Goal: Transaction & Acquisition: Purchase product/service

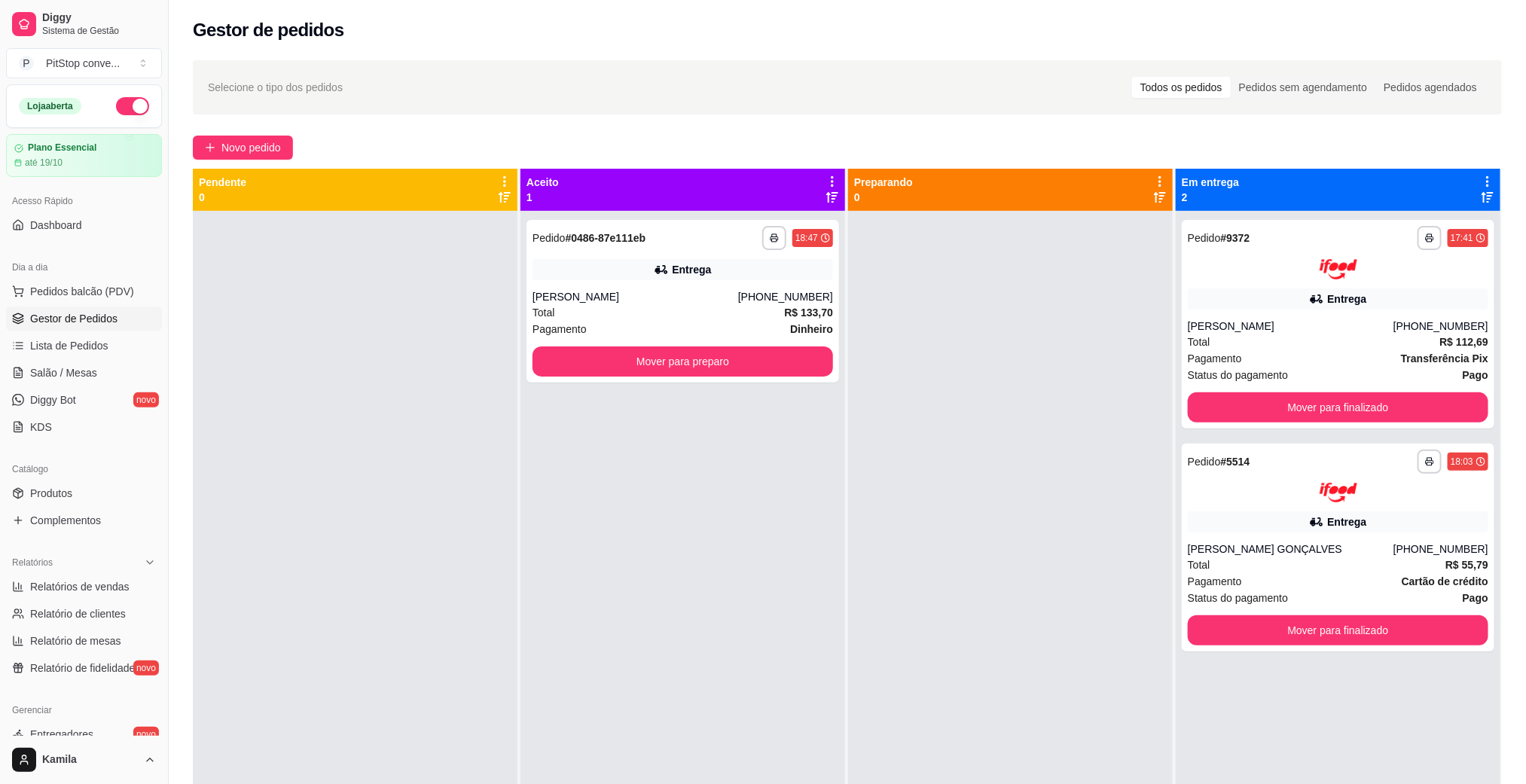
click at [705, 308] on div "Total R$ 133,70" at bounding box center [682, 312] width 300 height 17
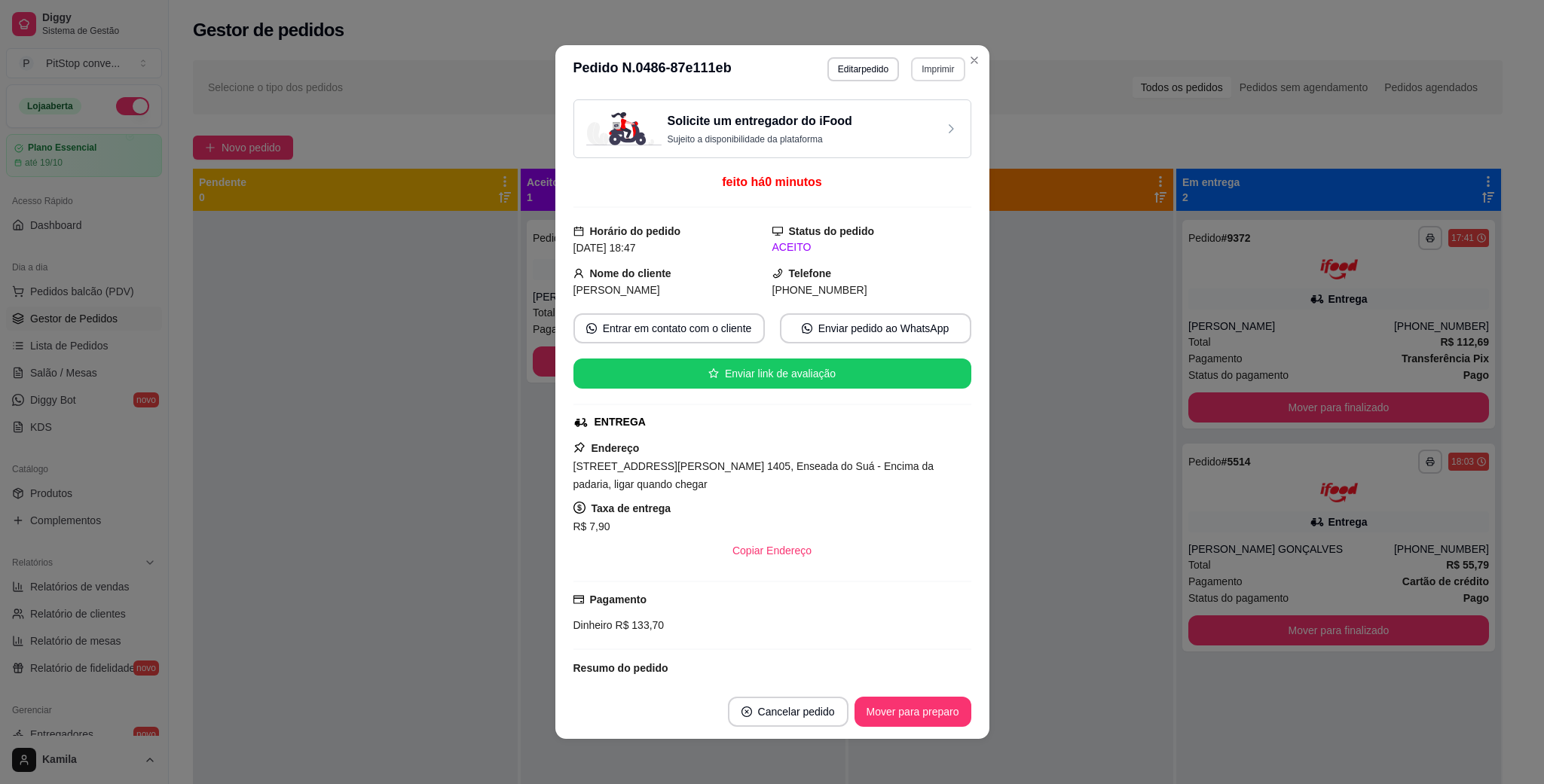
click at [934, 67] on button "Imprimir" at bounding box center [937, 70] width 54 height 24
click at [934, 67] on button "Imprimir" at bounding box center [937, 69] width 52 height 23
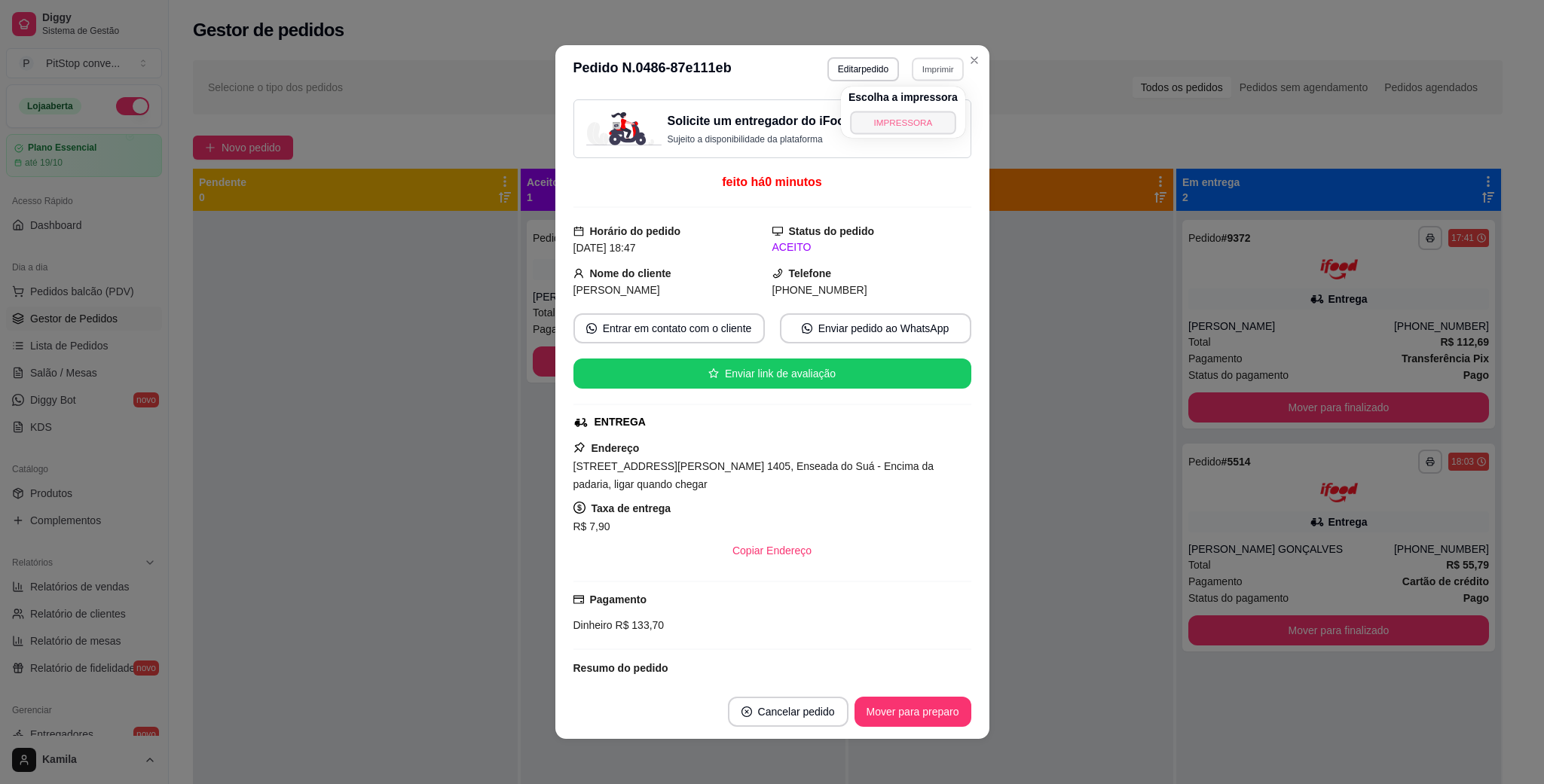
click at [921, 113] on button "IMPRESSORA" at bounding box center [902, 122] width 105 height 23
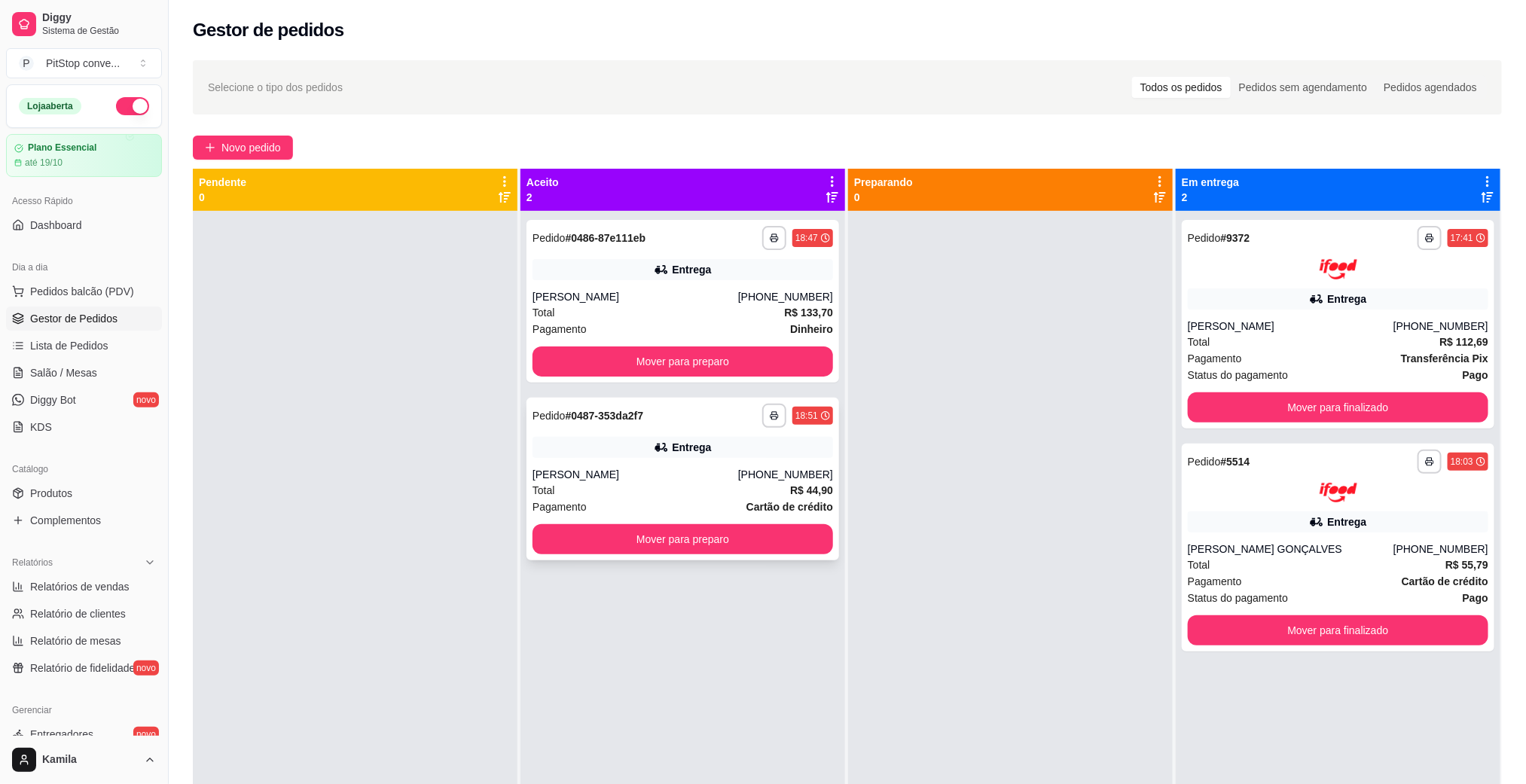
click at [644, 451] on div "Entrega" at bounding box center [682, 448] width 300 height 21
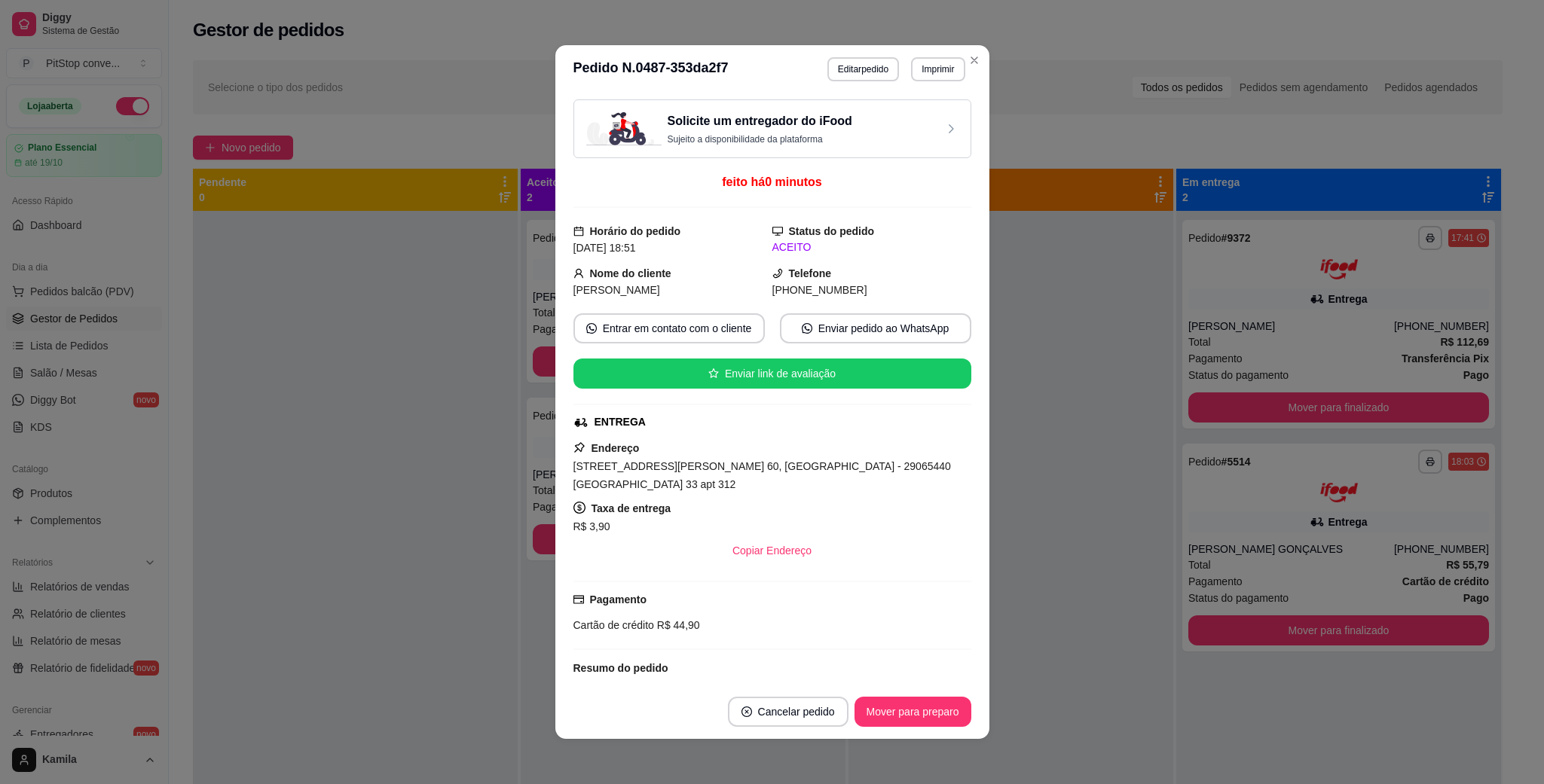
click at [943, 62] on button "Imprimir" at bounding box center [937, 70] width 54 height 24
click at [896, 118] on button "IMPRESSORA" at bounding box center [903, 122] width 109 height 24
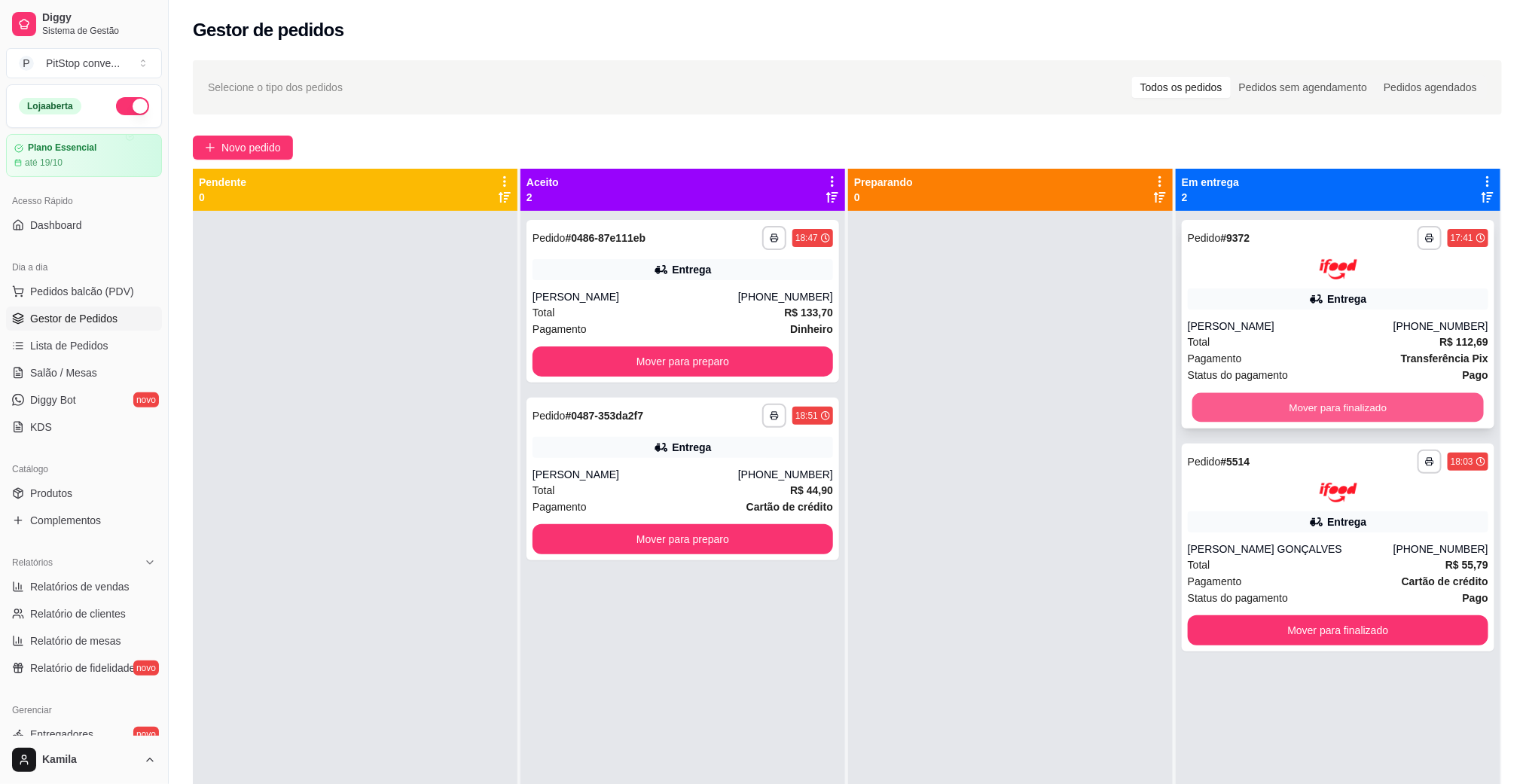
click at [1336, 402] on button "Mover para finalizado" at bounding box center [1337, 407] width 291 height 29
click at [1334, 387] on div "**********" at bounding box center [1338, 324] width 312 height 209
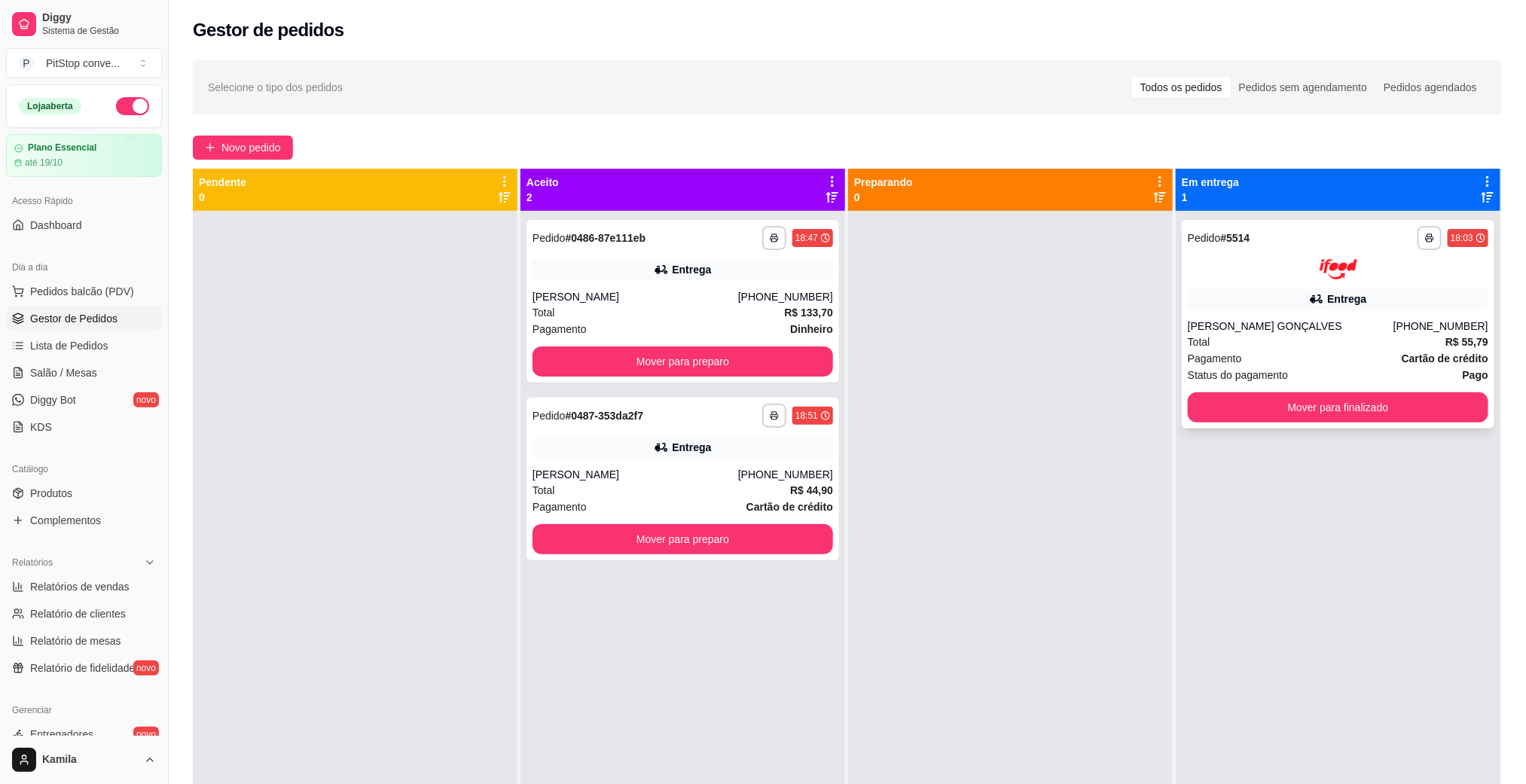
click at [1345, 404] on button "Mover para finalizado" at bounding box center [1338, 407] width 300 height 30
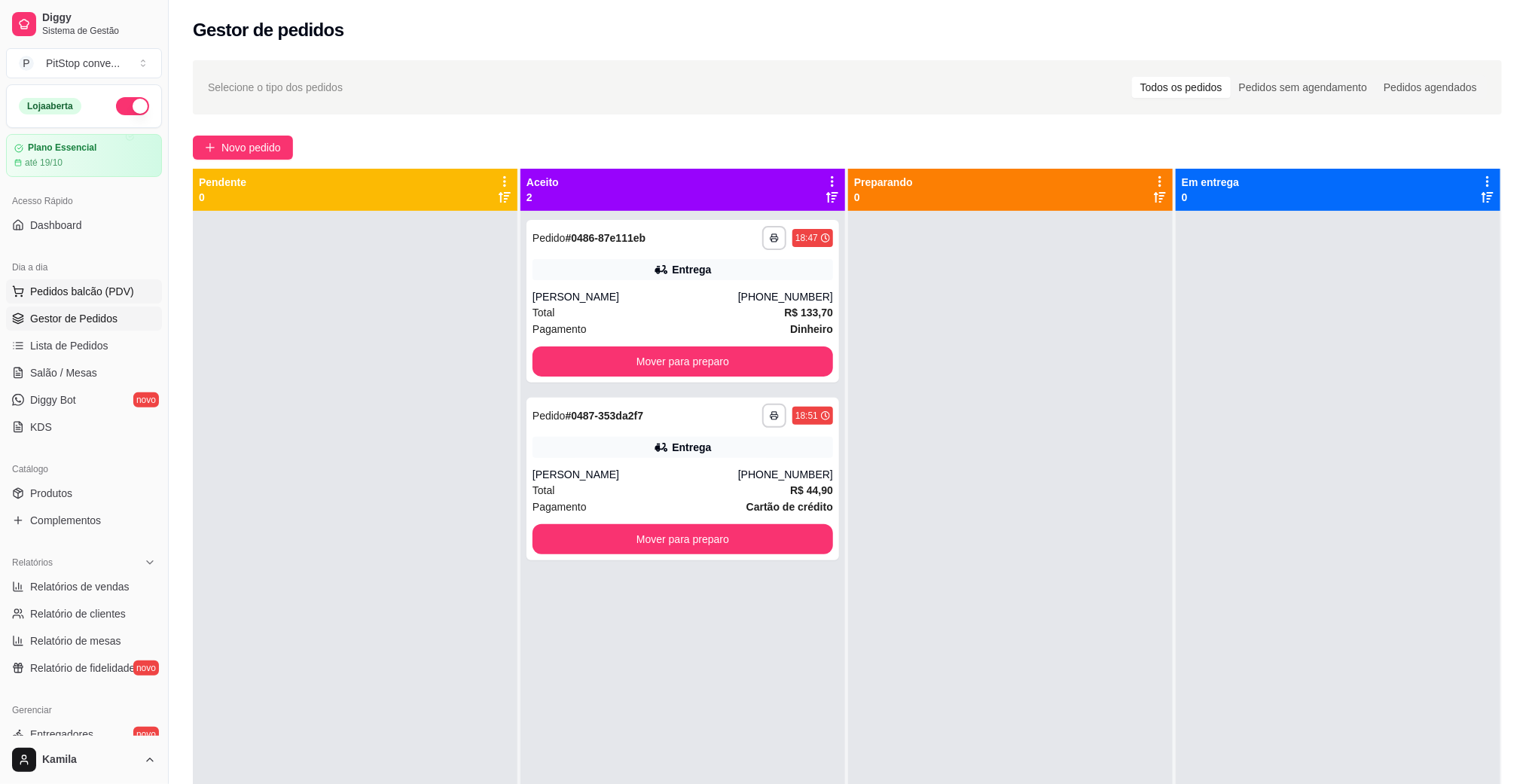
click at [68, 283] on button "Pedidos balcão (PDV)" at bounding box center [84, 291] width 156 height 24
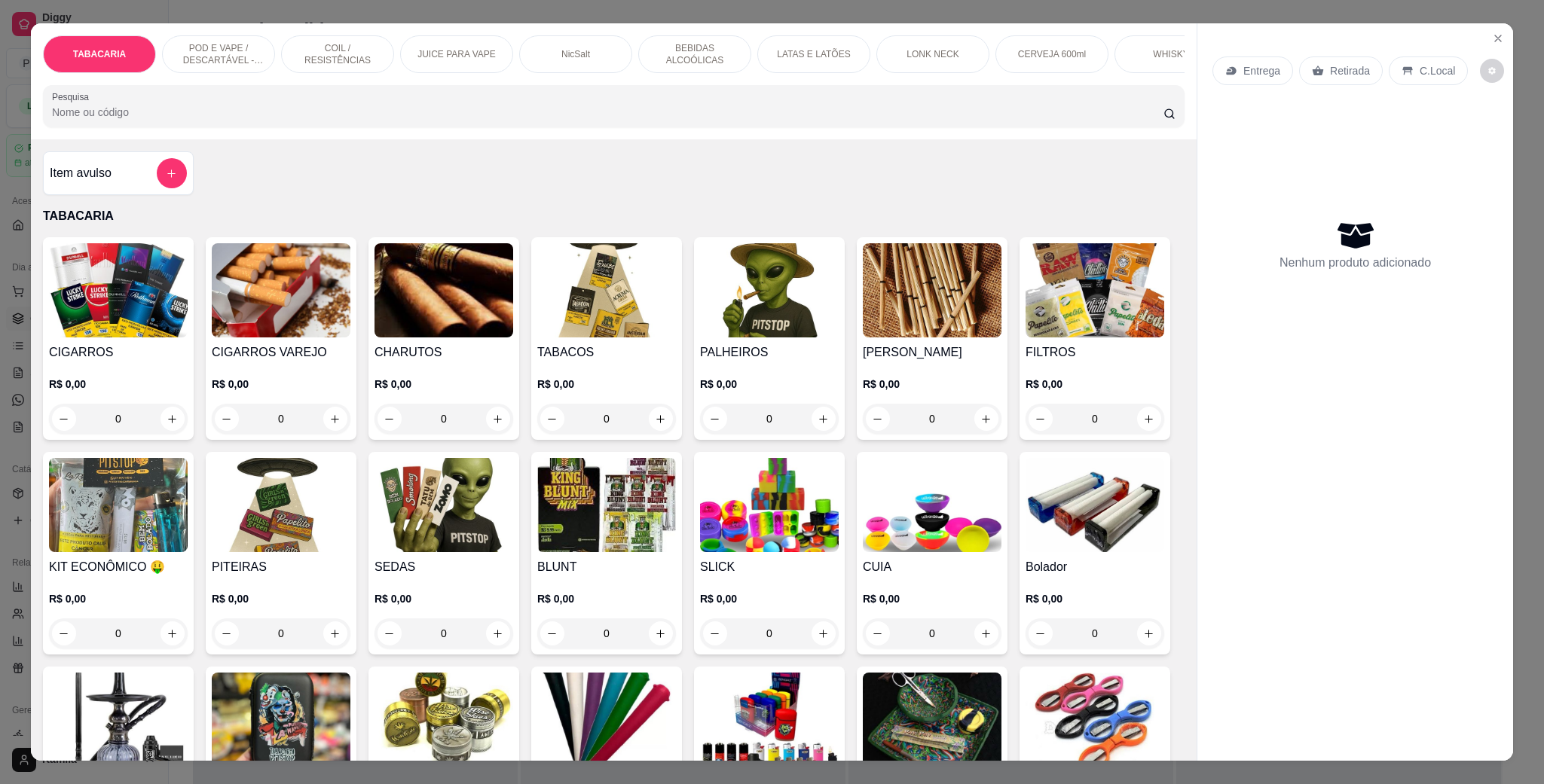
click at [216, 52] on p "POD E VAPE / DESCARTÁVEL - RECARREGAVEL" at bounding box center [219, 54] width 88 height 24
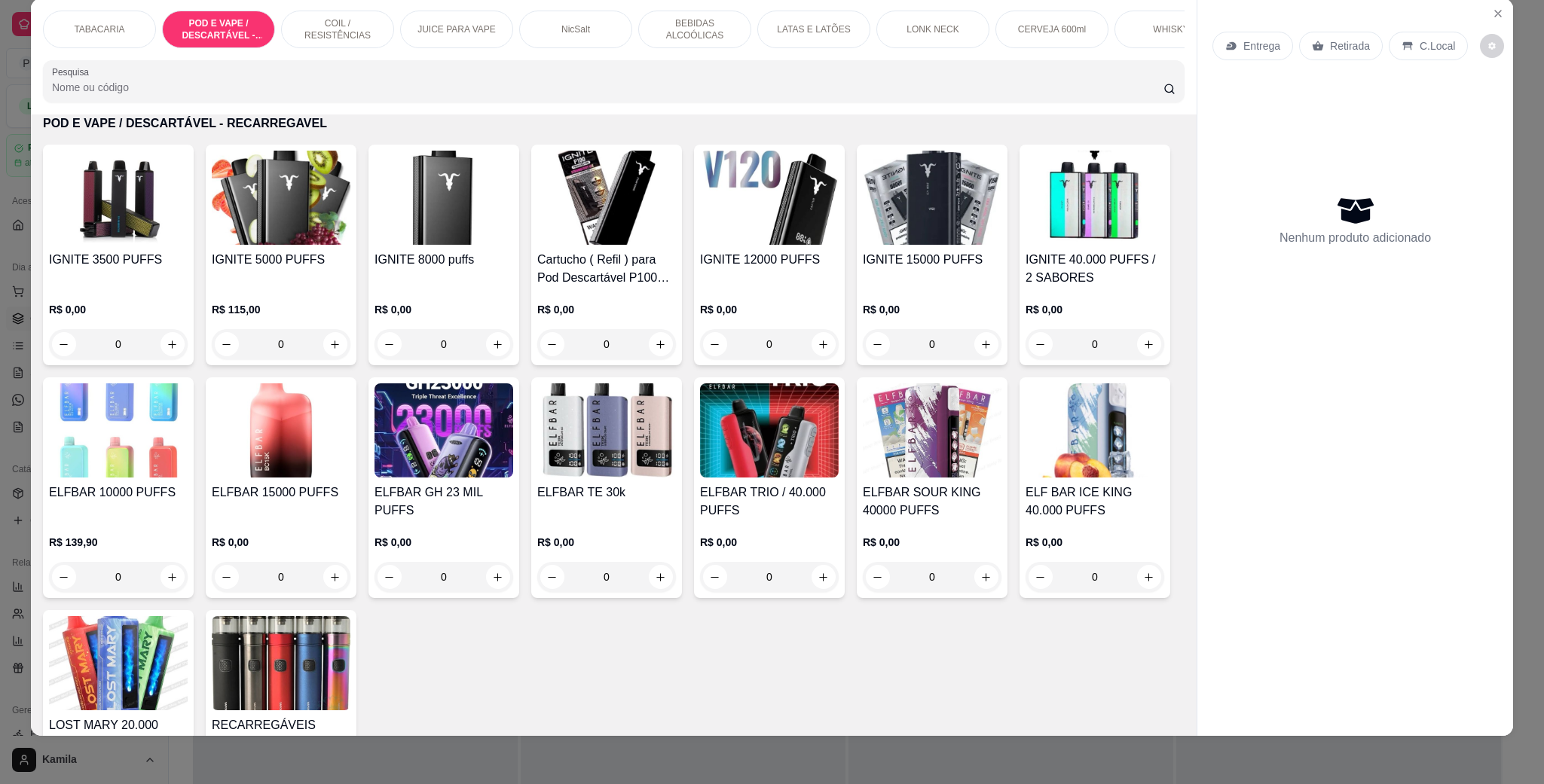
click at [283, 268] on h4 "IGNITE 5000 PUFFS" at bounding box center [281, 260] width 138 height 18
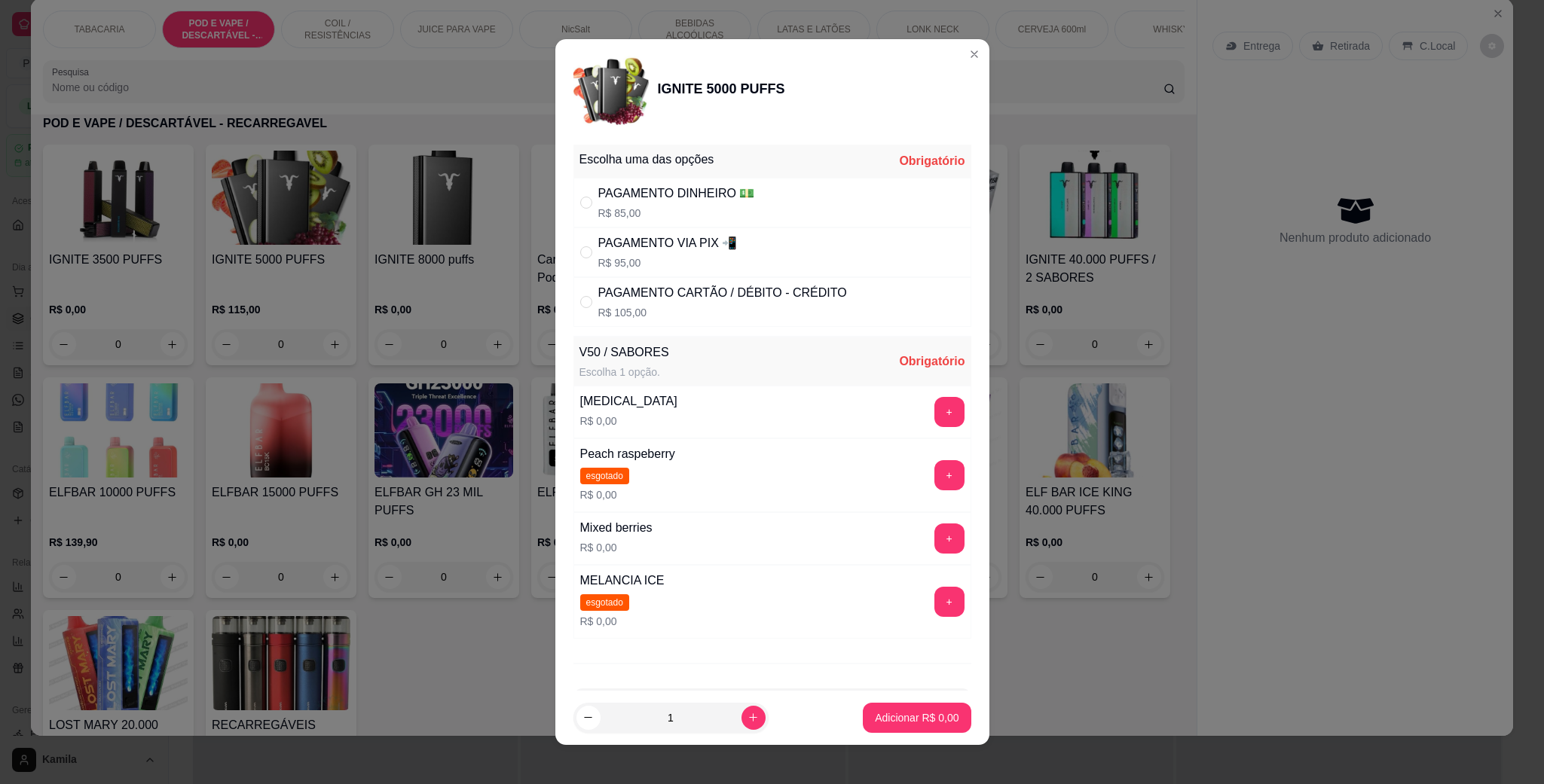
click at [648, 249] on div "PAGAMENTO VIA PIX 📲" at bounding box center [668, 243] width 139 height 18
radio input "true"
click at [934, 542] on button "+" at bounding box center [949, 538] width 30 height 29
click at [890, 705] on button "Adicionar R$ 95,00" at bounding box center [913, 717] width 113 height 30
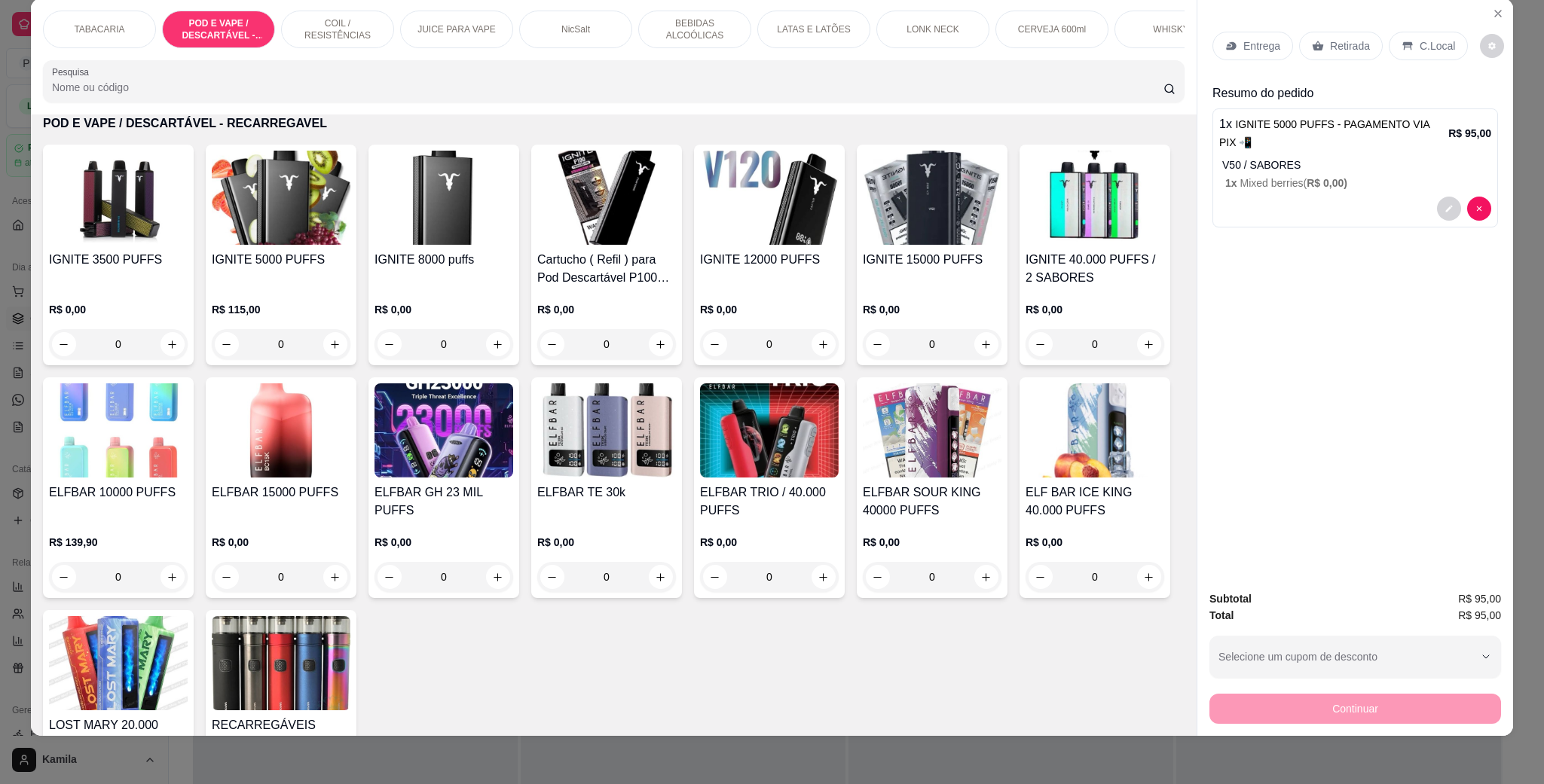
click at [1419, 45] on p "C.Local" at bounding box center [1437, 46] width 36 height 15
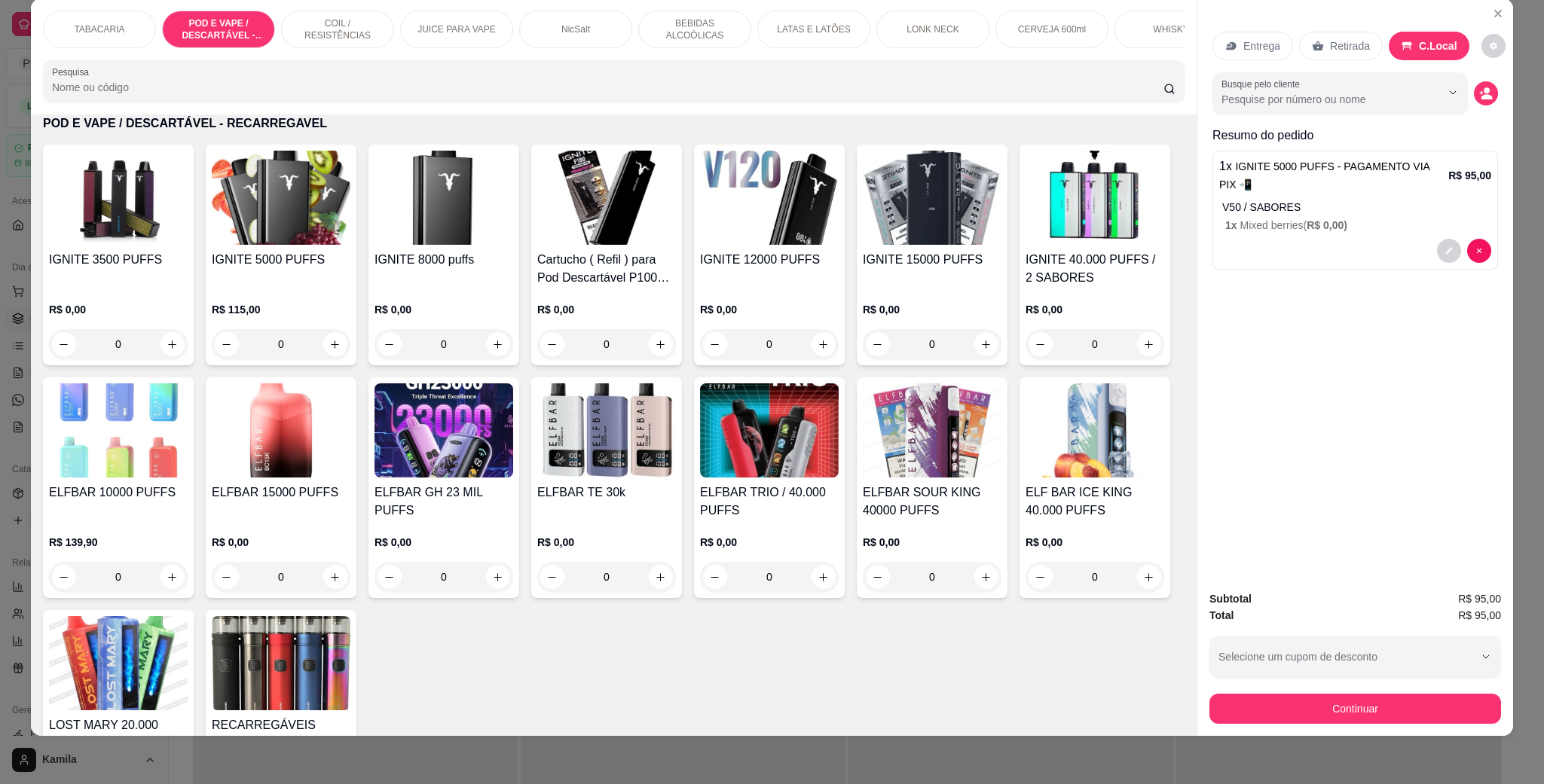
click at [1355, 689] on div "Continuar" at bounding box center [1354, 706] width 291 height 34
click at [1356, 716] on button "Continuar" at bounding box center [1354, 708] width 291 height 30
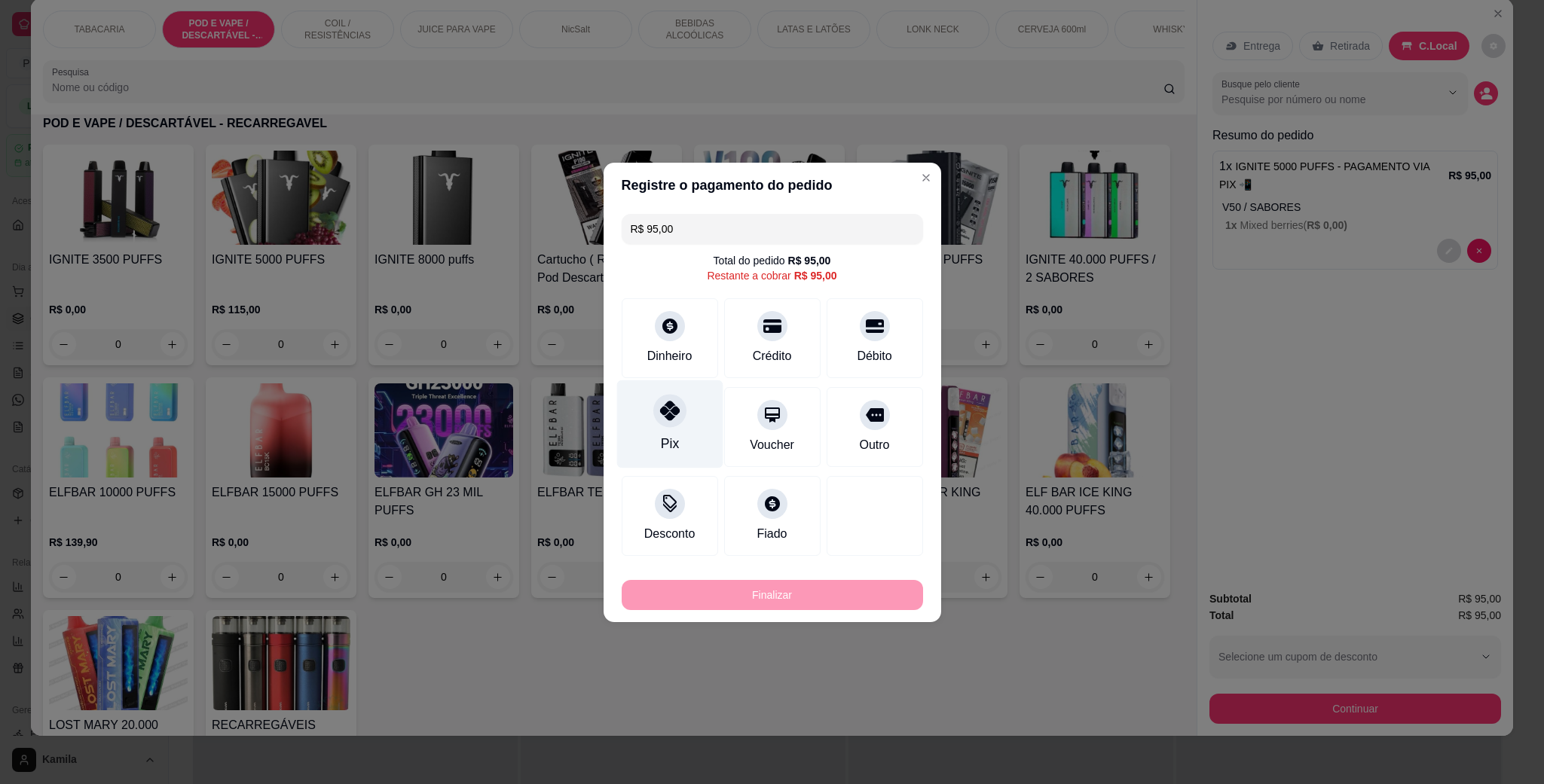
click at [678, 420] on div at bounding box center [669, 411] width 33 height 33
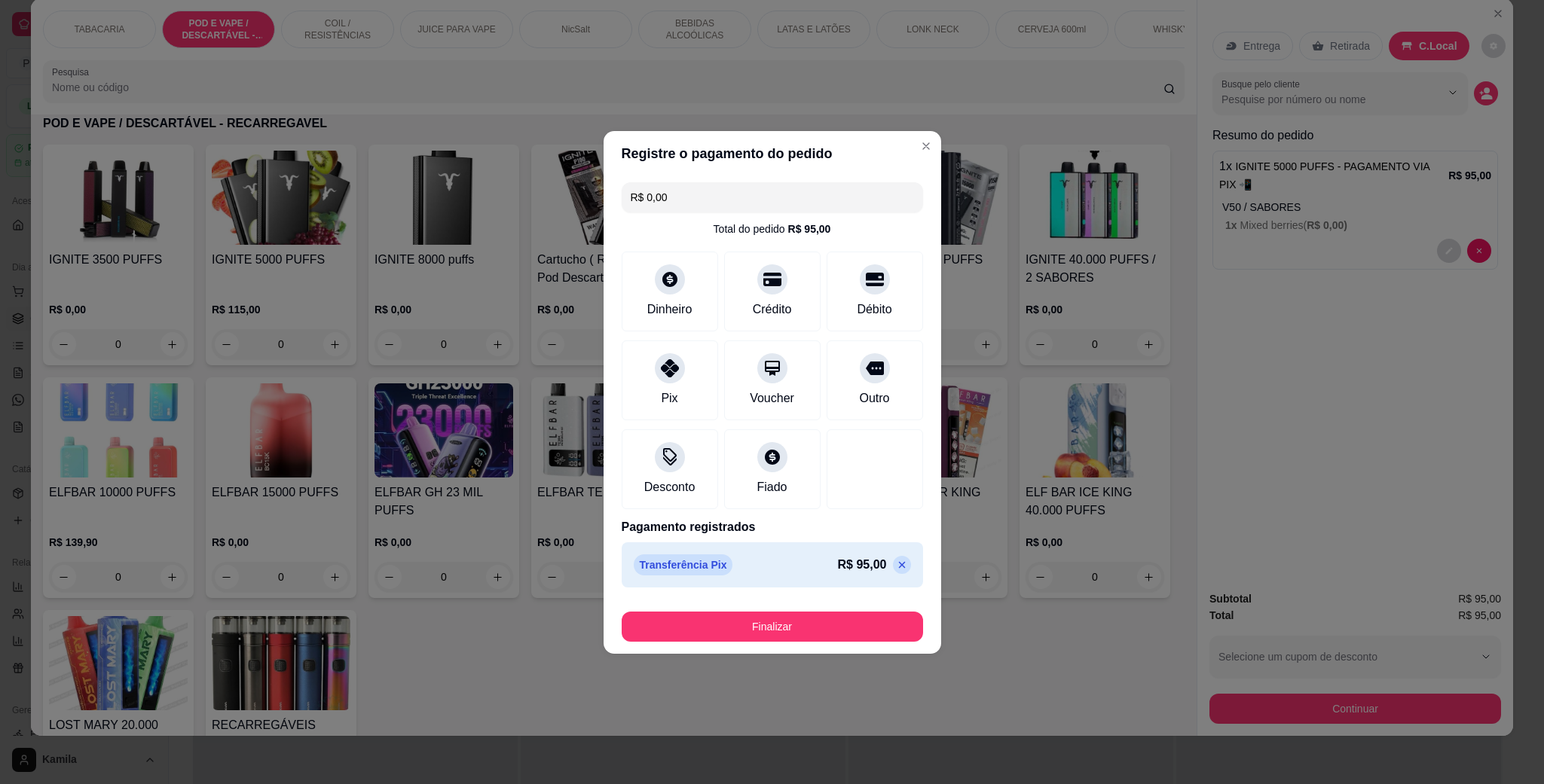
click at [740, 629] on button "Finalizar" at bounding box center [772, 627] width 301 height 30
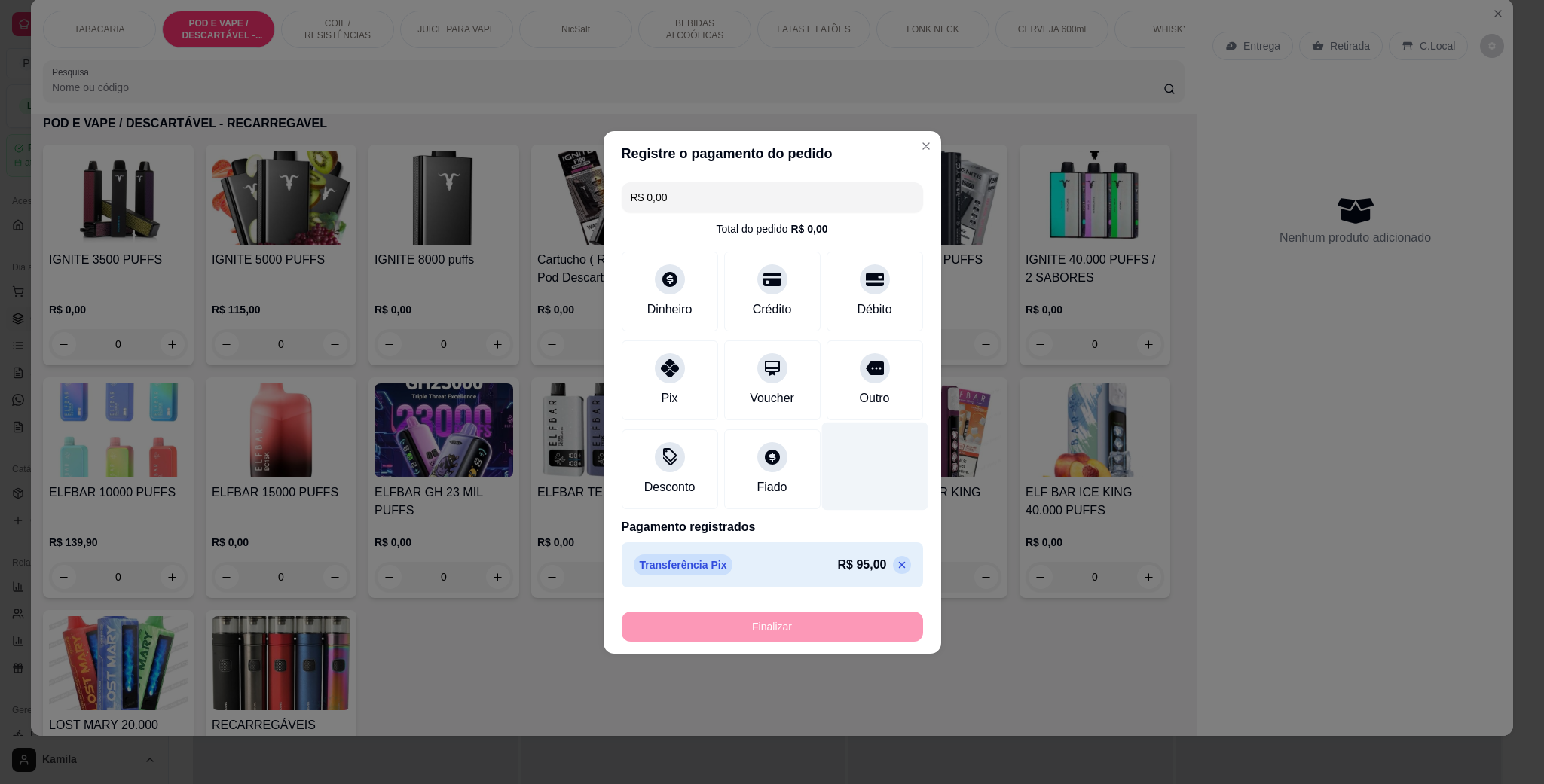
type input "-R$ 95,00"
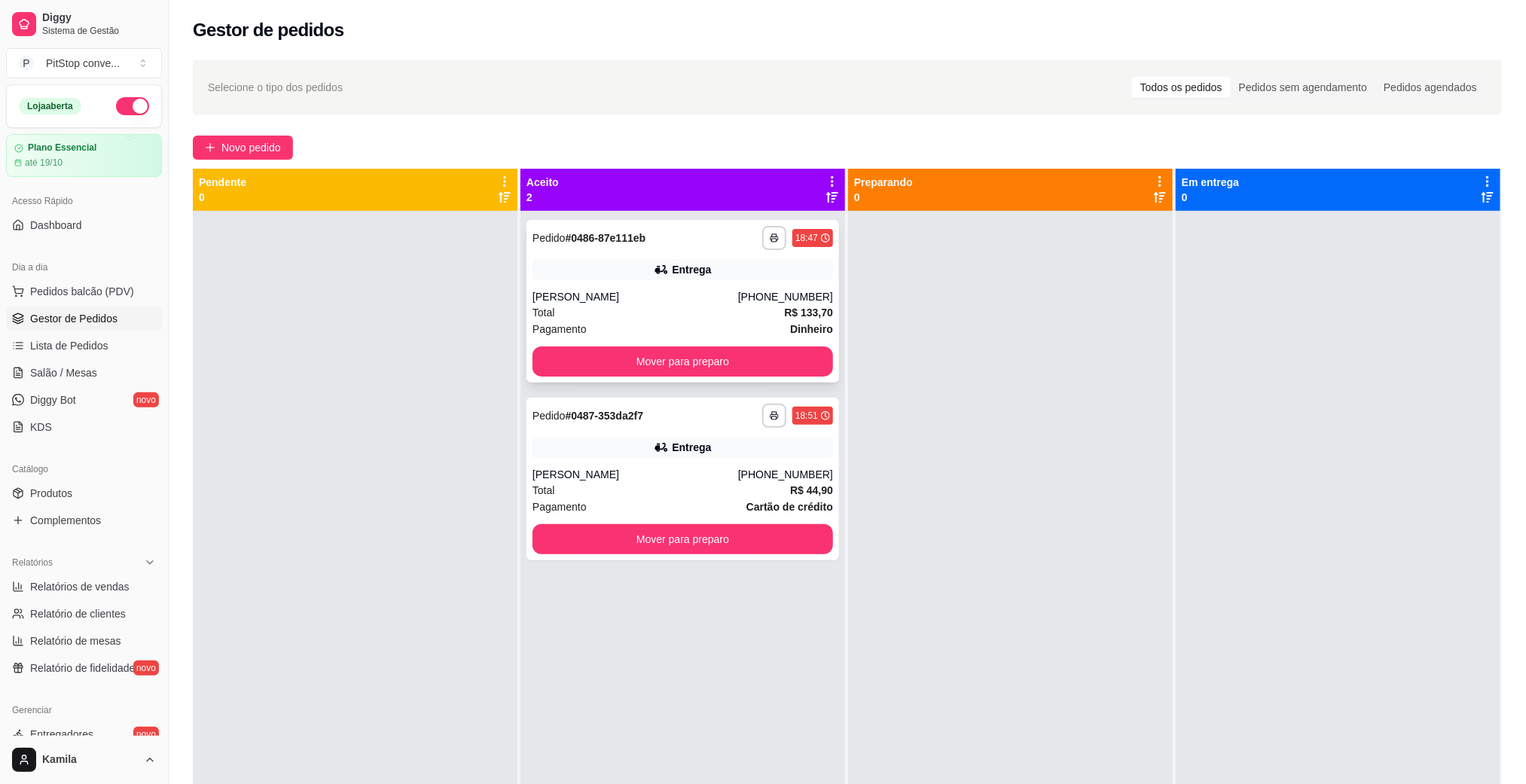
click at [759, 296] on div "[PHONE_NUMBER]" at bounding box center [785, 296] width 95 height 15
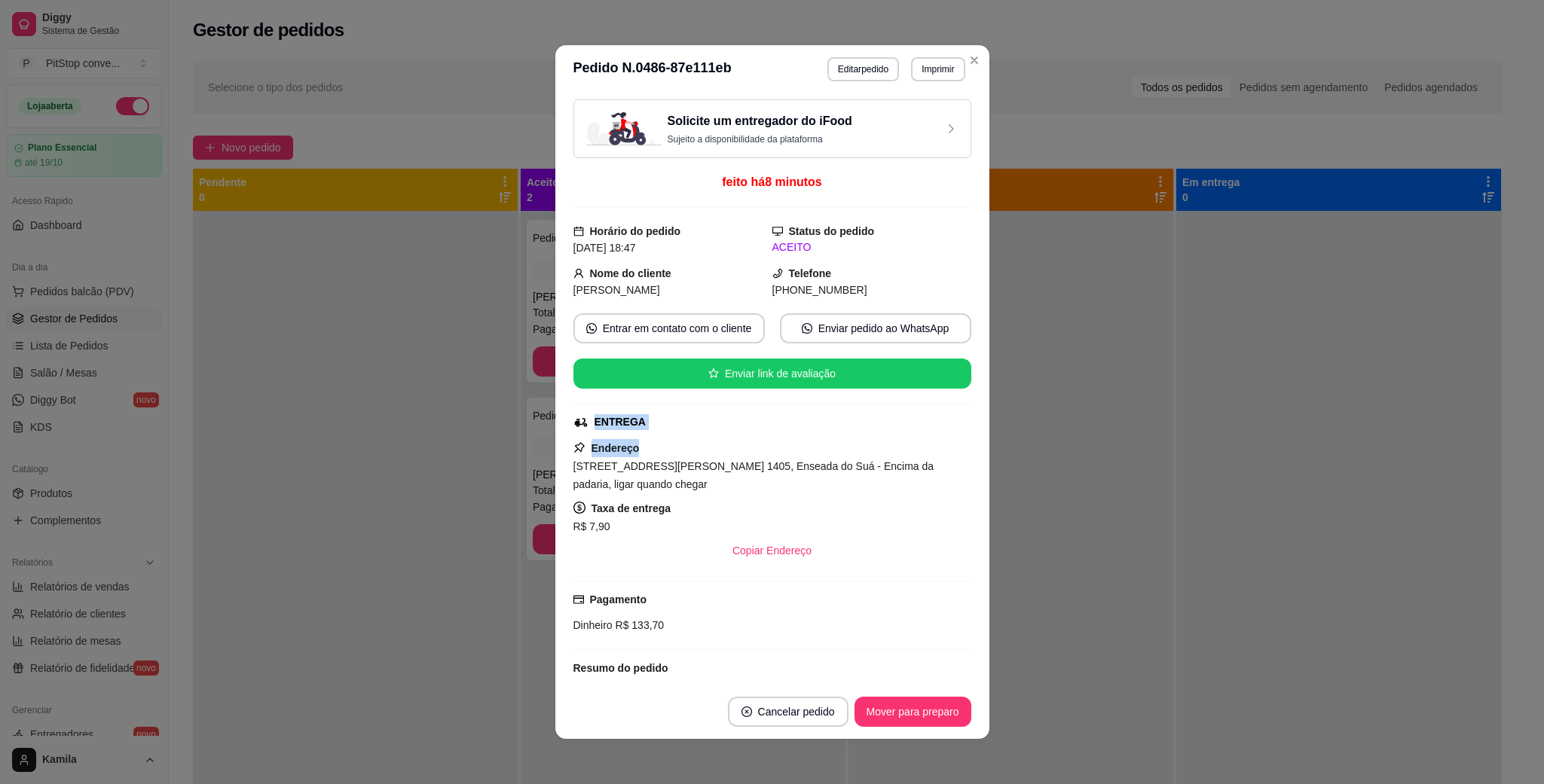
click at [726, 455] on div "Solicite um entregador do iFood Sujeito a disponibilidade da plataforma feito h…" at bounding box center [772, 389] width 398 height 579
click at [740, 474] on div "[STREET_ADDRESS][PERSON_NAME] 1405, Enseada do Suá - Encima da padaria, ligar q…" at bounding box center [772, 475] width 398 height 36
click at [741, 475] on span "[STREET_ADDRESS][PERSON_NAME] 1405, Enseada do Suá - Encima da padaria, ligar q…" at bounding box center [753, 475] width 361 height 30
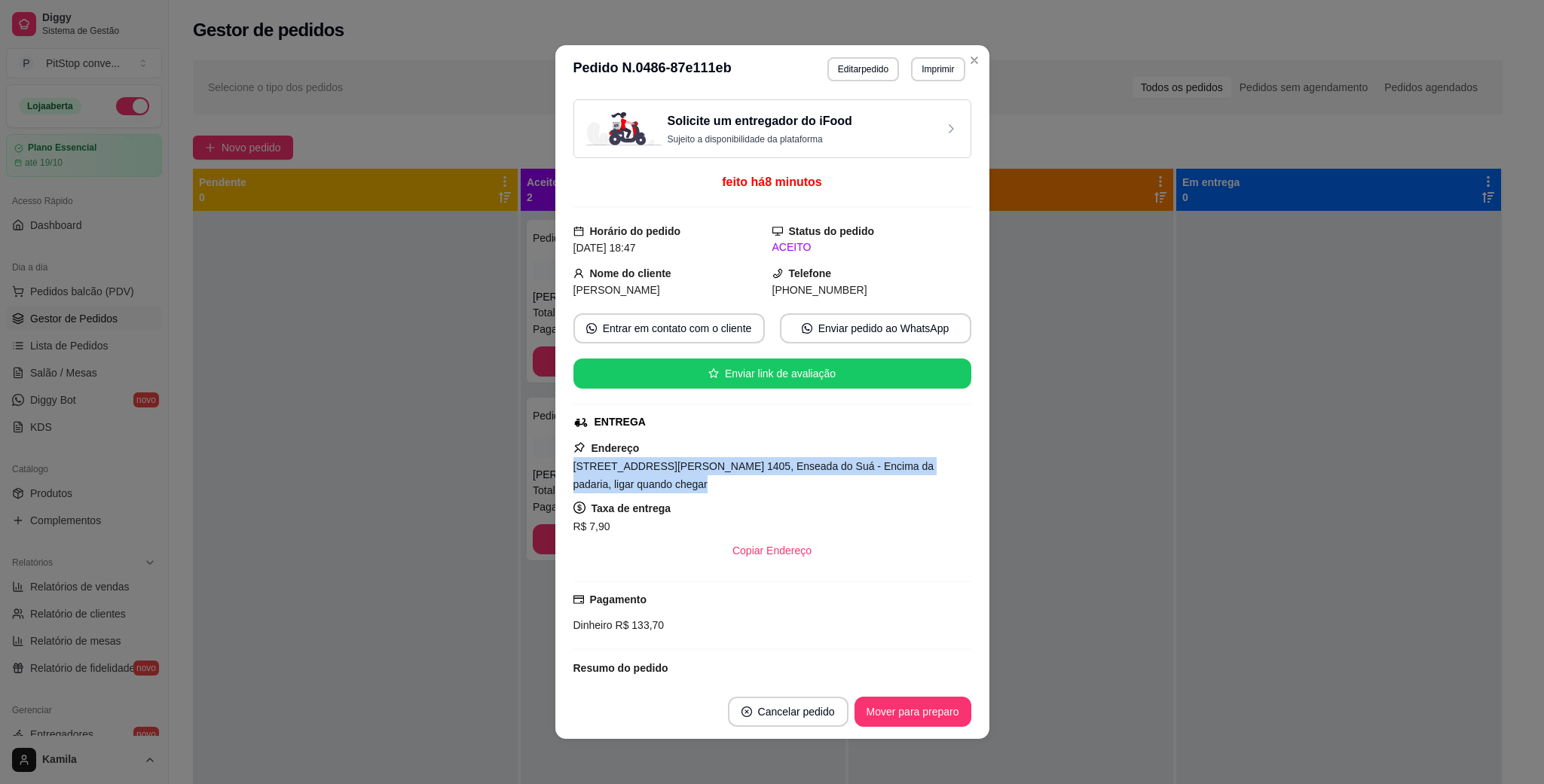
copy span "[STREET_ADDRESS][PERSON_NAME] 1405, Enseada do Suá - Encima da padaria, ligar q…"
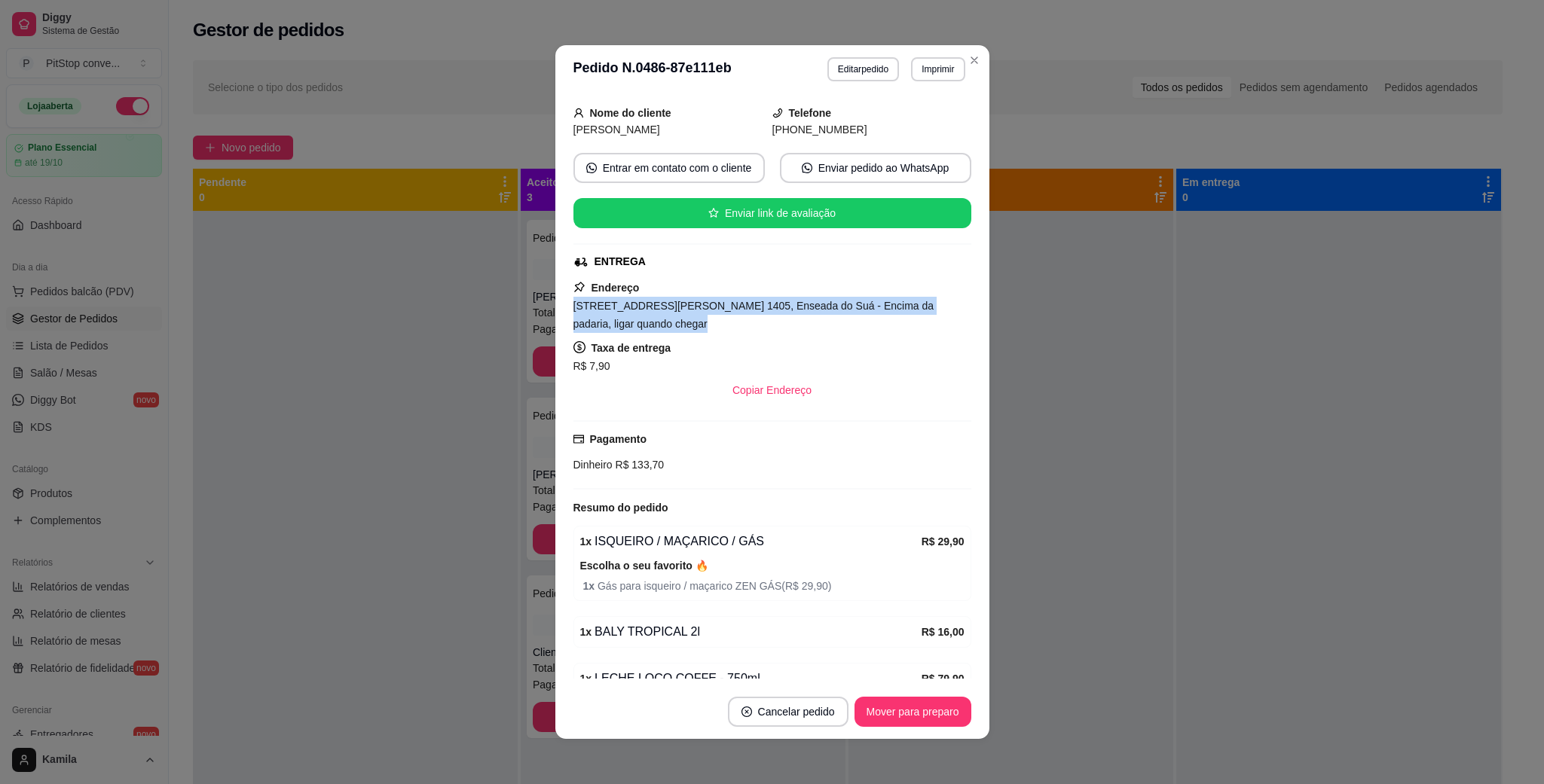
scroll to position [169, 0]
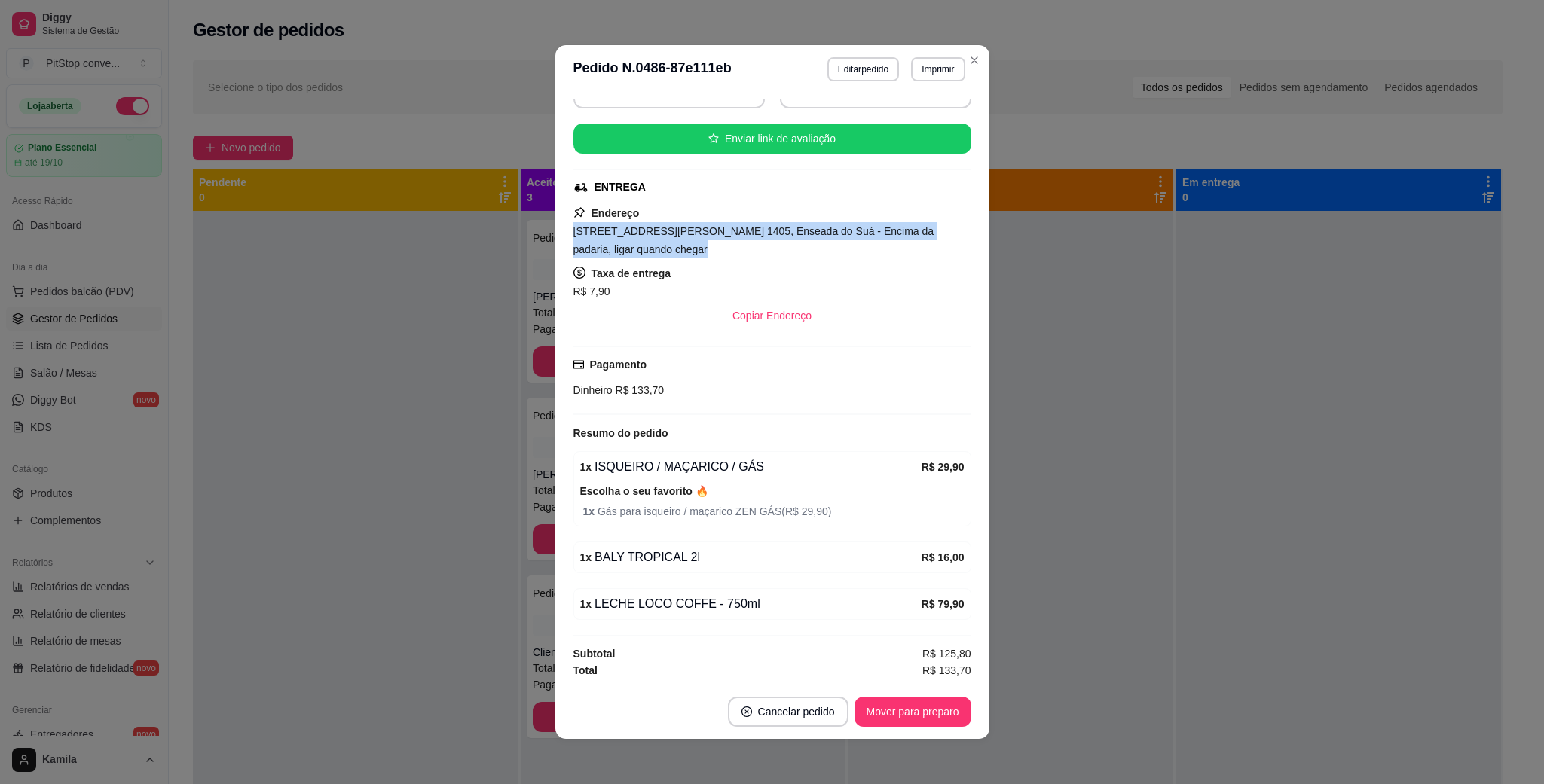
click at [640, 395] on div "Pagamento Dinheiro R$ 133,70" at bounding box center [772, 380] width 398 height 70
click at [635, 387] on span "R$ 133,70" at bounding box center [638, 390] width 52 height 12
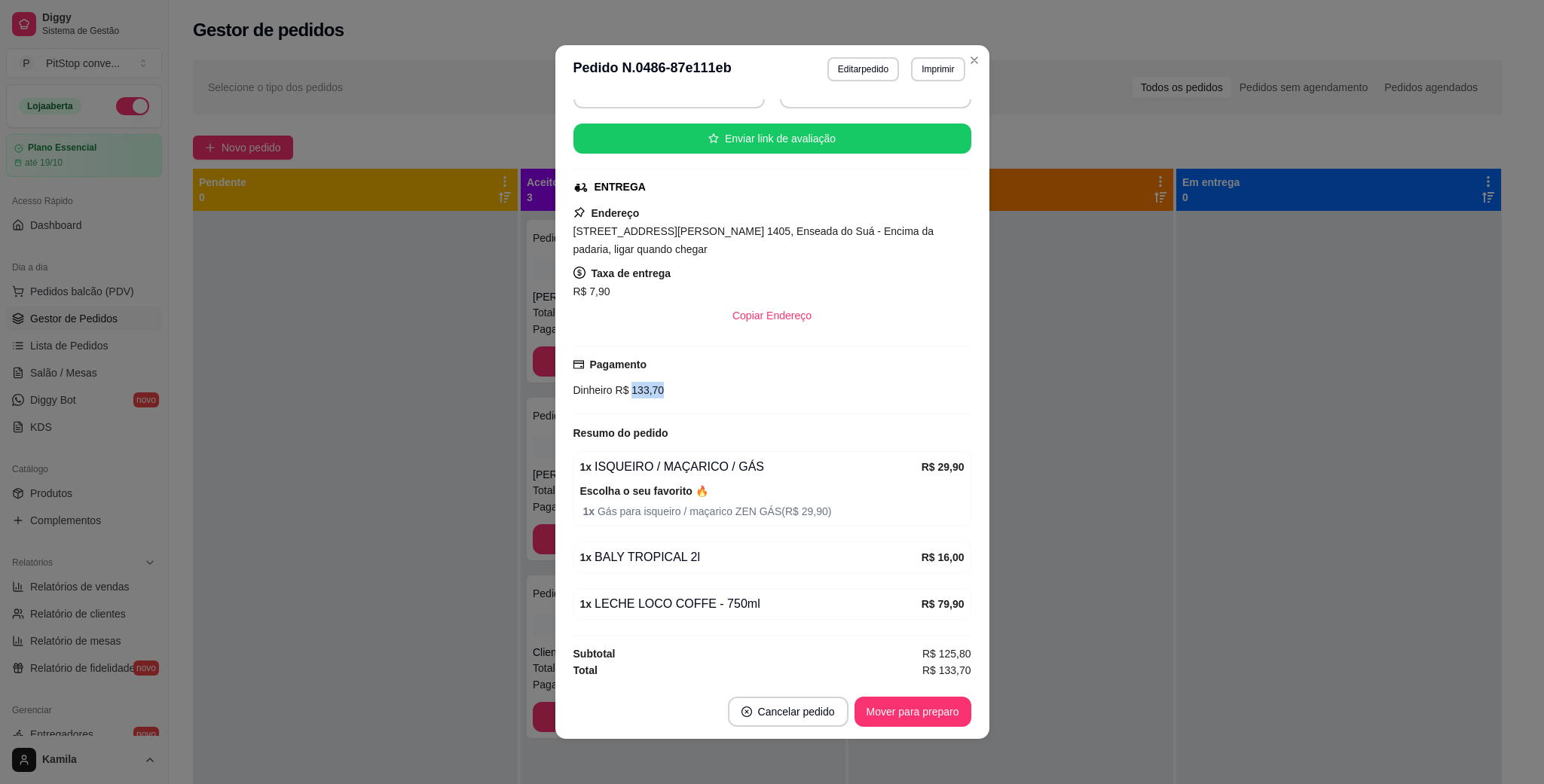
click at [635, 387] on span "R$ 133,70" at bounding box center [638, 390] width 52 height 12
copy div "Dinheiro R$ 133,70"
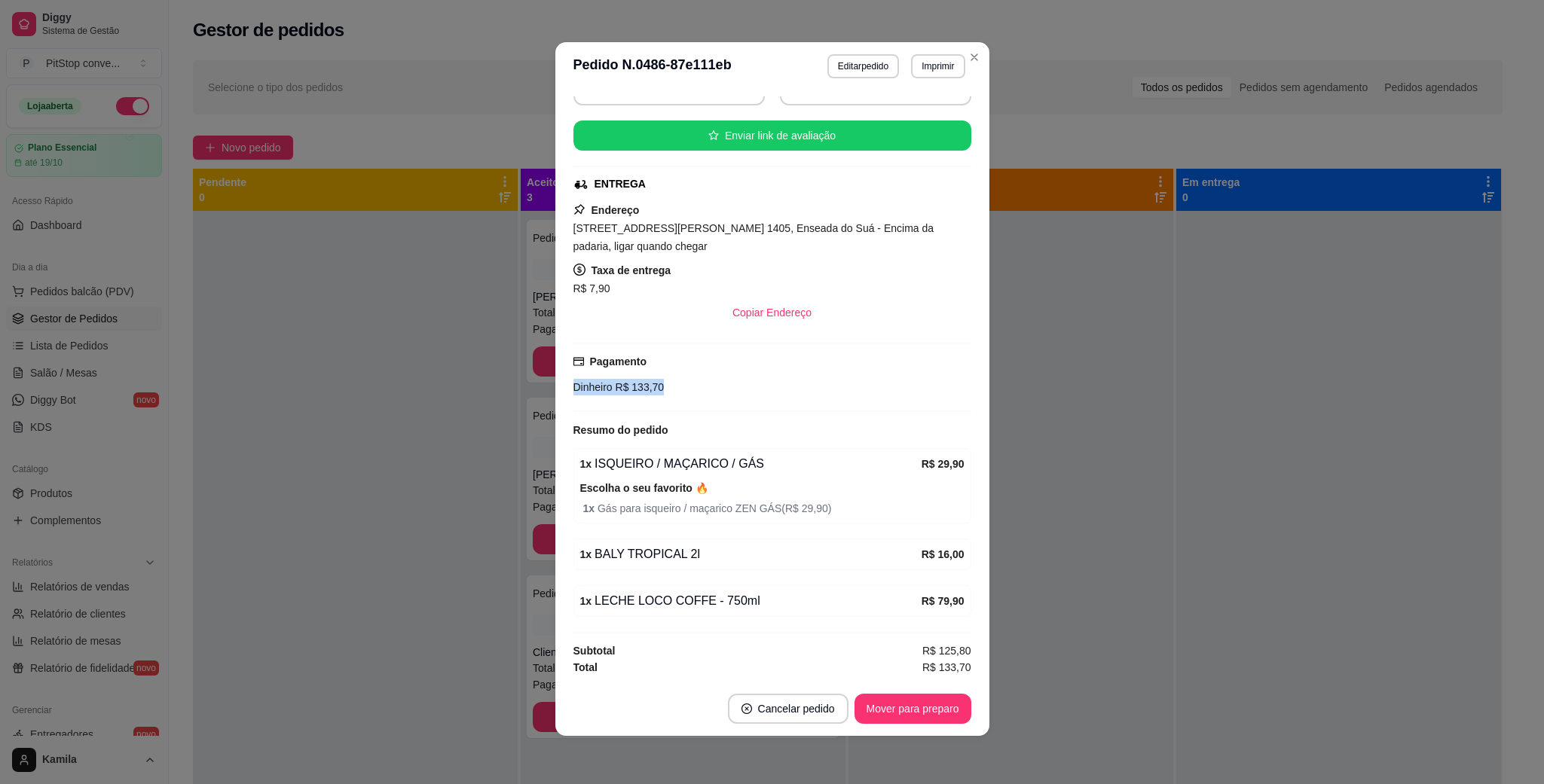
copy div "Dinheiro R$ 133,70"
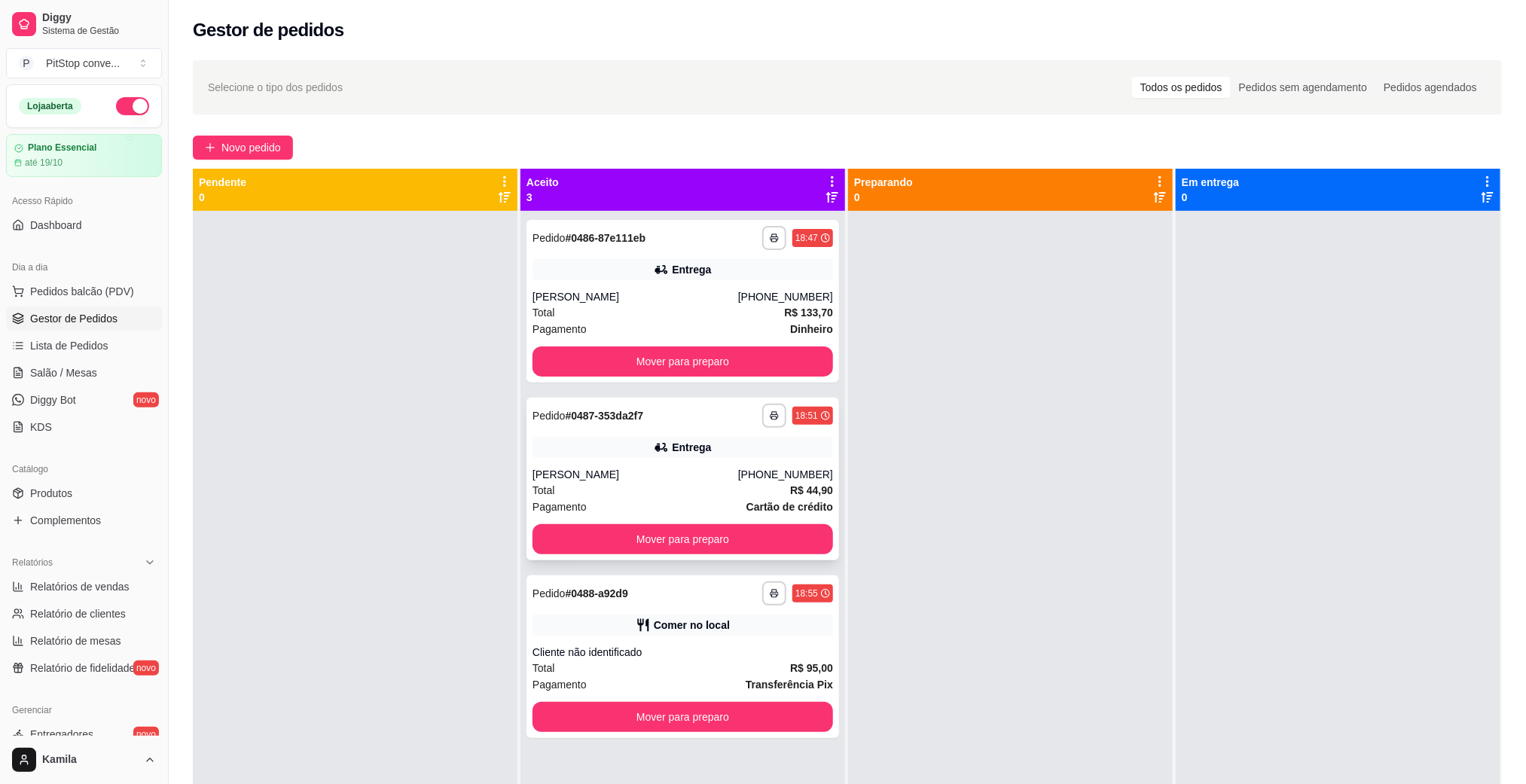
click at [682, 476] on div "[PERSON_NAME]" at bounding box center [635, 474] width 206 height 15
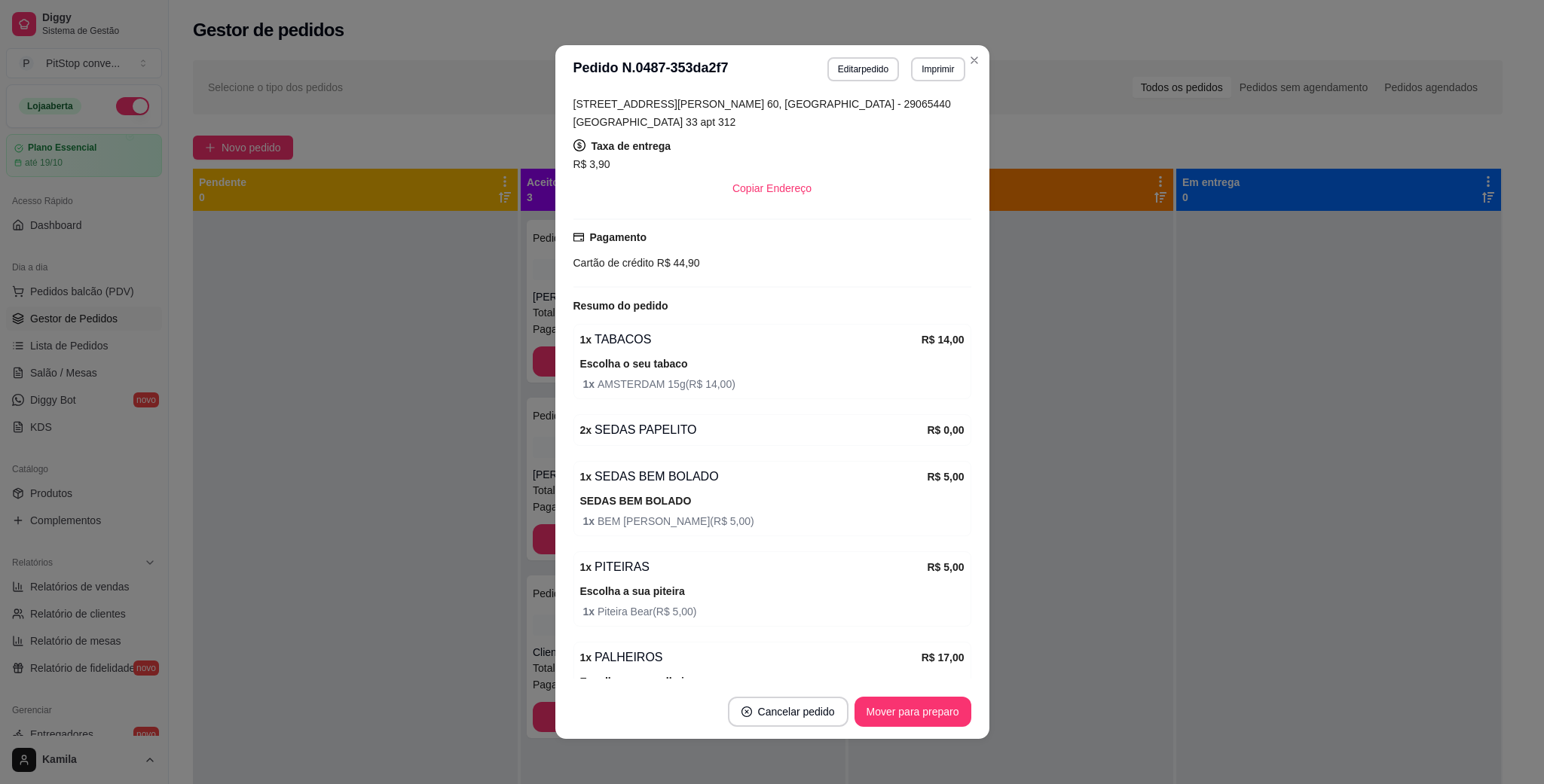
scroll to position [226, 0]
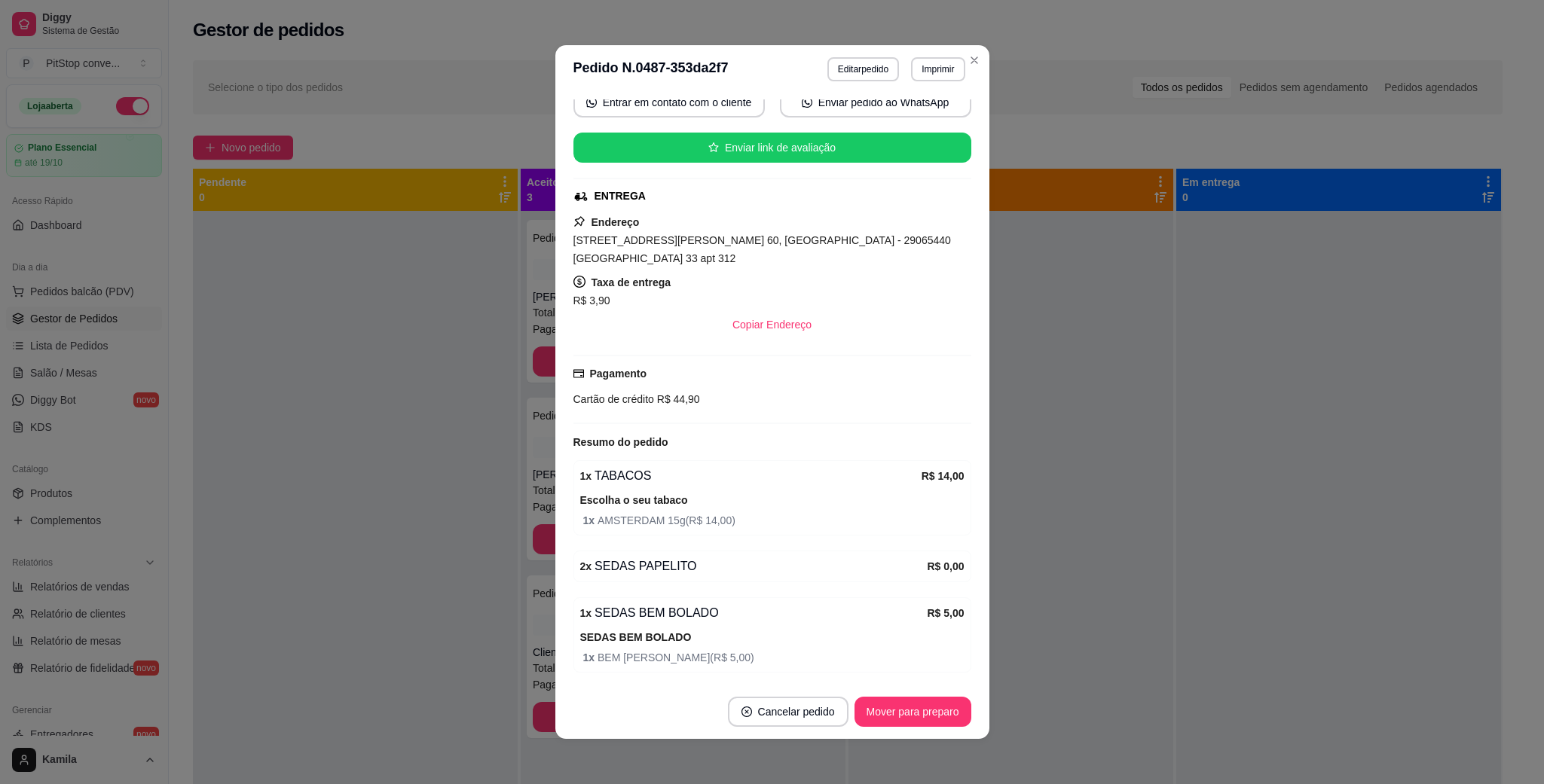
click at [742, 238] on span "[STREET_ADDRESS][PERSON_NAME] 60, [GEOGRAPHIC_DATA] - 29065440 [GEOGRAPHIC_DATA…" at bounding box center [762, 249] width 377 height 30
copy span "[STREET_ADDRESS][PERSON_NAME] 60, [GEOGRAPHIC_DATA] - 29065440 [GEOGRAPHIC_DATA…"
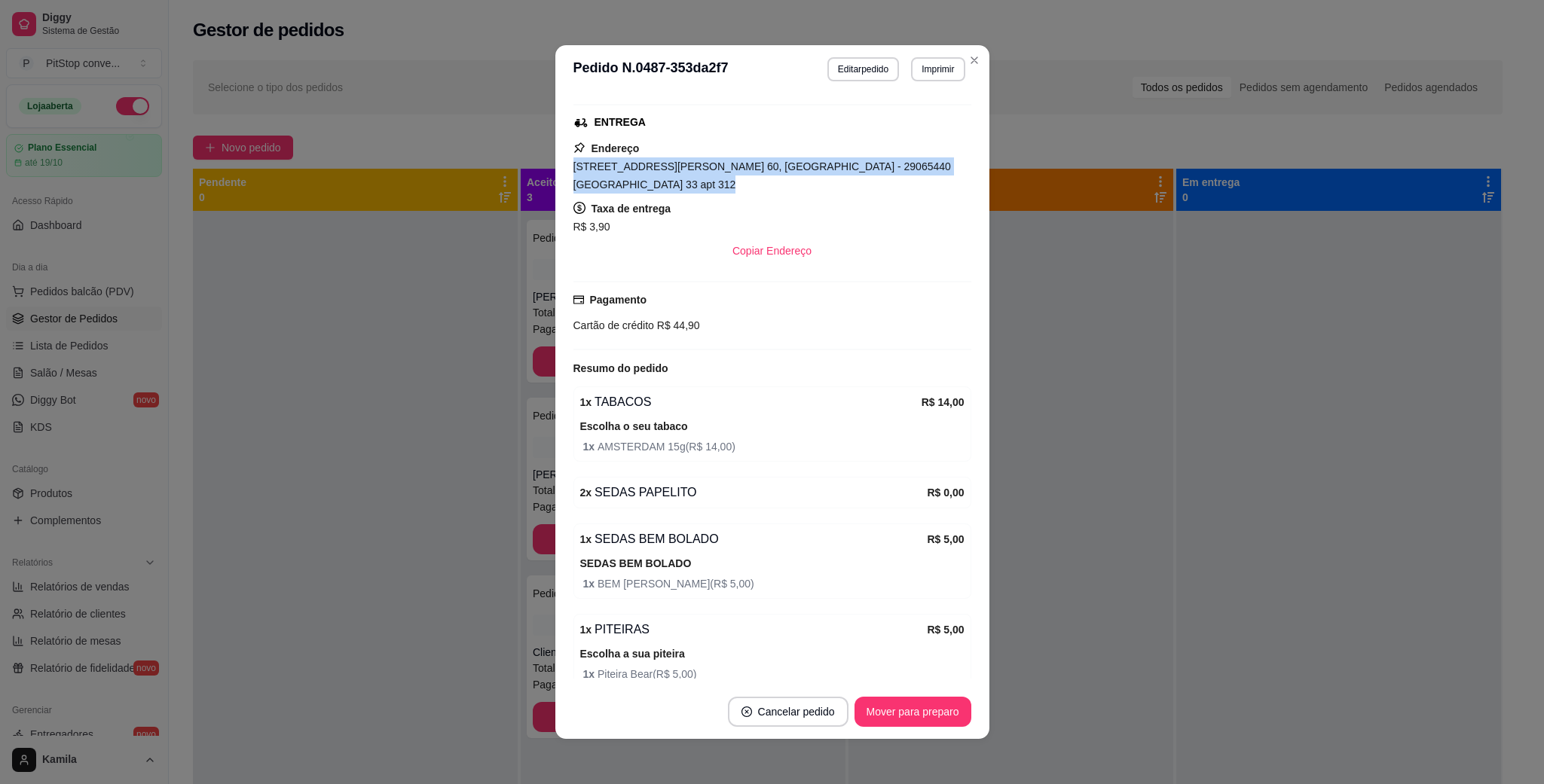
scroll to position [151, 0]
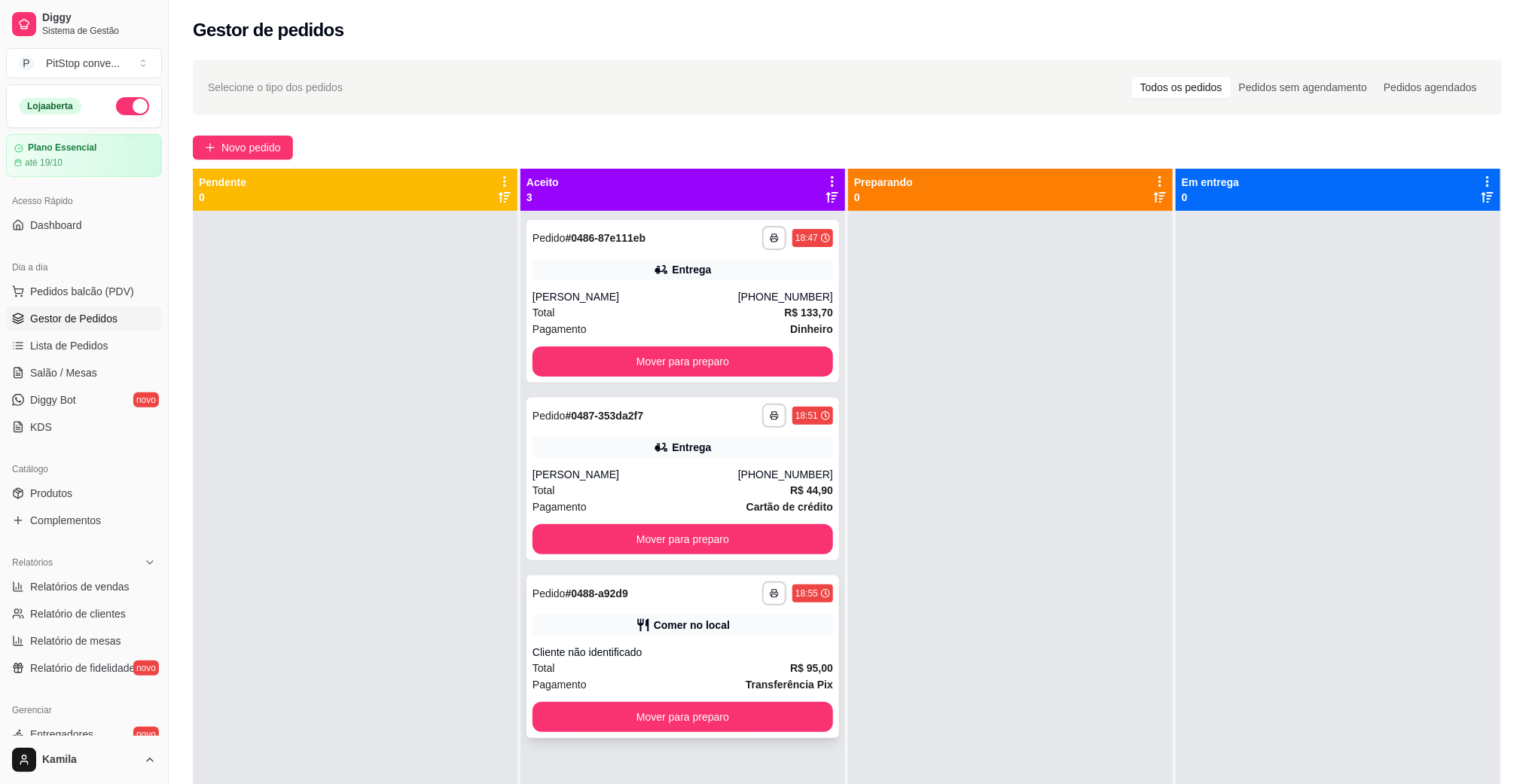
click at [653, 622] on div "Comer no local" at bounding box center [691, 625] width 76 height 15
click at [691, 728] on button "Mover para preparo" at bounding box center [682, 717] width 300 height 30
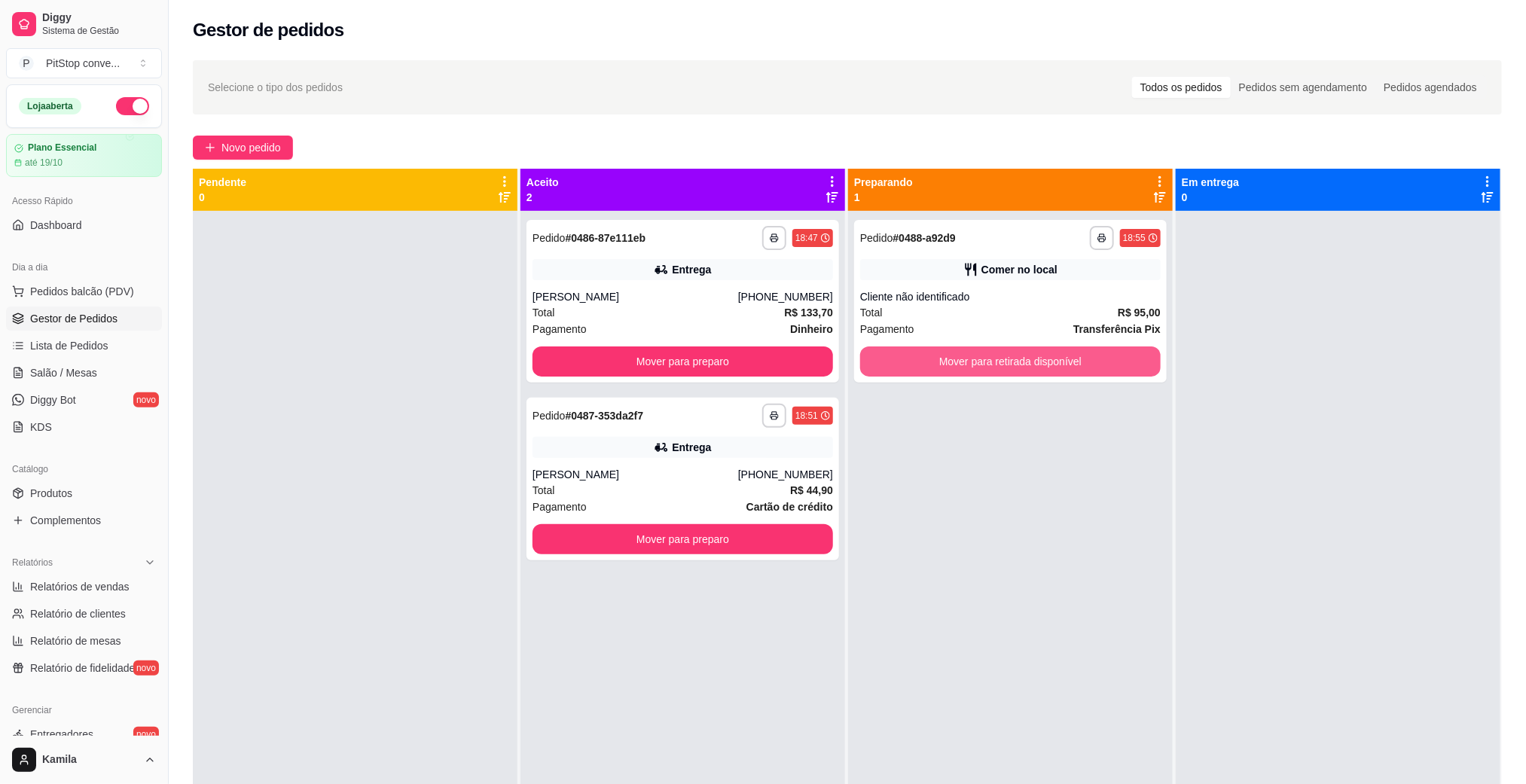
click at [1044, 357] on button "Mover para retirada disponível" at bounding box center [1010, 361] width 300 height 30
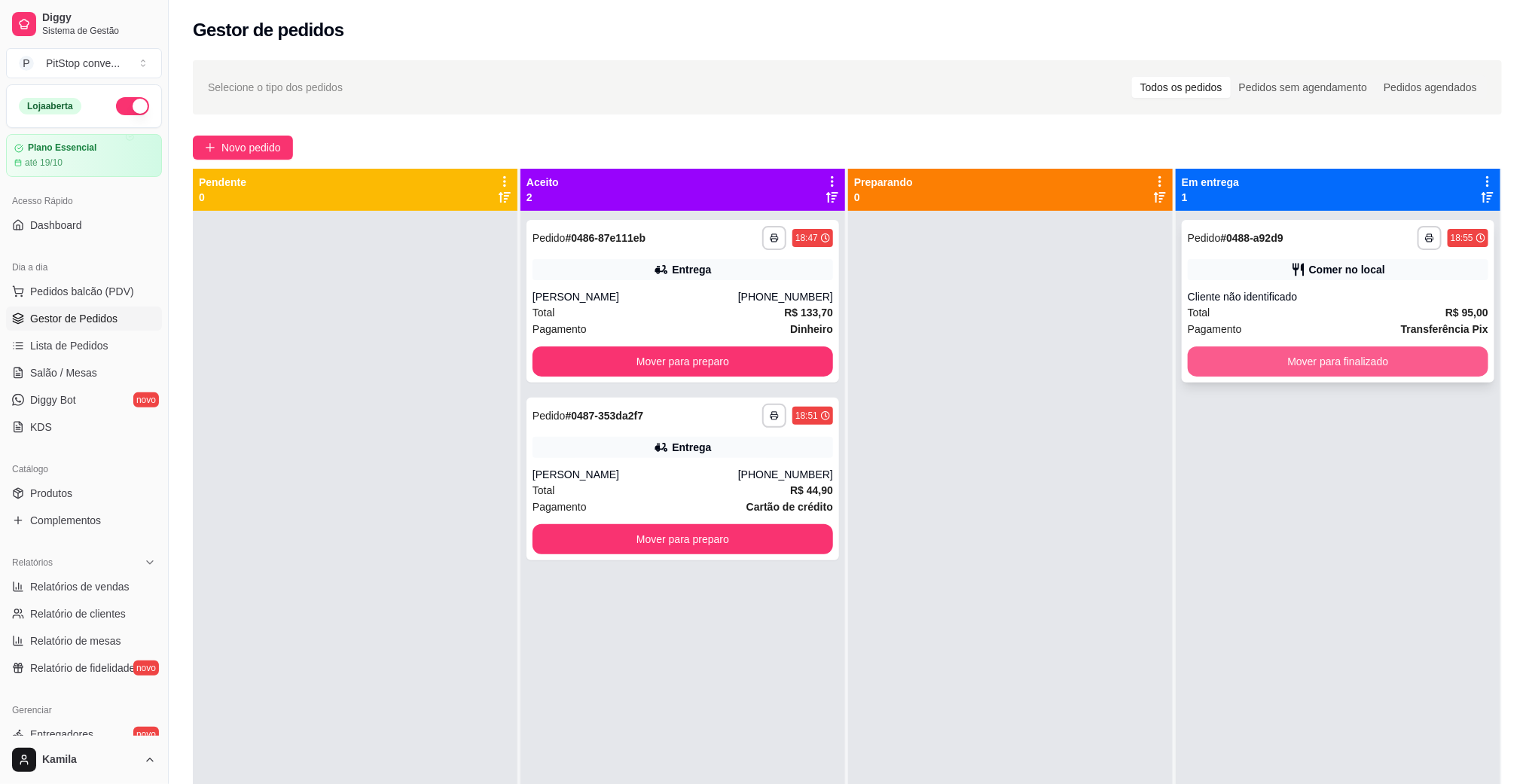
click at [1272, 361] on button "Mover para finalizado" at bounding box center [1338, 361] width 300 height 30
click at [712, 500] on div "Pagamento Cartão de crédito" at bounding box center [682, 507] width 300 height 17
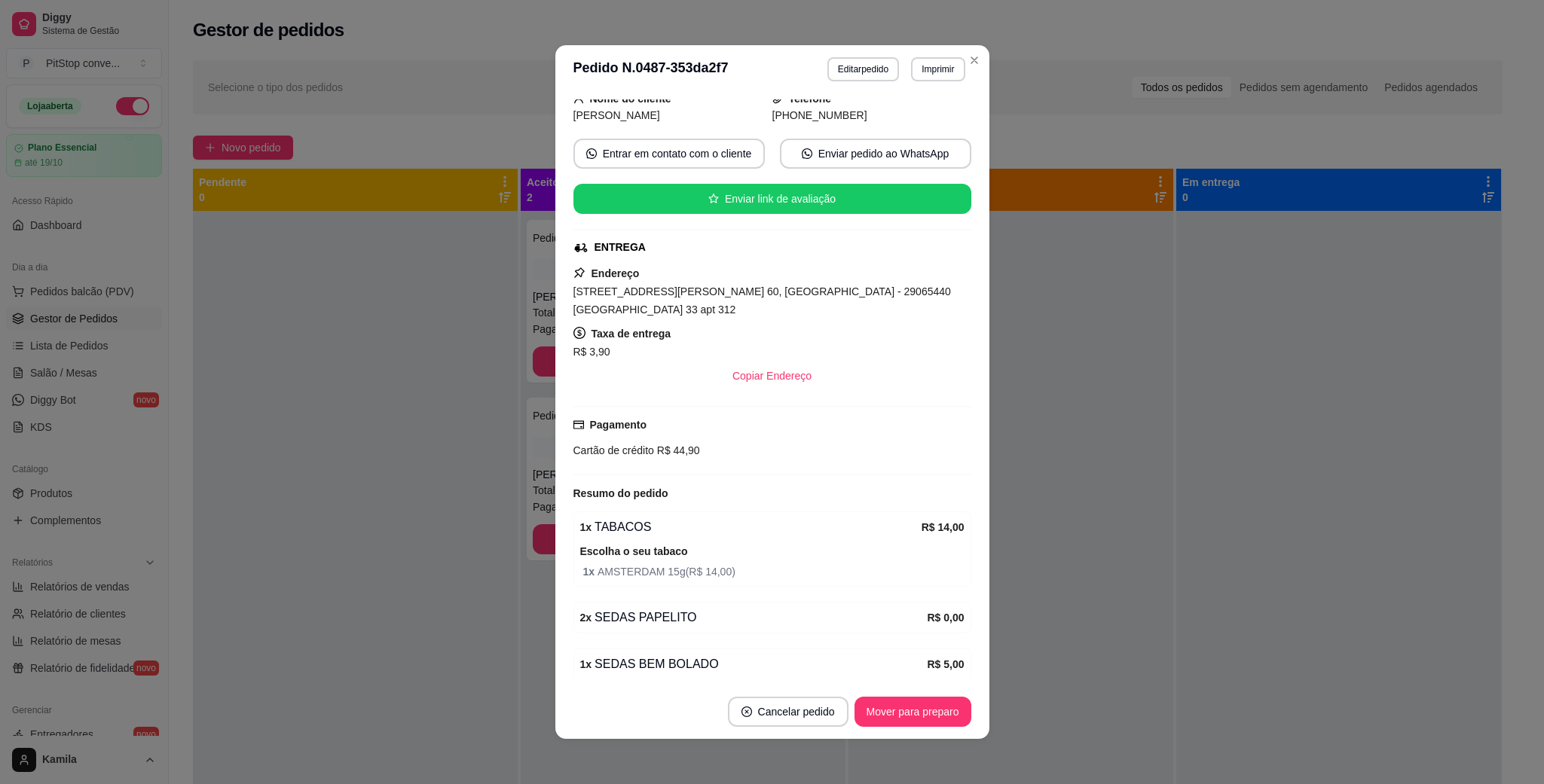
scroll to position [452, 0]
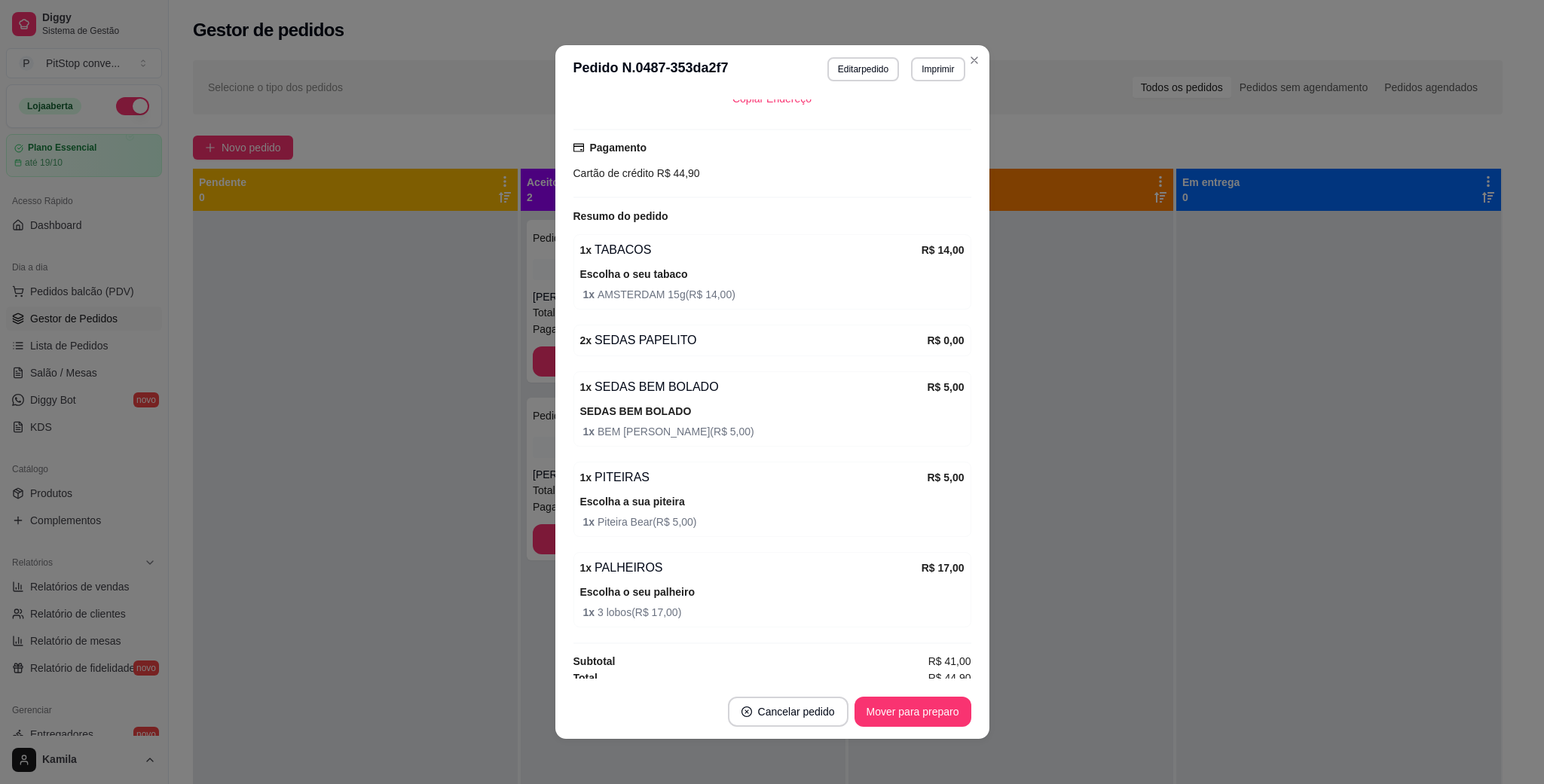
click at [654, 167] on span "R$ 44,90" at bounding box center [676, 173] width 46 height 12
copy div "Cartão de crédito R$ 44,90"
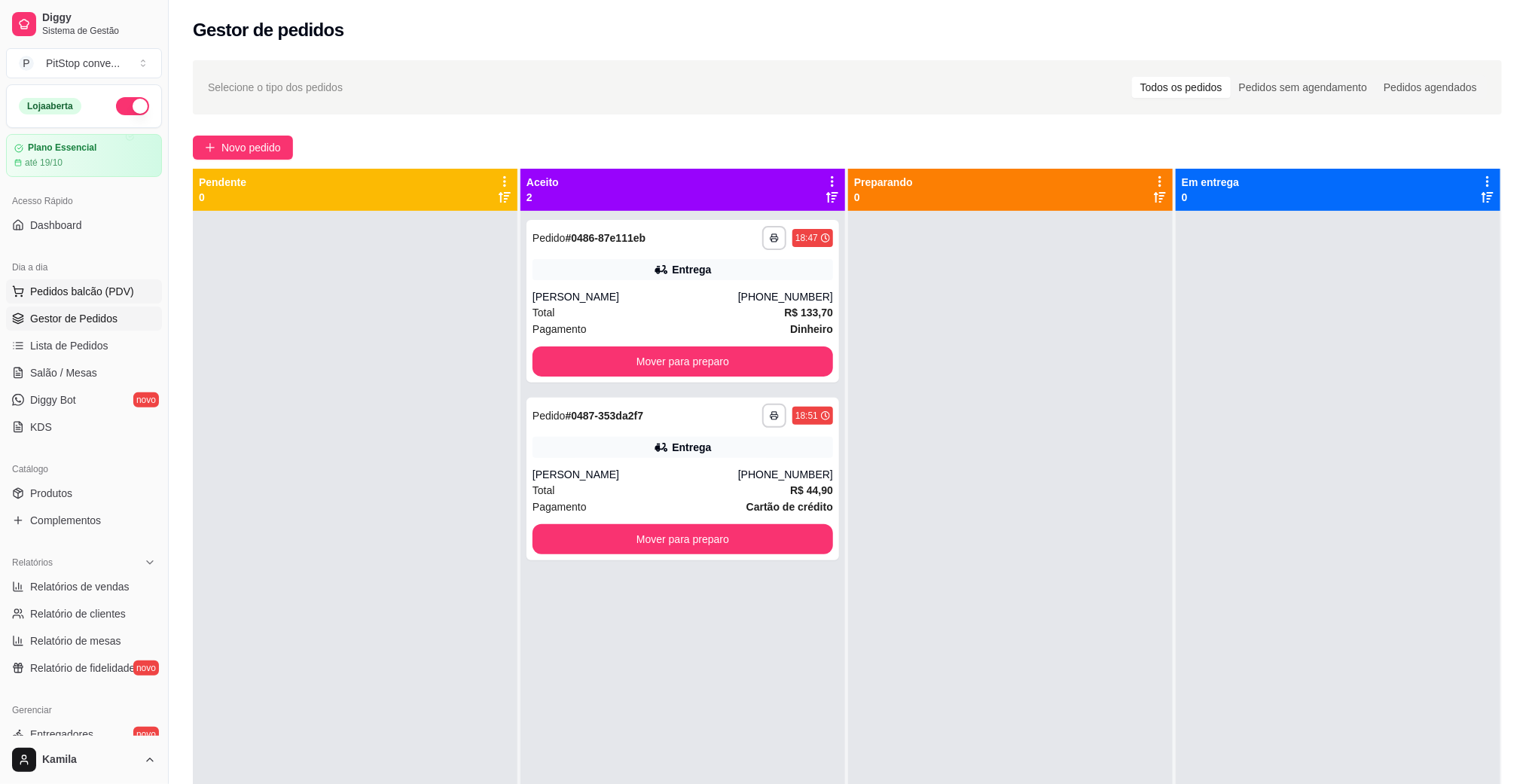
click at [102, 290] on span "Pedidos balcão (PDV)" at bounding box center [82, 291] width 104 height 15
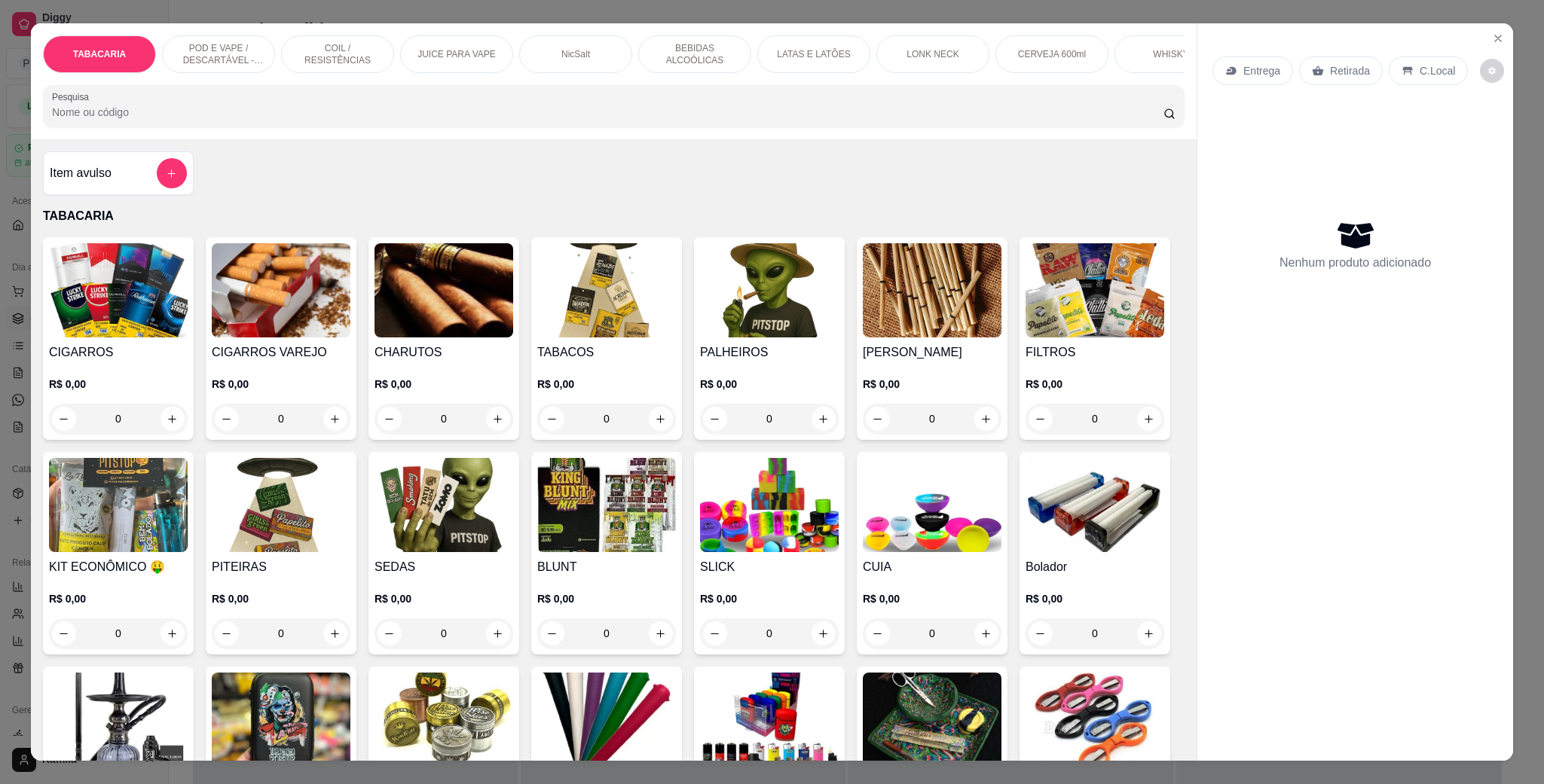
click at [216, 46] on p "POD E VAPE / DESCARTÁVEL - RECARREGAVEL" at bounding box center [219, 54] width 88 height 24
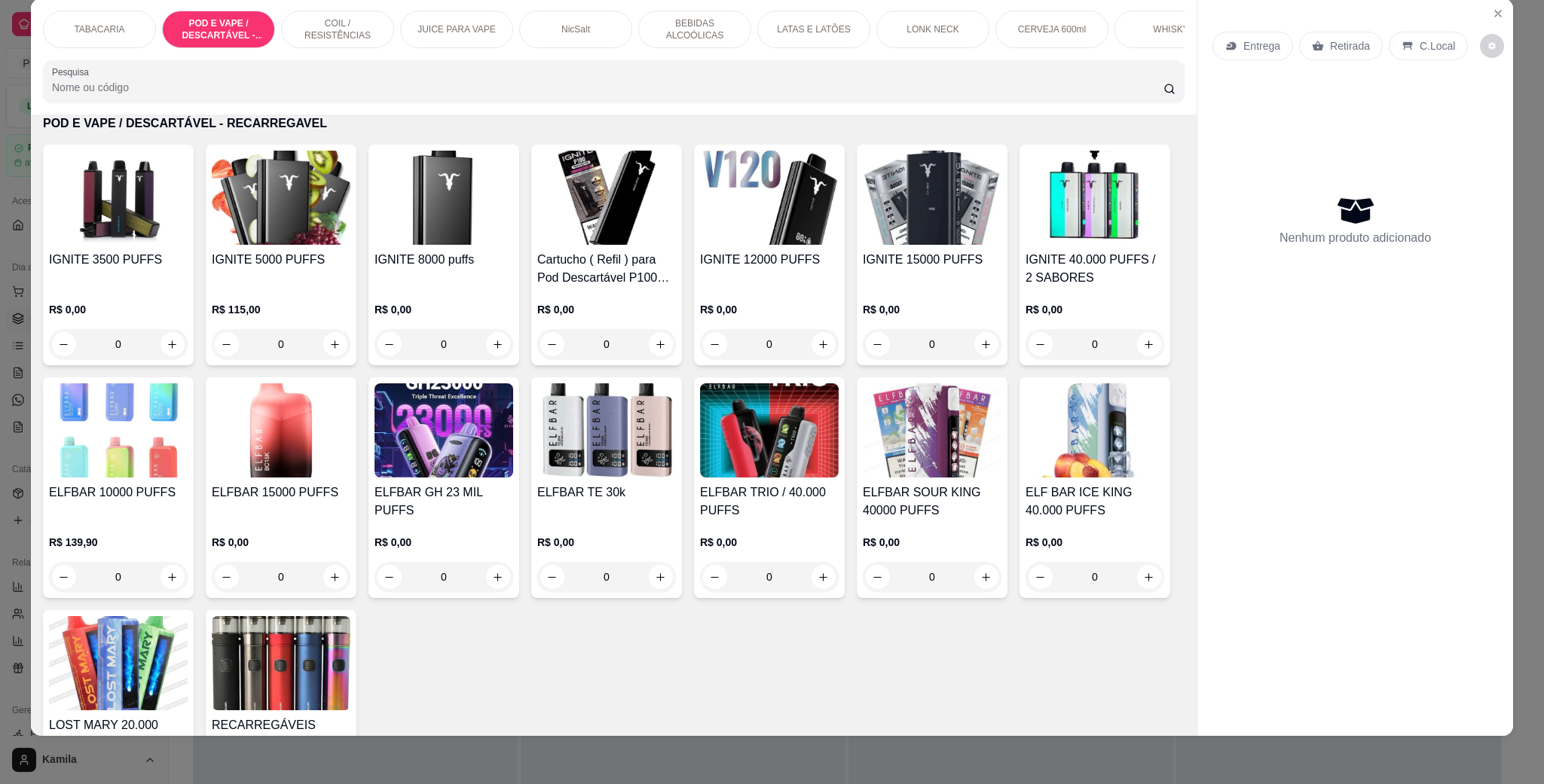
click at [1025, 245] on img at bounding box center [1094, 197] width 138 height 94
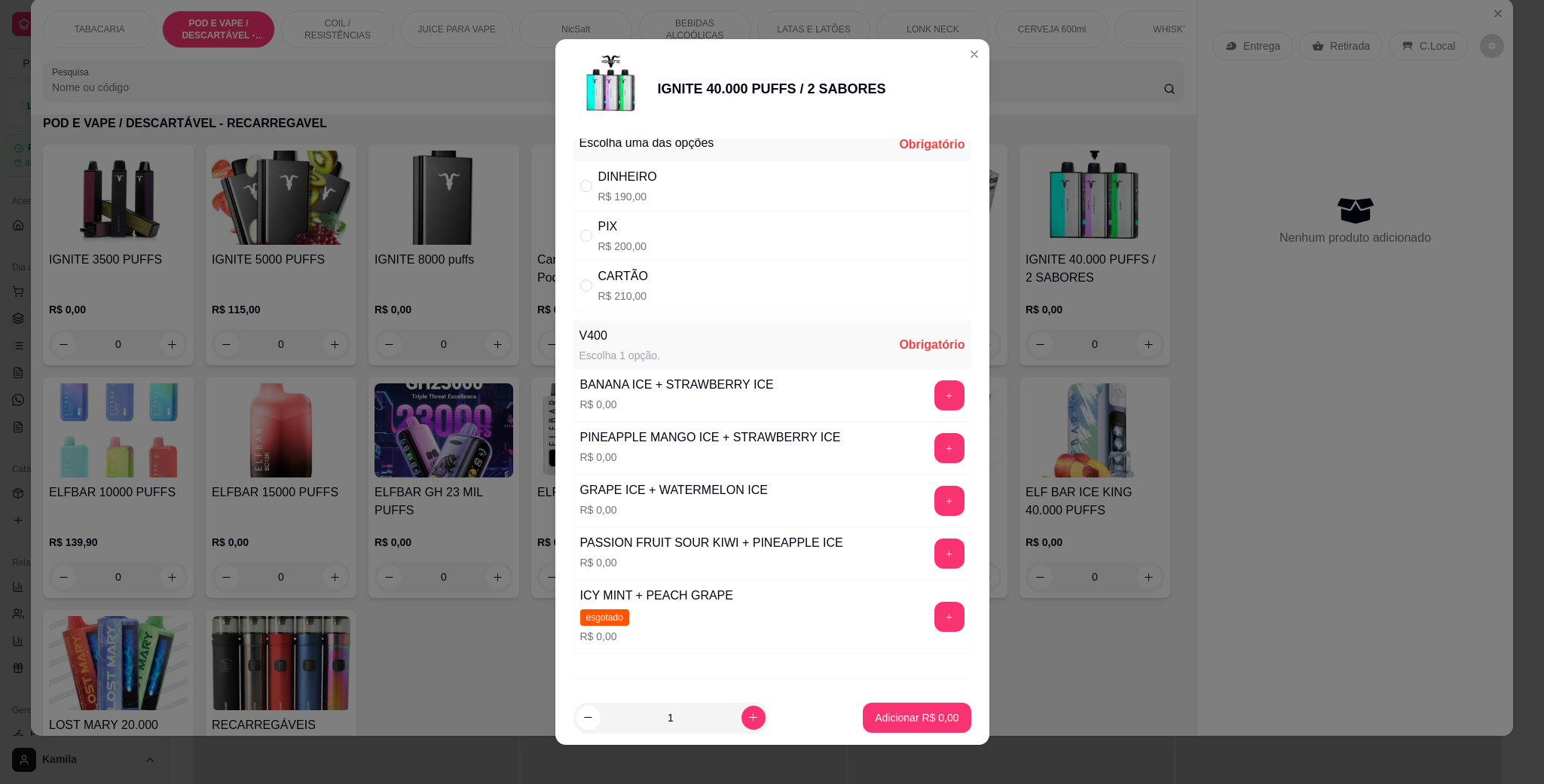
scroll to position [0, 0]
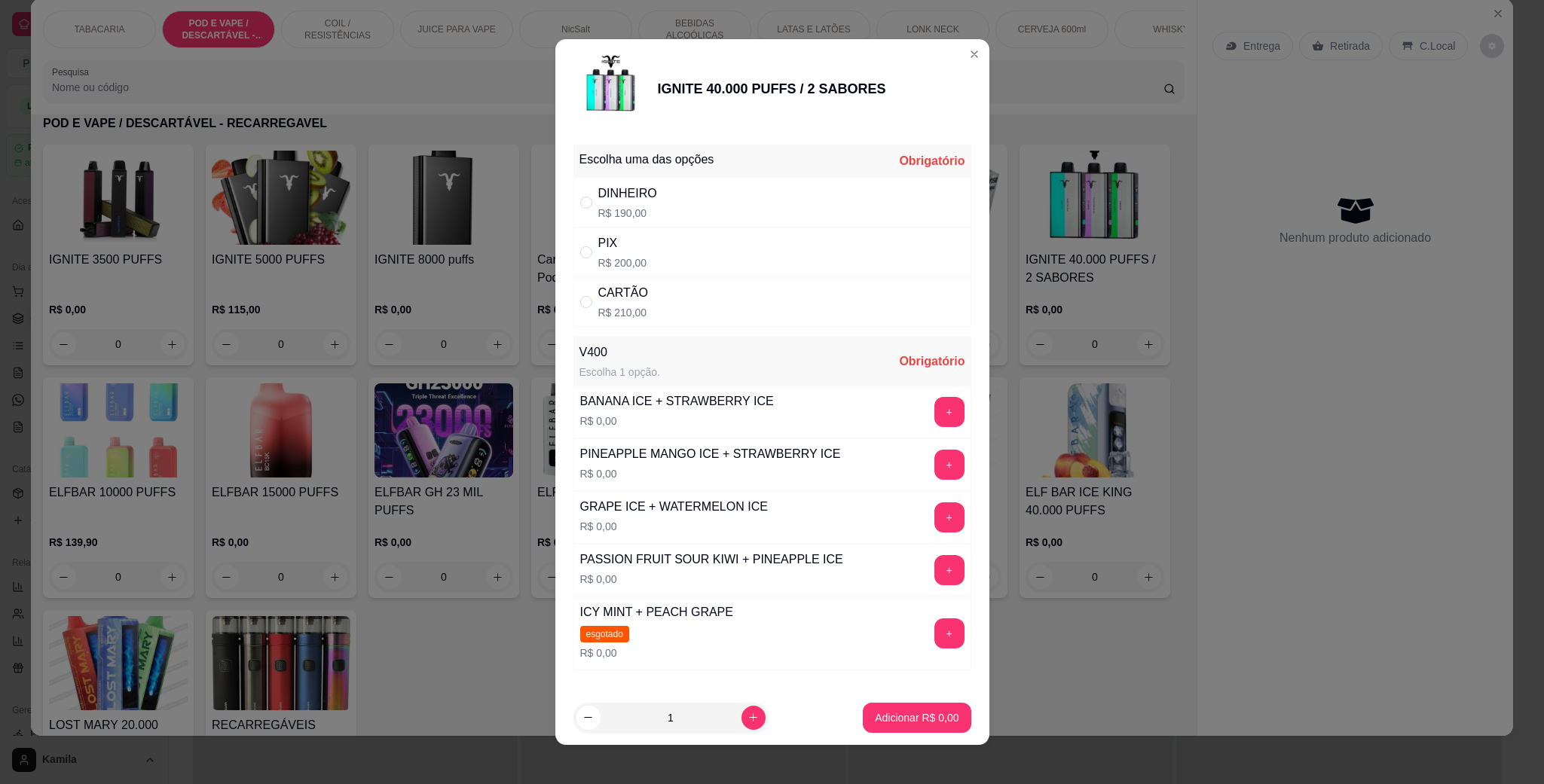
click at [655, 249] on div "PIX R$ 200,00" at bounding box center [772, 253] width 398 height 50
click at [622, 302] on div "CARTÃO" at bounding box center [623, 293] width 50 height 18
radio input "false"
radio input "true"
click at [882, 517] on div "GRAPE ICE + WATERMELON ICE R$ 0,00 +" at bounding box center [772, 517] width 398 height 53
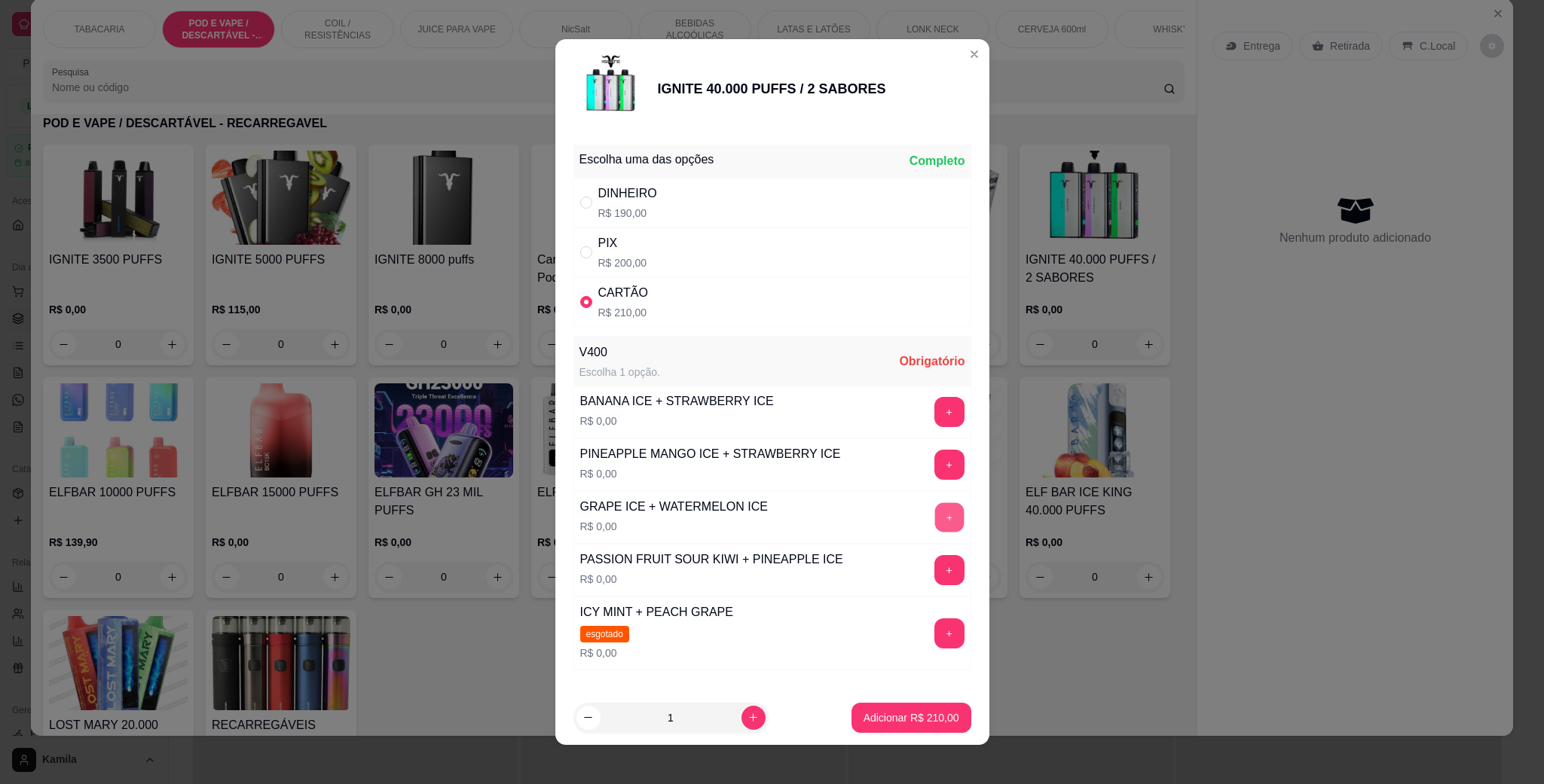
click at [934, 522] on button "+" at bounding box center [949, 517] width 30 height 29
click at [895, 732] on button "Adicionar R$ 210,00" at bounding box center [911, 717] width 120 height 30
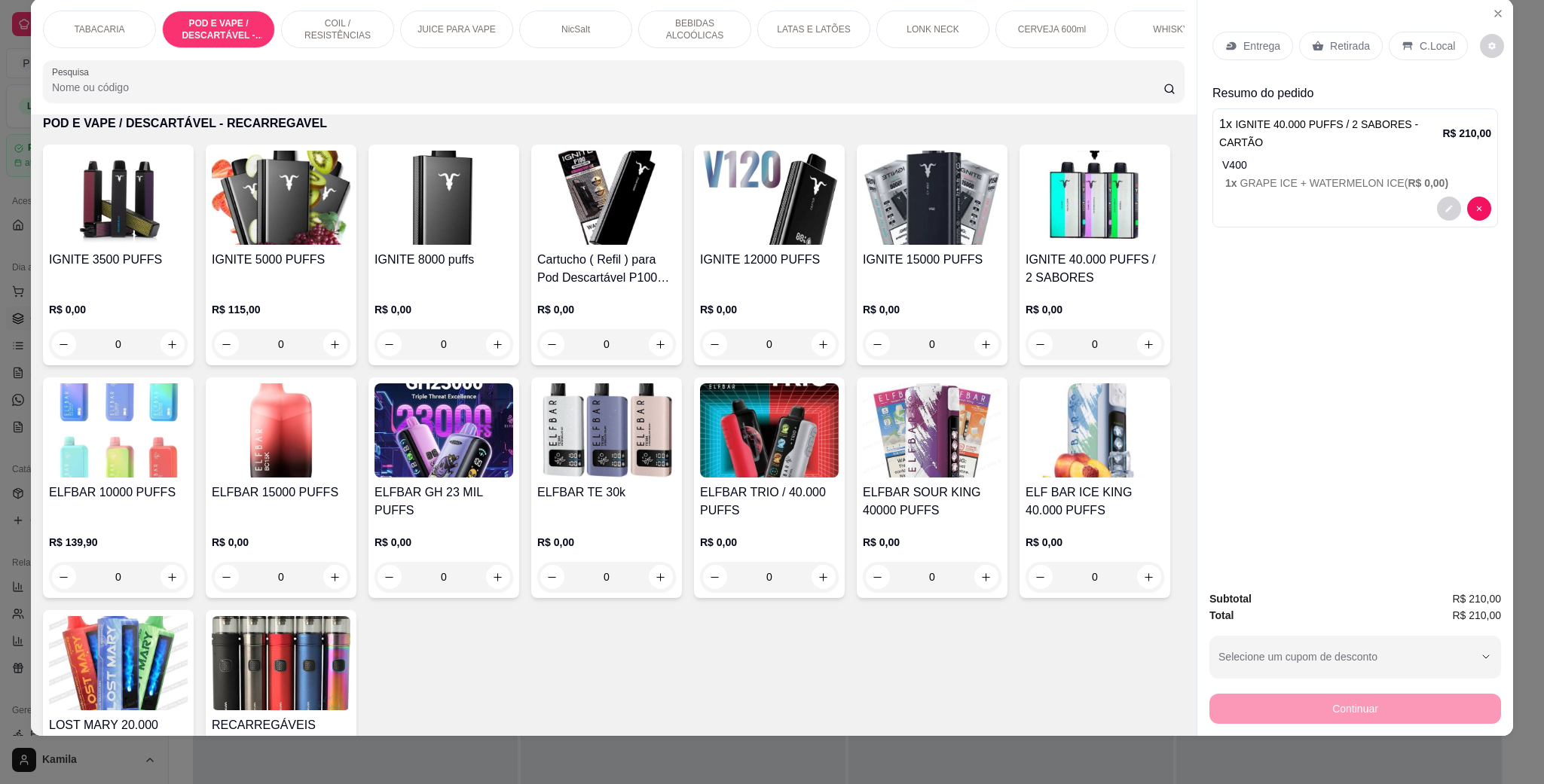
click at [1408, 42] on div "C.Local" at bounding box center [1428, 46] width 79 height 29
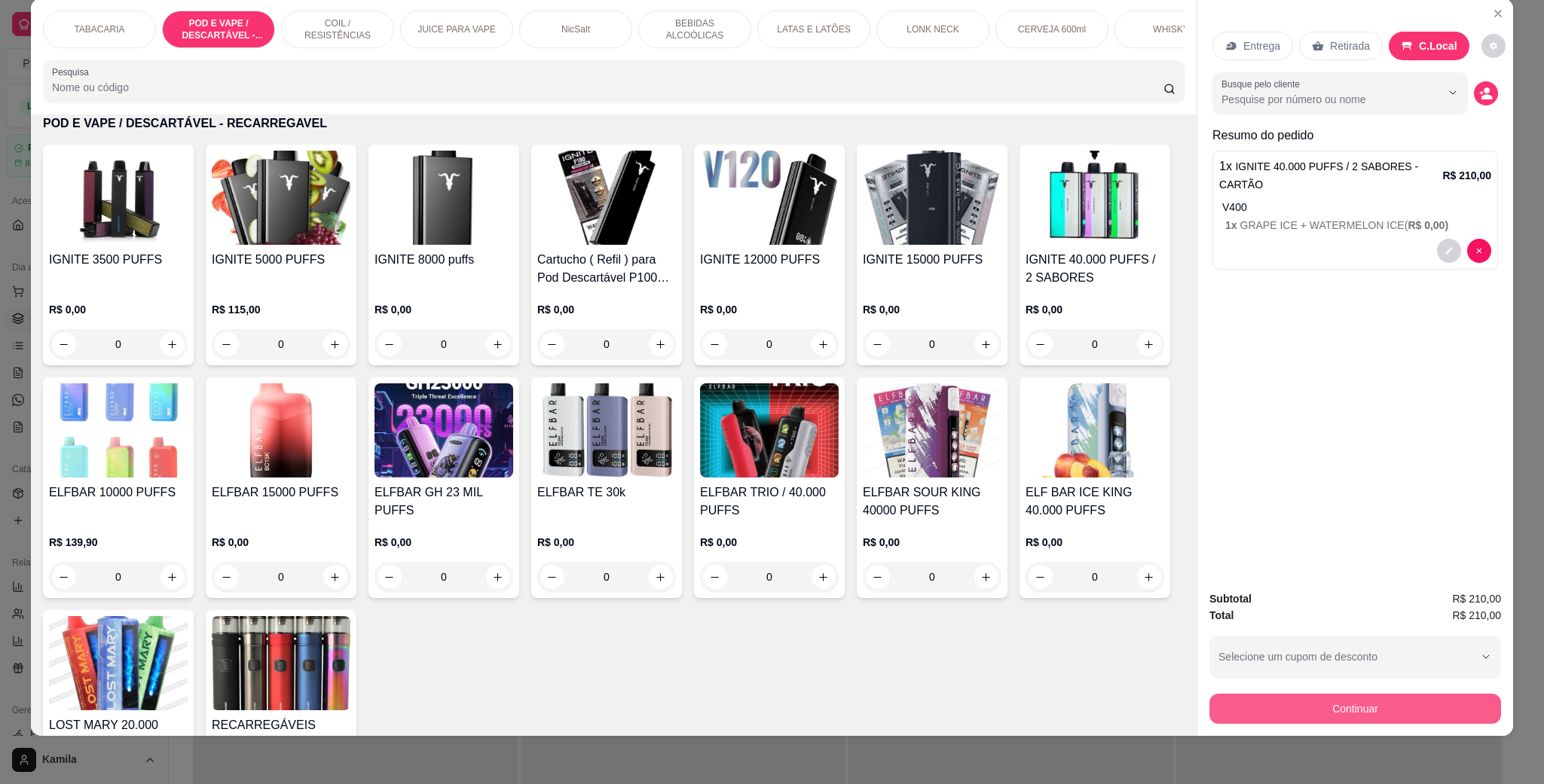
click at [1361, 707] on button "Continuar" at bounding box center [1354, 708] width 291 height 30
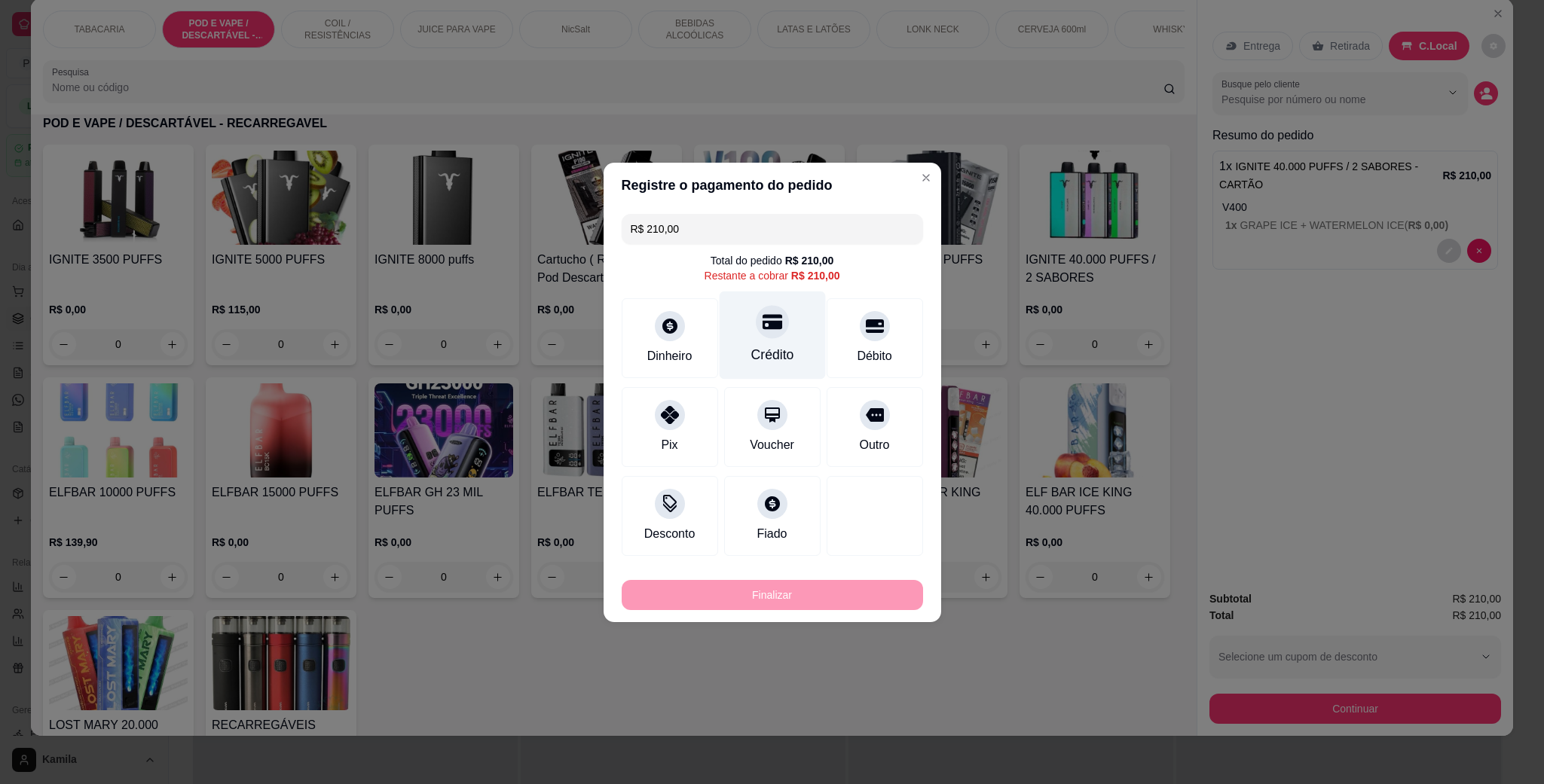
click at [776, 346] on div "Crédito" at bounding box center [772, 355] width 43 height 20
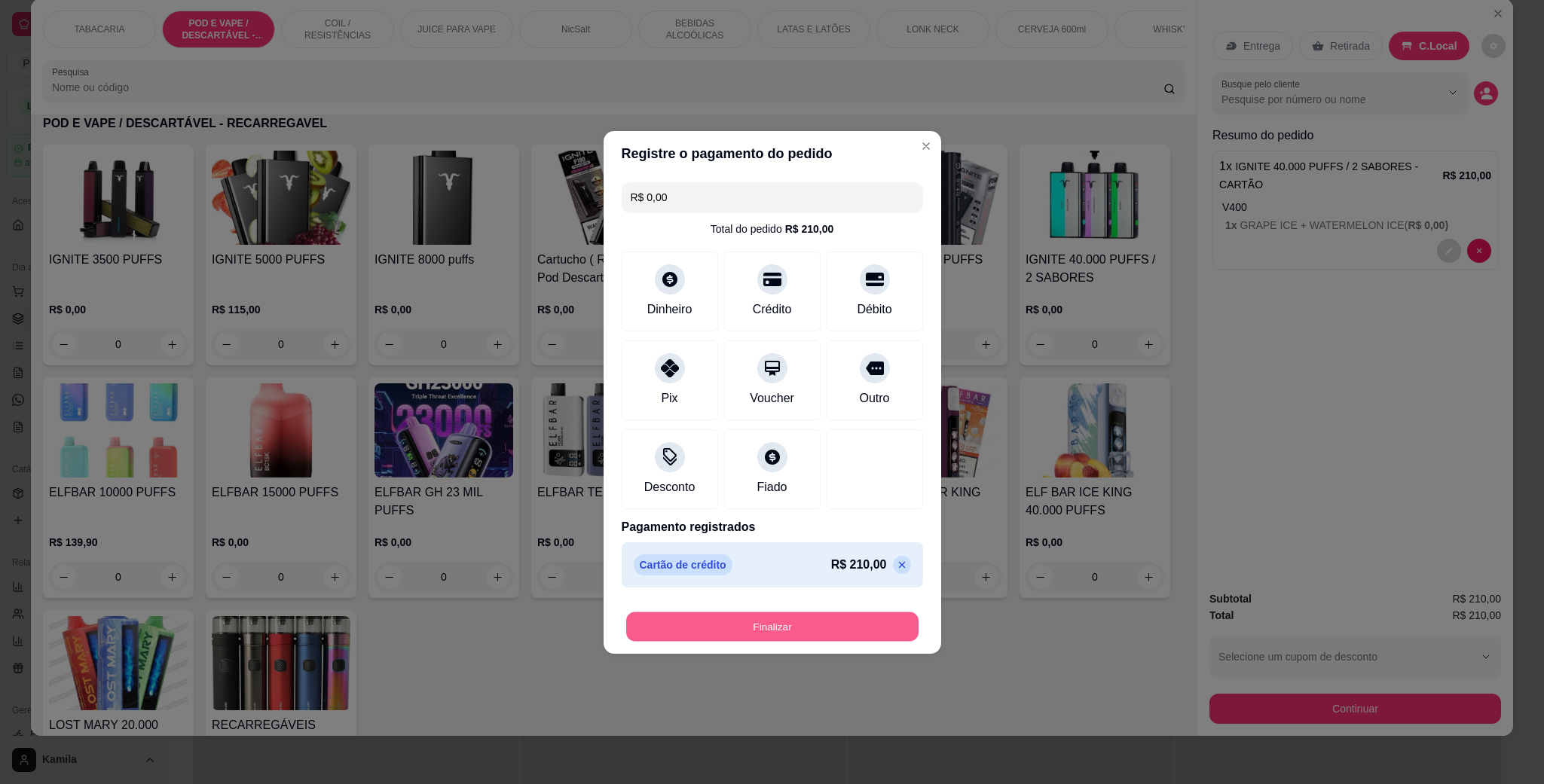
click at [808, 624] on button "Finalizar" at bounding box center [772, 626] width 292 height 29
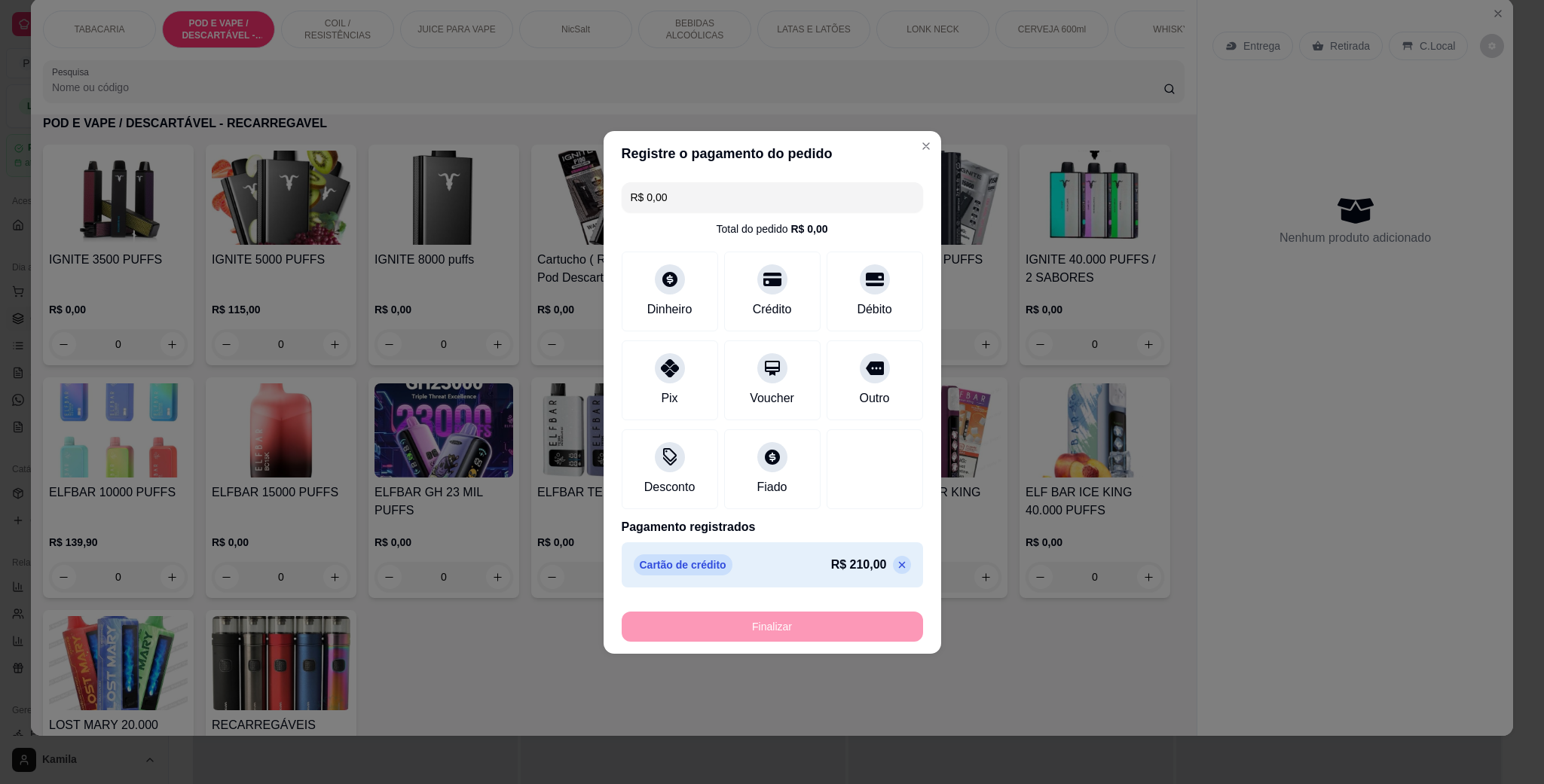
type input "-R$ 210,00"
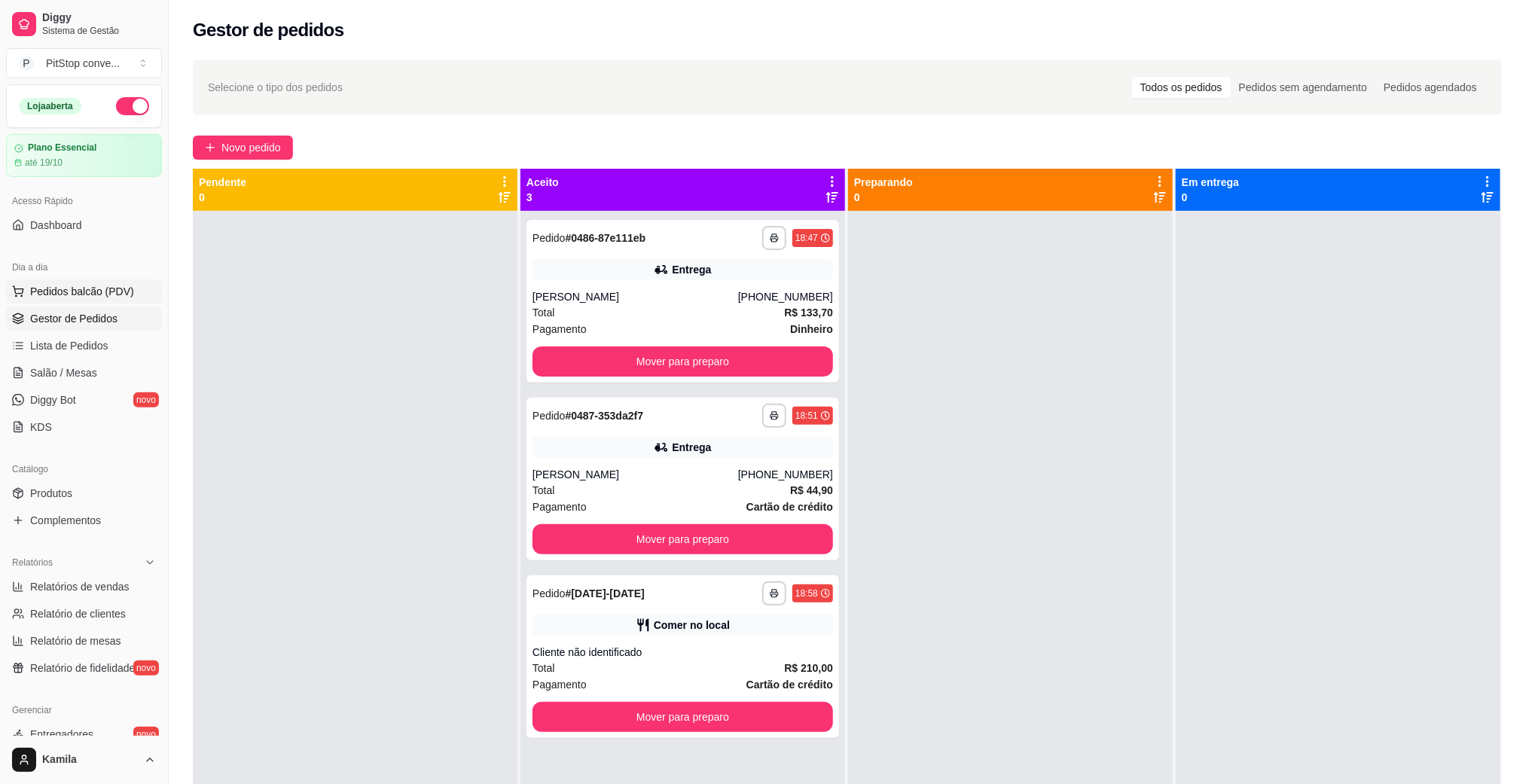
click at [101, 298] on span "Pedidos balcão (PDV)" at bounding box center [82, 291] width 104 height 15
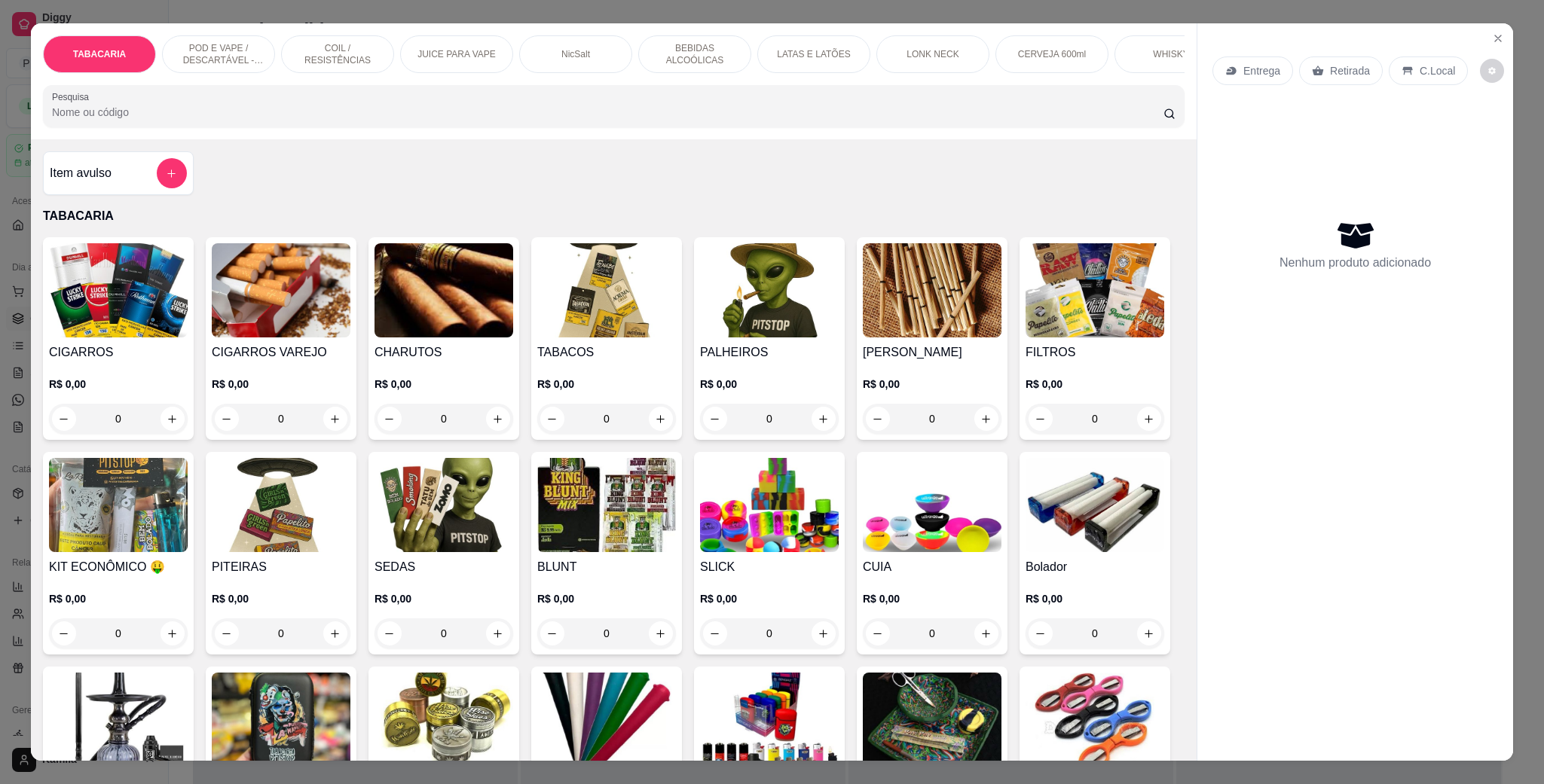
click at [222, 34] on div "TABACARIA POD E VAPE / DESCARTÁVEL - RECARREGAVEL COIL / RESISTÊNCIAS JUICE PAR…" at bounding box center [614, 81] width 1166 height 116
click at [219, 48] on p "POD E VAPE / DESCARTÁVEL - RECARREGAVEL" at bounding box center [219, 54] width 88 height 24
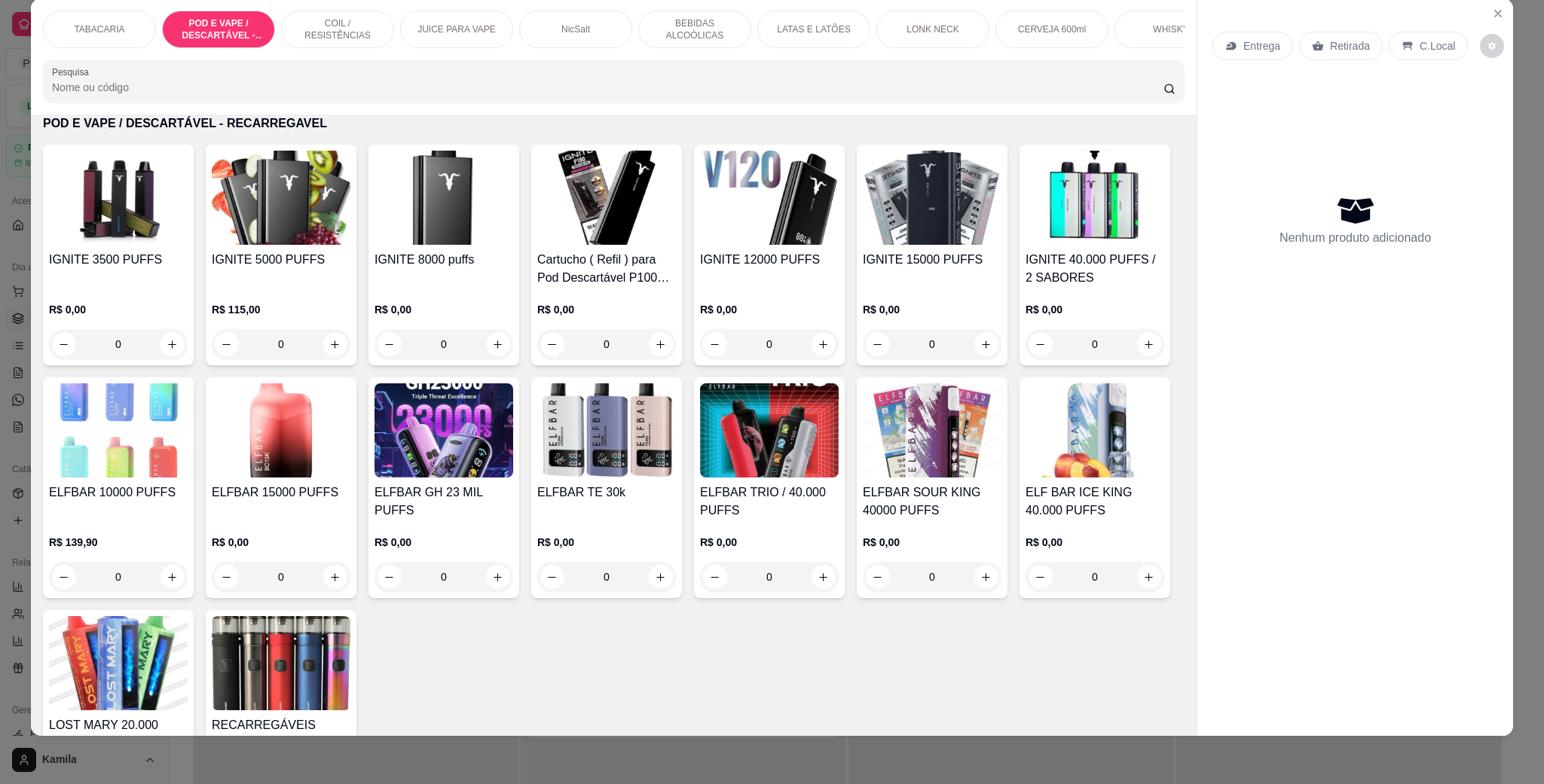
click at [676, 477] on img at bounding box center [606, 430] width 138 height 94
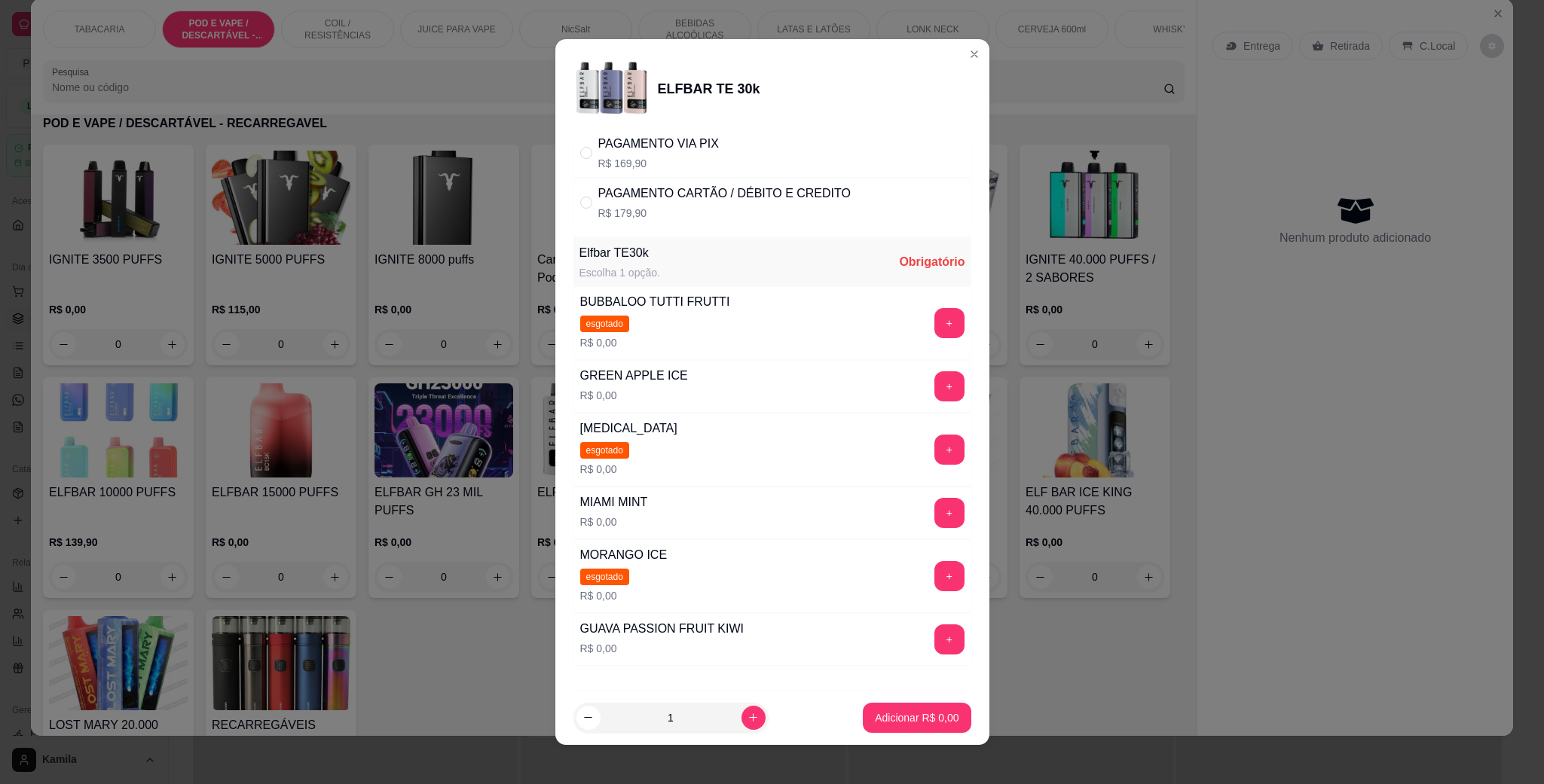
scroll to position [197, 0]
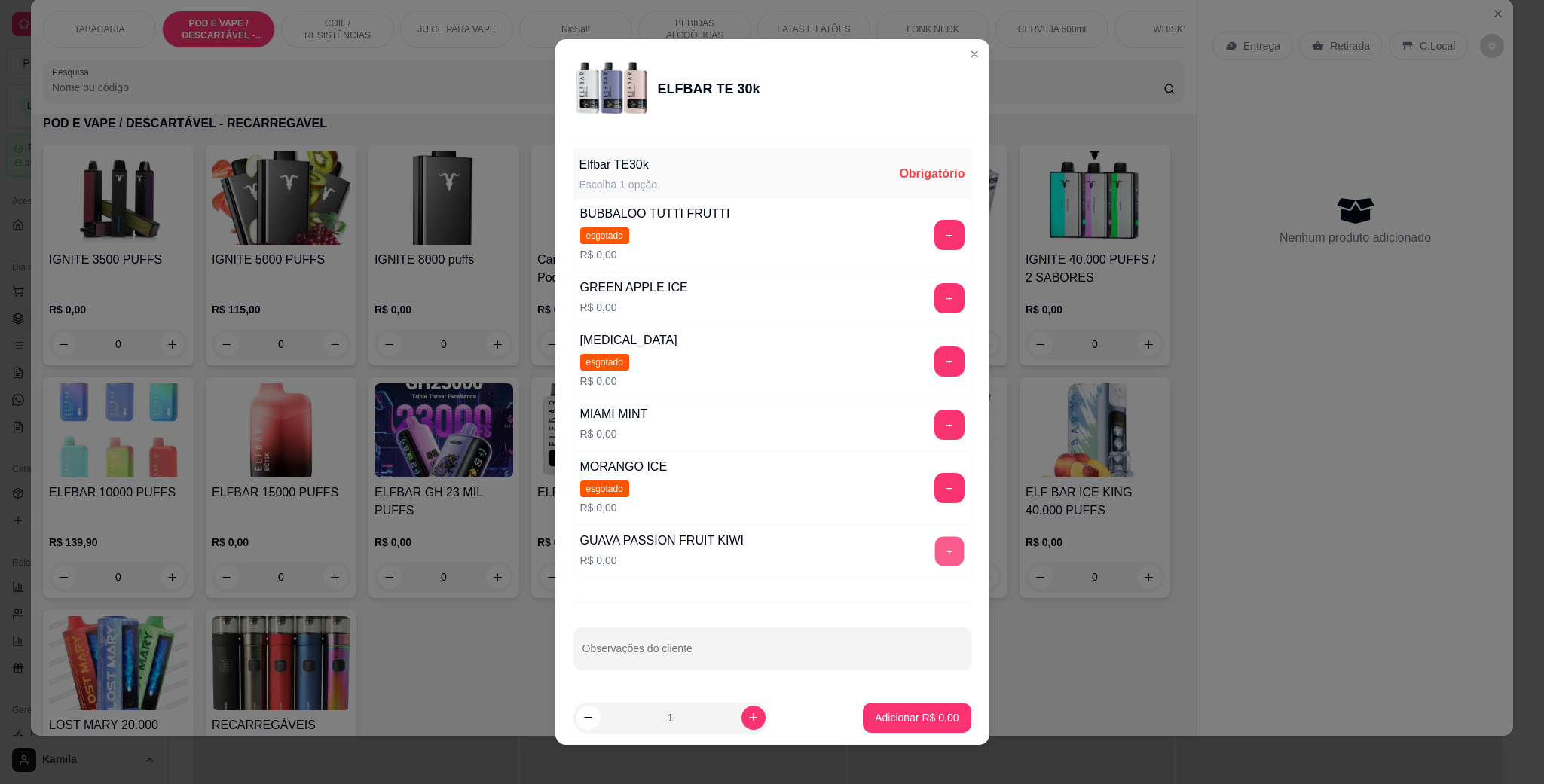
click at [934, 542] on button "+" at bounding box center [949, 551] width 30 height 29
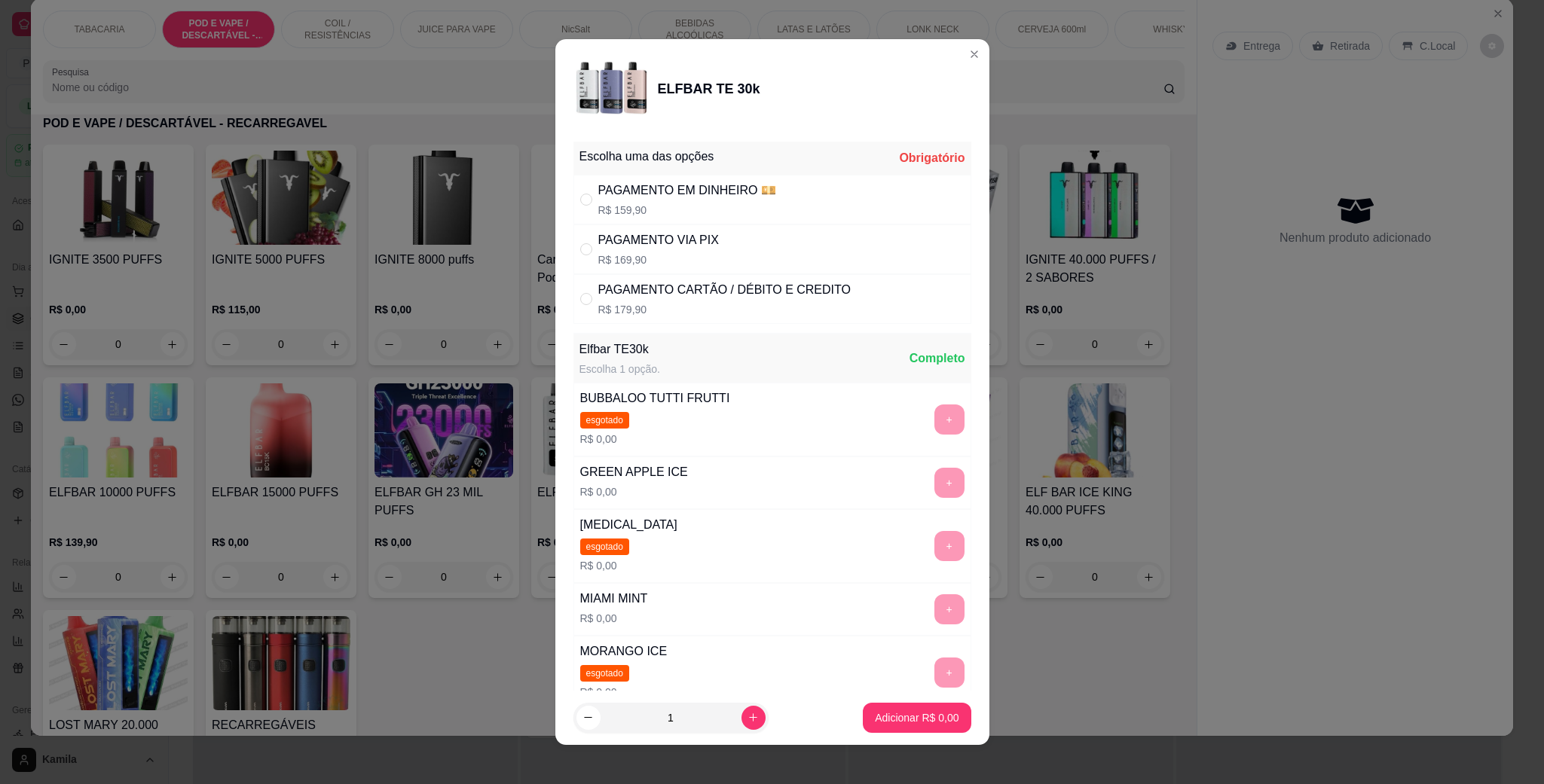
scroll to position [0, 0]
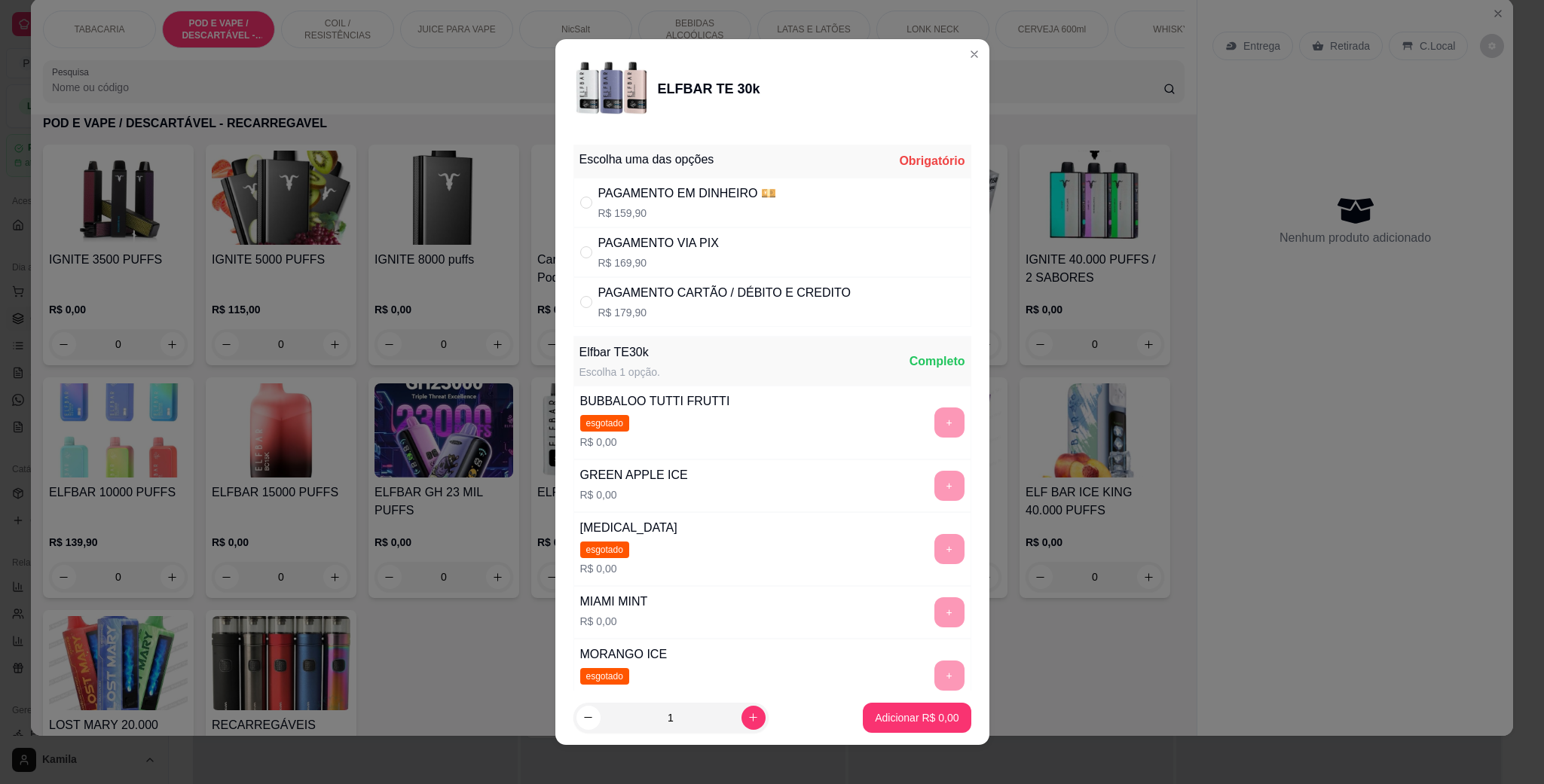
click at [735, 202] on div "PAGAMENTO EM DINHEIRO 💴" at bounding box center [687, 194] width 178 height 18
click at [701, 234] on div "PAGAMENTO VIA PIX R$ 169,90" at bounding box center [772, 253] width 398 height 50
radio input "false"
radio input "true"
click at [929, 725] on button "Adicionar R$ 169,90" at bounding box center [911, 717] width 120 height 30
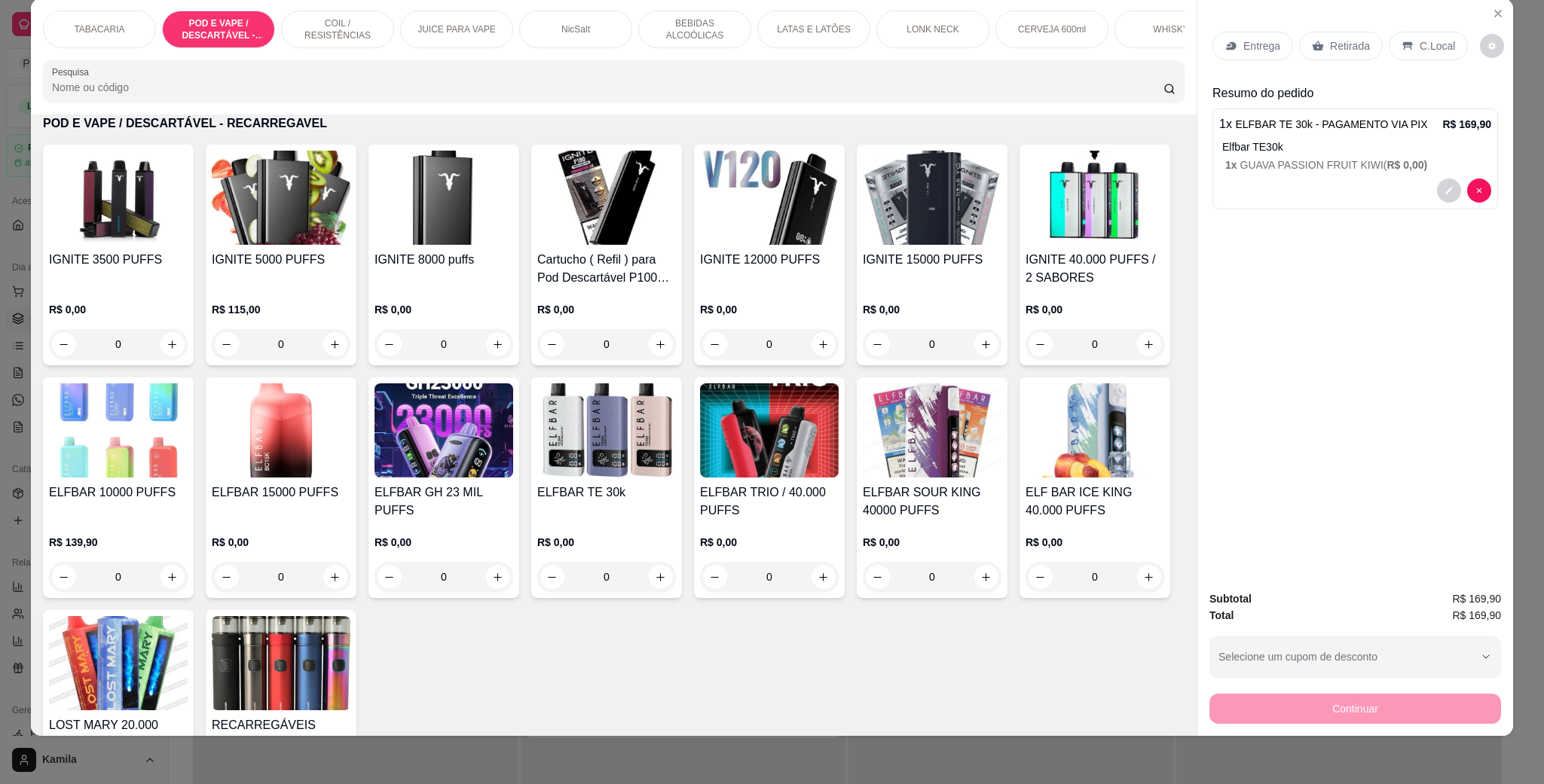
click at [1415, 55] on div "C.Local" at bounding box center [1428, 46] width 79 height 29
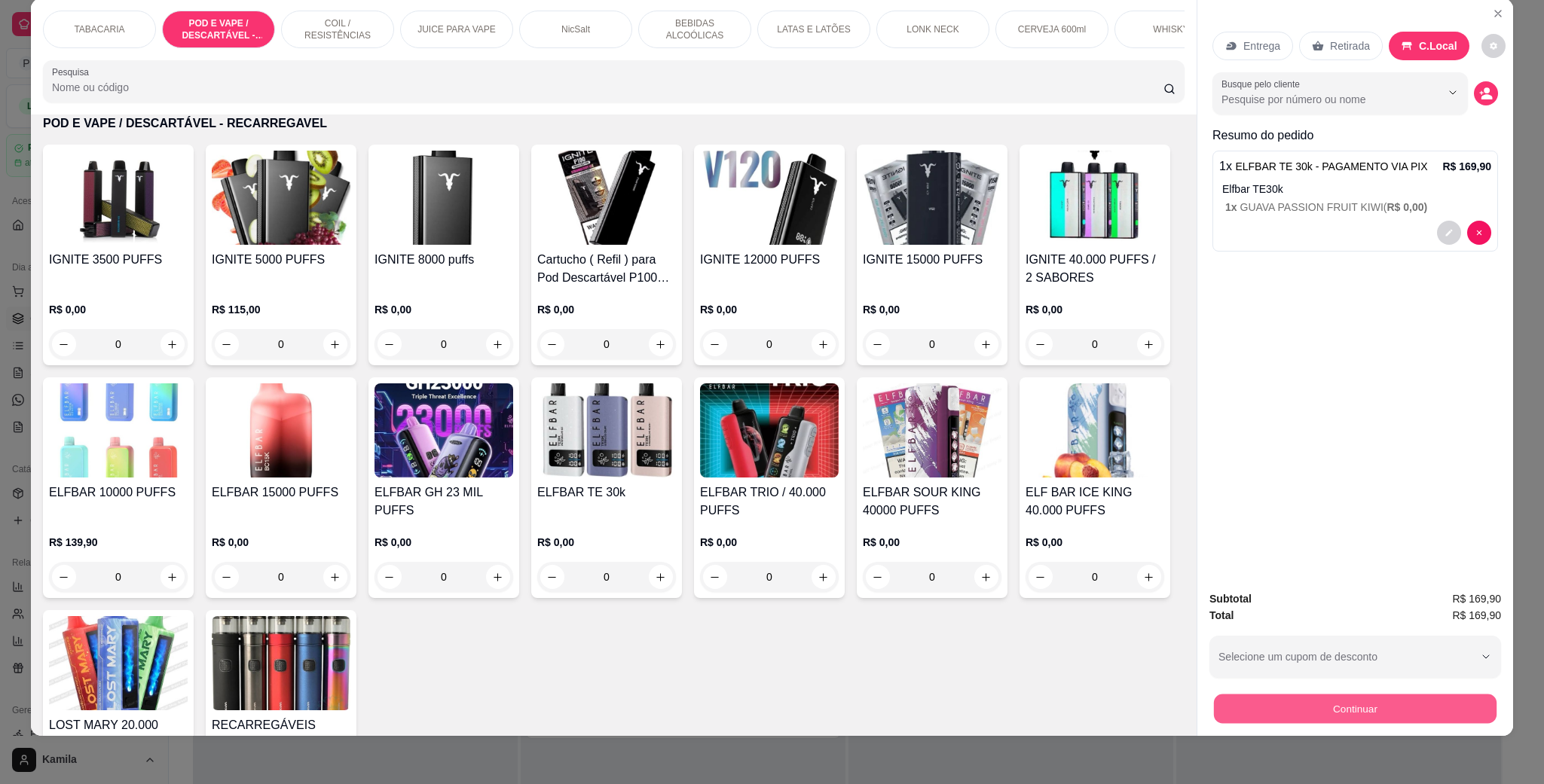
click at [1318, 699] on button "Continuar" at bounding box center [1354, 708] width 282 height 29
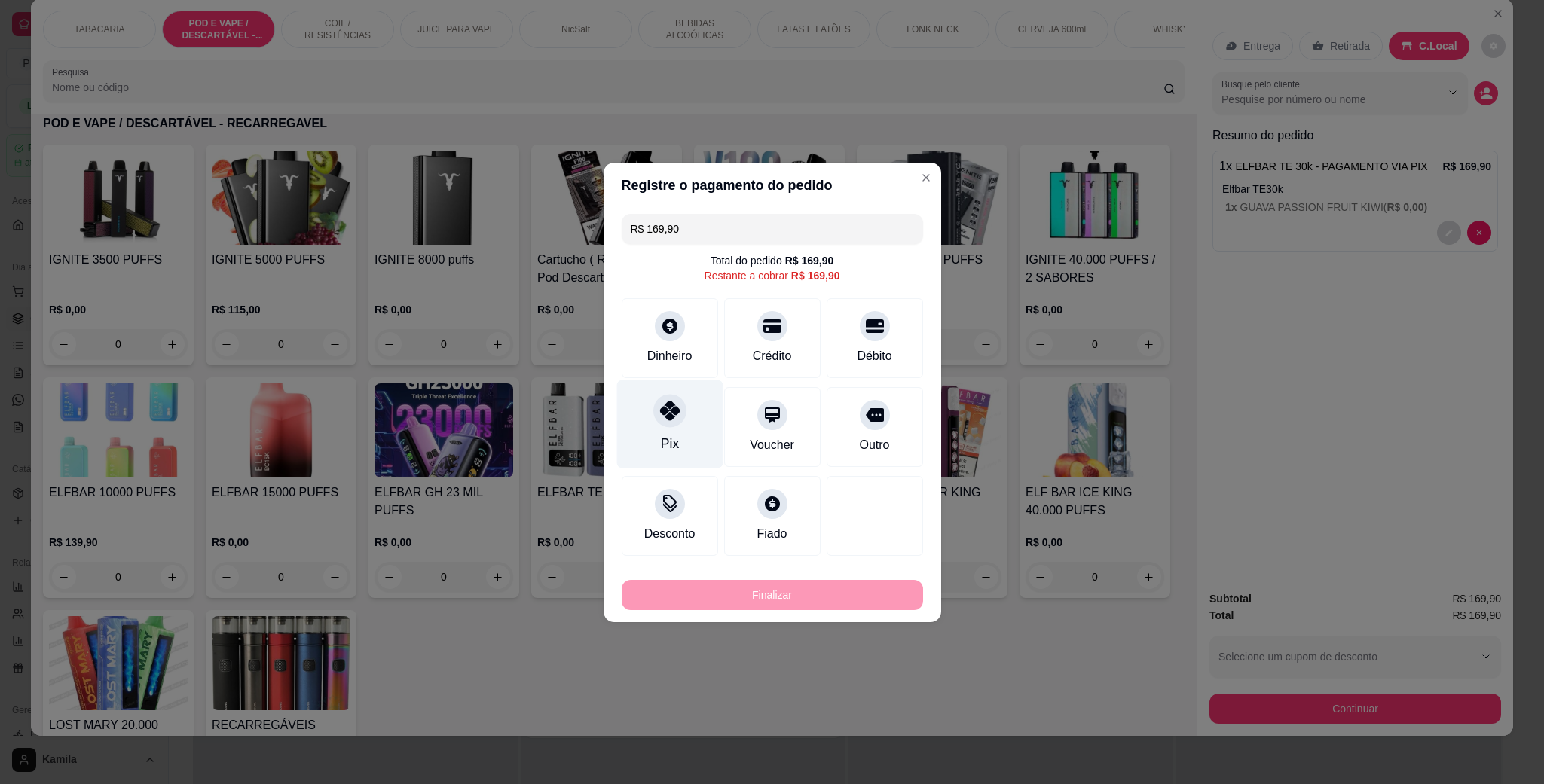
click at [669, 418] on icon at bounding box center [669, 411] width 20 height 20
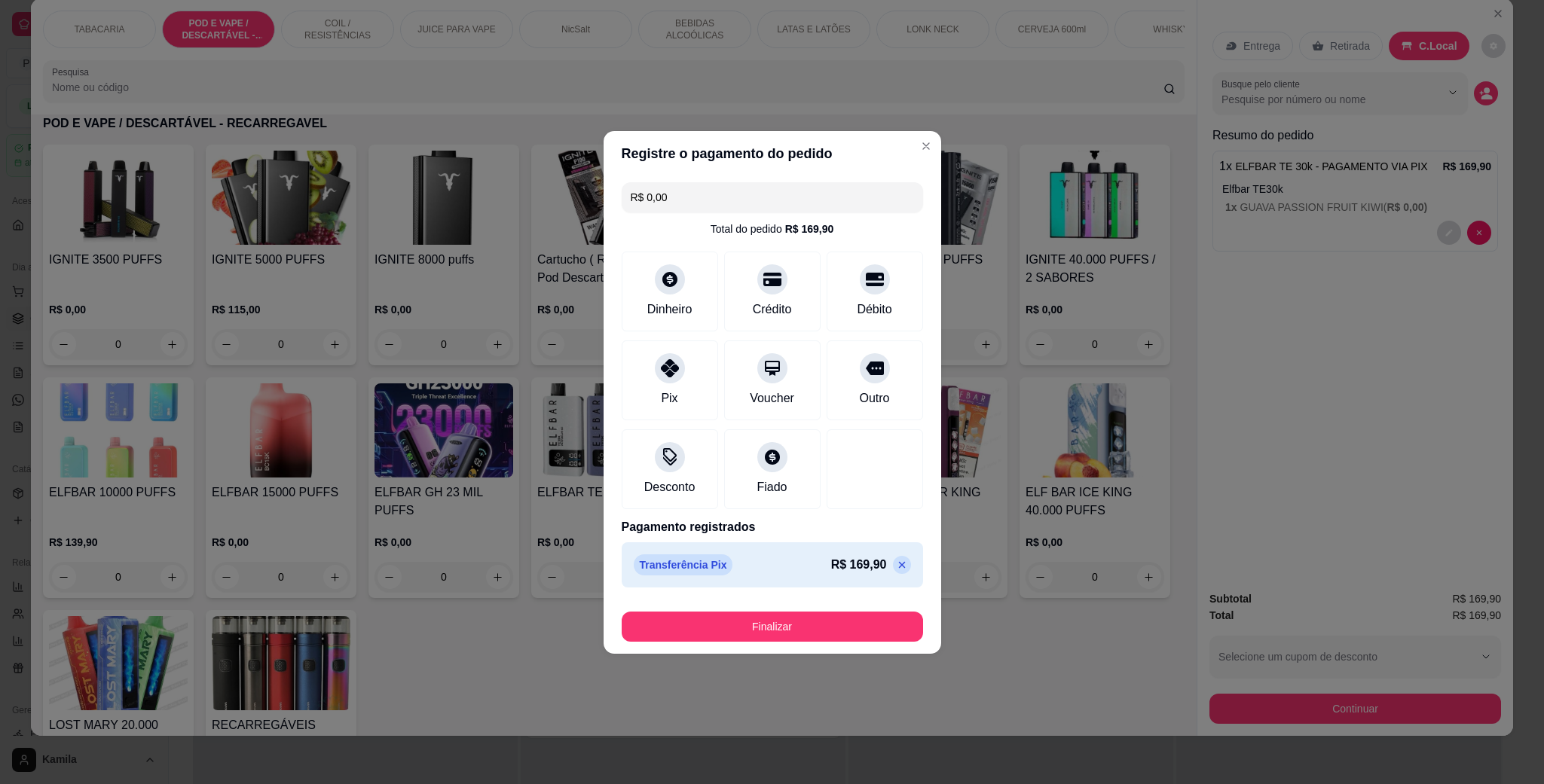
click at [774, 621] on button "Finalizar" at bounding box center [772, 627] width 301 height 30
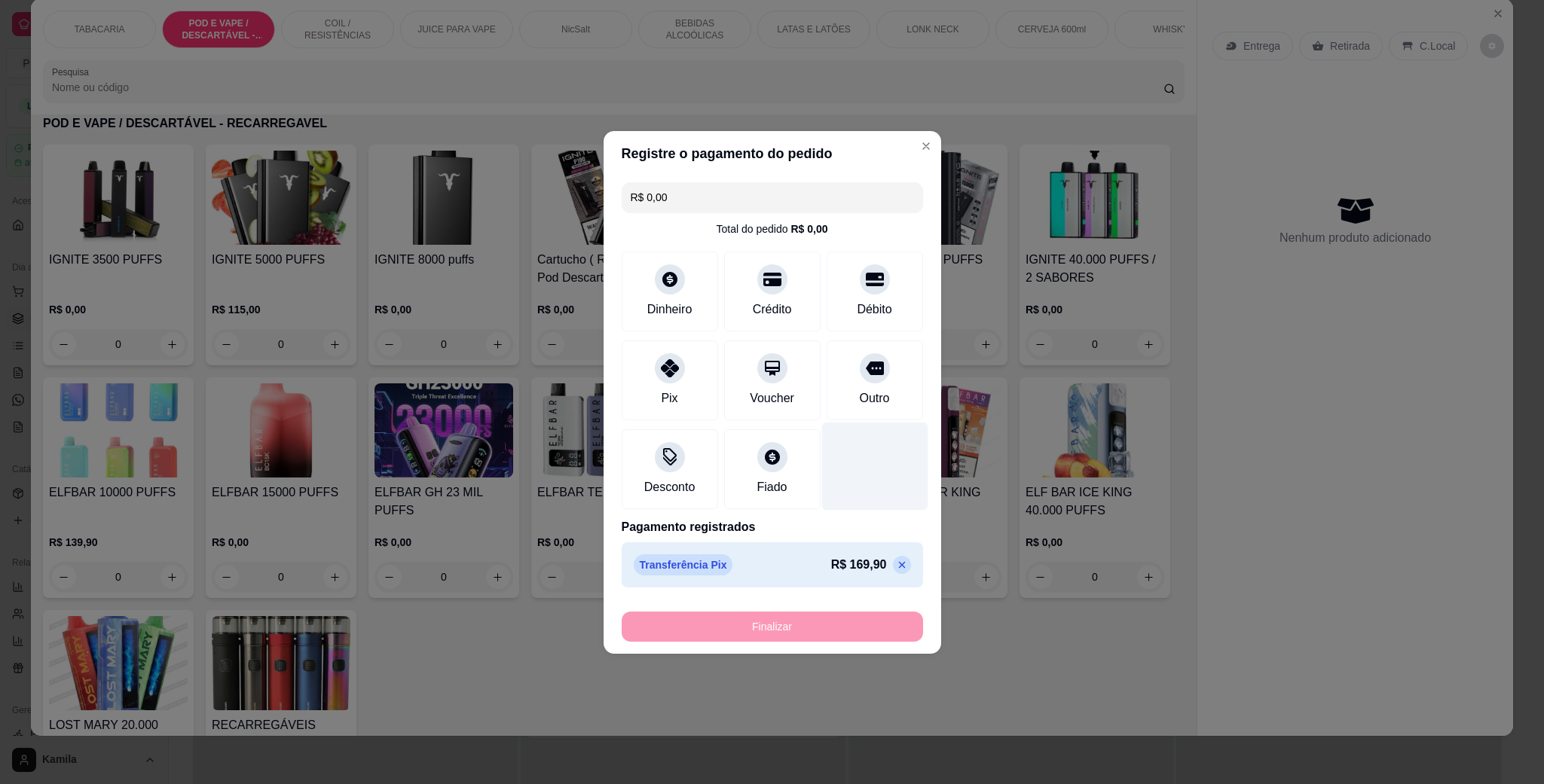
type input "-R$ 169,90"
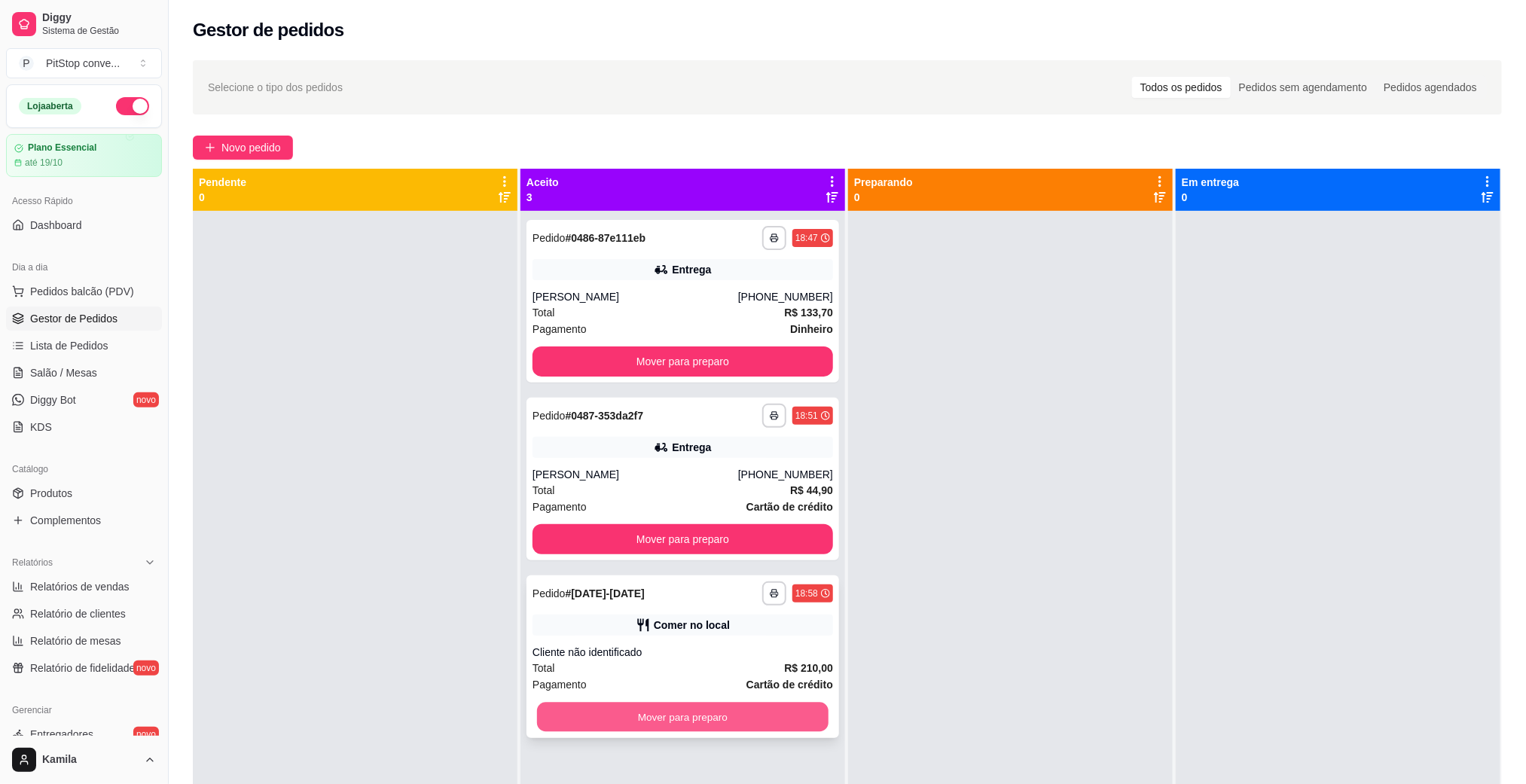
click at [762, 716] on button "Mover para preparo" at bounding box center [682, 717] width 291 height 29
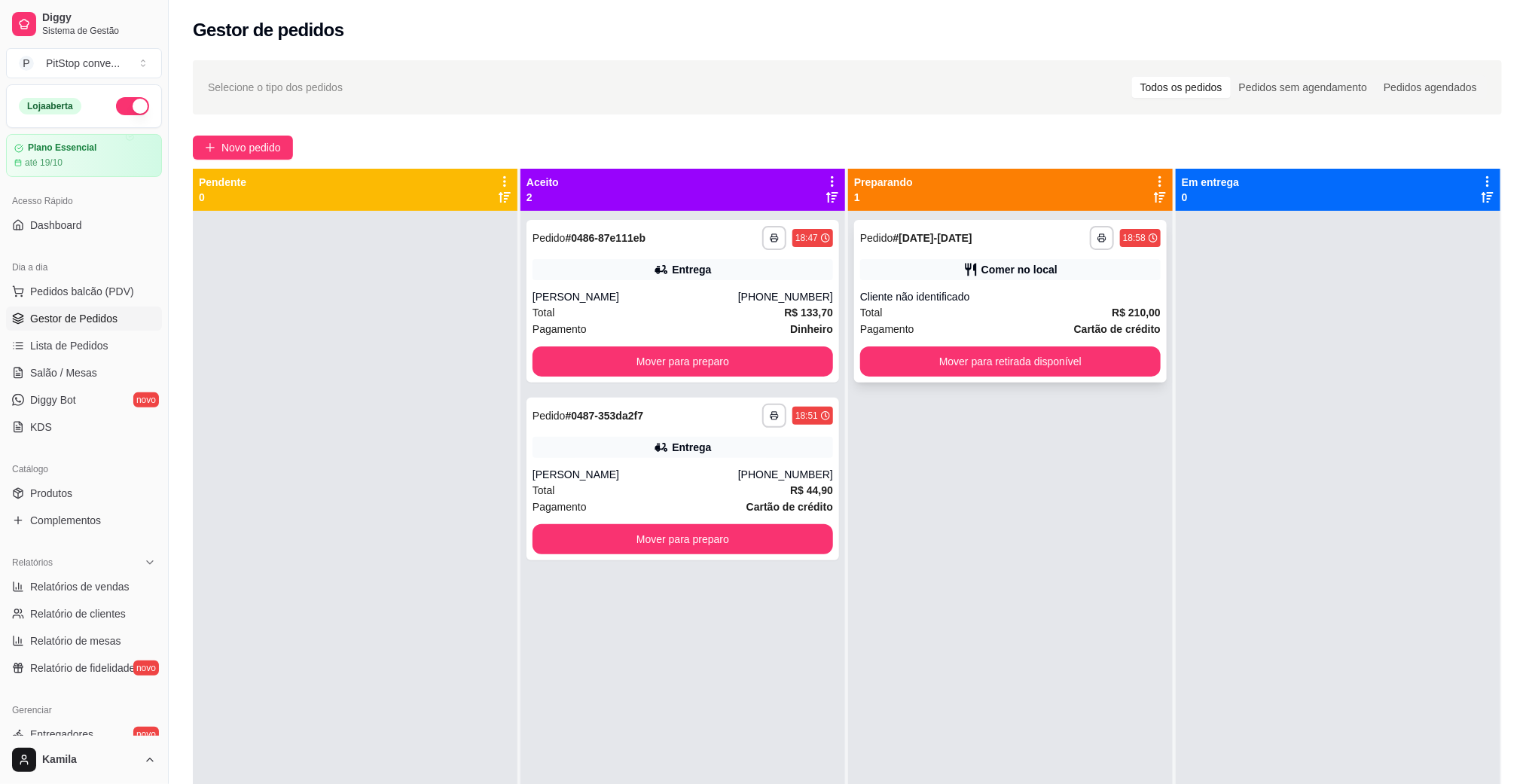
click at [997, 376] on button "Mover para retirada disponível" at bounding box center [1010, 361] width 300 height 30
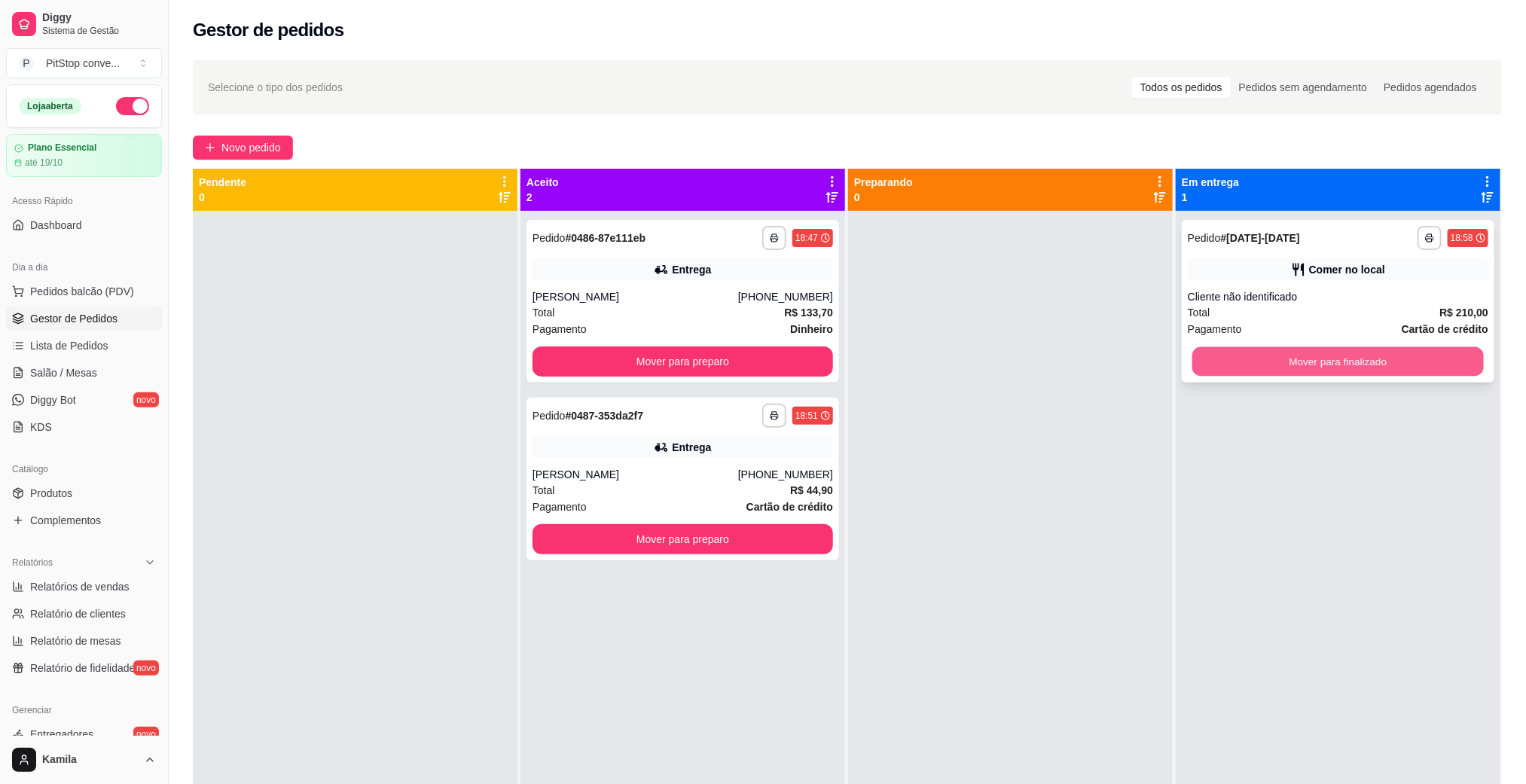
click at [1385, 352] on button "Mover para finalizado" at bounding box center [1337, 361] width 291 height 29
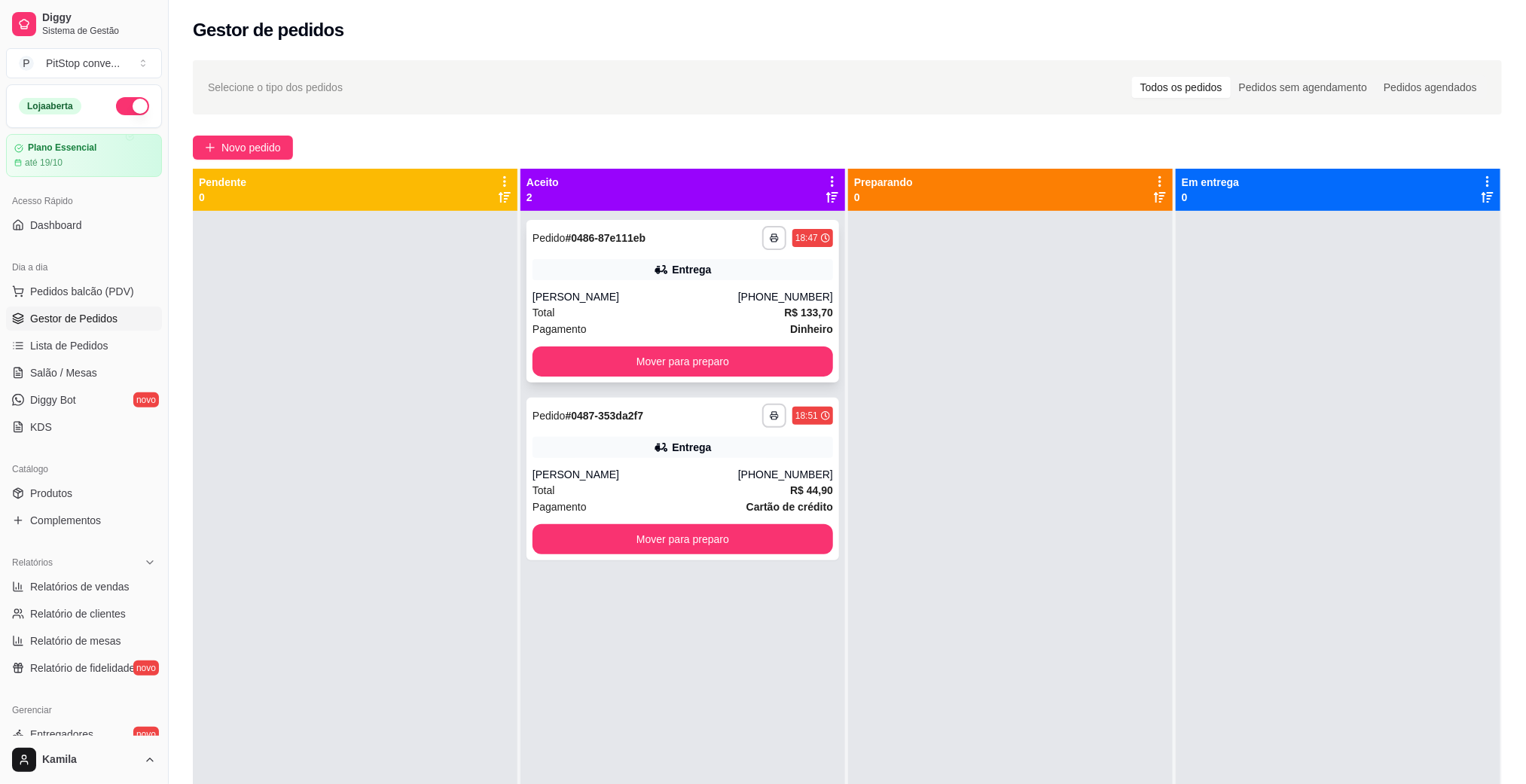
click at [796, 358] on button "Mover para preparo" at bounding box center [682, 361] width 300 height 30
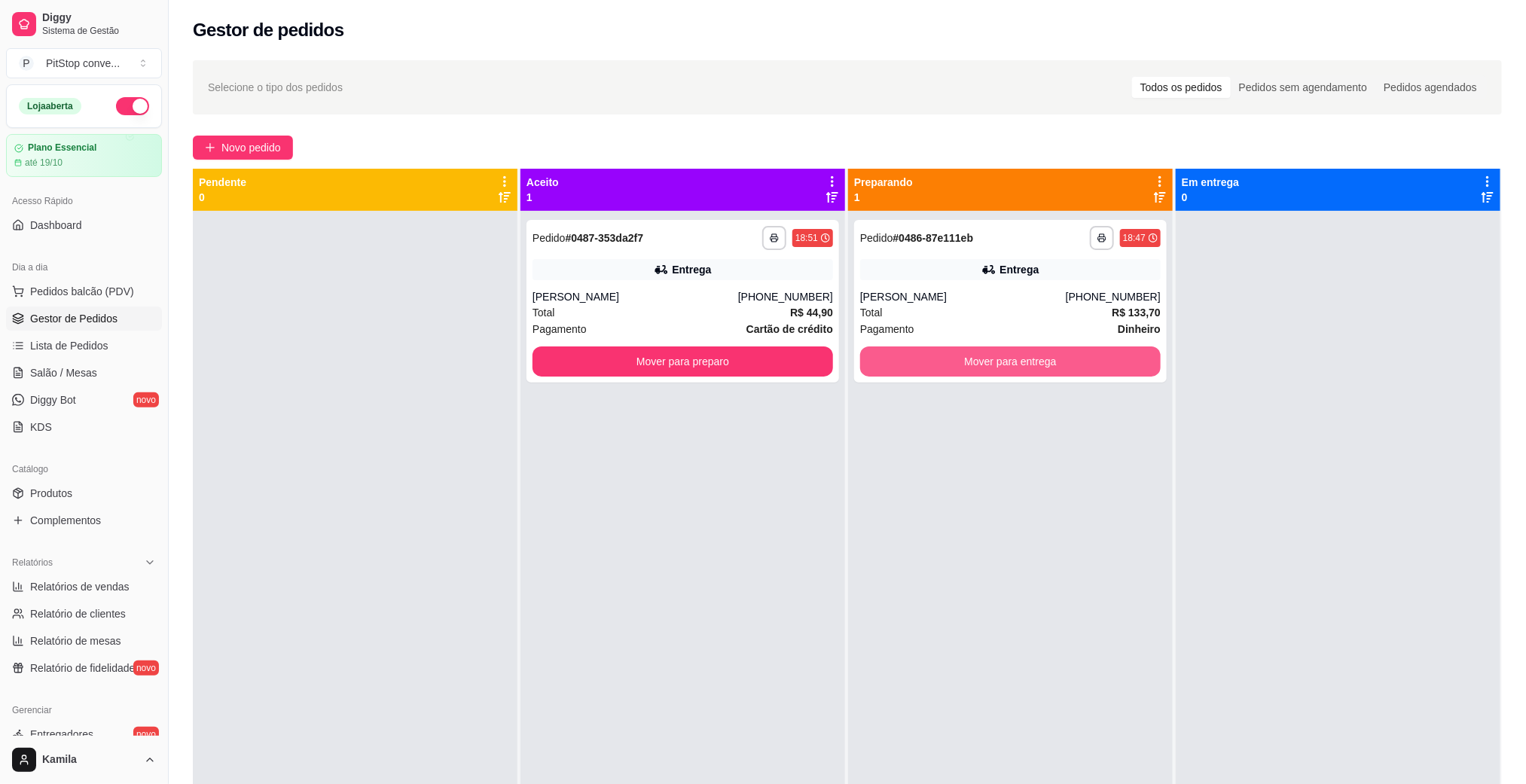
click at [1016, 364] on button "Mover para entrega" at bounding box center [1010, 361] width 300 height 30
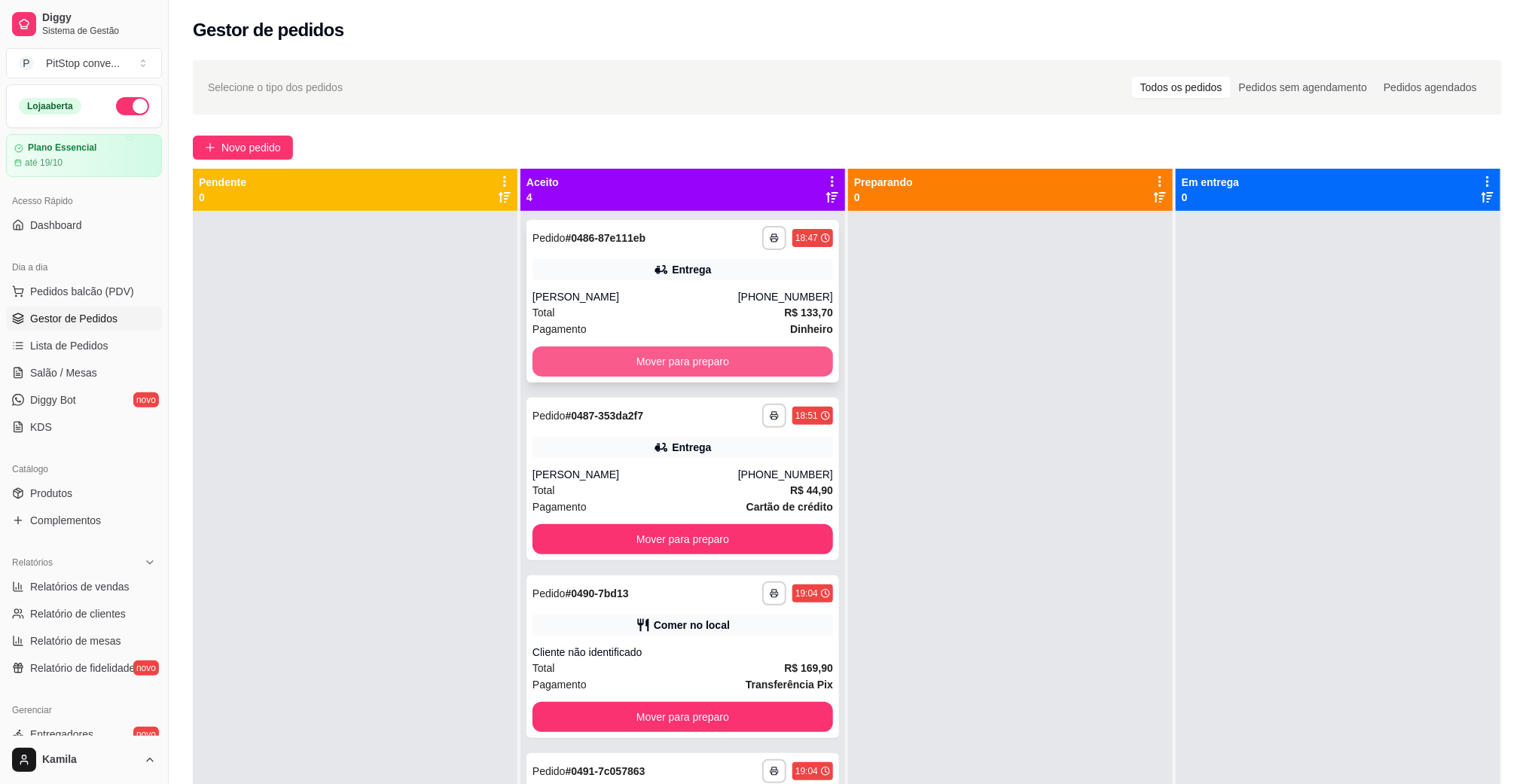
click at [765, 367] on button "Mover para preparo" at bounding box center [682, 361] width 300 height 30
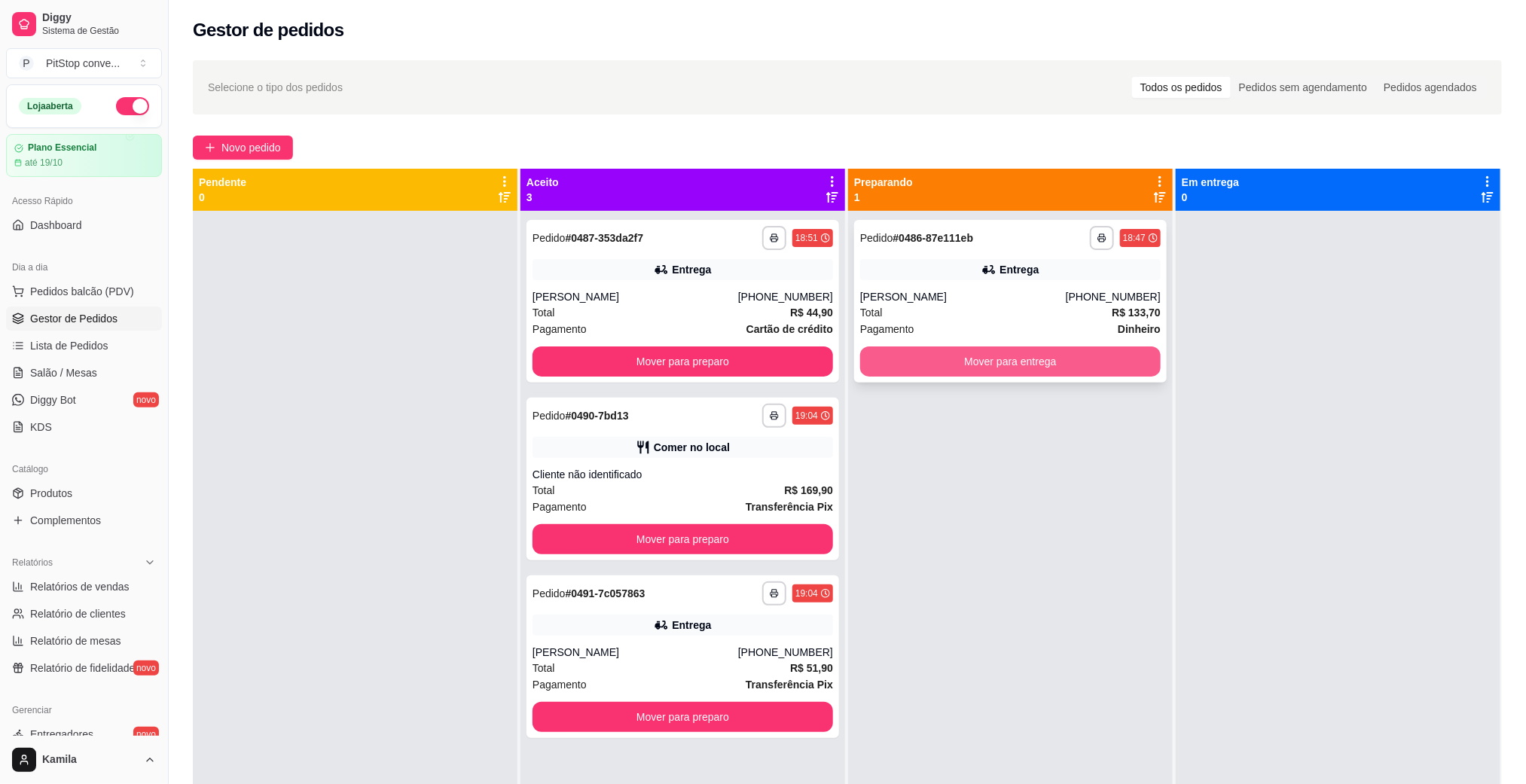
click at [936, 366] on button "Mover para entrega" at bounding box center [1010, 361] width 300 height 30
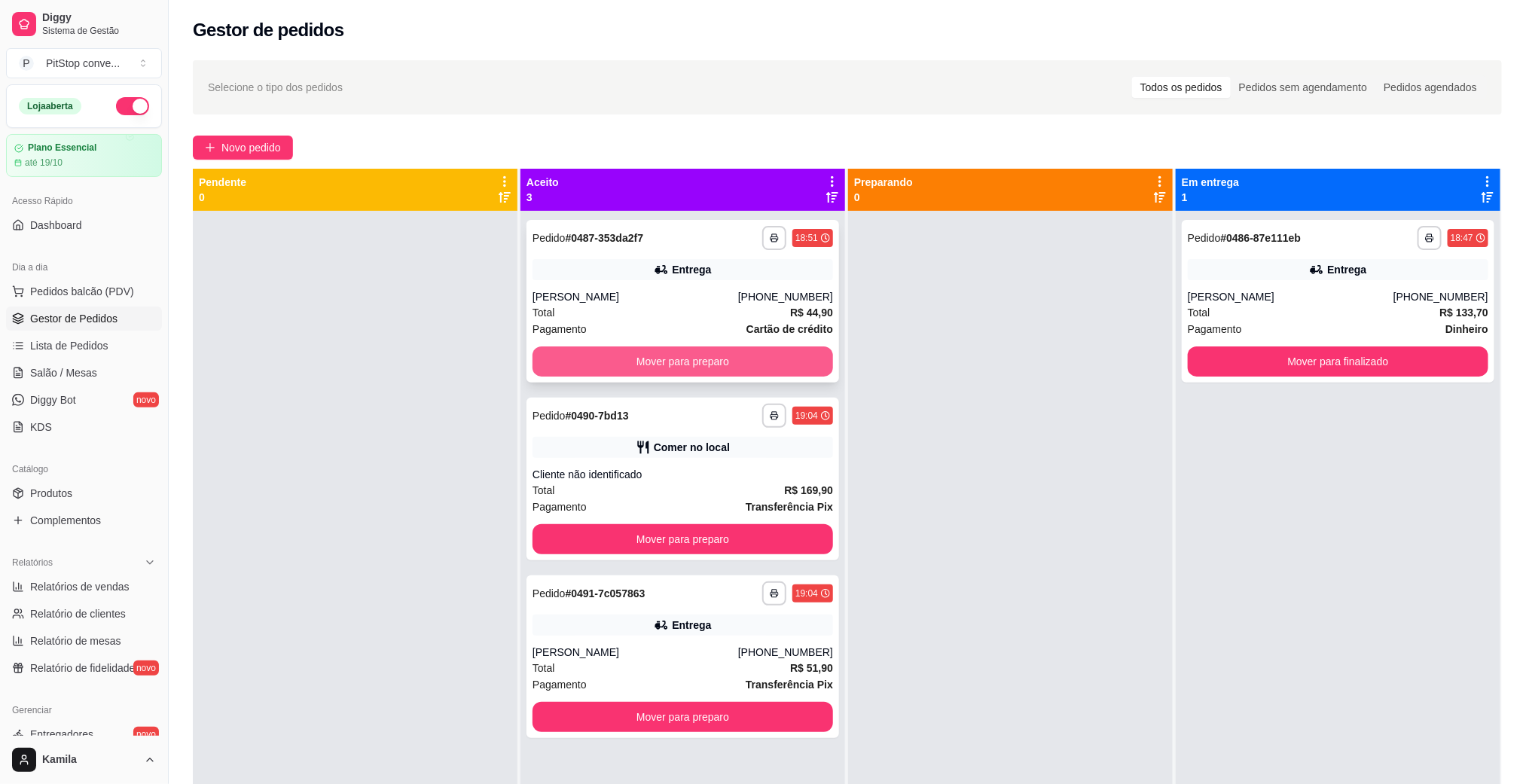
click at [761, 353] on button "Mover para preparo" at bounding box center [682, 361] width 300 height 30
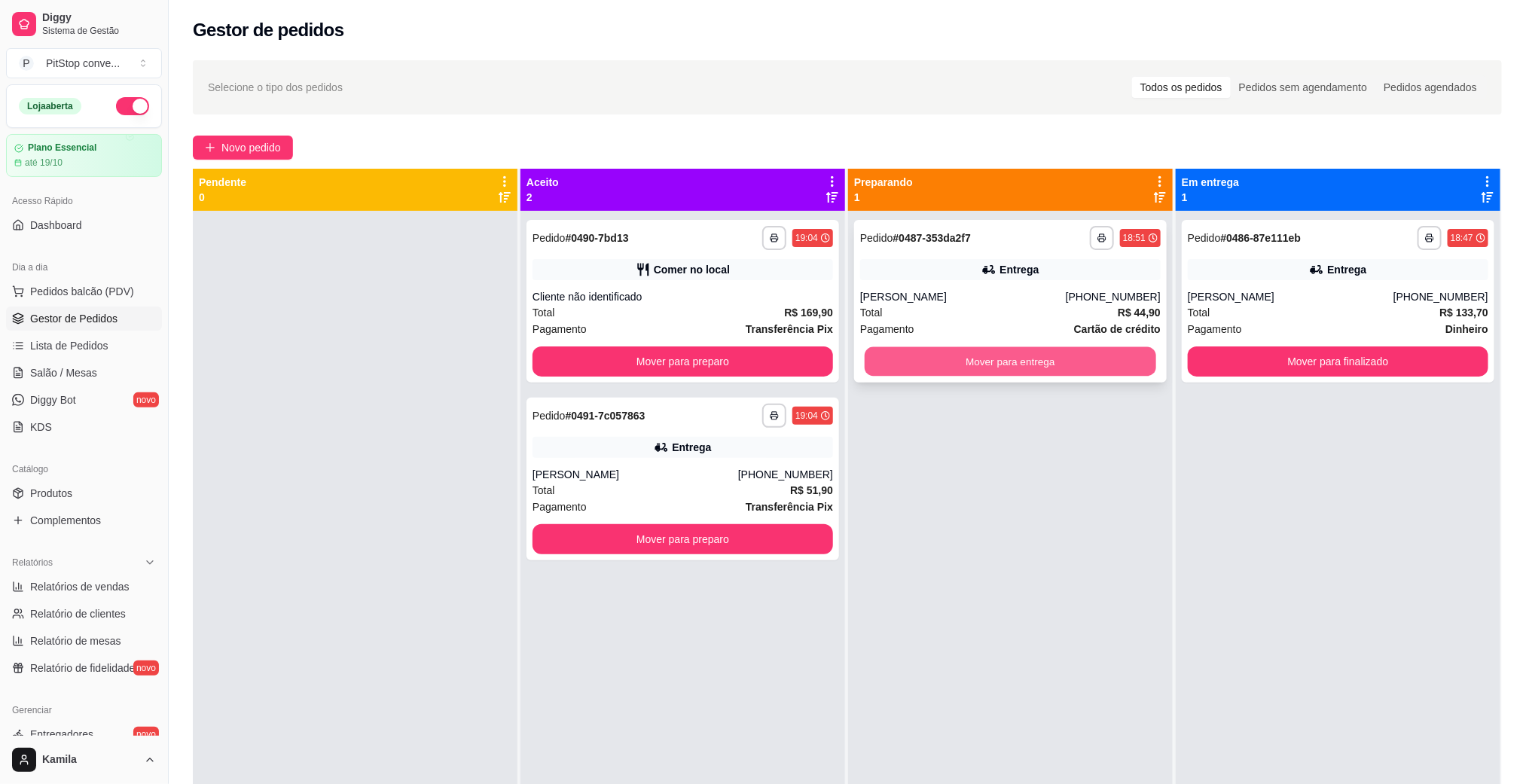
click at [982, 369] on button "Mover para entrega" at bounding box center [1010, 361] width 291 height 29
click at [944, 355] on button "Mover para entrega" at bounding box center [1010, 361] width 300 height 30
click at [1012, 361] on button "Mover para entrega" at bounding box center [1010, 361] width 300 height 30
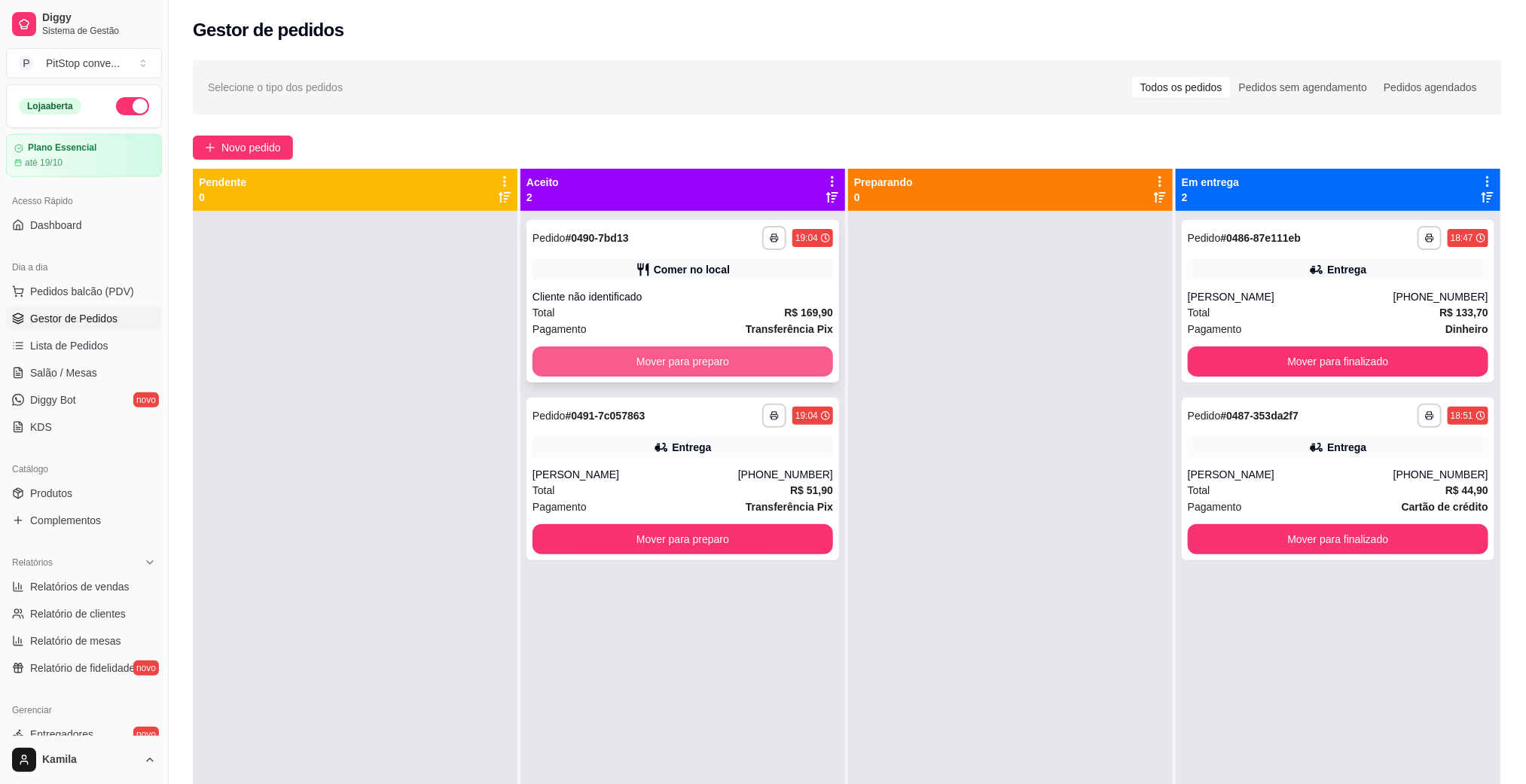
click at [793, 361] on button "Mover para preparo" at bounding box center [682, 361] width 300 height 30
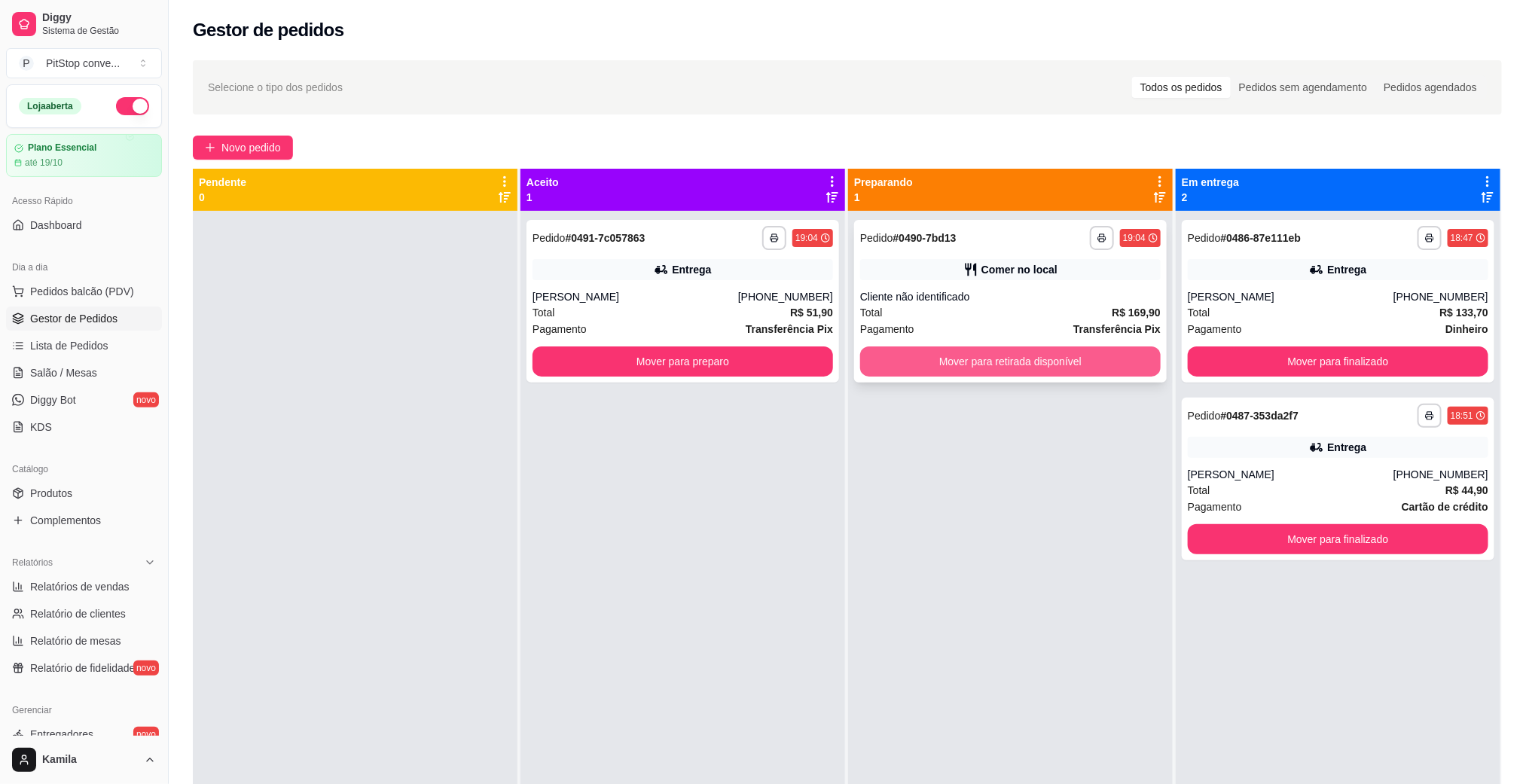
click at [991, 366] on button "Mover para retirada disponível" at bounding box center [1010, 361] width 300 height 30
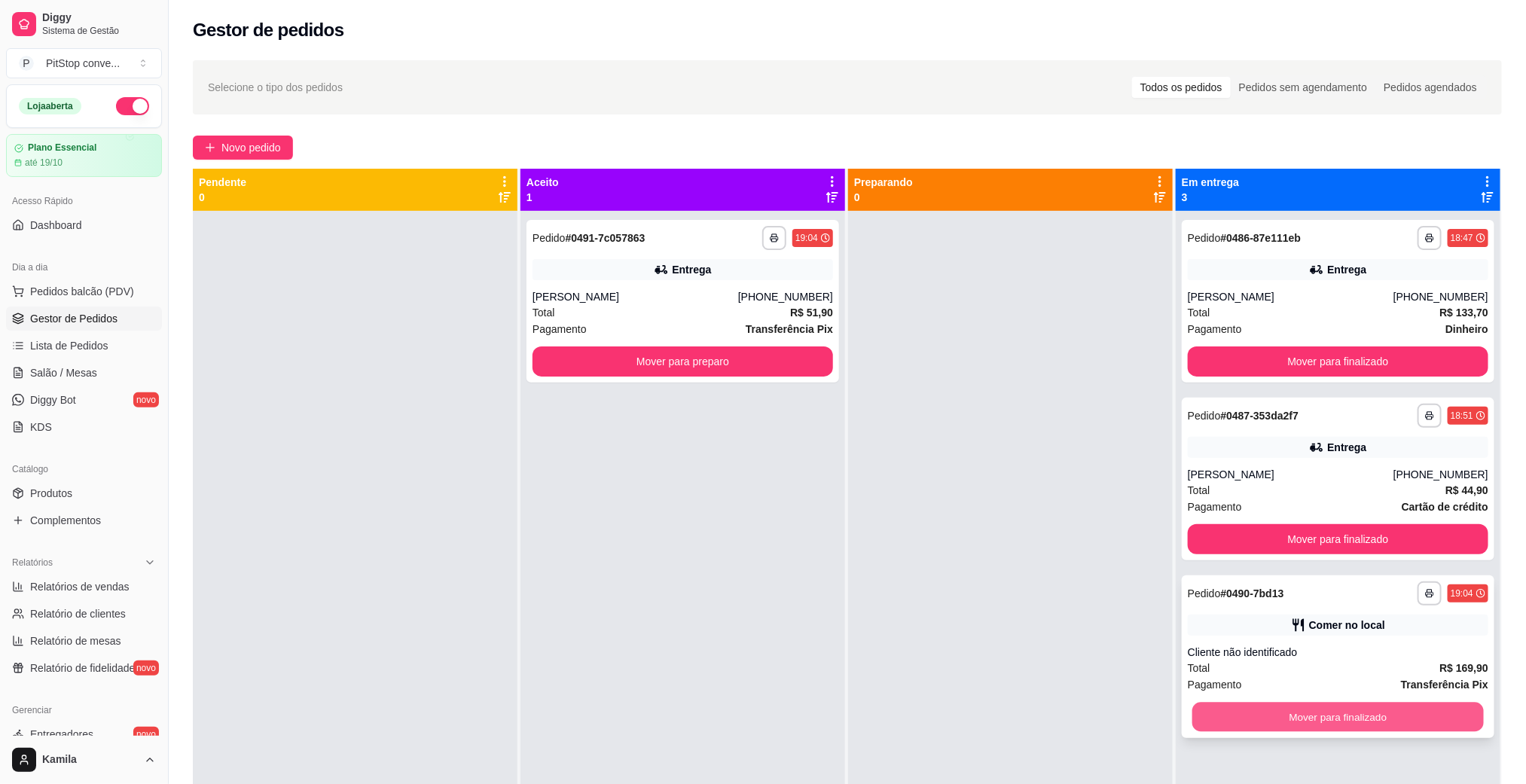
click at [1306, 723] on button "Mover para finalizado" at bounding box center [1337, 717] width 291 height 29
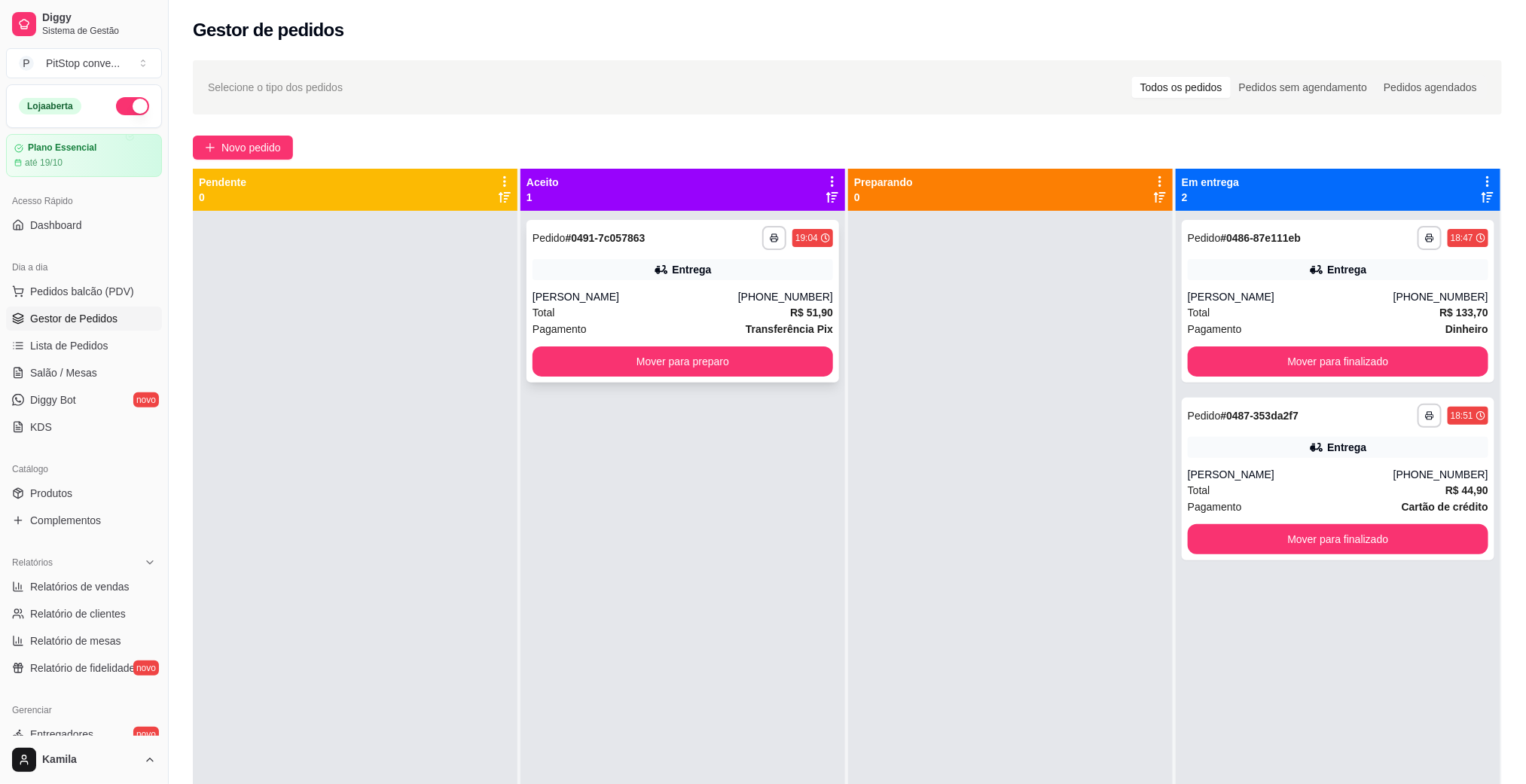
click at [782, 323] on strong "Transferência Pix" at bounding box center [789, 329] width 88 height 12
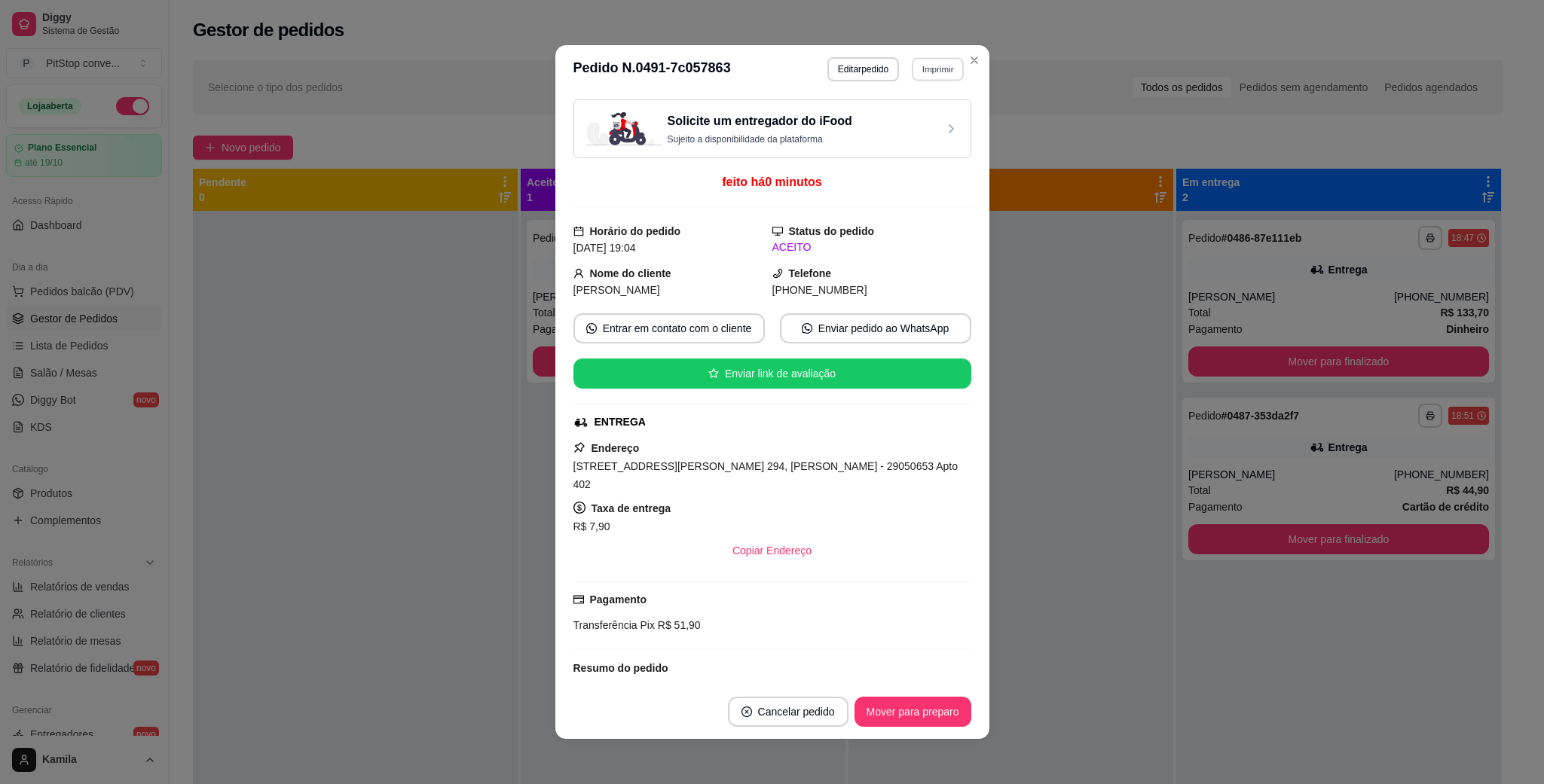
click at [927, 76] on button "Imprimir" at bounding box center [937, 69] width 52 height 23
click at [906, 124] on button "IMPRESSORA" at bounding box center [902, 122] width 109 height 24
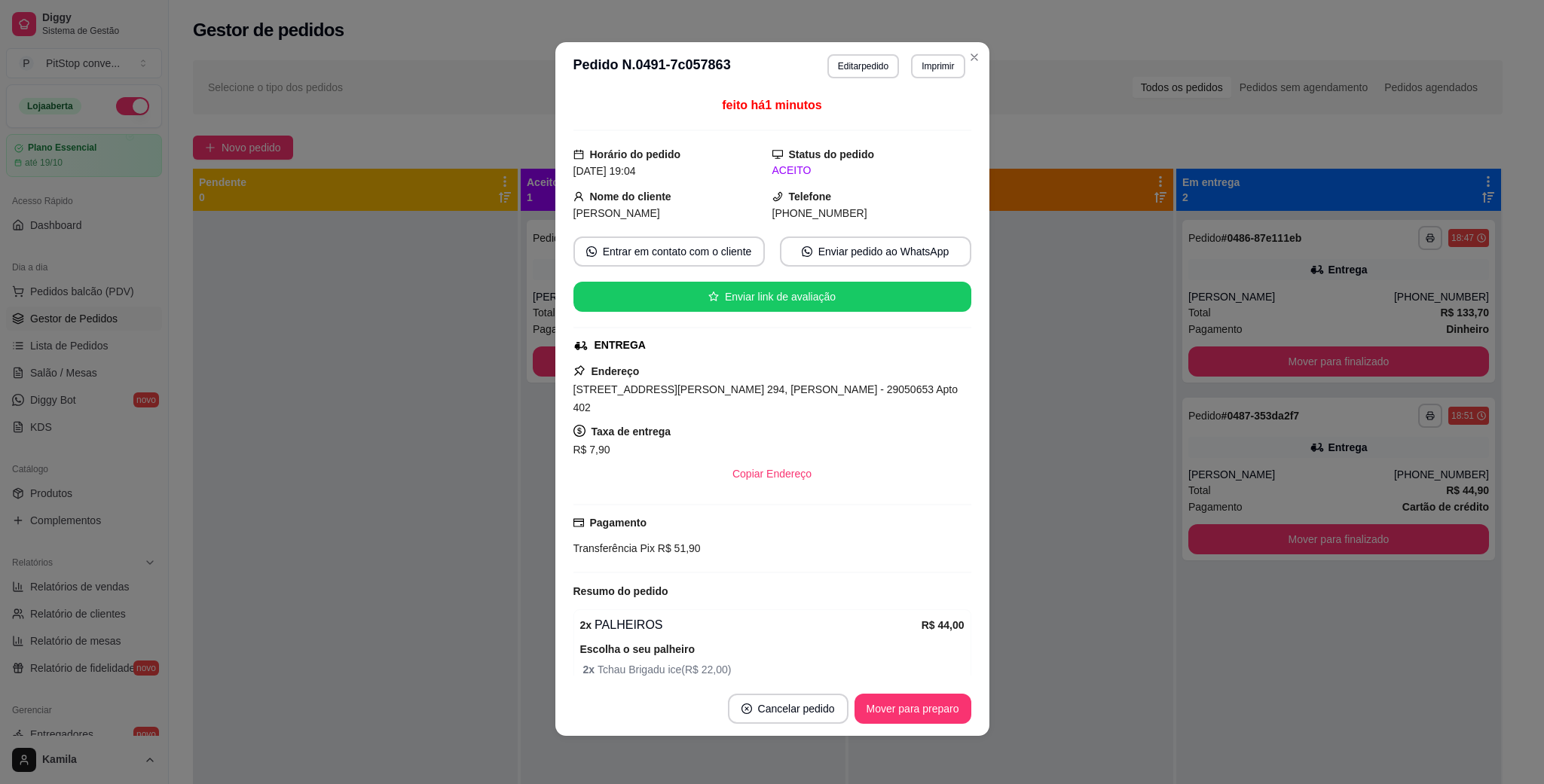
click at [794, 385] on span "[STREET_ADDRESS][PERSON_NAME] 294, [PERSON_NAME] - 29050653 Apto 402" at bounding box center [766, 398] width 384 height 30
copy span "[STREET_ADDRESS][PERSON_NAME] 294, [PERSON_NAME] - 29050653 Apto 402"
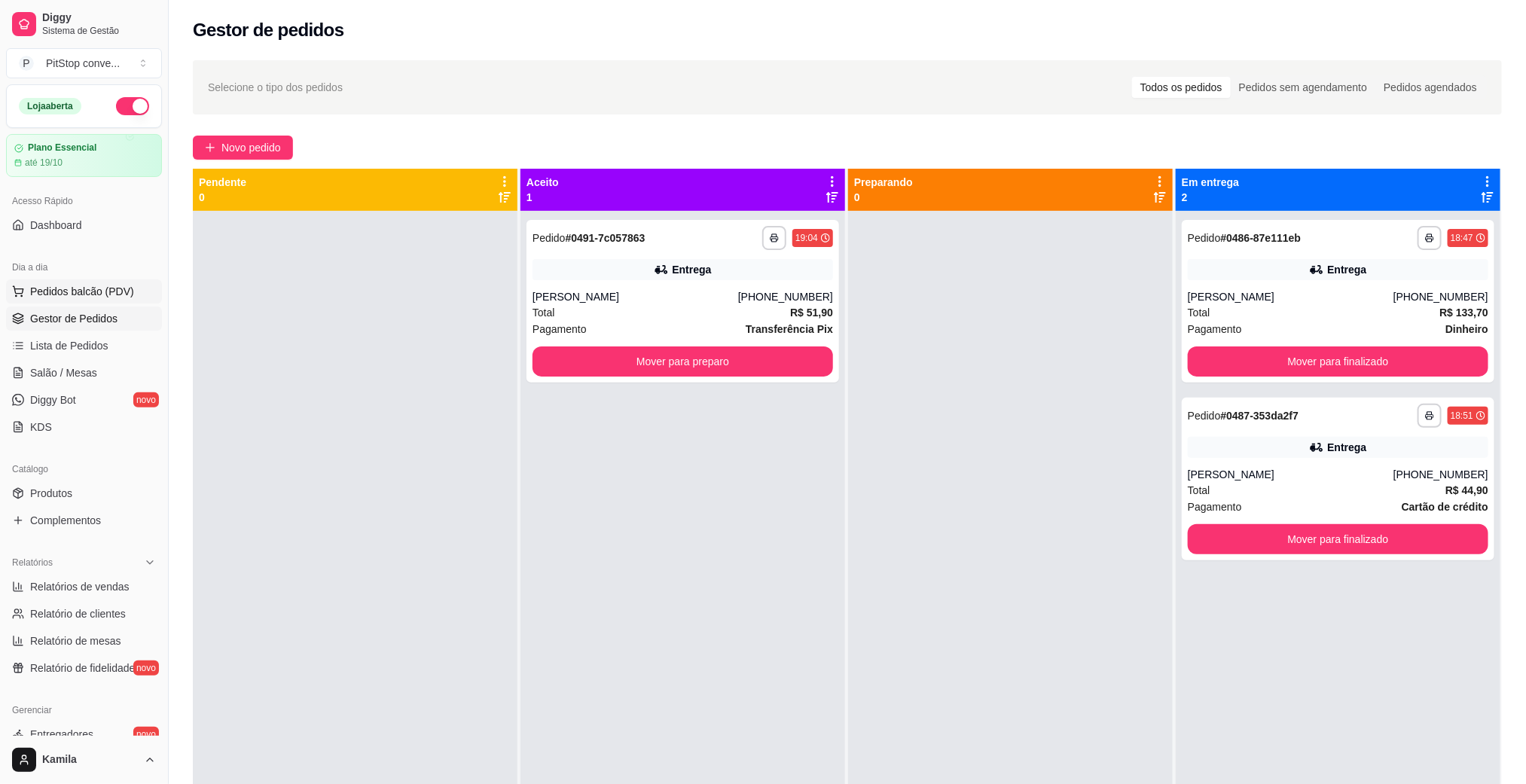
click at [91, 298] on span "Pedidos balcão (PDV)" at bounding box center [82, 291] width 104 height 15
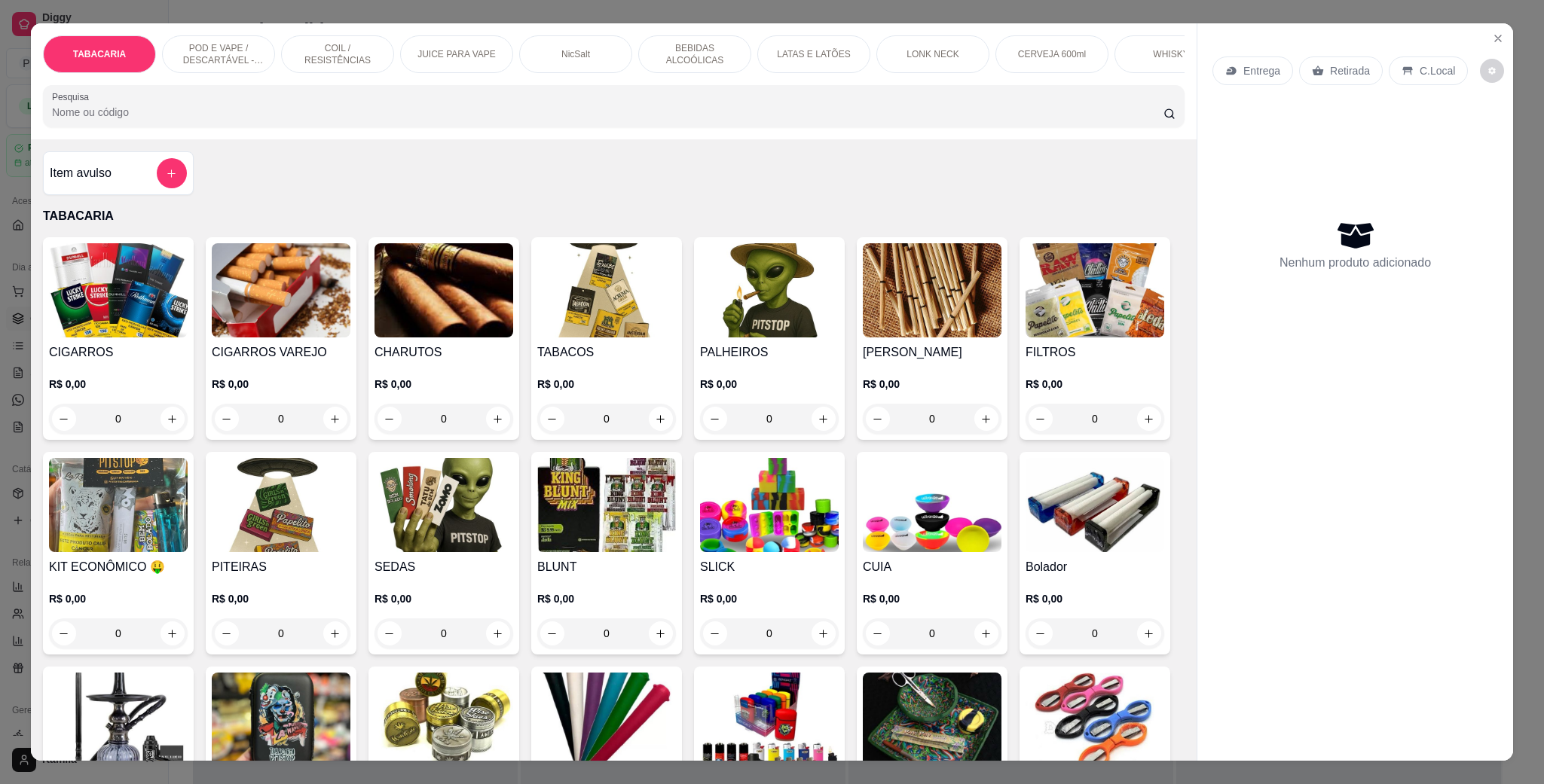
click at [225, 64] on p "POD E VAPE / DESCARTÁVEL - RECARREGAVEL" at bounding box center [219, 54] width 88 height 24
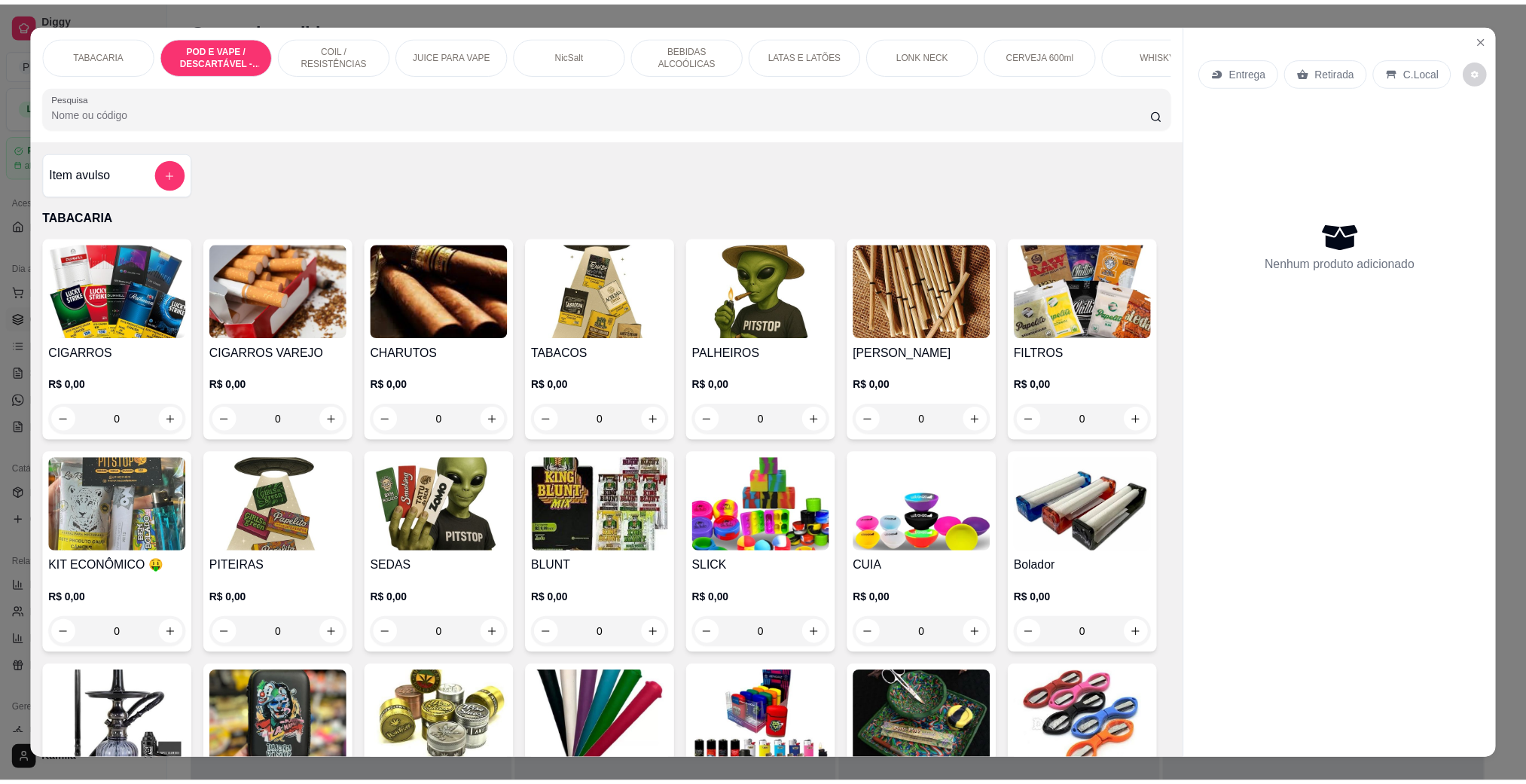
scroll to position [25, 0]
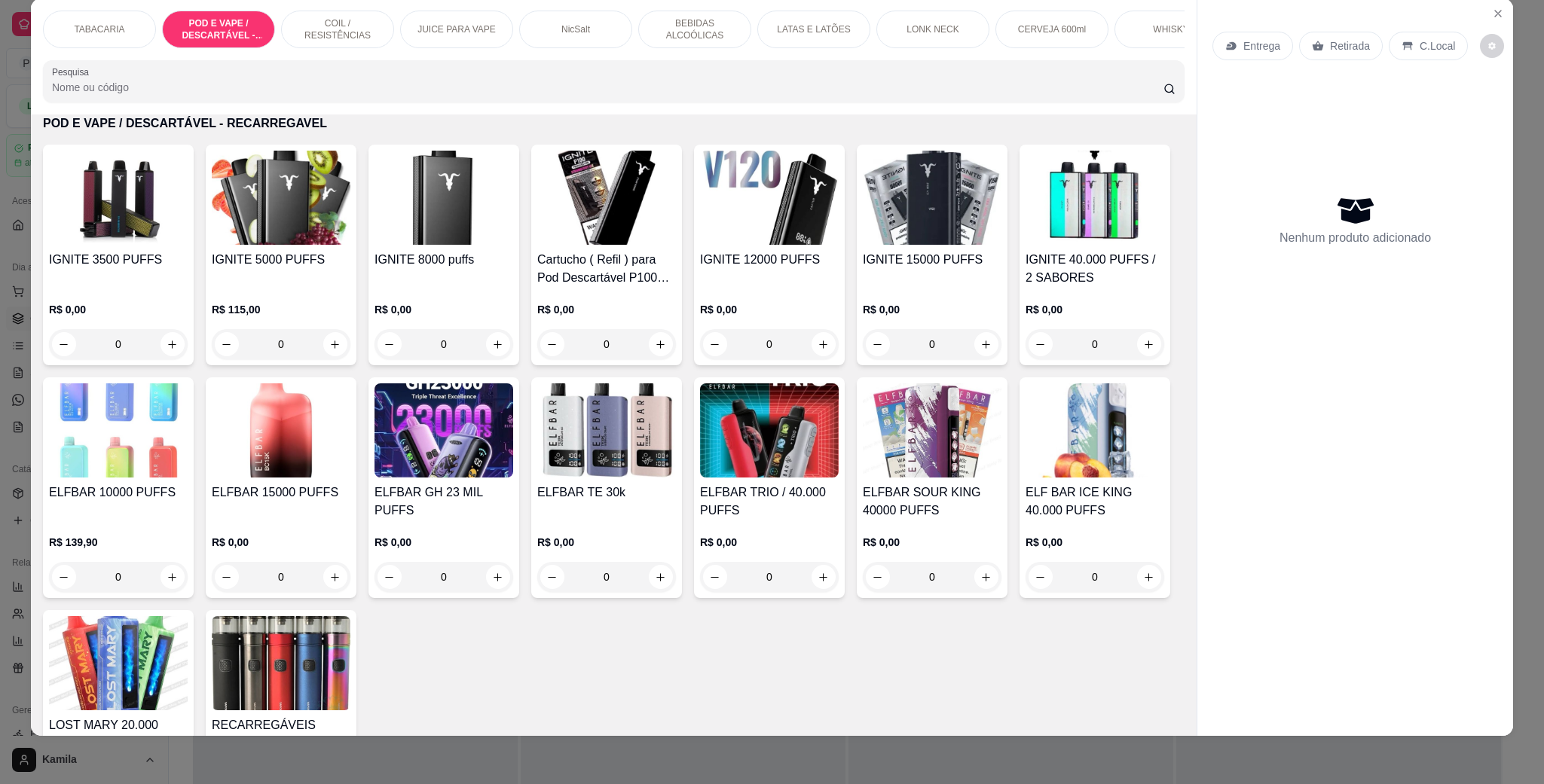
click at [513, 466] on img at bounding box center [443, 430] width 138 height 94
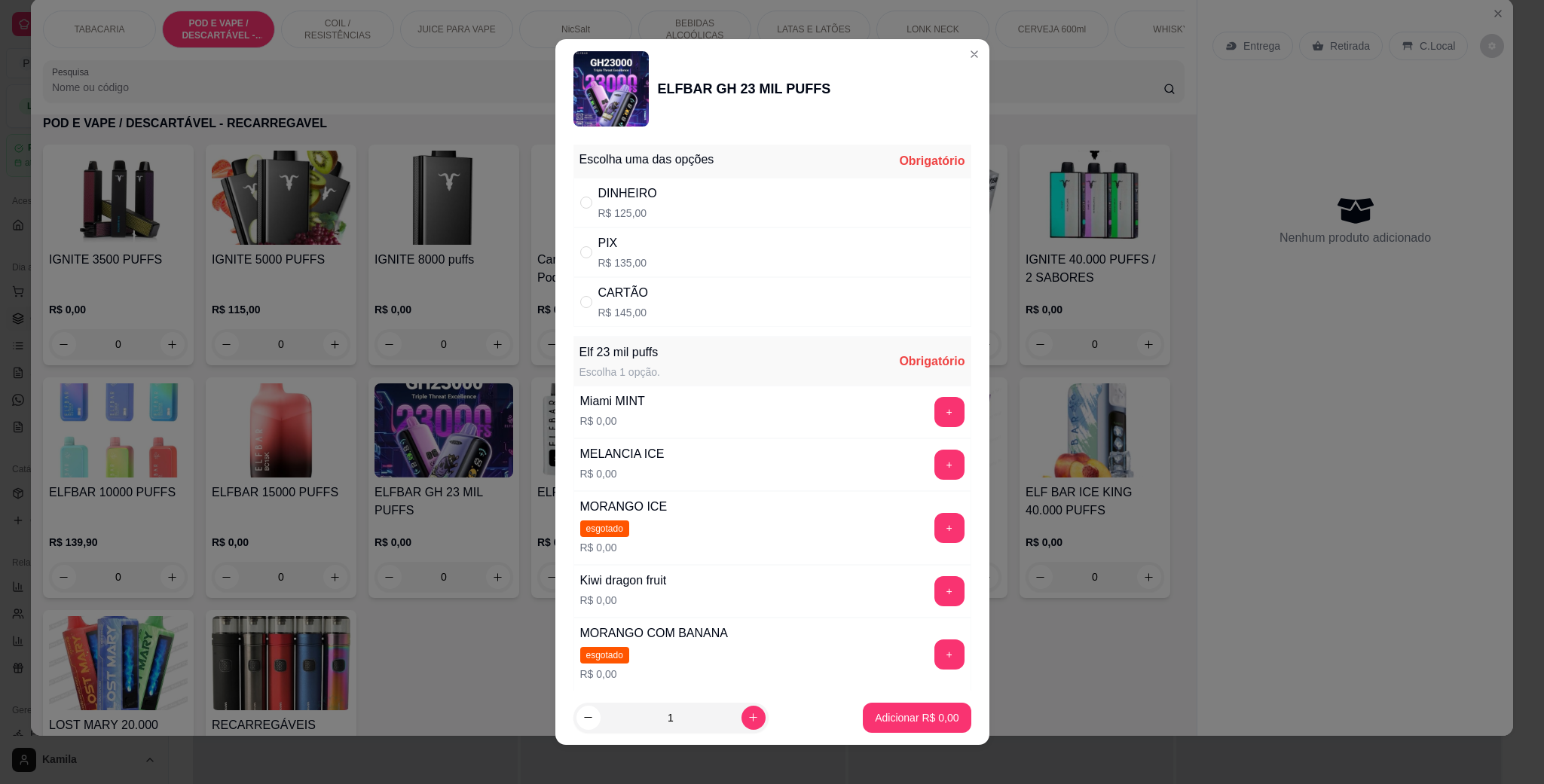
click at [663, 293] on div "CARTÃO R$ 145,00" at bounding box center [772, 302] width 398 height 50
radio input "true"
click at [934, 466] on button "+" at bounding box center [949, 465] width 30 height 29
click at [934, 712] on button "Adicionar R$ 145,00" at bounding box center [911, 717] width 120 height 30
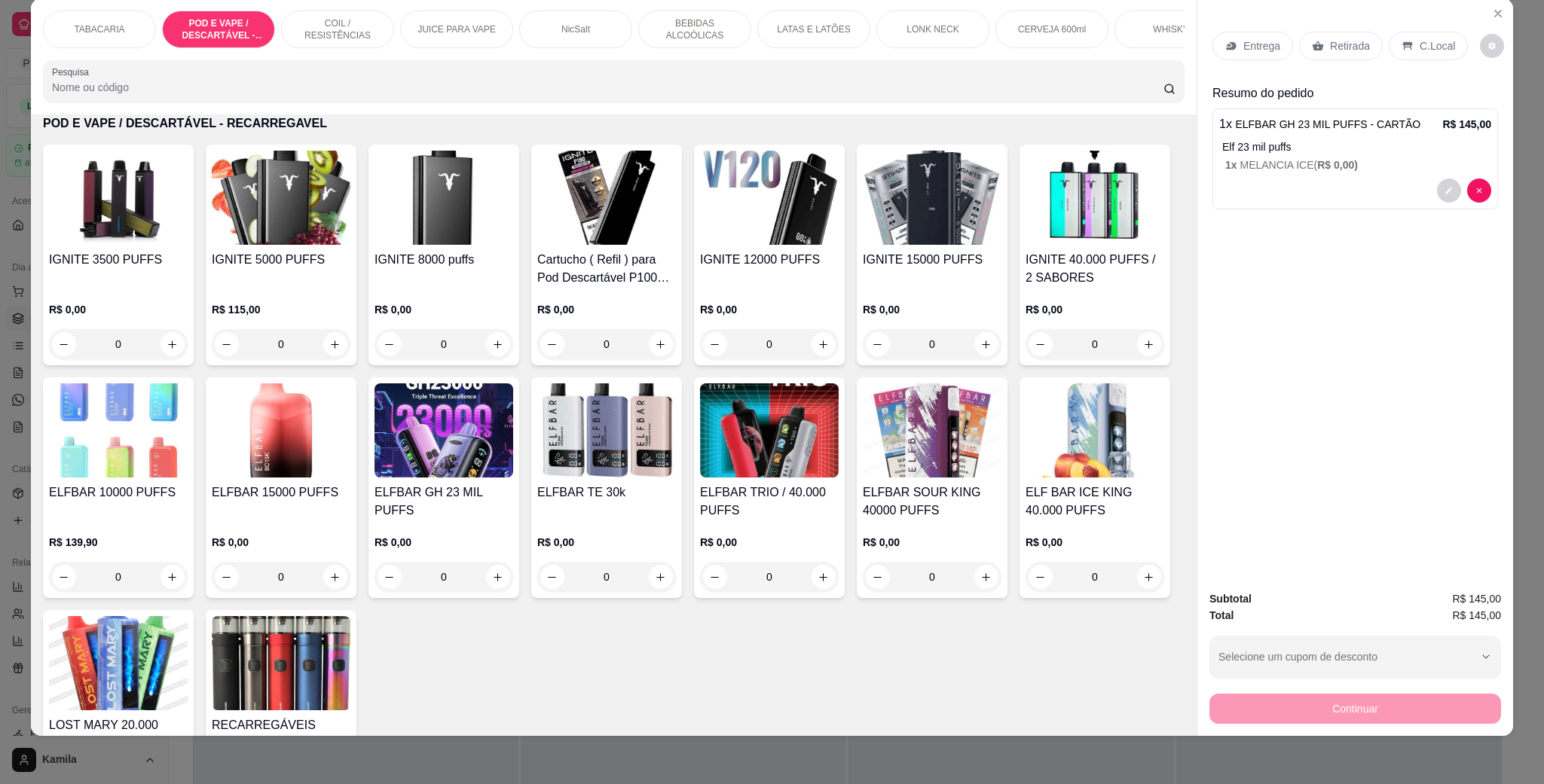
click at [1421, 55] on div "C.Local" at bounding box center [1428, 46] width 79 height 29
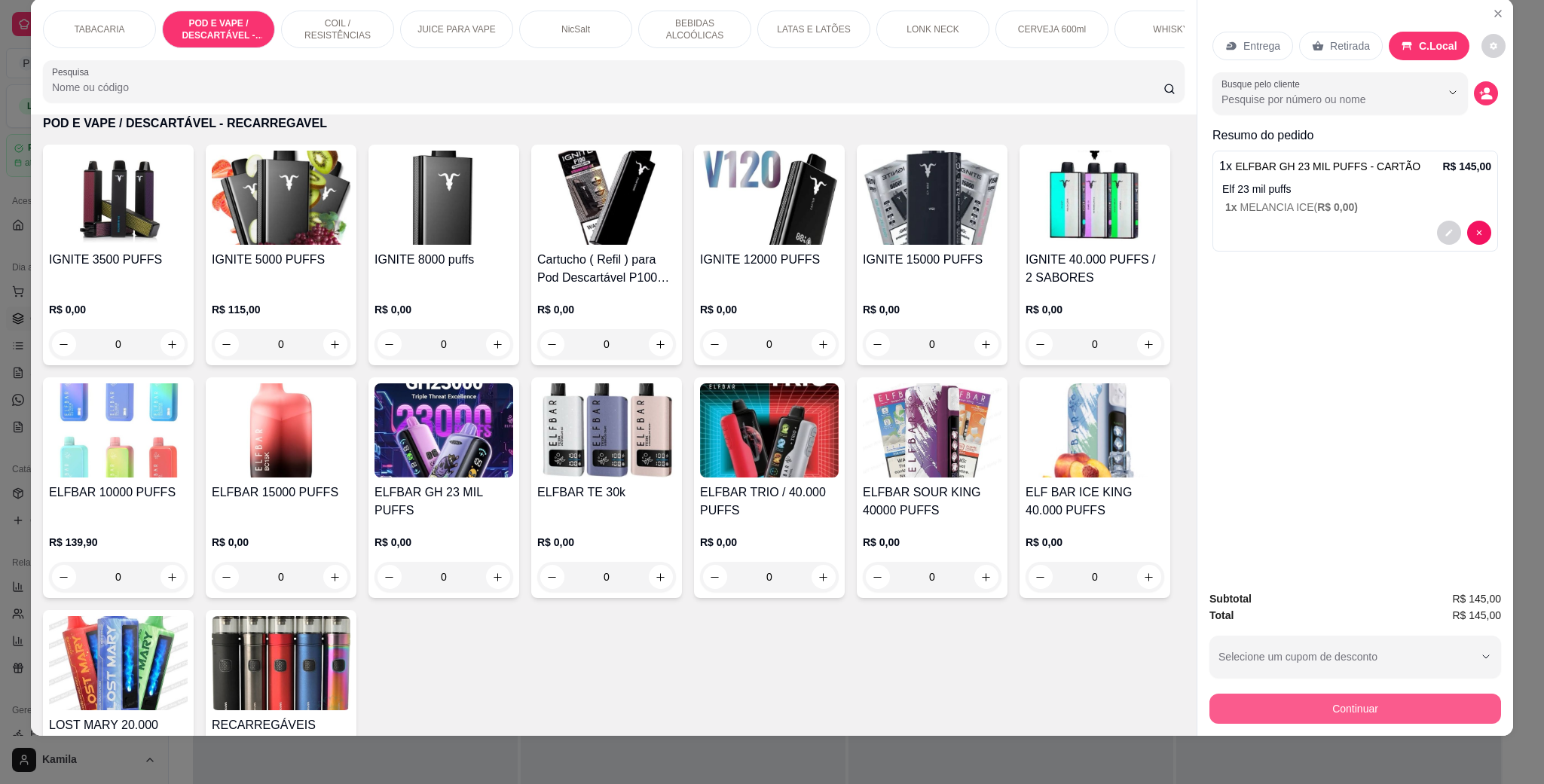
click at [1363, 709] on button "Continuar" at bounding box center [1354, 708] width 291 height 30
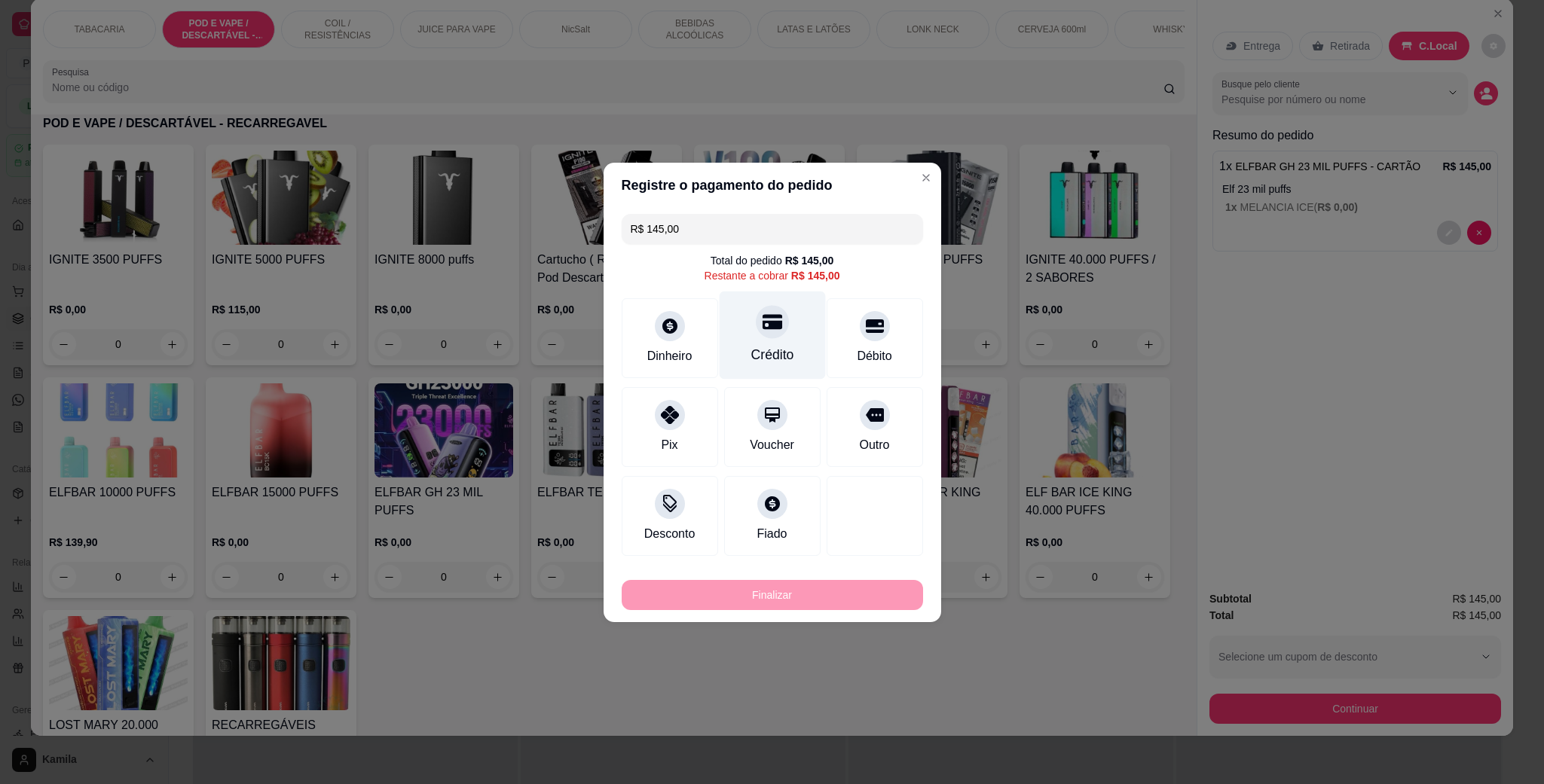
click at [760, 346] on div "Crédito" at bounding box center [772, 355] width 43 height 20
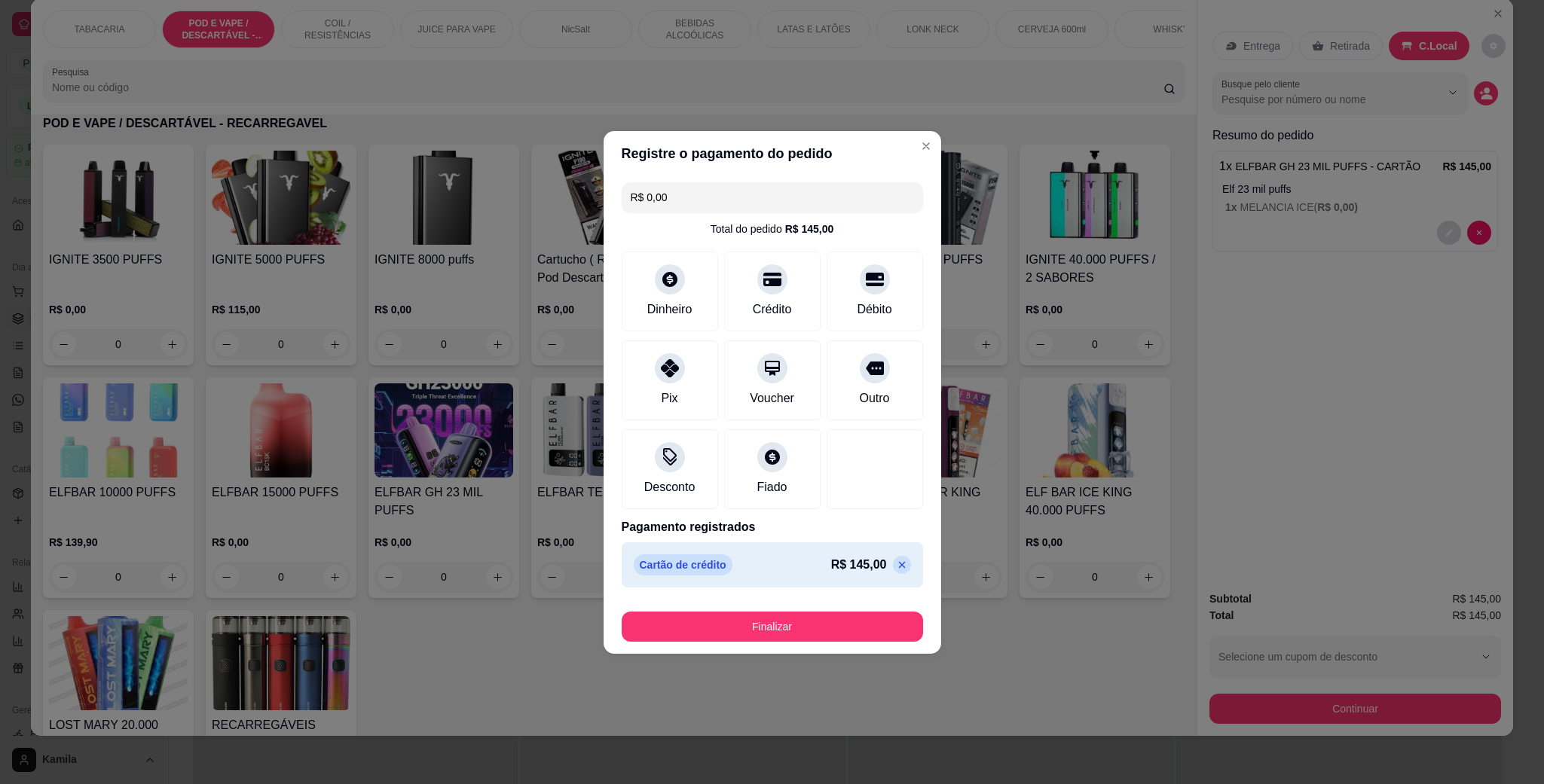
click at [870, 624] on button "Finalizar" at bounding box center [772, 627] width 301 height 30
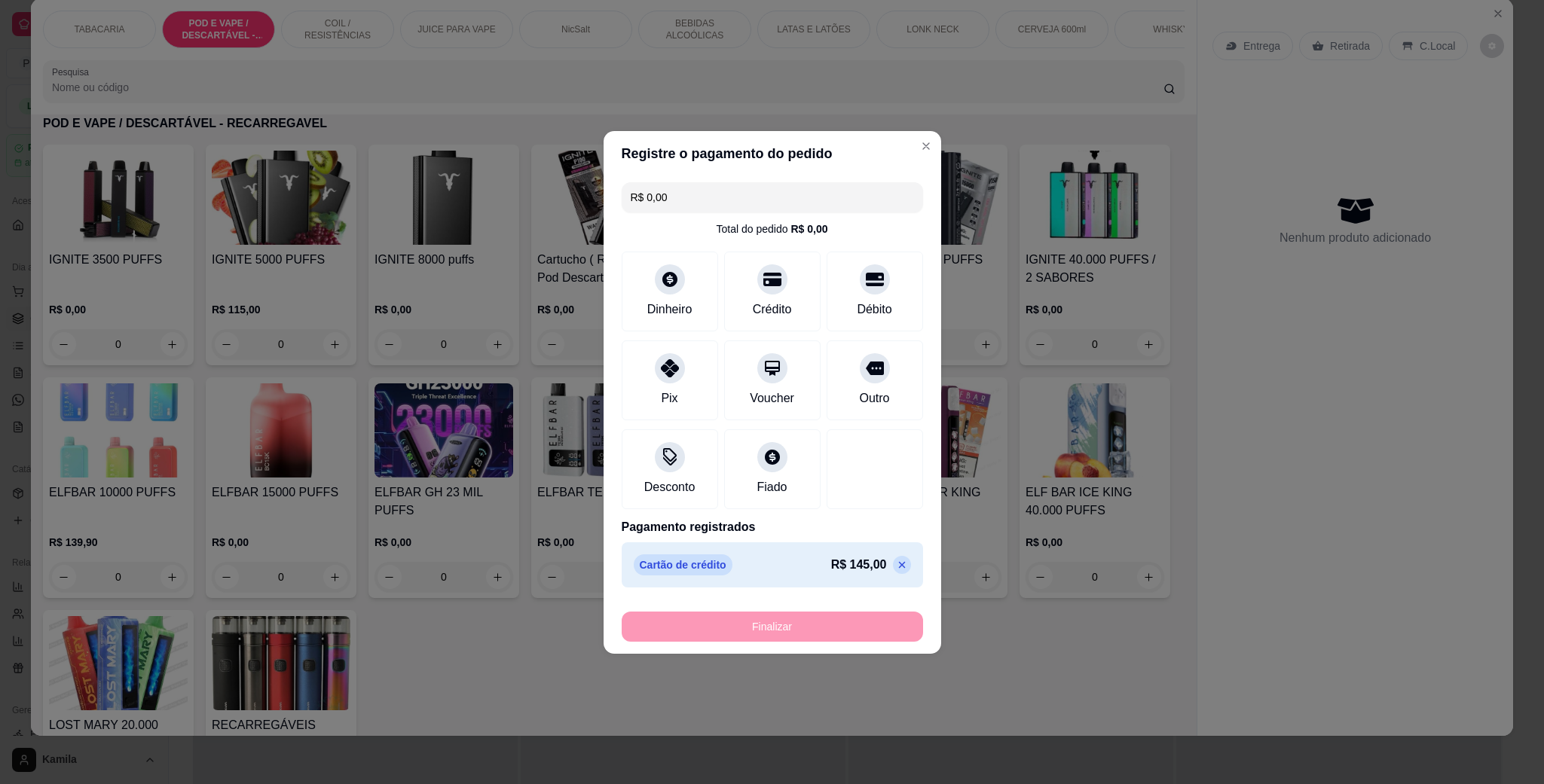
type input "-R$ 145,00"
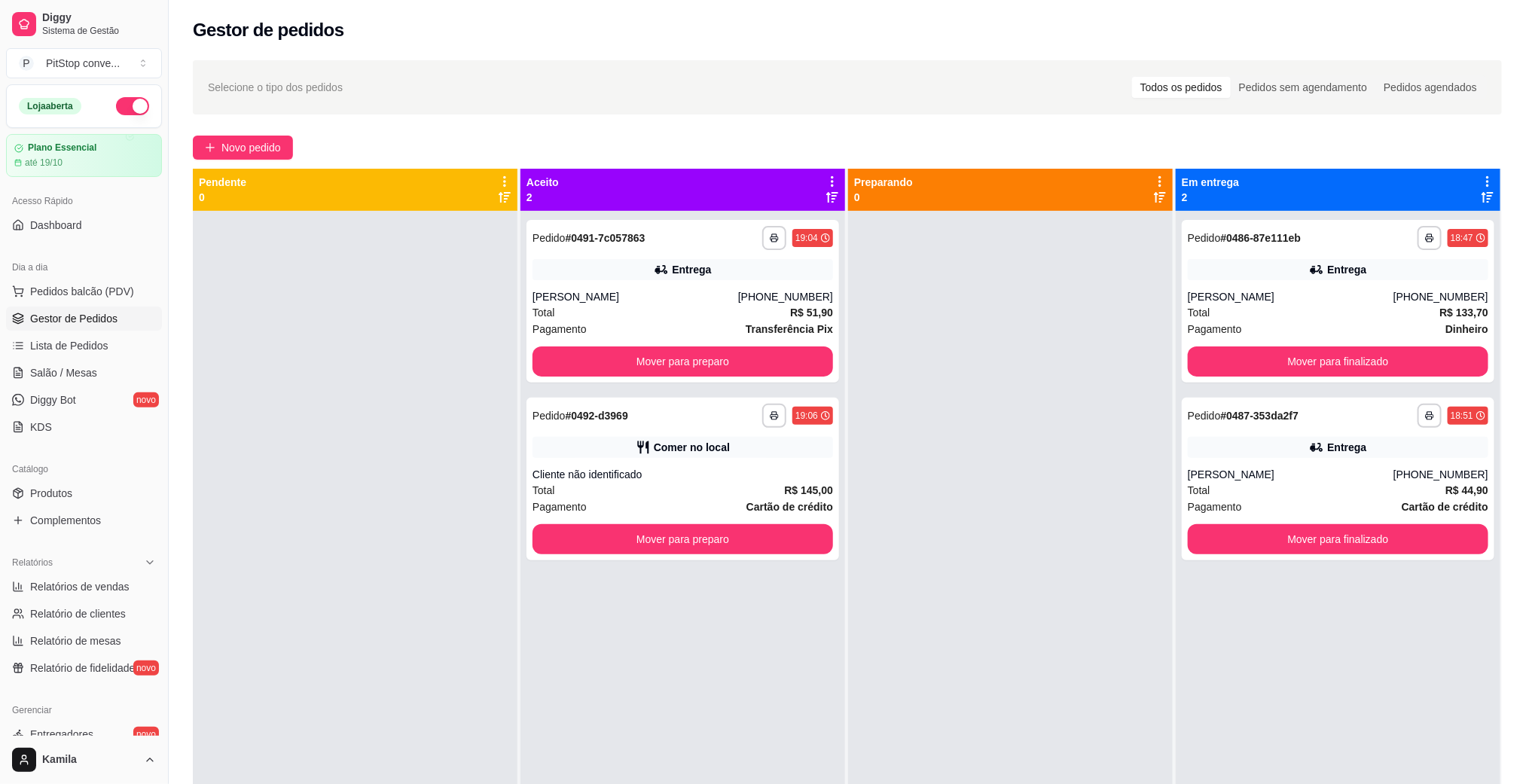
drag, startPoint x: 895, startPoint y: 261, endPoint x: 907, endPoint y: 249, distance: 17.0
click at [907, 249] on div at bounding box center [1010, 603] width 324 height 784
click at [721, 276] on div "Entrega" at bounding box center [682, 270] width 300 height 21
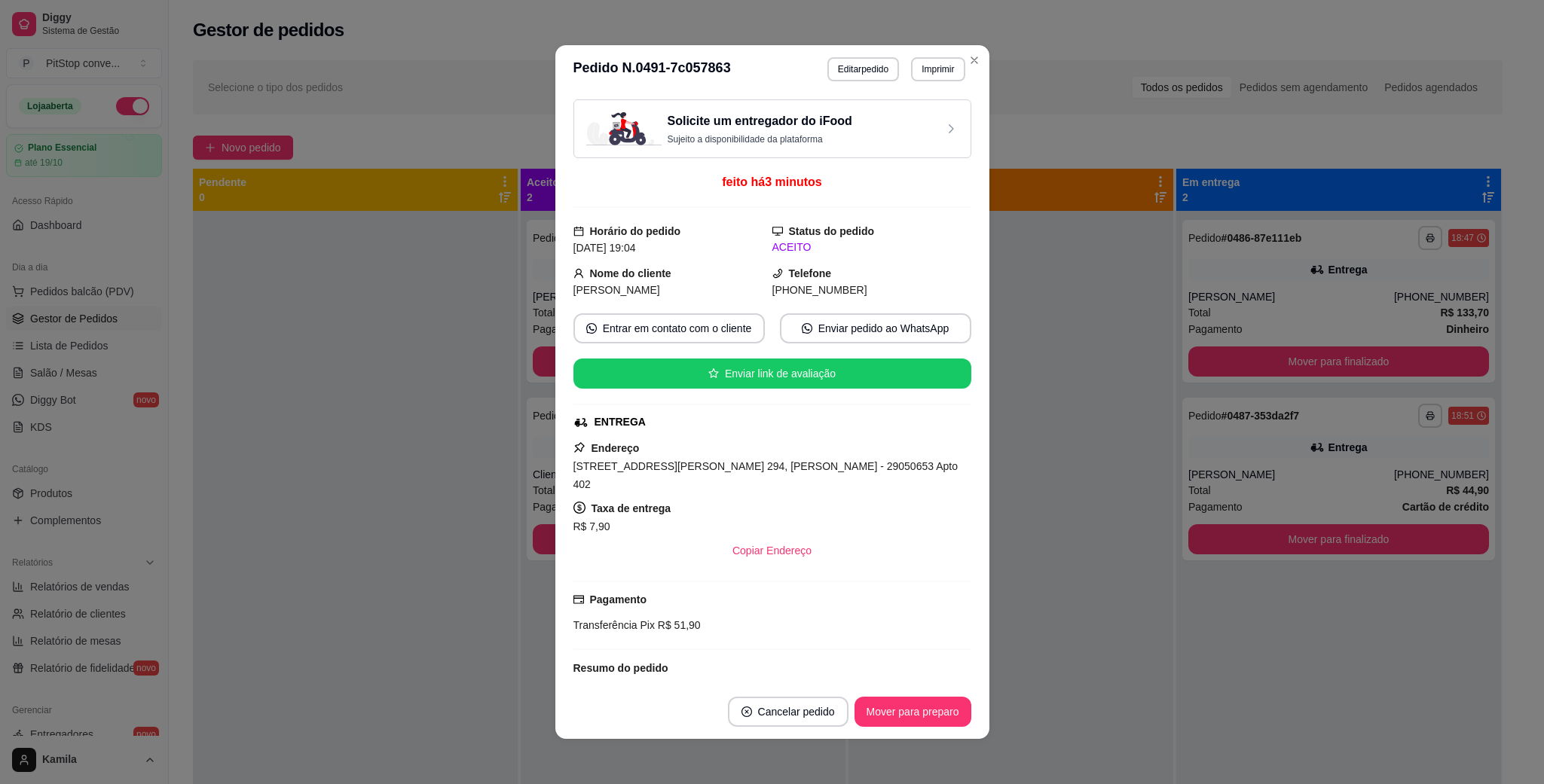
click at [819, 463] on span "[STREET_ADDRESS][PERSON_NAME] 294, [PERSON_NAME] - 29050653 Apto 402" at bounding box center [766, 475] width 384 height 30
click at [819, 463] on span "[STREET_ADDRESS][PERSON_NAME] 294, [PERSON_NAME] - 29050653 Apto 402" at bounding box center [766, 475] width 384 height 30
copy span "[STREET_ADDRESS][PERSON_NAME] 294, [PERSON_NAME] - 29050653 Apto 402"
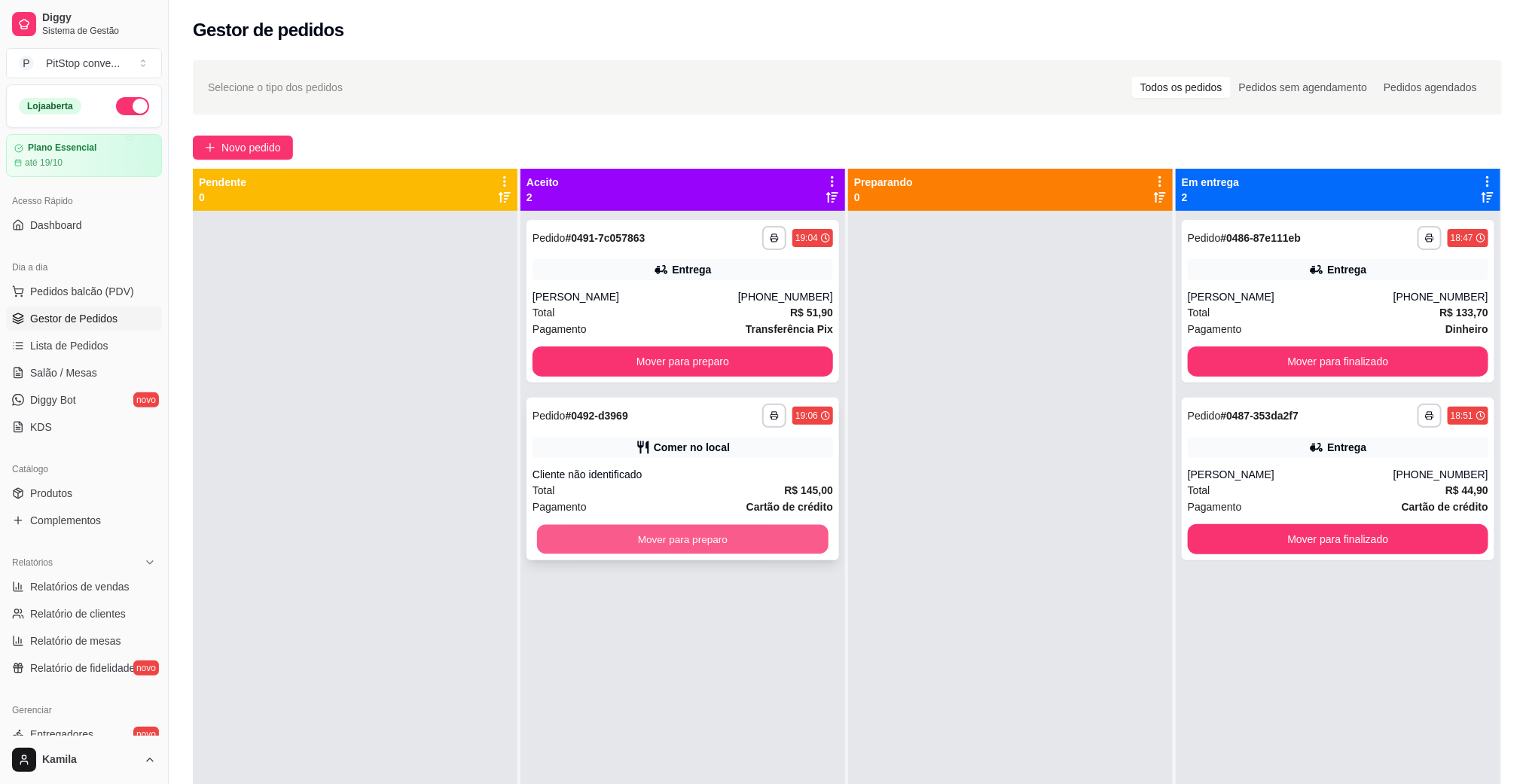
click at [802, 538] on button "Mover para preparo" at bounding box center [682, 539] width 291 height 29
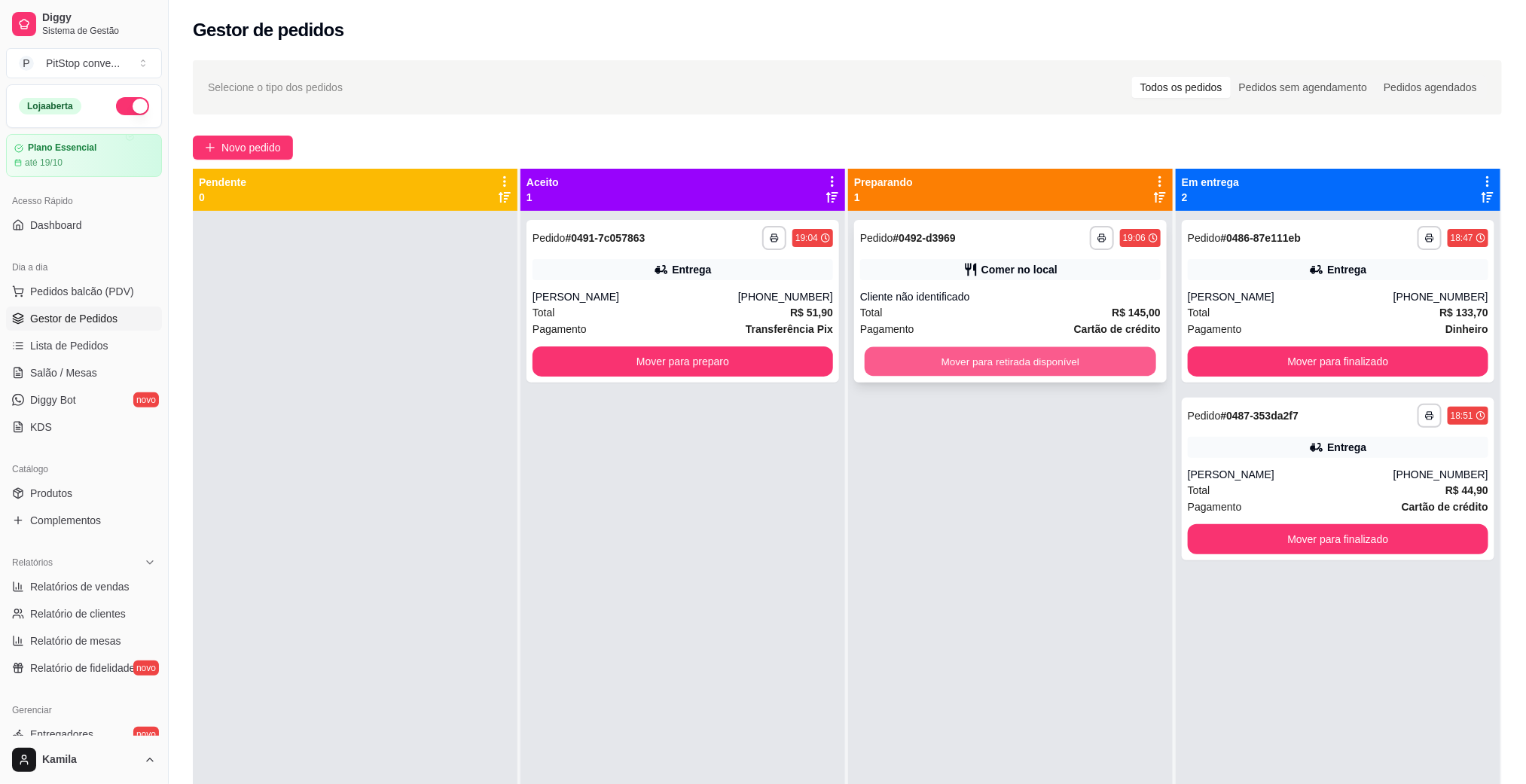
click at [997, 360] on button "Mover para retirada disponível" at bounding box center [1010, 361] width 291 height 29
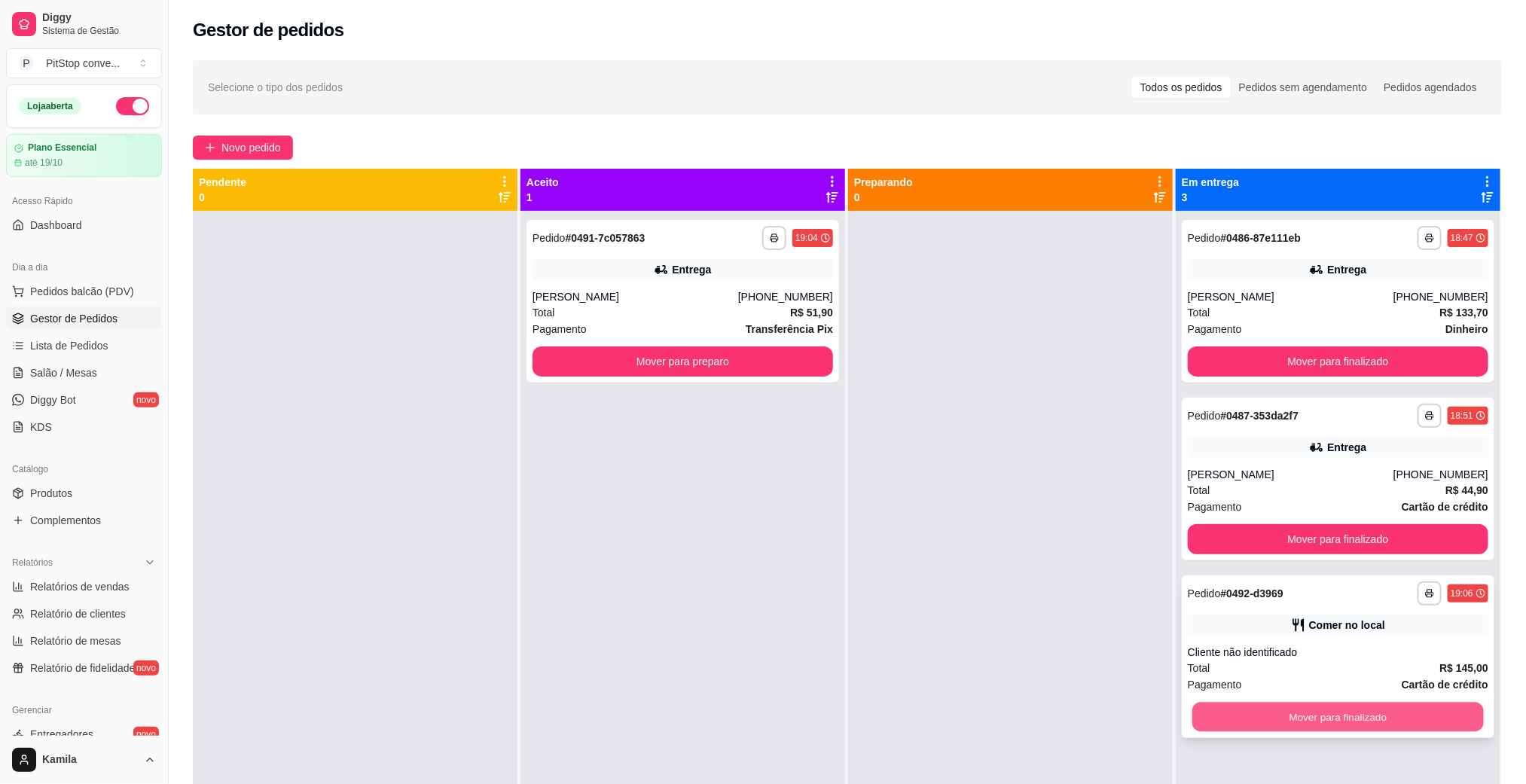
click at [1289, 721] on button "Mover para finalizado" at bounding box center [1337, 717] width 291 height 29
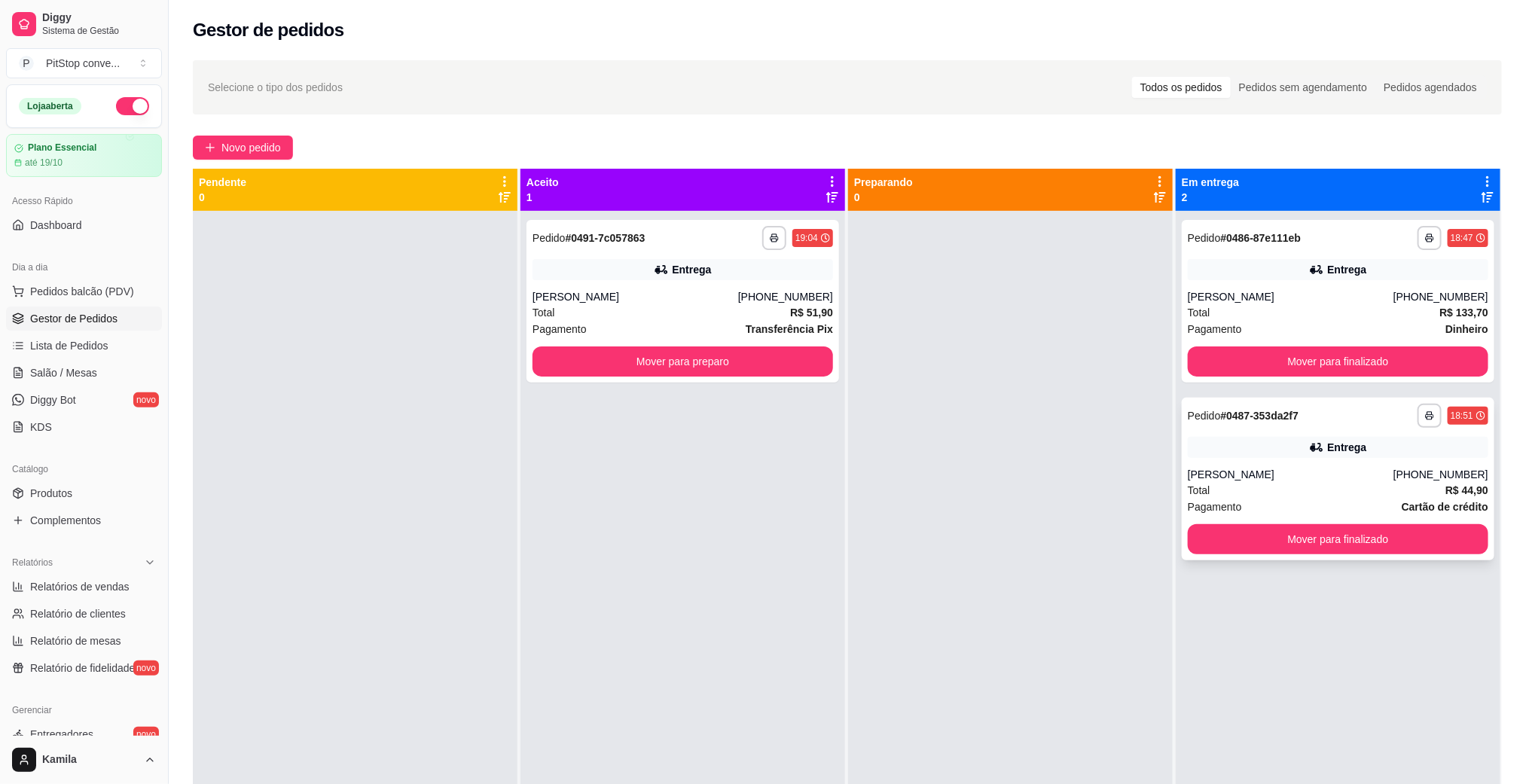
click at [1274, 536] on button "Mover para finalizado" at bounding box center [1338, 539] width 300 height 30
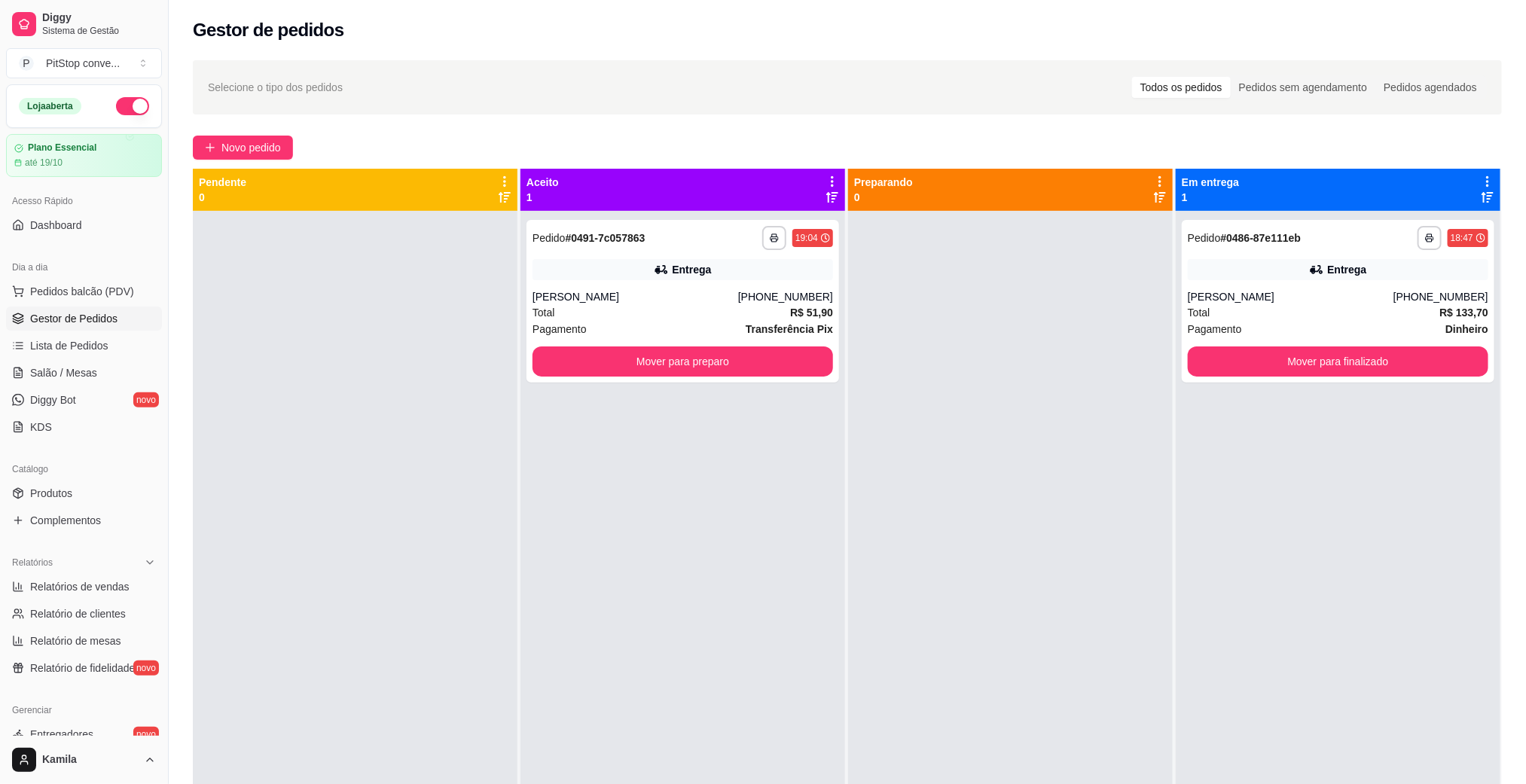
click at [997, 777] on div at bounding box center [1010, 603] width 324 height 784
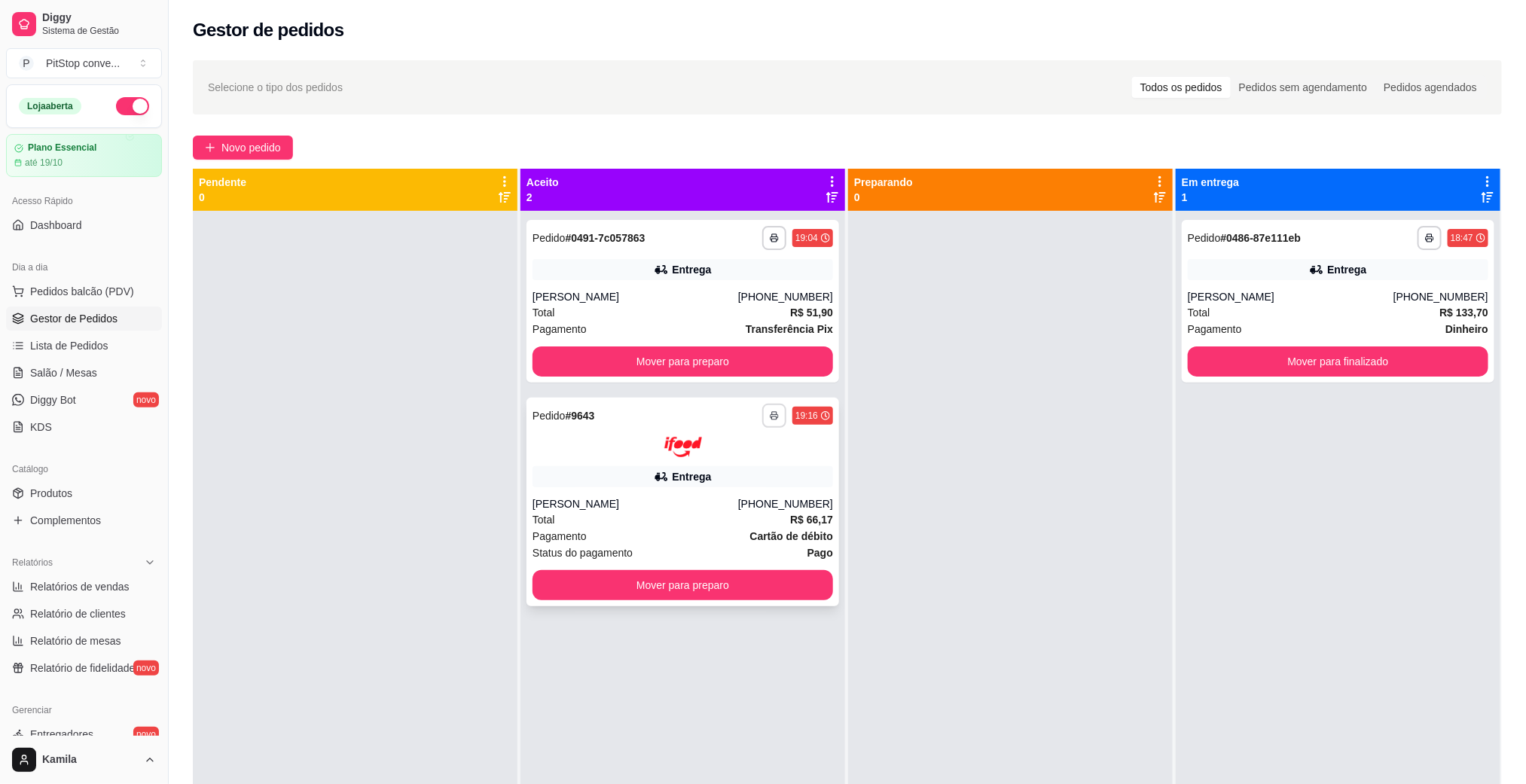
click at [771, 407] on button "button" at bounding box center [774, 416] width 24 height 24
click at [746, 472] on button "IMPRESSORA" at bounding box center [727, 469] width 109 height 24
click at [672, 491] on div "**********" at bounding box center [682, 502] width 312 height 209
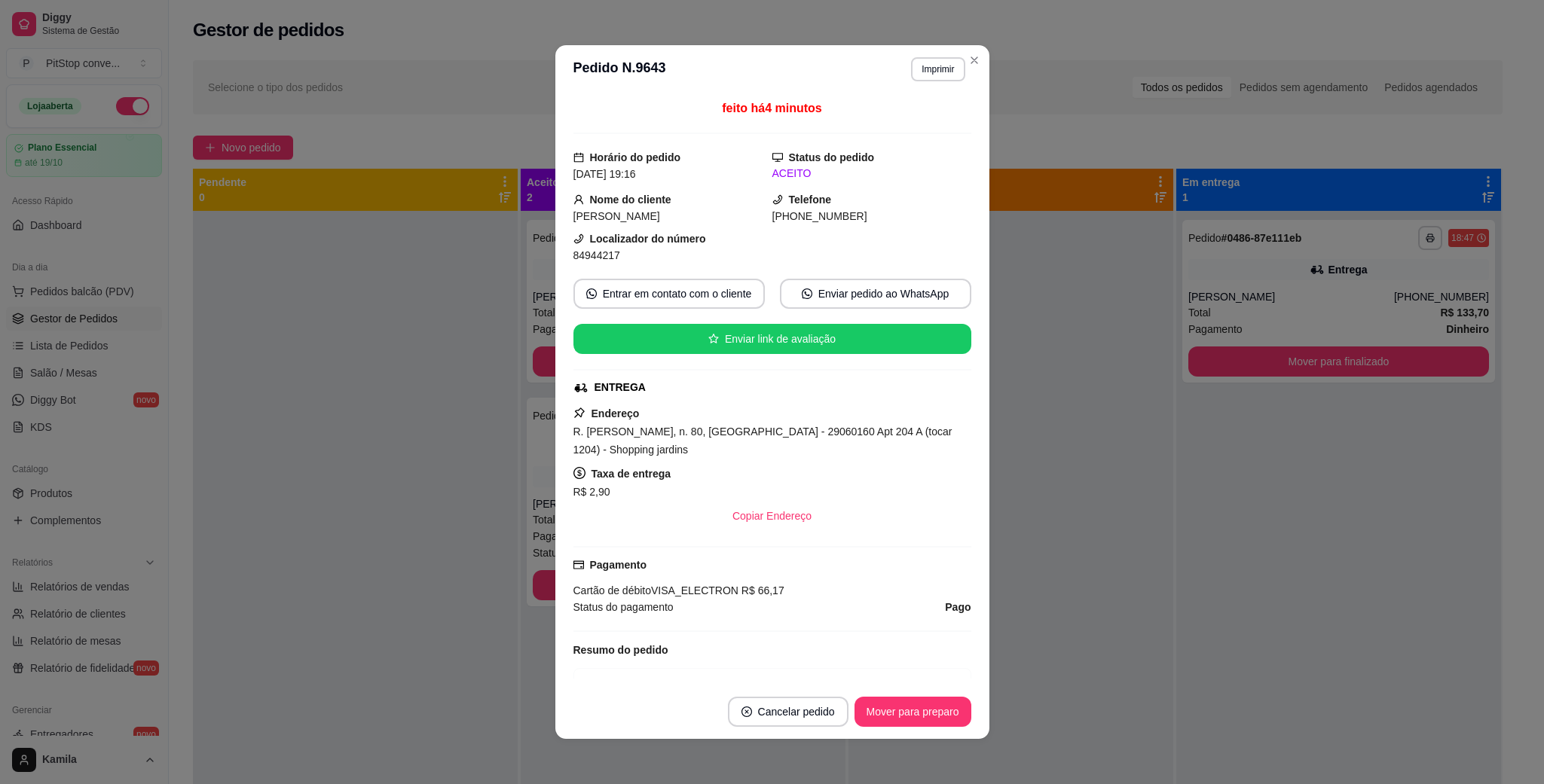
click at [760, 438] on span "R. [PERSON_NAME], n. 80, [GEOGRAPHIC_DATA] - 29060160 Apt 204 A (tocar 1204) - …" at bounding box center [763, 441] width 379 height 30
copy span "R. [PERSON_NAME], n. 80, [GEOGRAPHIC_DATA] - 29060160 Apt 204 A (tocar 1204) - …"
click at [595, 252] on span "84944217" at bounding box center [597, 256] width 47 height 12
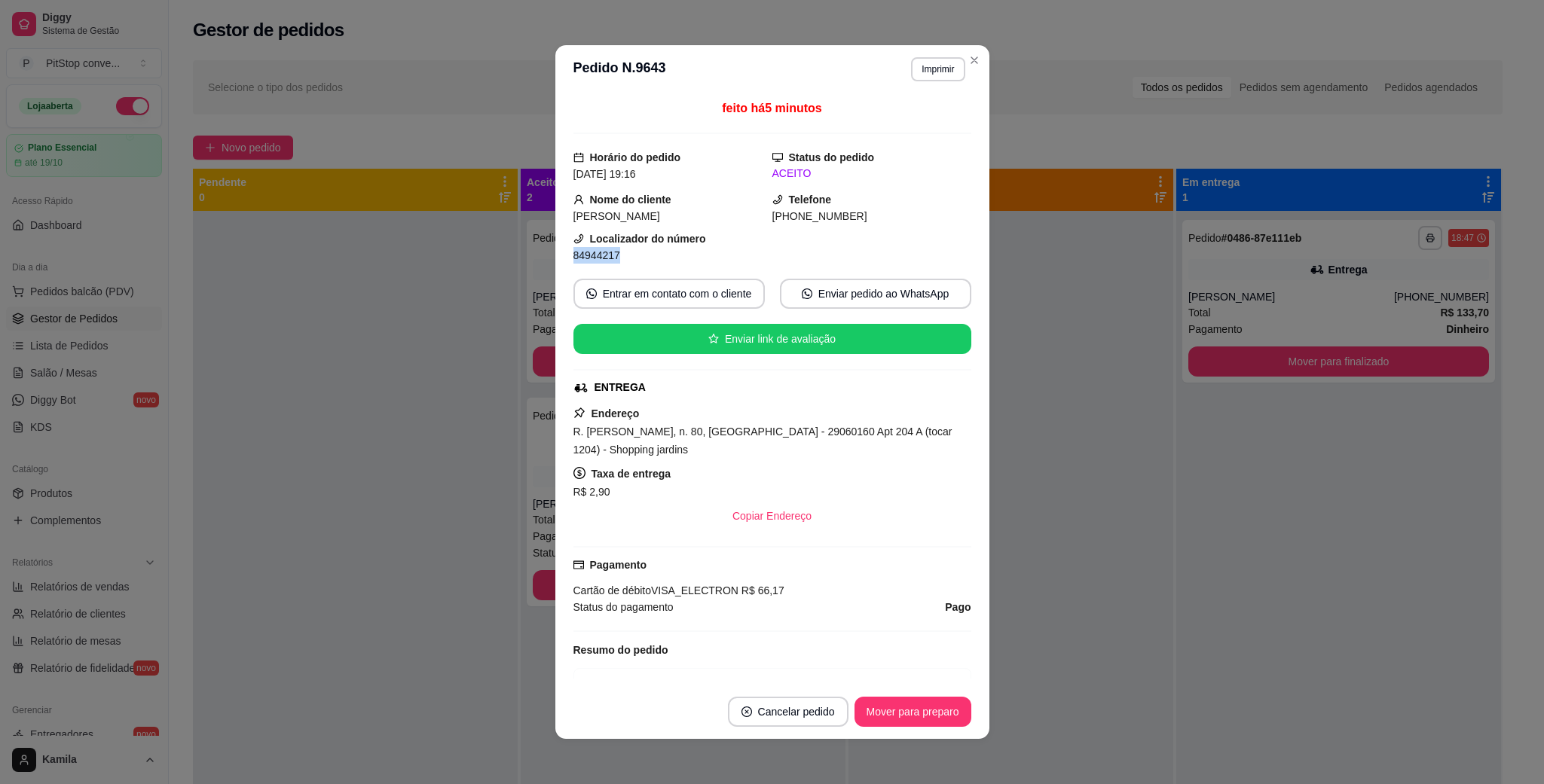
click at [595, 253] on span "84944217" at bounding box center [597, 256] width 47 height 12
click at [595, 253] on span "84944217" at bounding box center [597, 256] width 47 height 12
copy div "84944217 Entrar em contato com o cliente Enviar pedido ao WhatsApp Enviar link …"
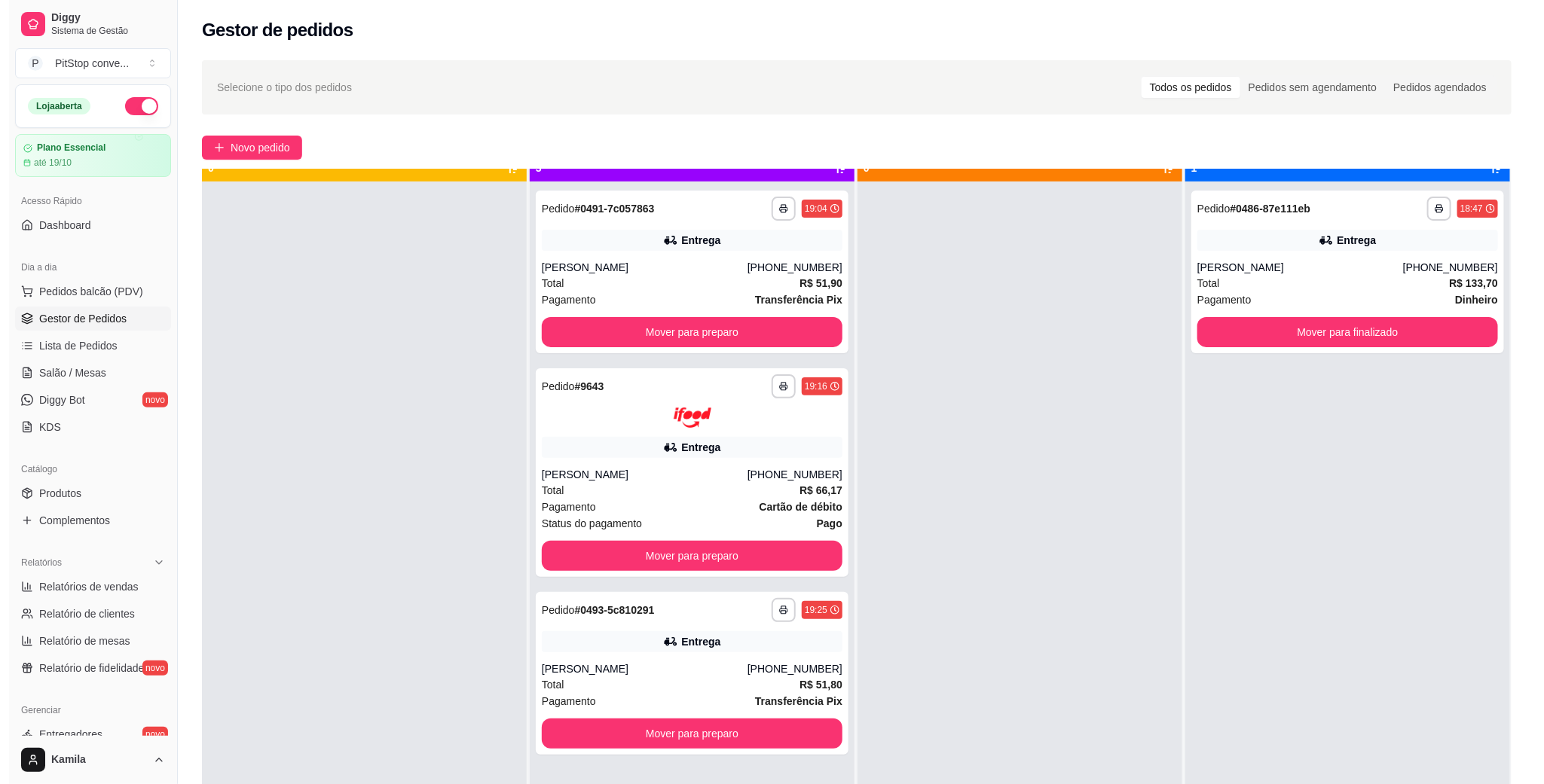
scroll to position [42, 0]
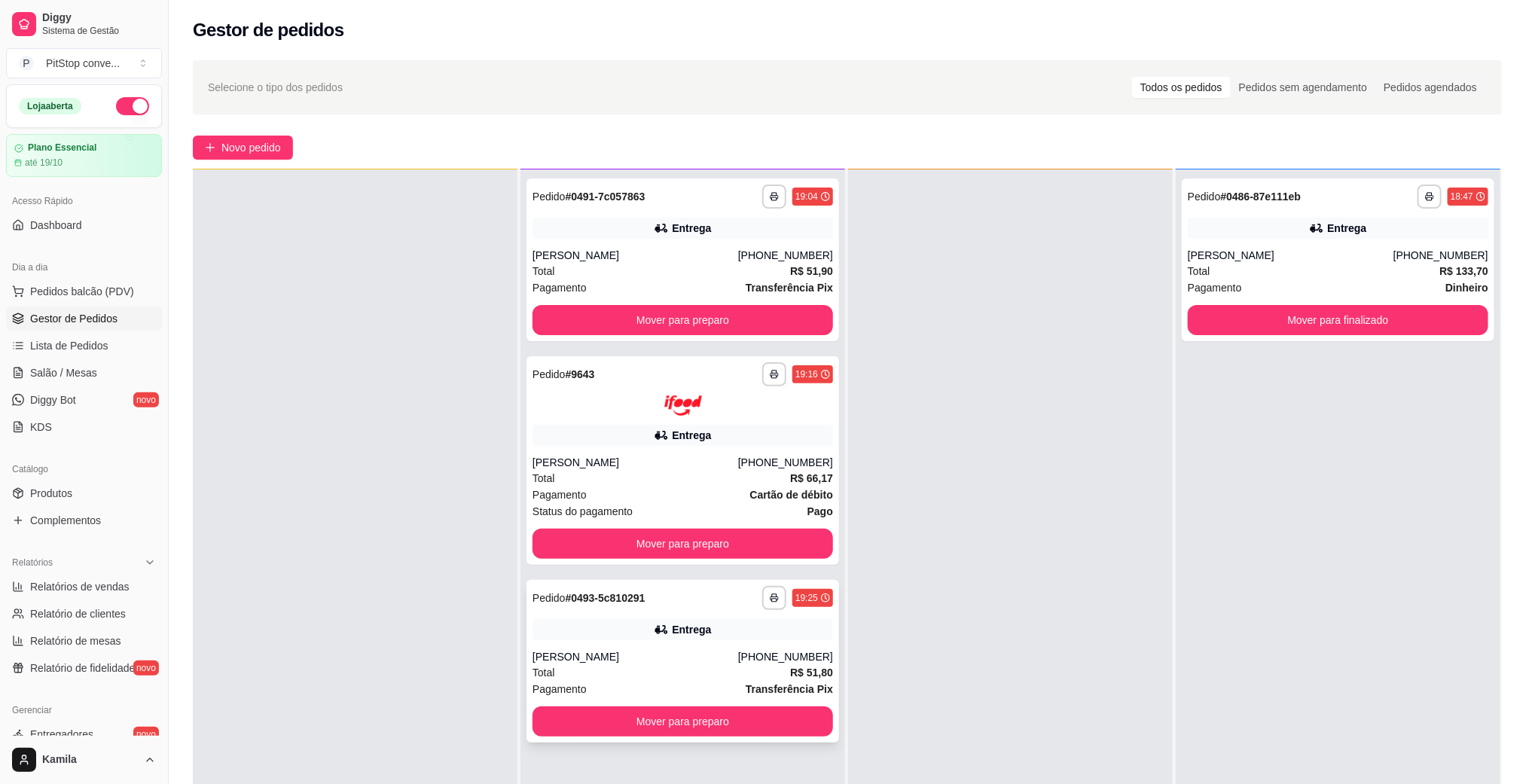
click at [764, 628] on div "Entrega" at bounding box center [682, 630] width 300 height 21
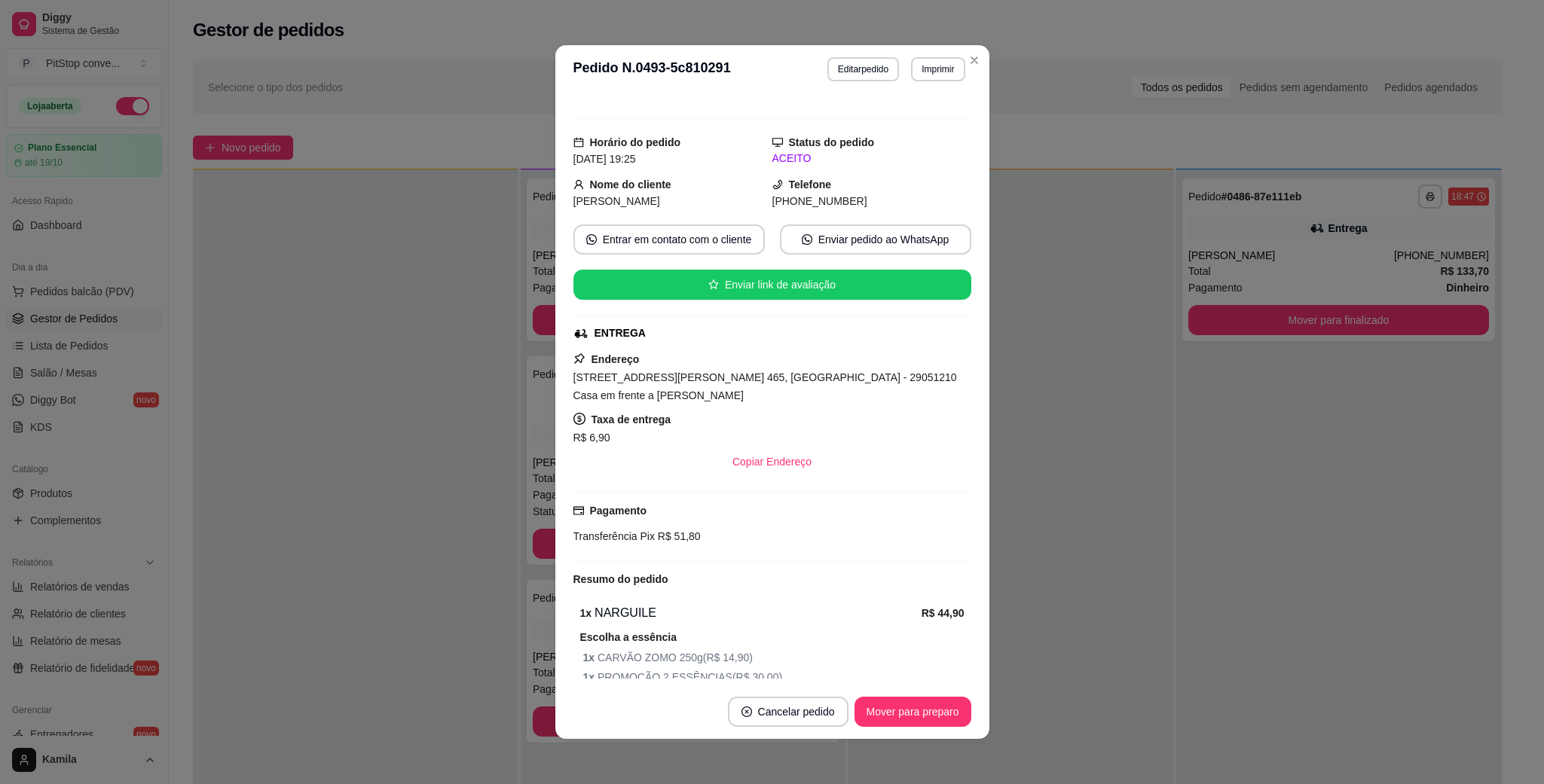
scroll to position [208, 0]
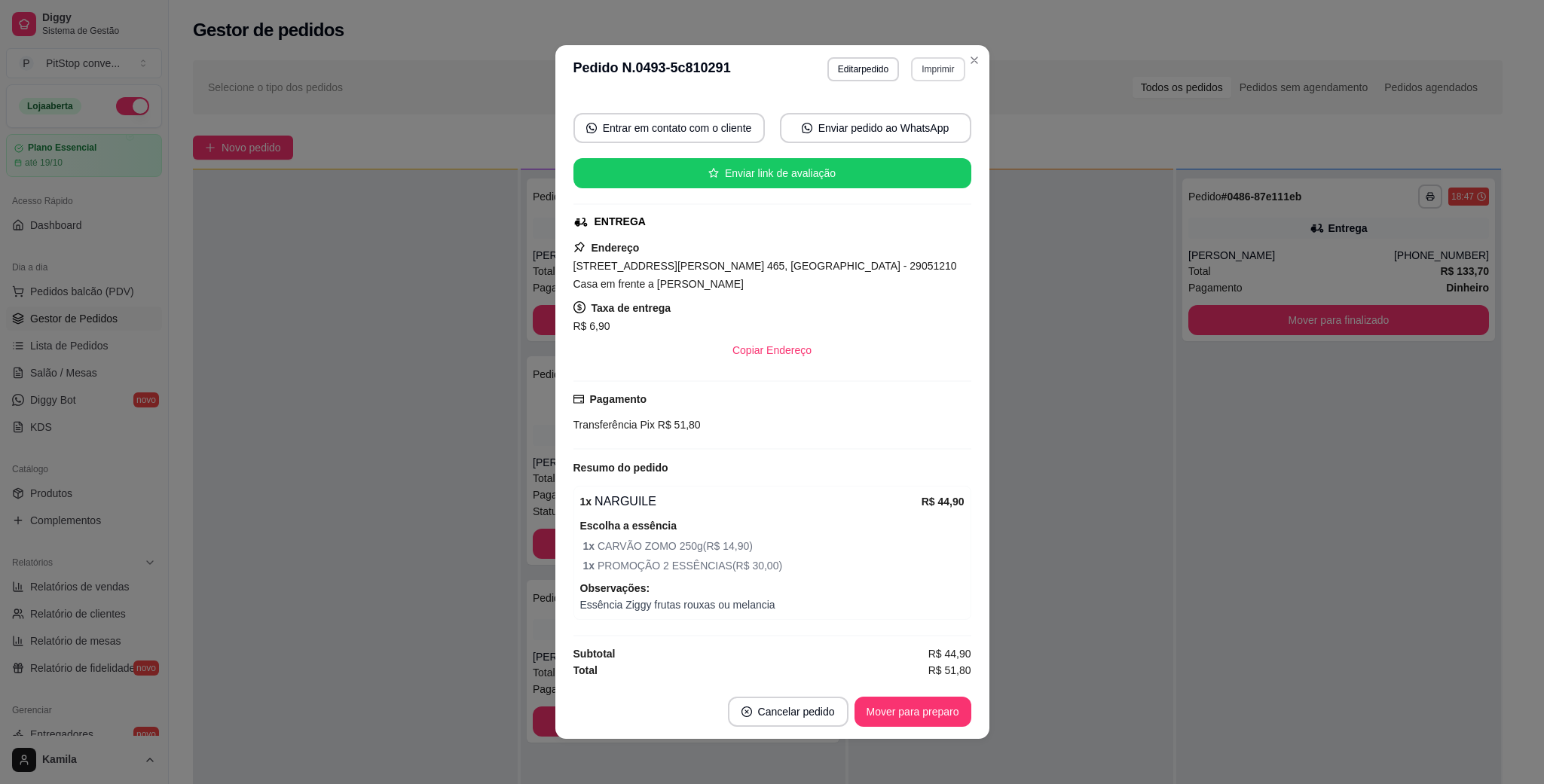
click at [934, 71] on button "Imprimir" at bounding box center [937, 70] width 54 height 24
click at [924, 122] on button "IMPRESSORA" at bounding box center [903, 122] width 109 height 24
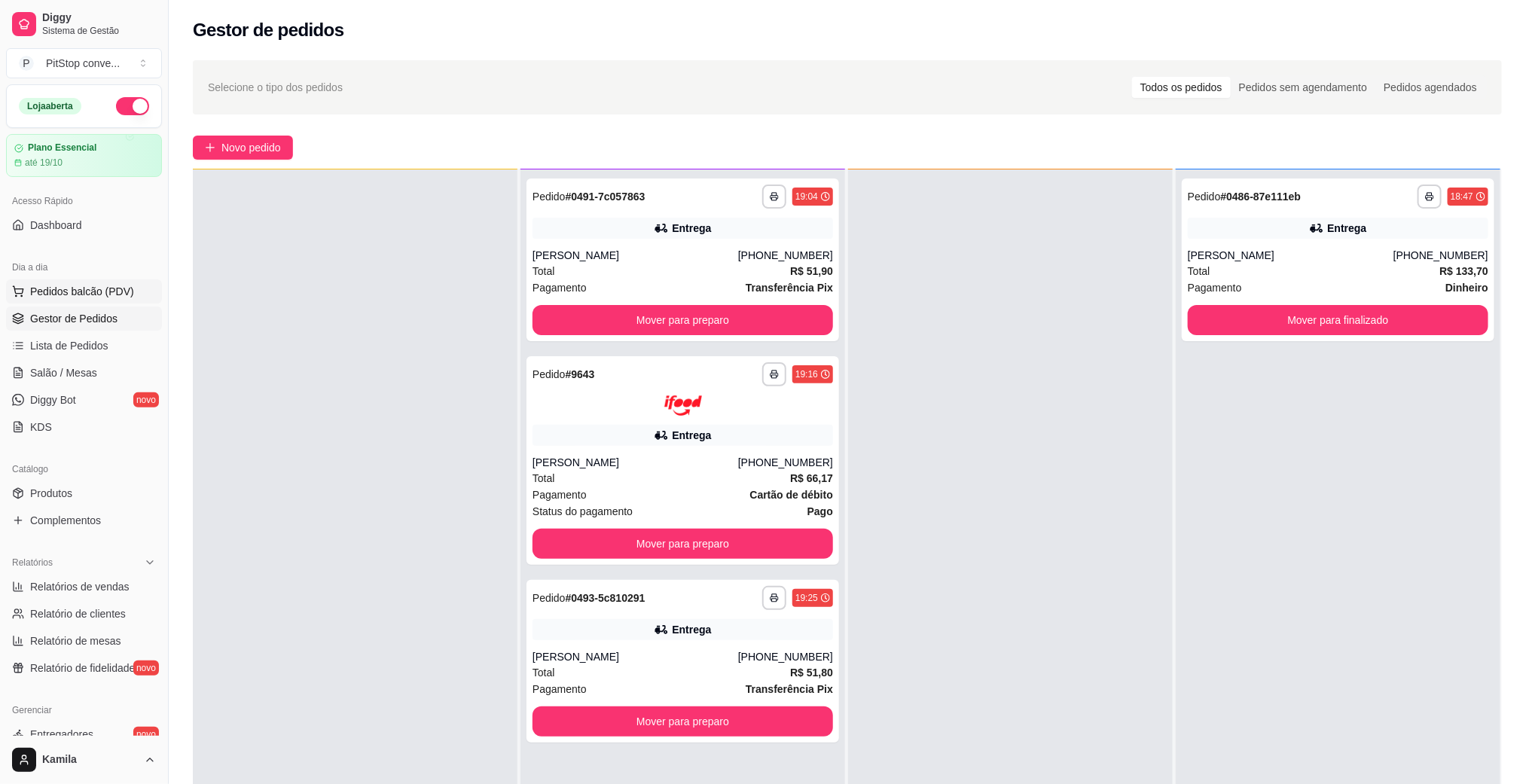
click at [48, 292] on span "Pedidos balcão (PDV)" at bounding box center [82, 291] width 104 height 15
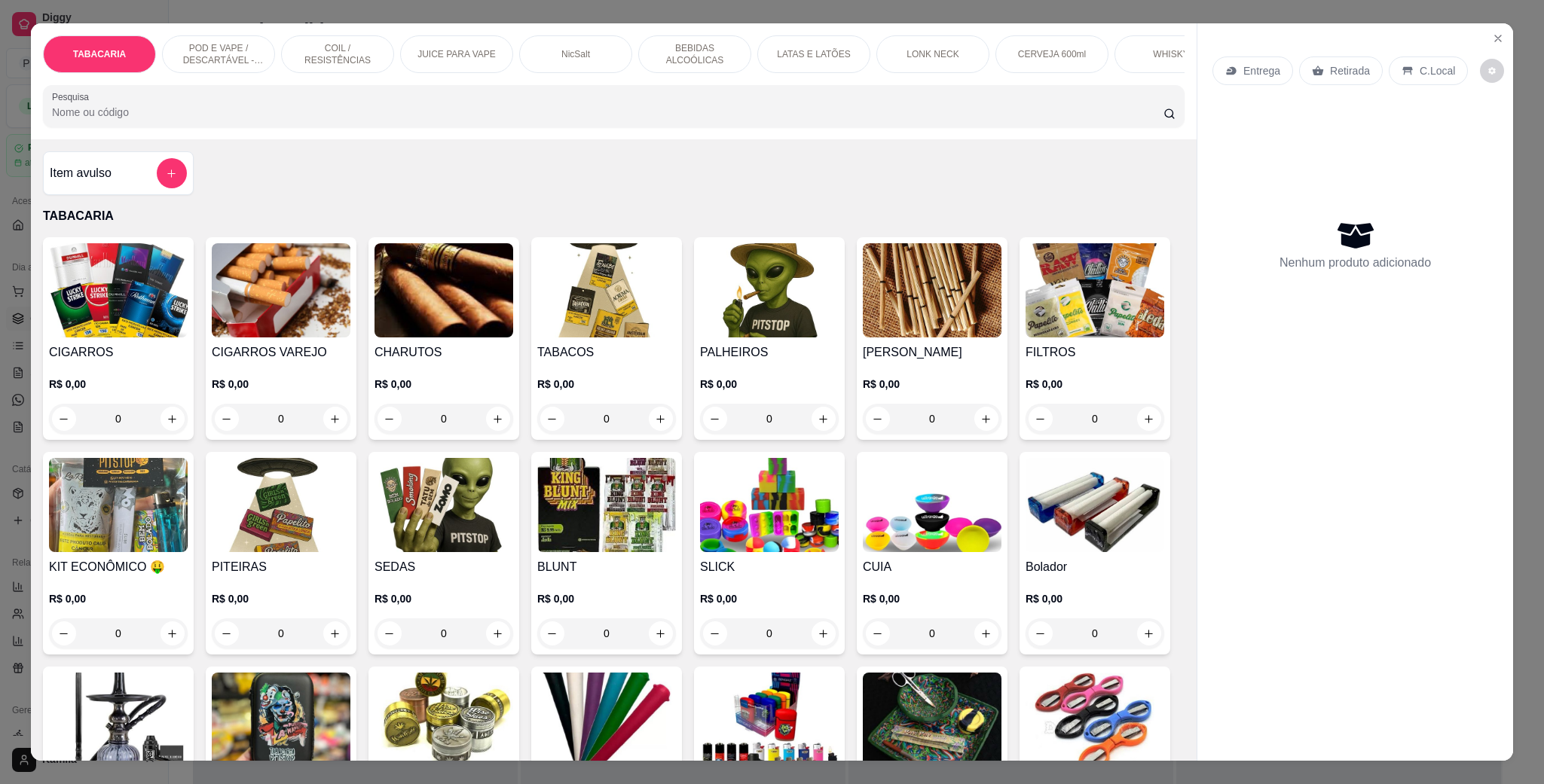
click at [238, 64] on p "POD E VAPE / DESCARTÁVEL - RECARREGAVEL" at bounding box center [219, 54] width 88 height 24
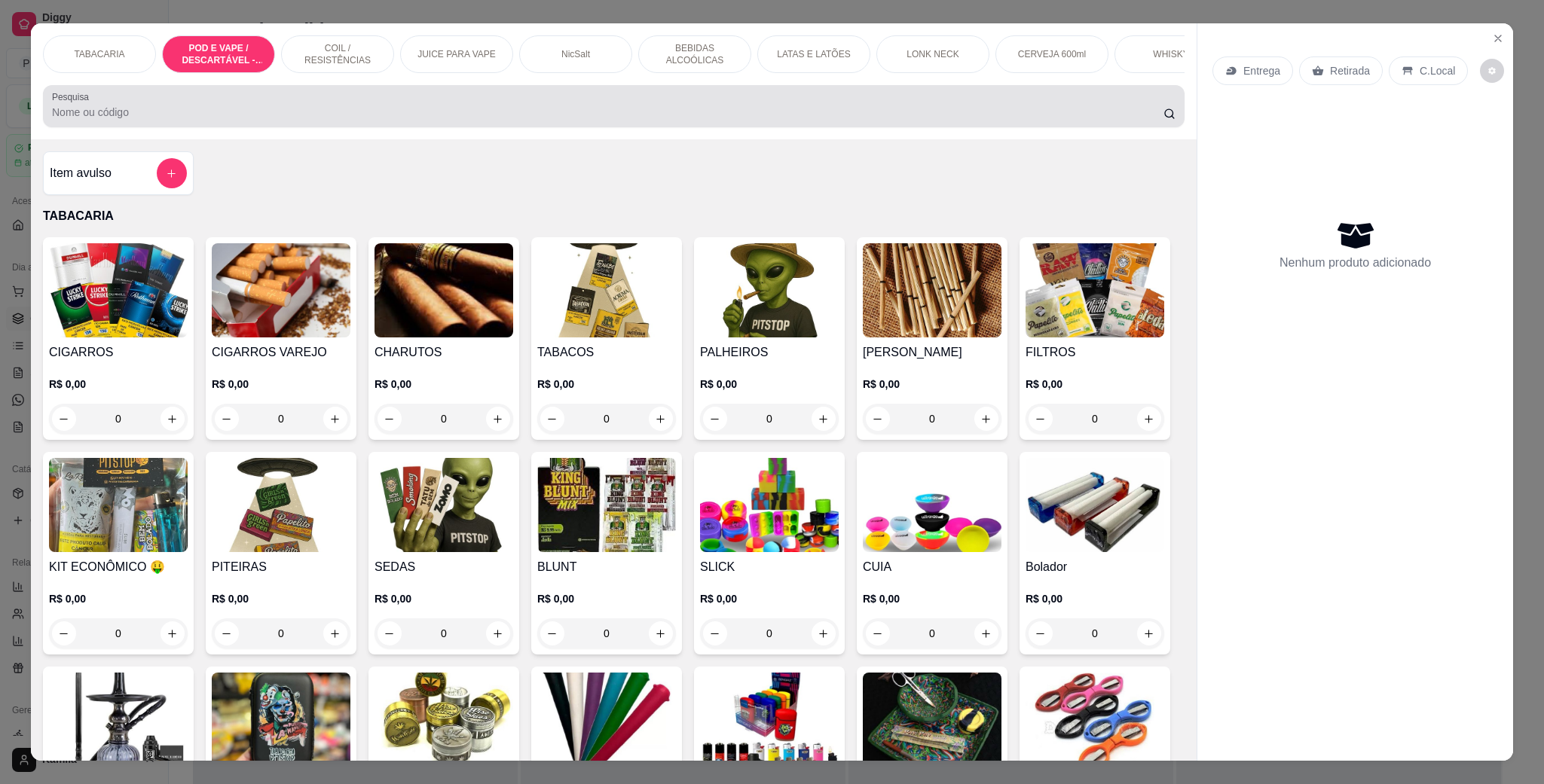
scroll to position [25, 0]
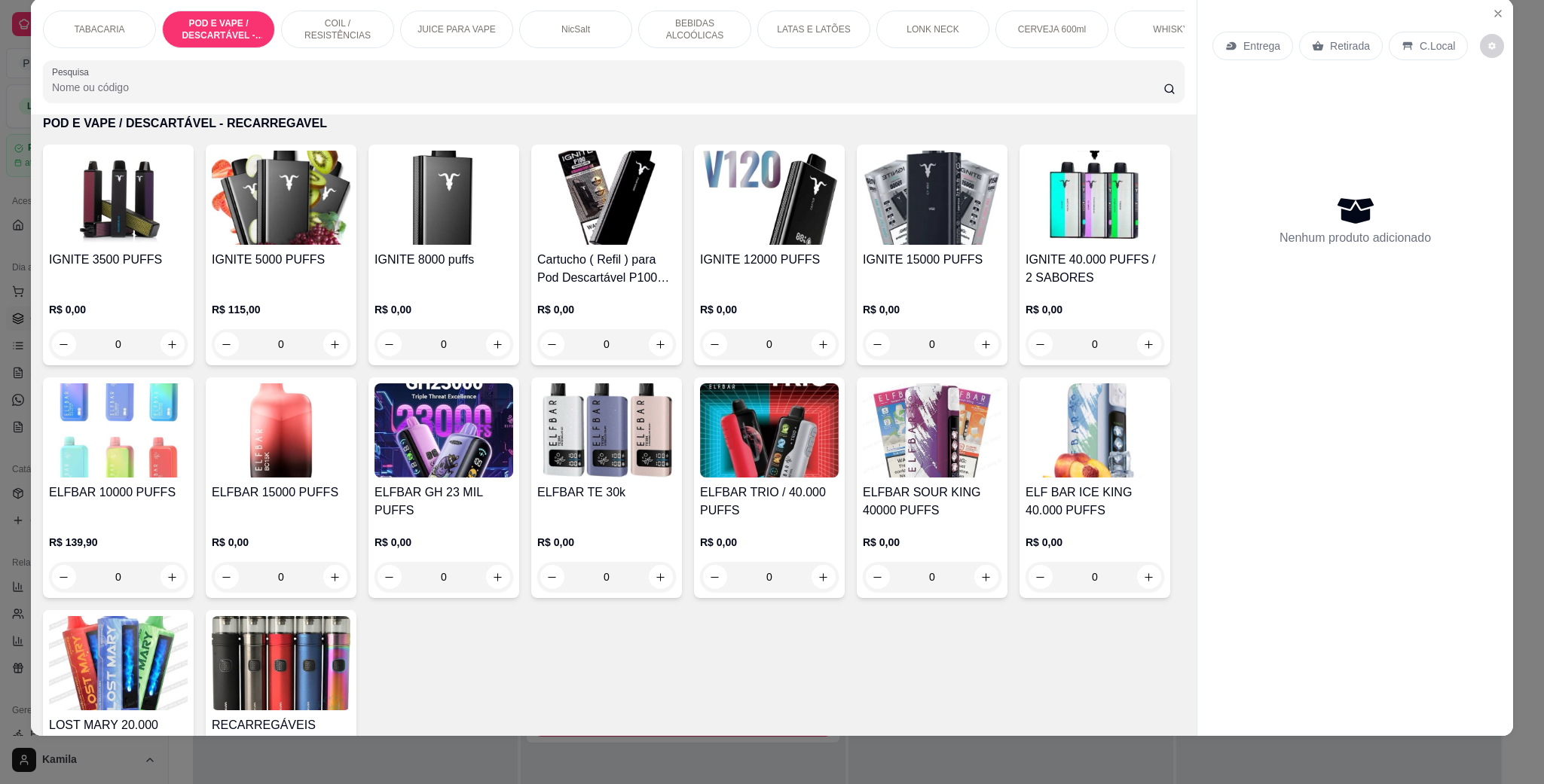
click at [513, 448] on img at bounding box center [443, 430] width 138 height 94
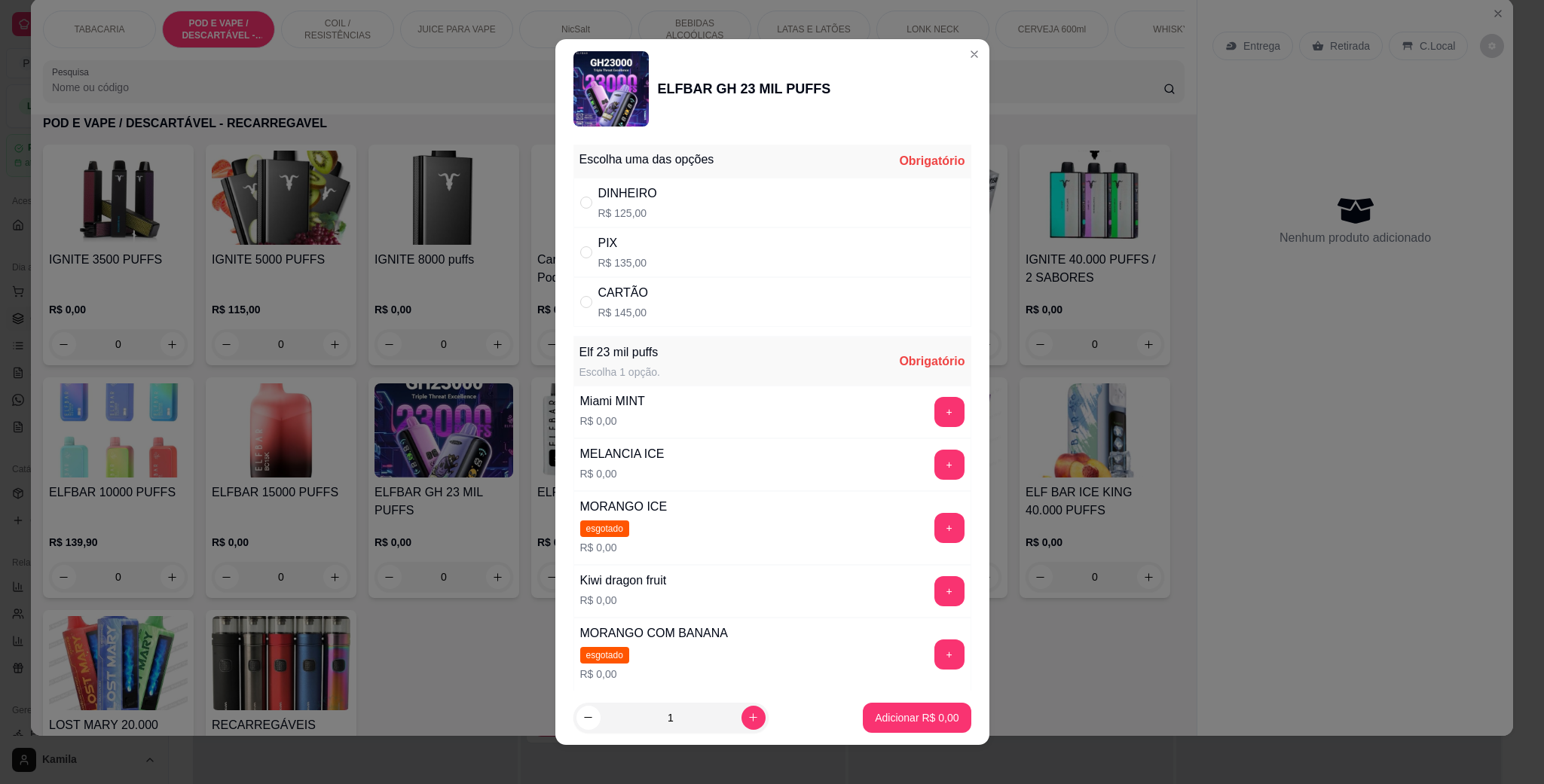
click at [599, 308] on p "R$ 145,00" at bounding box center [623, 312] width 50 height 15
radio input "true"
click at [934, 466] on button "+" at bounding box center [949, 465] width 30 height 30
click at [916, 714] on p "Adicionar R$ 145,00" at bounding box center [911, 717] width 95 height 15
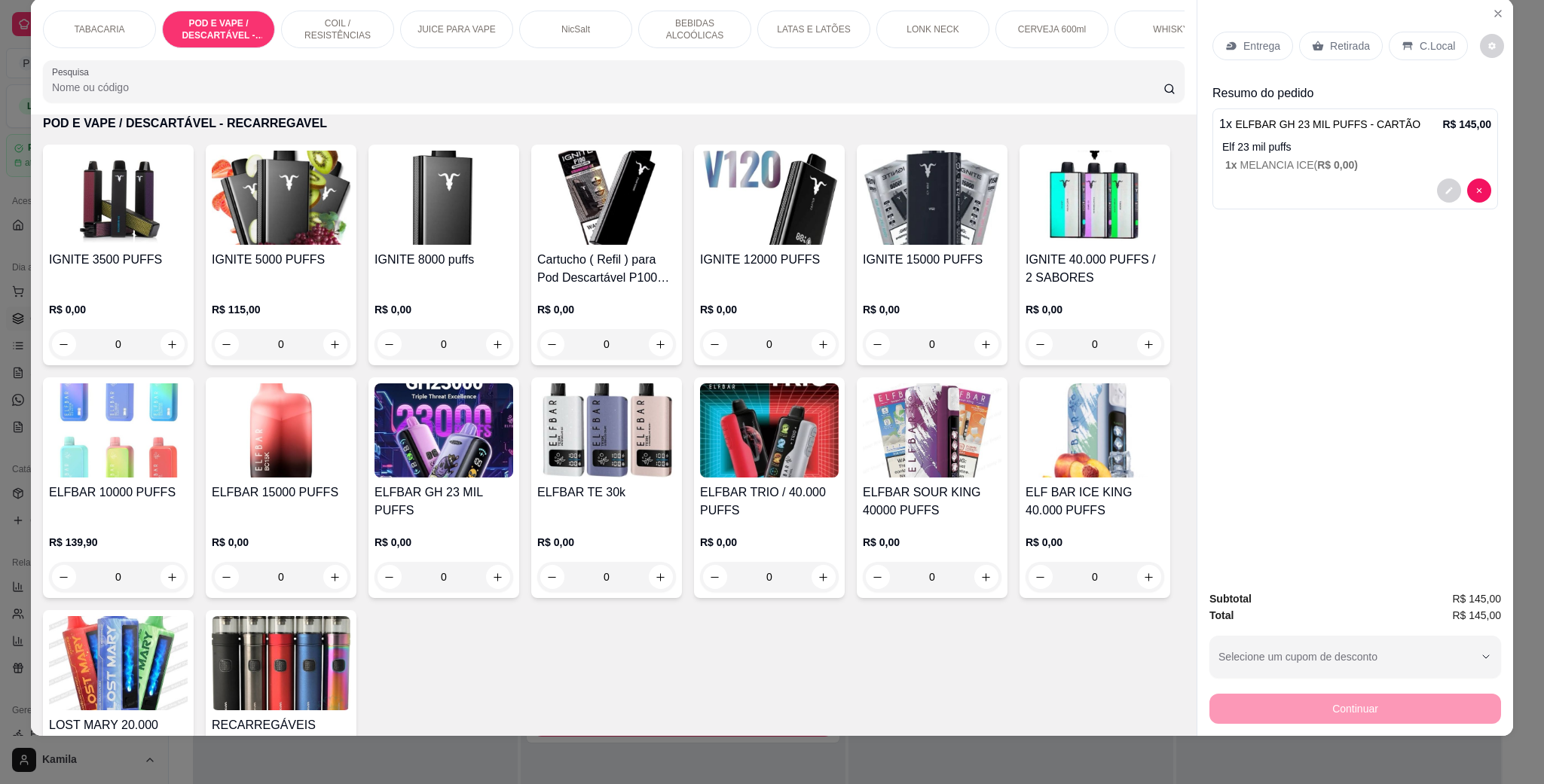
click at [1428, 43] on p "C.Local" at bounding box center [1437, 46] width 36 height 15
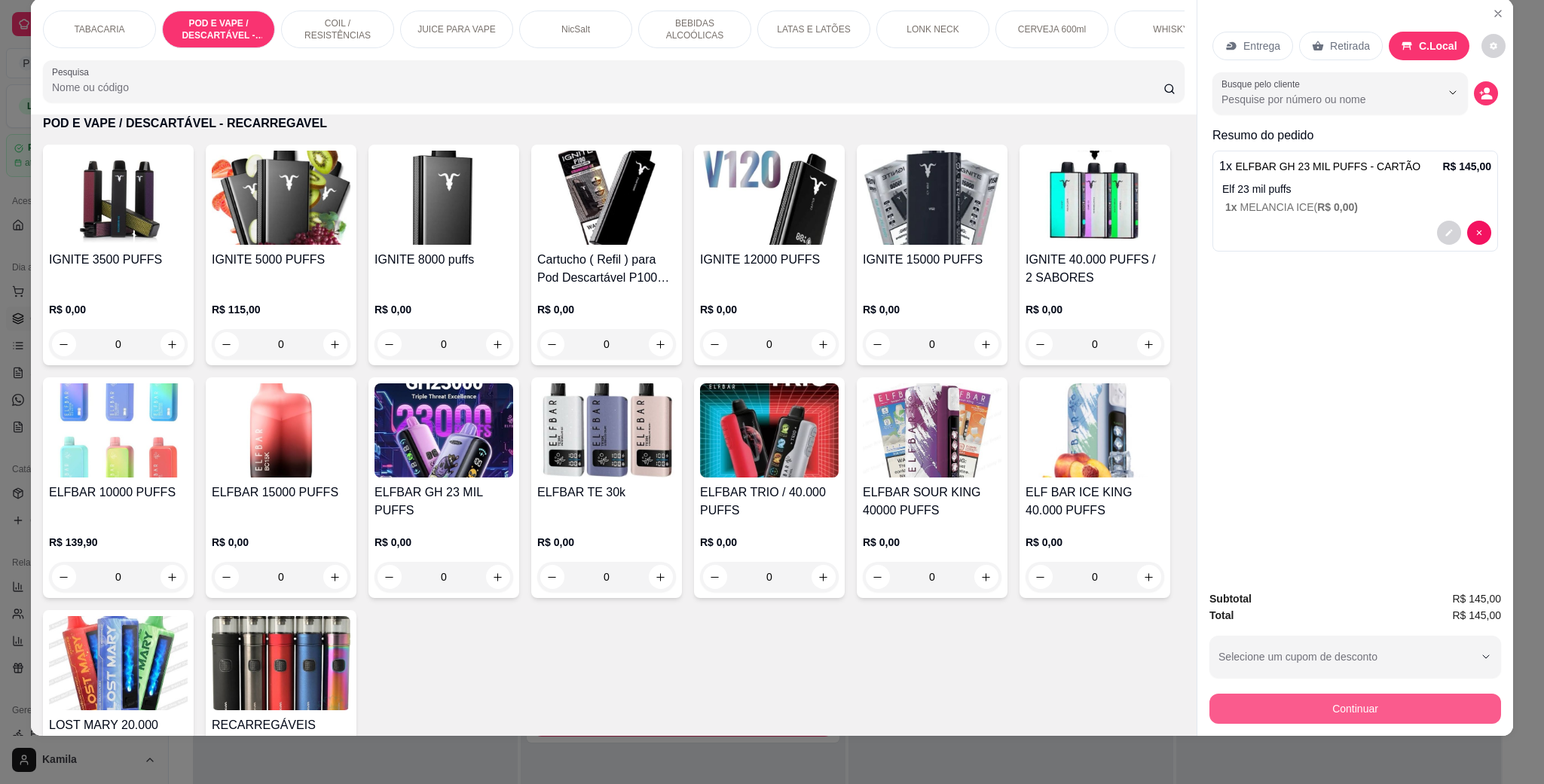
click at [1330, 696] on button "Continuar" at bounding box center [1354, 708] width 291 height 30
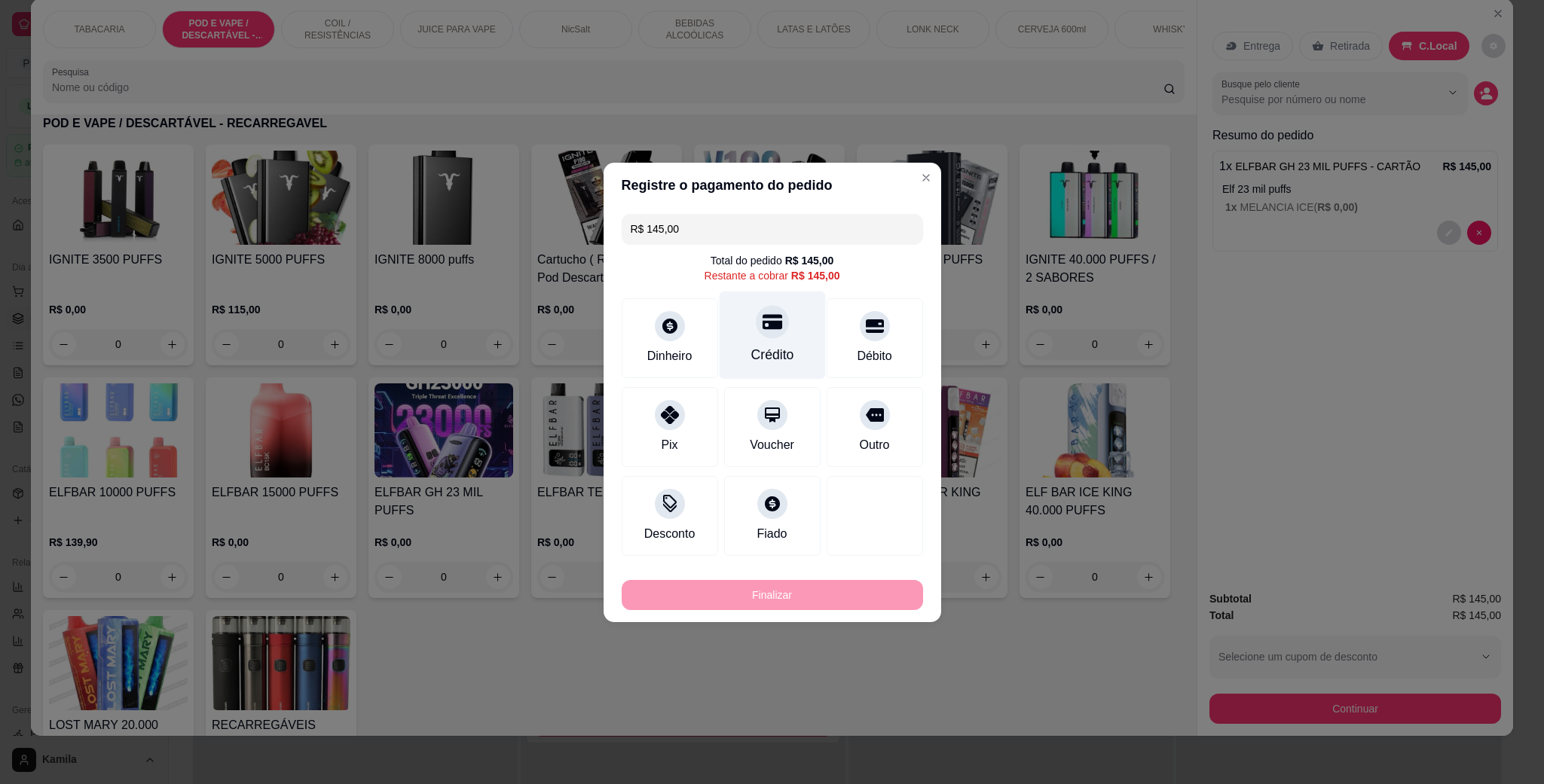
click at [762, 318] on icon at bounding box center [772, 321] width 20 height 20
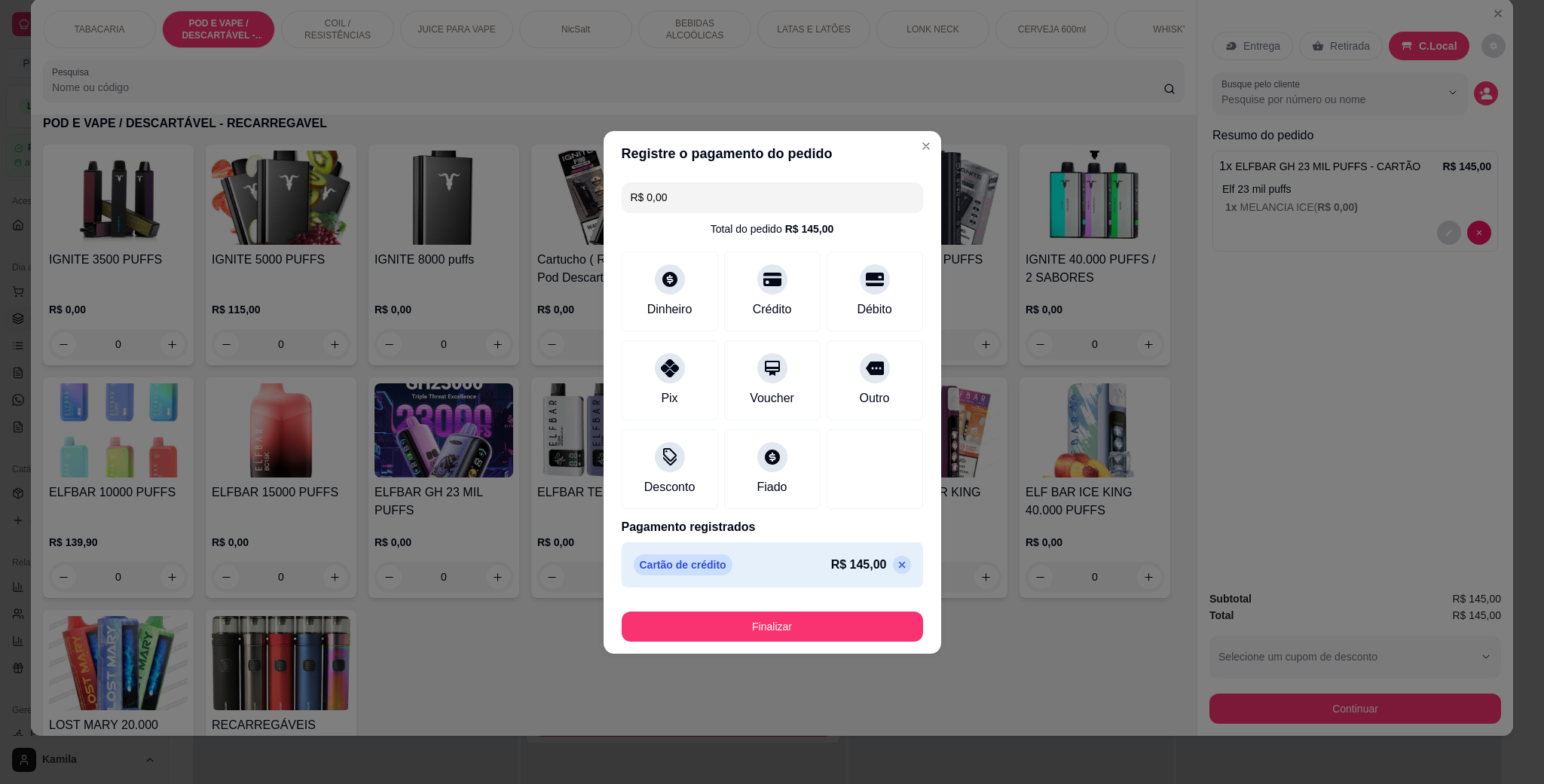
click at [799, 637] on button "Finalizar" at bounding box center [772, 627] width 301 height 30
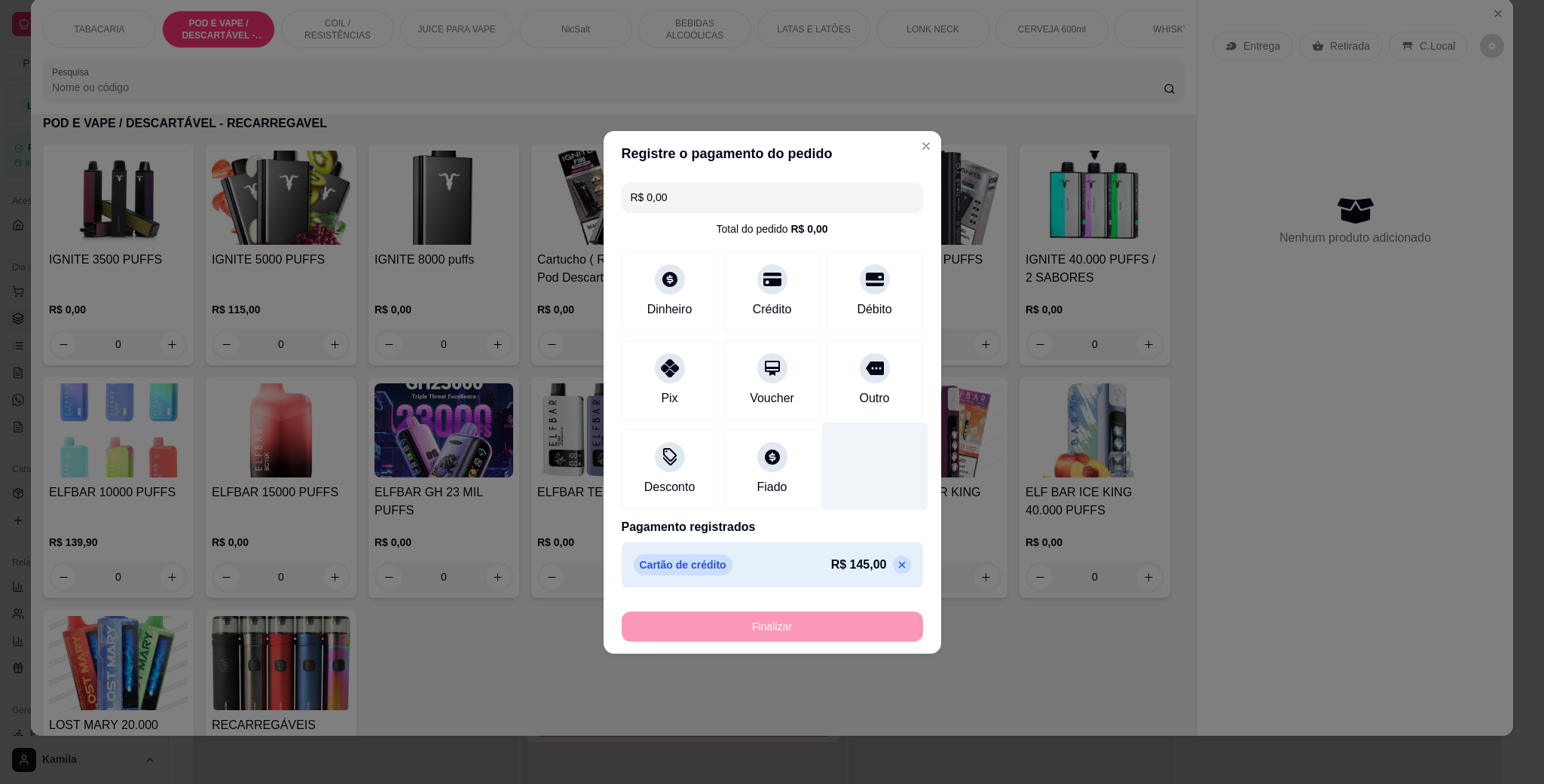
type input "-R$ 145,00"
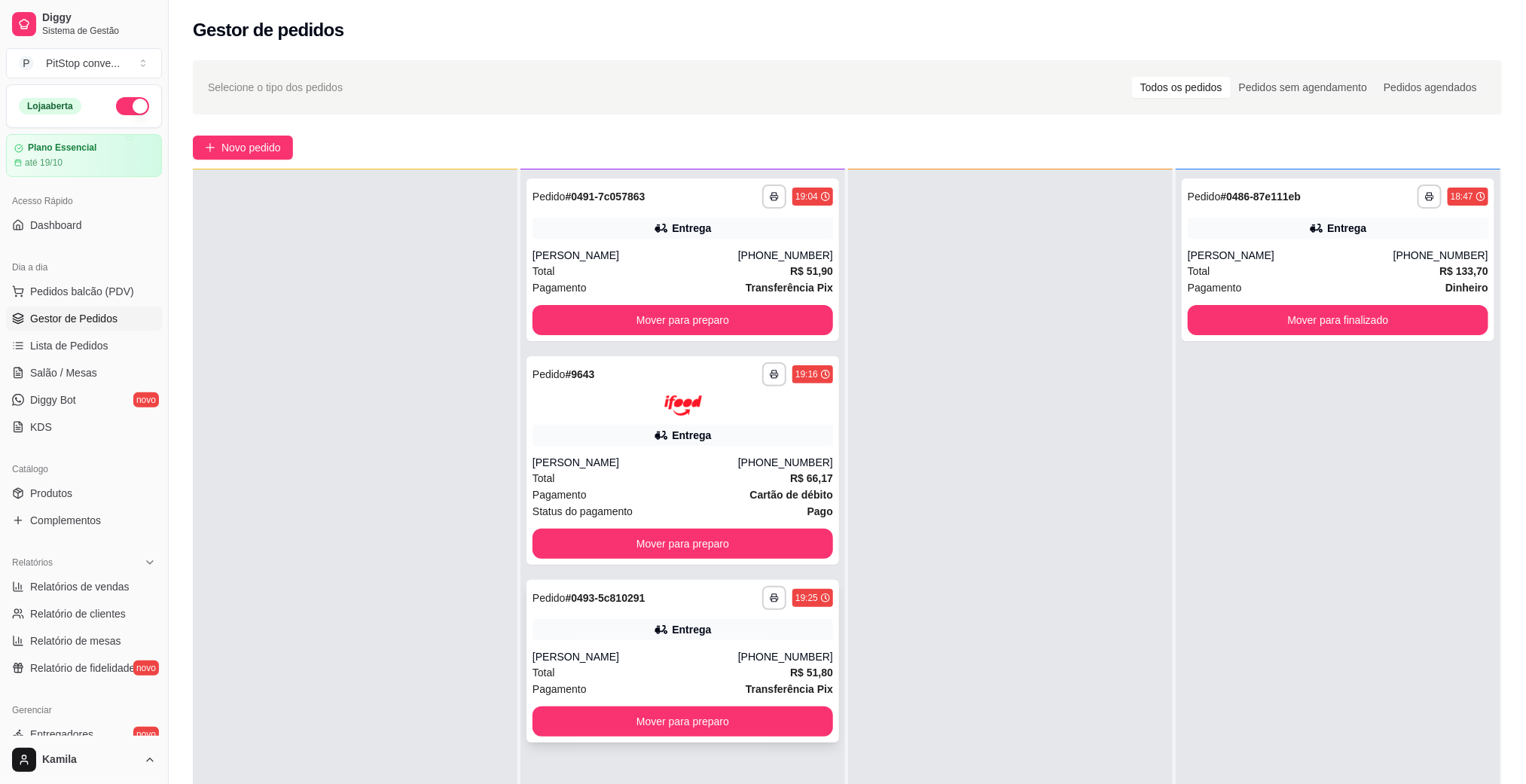
click at [771, 652] on div "[PHONE_NUMBER]" at bounding box center [785, 656] width 95 height 15
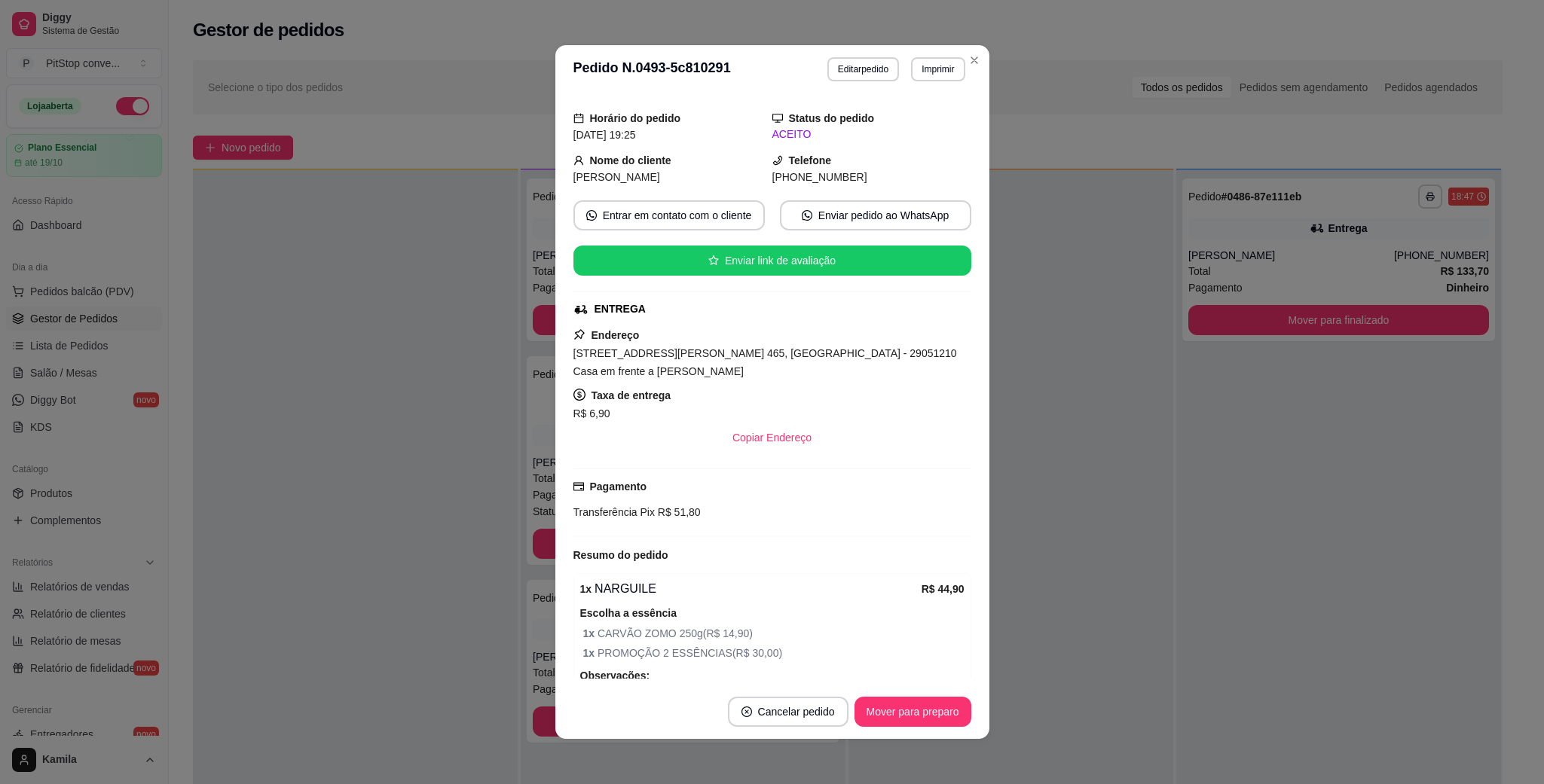
scroll to position [208, 0]
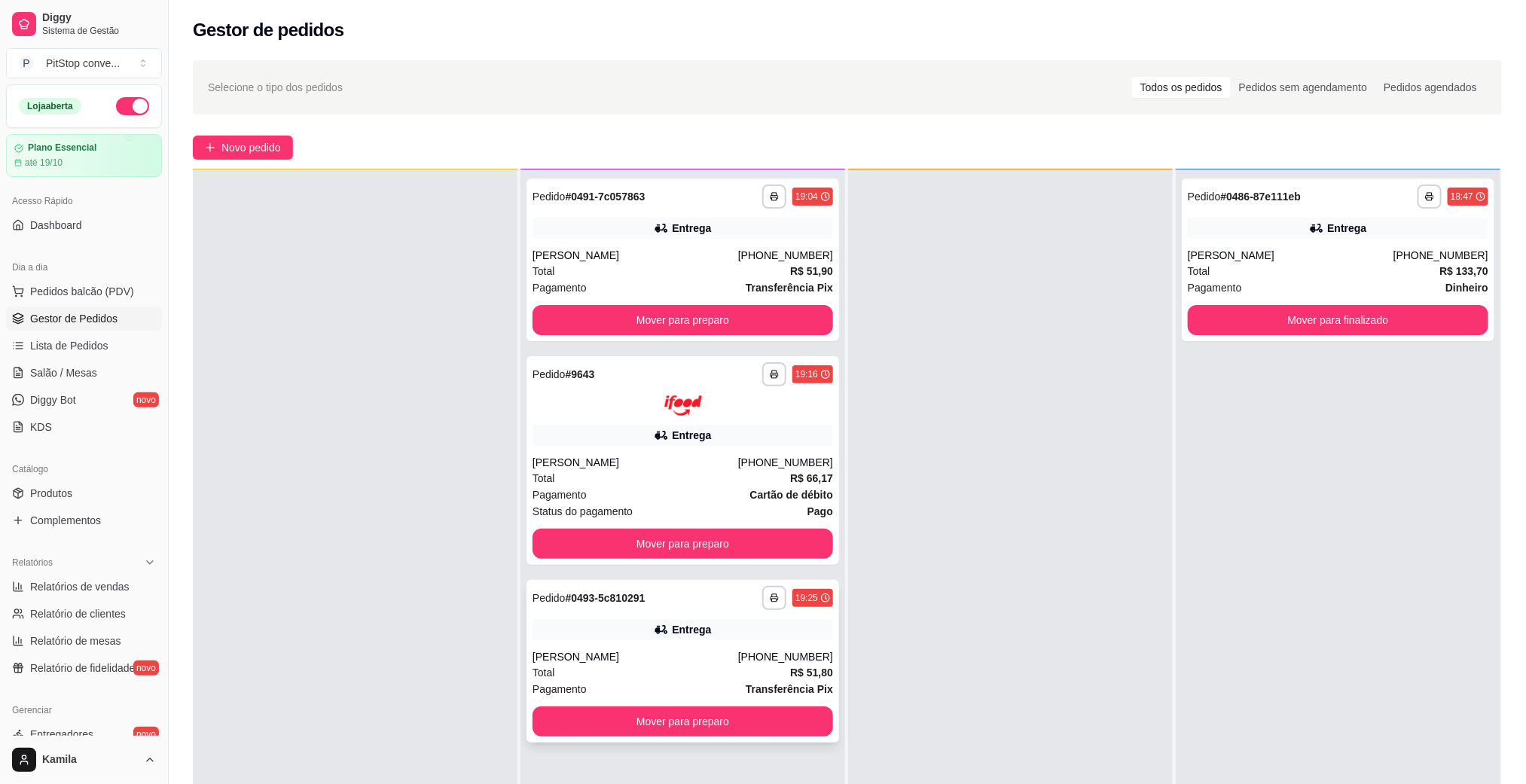
click at [703, 633] on div "Entrega" at bounding box center [691, 630] width 39 height 15
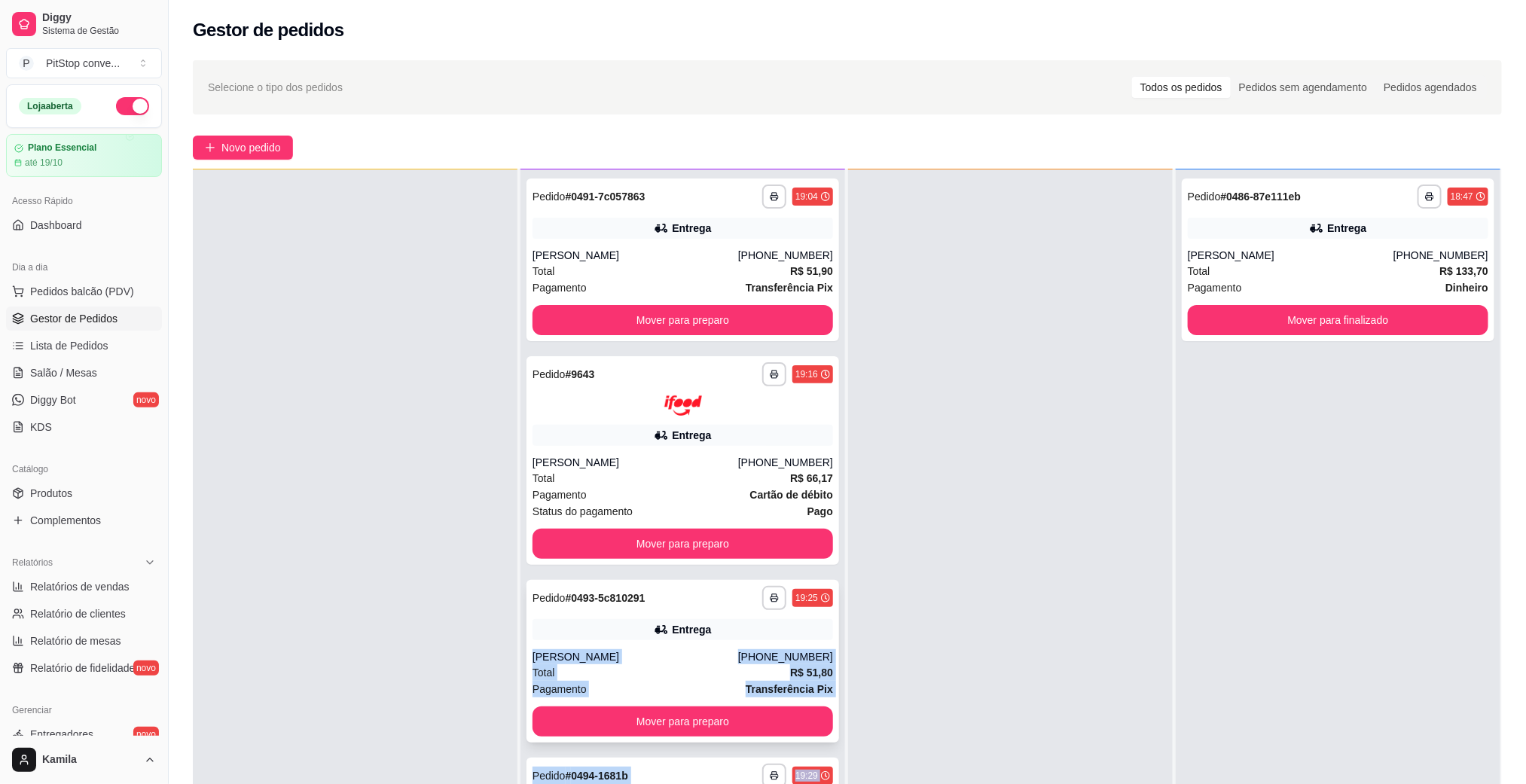
click at [814, 621] on div "**********" at bounding box center [847, 560] width 1309 height 784
click at [997, 597] on div at bounding box center [1010, 561] width 324 height 784
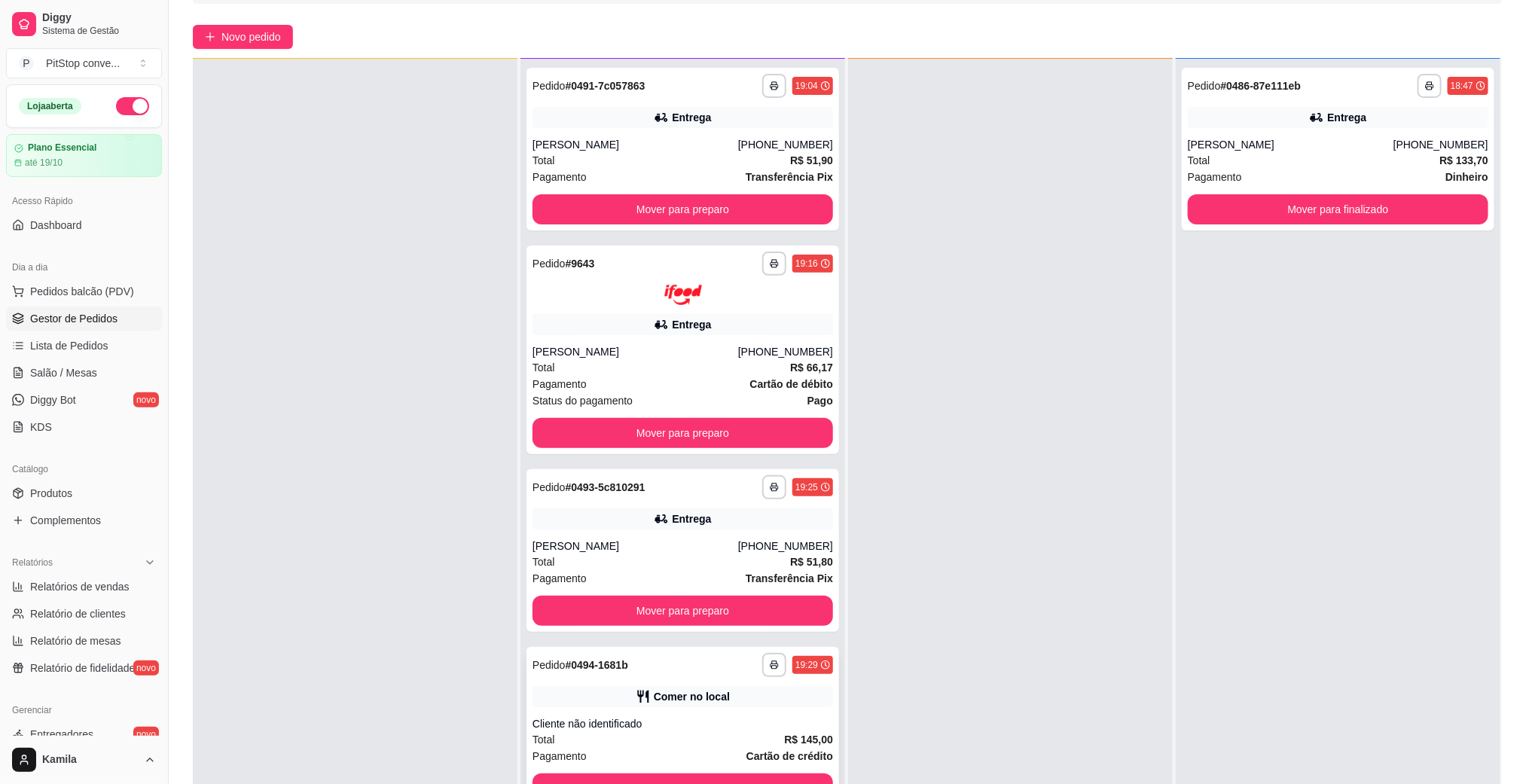
scroll to position [231, 0]
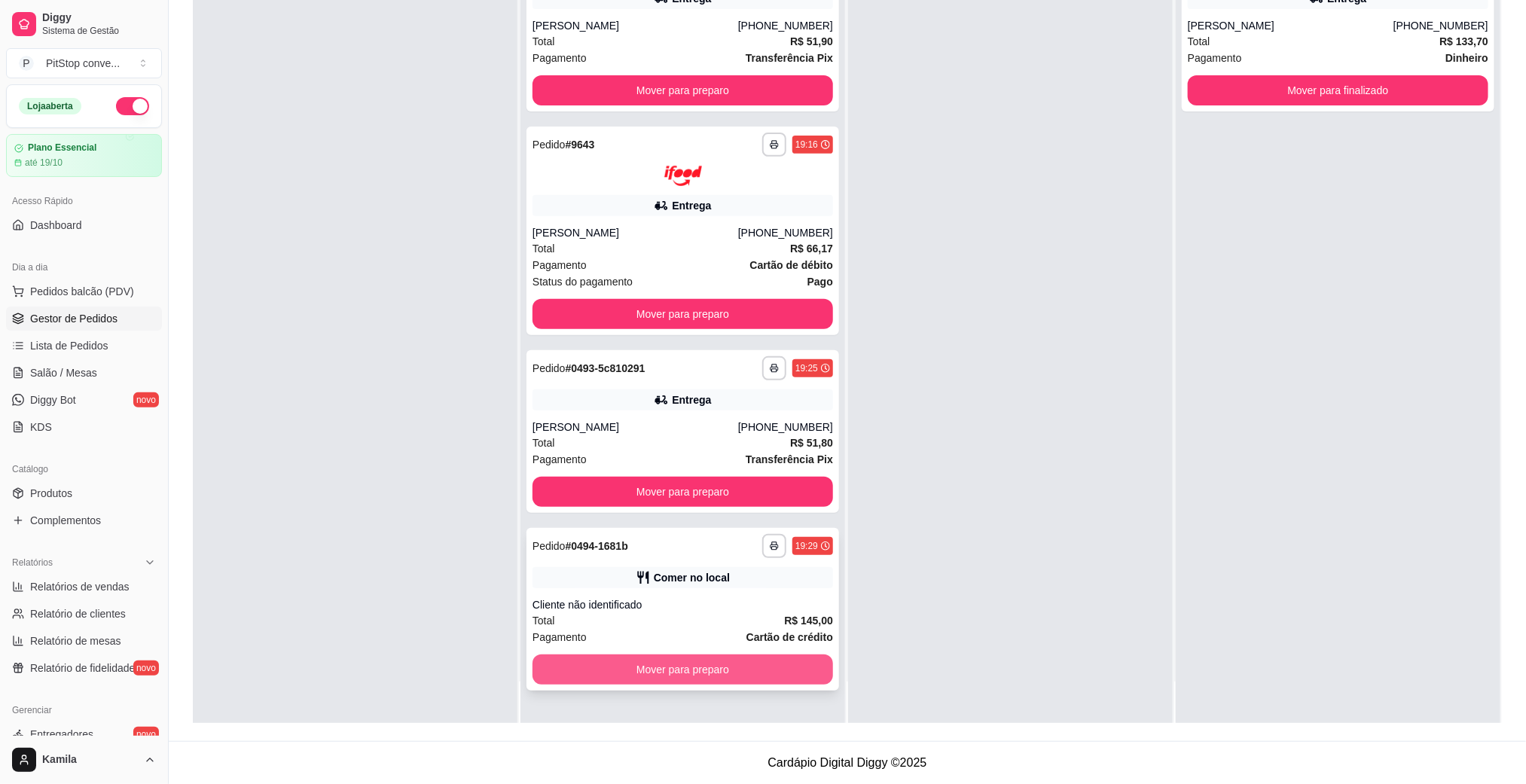
click at [755, 662] on button "Mover para preparo" at bounding box center [682, 669] width 300 height 30
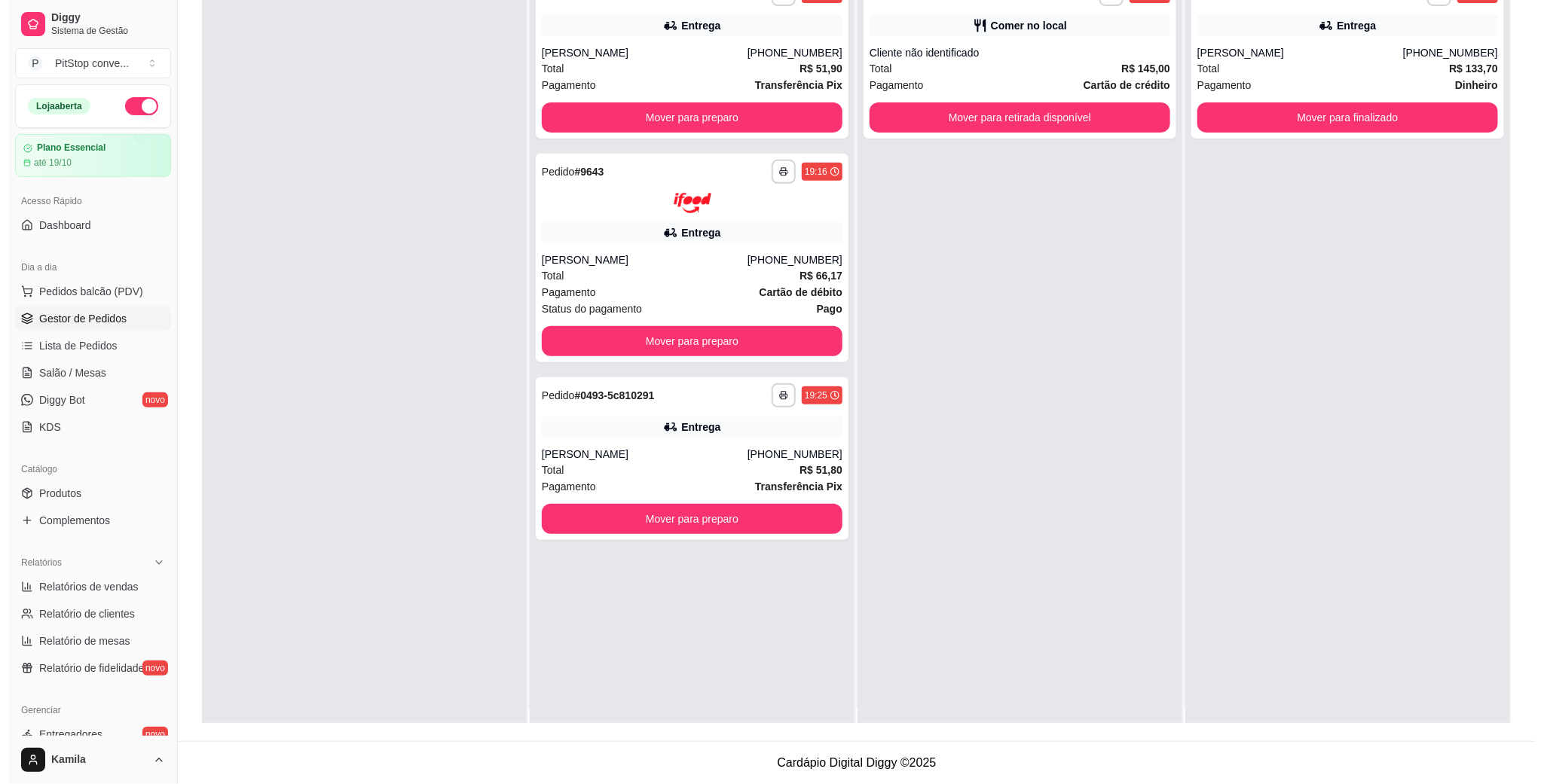
scroll to position [0, 0]
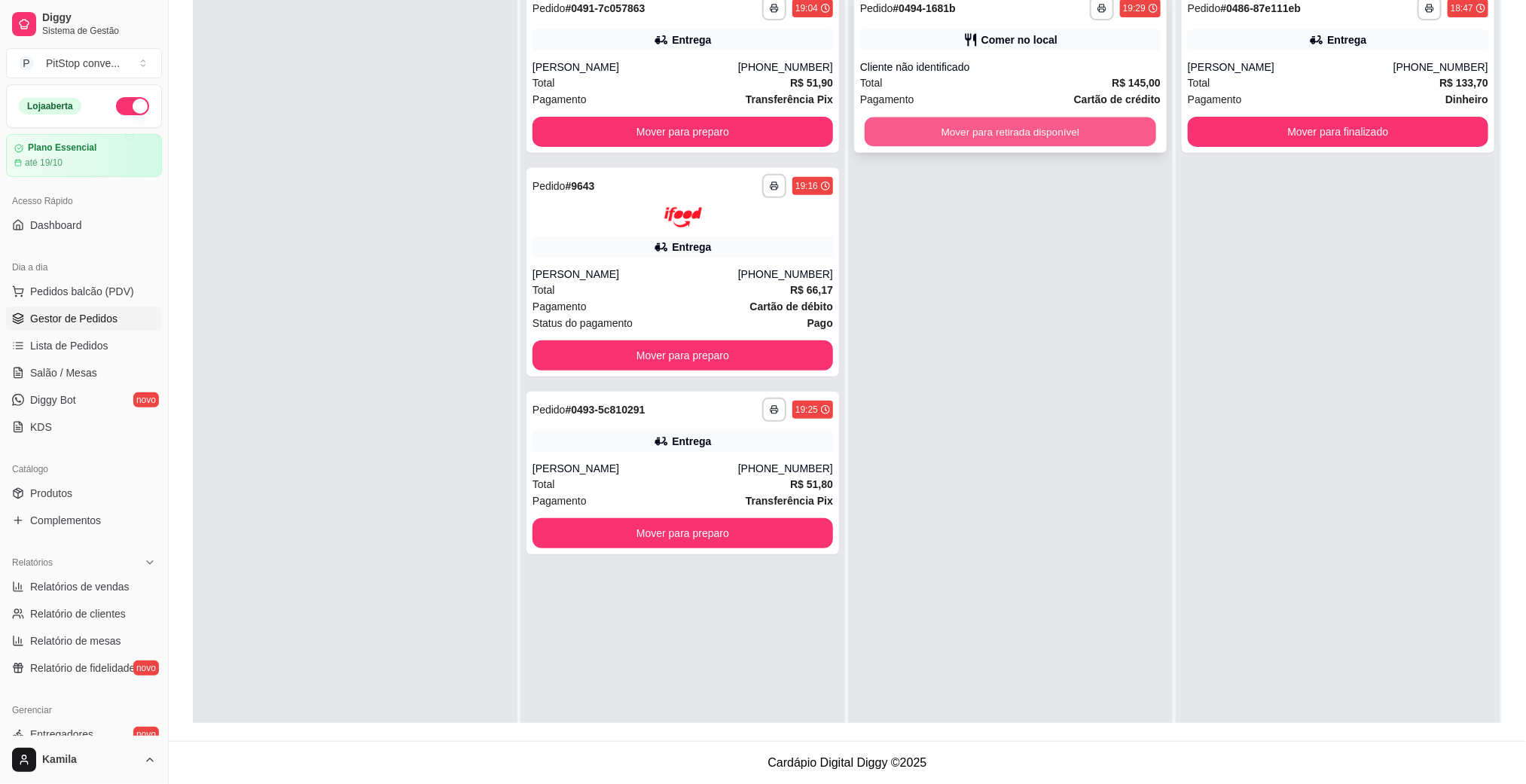
click at [1031, 141] on button "Mover para retirada disponível" at bounding box center [1010, 132] width 291 height 29
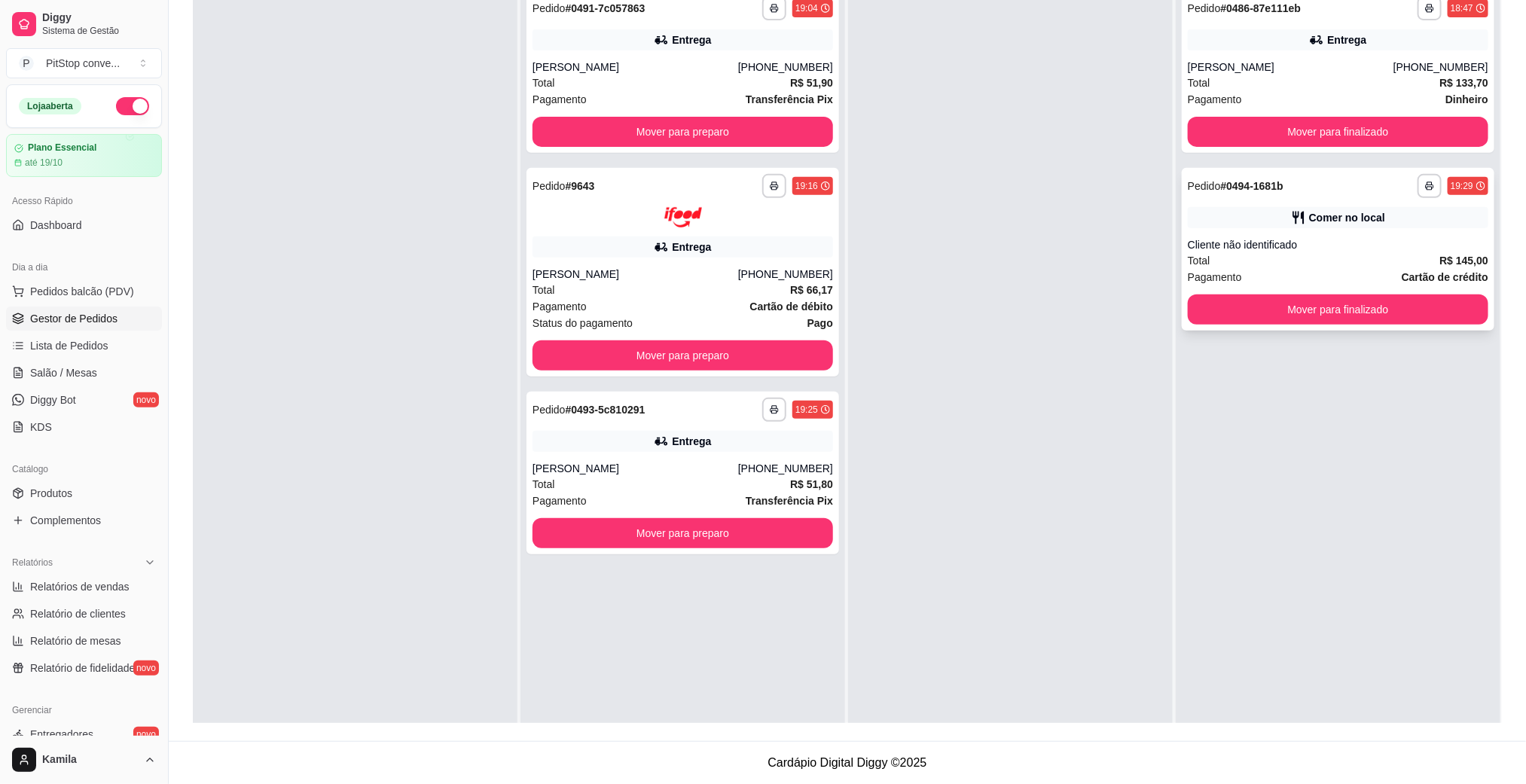
click at [1327, 327] on div "**********" at bounding box center [1338, 249] width 312 height 163
click at [1324, 312] on button "Mover para finalizado" at bounding box center [1338, 309] width 300 height 30
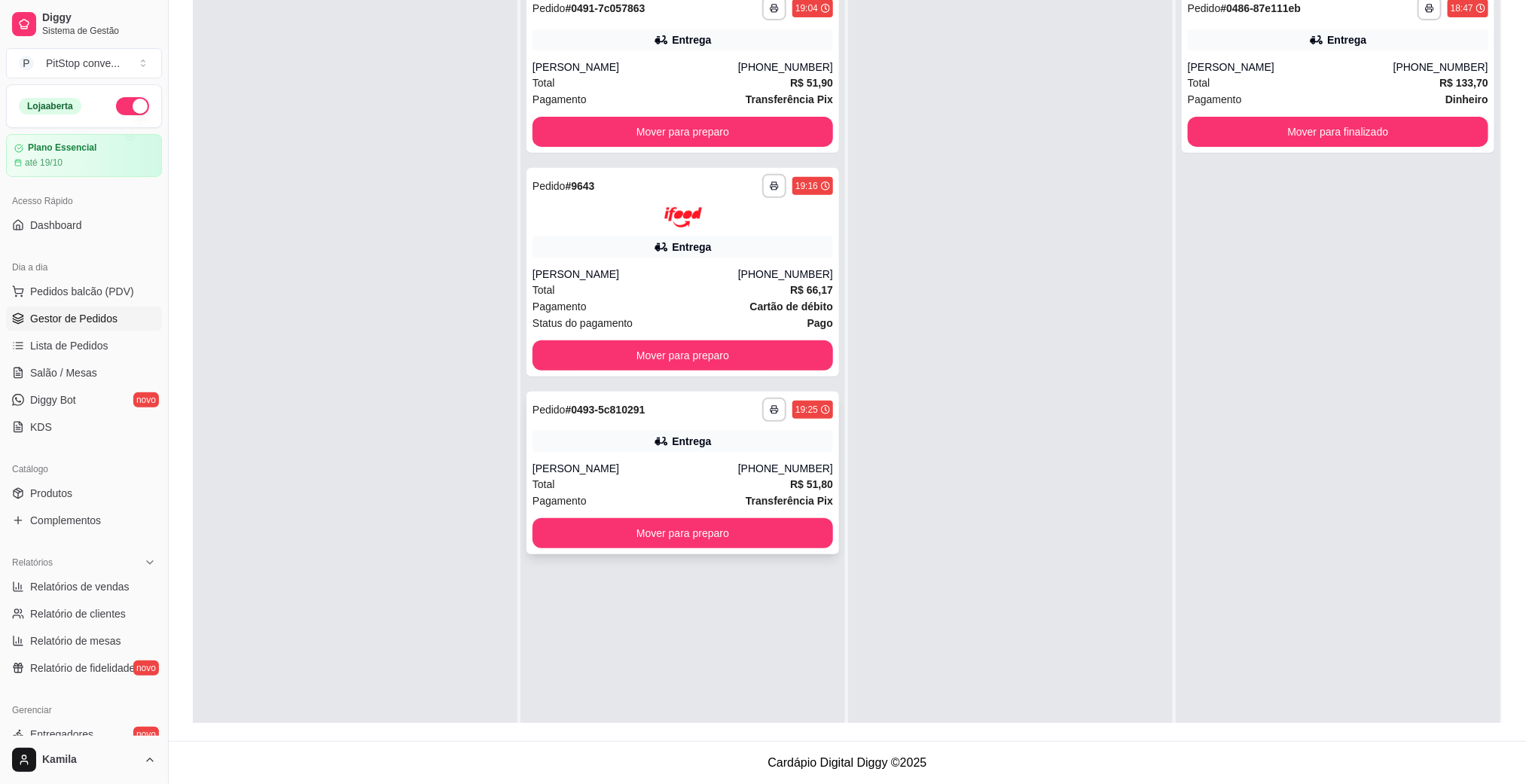
click at [681, 499] on div "Pagamento Transferência Pix" at bounding box center [682, 500] width 300 height 17
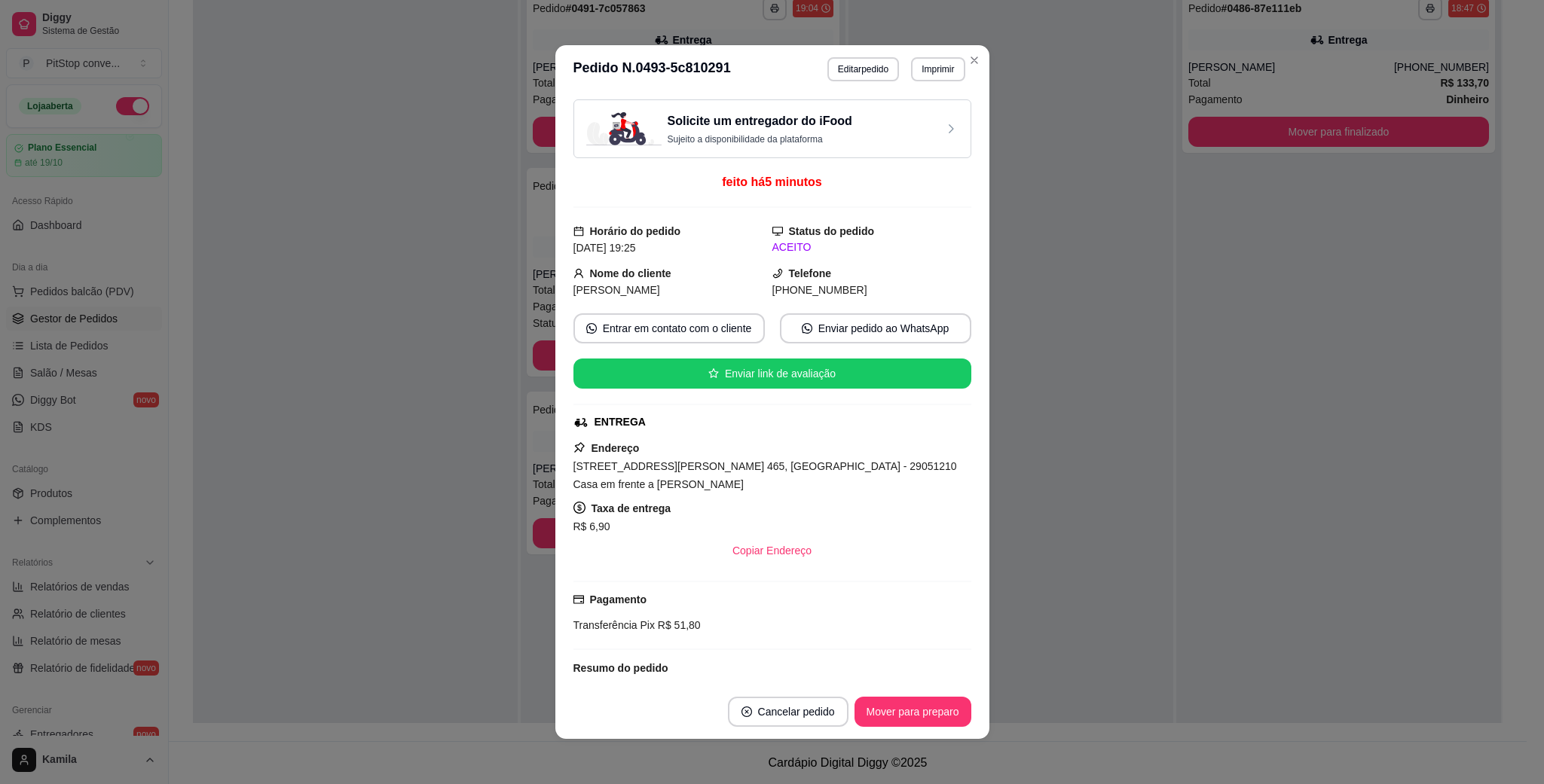
click at [740, 454] on div "Endereço [STREET_ADDRESS][PERSON_NAME] 465, [GEOGRAPHIC_DATA] - 29051210 Casa e…" at bounding box center [772, 502] width 398 height 126
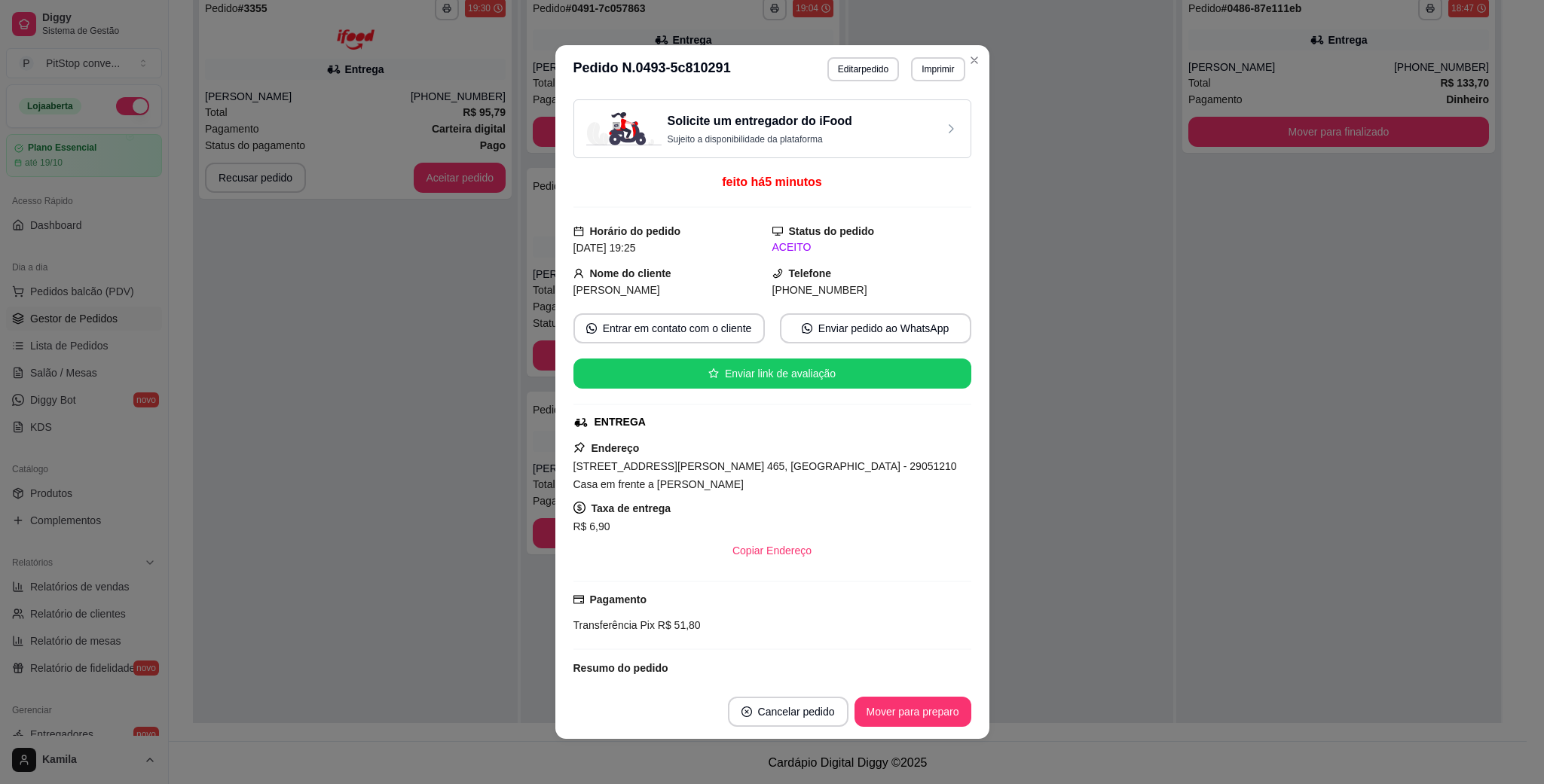
click at [744, 458] on div "Endereço [STREET_ADDRESS][PERSON_NAME] 465, [GEOGRAPHIC_DATA] - 29051210 Casa e…" at bounding box center [772, 502] width 398 height 126
click at [744, 463] on span "[STREET_ADDRESS][PERSON_NAME] 465, [GEOGRAPHIC_DATA] - 29051210 Casa em frente …" at bounding box center [765, 475] width 384 height 30
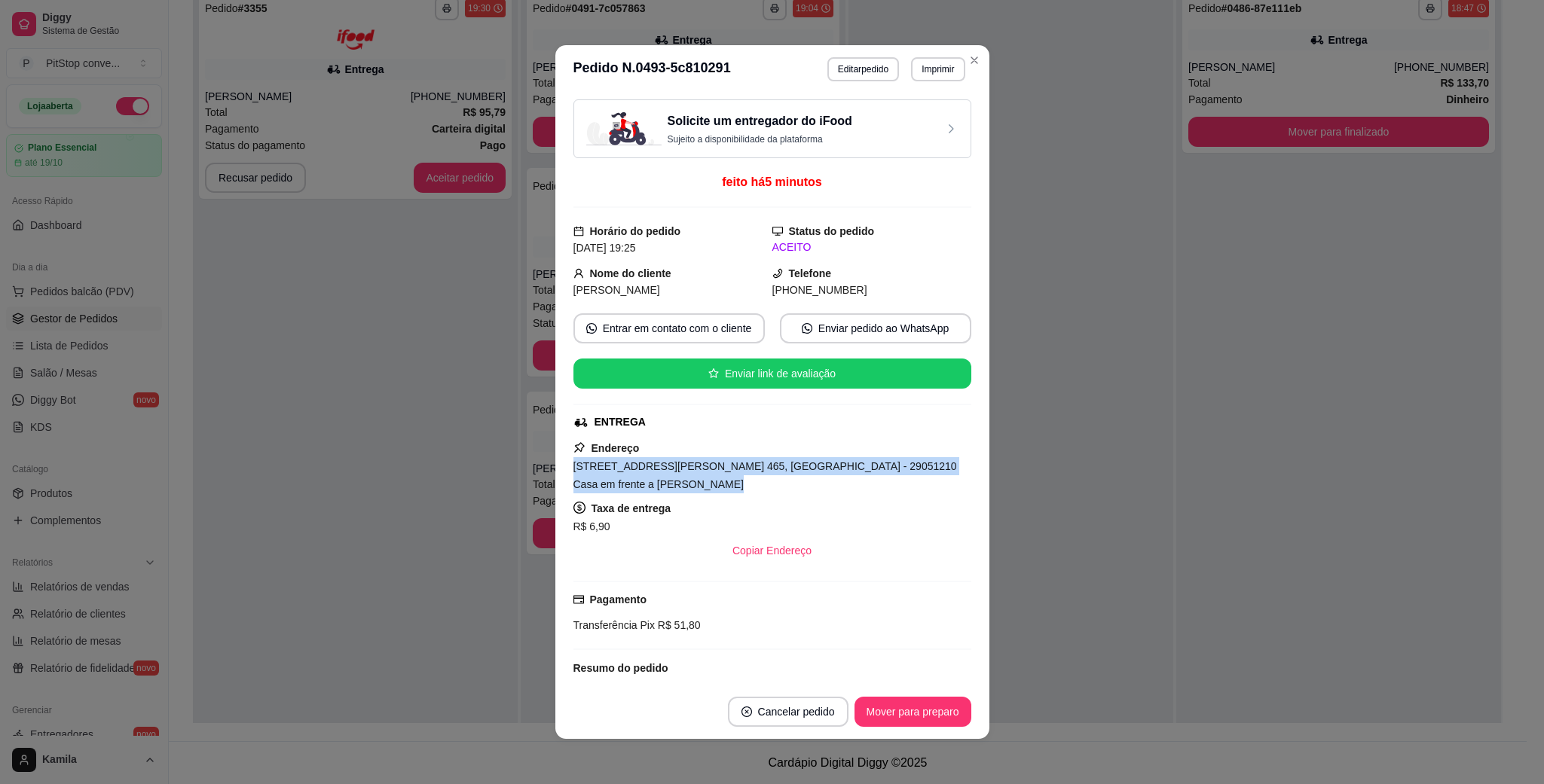
copy span "[STREET_ADDRESS][PERSON_NAME] 465, [GEOGRAPHIC_DATA] - 29051210 Casa em frente …"
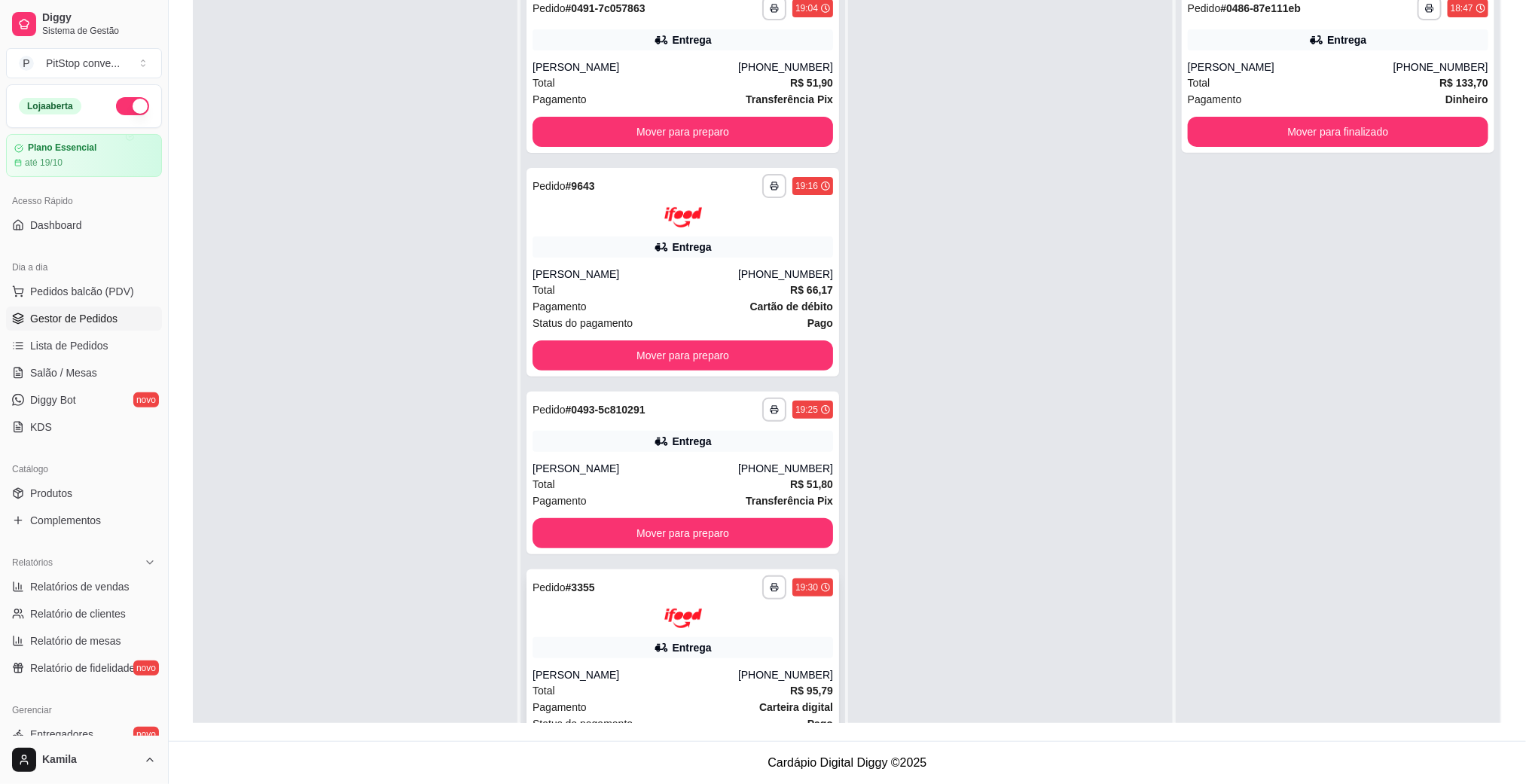
click at [740, 638] on div "Entrega" at bounding box center [682, 648] width 300 height 21
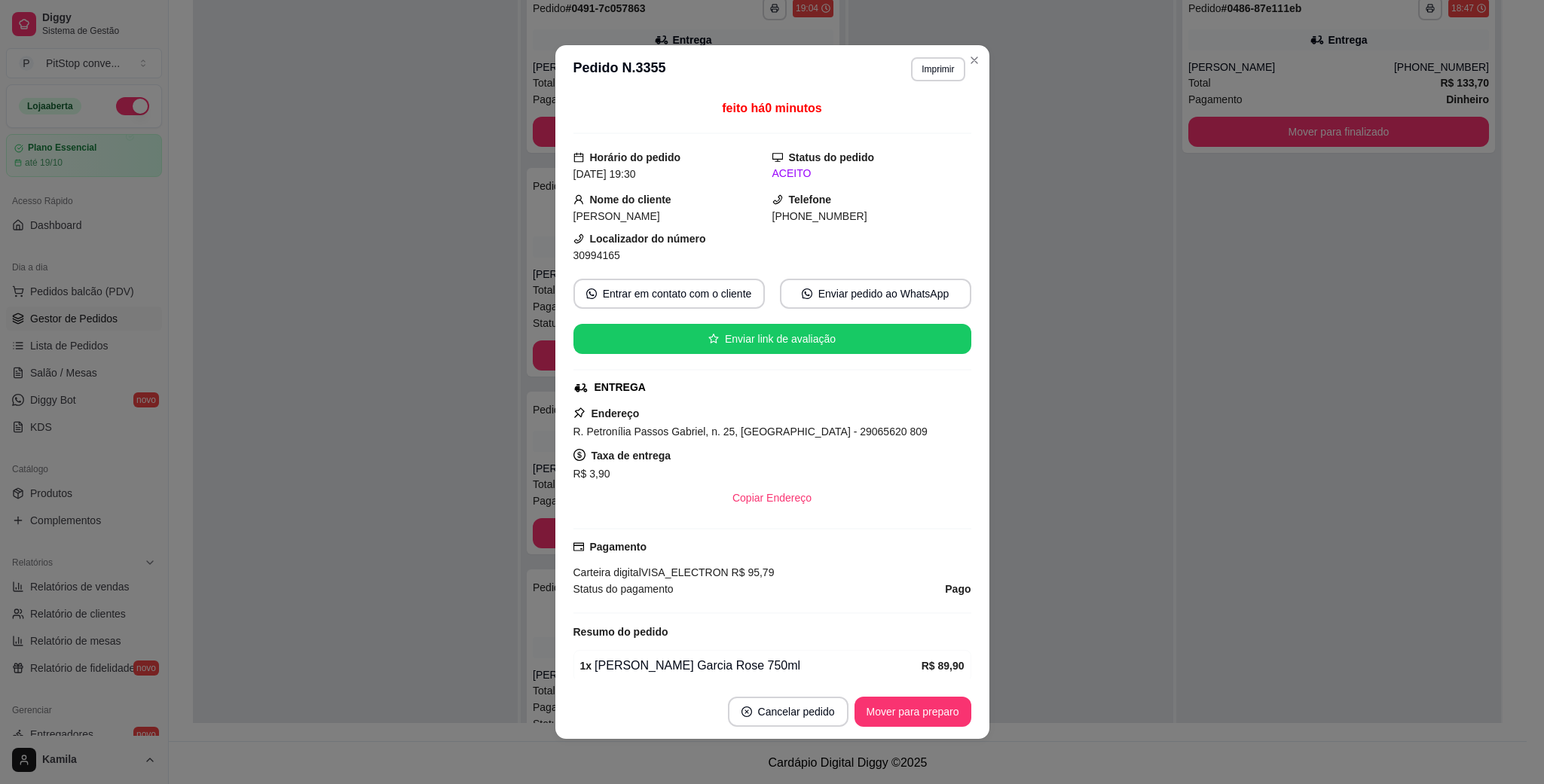
click at [782, 434] on span "R. Petronília Passos Gabriel, n. 25, [GEOGRAPHIC_DATA] - 29065620 809" at bounding box center [750, 432] width 354 height 12
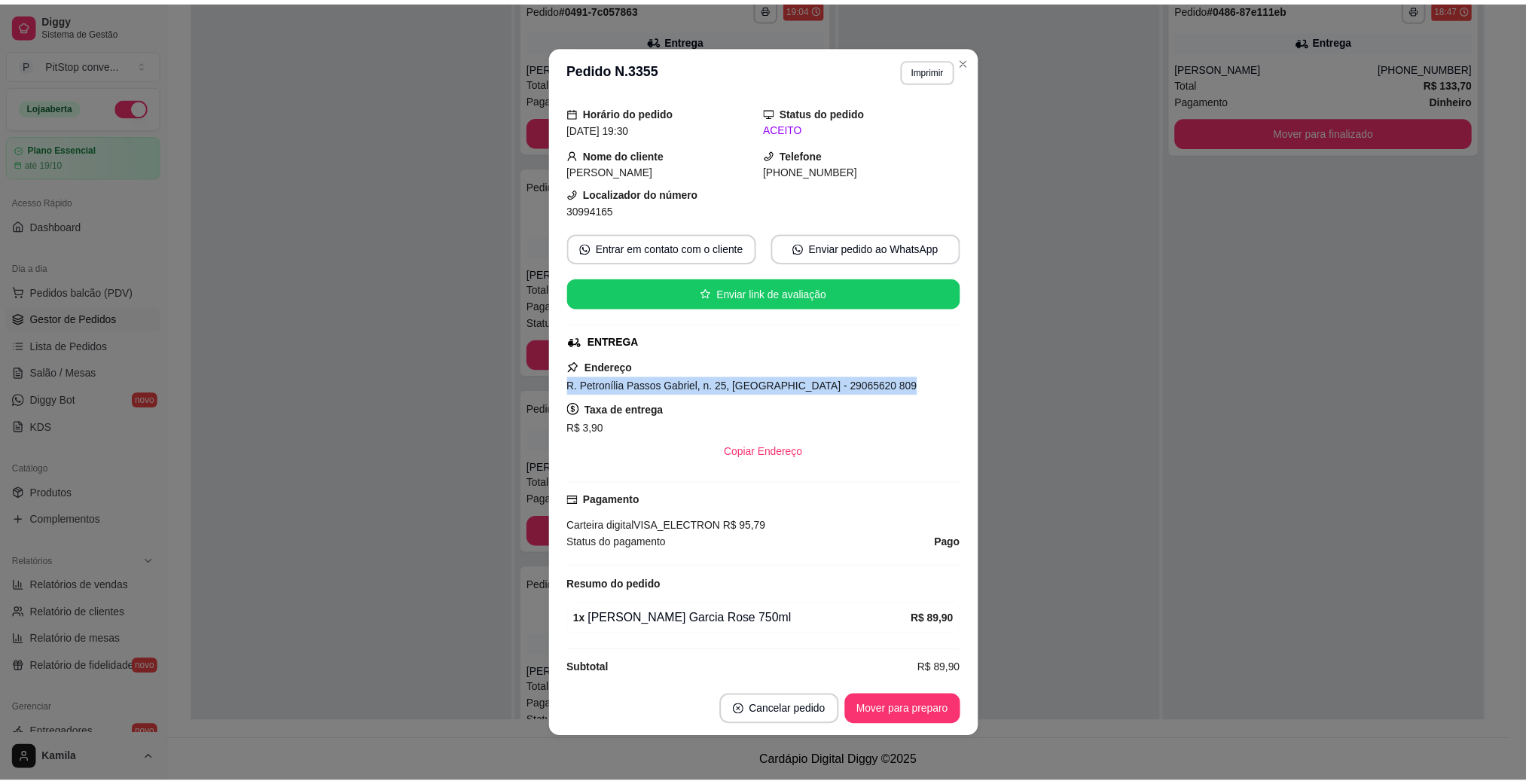
scroll to position [69, 0]
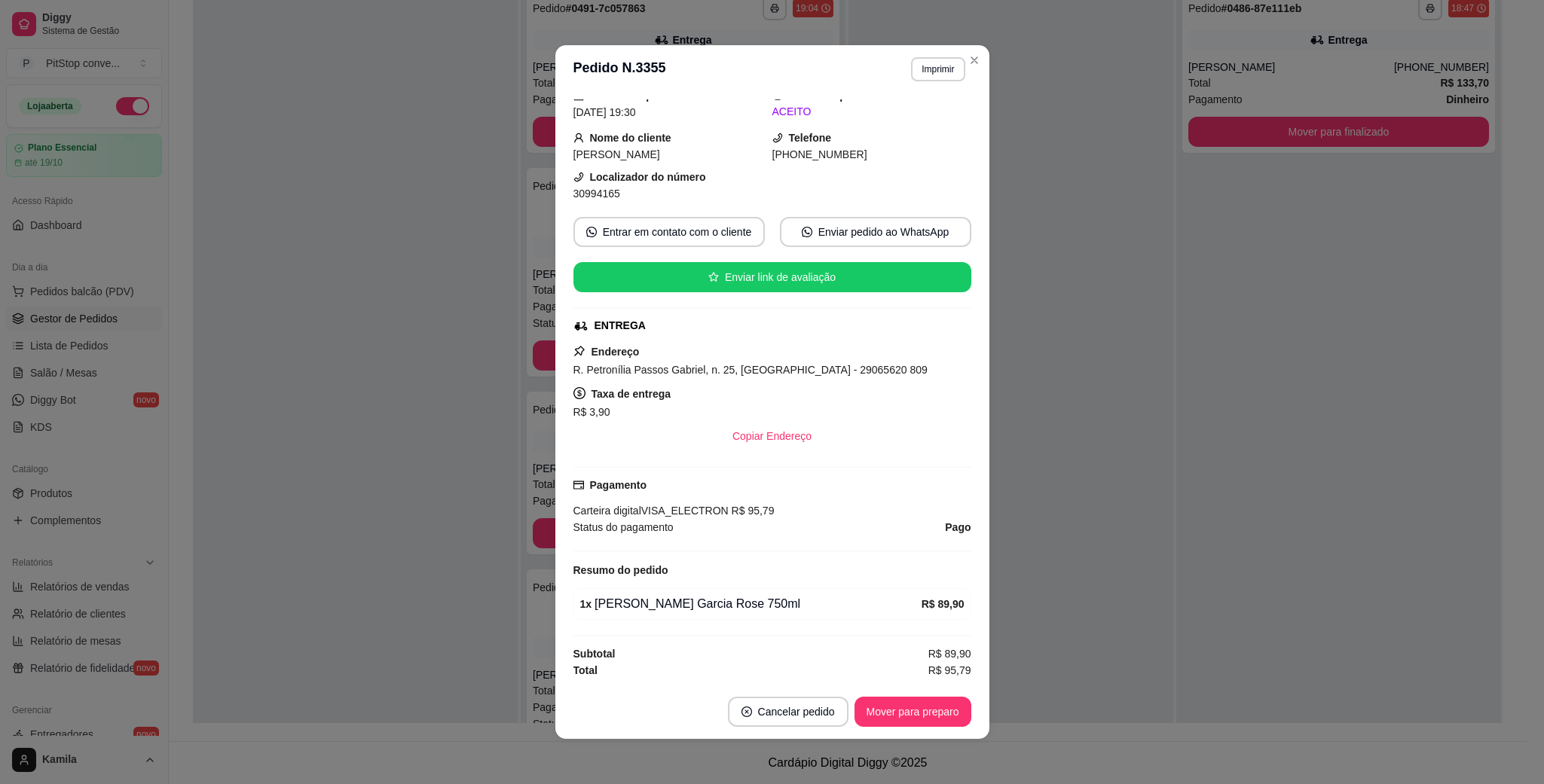
click at [595, 188] on span "30994165" at bounding box center [597, 194] width 47 height 12
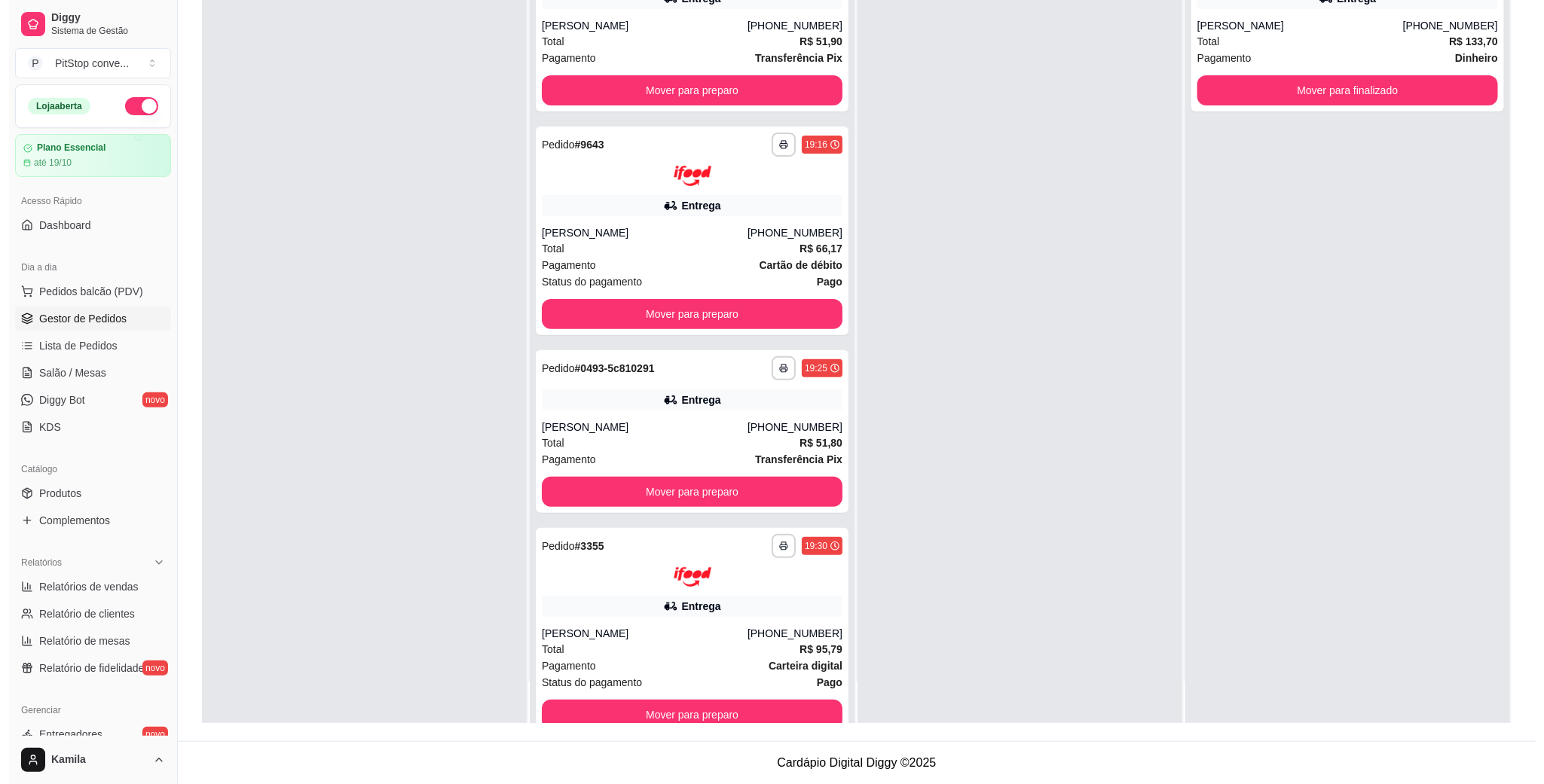
scroll to position [33, 0]
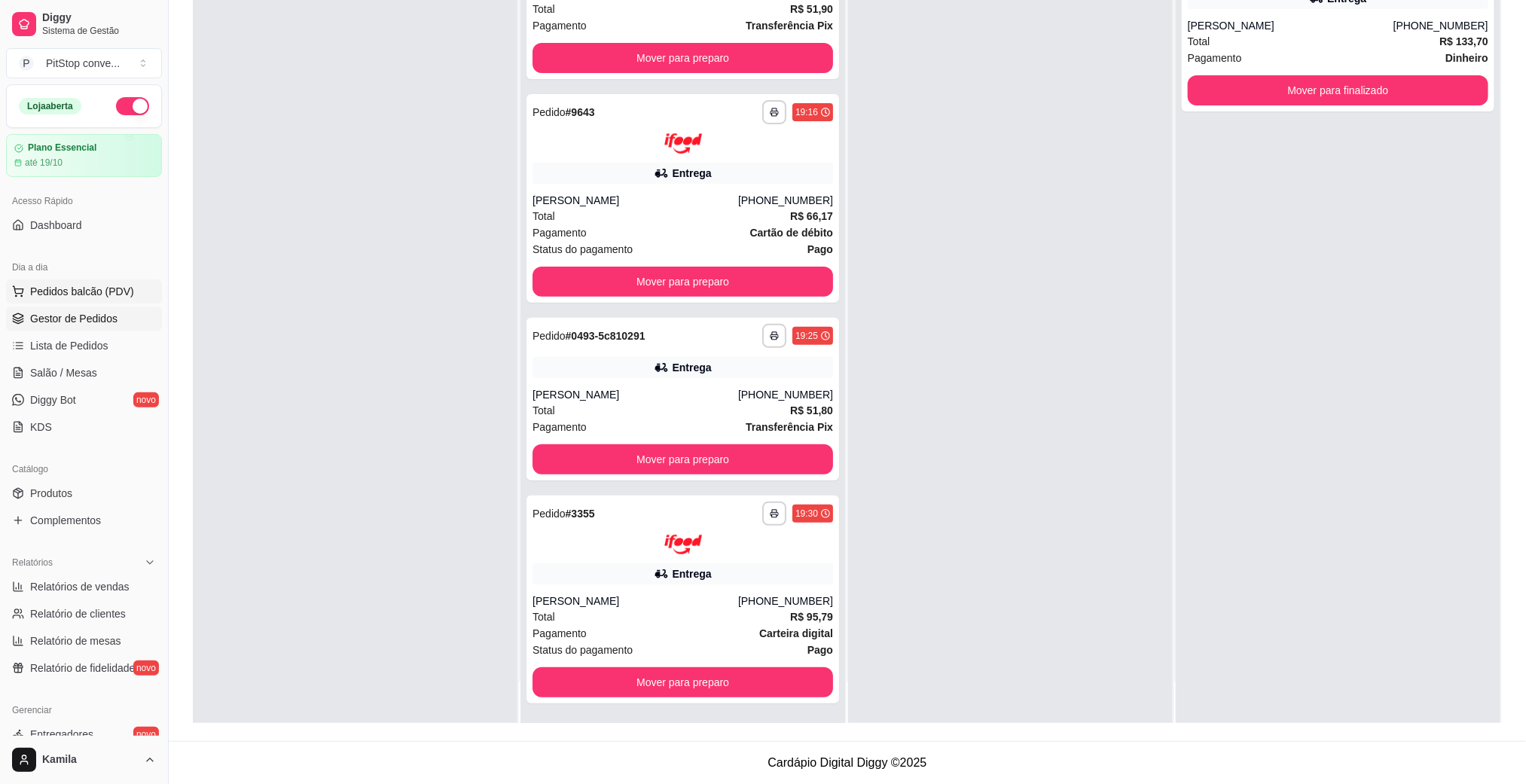
click at [70, 290] on span "Pedidos balcão (PDV)" at bounding box center [82, 291] width 104 height 15
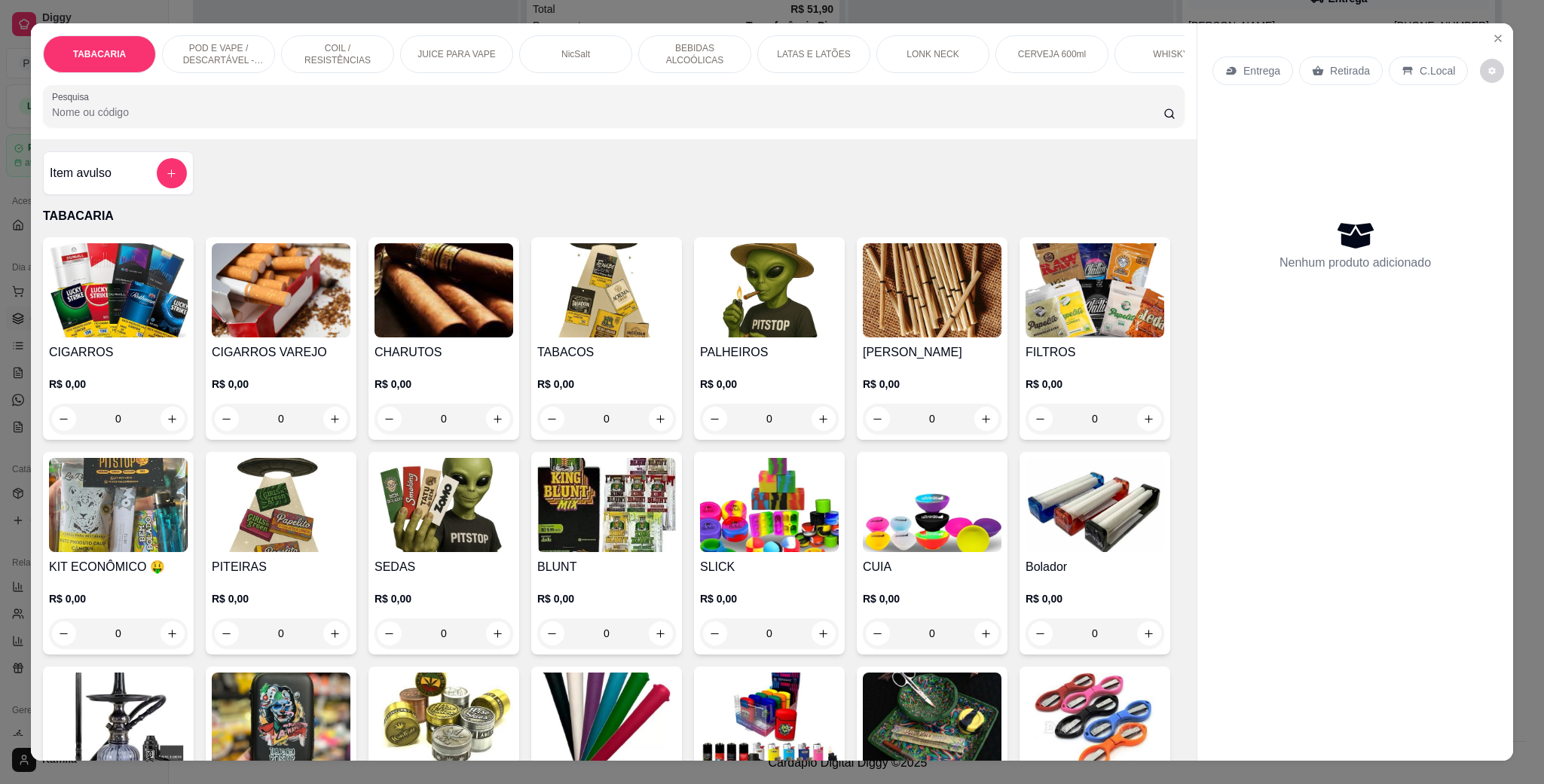
click at [210, 62] on p "POD E VAPE / DESCARTÁVEL - RECARREGAVEL" at bounding box center [219, 54] width 88 height 24
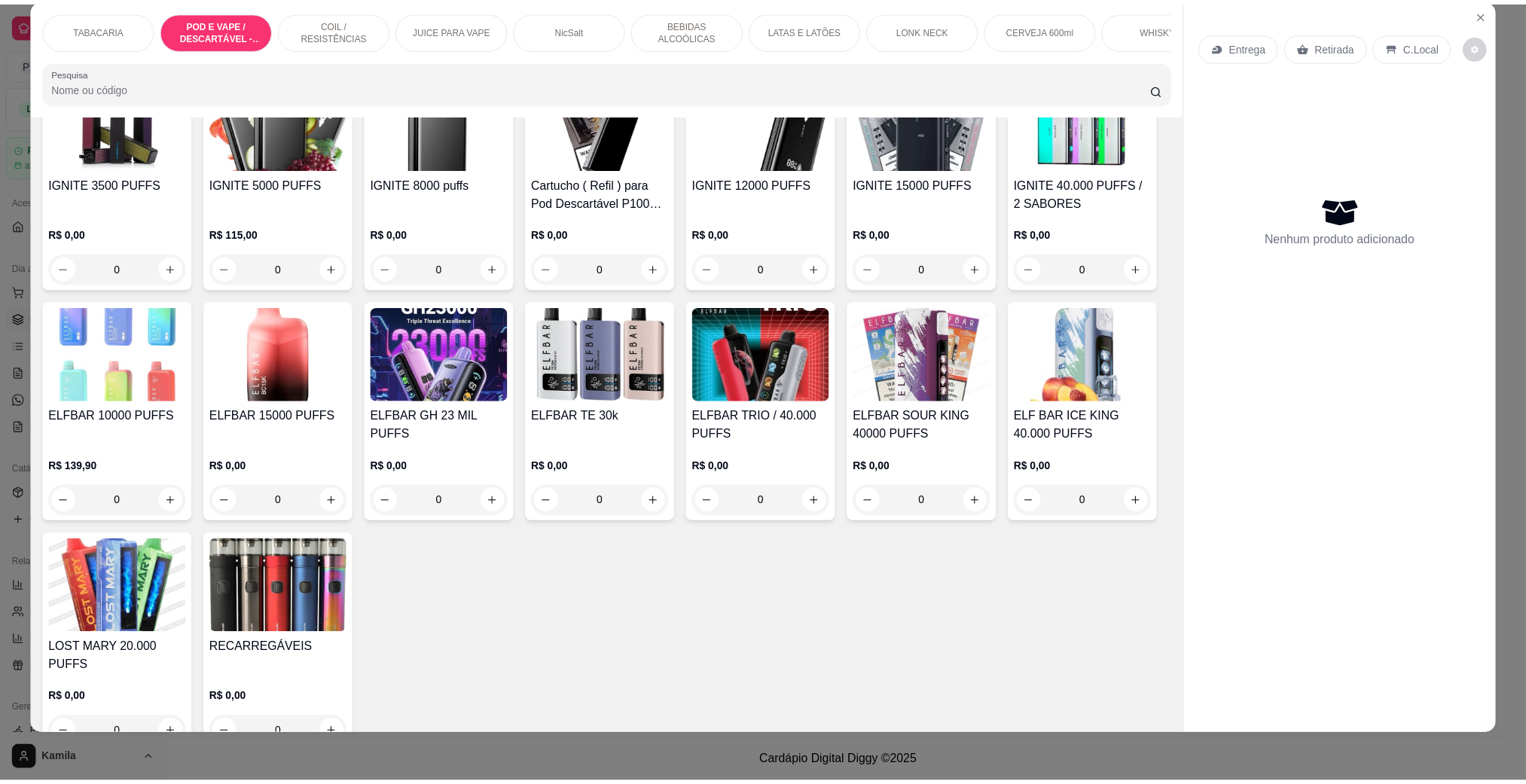
scroll to position [1087, 0]
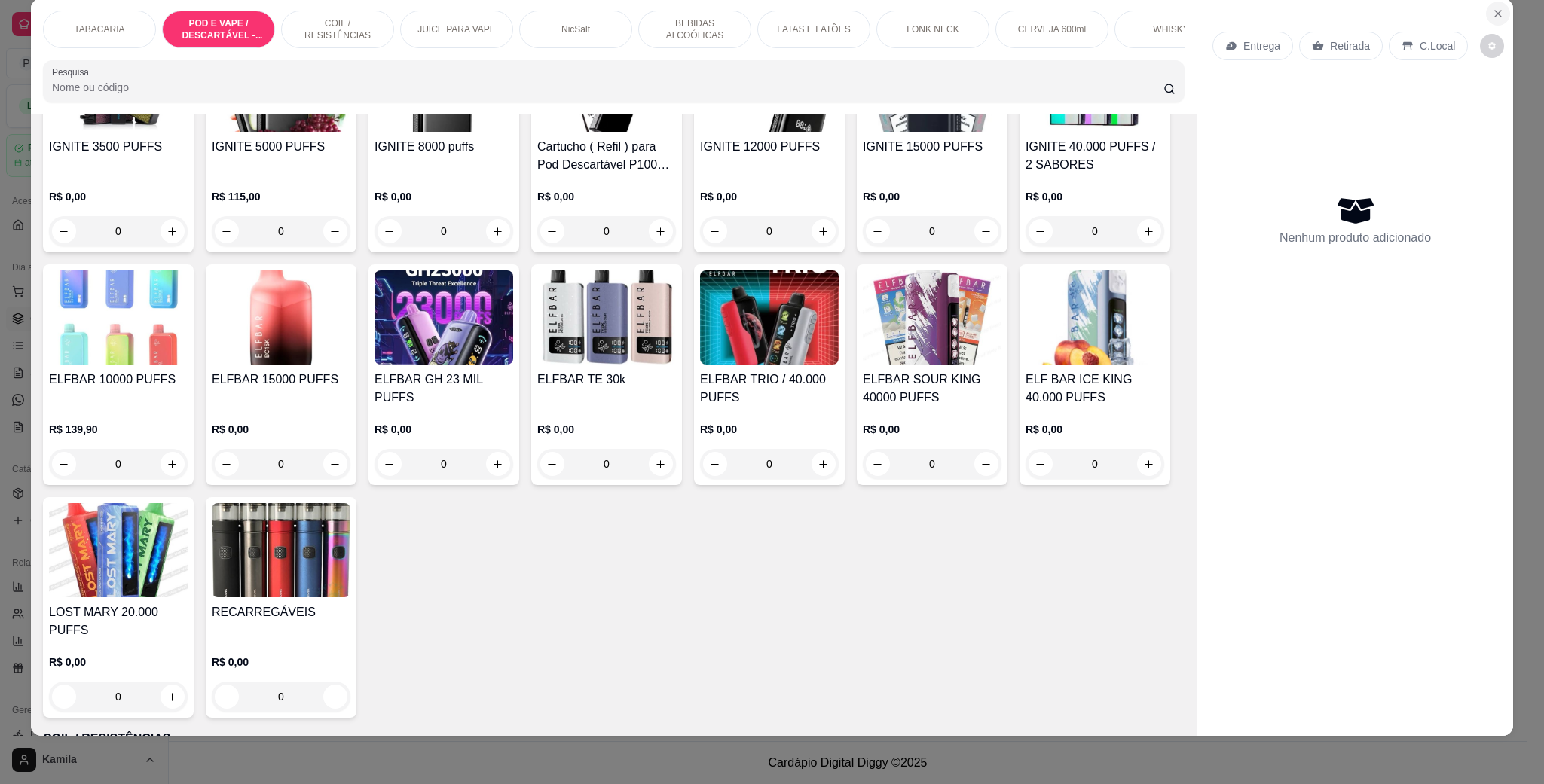
click at [1492, 11] on icon "Close" at bounding box center [1498, 14] width 12 height 12
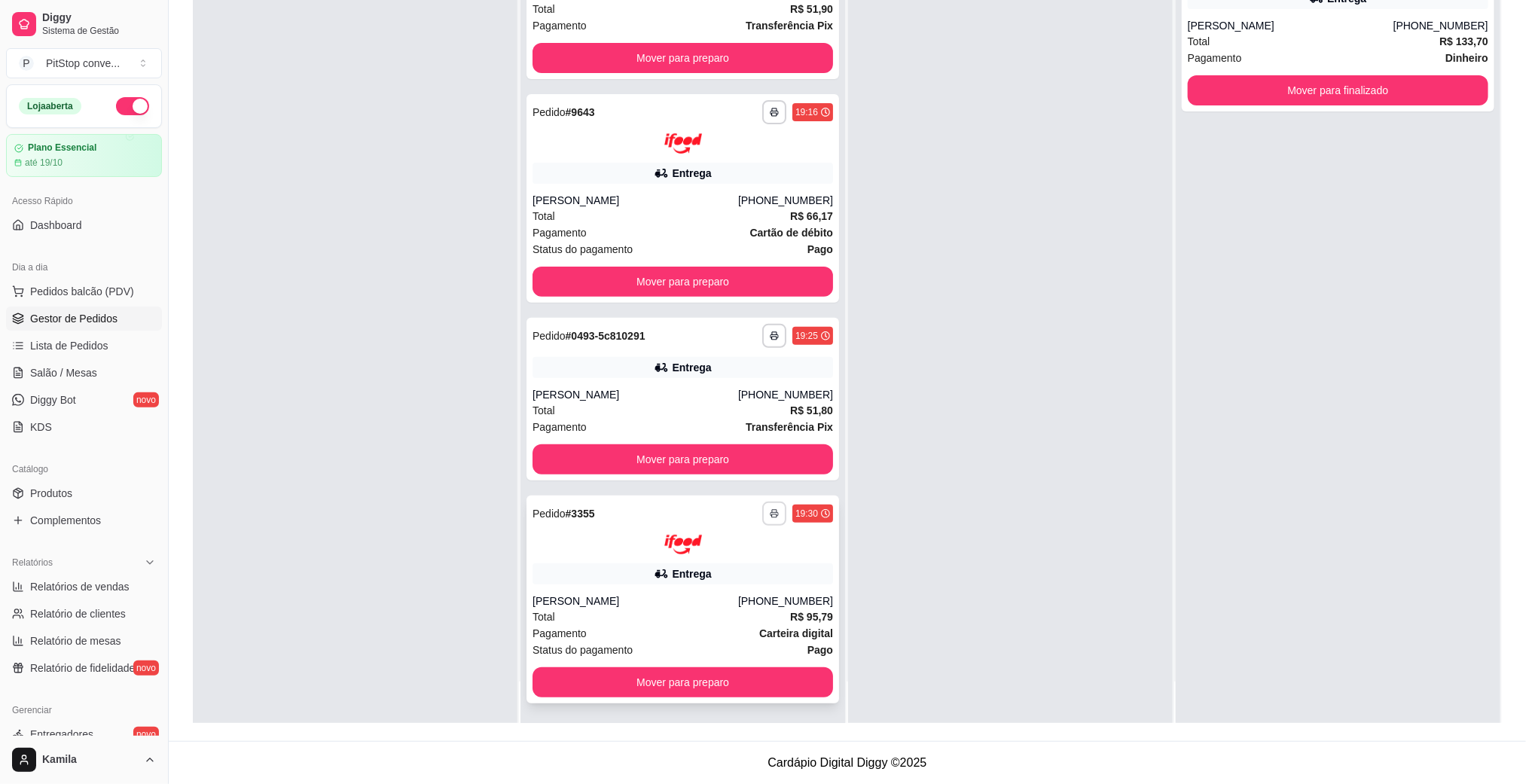
click at [771, 512] on icon "button" at bounding box center [774, 513] width 8 height 4
click at [733, 556] on button "IMPRESSORA" at bounding box center [709, 564] width 105 height 23
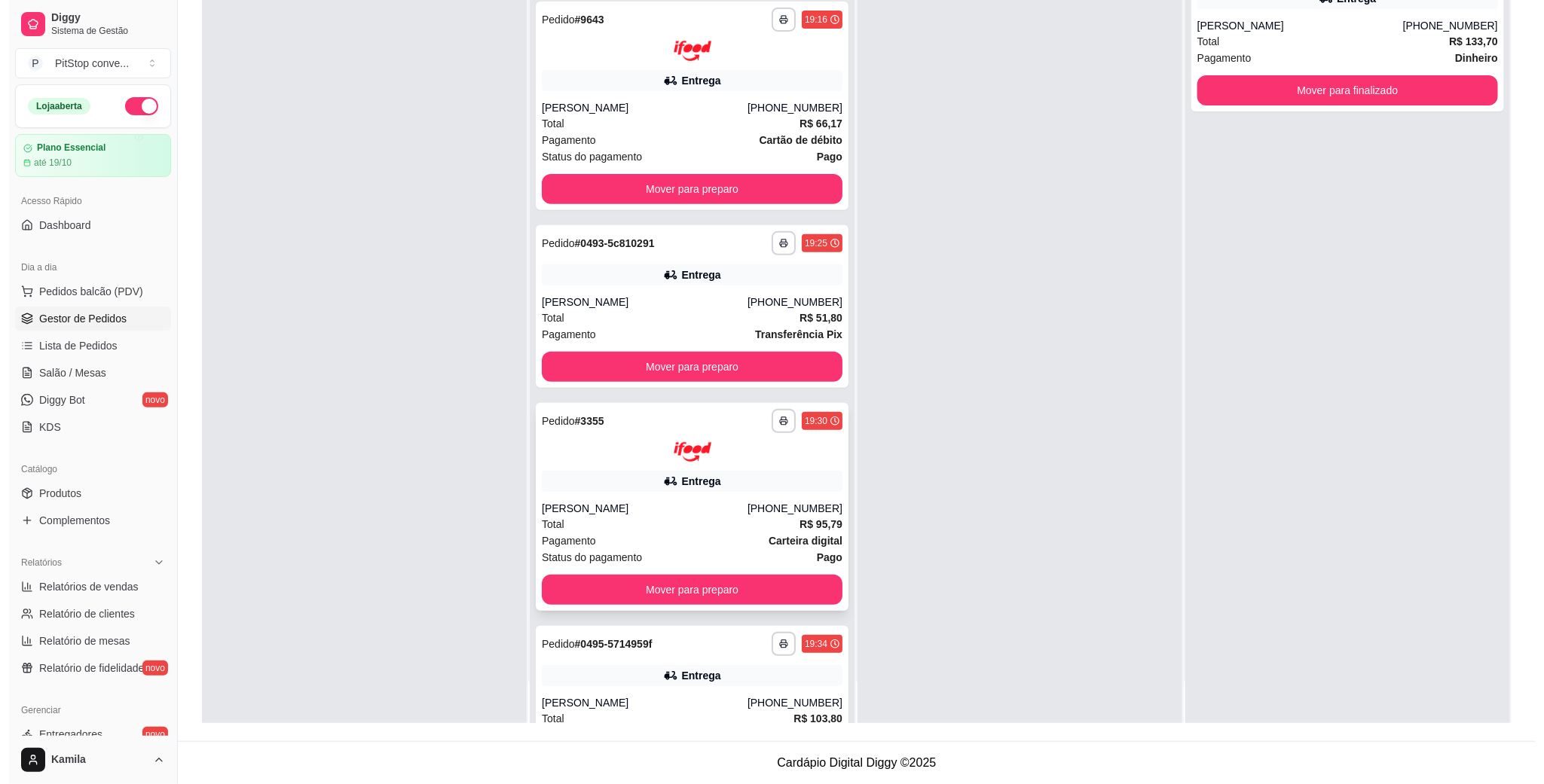
scroll to position [210, 0]
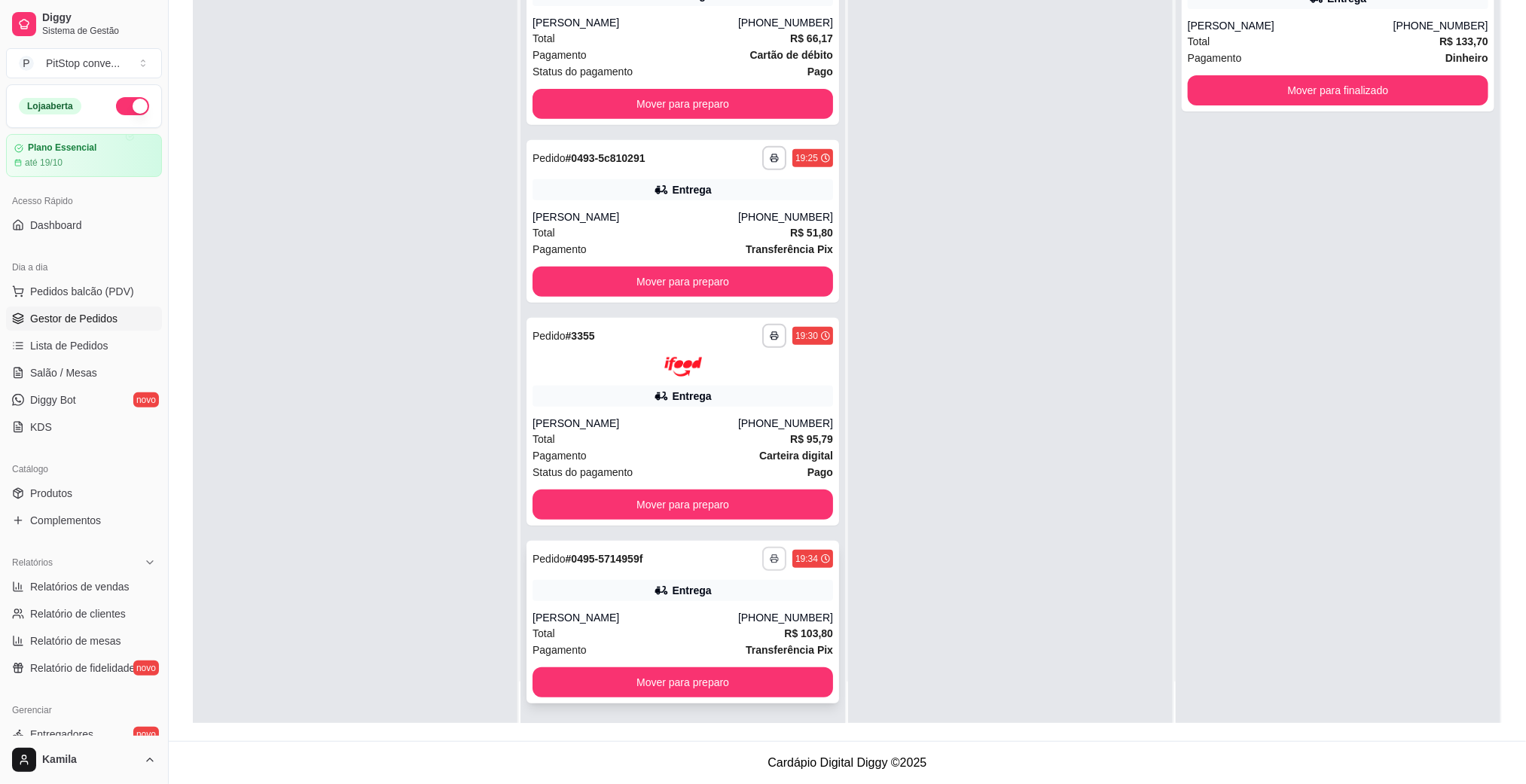
click at [762, 560] on button "button" at bounding box center [774, 559] width 24 height 24
click at [730, 613] on button "IMPRESSORA" at bounding box center [709, 611] width 109 height 24
click at [73, 292] on span "Pedidos balcão (PDV)" at bounding box center [82, 291] width 104 height 15
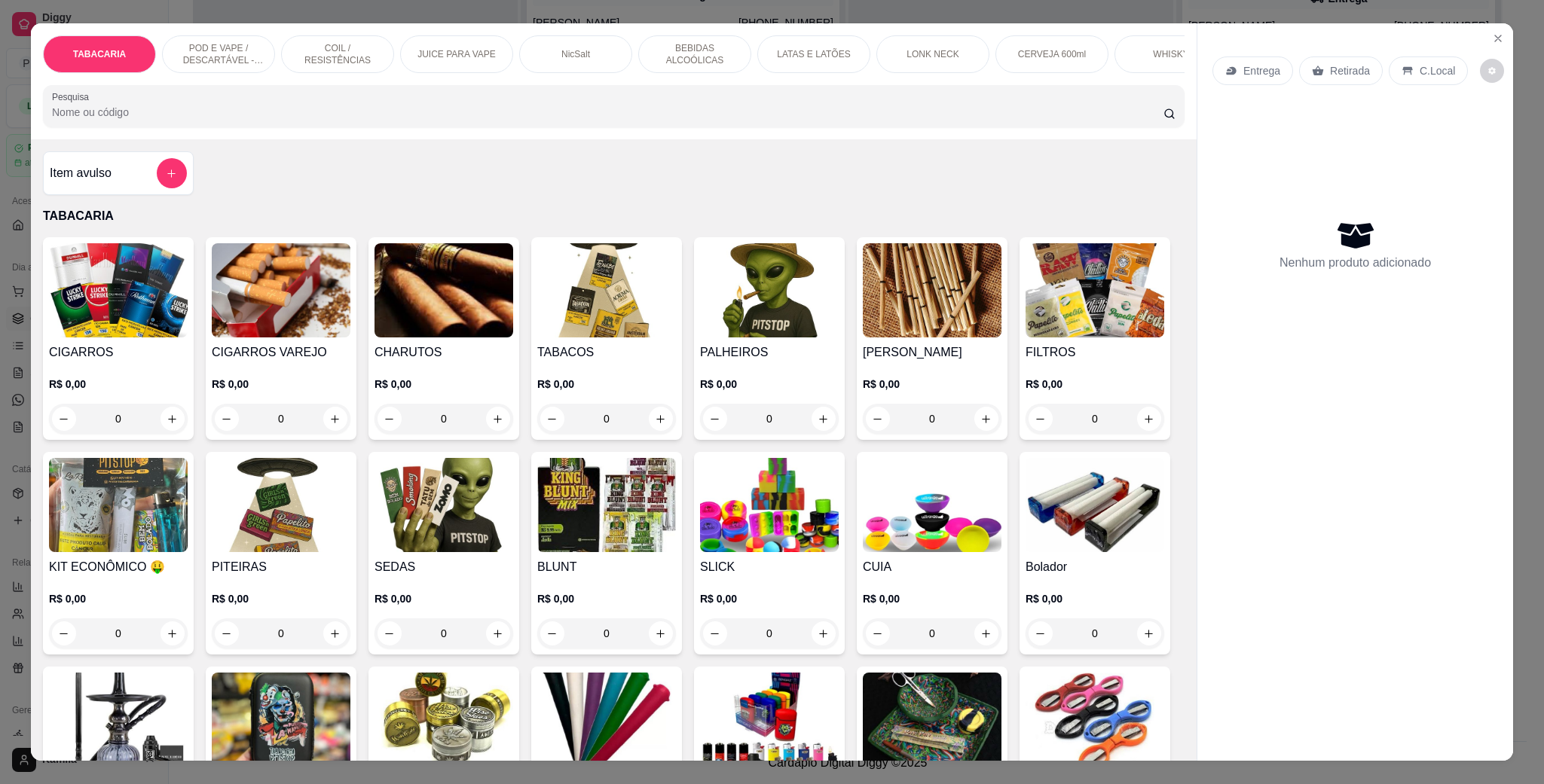
click at [222, 71] on div "POD E VAPE / DESCARTÁVEL - RECARREGAVEL" at bounding box center [218, 54] width 113 height 38
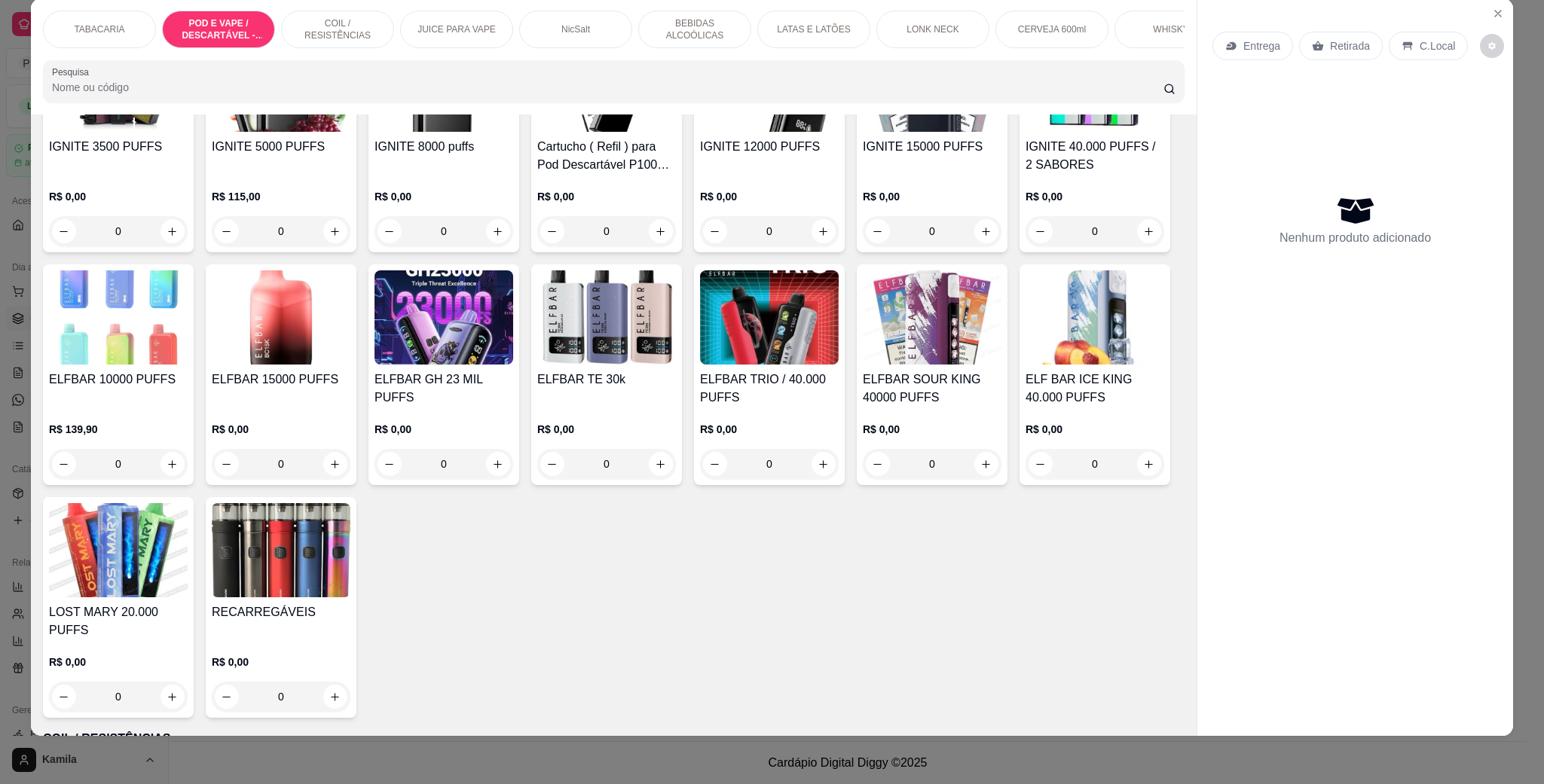
scroll to position [975, 0]
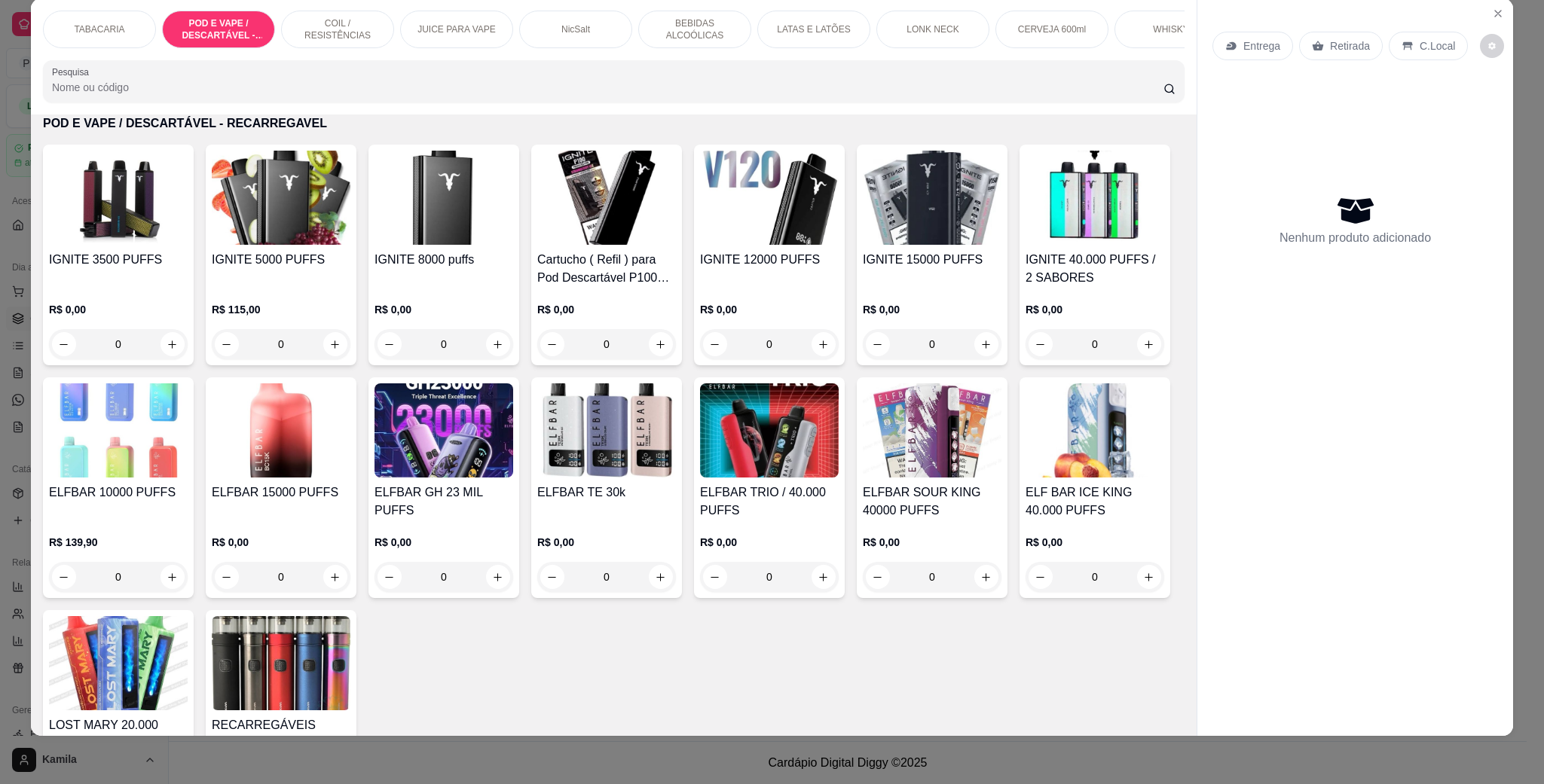
click at [911, 231] on img at bounding box center [931, 197] width 138 height 94
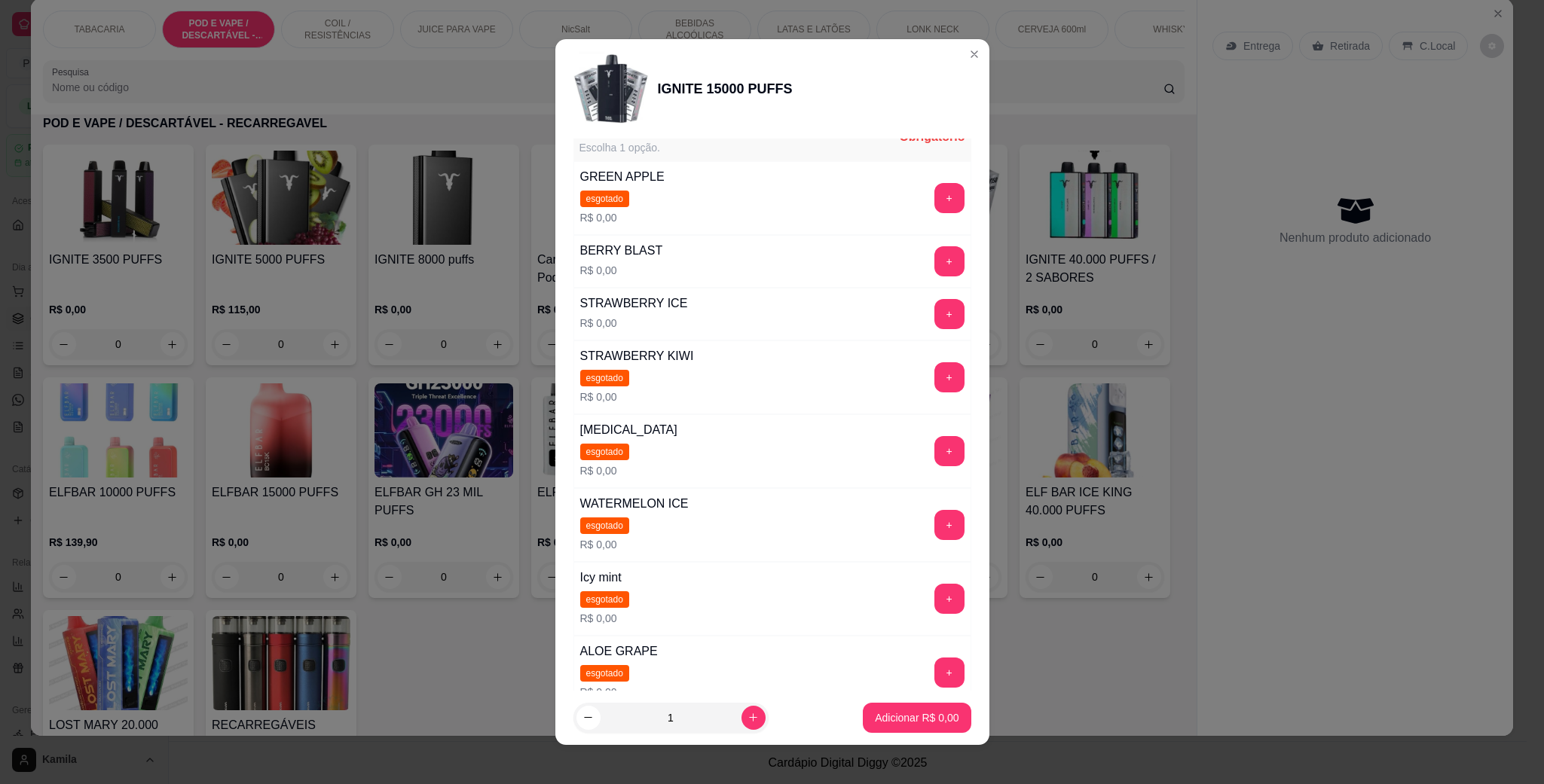
scroll to position [226, 0]
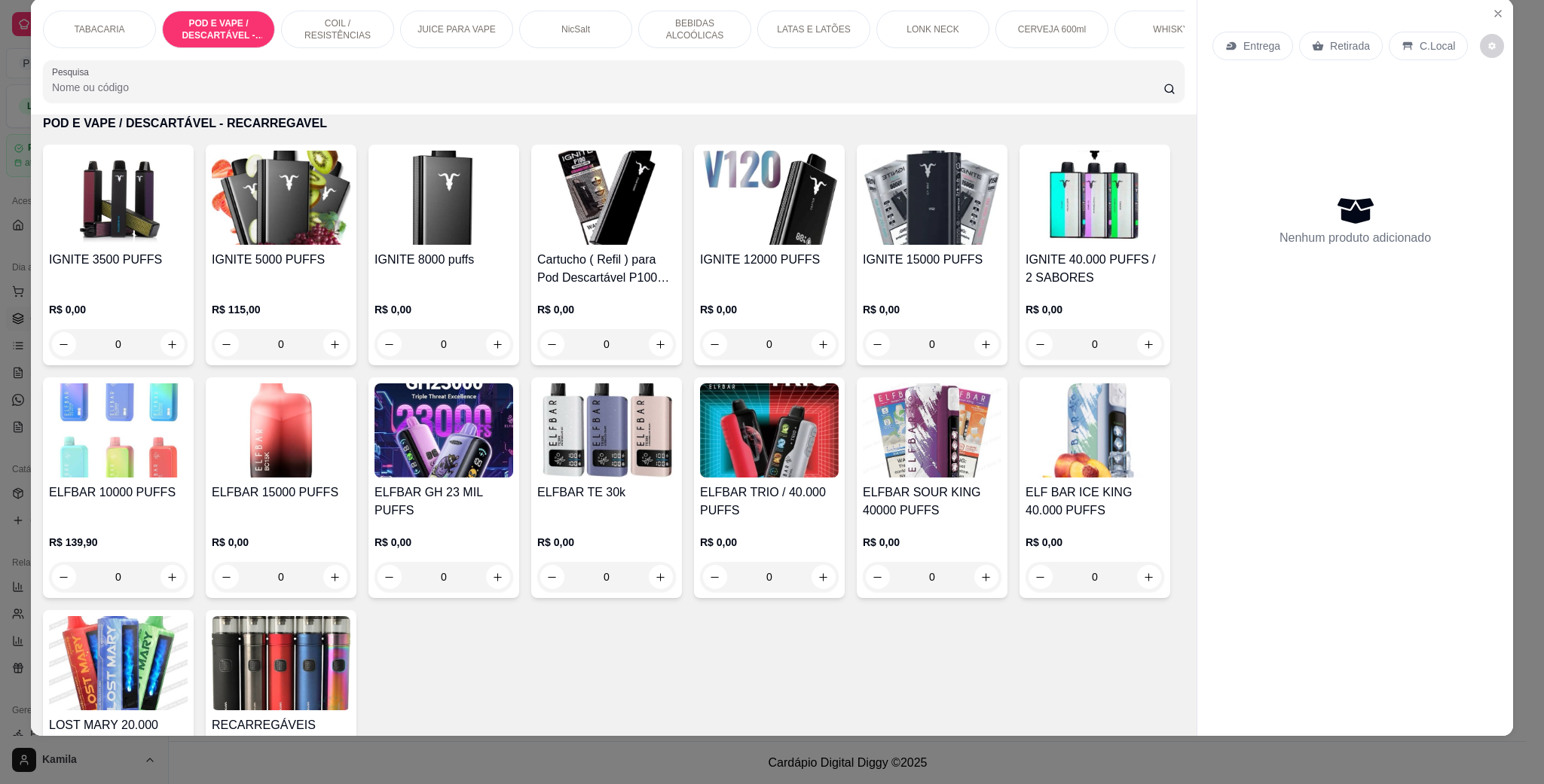
click at [616, 245] on img at bounding box center [606, 197] width 138 height 94
click at [906, 235] on img at bounding box center [931, 197] width 138 height 94
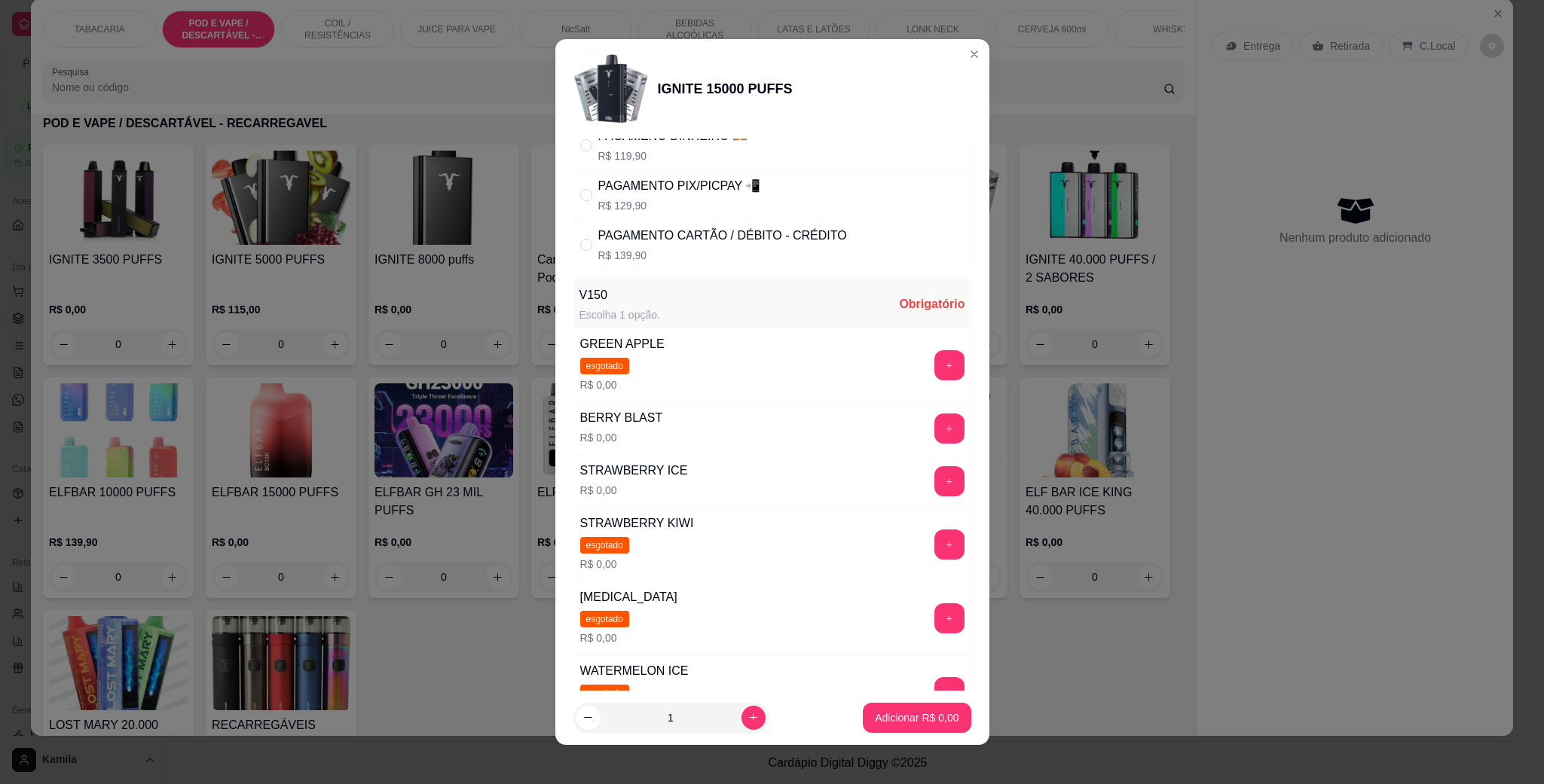
scroll to position [113, 0]
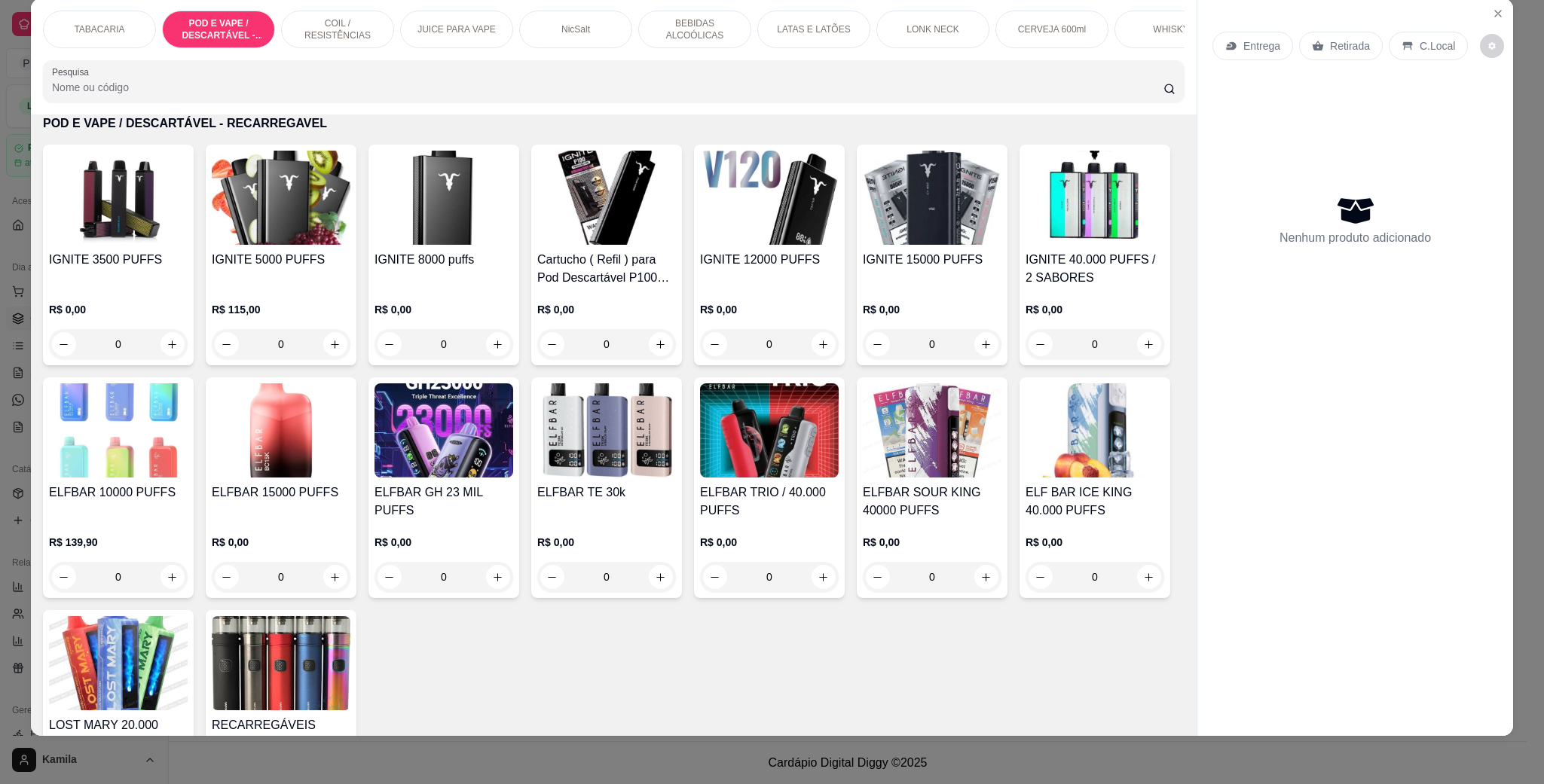
click at [744, 243] on img at bounding box center [769, 197] width 138 height 94
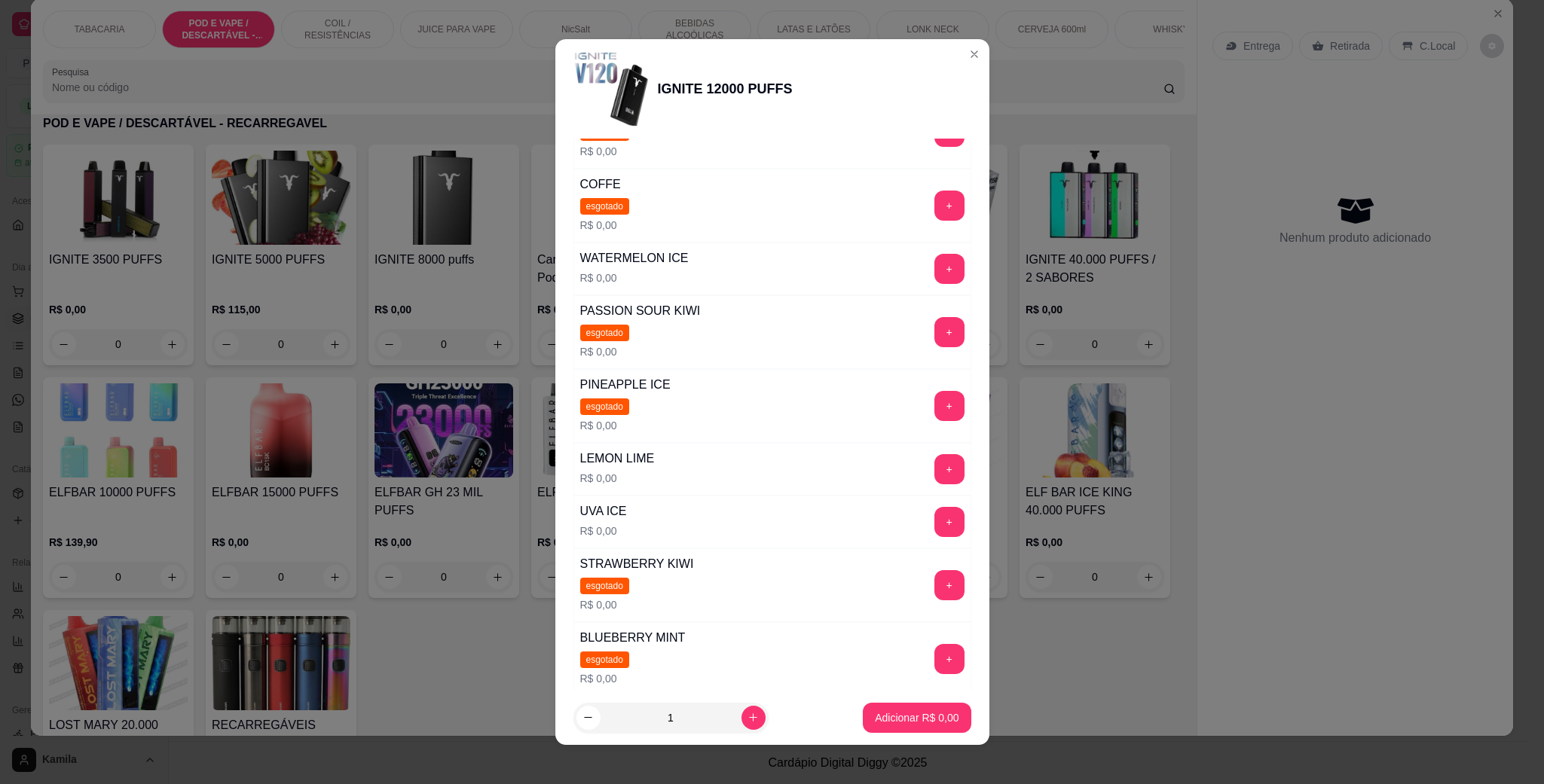
scroll to position [452, 0]
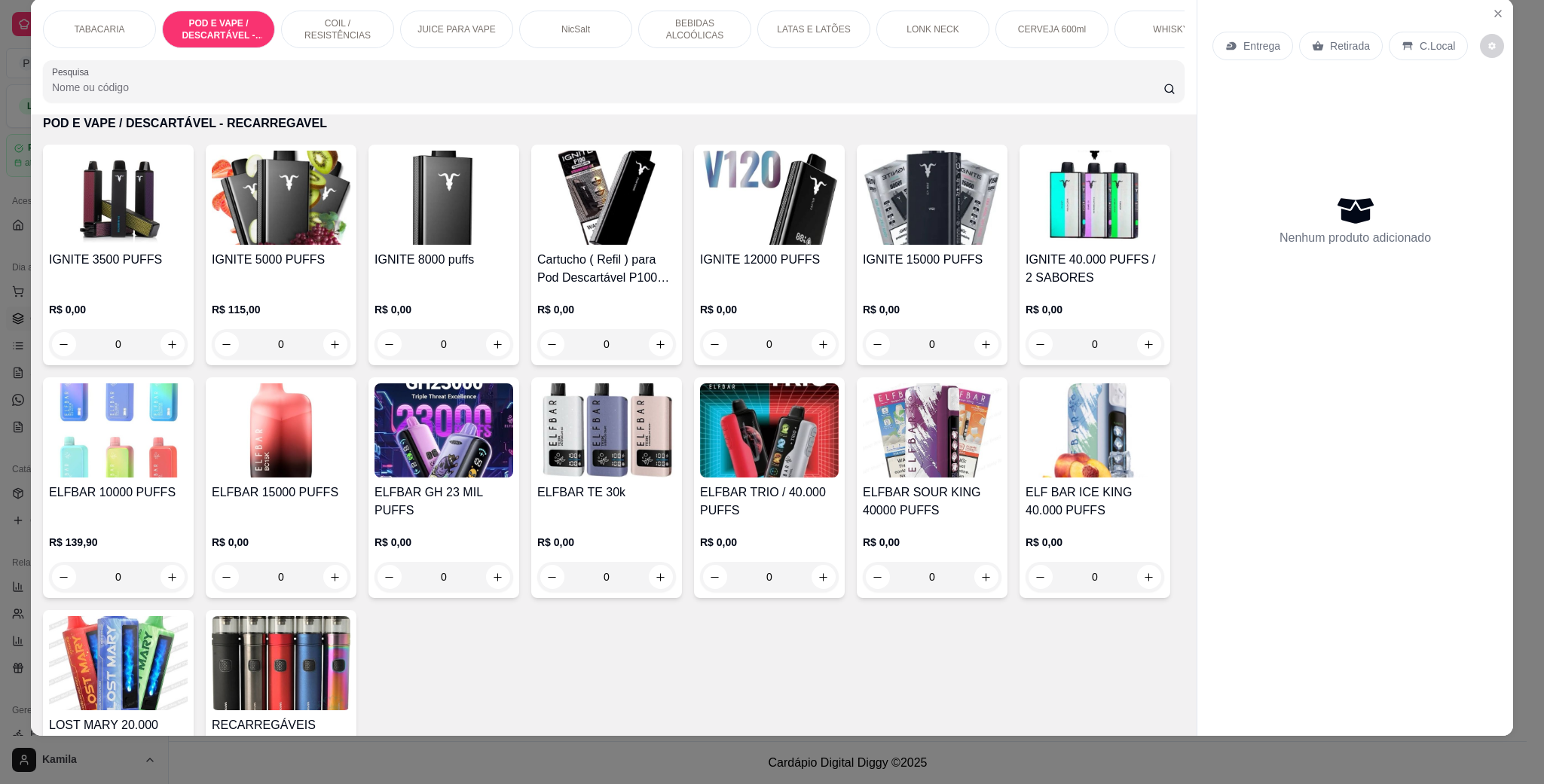
click at [453, 229] on img at bounding box center [443, 197] width 138 height 94
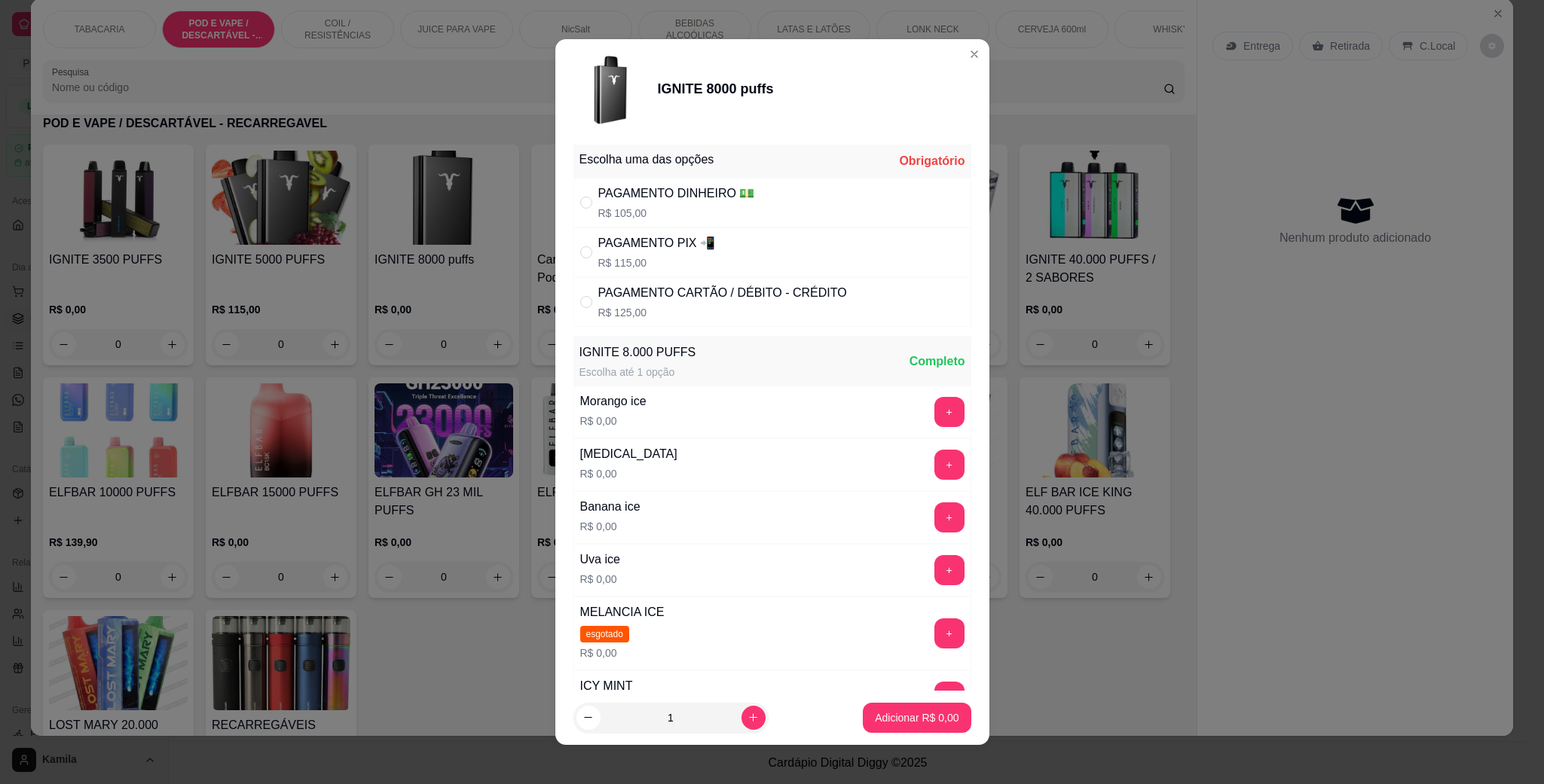
scroll to position [226, 0]
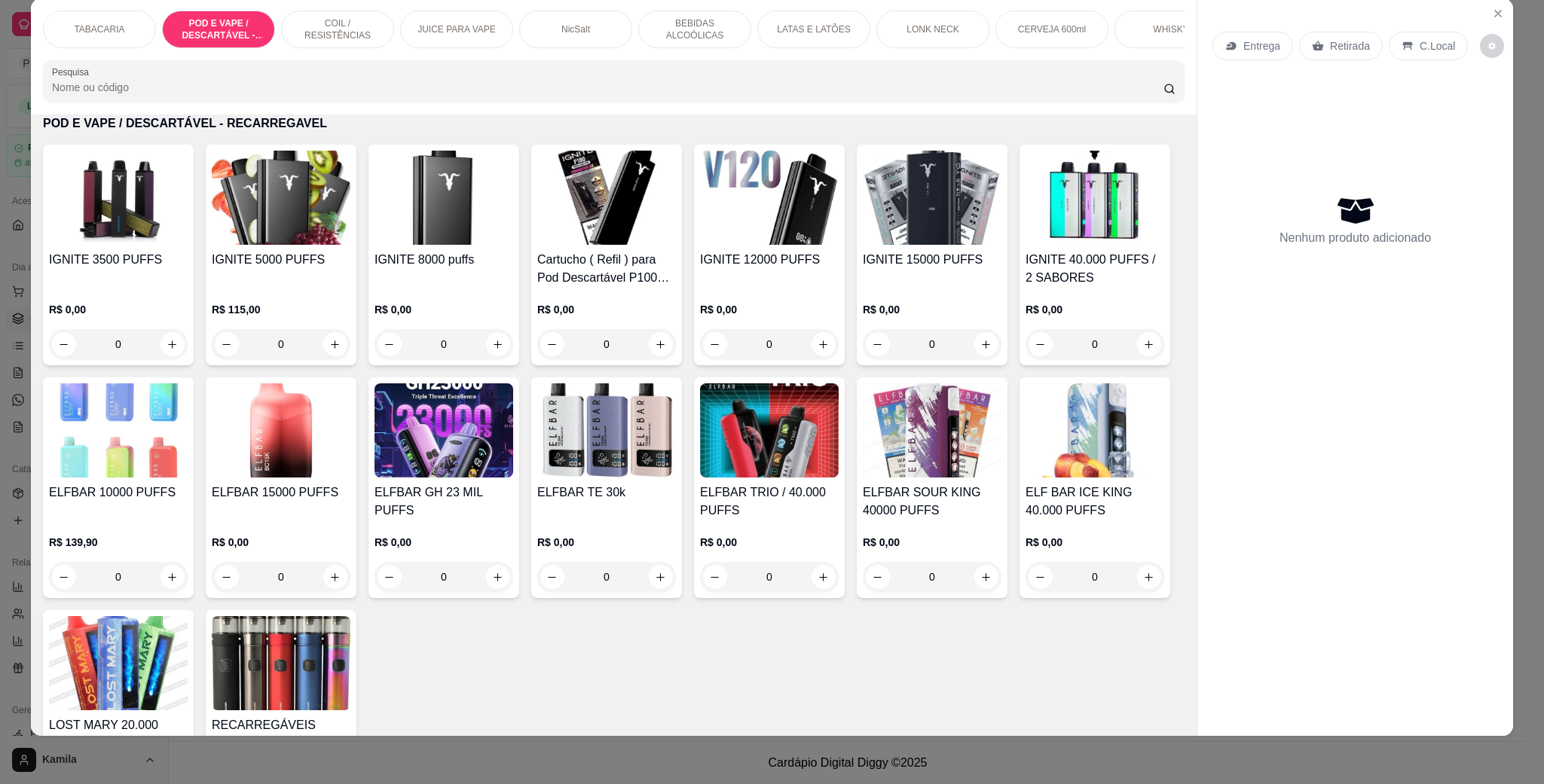
click at [350, 466] on img at bounding box center [281, 430] width 138 height 94
click at [1025, 245] on img at bounding box center [1094, 197] width 138 height 94
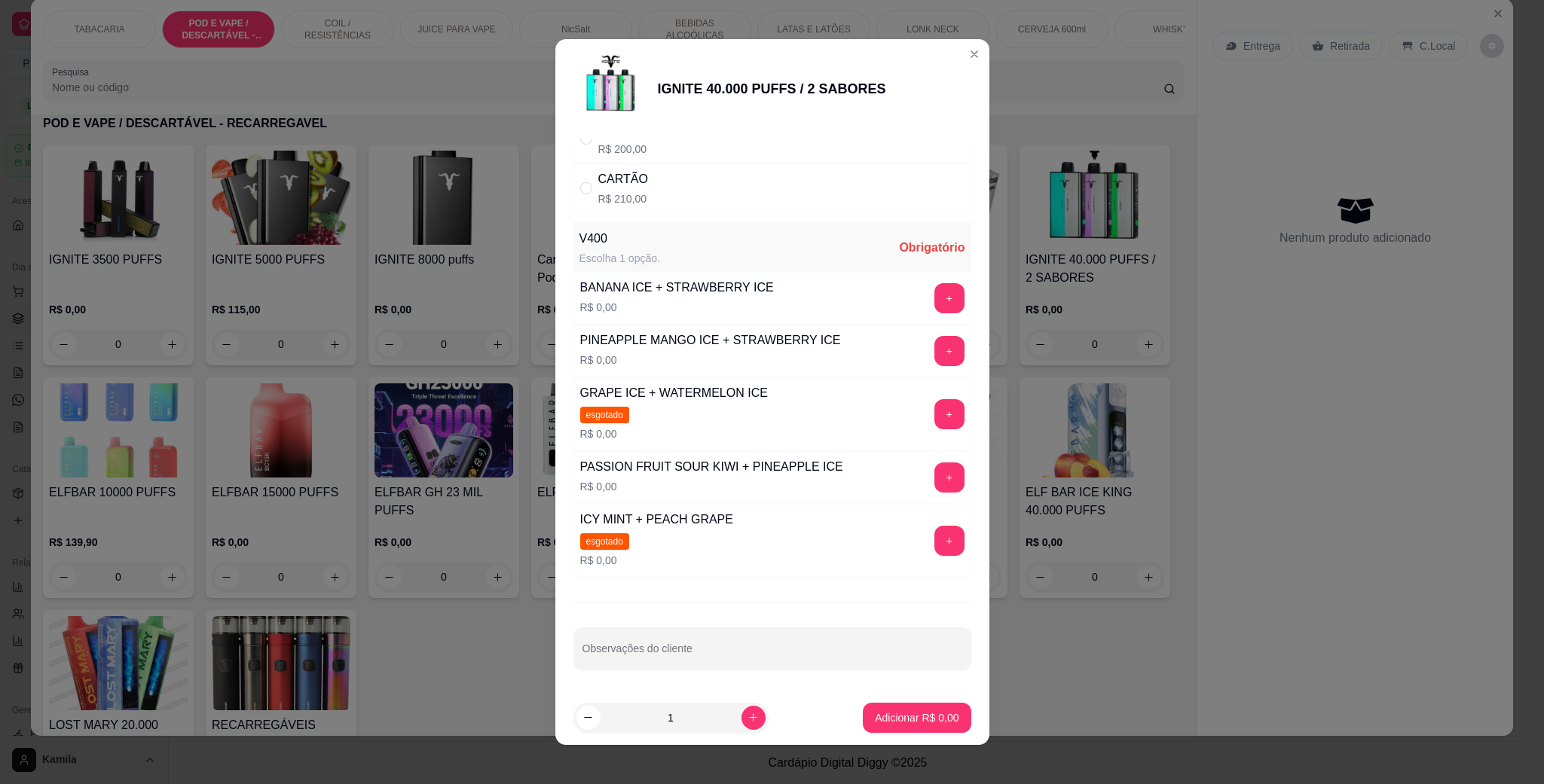
scroll to position [120, 0]
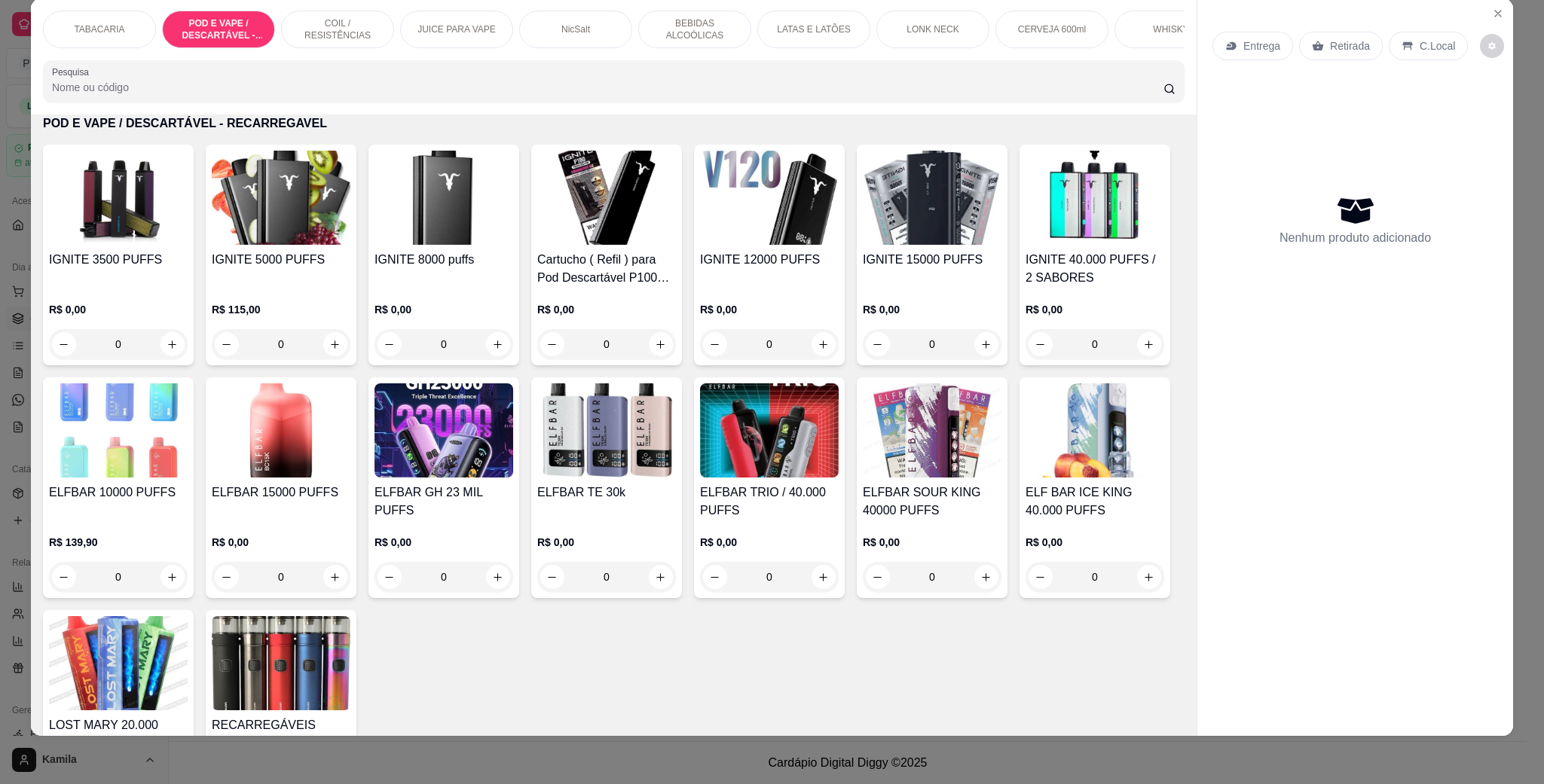
click at [771, 245] on img at bounding box center [769, 197] width 138 height 94
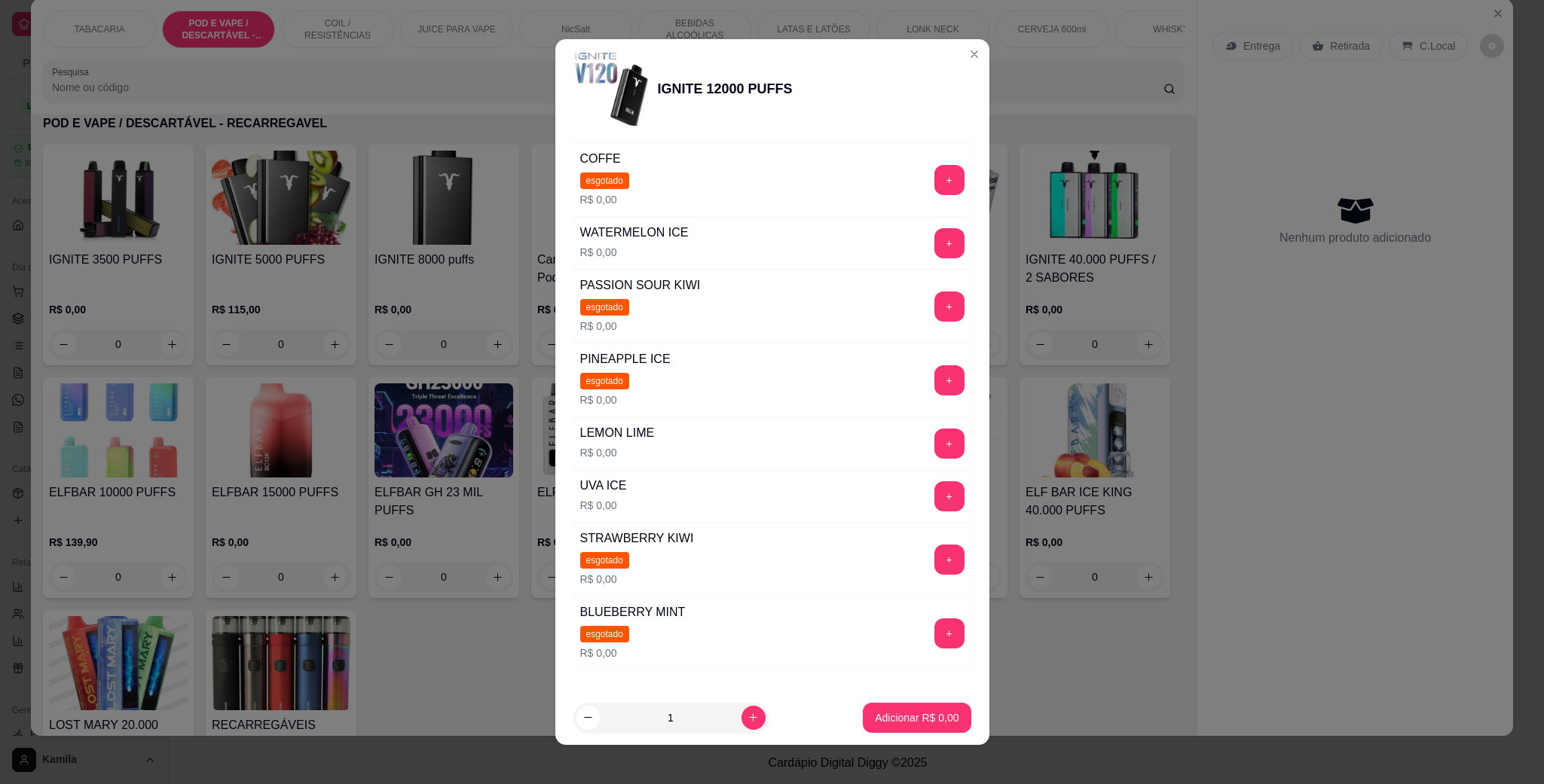
scroll to position [135, 0]
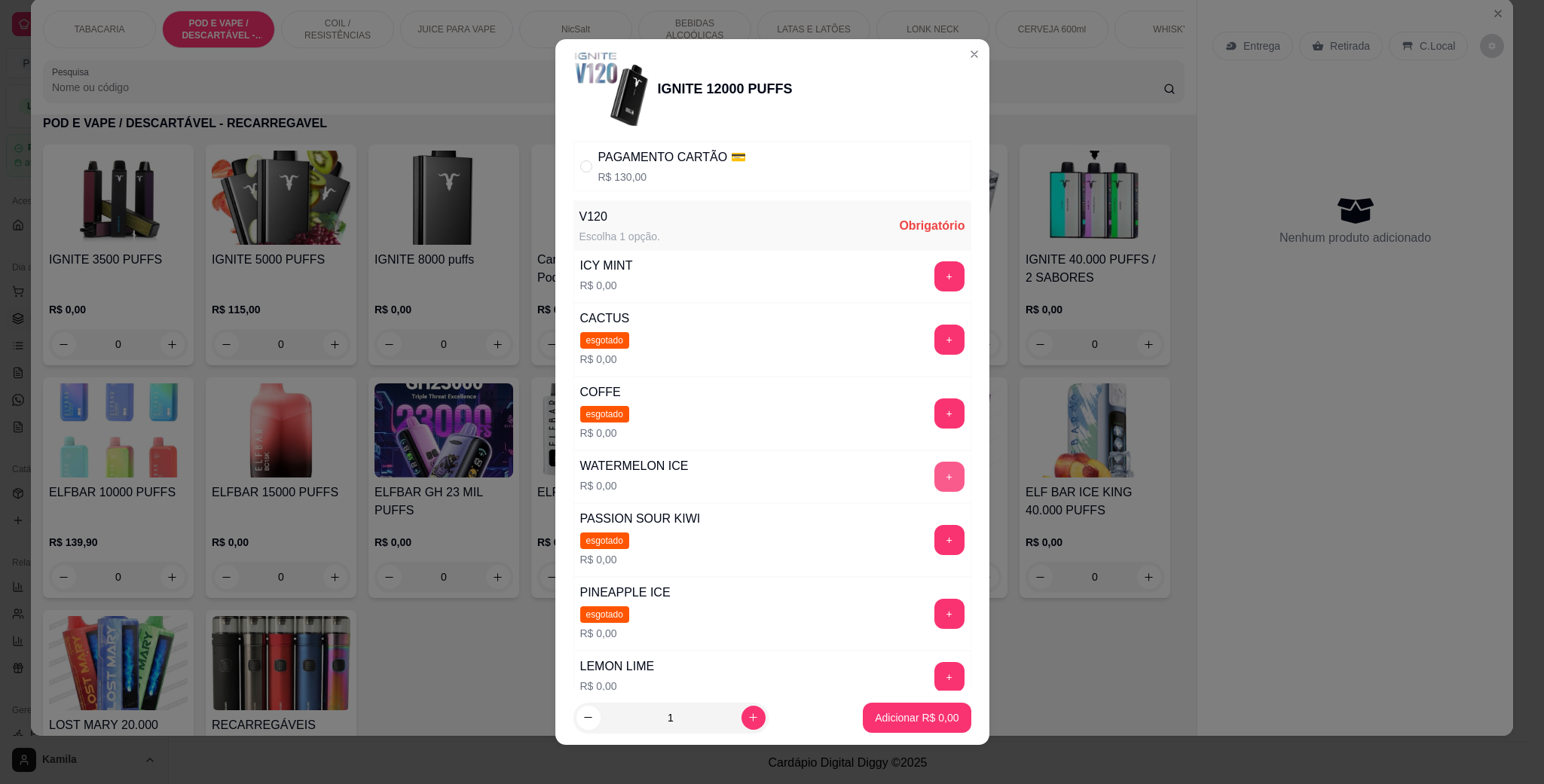
click at [934, 472] on button "+" at bounding box center [949, 476] width 30 height 30
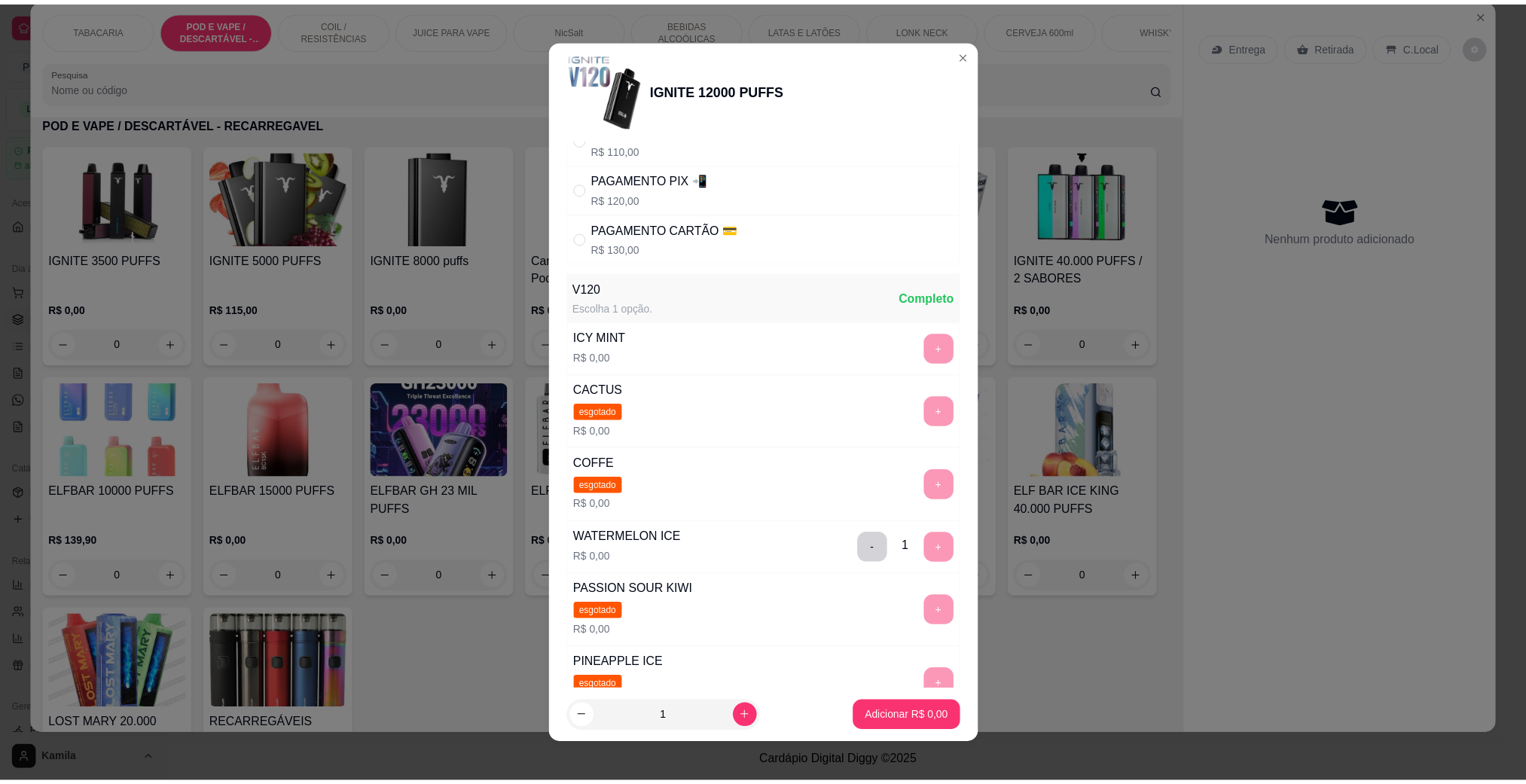
scroll to position [0, 0]
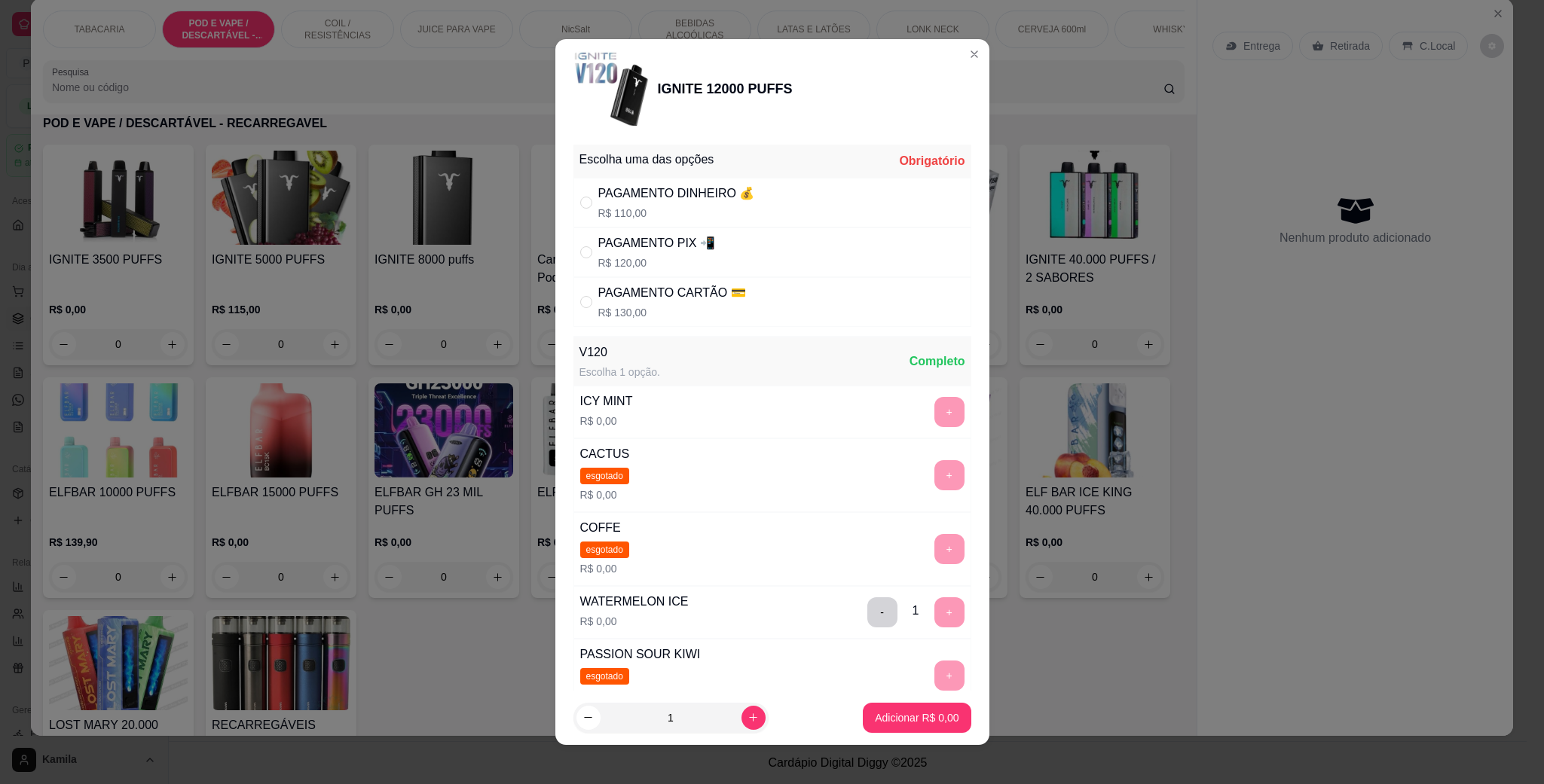
click at [704, 244] on div "PAGAMENTO PIX 📲 R$ 120,00" at bounding box center [772, 253] width 398 height 50
radio input "true"
click at [921, 725] on button "Adicionar R$ 120,00" at bounding box center [910, 717] width 116 height 29
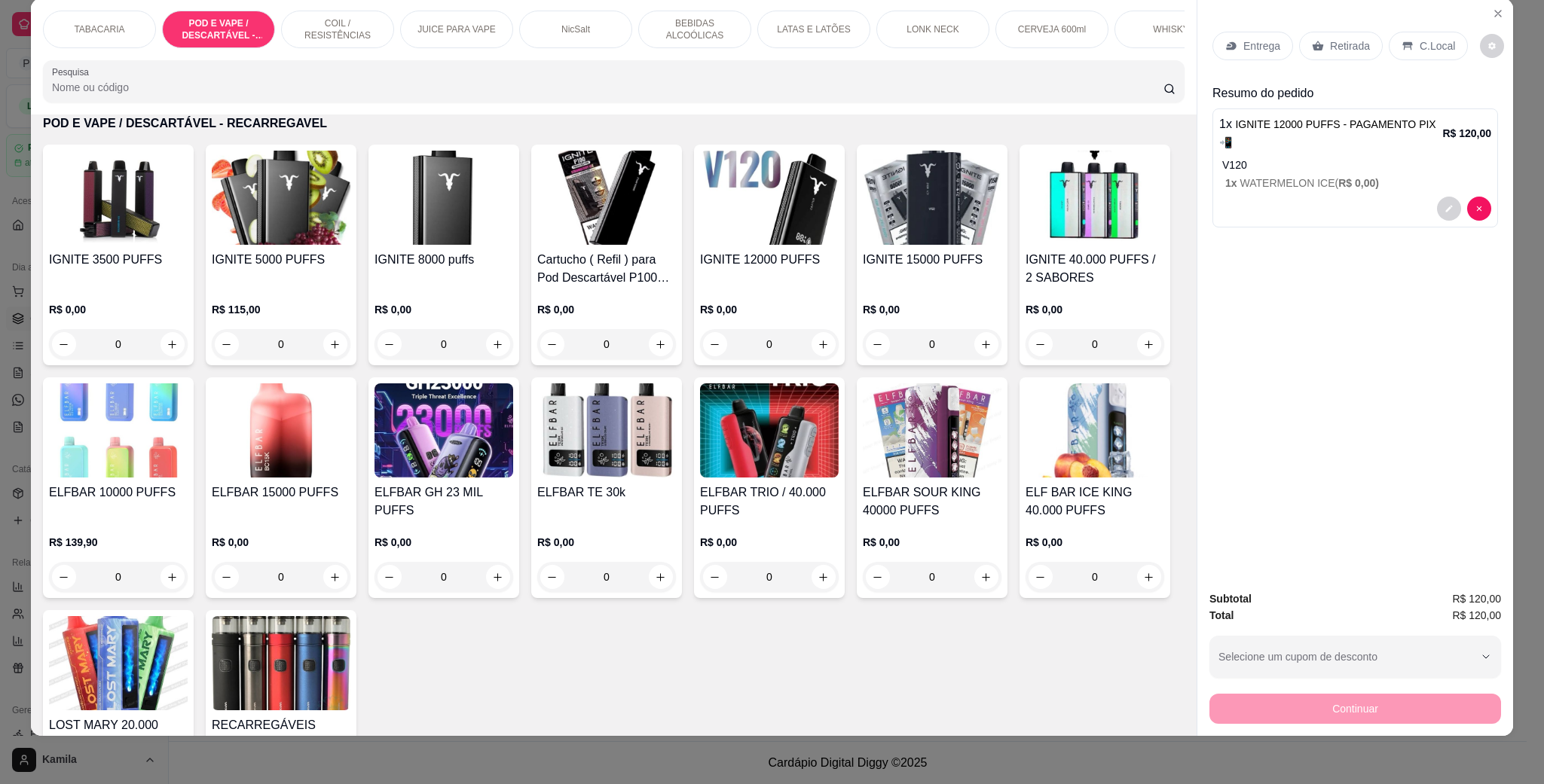
click at [1426, 51] on p "C.Local" at bounding box center [1437, 46] width 36 height 15
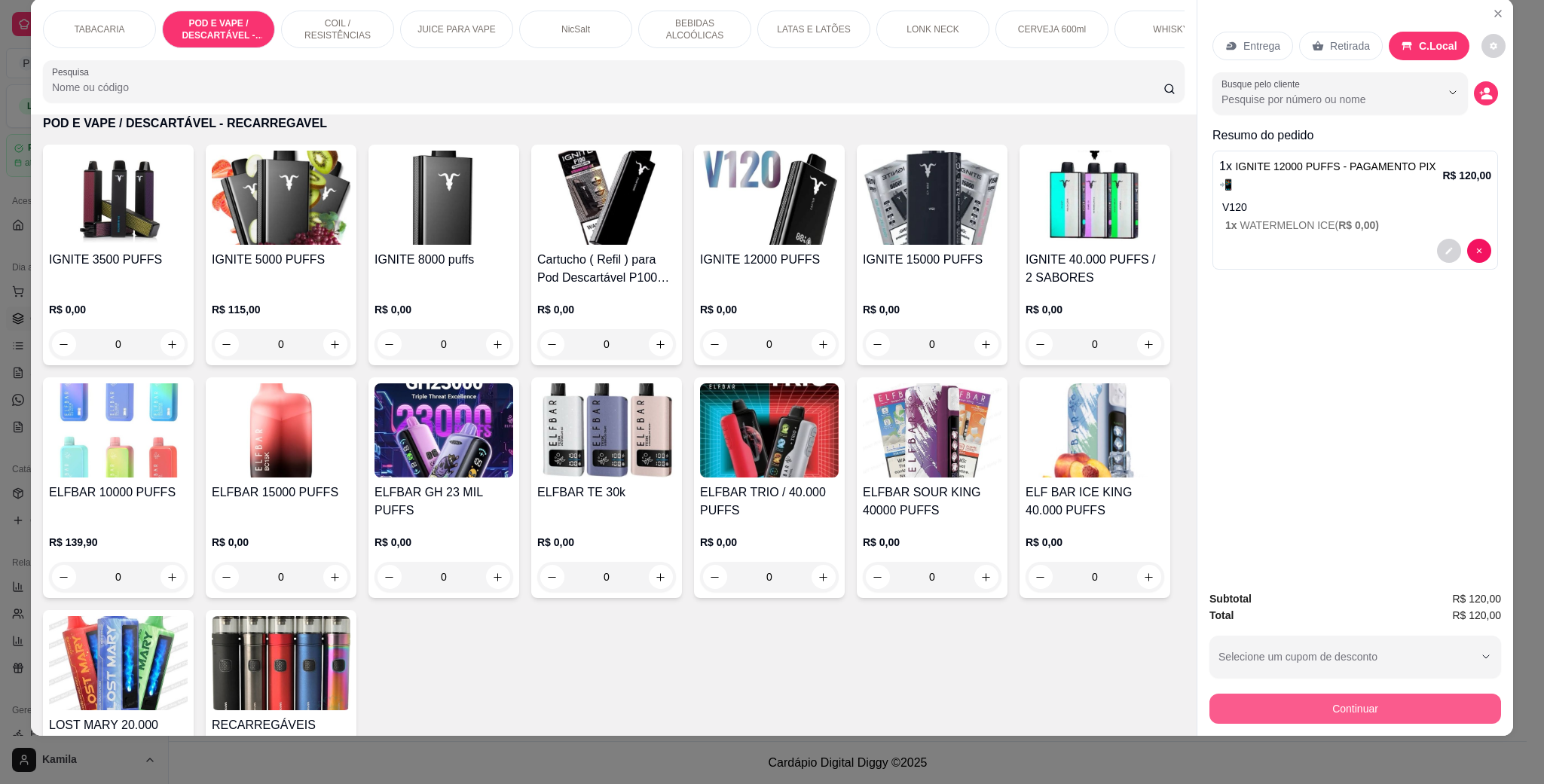
click at [1374, 703] on button "Continuar" at bounding box center [1354, 708] width 291 height 30
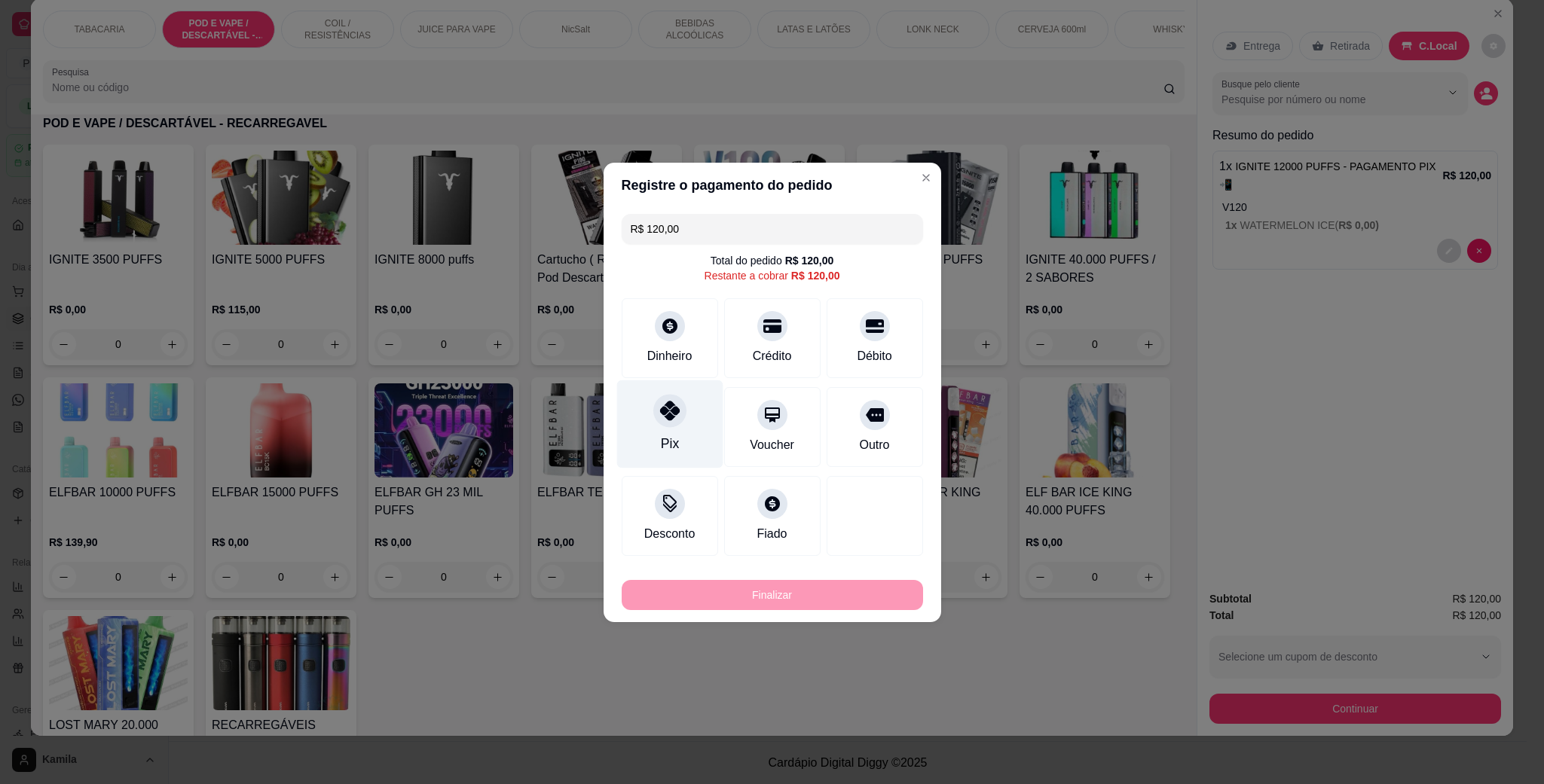
click at [666, 407] on icon at bounding box center [669, 411] width 20 height 20
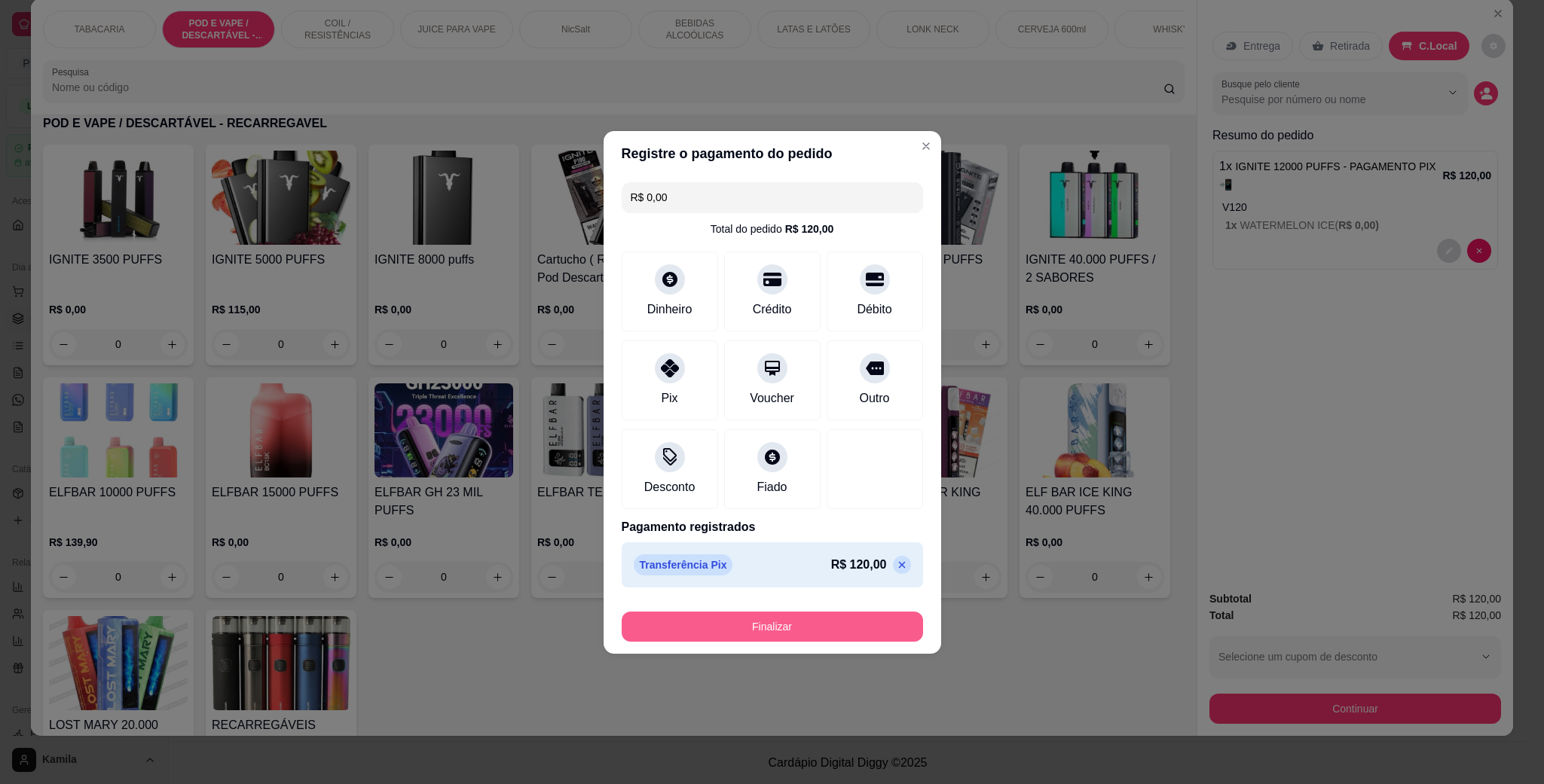
click at [799, 619] on button "Finalizar" at bounding box center [772, 627] width 301 height 30
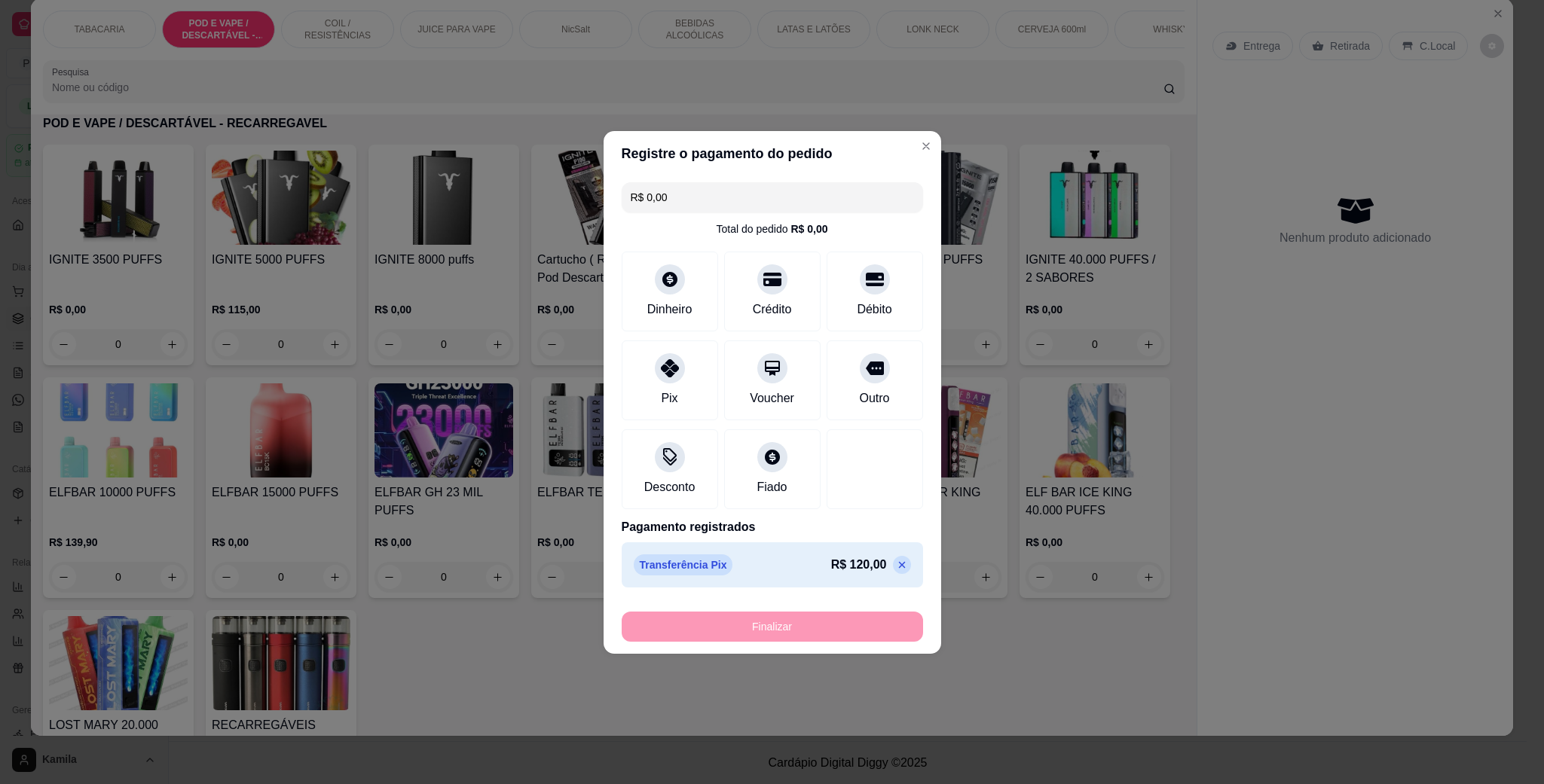
type input "-R$ 120,00"
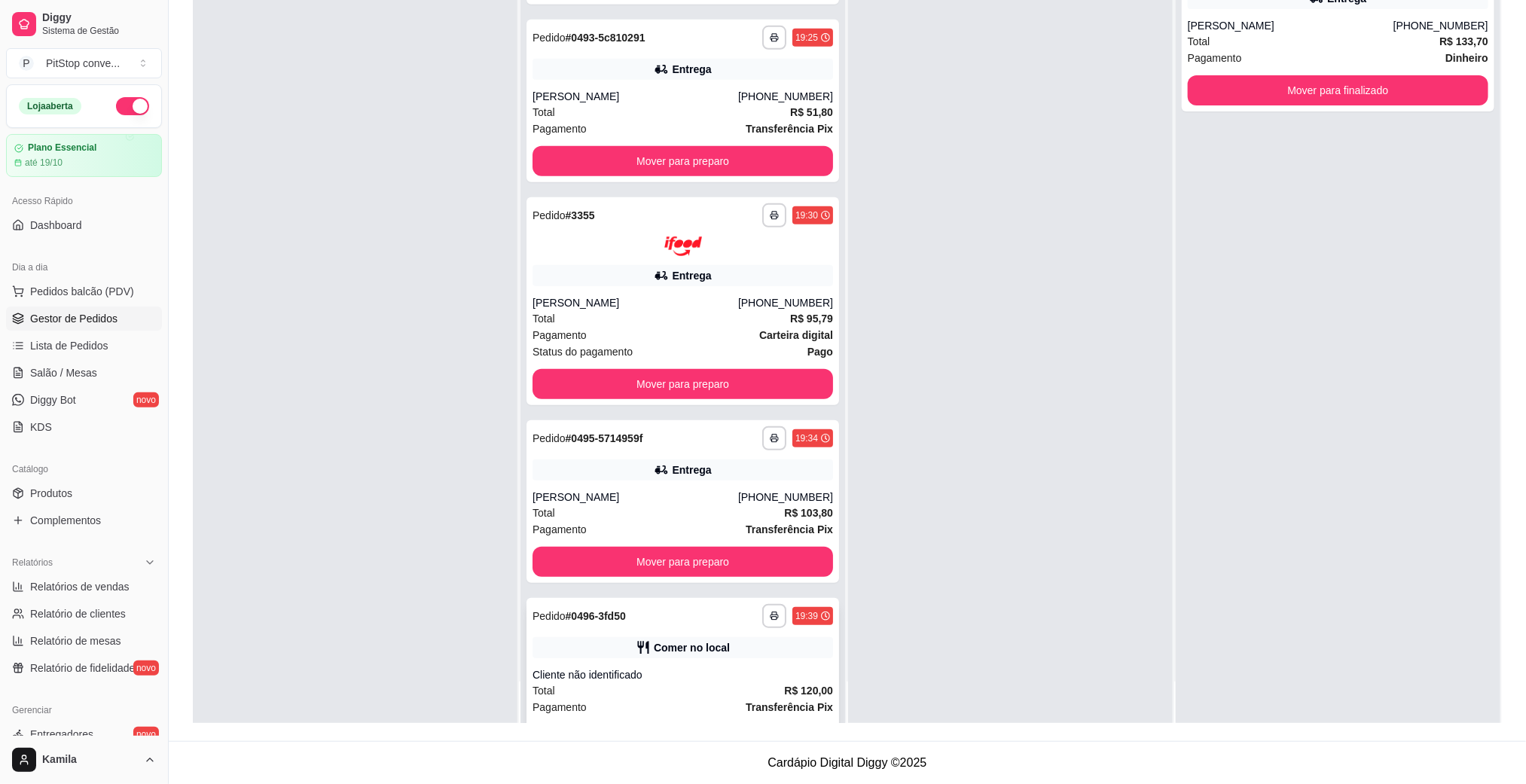
scroll to position [387, 0]
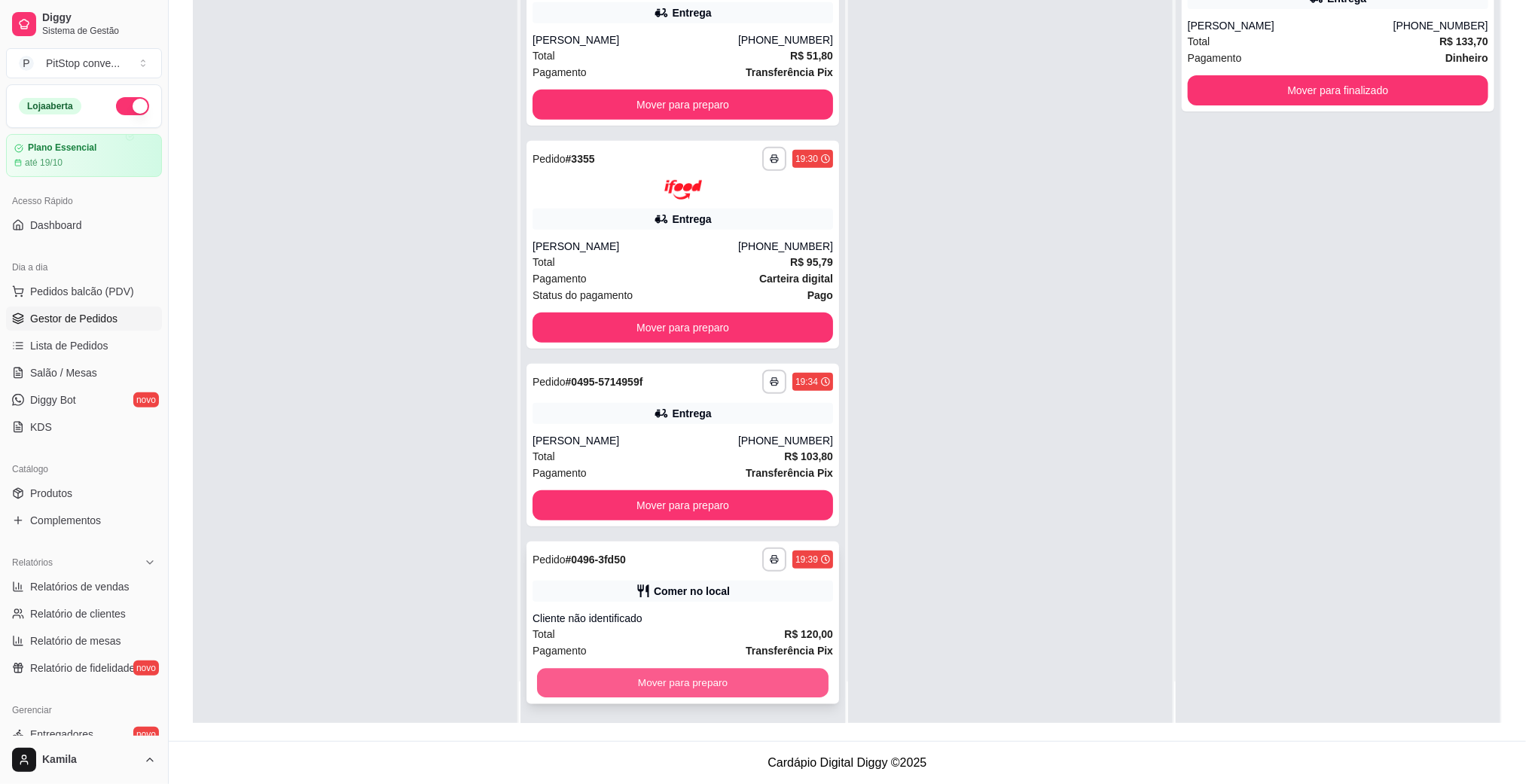
click at [703, 680] on button "Mover para preparo" at bounding box center [682, 683] width 291 height 29
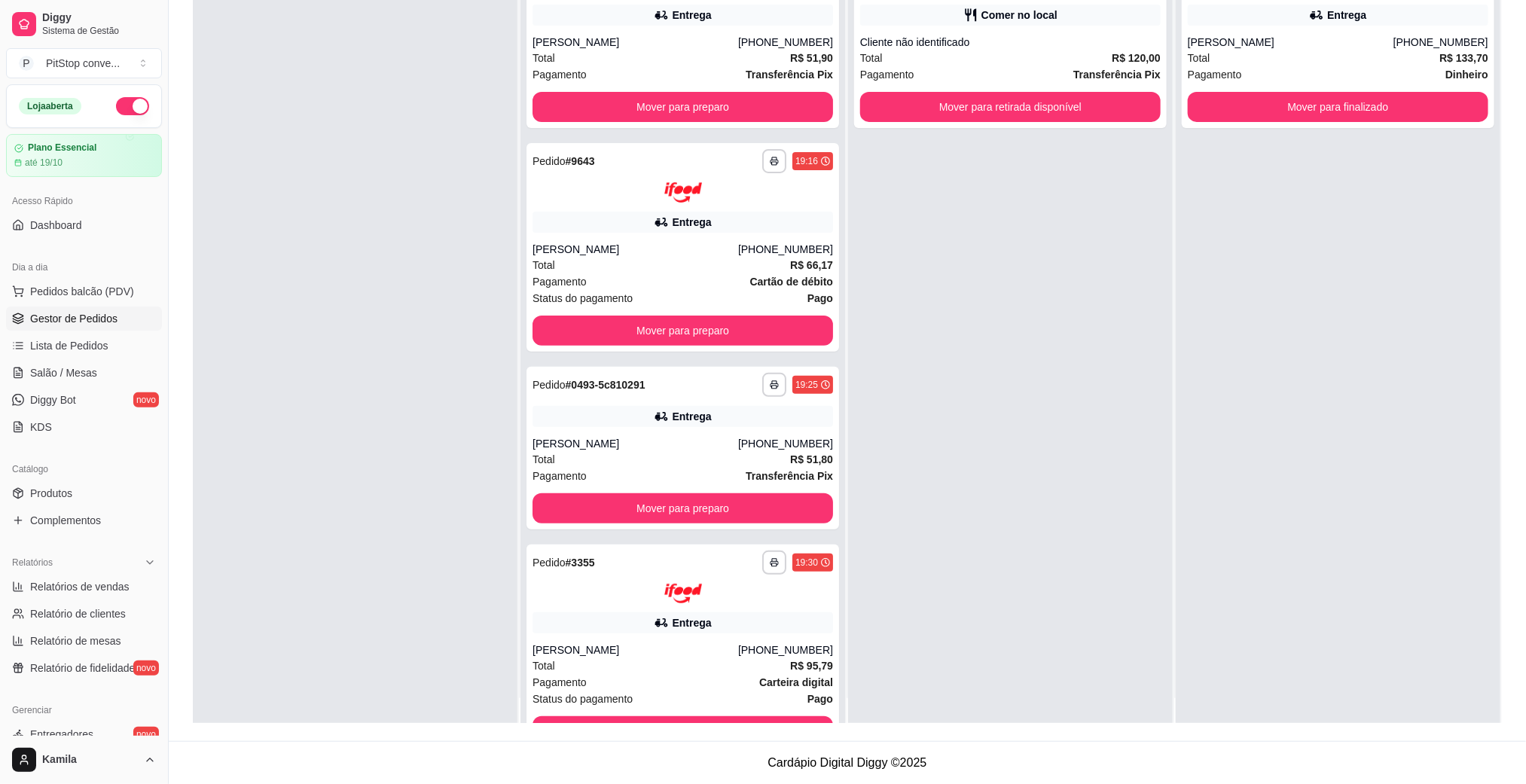
scroll to position [0, 0]
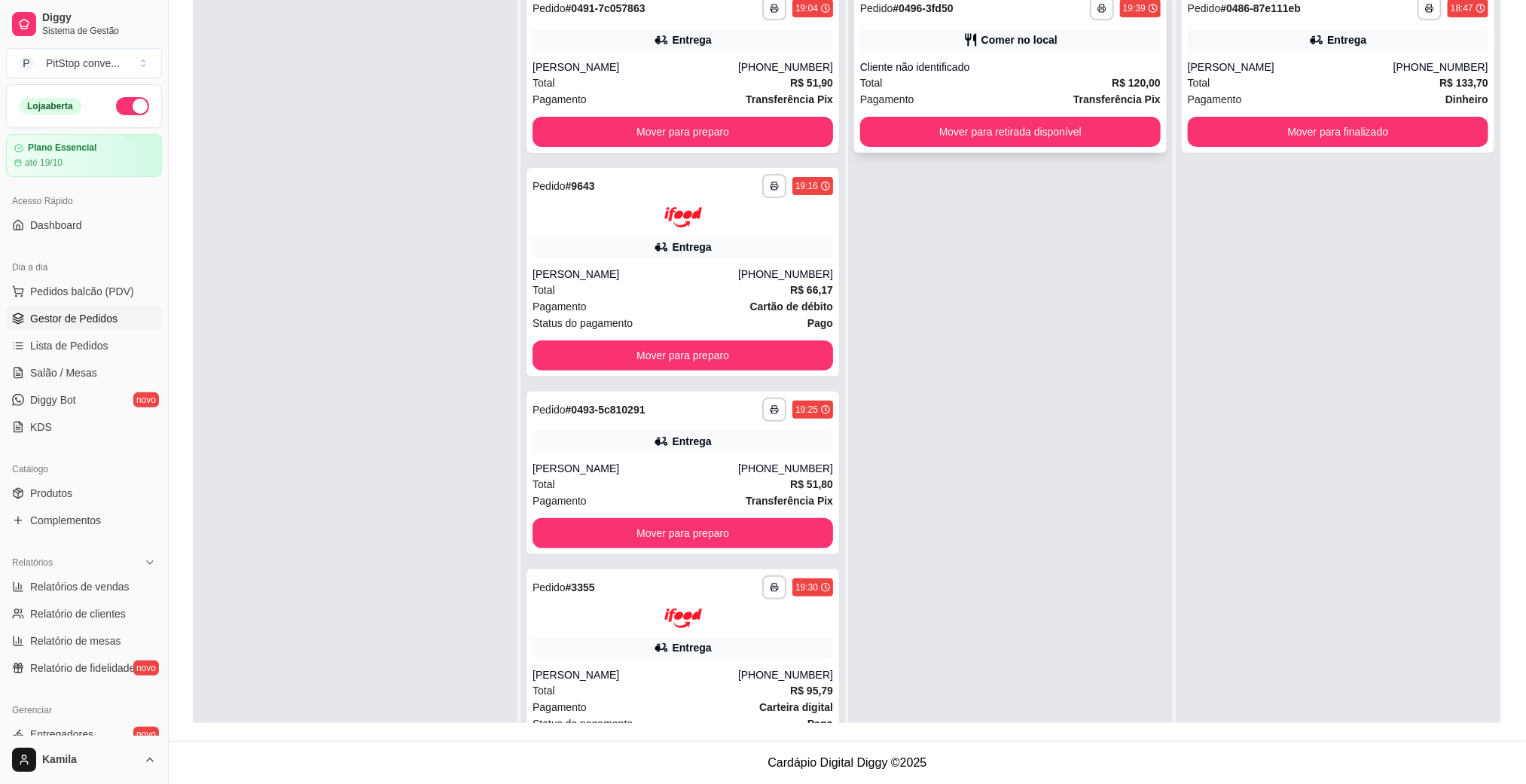
click at [944, 119] on button "Mover para retirada disponível" at bounding box center [1010, 132] width 300 height 30
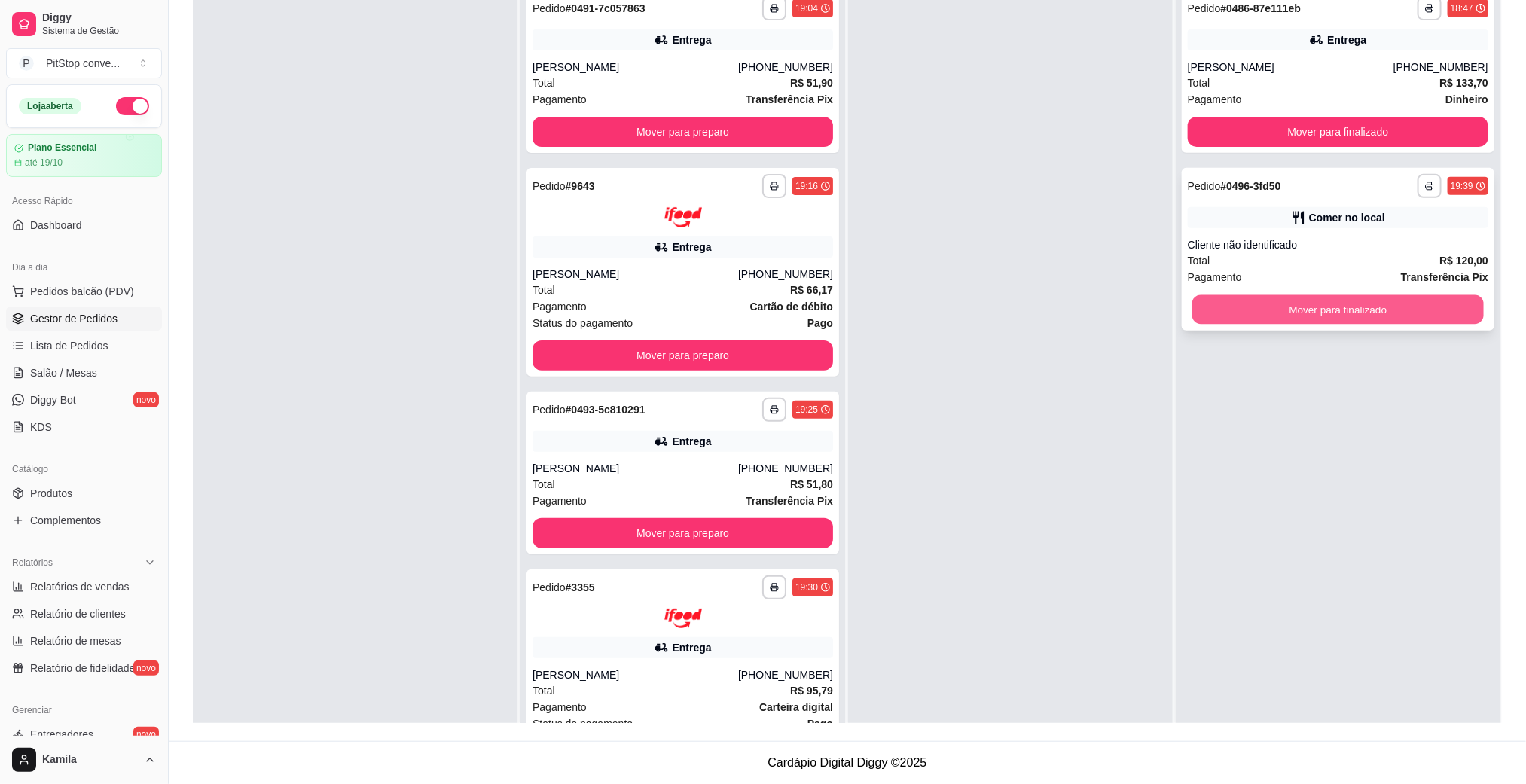
click at [1314, 309] on button "Mover para finalizado" at bounding box center [1337, 309] width 291 height 29
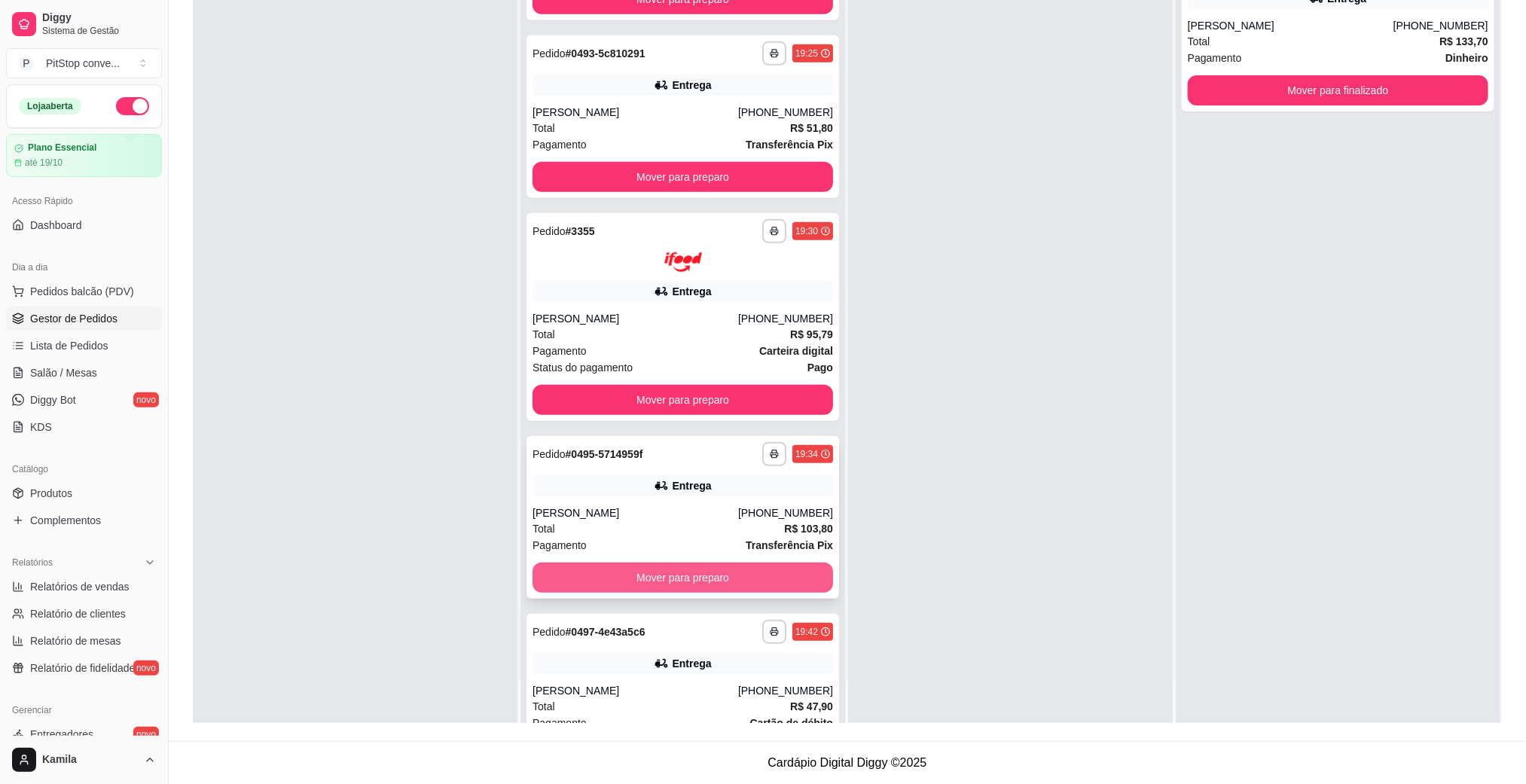
scroll to position [387, 0]
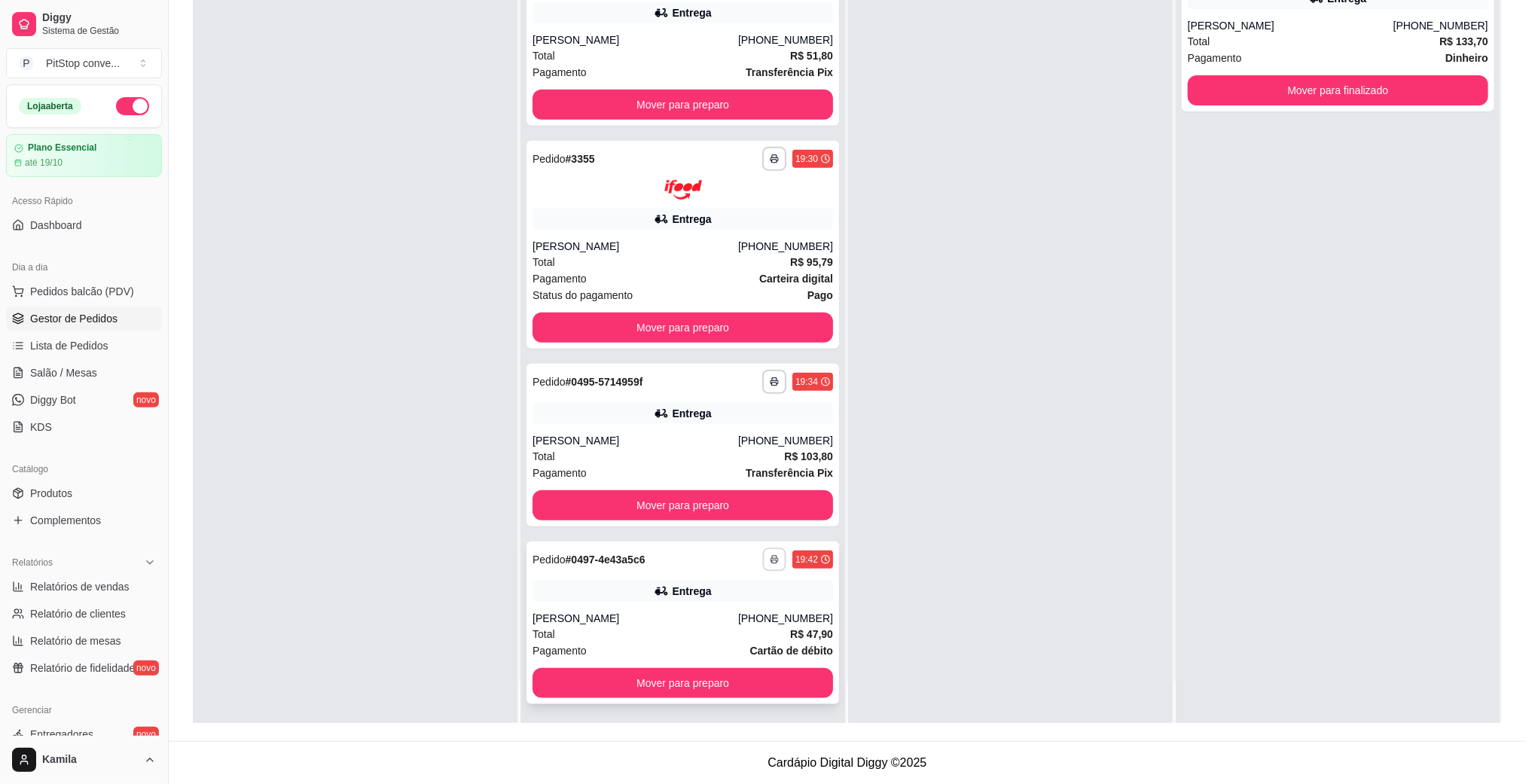
click at [770, 556] on icon "button" at bounding box center [774, 559] width 9 height 9
click at [730, 611] on button "IMPRESSORA" at bounding box center [709, 612] width 109 height 24
click at [771, 618] on div "[PHONE_NUMBER]" at bounding box center [785, 618] width 95 height 15
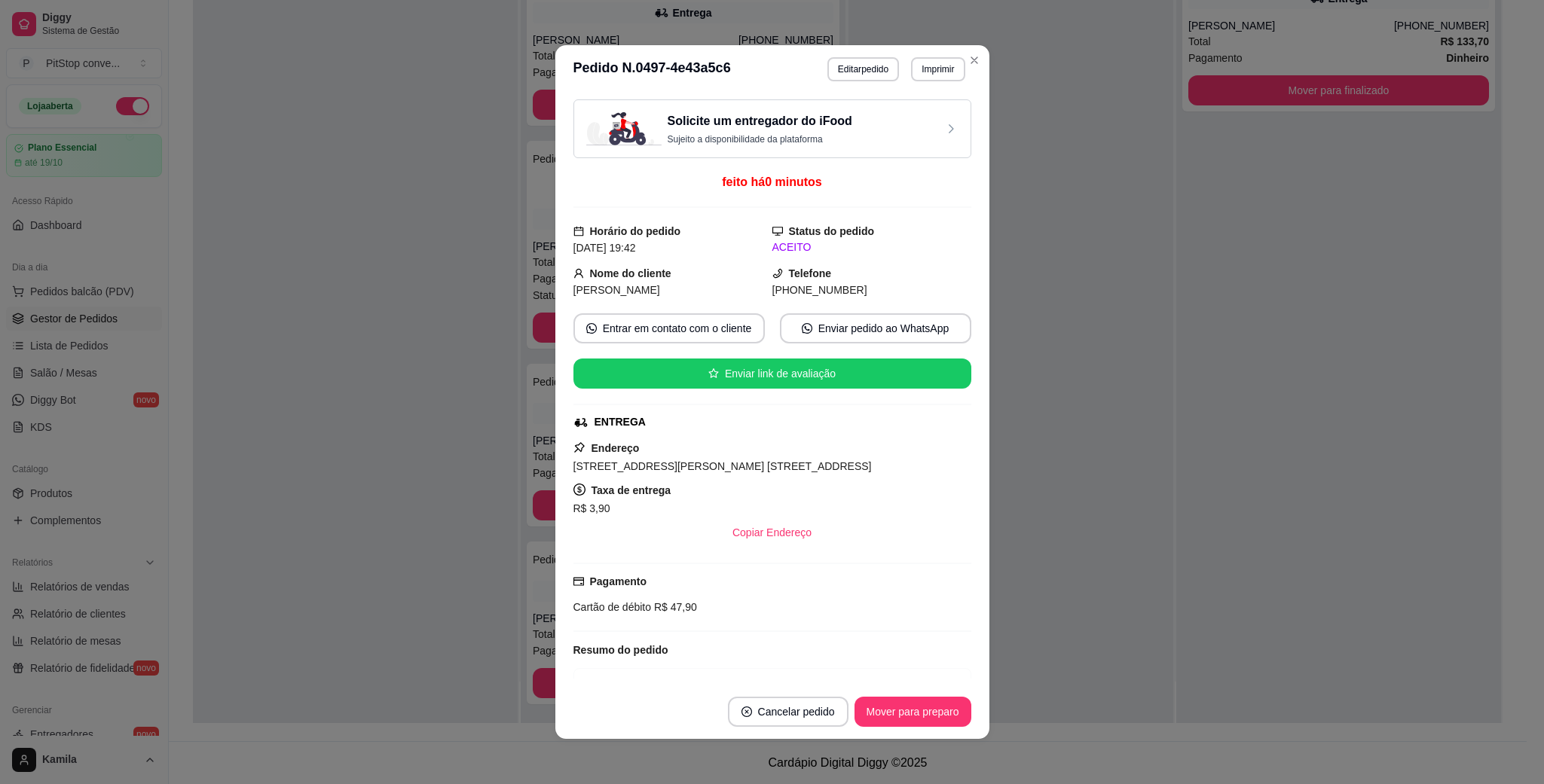
click at [791, 467] on span "[STREET_ADDRESS][PERSON_NAME] [STREET_ADDRESS]" at bounding box center [722, 466] width 298 height 12
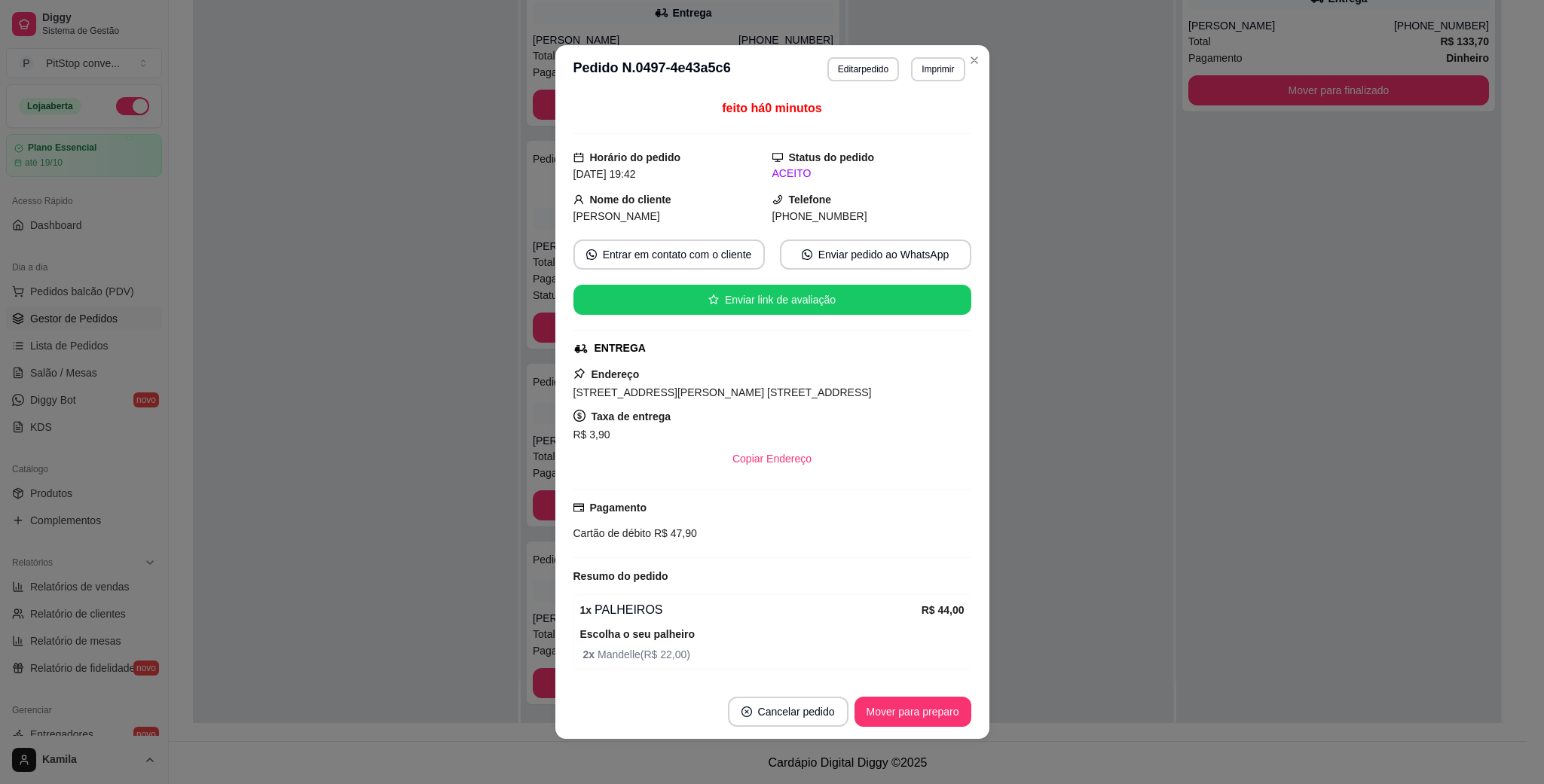
click at [654, 539] on span "R$ 47,90" at bounding box center [673, 533] width 46 height 12
click at [669, 531] on span "R$ 47,90" at bounding box center [673, 533] width 46 height 12
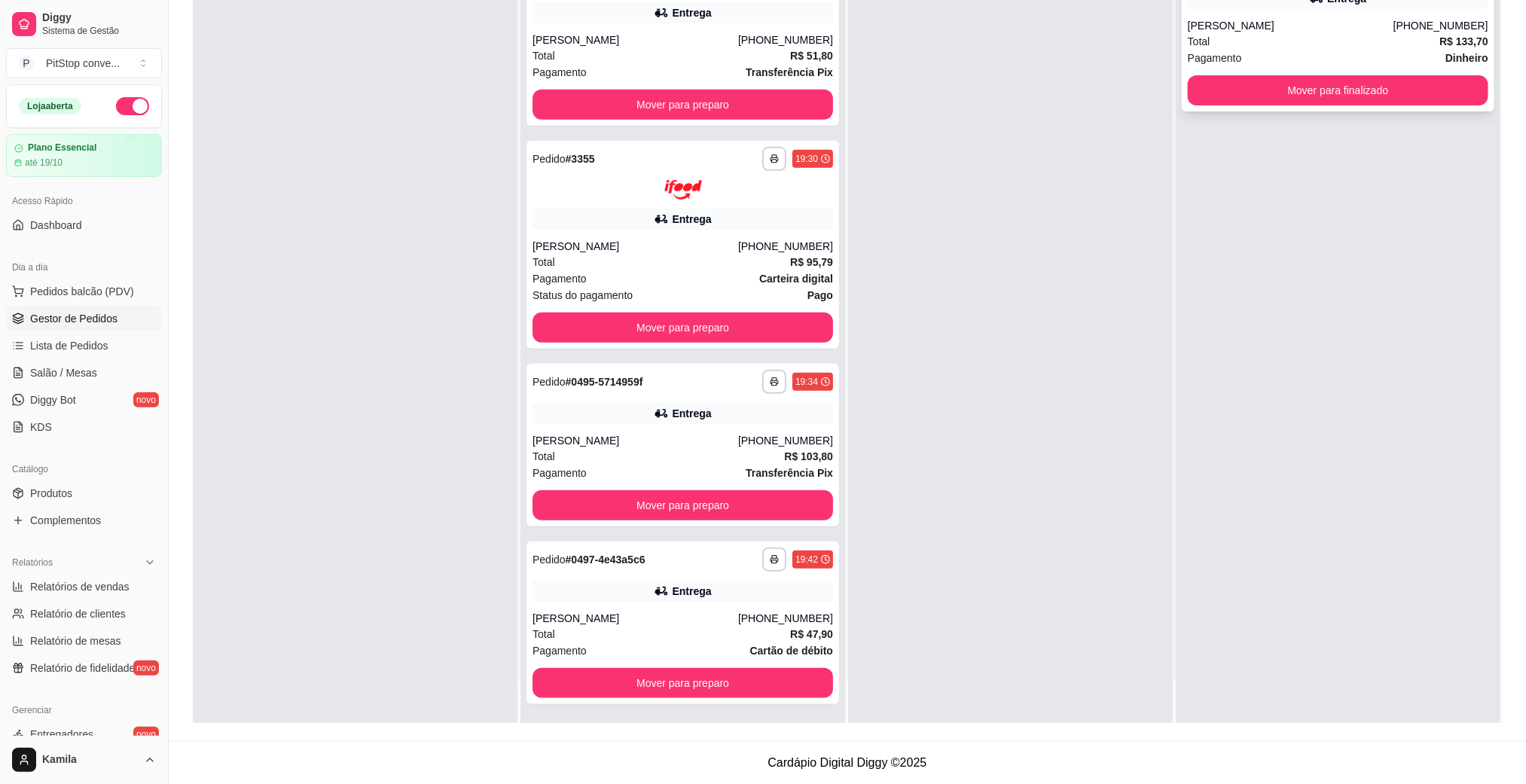
click at [1336, 102] on button "Mover para finalizado" at bounding box center [1338, 91] width 300 height 30
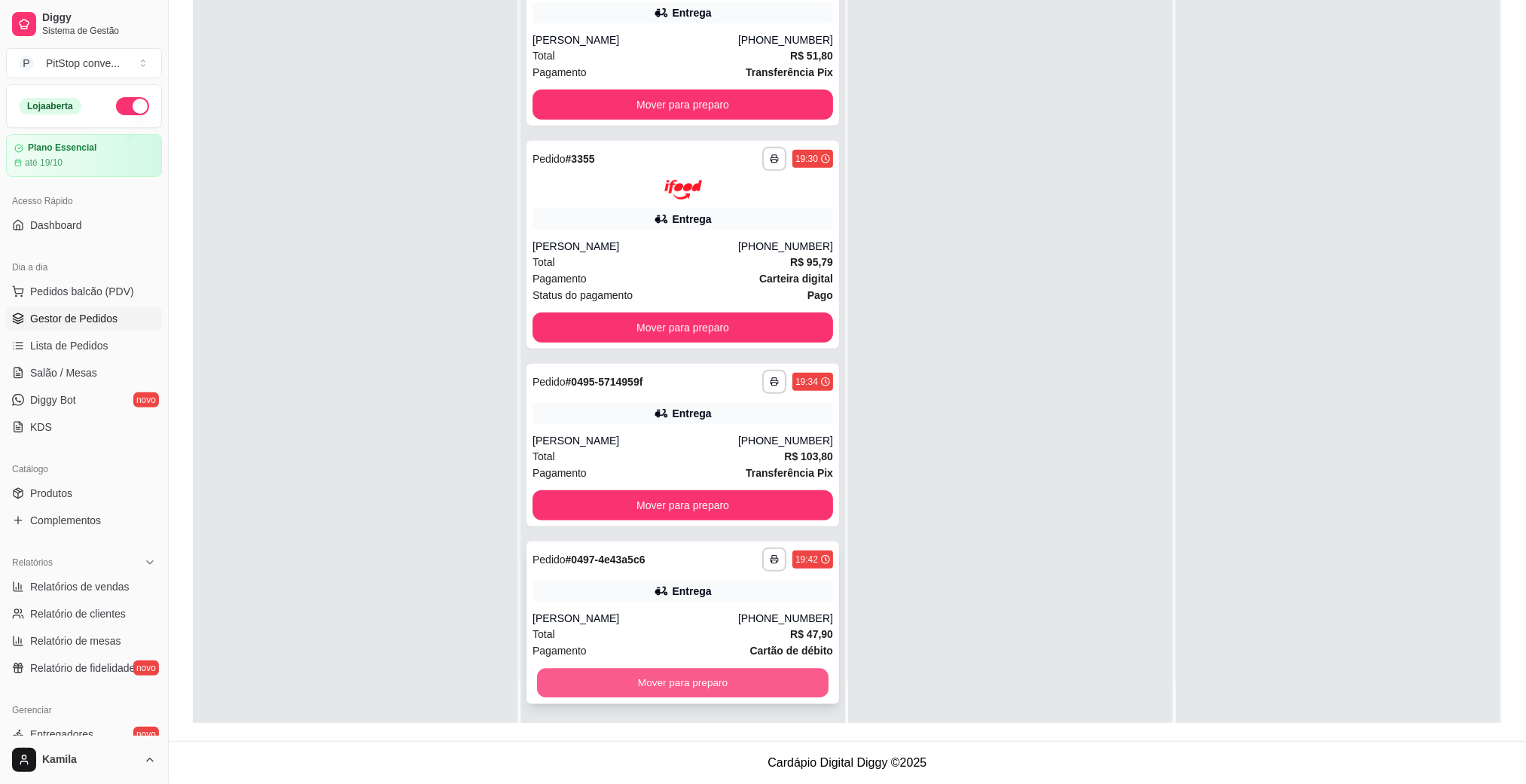
click at [753, 685] on button "Mover para preparo" at bounding box center [682, 683] width 291 height 29
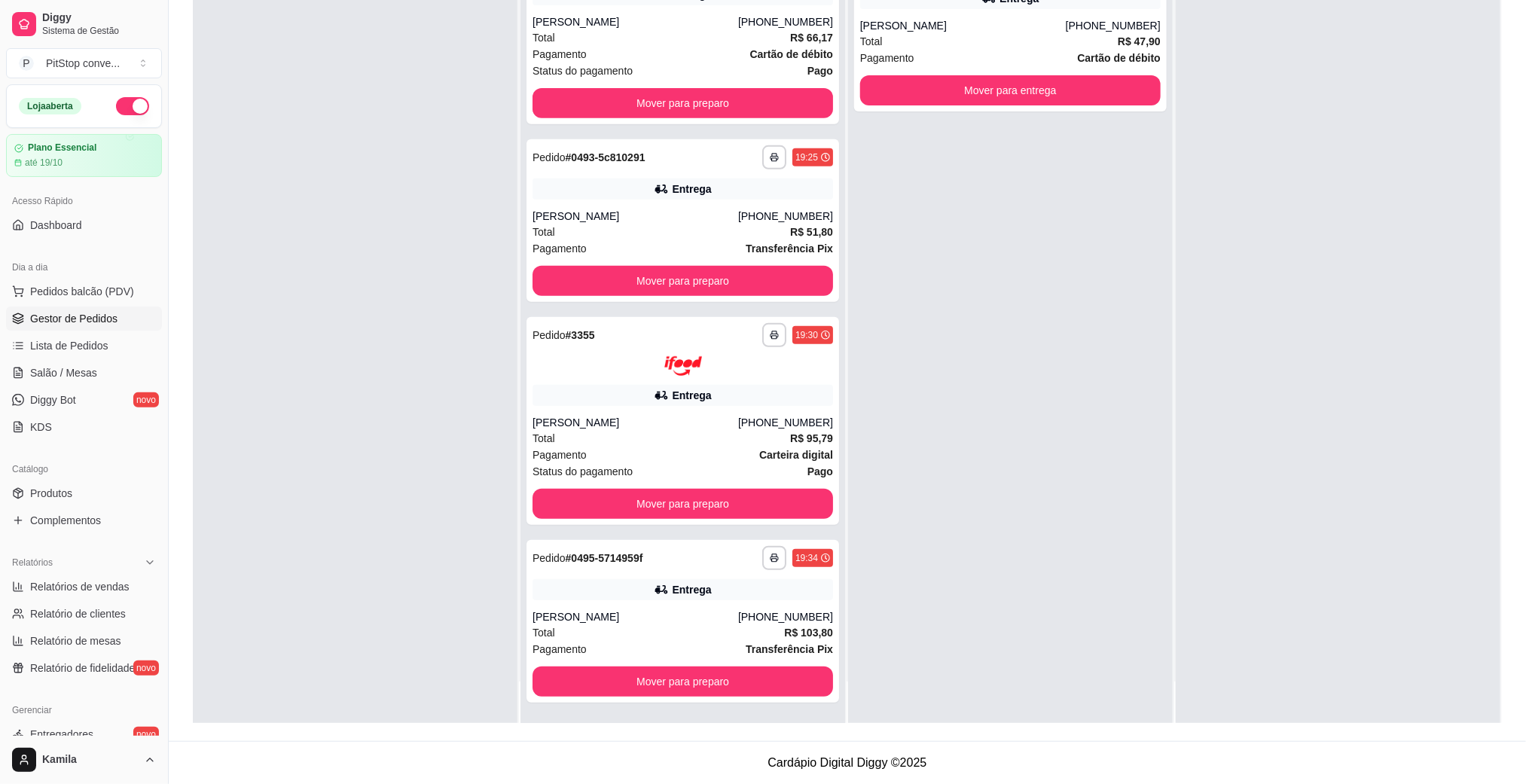
scroll to position [210, 0]
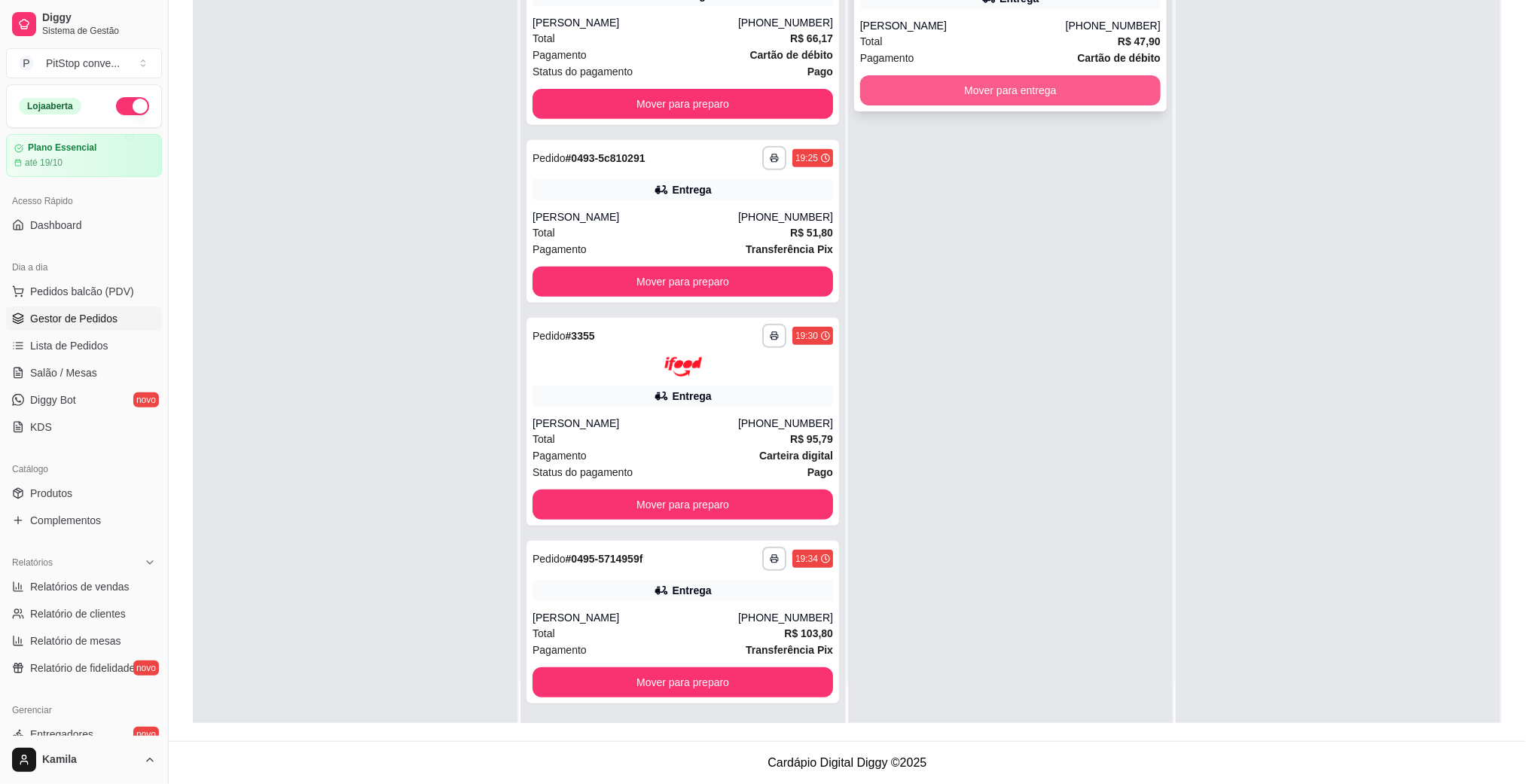
click at [1035, 85] on button "Mover para entrega" at bounding box center [1010, 91] width 300 height 30
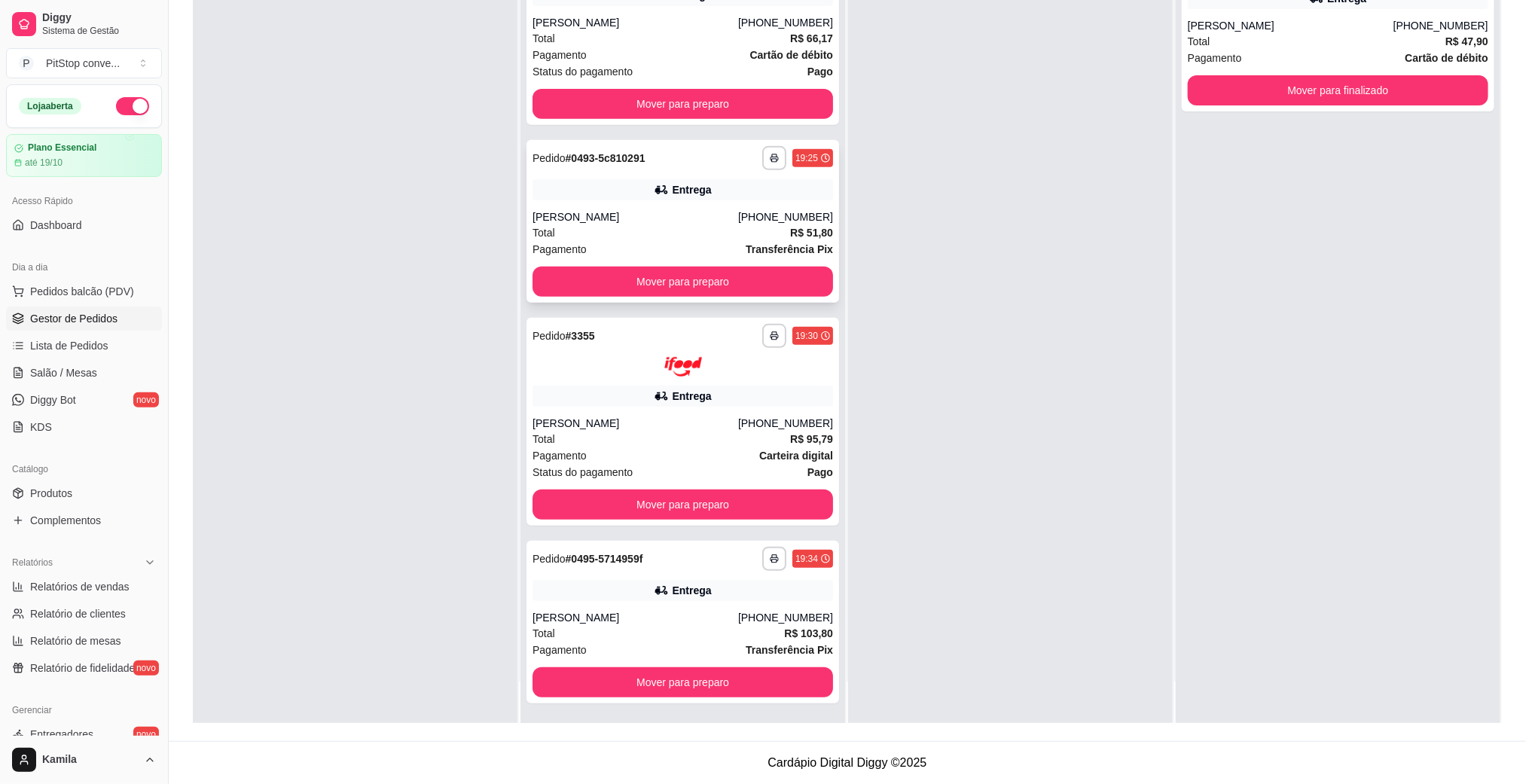
click at [730, 195] on div "Entrega" at bounding box center [682, 190] width 300 height 21
click at [718, 52] on div "Pagamento Cartão de débito" at bounding box center [682, 55] width 300 height 17
click at [774, 118] on div "**********" at bounding box center [682, 20] width 312 height 209
click at [752, 107] on button "Mover para preparo" at bounding box center [682, 104] width 300 height 30
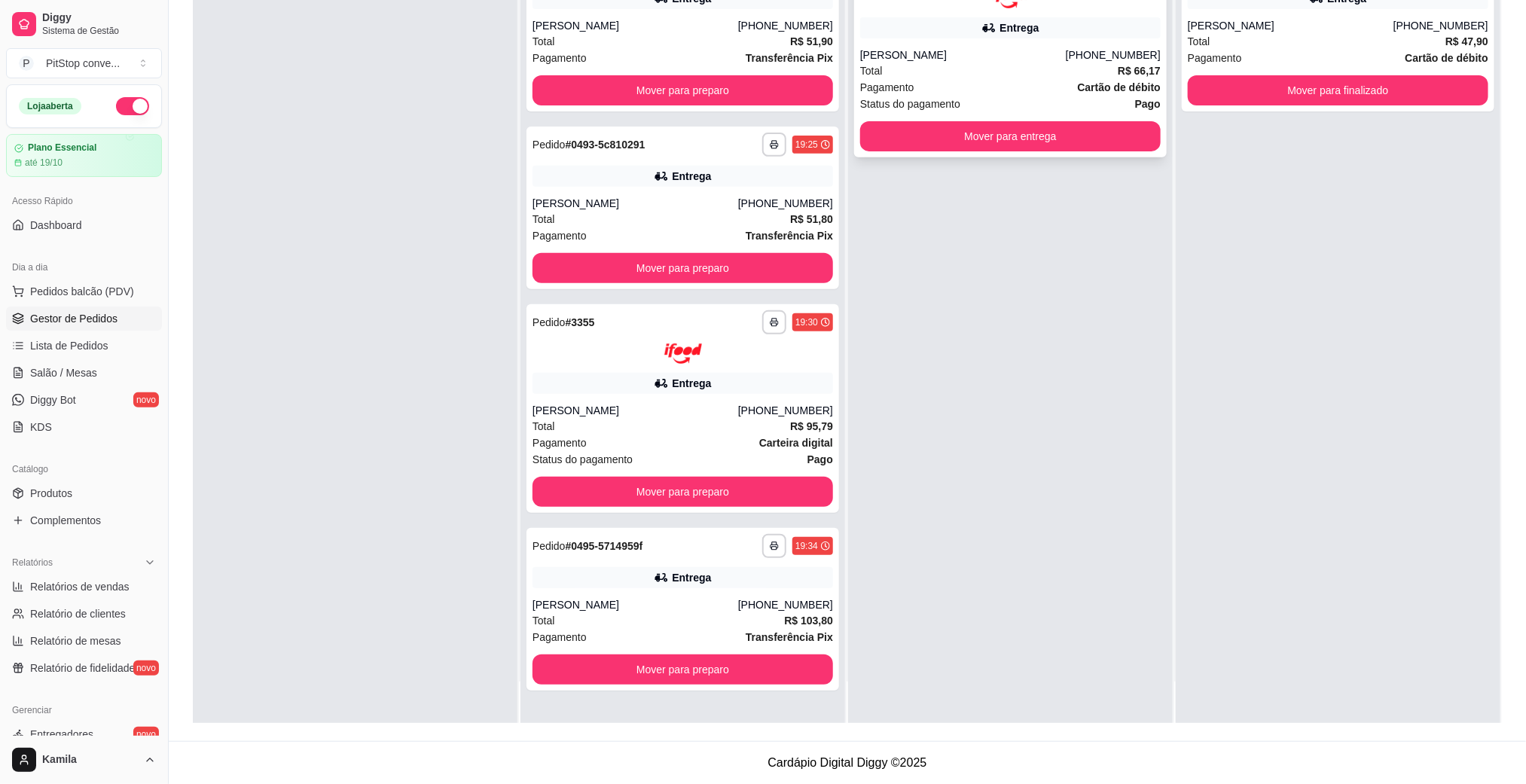
scroll to position [0, 0]
click at [1016, 129] on button "Mover para entrega" at bounding box center [1010, 135] width 291 height 29
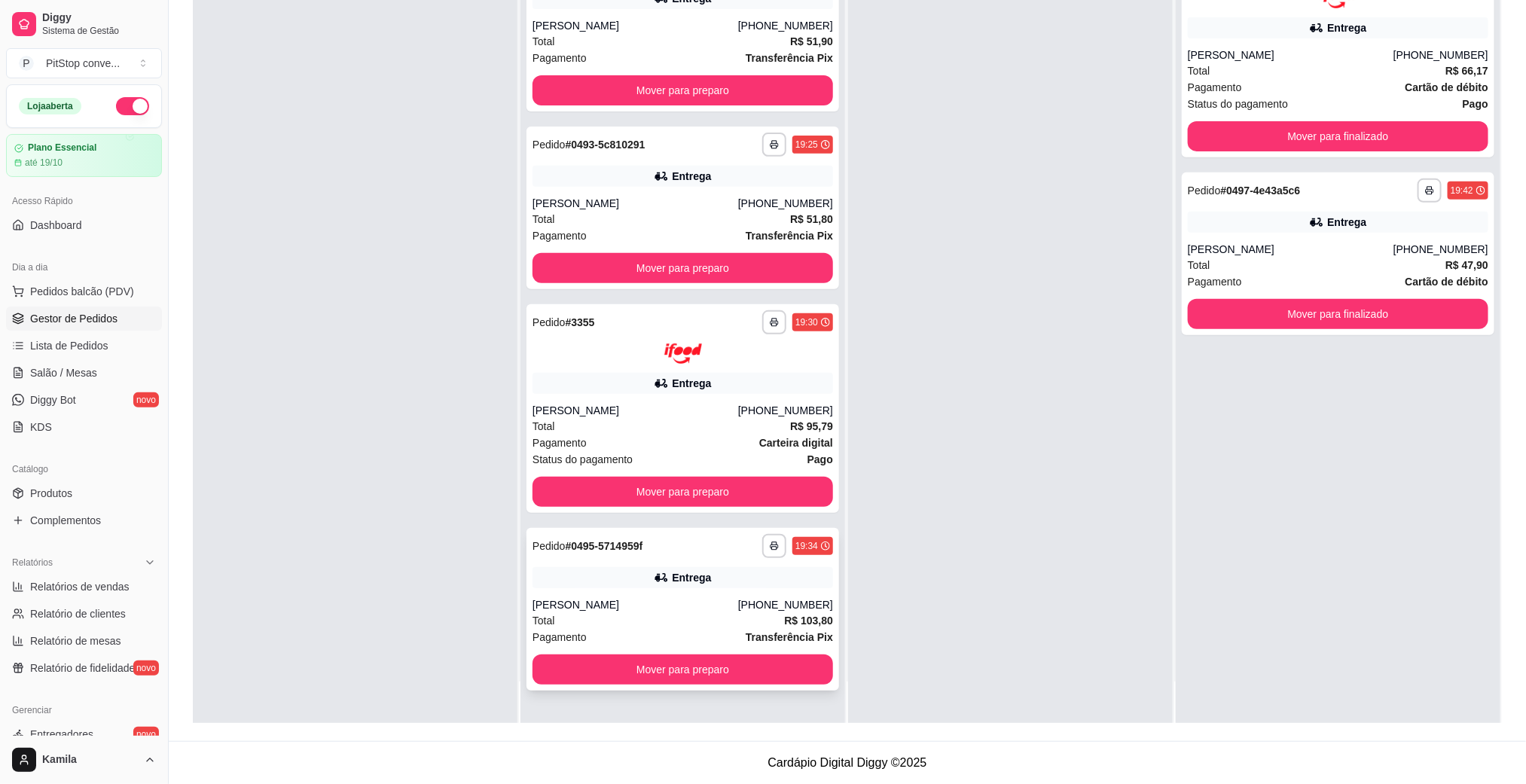
click at [698, 606] on div "[PERSON_NAME]" at bounding box center [635, 605] width 206 height 15
click at [759, 676] on button "Mover para preparo" at bounding box center [682, 669] width 300 height 30
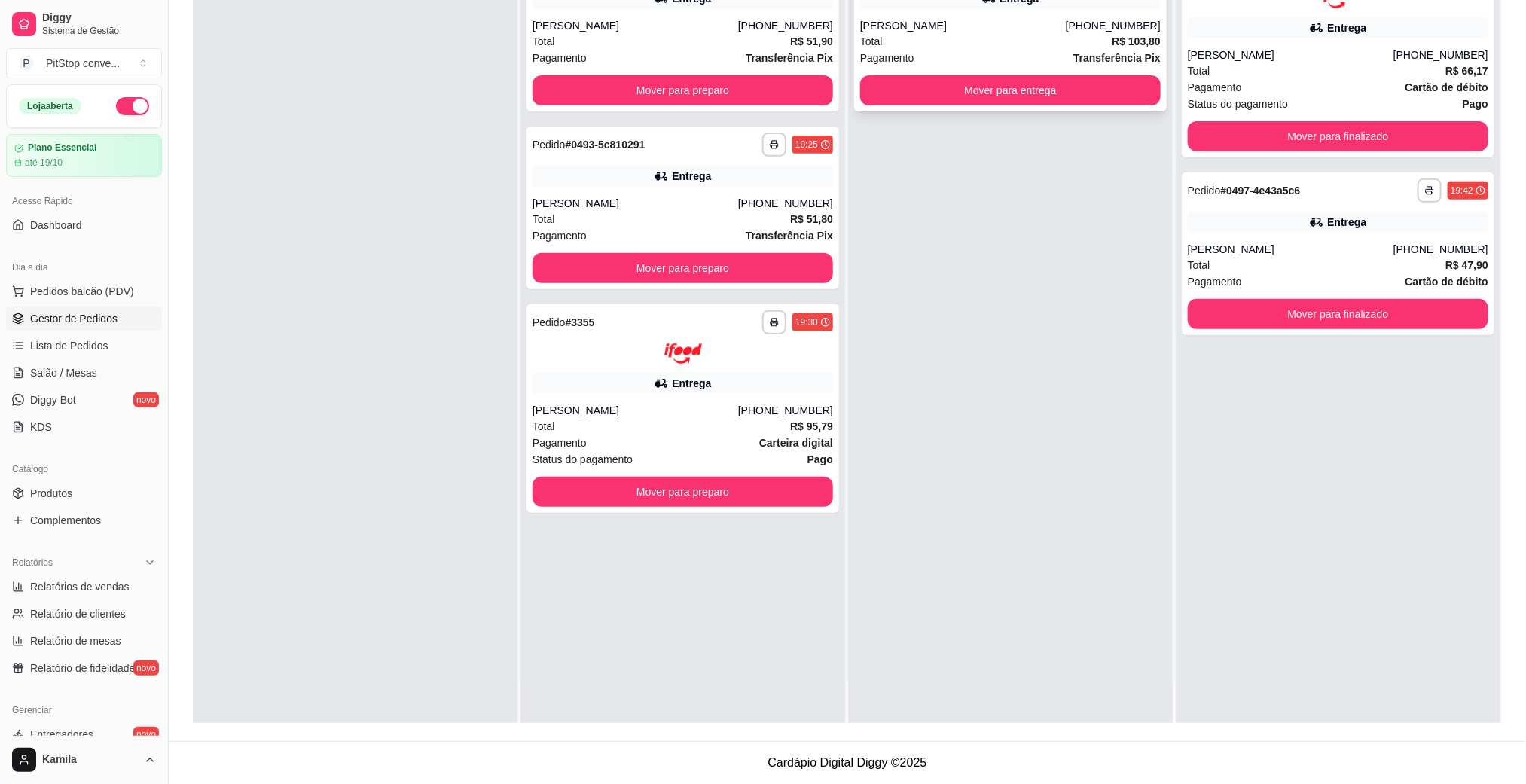
click at [1047, 109] on div "**********" at bounding box center [1010, 29] width 312 height 163
click at [1059, 88] on button "Mover para entrega" at bounding box center [1010, 91] width 291 height 29
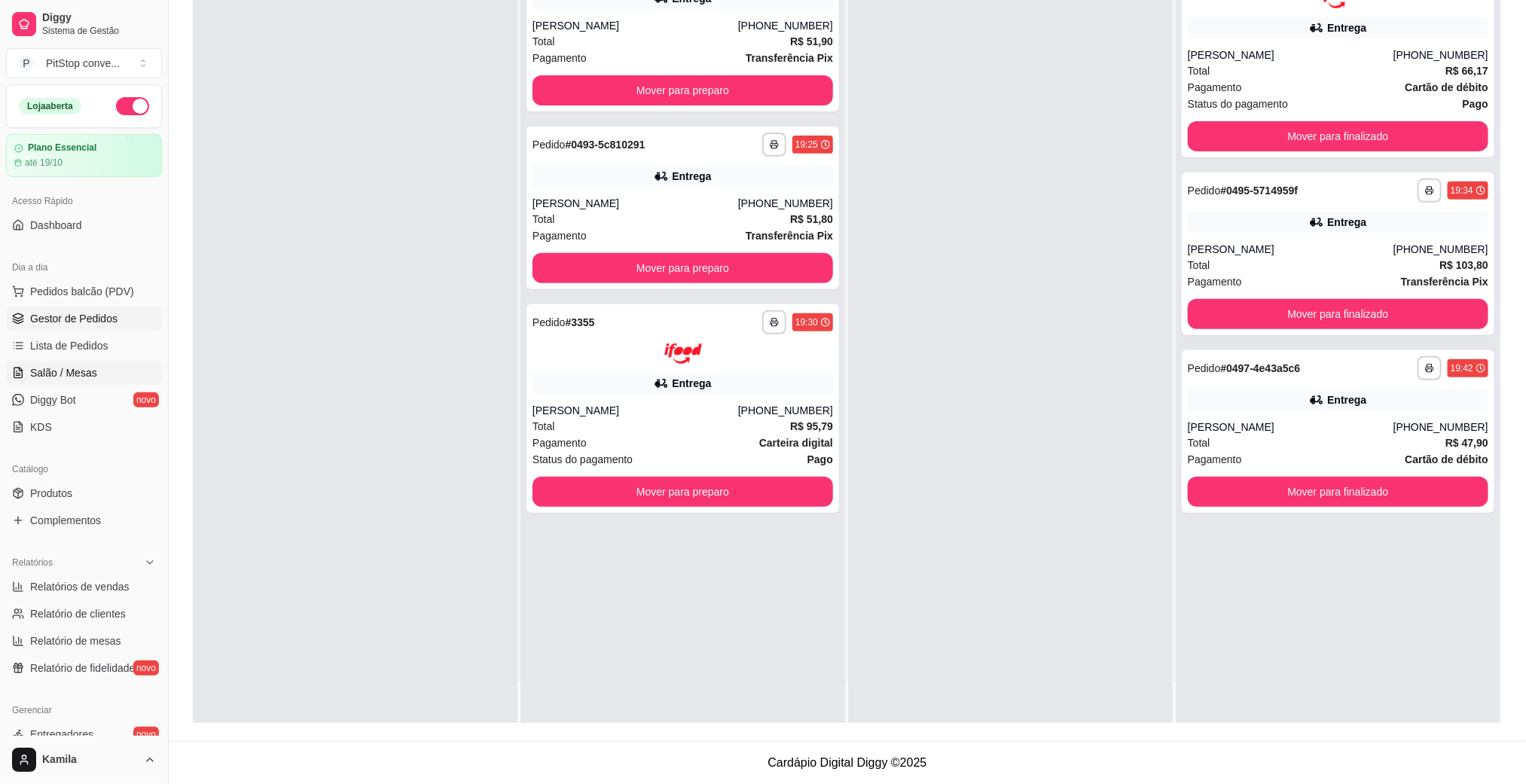
click at [88, 368] on span "Salão / Mesas" at bounding box center [64, 373] width 67 height 15
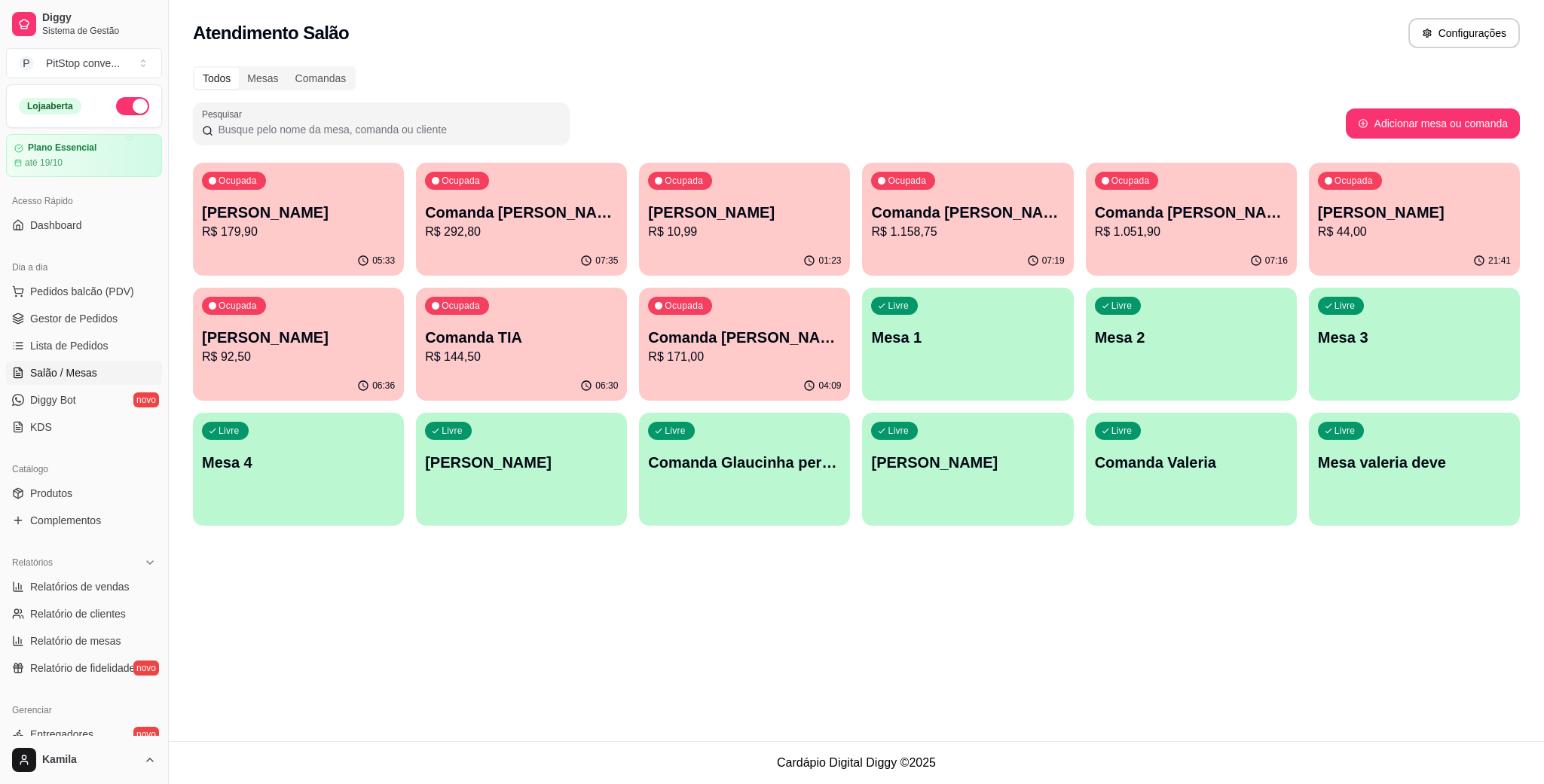
click at [740, 195] on div "Ocupada Comanda [PERSON_NAME]$ 10,99" at bounding box center [744, 204] width 211 height 84
click at [57, 296] on span "Pedidos balcão (PDV)" at bounding box center [82, 291] width 104 height 15
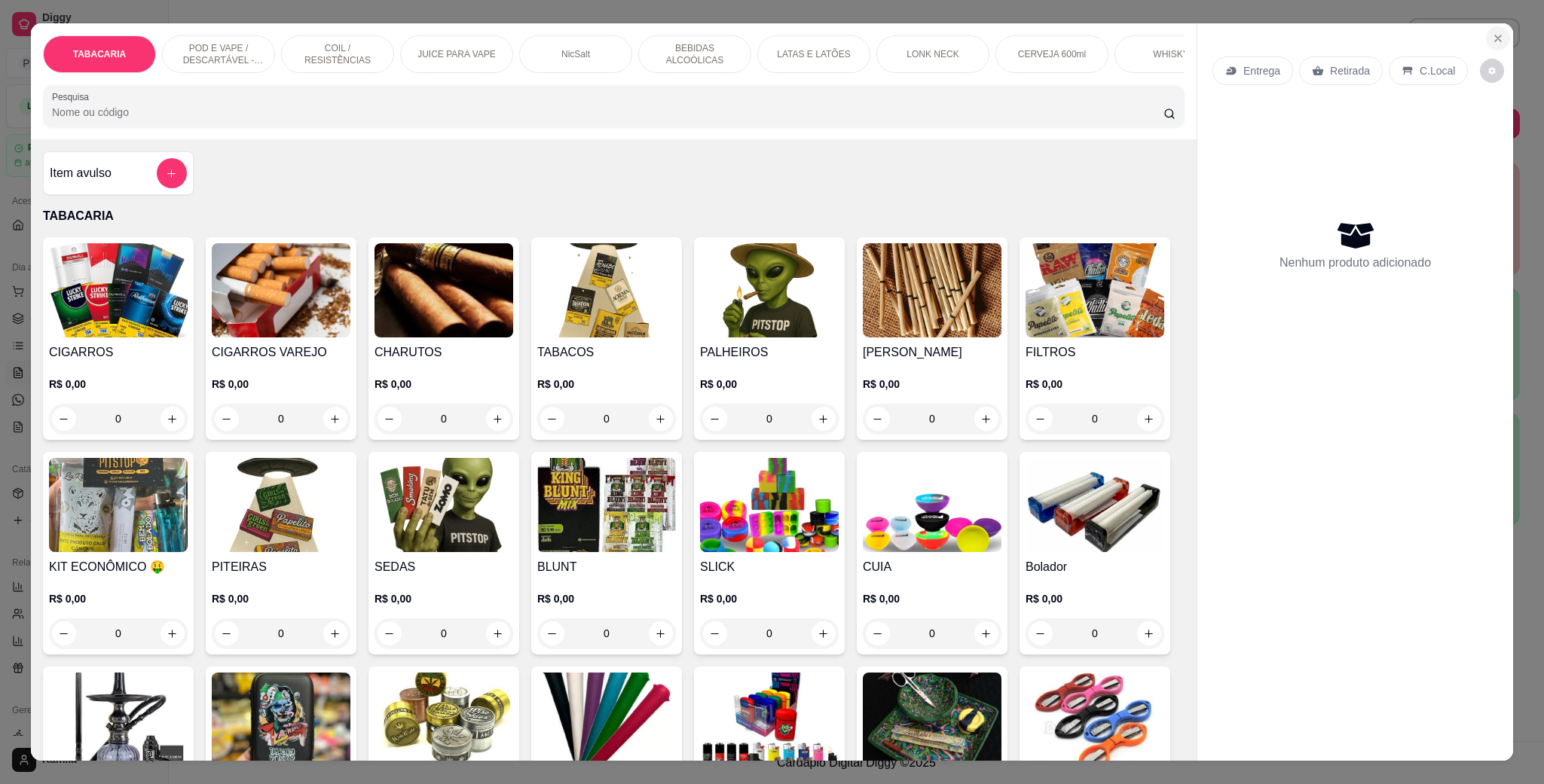
click at [1496, 39] on button "Close" at bounding box center [1498, 39] width 24 height 24
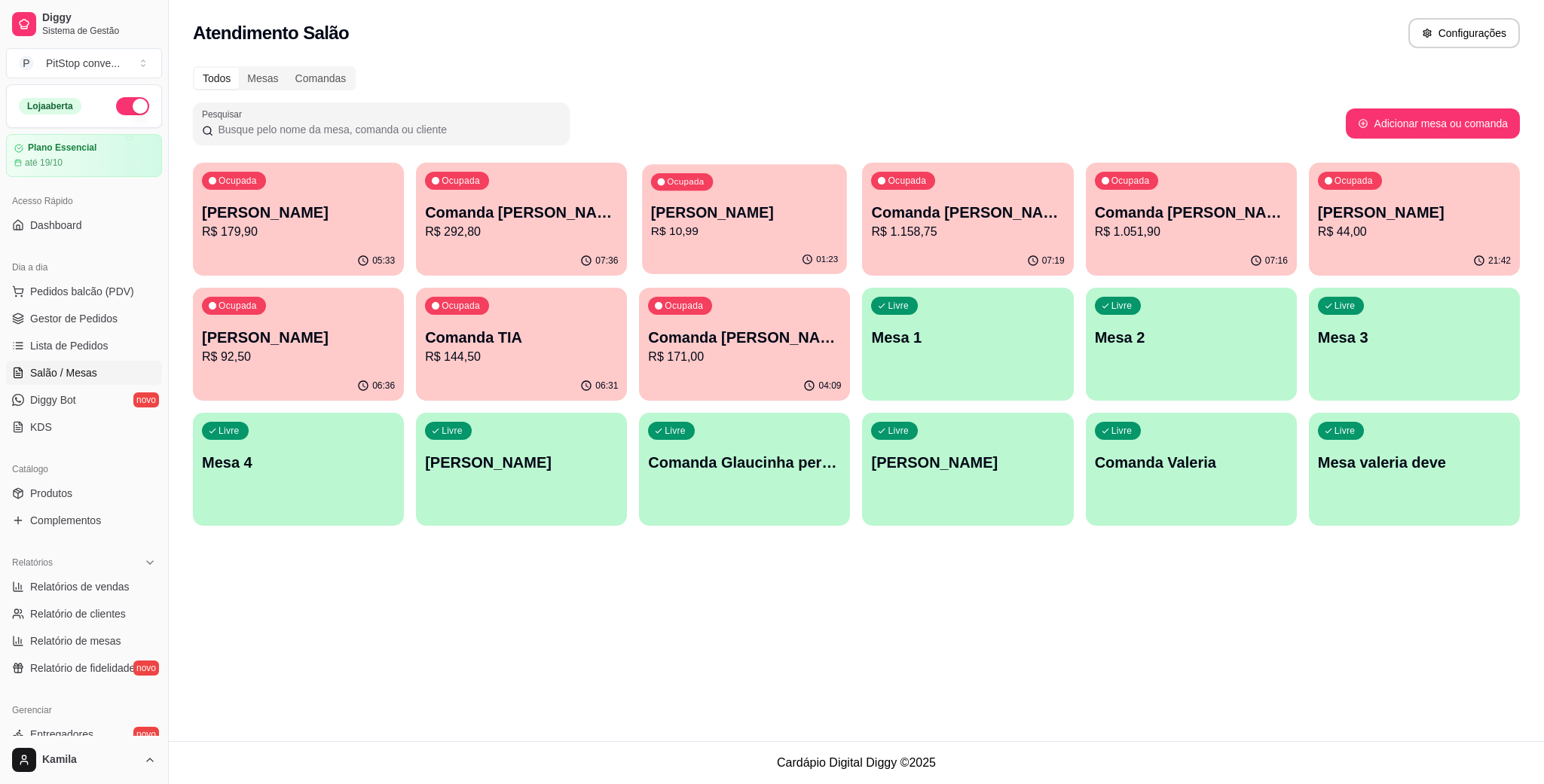
click at [751, 243] on div "Ocupada Comanda [PERSON_NAME]$ 10,99" at bounding box center [744, 205] width 205 height 82
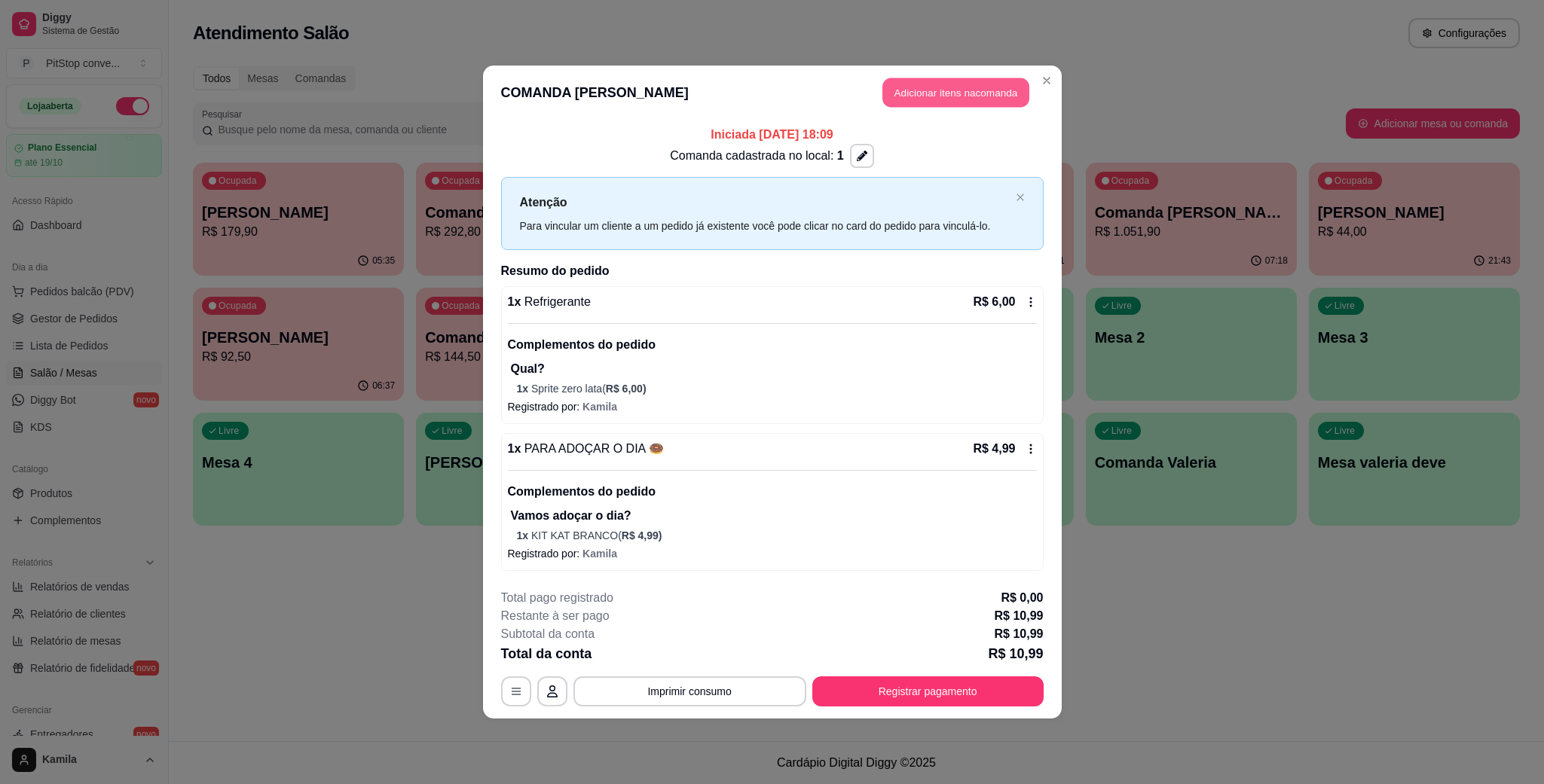
click at [981, 97] on button "Adicionar itens na comanda" at bounding box center [955, 93] width 147 height 29
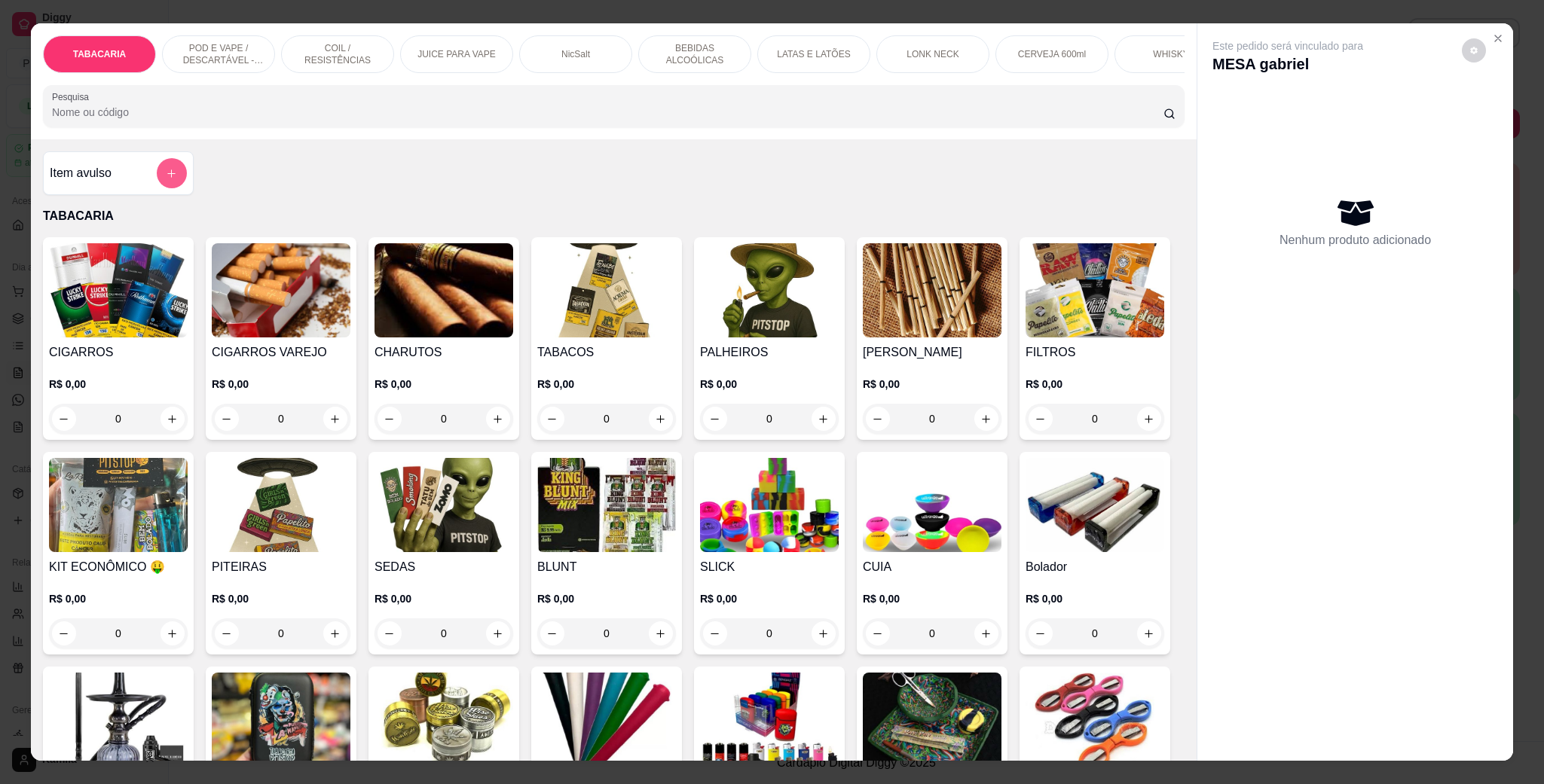
click at [170, 178] on button "add-separate-item" at bounding box center [172, 173] width 30 height 30
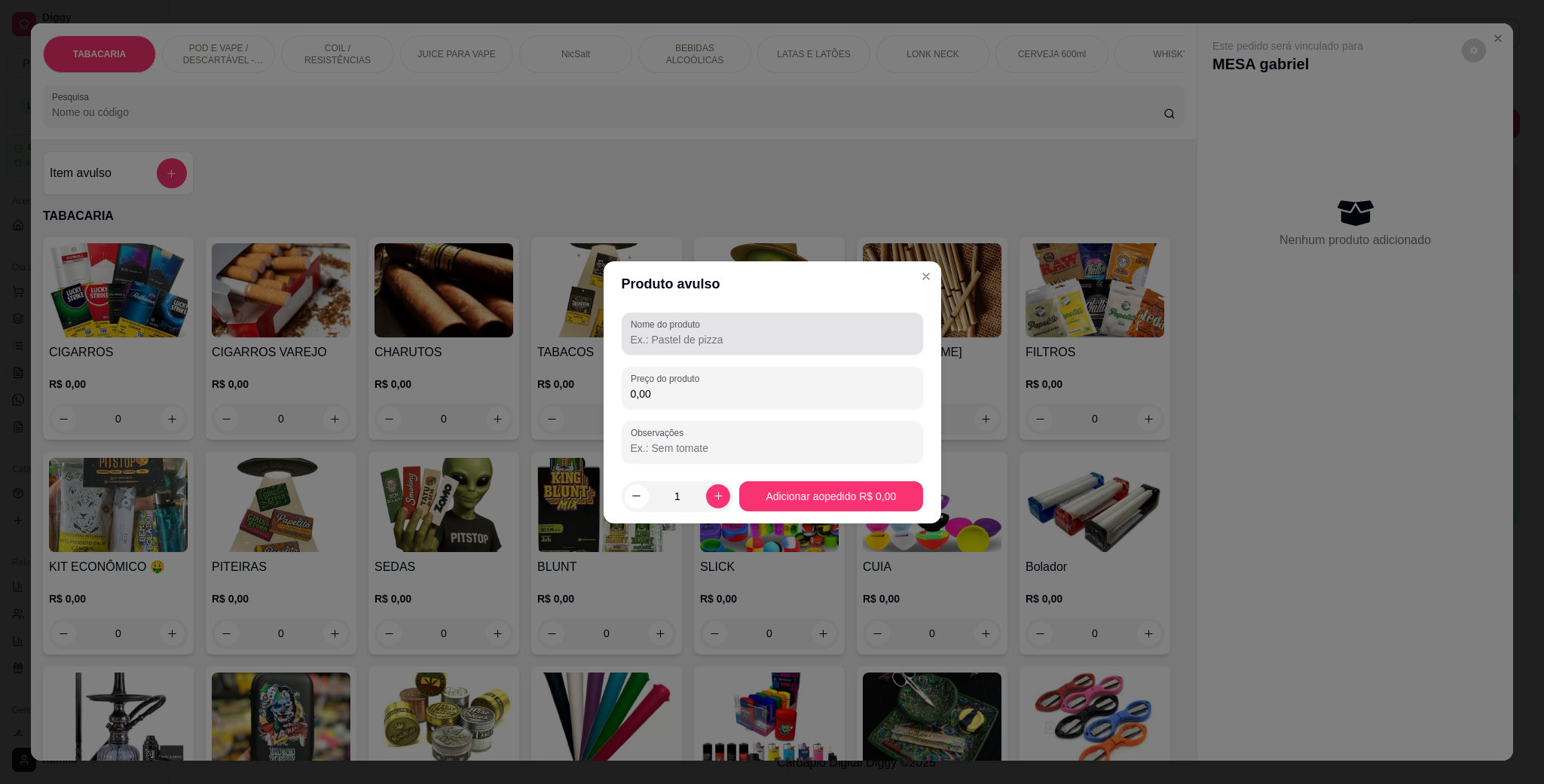
click at [724, 341] on input "Nome do produto" at bounding box center [772, 339] width 283 height 15
type input "2"
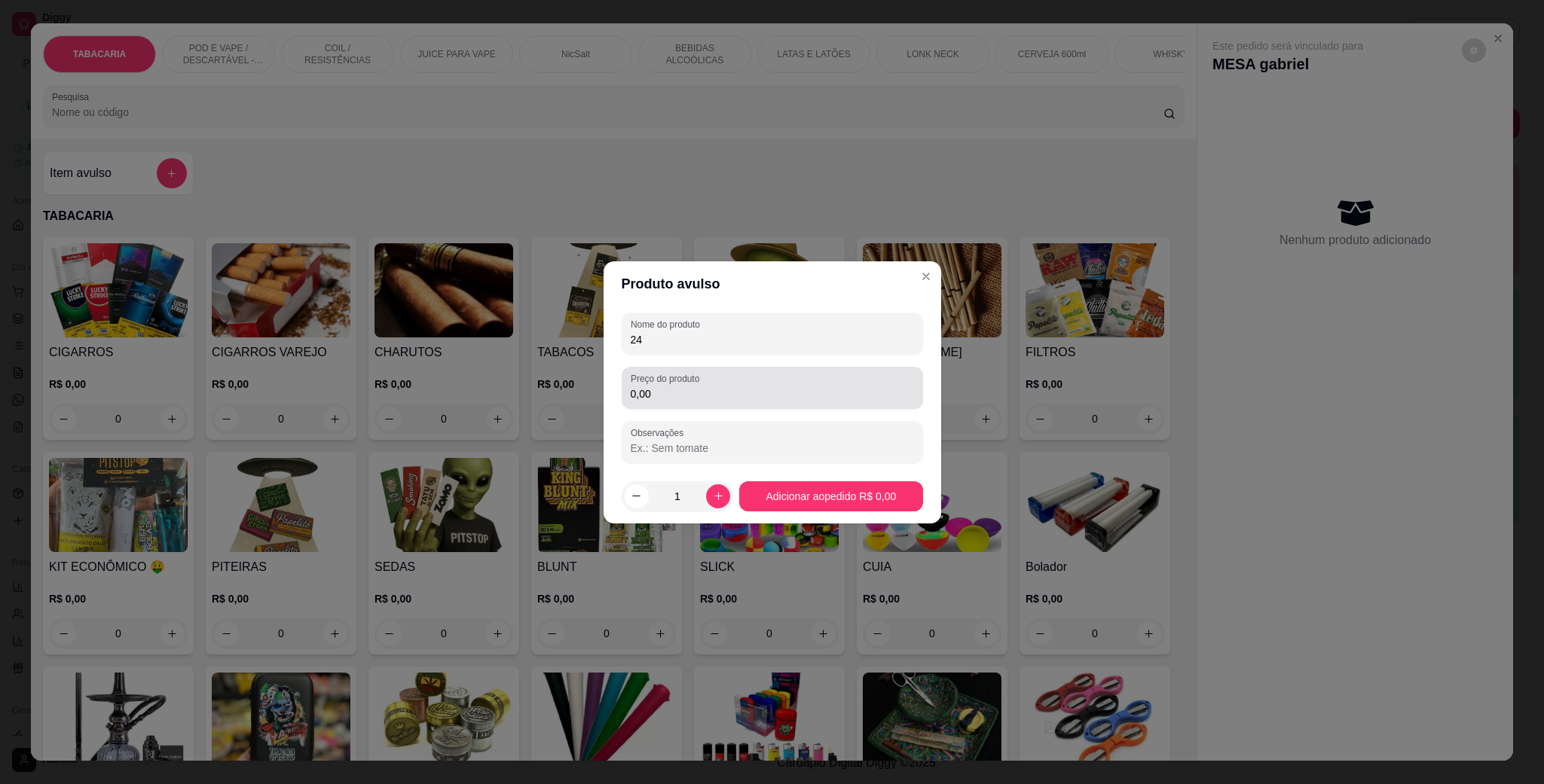
type input "24"
click at [694, 395] on input "0,00" at bounding box center [772, 394] width 283 height 15
type input "24,00"
click at [716, 334] on input "24" at bounding box center [772, 339] width 283 height 15
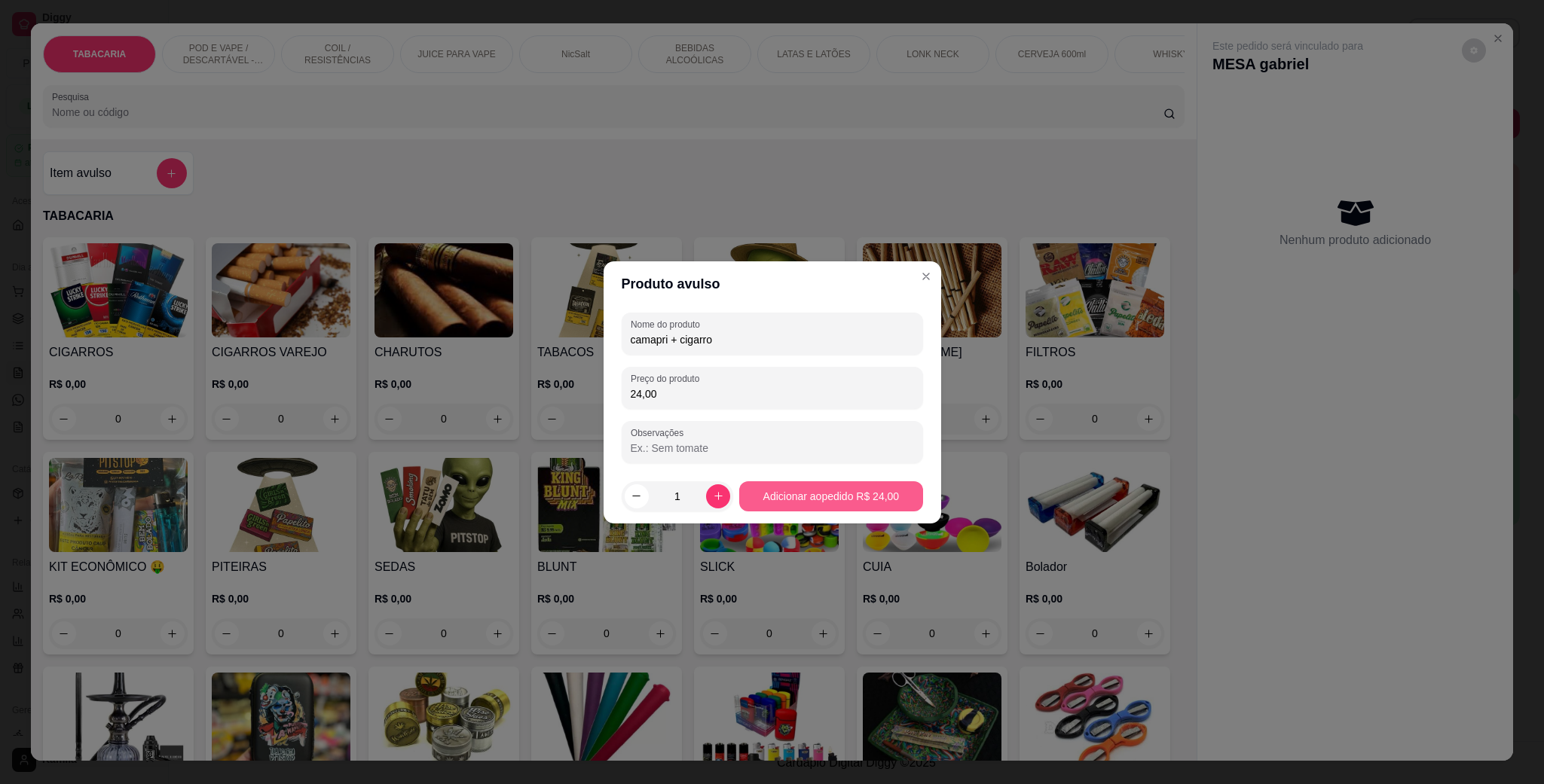
type input "camapri + cigarro"
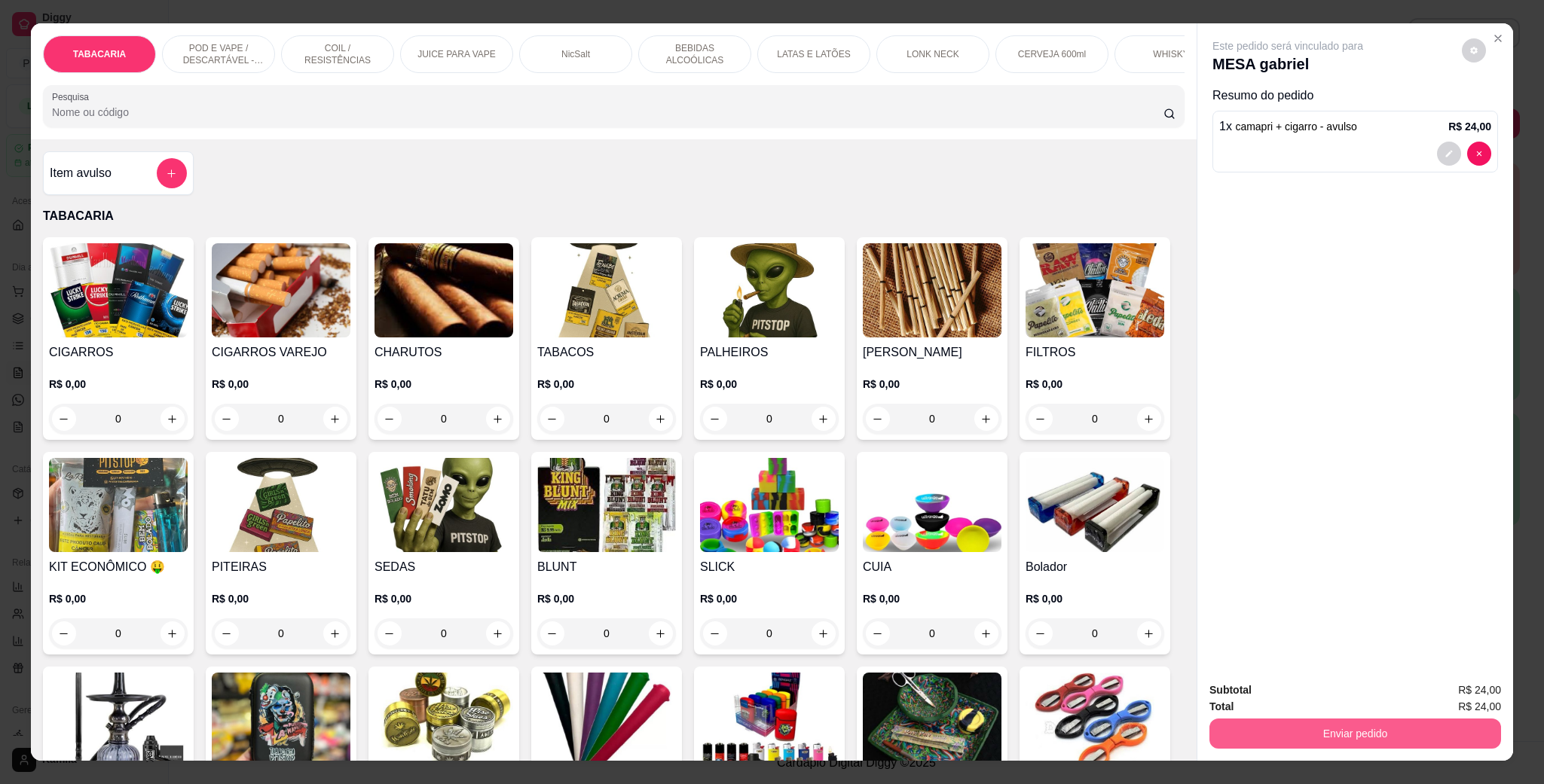
click at [1366, 717] on div "Enviar pedido" at bounding box center [1354, 731] width 291 height 34
click at [1305, 725] on button "Enviar pedido" at bounding box center [1354, 733] width 282 height 29
click at [1455, 689] on button "Enviar pedido" at bounding box center [1459, 696] width 85 height 29
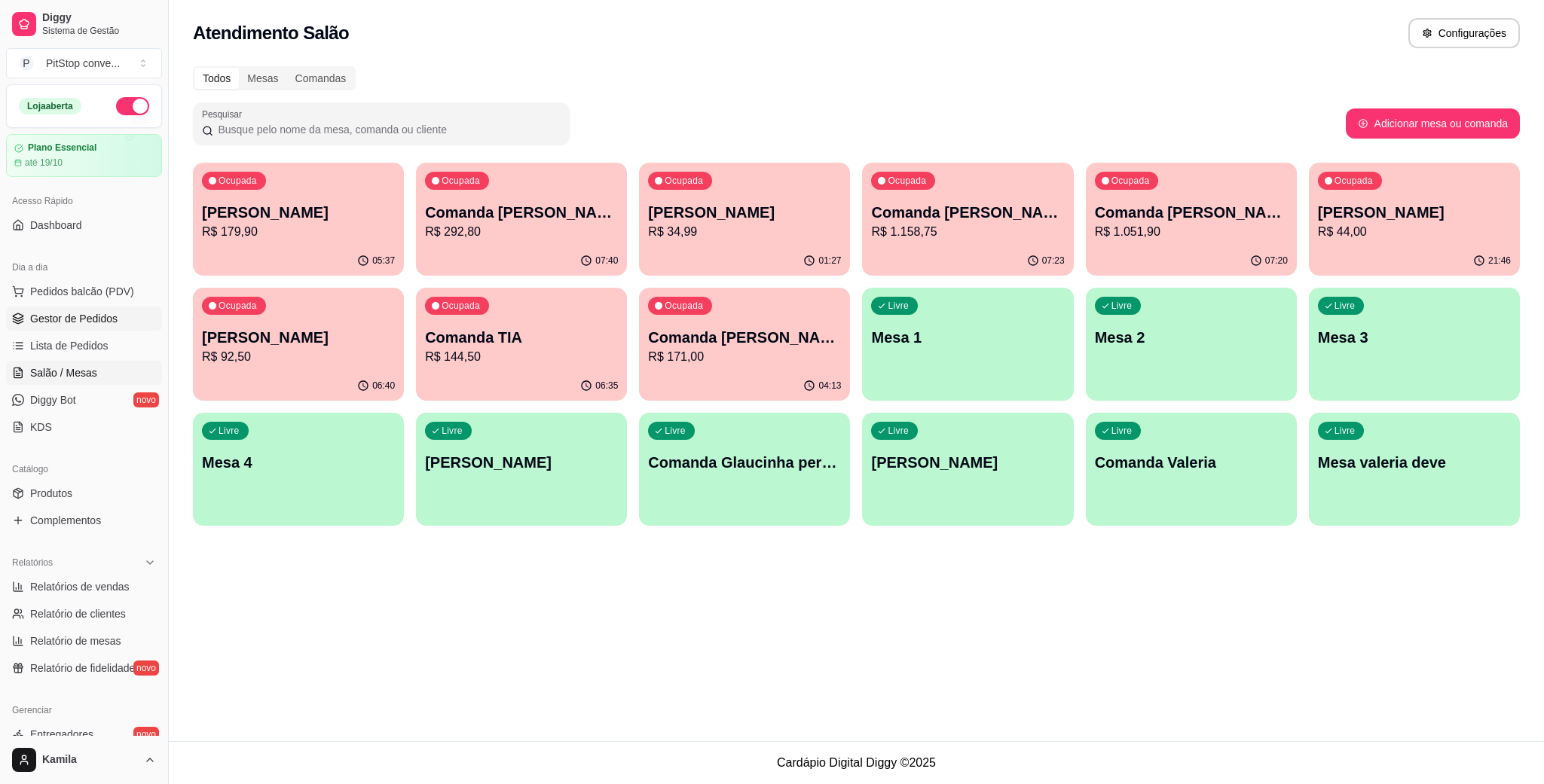
click at [86, 311] on span "Gestor de Pedidos" at bounding box center [74, 318] width 88 height 15
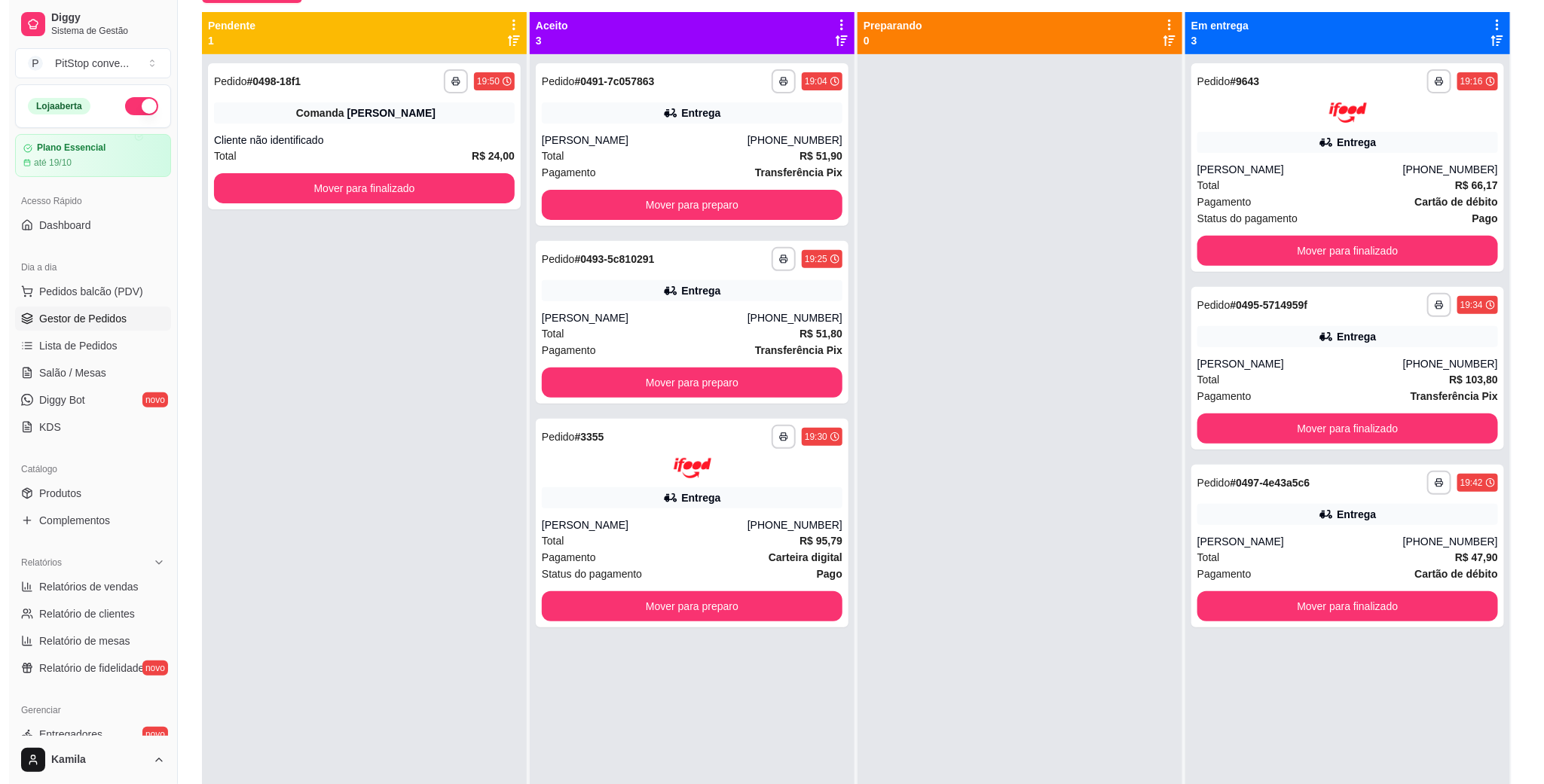
scroll to position [117, 0]
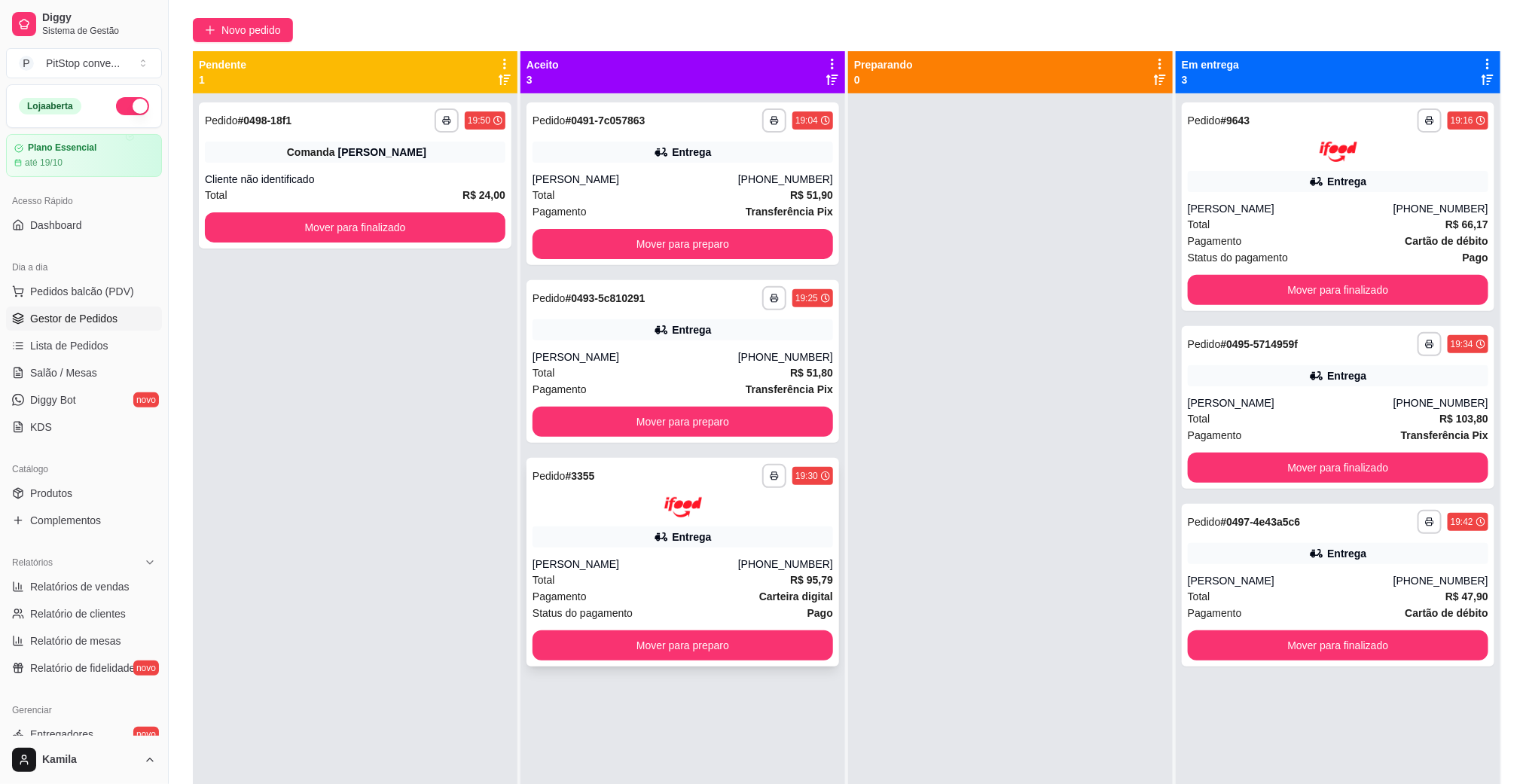
click at [709, 550] on div "**********" at bounding box center [682, 562] width 312 height 209
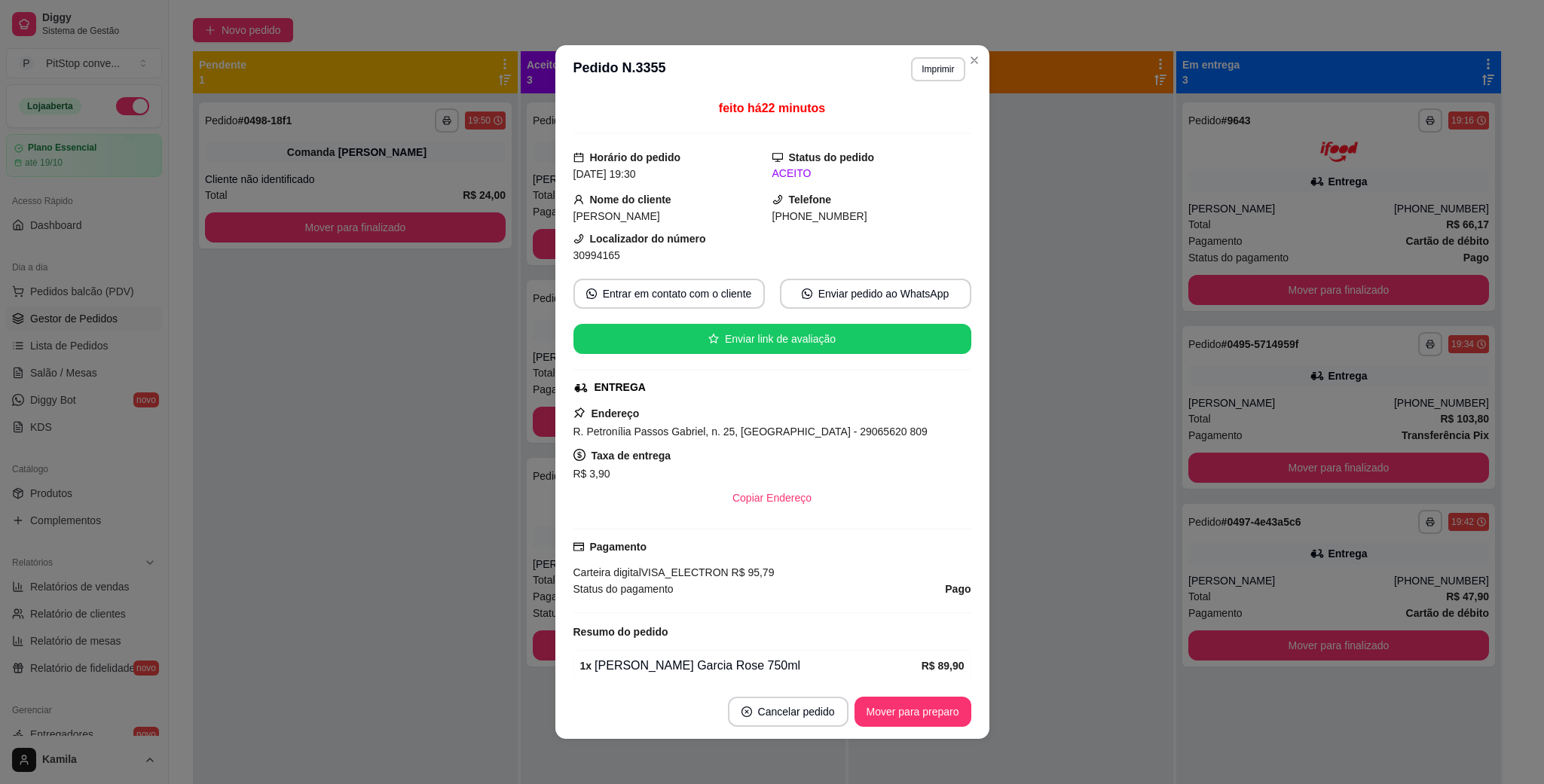
click at [787, 434] on span "R. Petronília Passos Gabriel, n. 25, [GEOGRAPHIC_DATA] - 29065620 809" at bounding box center [750, 432] width 354 height 12
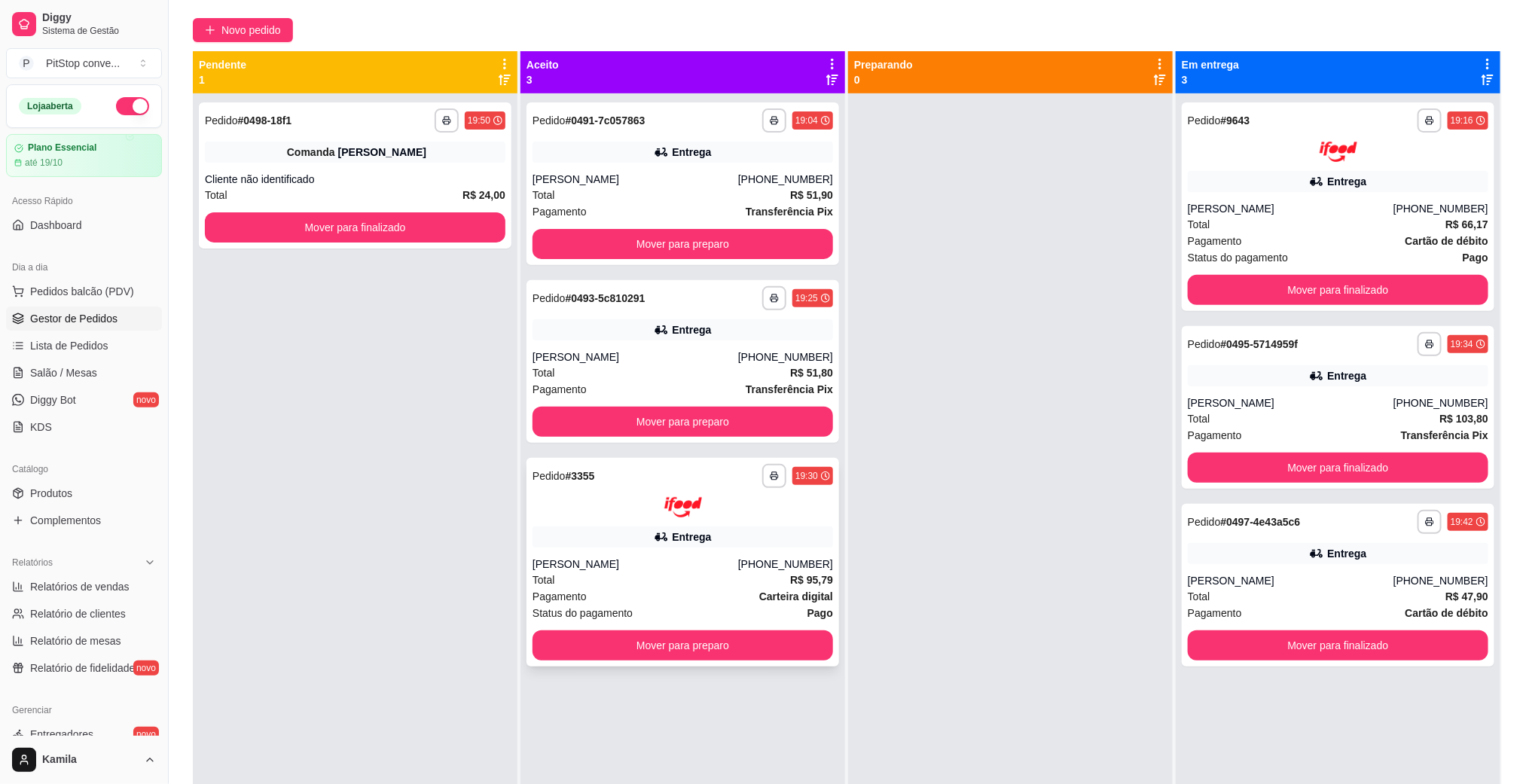
click at [640, 572] on div "Total R$ 95,79" at bounding box center [682, 580] width 300 height 17
click at [1308, 405] on div "[PERSON_NAME]" at bounding box center [1291, 403] width 206 height 15
click at [1338, 199] on div "**********" at bounding box center [1338, 206] width 312 height 209
click at [1283, 567] on div "**********" at bounding box center [1338, 584] width 312 height 163
click at [1258, 377] on div "Entrega" at bounding box center [1338, 376] width 300 height 21
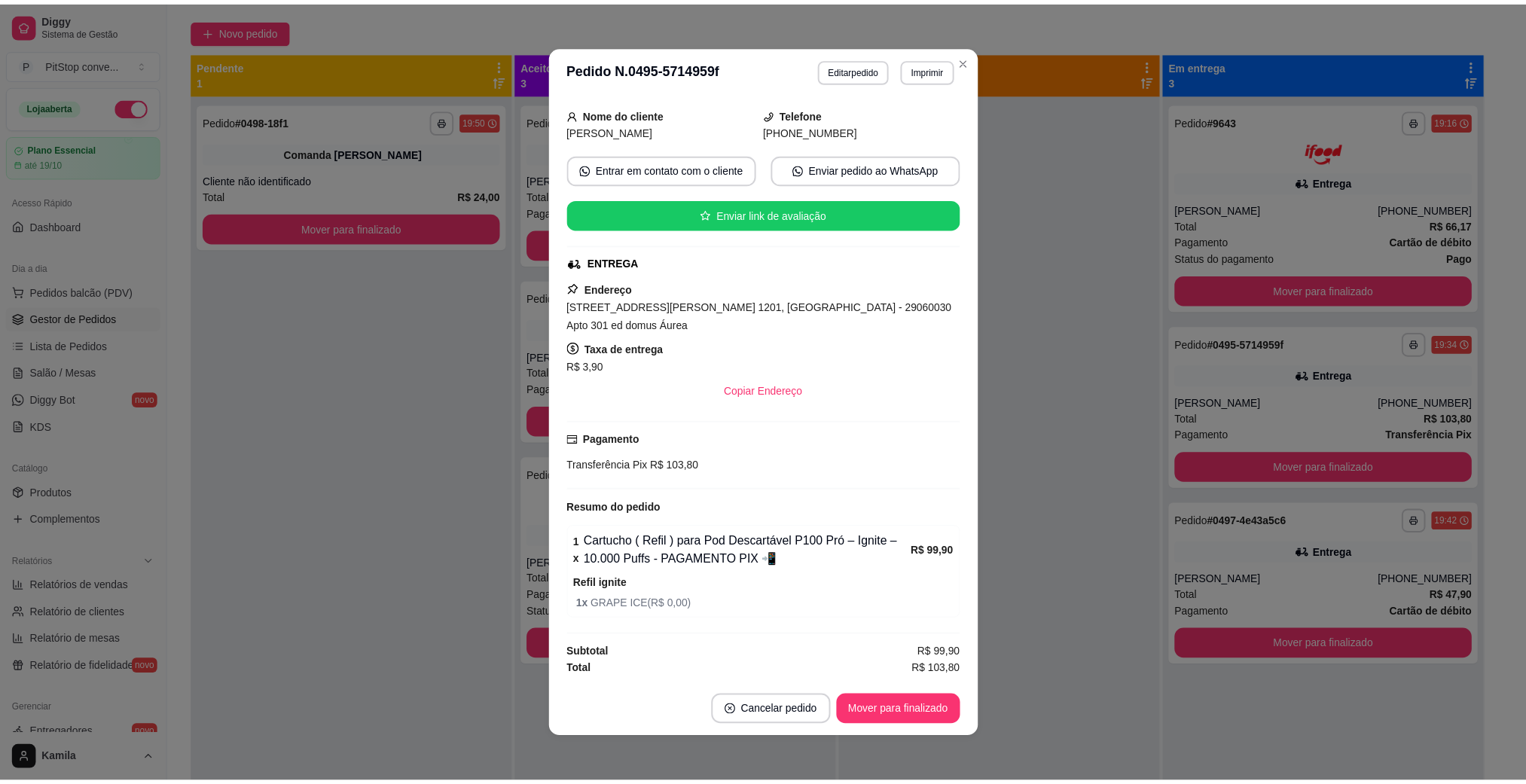
scroll to position [0, 0]
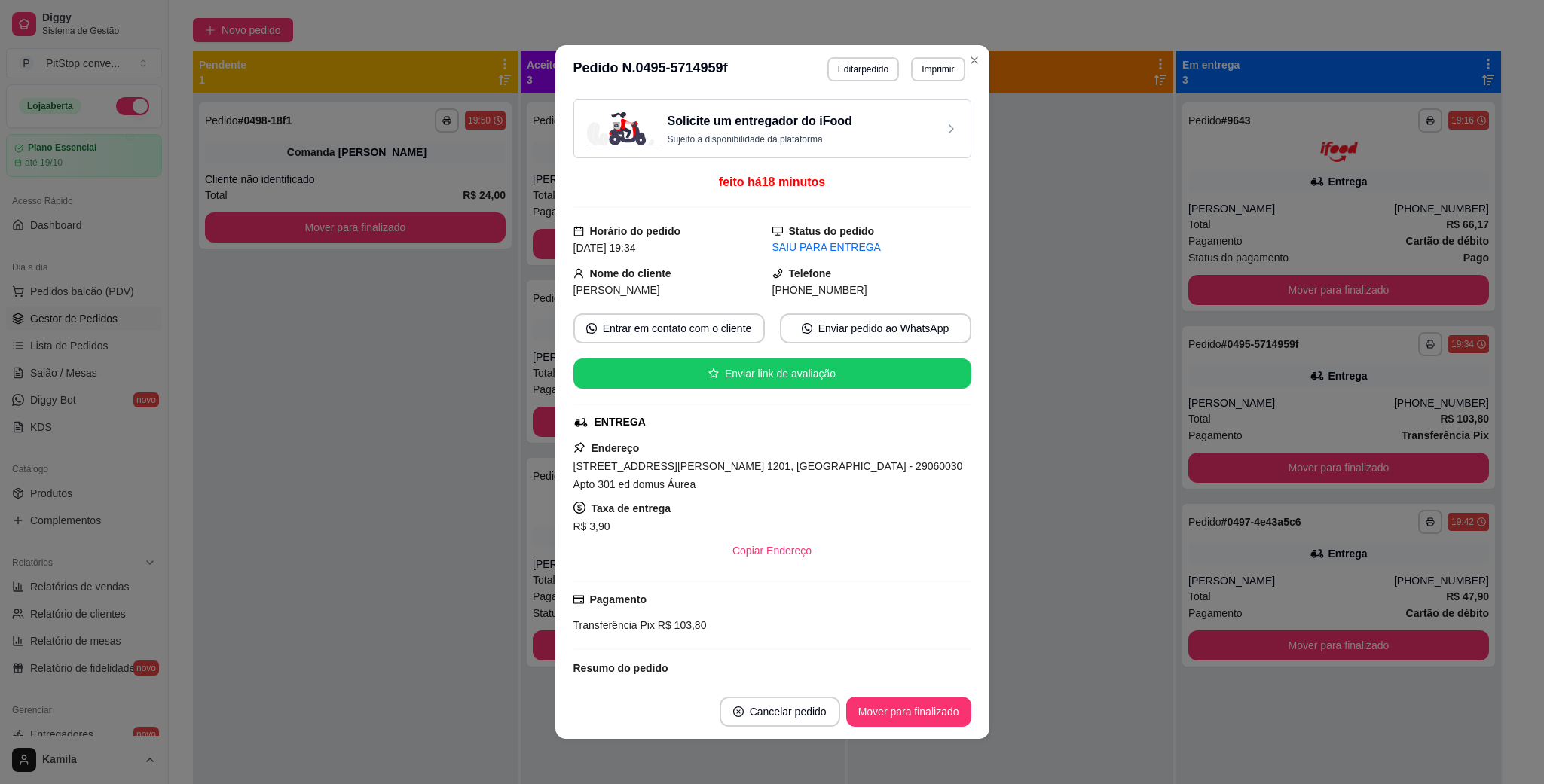
click at [746, 466] on span "[STREET_ADDRESS][PERSON_NAME] 1201, [GEOGRAPHIC_DATA] - 29060030 Apto 301 ed do…" at bounding box center [768, 475] width 390 height 30
click at [747, 466] on span "[STREET_ADDRESS][PERSON_NAME] 1201, [GEOGRAPHIC_DATA] - 29060030 Apto 301 ed do…" at bounding box center [768, 475] width 390 height 30
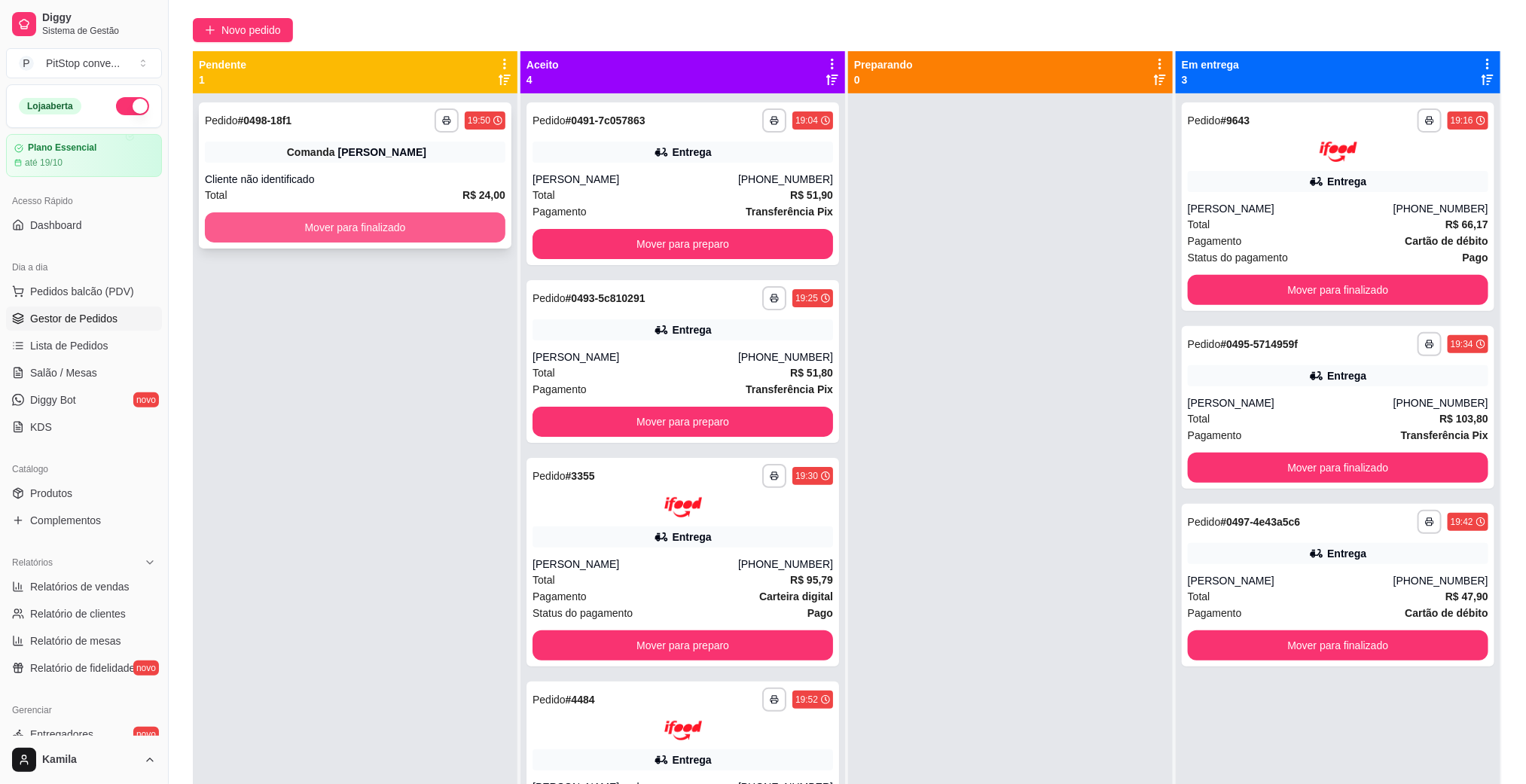
click at [416, 222] on button "Mover para finalizado" at bounding box center [355, 228] width 300 height 30
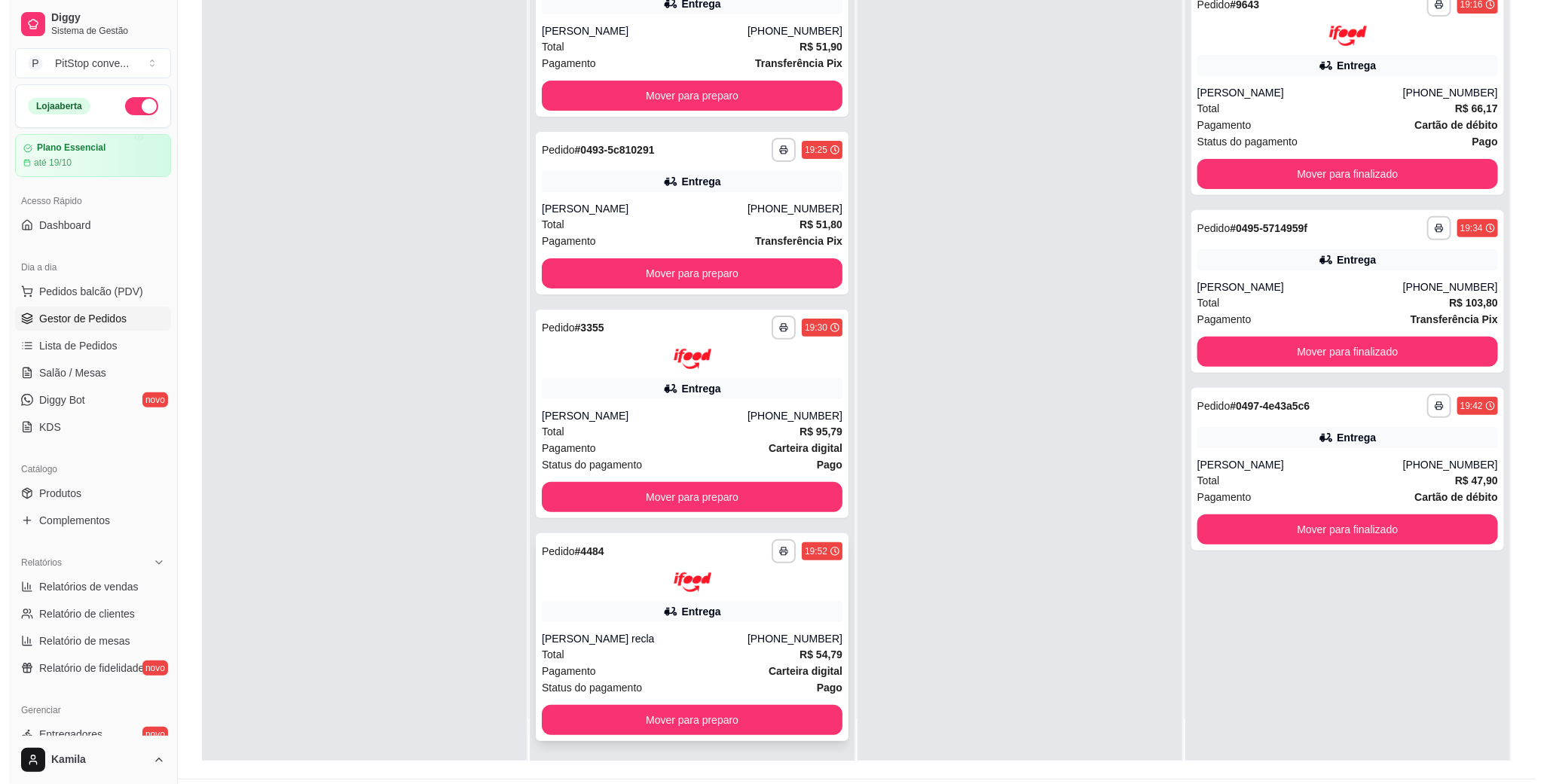
scroll to position [231, 0]
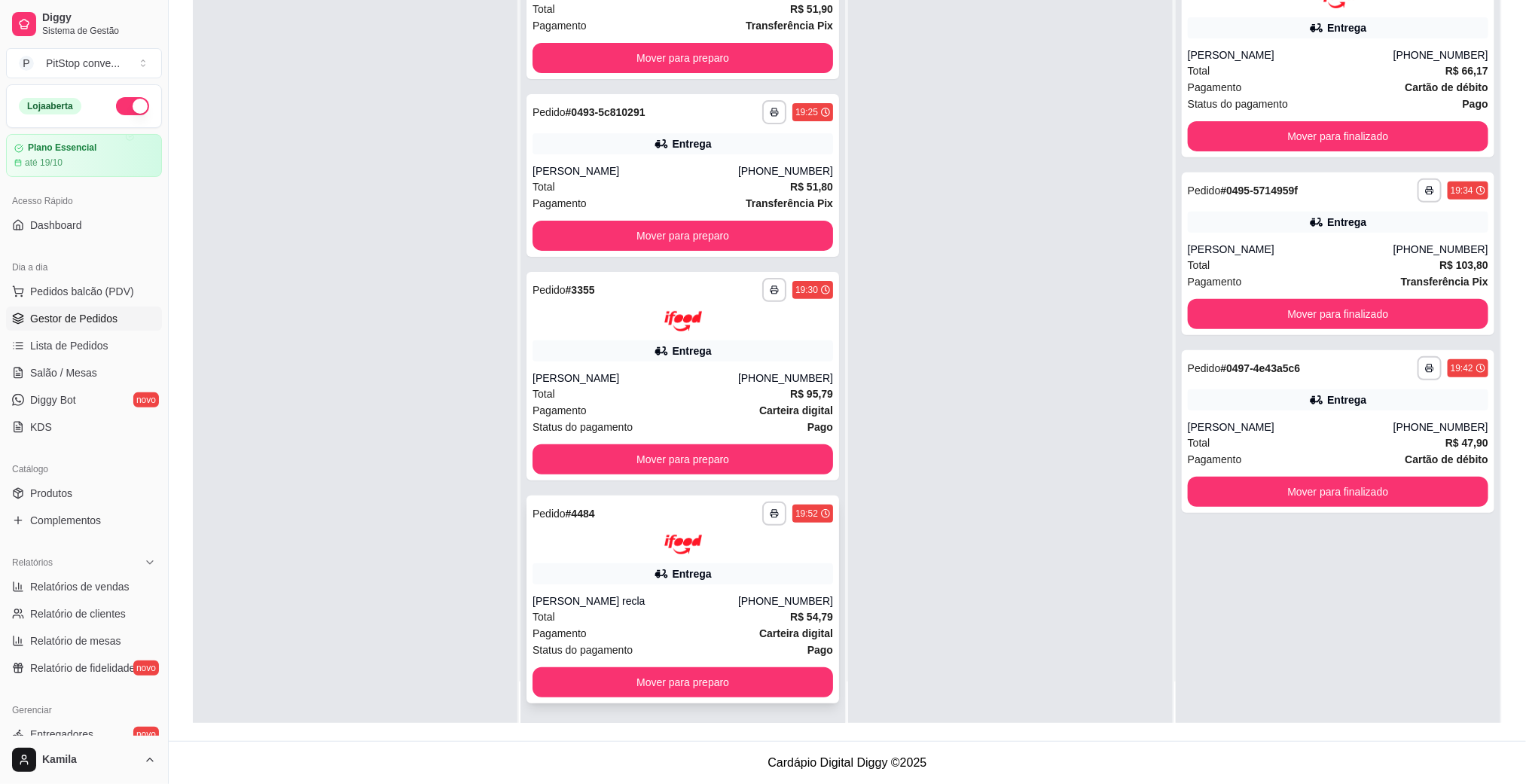
click at [728, 610] on div "Total R$ 54,79" at bounding box center [682, 617] width 300 height 17
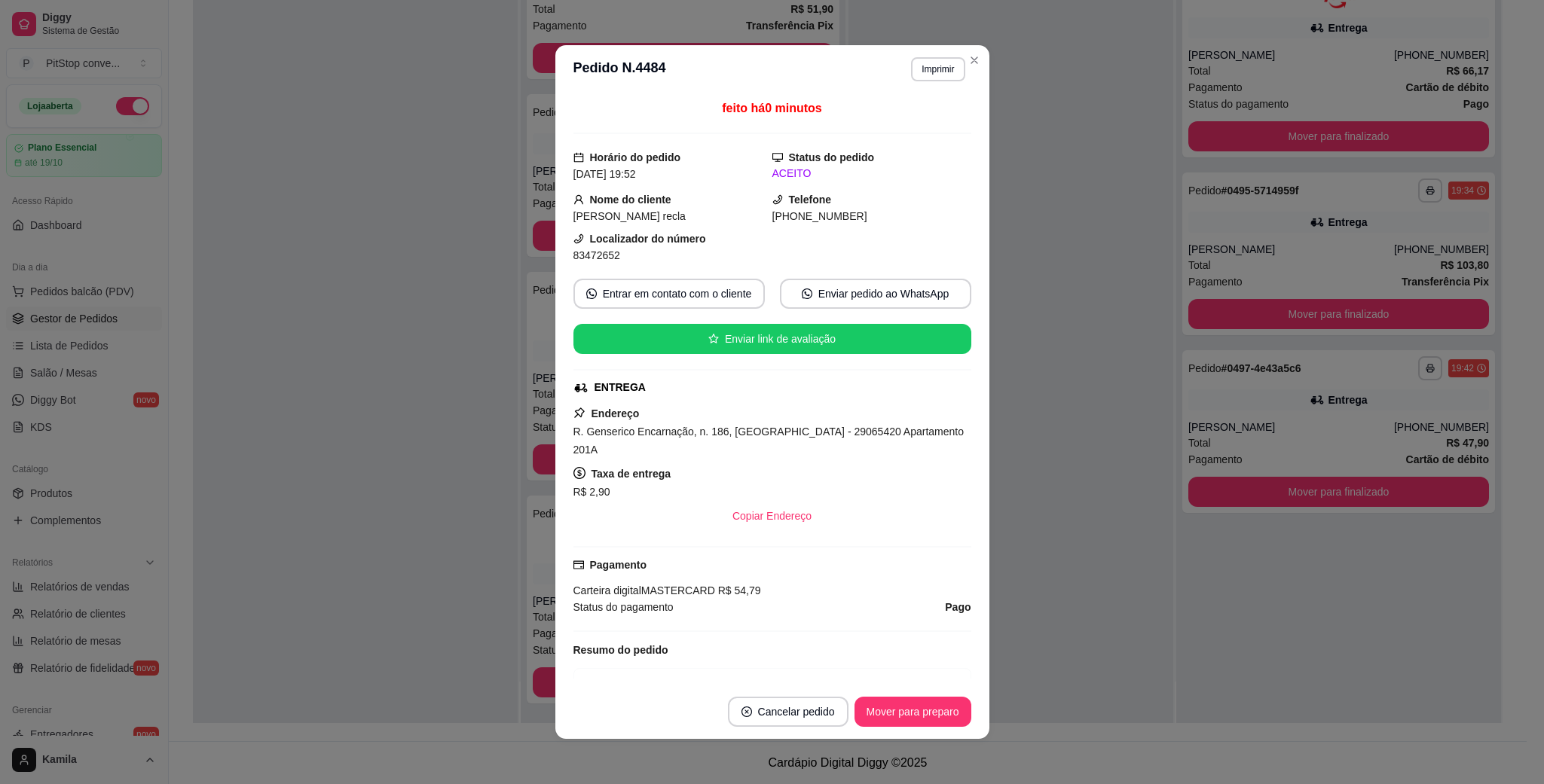
click at [834, 443] on div "R. Genserico Encarnação, n. 186, [GEOGRAPHIC_DATA] - 29065420 Apartamento 201A" at bounding box center [772, 441] width 398 height 36
click at [834, 438] on span "R. Genserico Encarnação, n. 186, [GEOGRAPHIC_DATA] - 29065420 Apartamento 201A" at bounding box center [769, 441] width 391 height 30
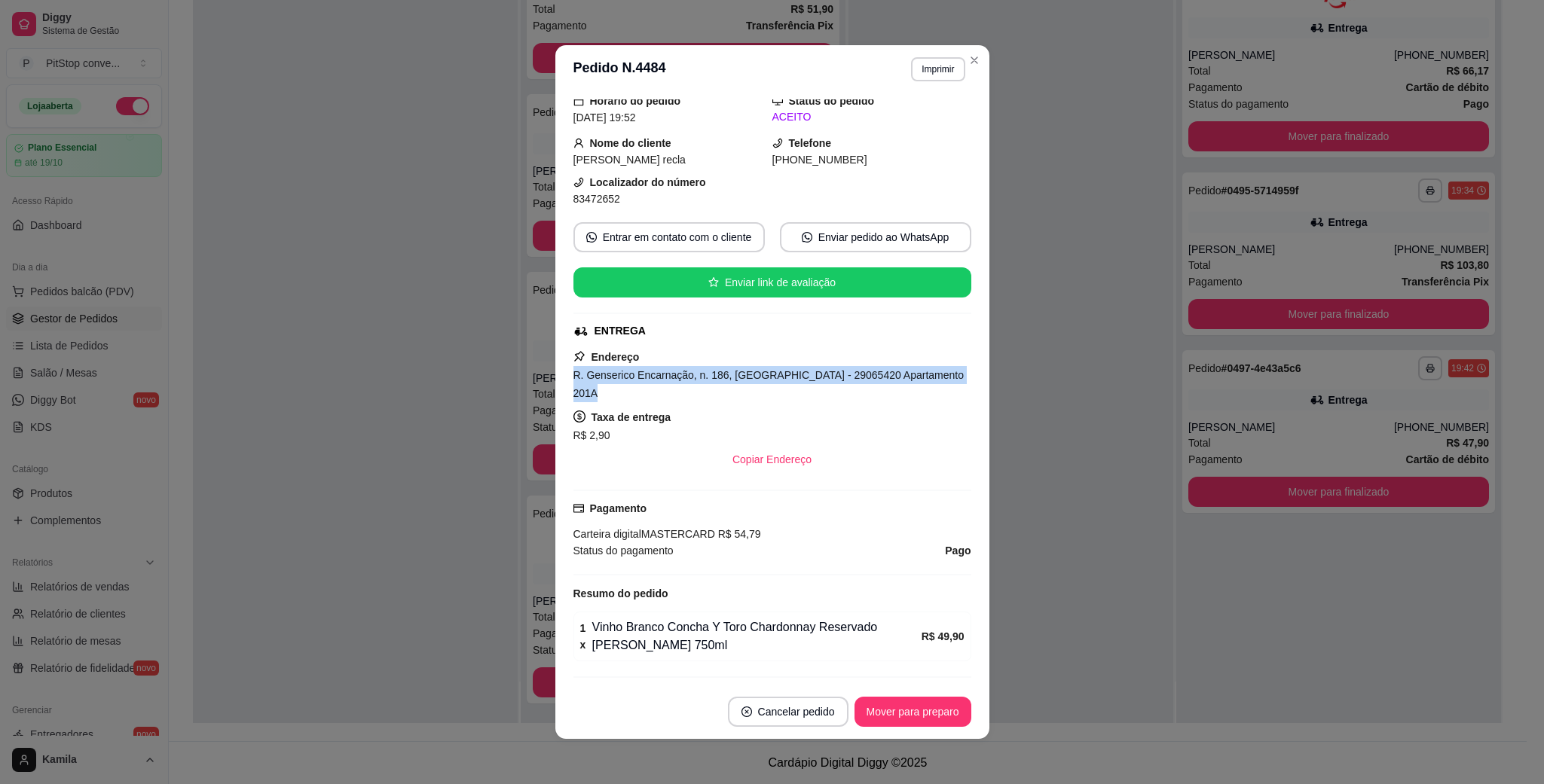
scroll to position [87, 0]
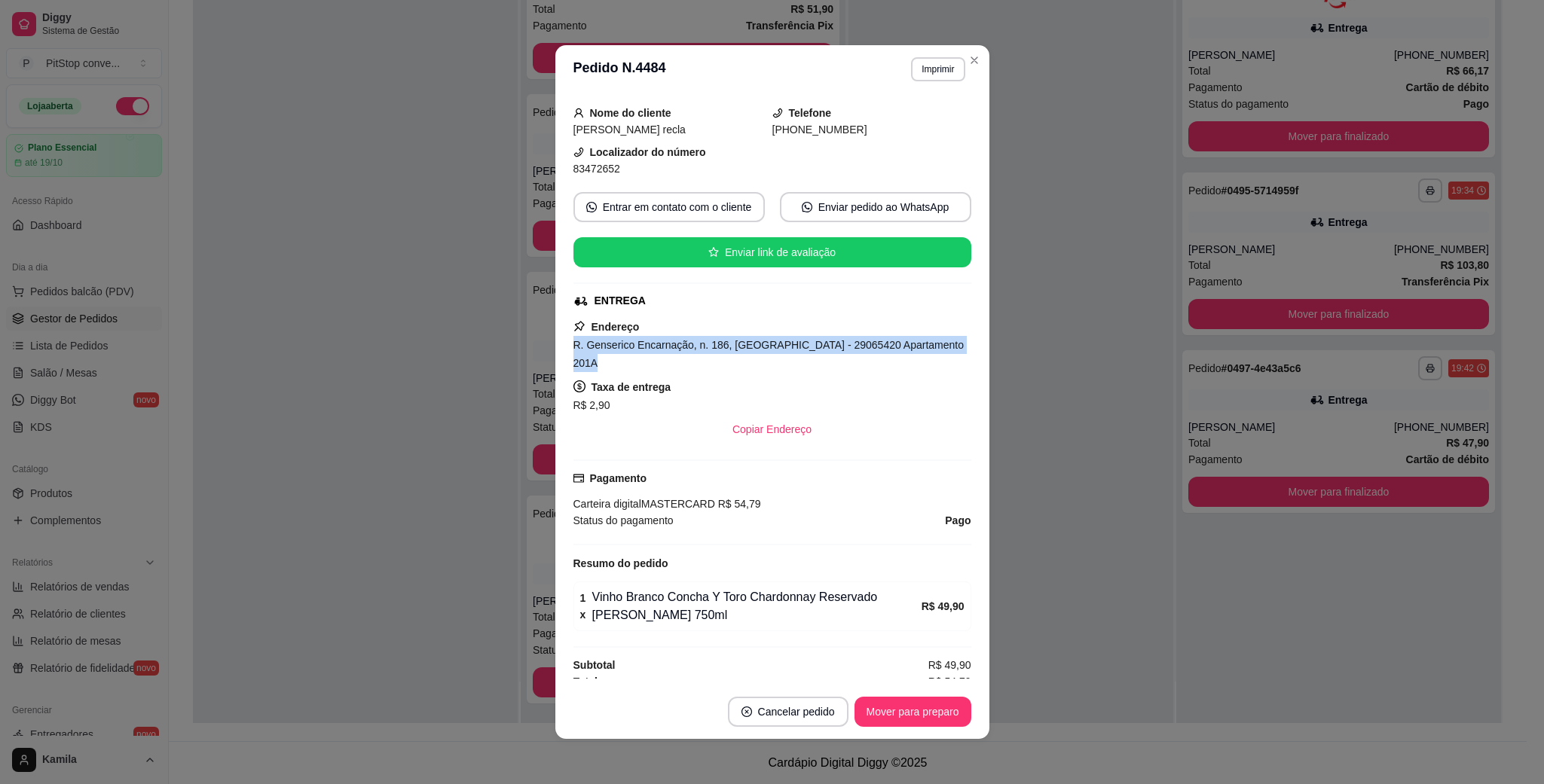
click at [911, 75] on button "Imprimir" at bounding box center [937, 70] width 54 height 24
click at [893, 120] on button "IMPRESSORA" at bounding box center [903, 123] width 109 height 24
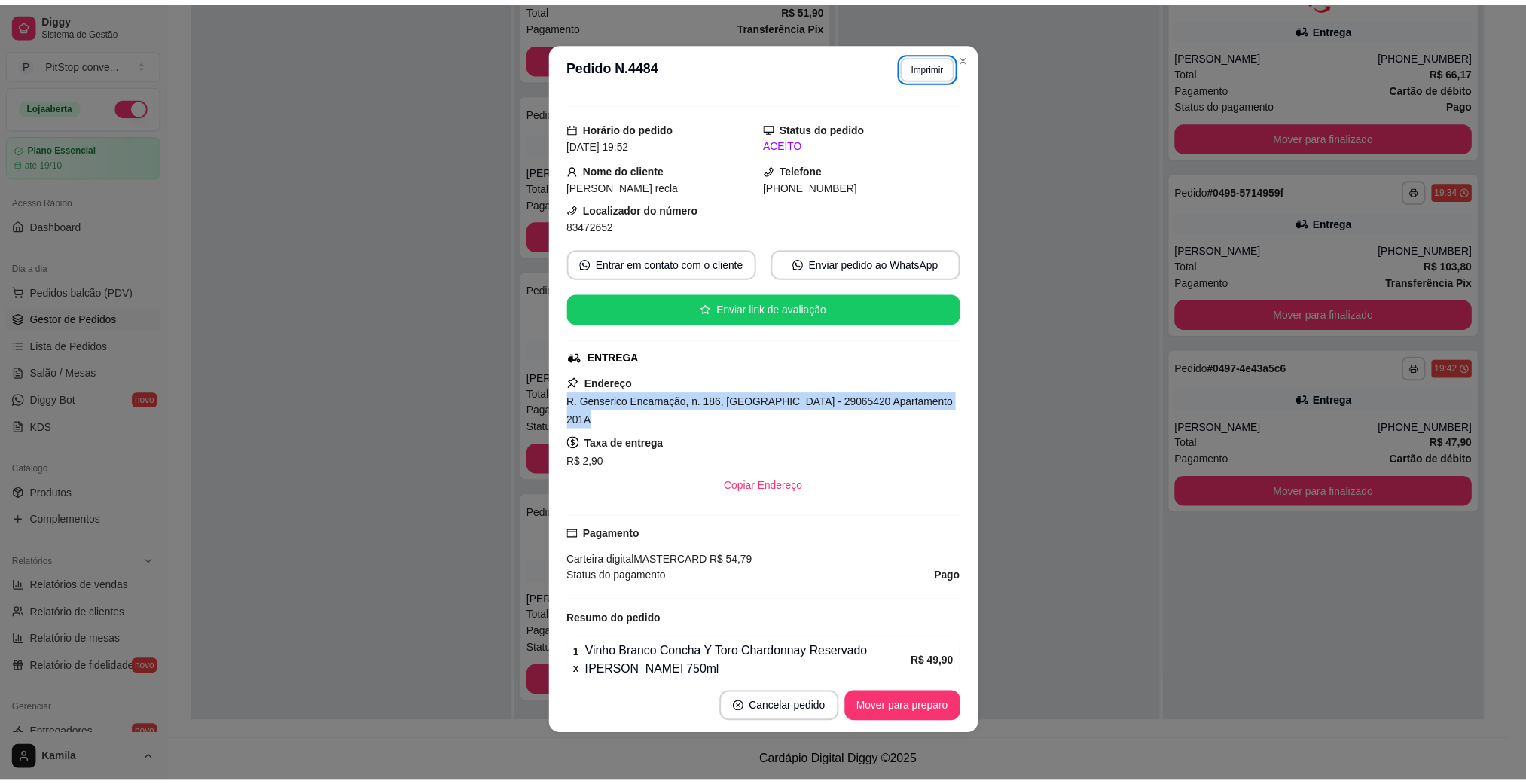
scroll to position [0, 0]
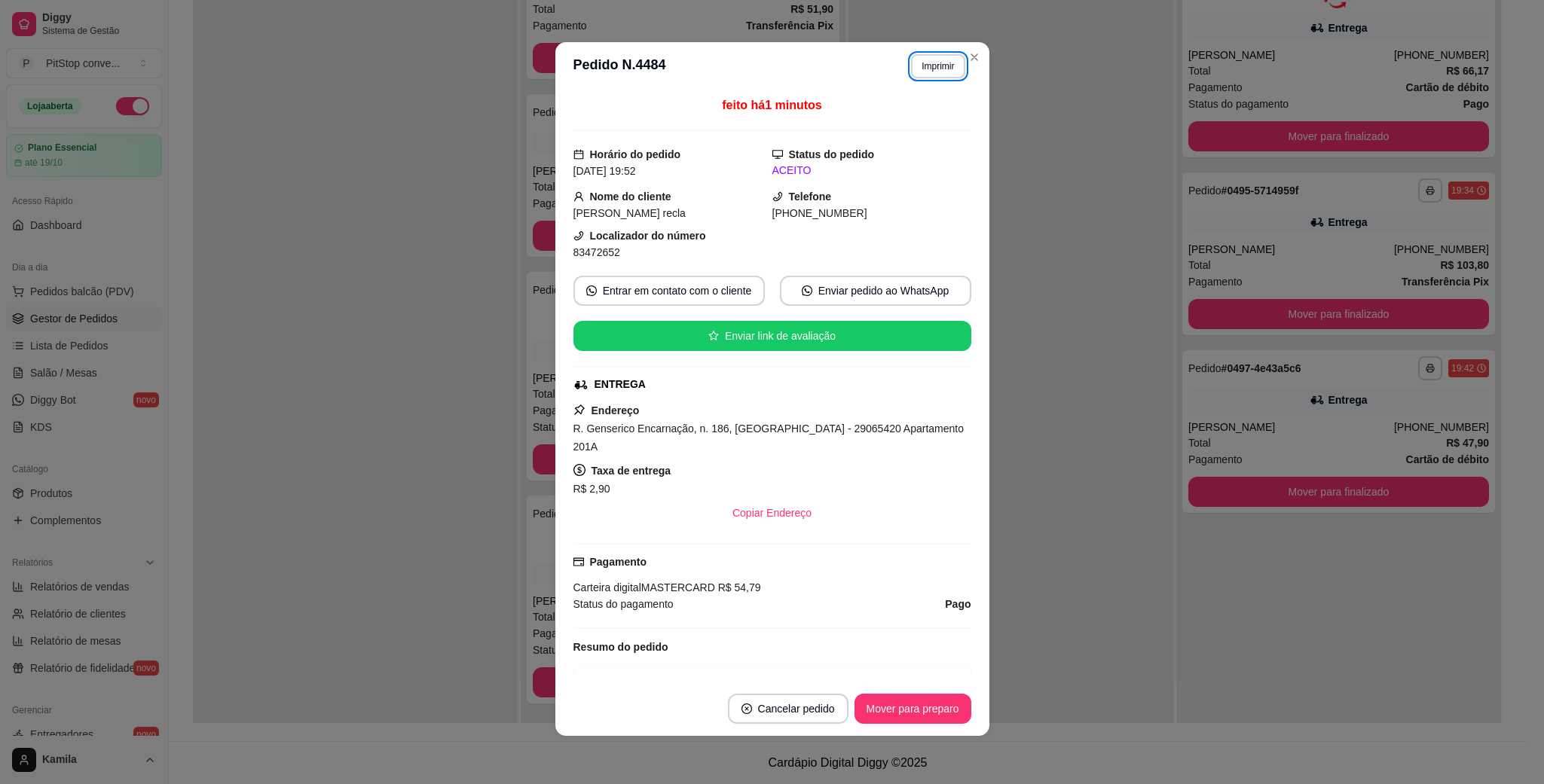
click at [598, 249] on span "83472652" at bounding box center [597, 253] width 47 height 12
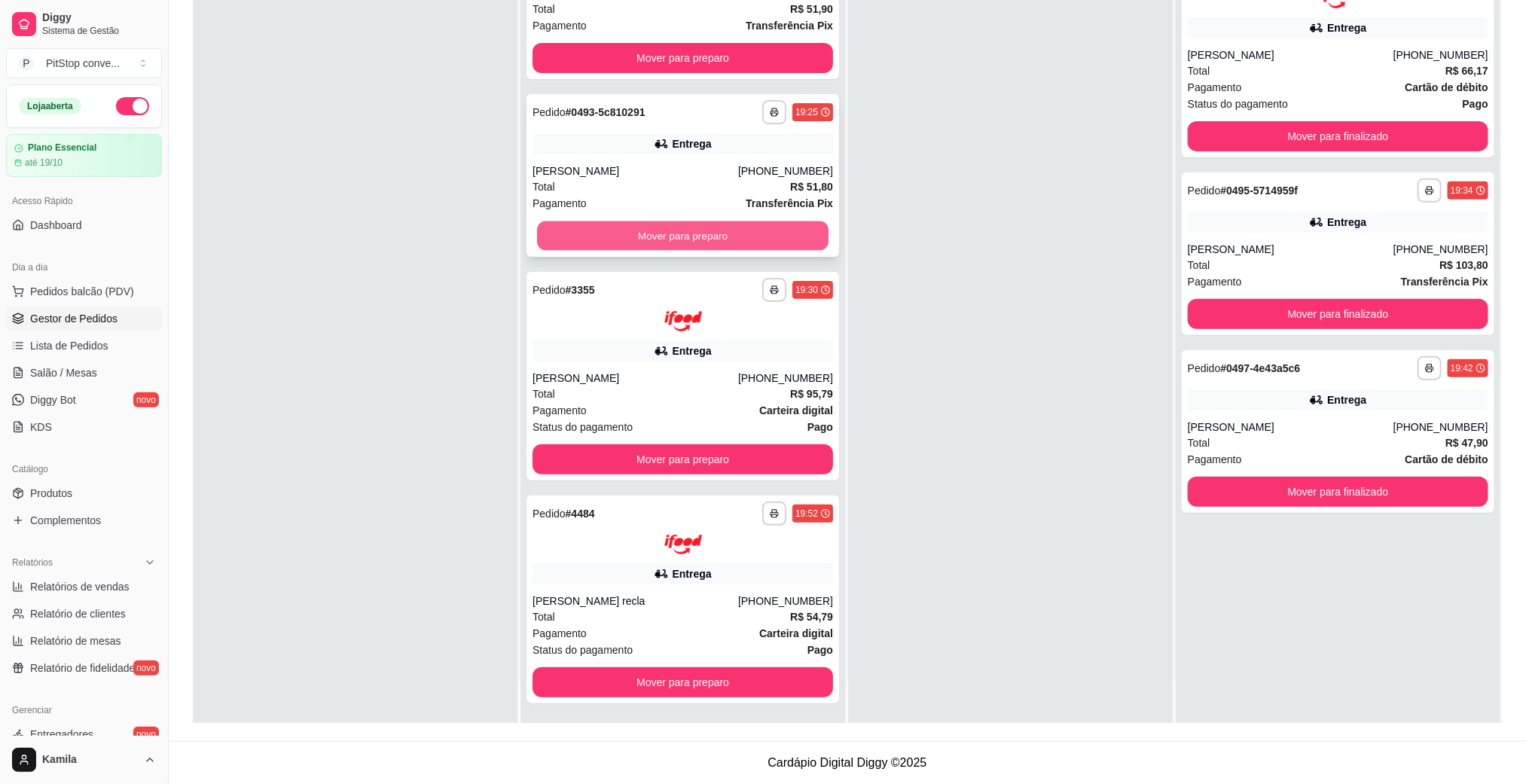
click at [730, 237] on button "Mover para preparo" at bounding box center [682, 236] width 291 height 29
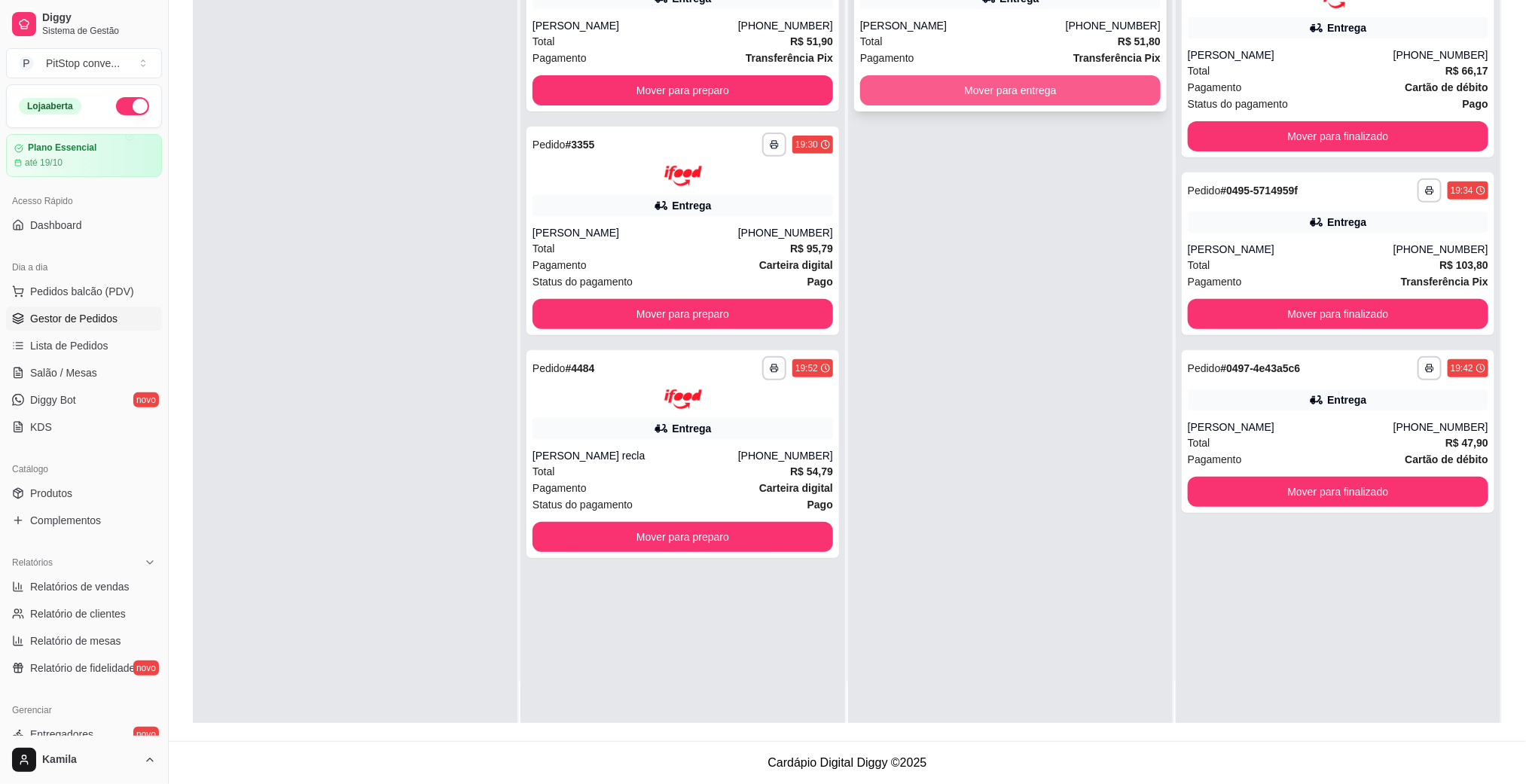
click at [938, 82] on button "Mover para entrega" at bounding box center [1010, 91] width 300 height 30
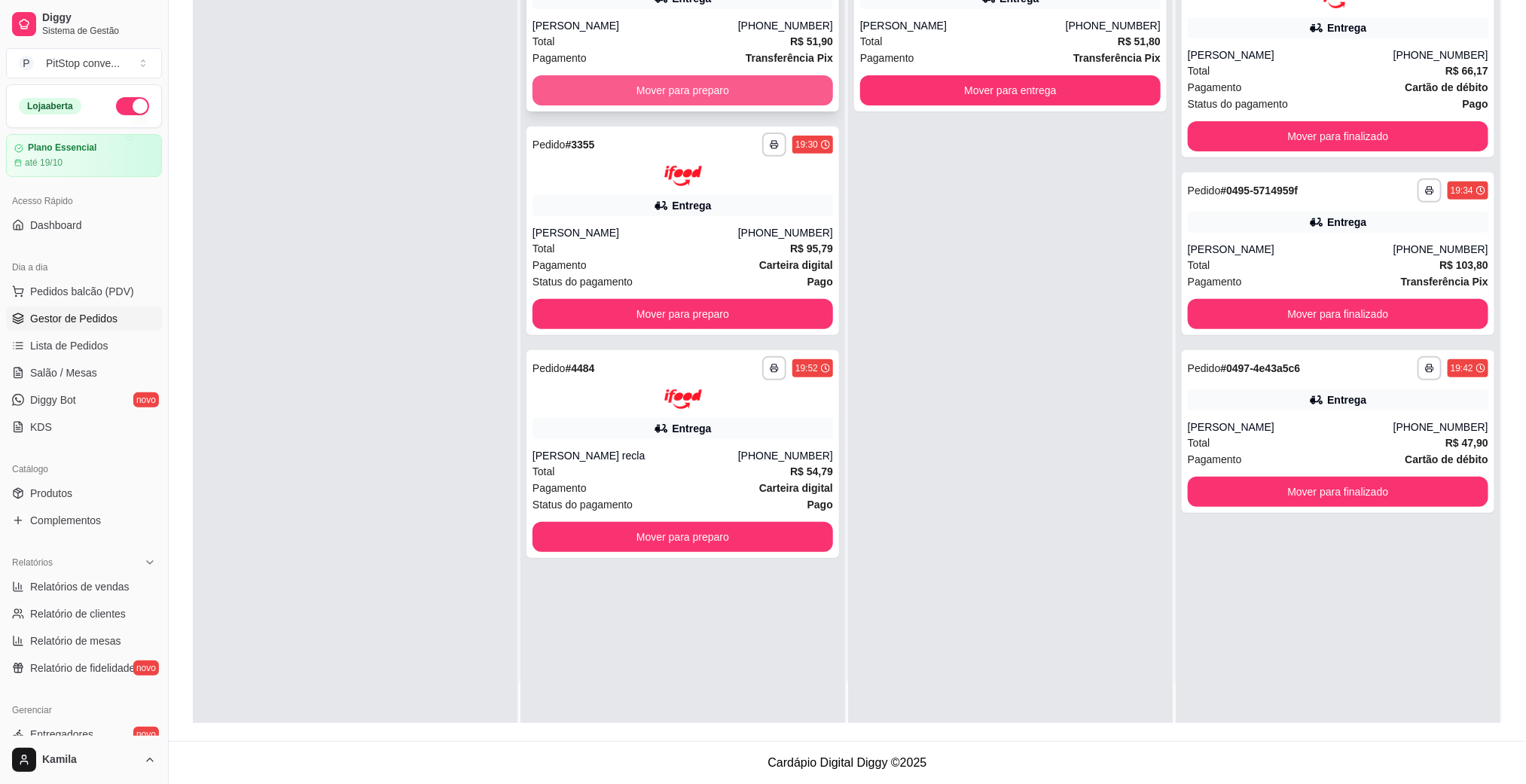
click at [798, 86] on button "Mover para preparo" at bounding box center [682, 91] width 300 height 30
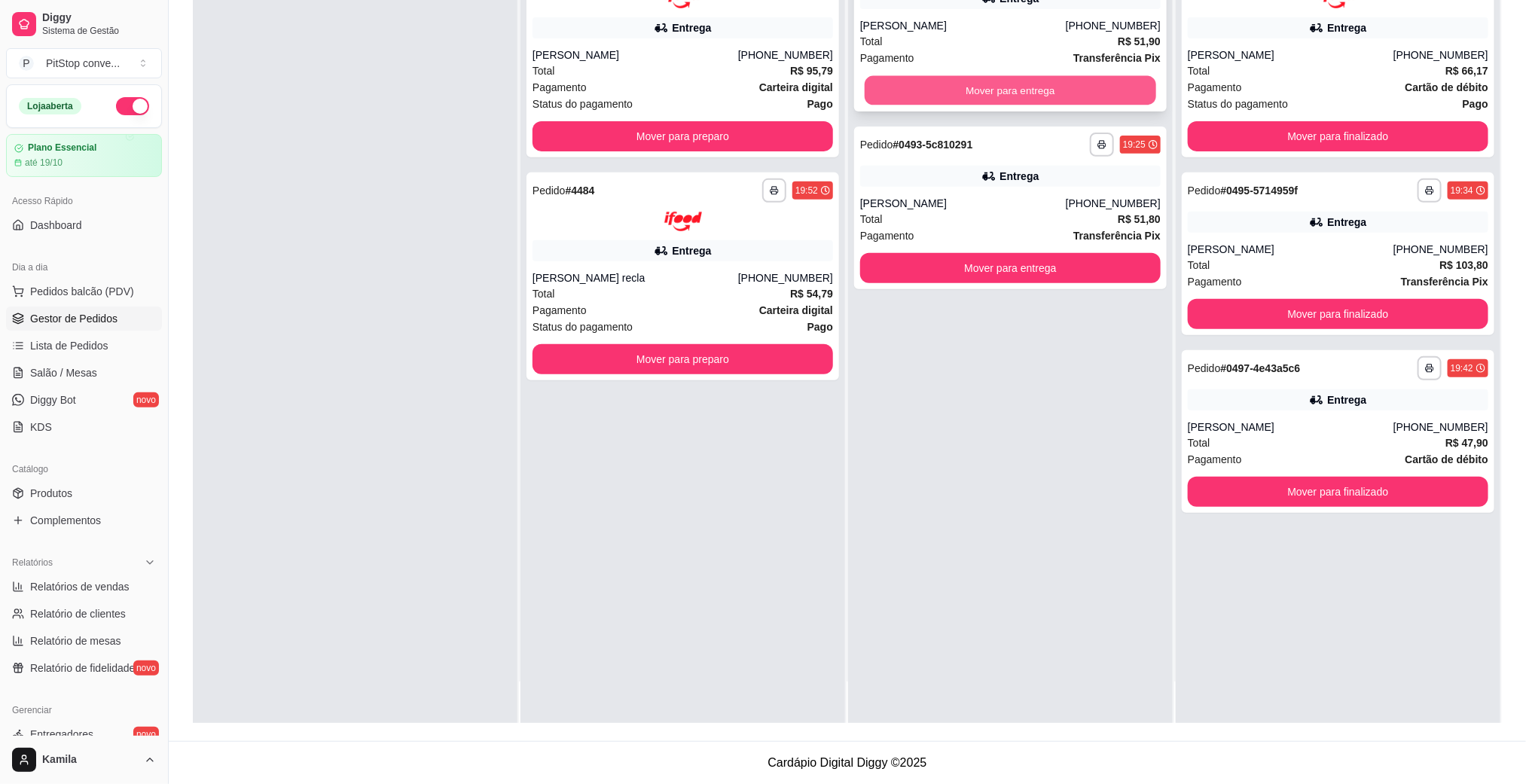
click at [992, 91] on button "Mover para entrega" at bounding box center [1010, 91] width 291 height 29
click at [993, 91] on button "Mover para entrega" at bounding box center [1010, 91] width 300 height 30
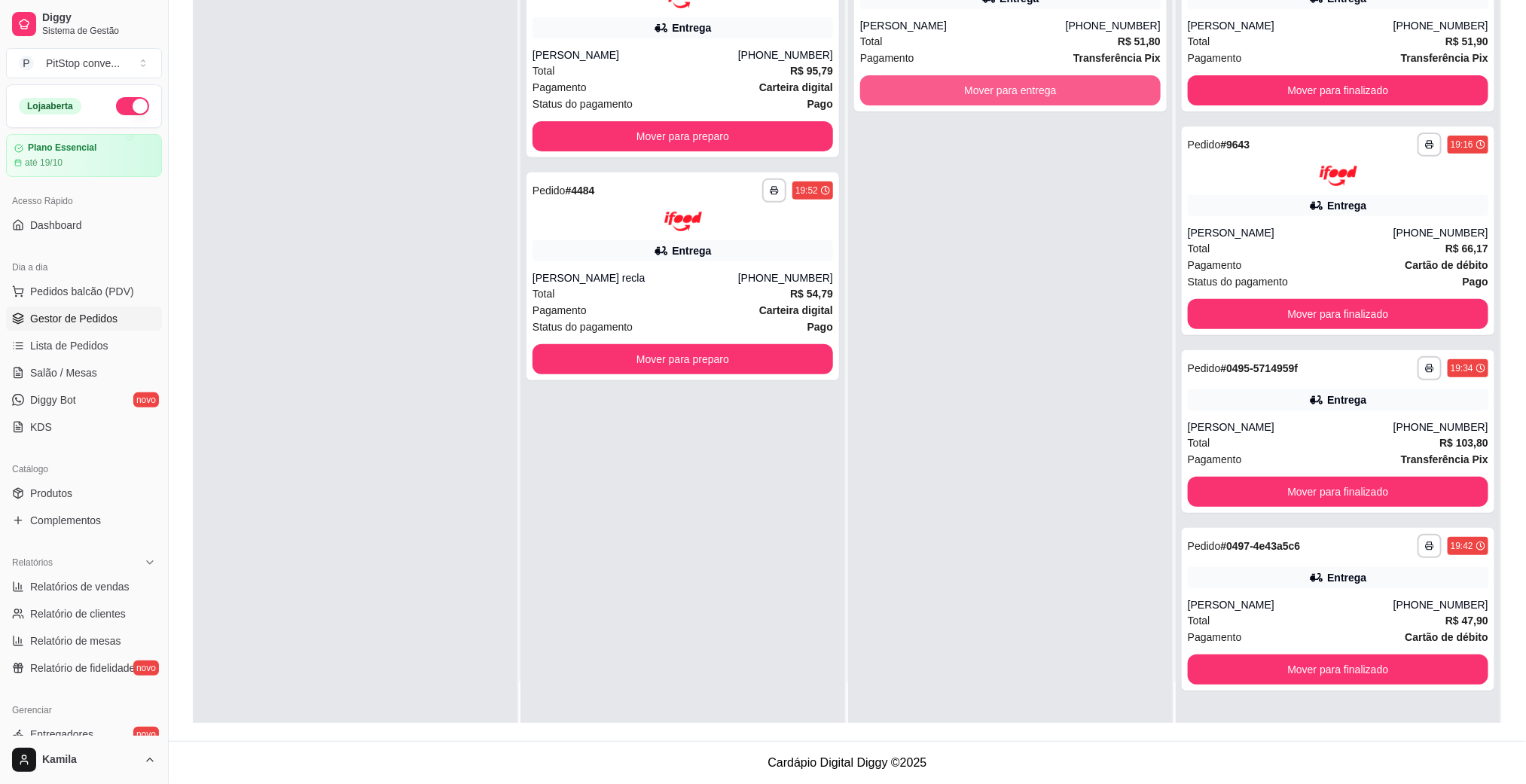
click at [993, 91] on button "Mover para entrega" at bounding box center [1010, 91] width 300 height 30
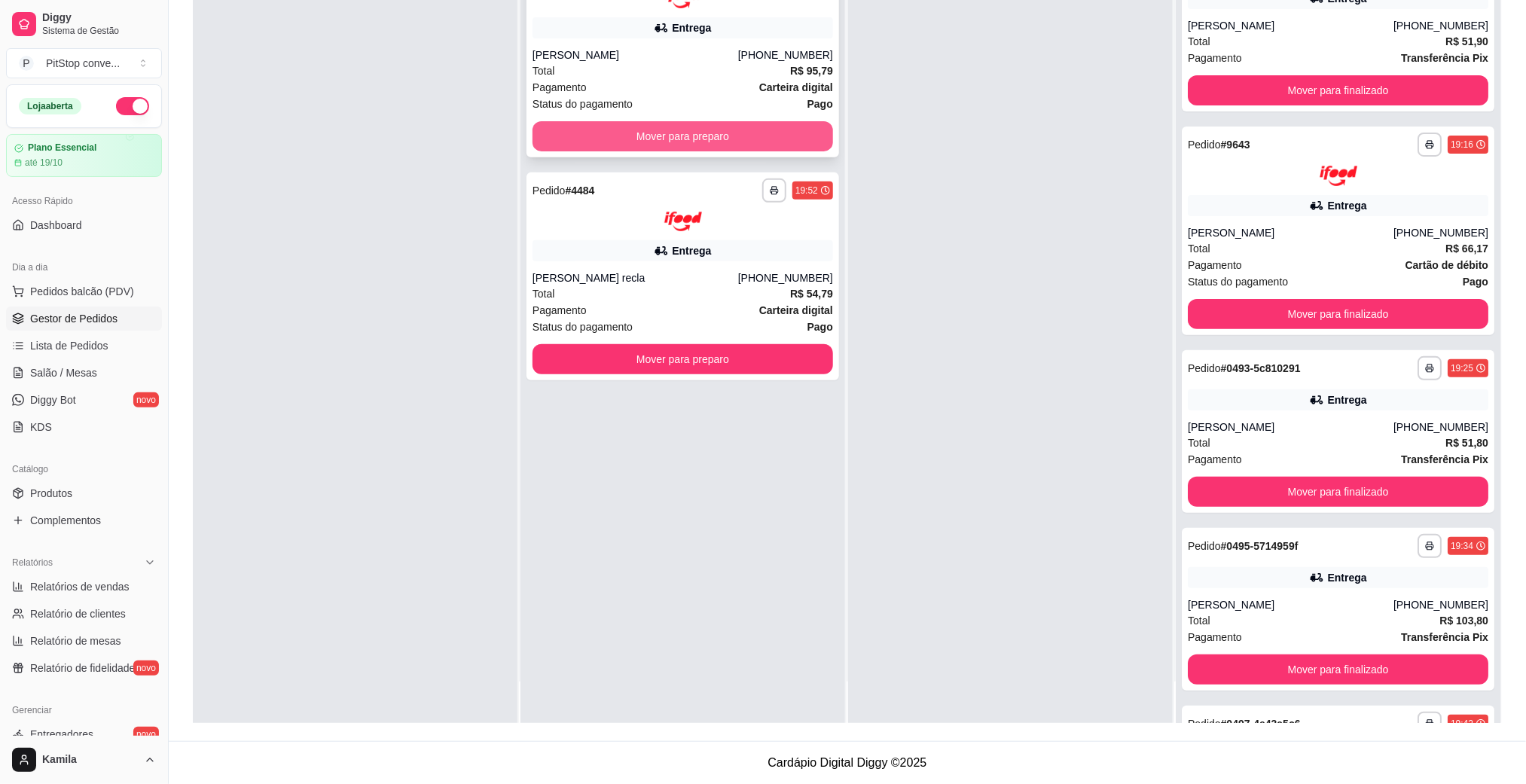
click at [810, 127] on button "Mover para preparo" at bounding box center [682, 136] width 300 height 30
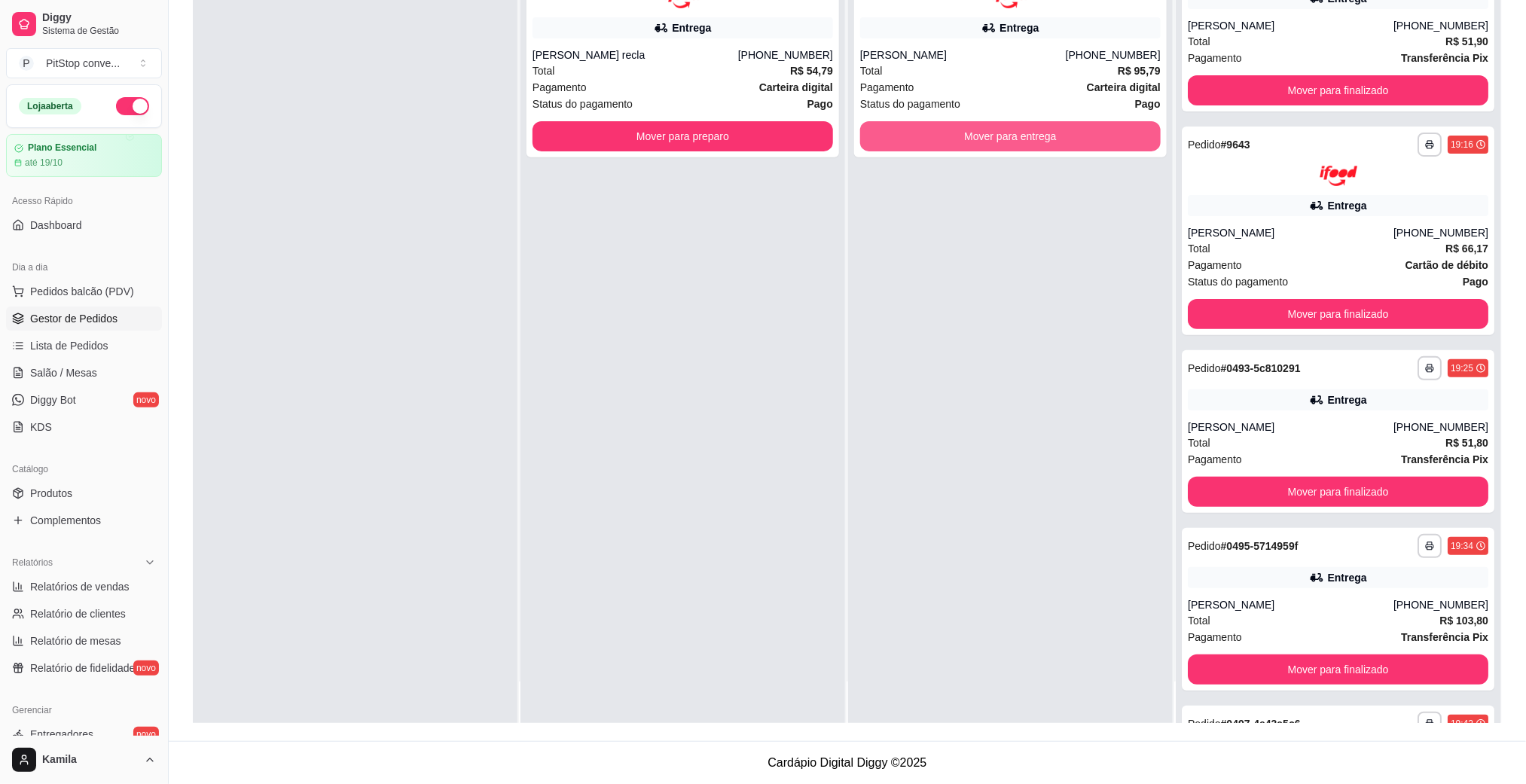
click at [1034, 124] on button "Mover para entrega" at bounding box center [1010, 136] width 300 height 30
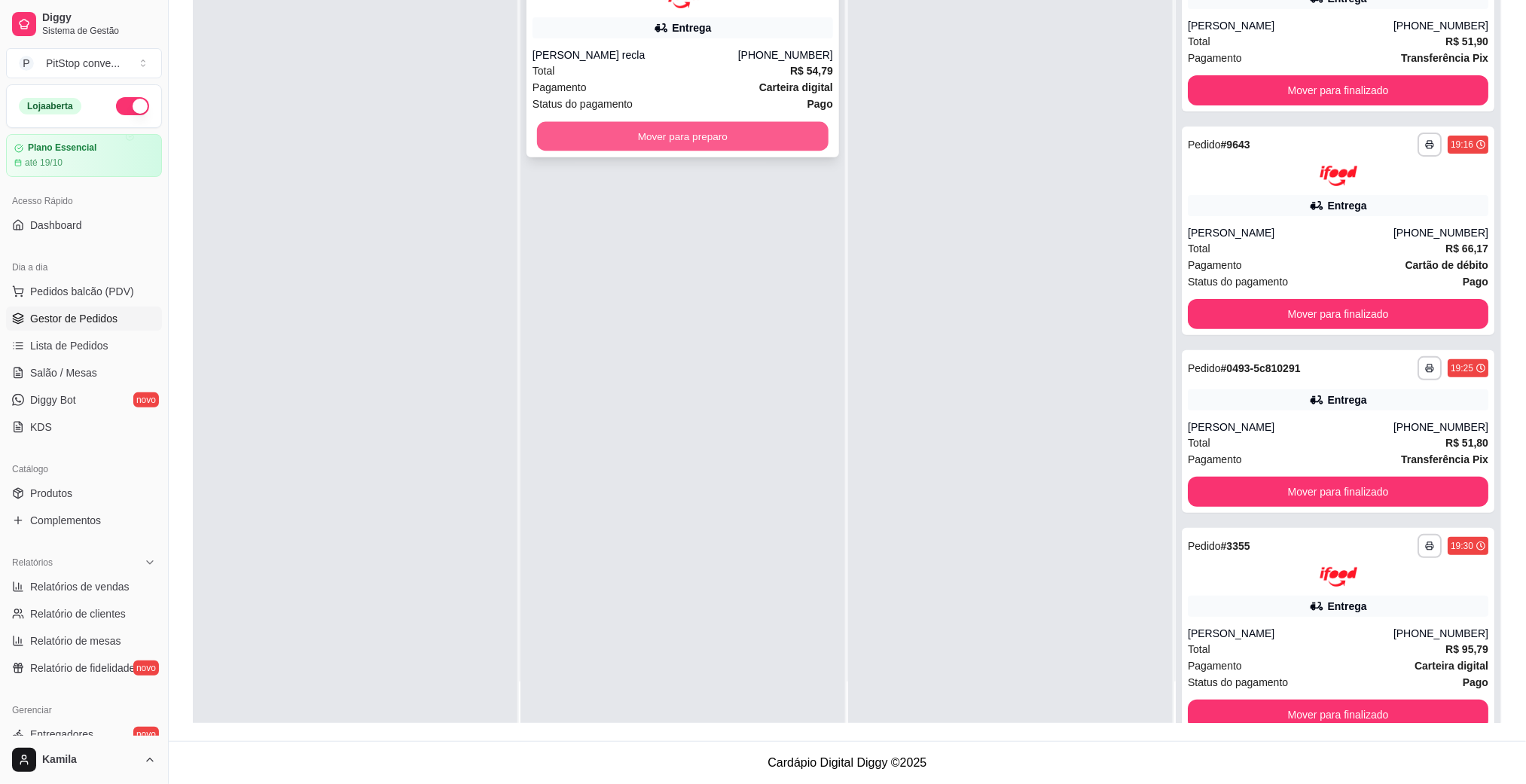
click at [746, 131] on button "Mover para preparo" at bounding box center [682, 135] width 291 height 29
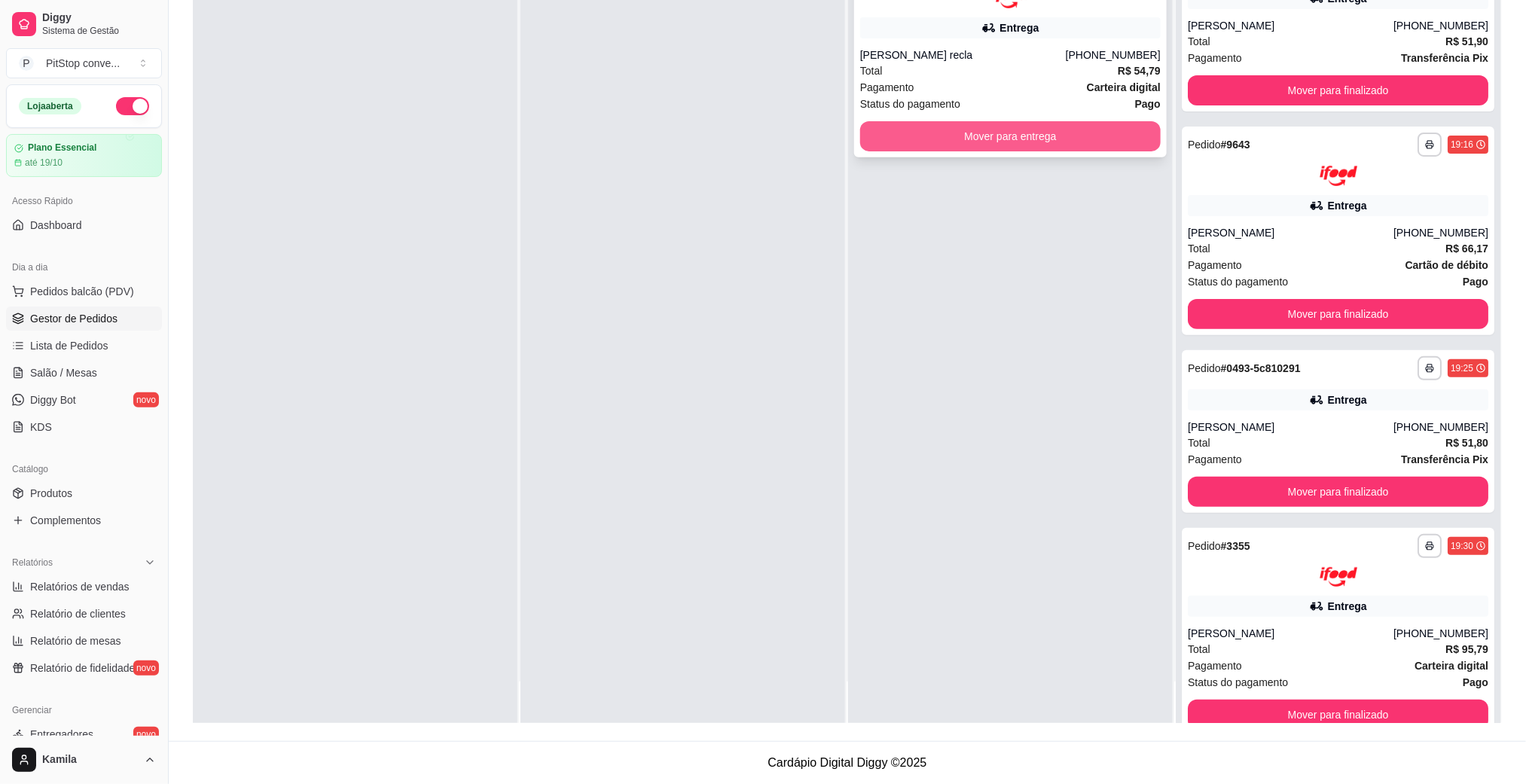
click at [944, 129] on button "Mover para entrega" at bounding box center [1010, 136] width 300 height 30
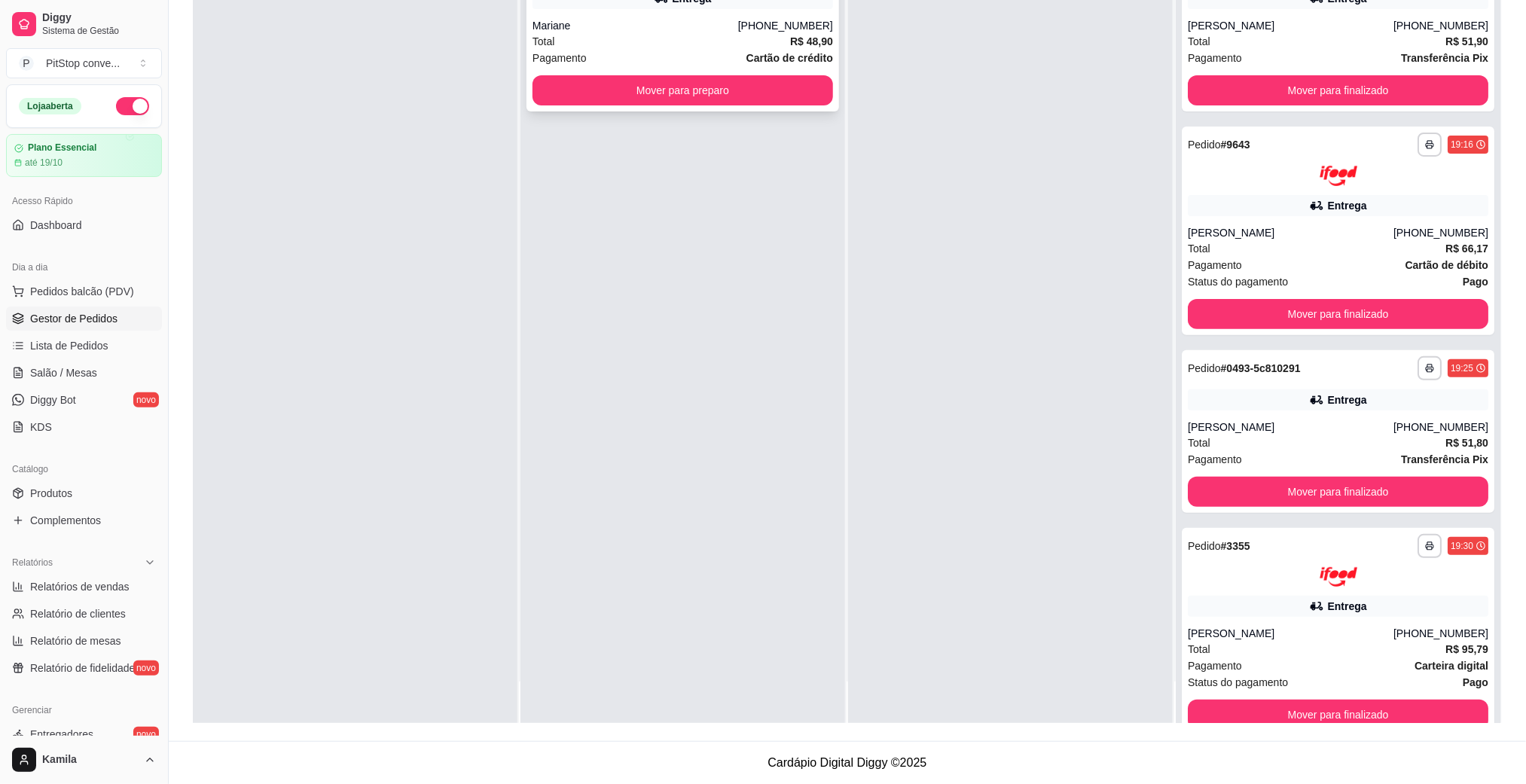
click at [718, 34] on div "Total R$ 48,90" at bounding box center [682, 42] width 300 height 17
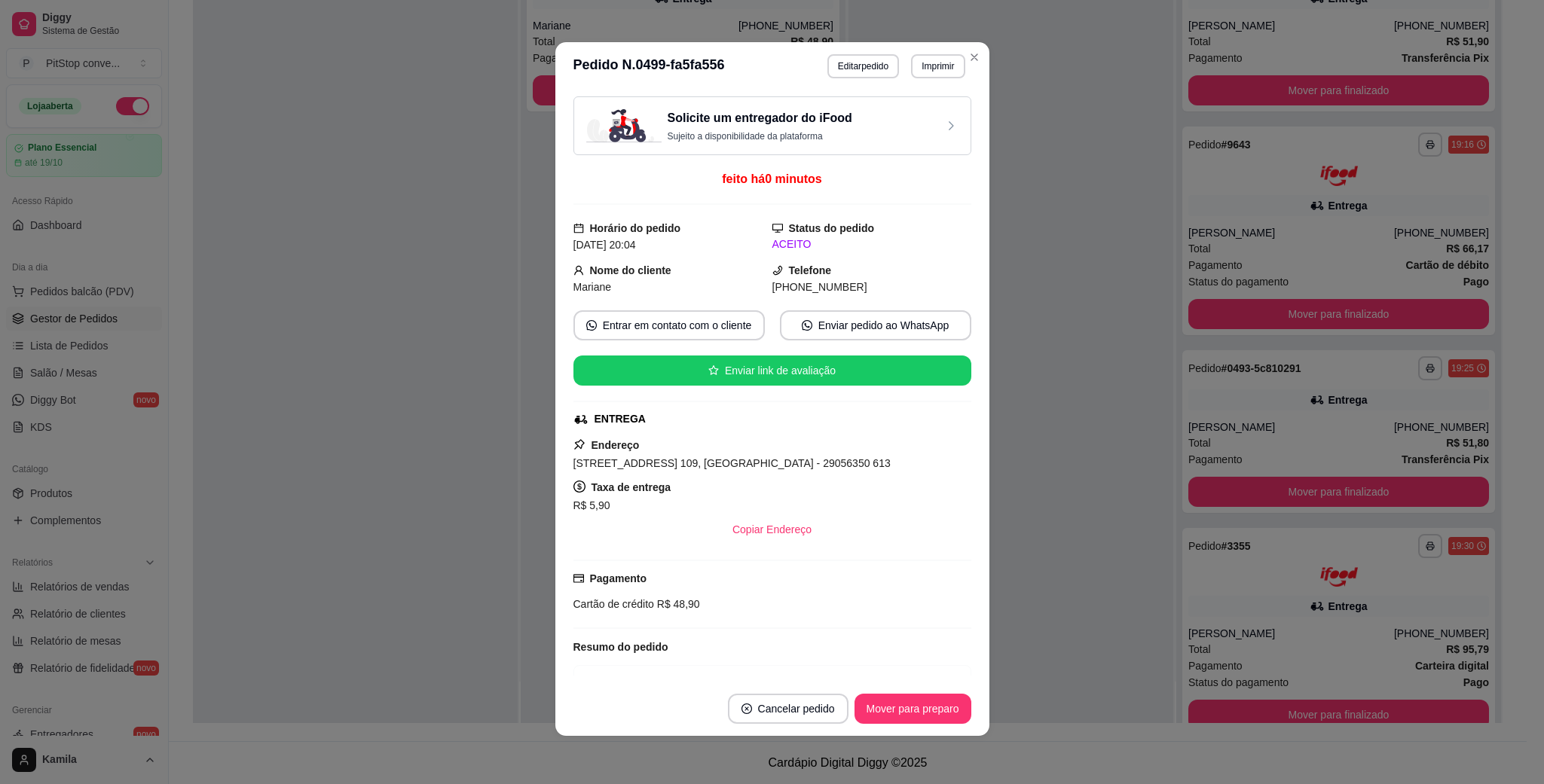
scroll to position [222, 0]
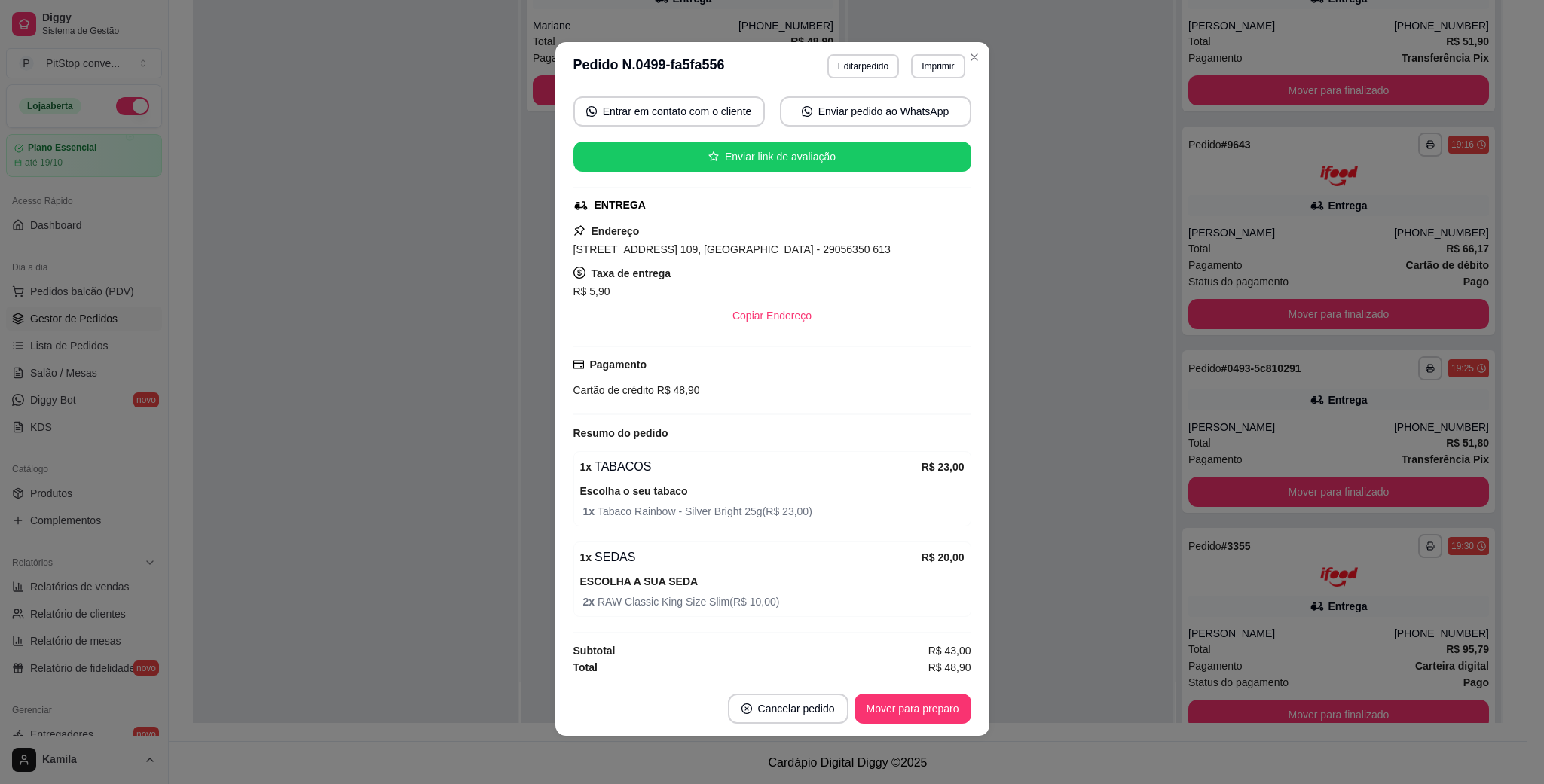
click at [940, 61] on button "Imprimir" at bounding box center [937, 67] width 54 height 24
click at [920, 118] on button "IMPRESSORA" at bounding box center [903, 120] width 109 height 24
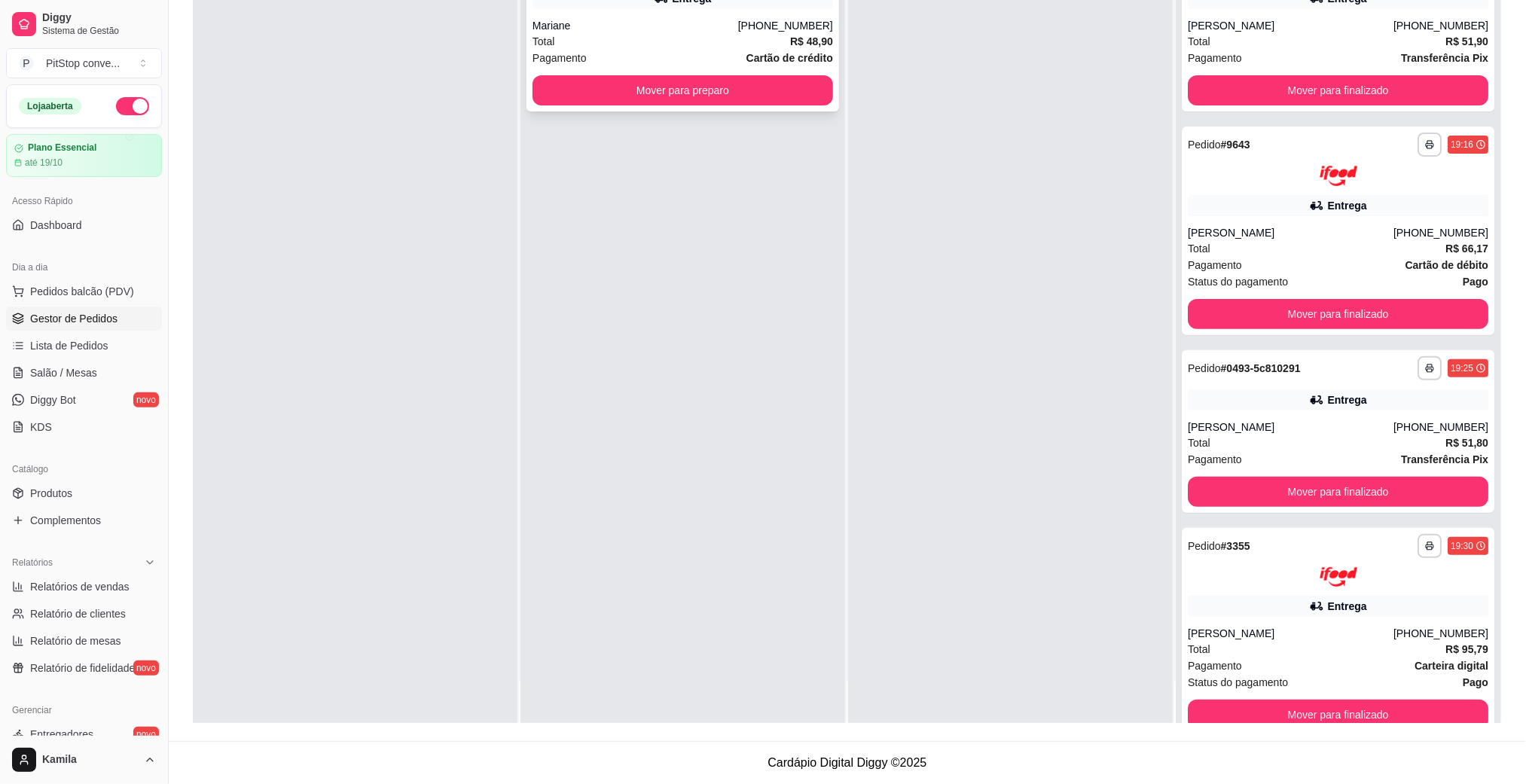
click at [725, 23] on div "Mariane" at bounding box center [635, 26] width 206 height 15
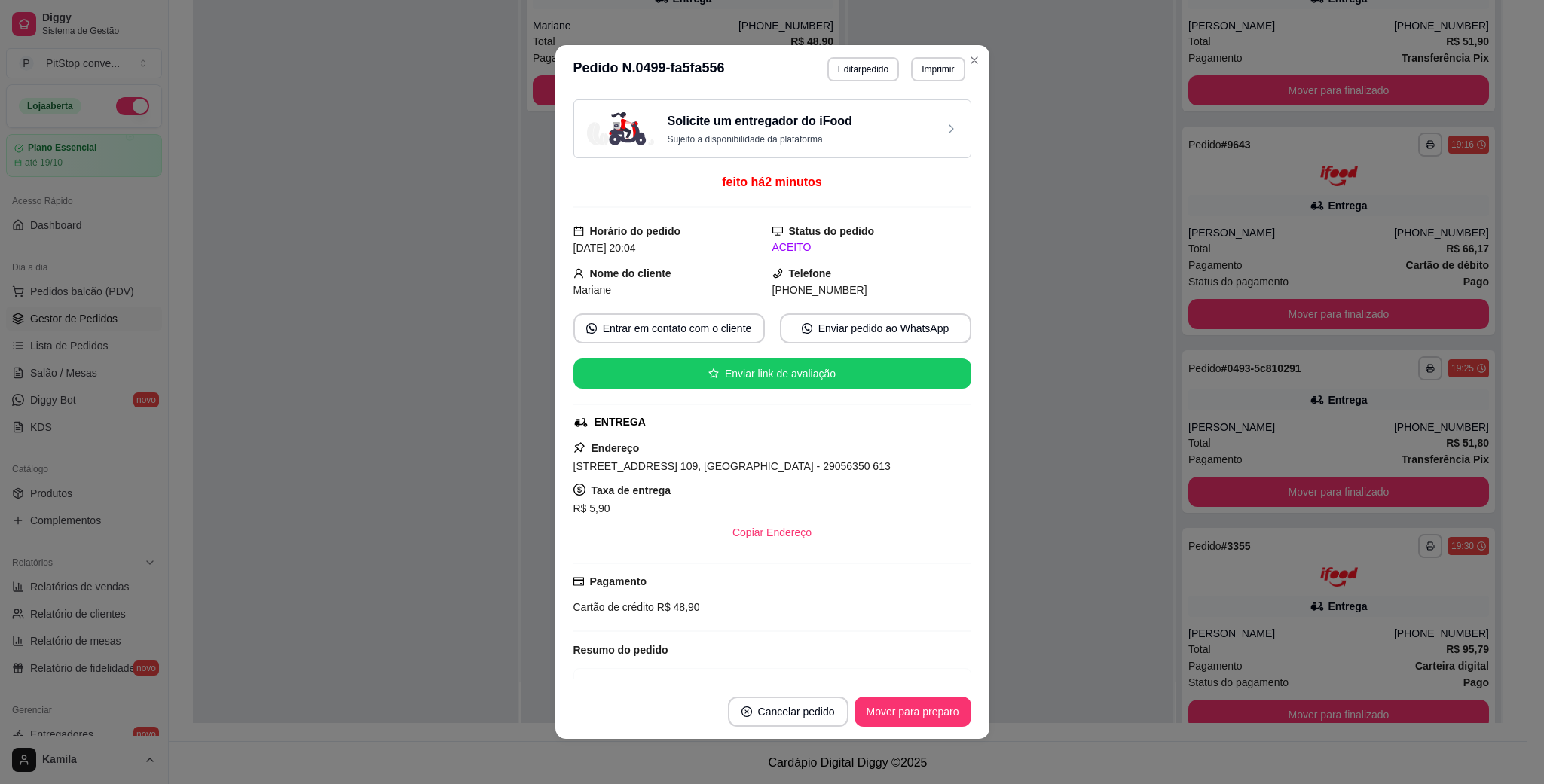
click at [737, 467] on span "[STREET_ADDRESS] 109, [GEOGRAPHIC_DATA] - 29056350 613" at bounding box center [732, 466] width 317 height 12
click at [737, 468] on span "[STREET_ADDRESS] 109, [GEOGRAPHIC_DATA] - 29056350 613" at bounding box center [732, 466] width 317 height 12
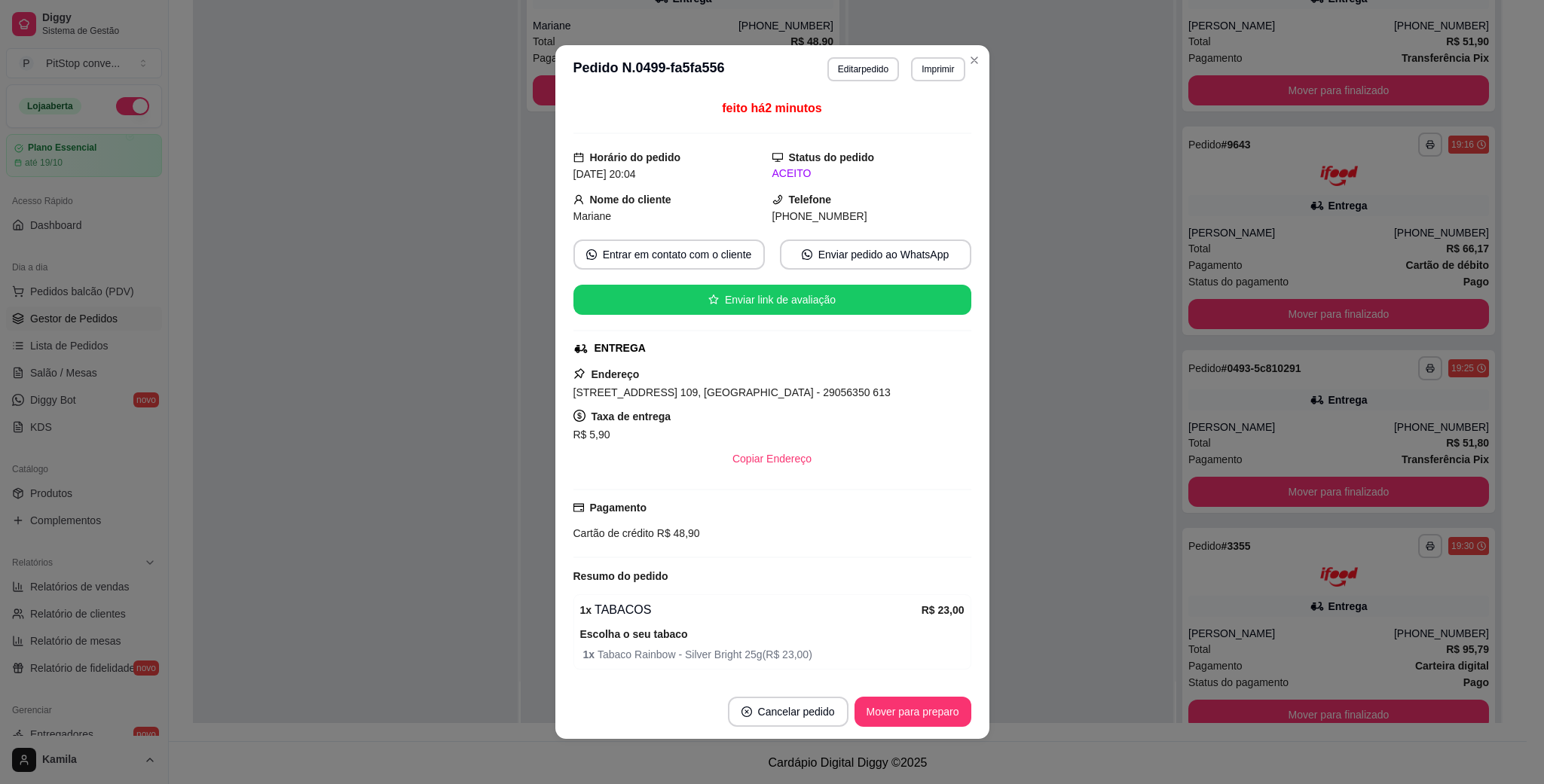
click at [685, 538] on span "R$ 48,90" at bounding box center [676, 533] width 46 height 12
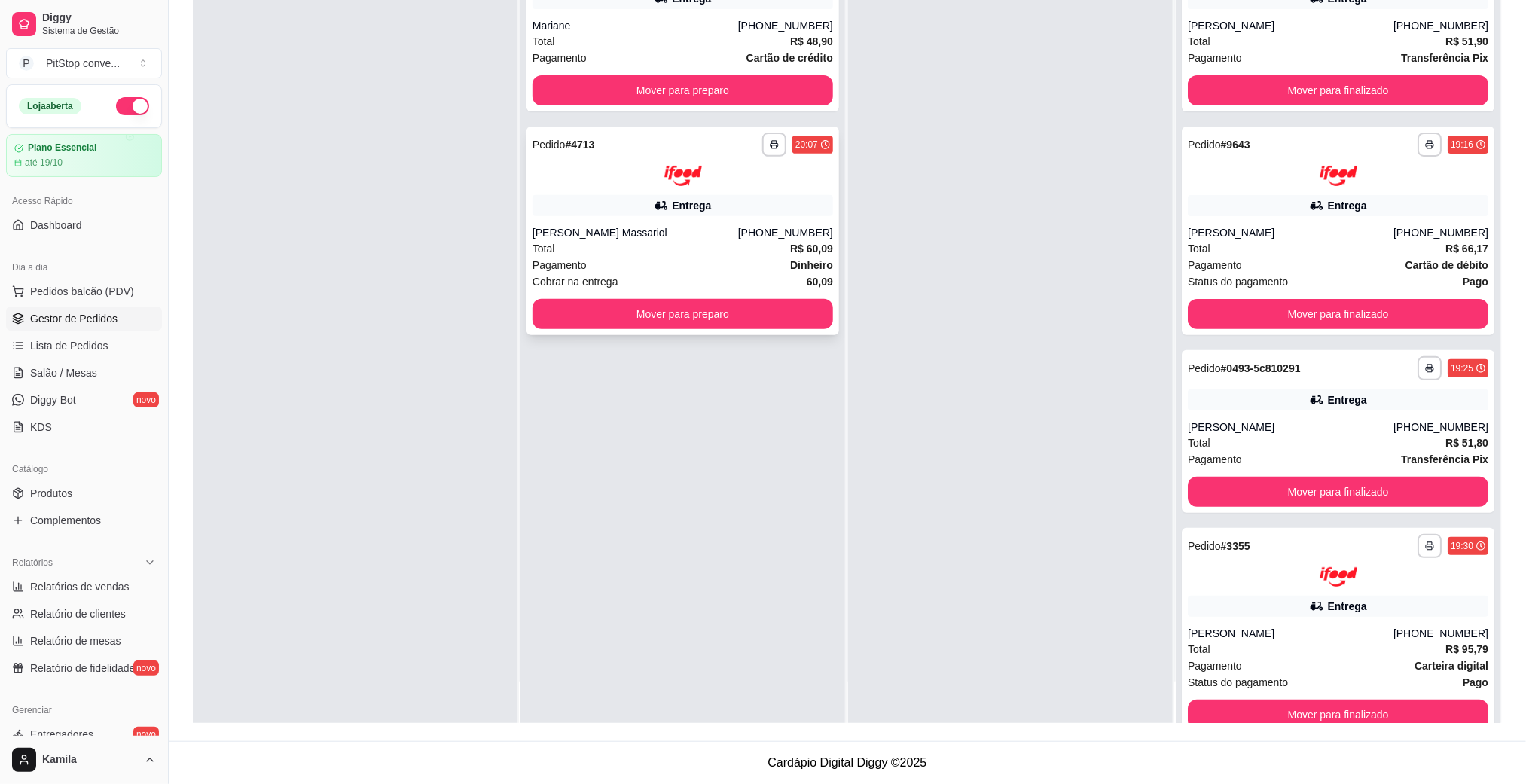
click at [611, 210] on div "Entrega" at bounding box center [682, 206] width 300 height 21
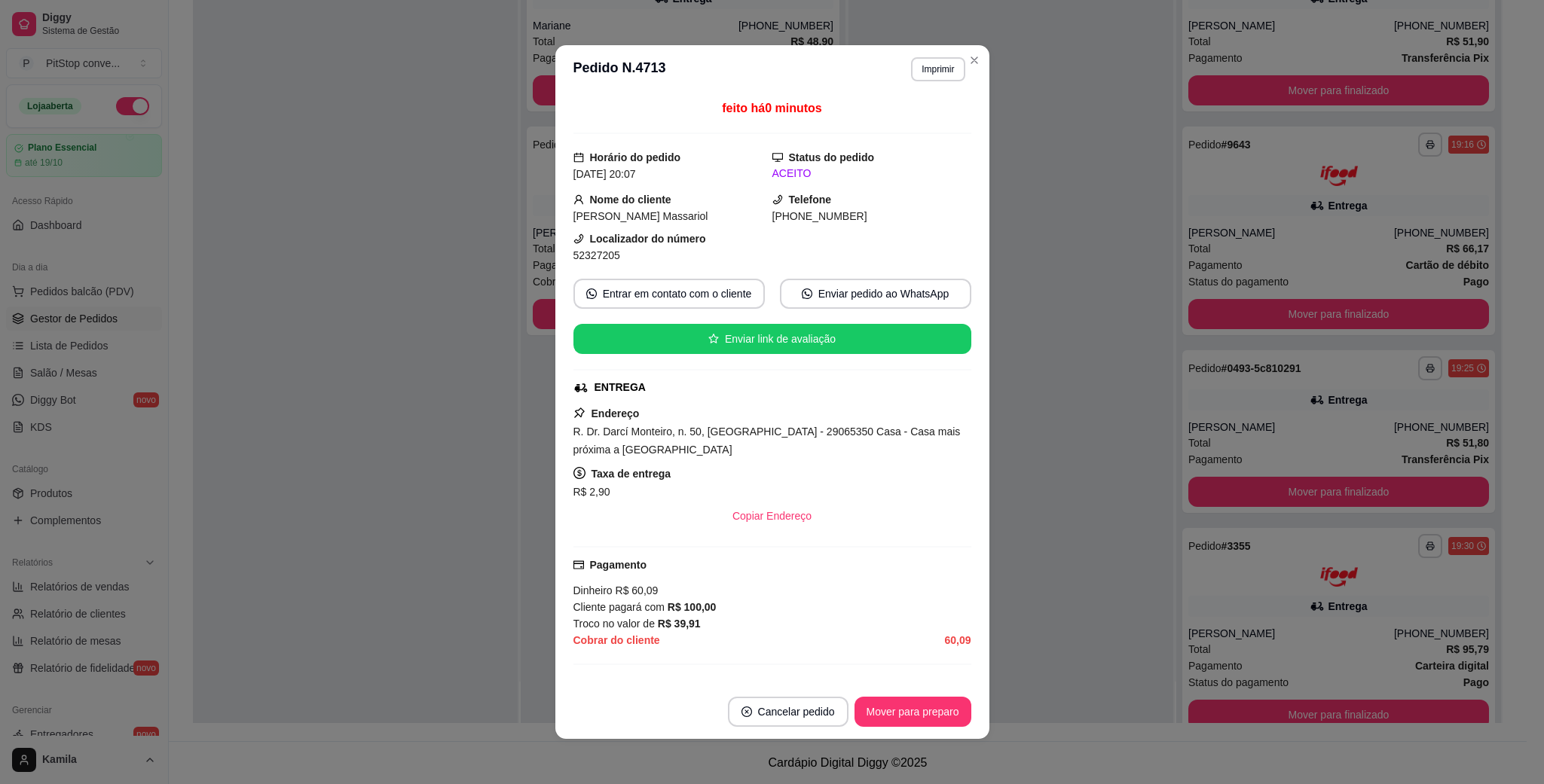
scroll to position [113, 0]
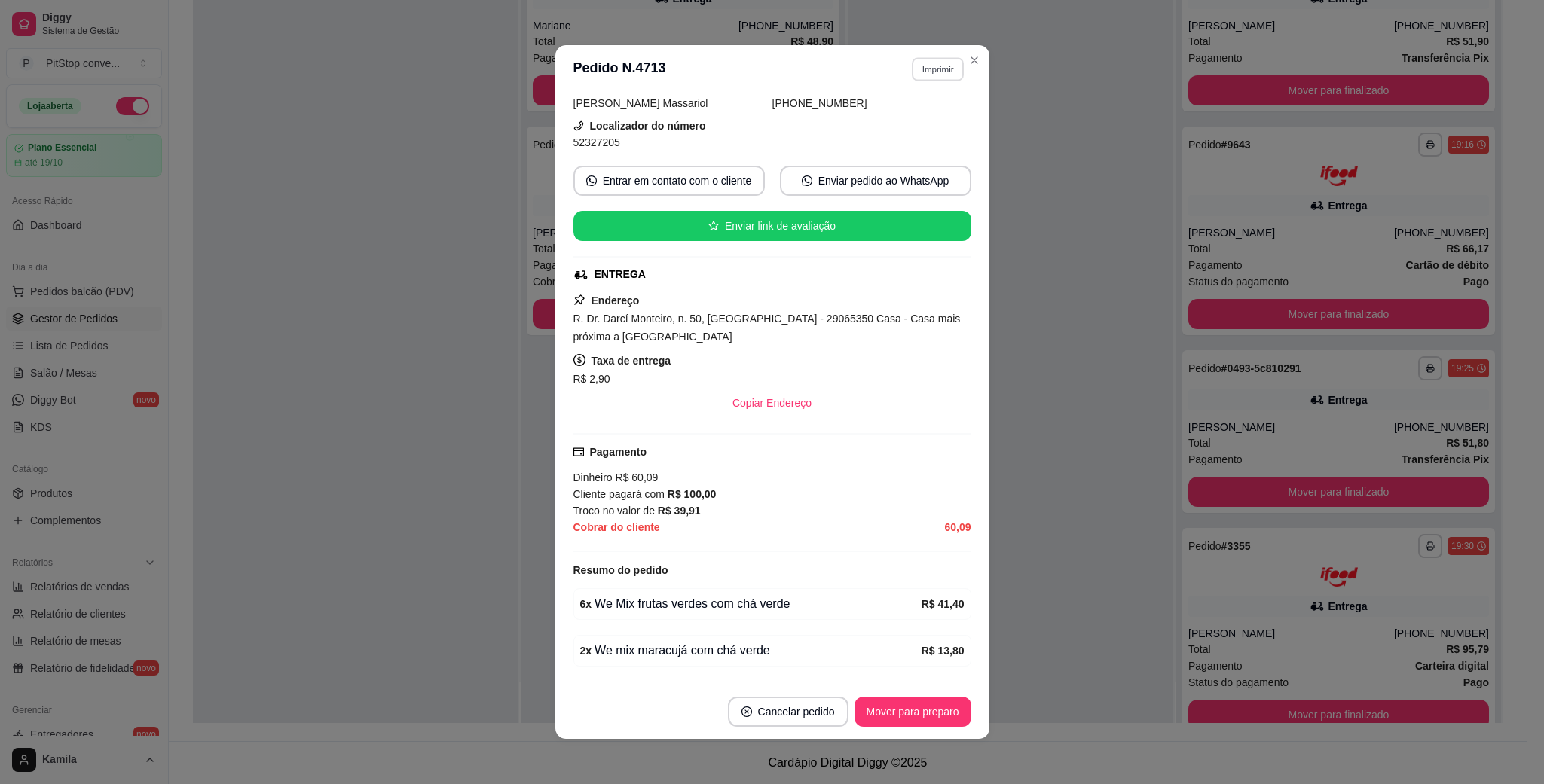
click at [934, 61] on button "Imprimir" at bounding box center [937, 69] width 52 height 23
click at [929, 122] on button "IMPRESSORA" at bounding box center [902, 122] width 105 height 23
click at [773, 330] on div "R. Dr. Darcí Monteiro, n. 50, [GEOGRAPHIC_DATA] - 29065350 Casa - Casa mais pró…" at bounding box center [772, 327] width 398 height 36
click at [774, 327] on span "R. Dr. Darcí Monteiro, n. 50, [GEOGRAPHIC_DATA] - 29065350 Casa - Casa mais pró…" at bounding box center [767, 327] width 387 height 30
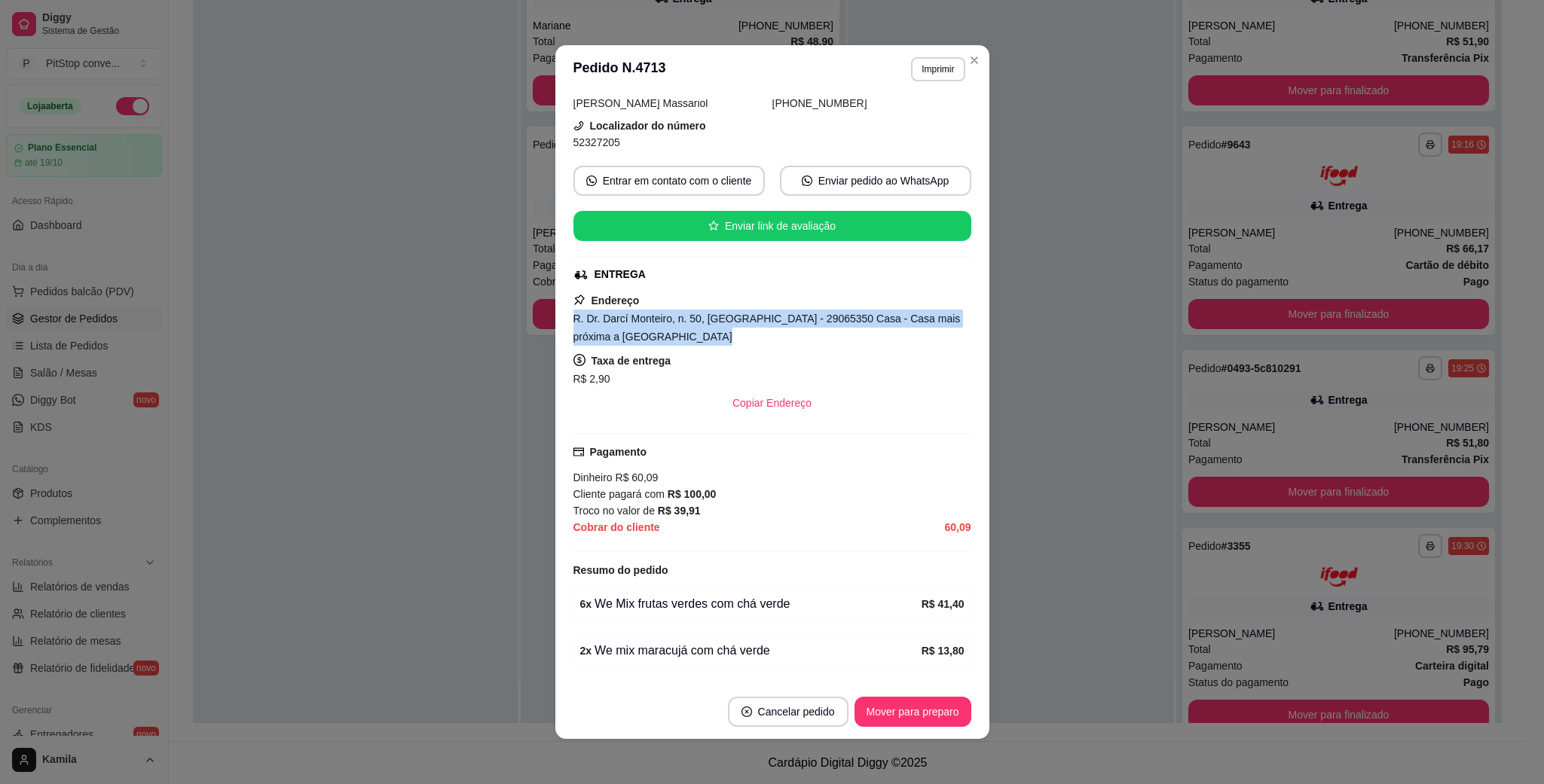
click at [774, 327] on span "R. Dr. Darcí Monteiro, n. 50, [GEOGRAPHIC_DATA] - 29065350 Casa - Casa mais pró…" at bounding box center [767, 327] width 387 height 30
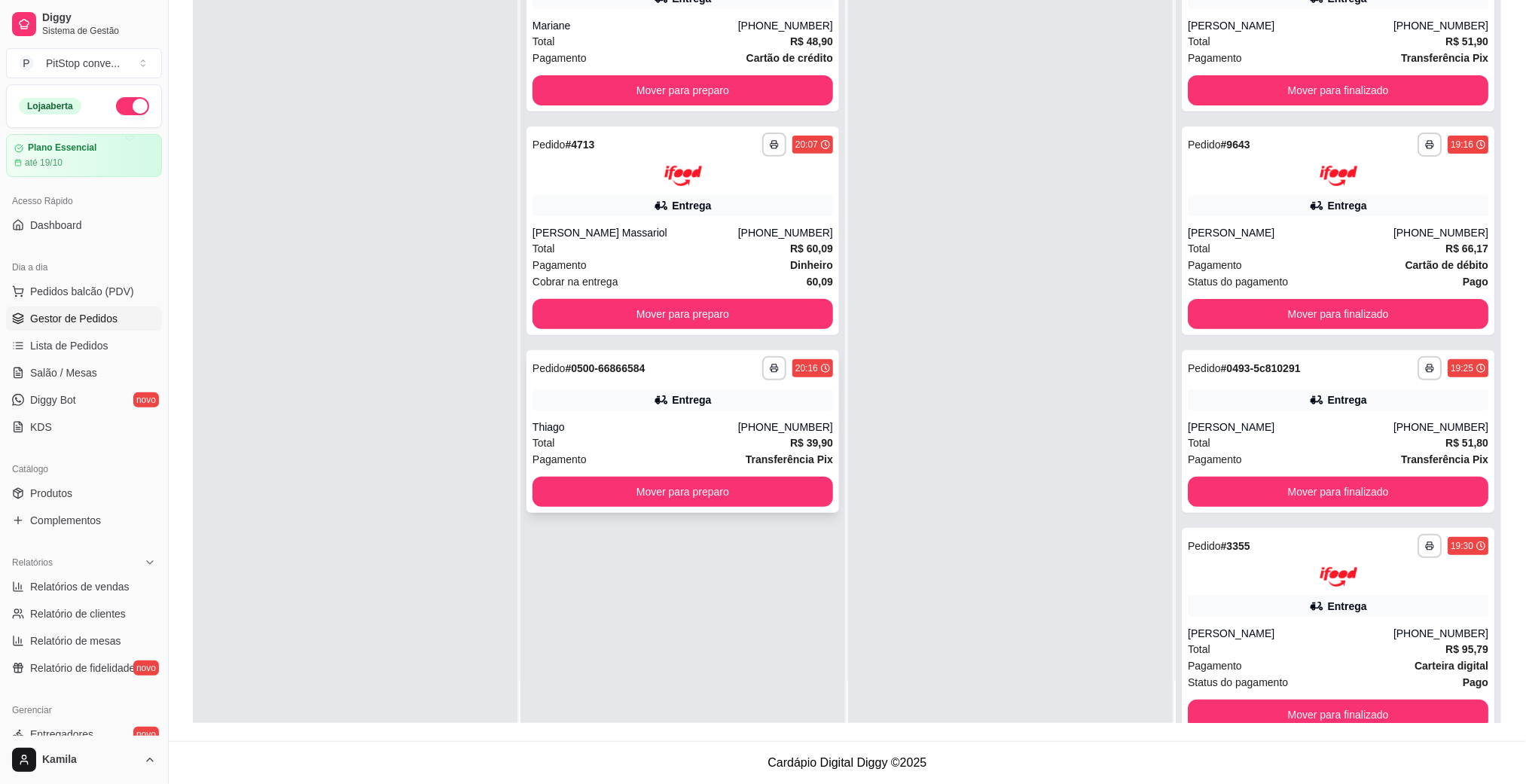
click at [732, 414] on div "**********" at bounding box center [682, 431] width 312 height 163
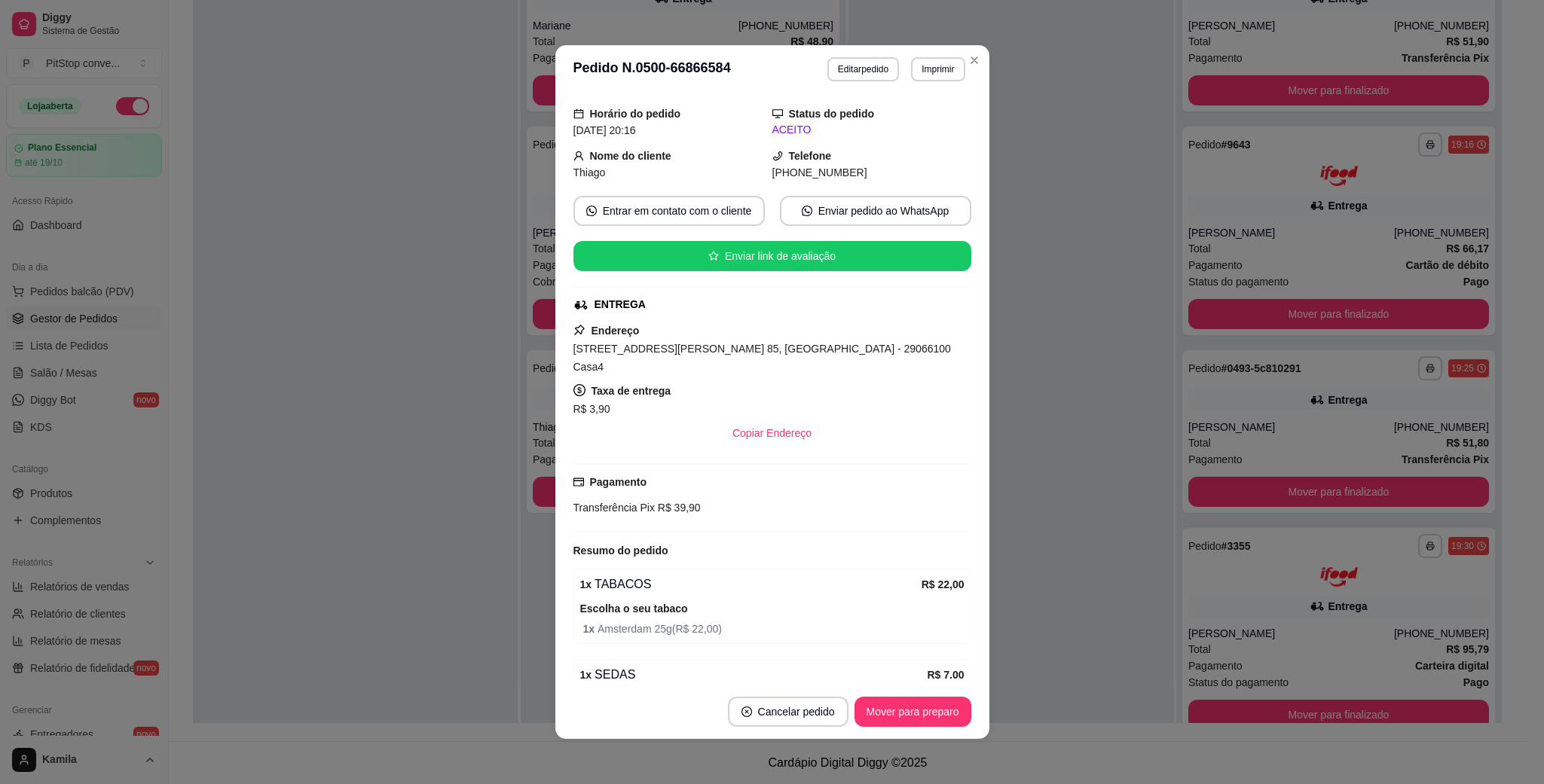
scroll to position [312, 0]
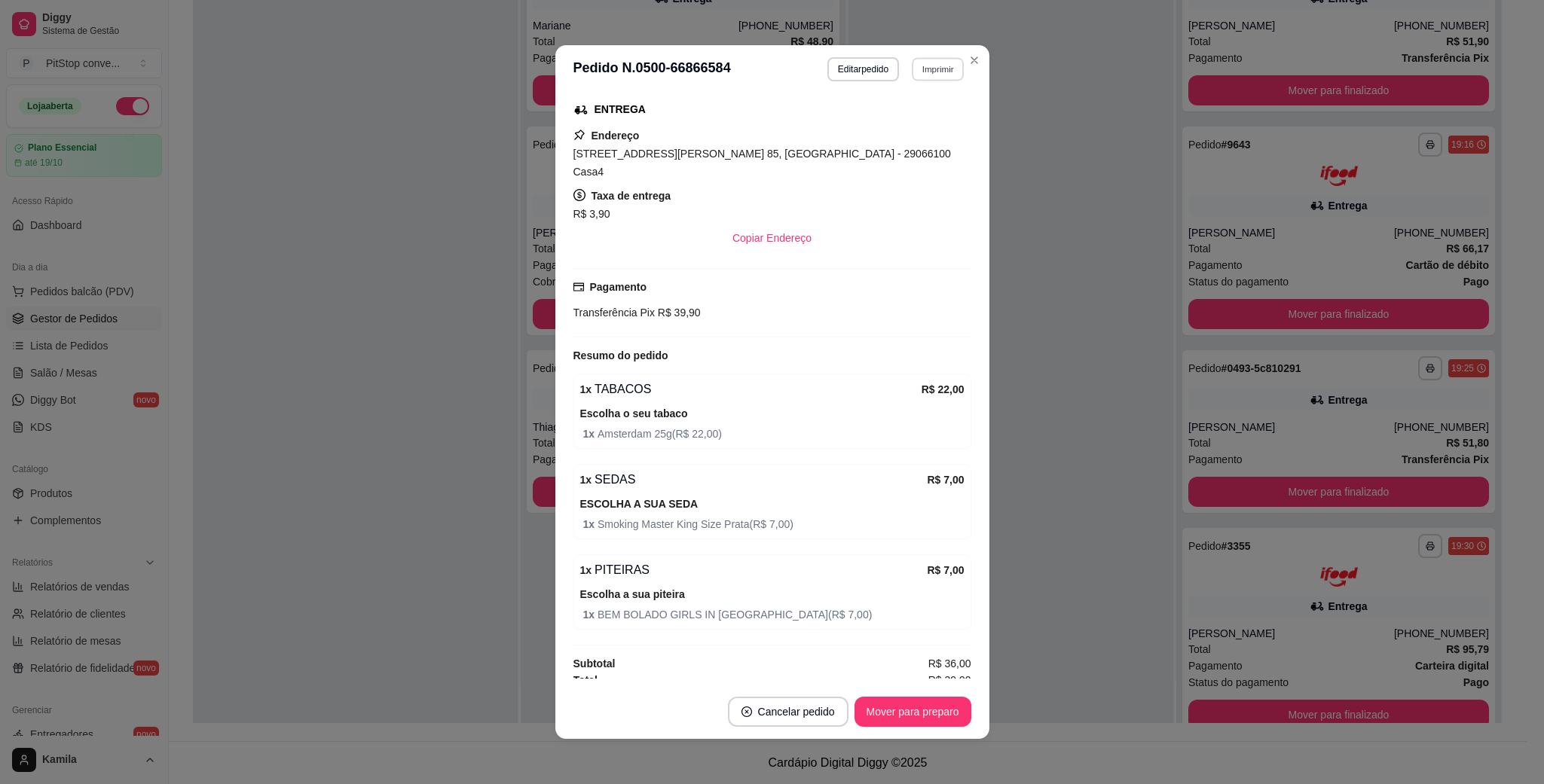
click at [927, 66] on button "Imprimir" at bounding box center [937, 69] width 52 height 23
click at [896, 113] on button "IMPRESSORA" at bounding box center [902, 122] width 105 height 23
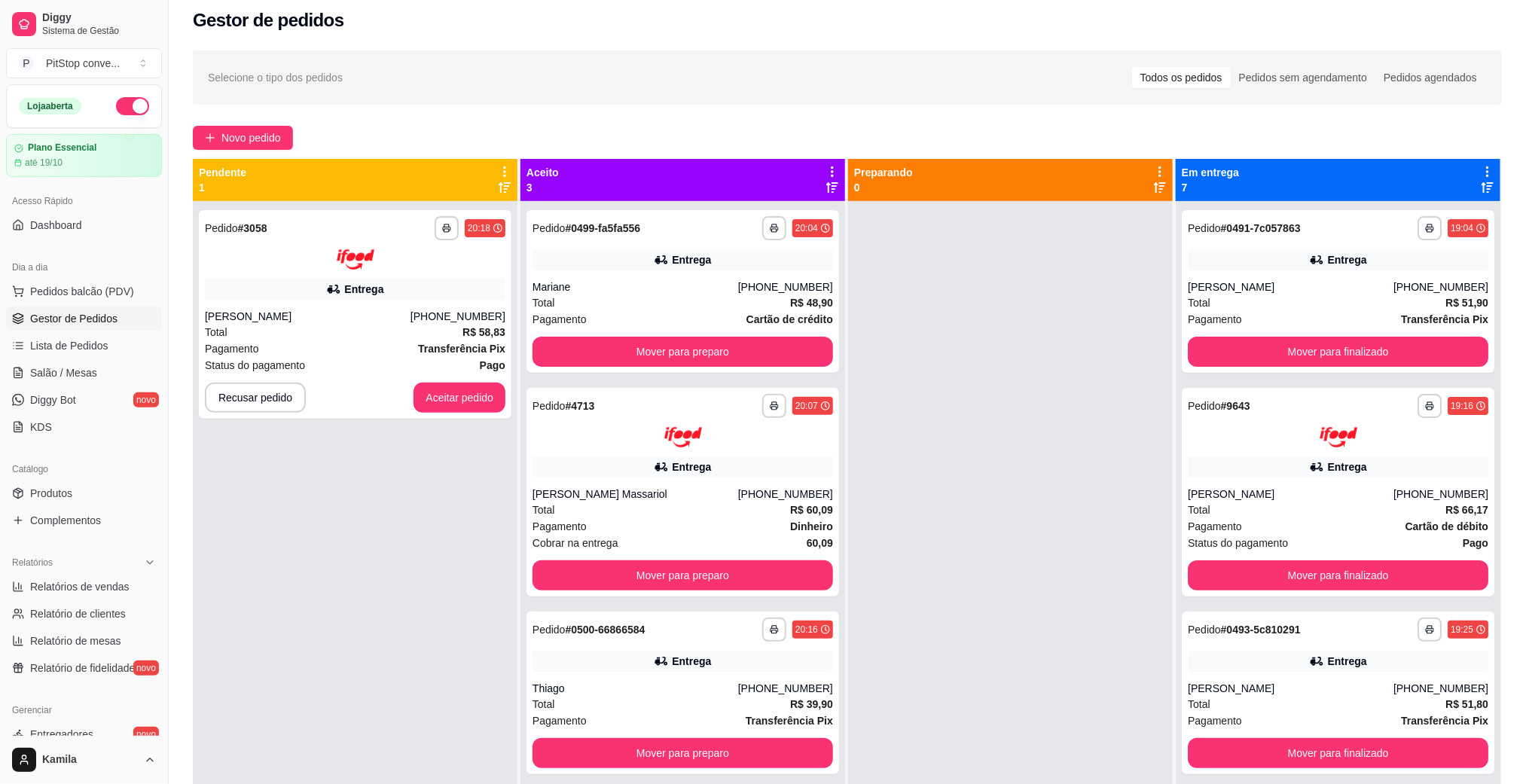
scroll to position [5, 0]
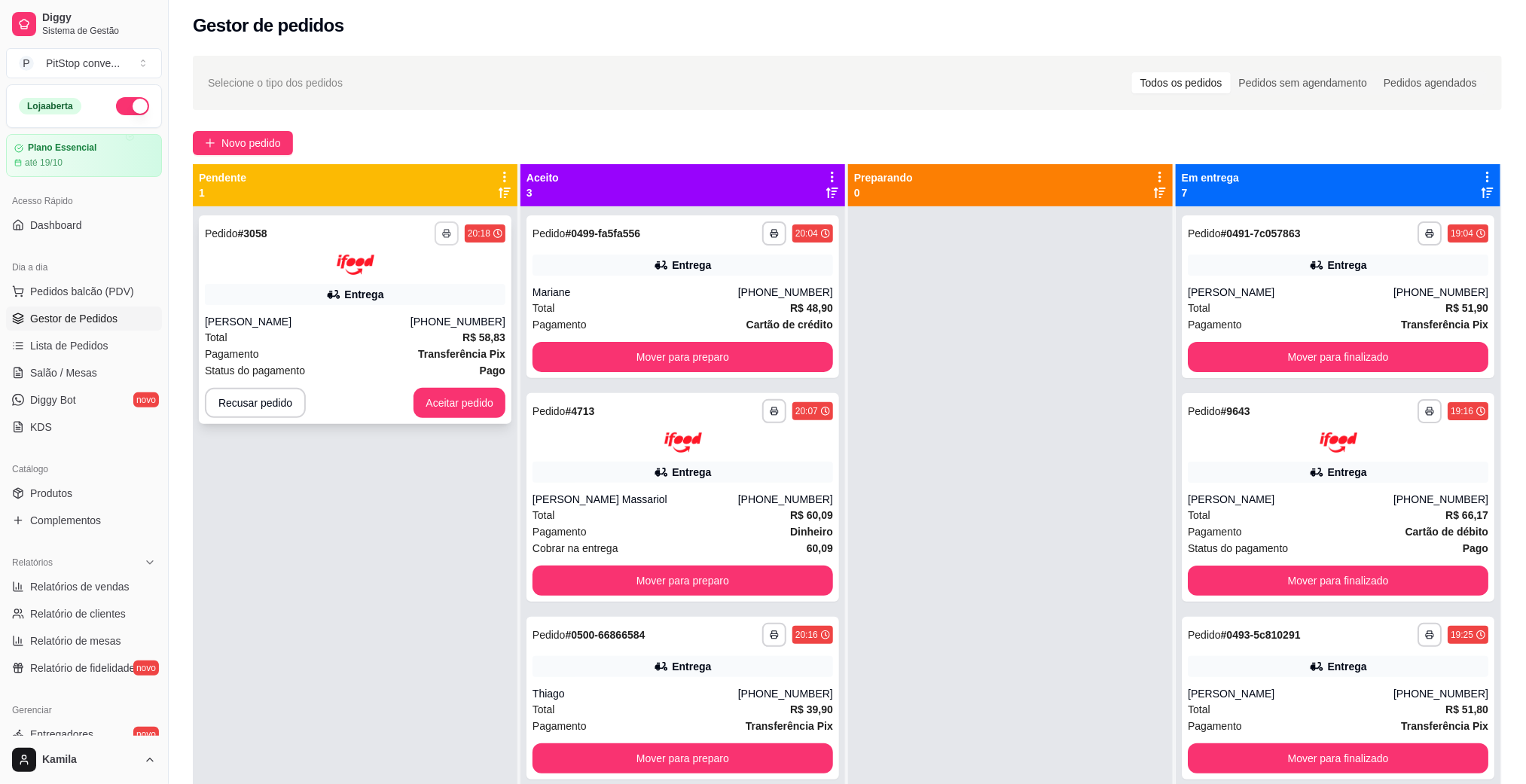
click at [446, 229] on icon "button" at bounding box center [447, 234] width 9 height 9
click at [417, 282] on button "IMPRESSORA" at bounding box center [404, 287] width 109 height 24
click at [417, 284] on div "Entrega" at bounding box center [355, 294] width 300 height 21
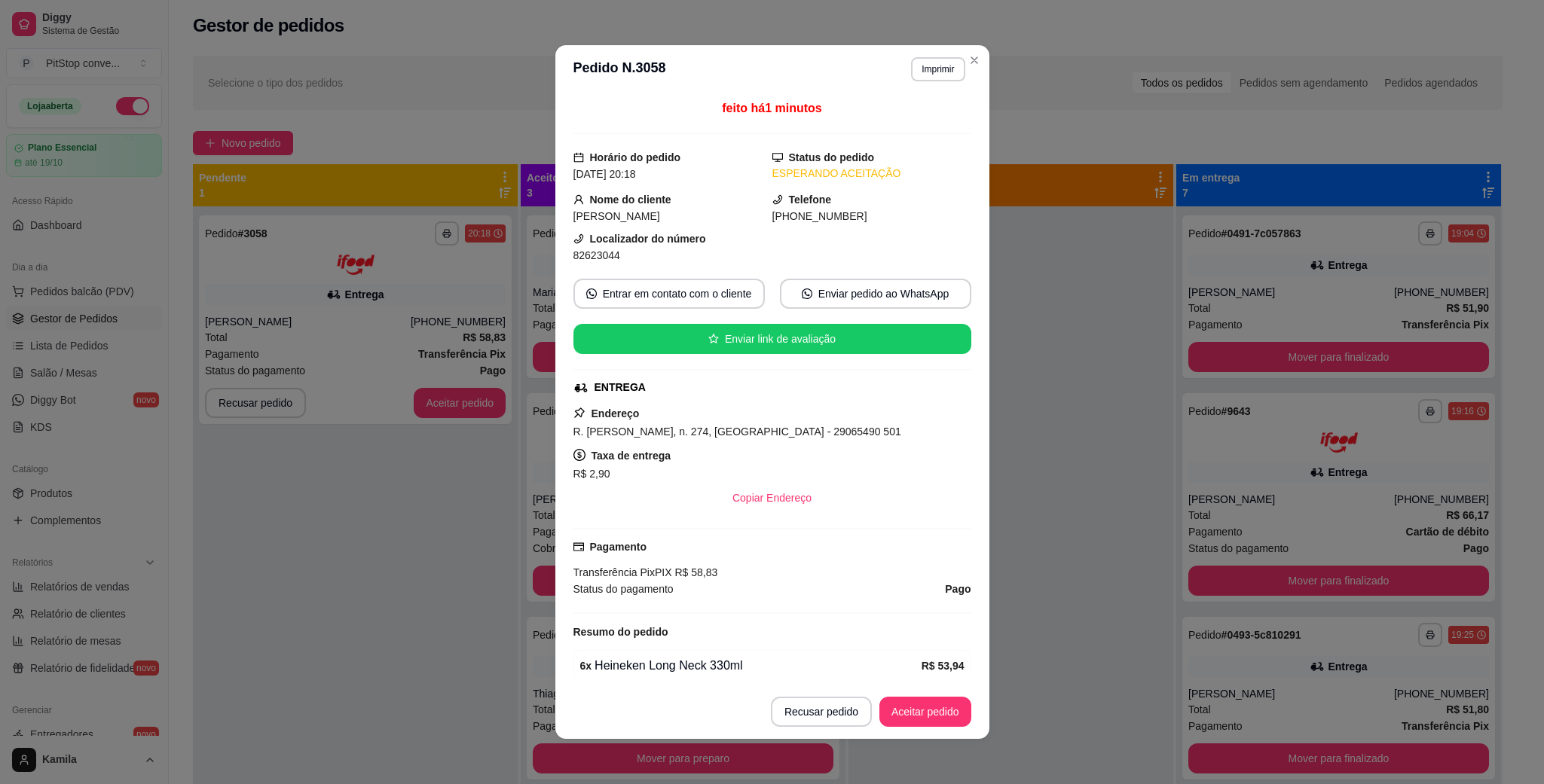
click at [663, 437] on span "R. [PERSON_NAME], n. 274, [GEOGRAPHIC_DATA] - 29065490 501" at bounding box center [737, 432] width 328 height 12
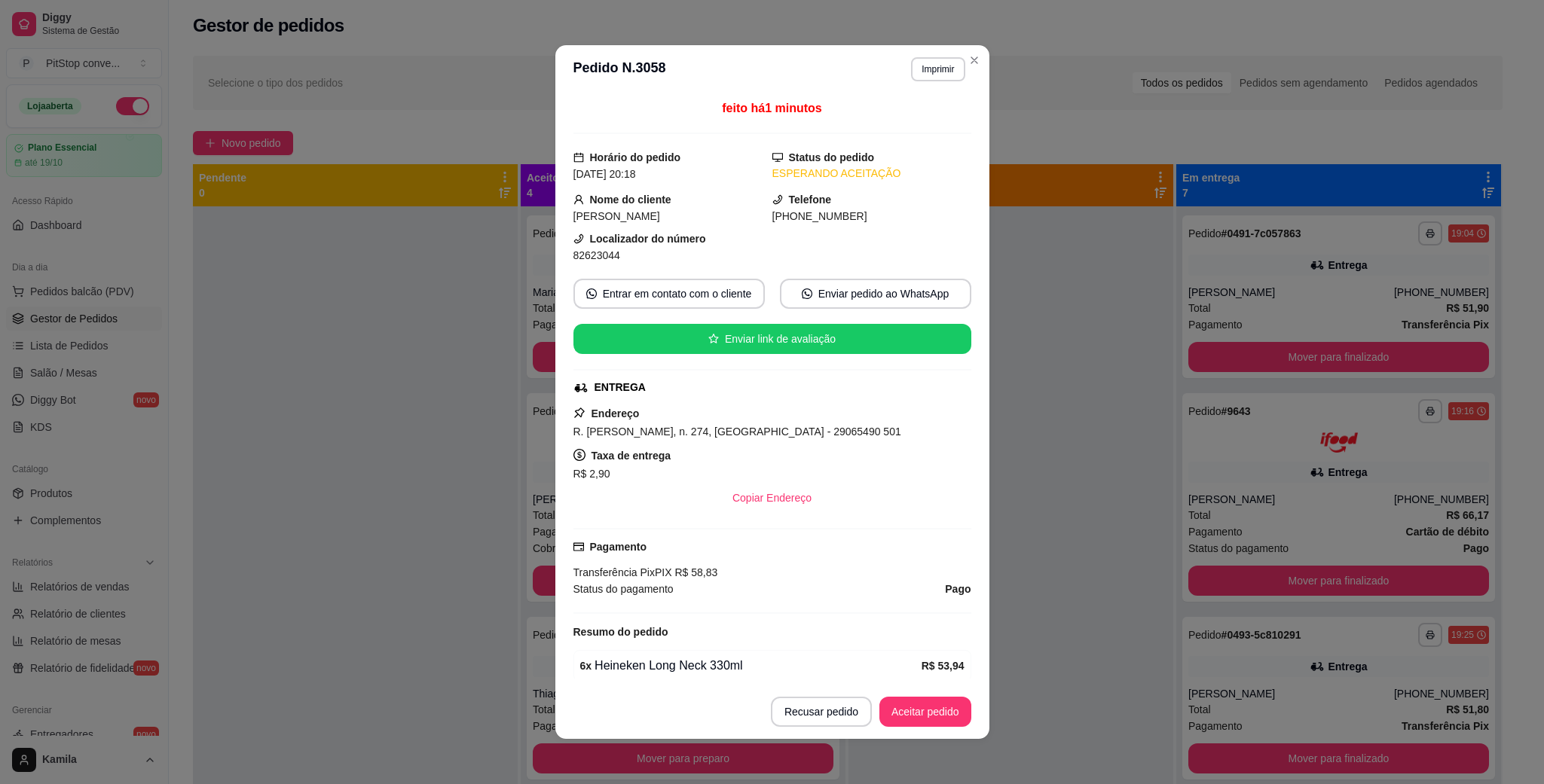
click at [601, 264] on div "82623044" at bounding box center [673, 256] width 199 height 17
click at [607, 253] on span "82623044" at bounding box center [597, 256] width 47 height 12
click at [607, 252] on span "82623044" at bounding box center [597, 256] width 47 height 12
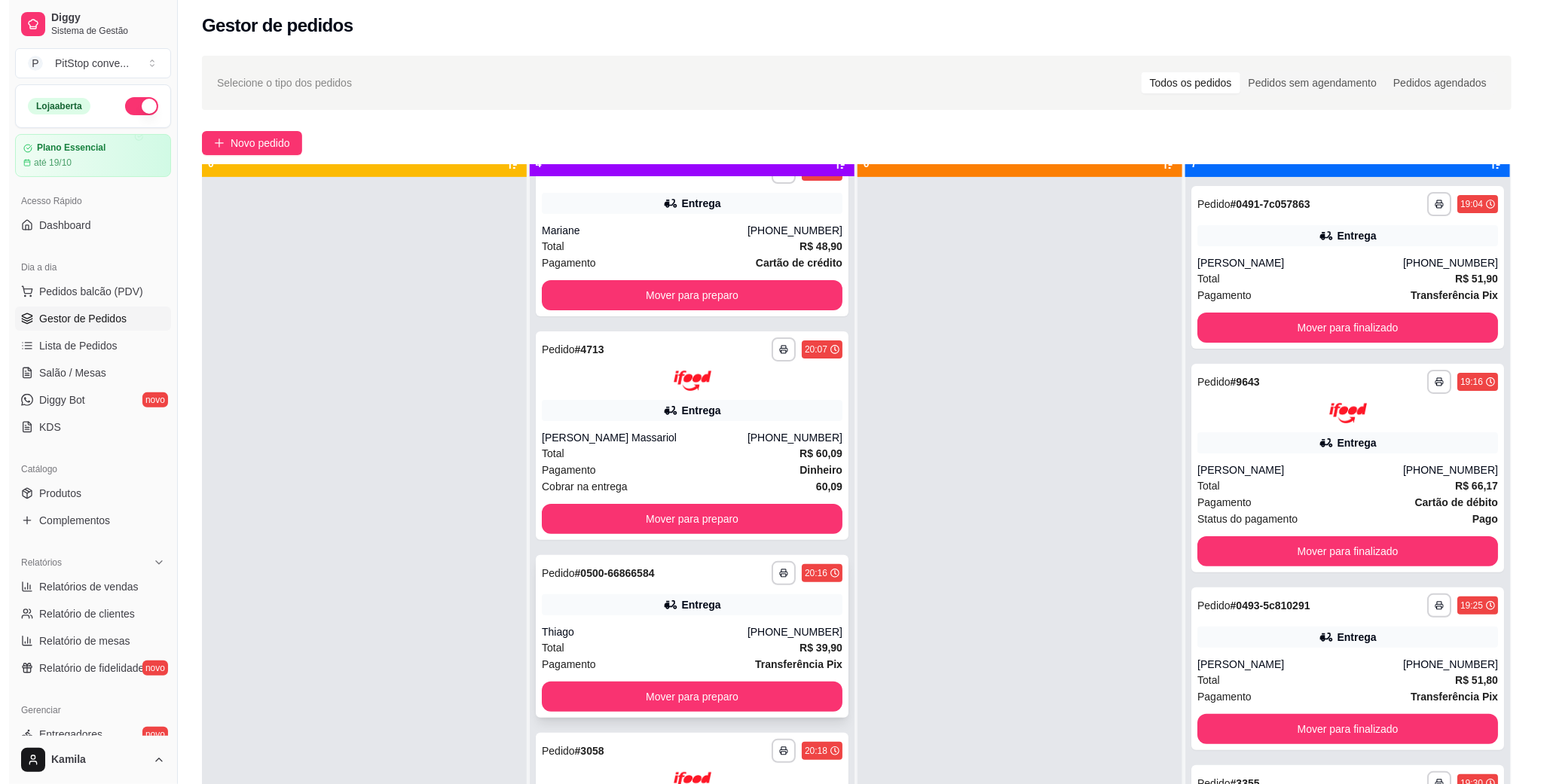
scroll to position [42, 0]
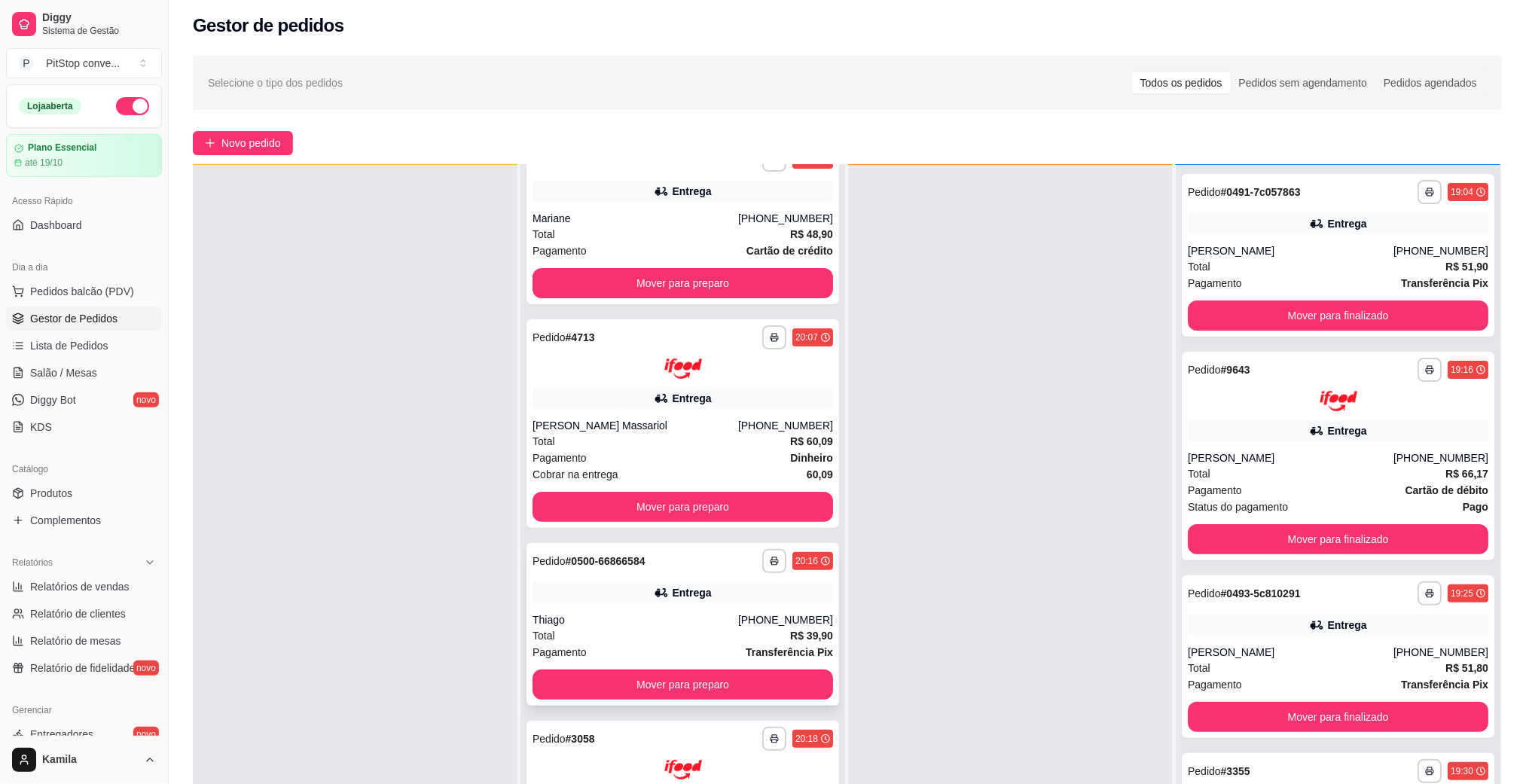
click at [692, 613] on div "Thiago" at bounding box center [635, 620] width 206 height 15
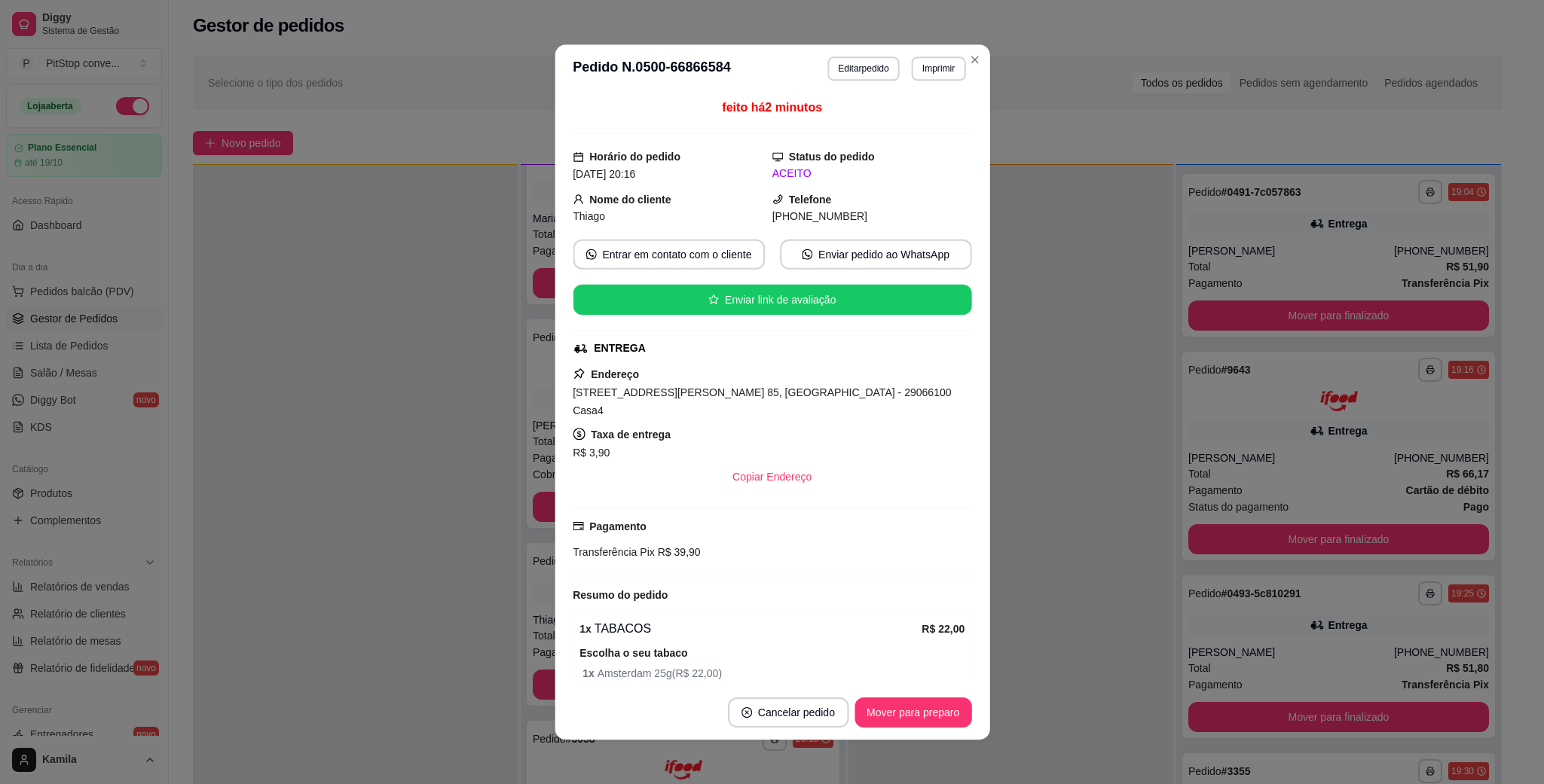
drag, startPoint x: 708, startPoint y: 572, endPoint x: 710, endPoint y: 560, distance: 12.2
click at [710, 568] on div "feito há 2 minutos Horário do pedido [DATE] 20:16 Status do pedido ACEITO Nome …" at bounding box center [772, 389] width 399 height 581
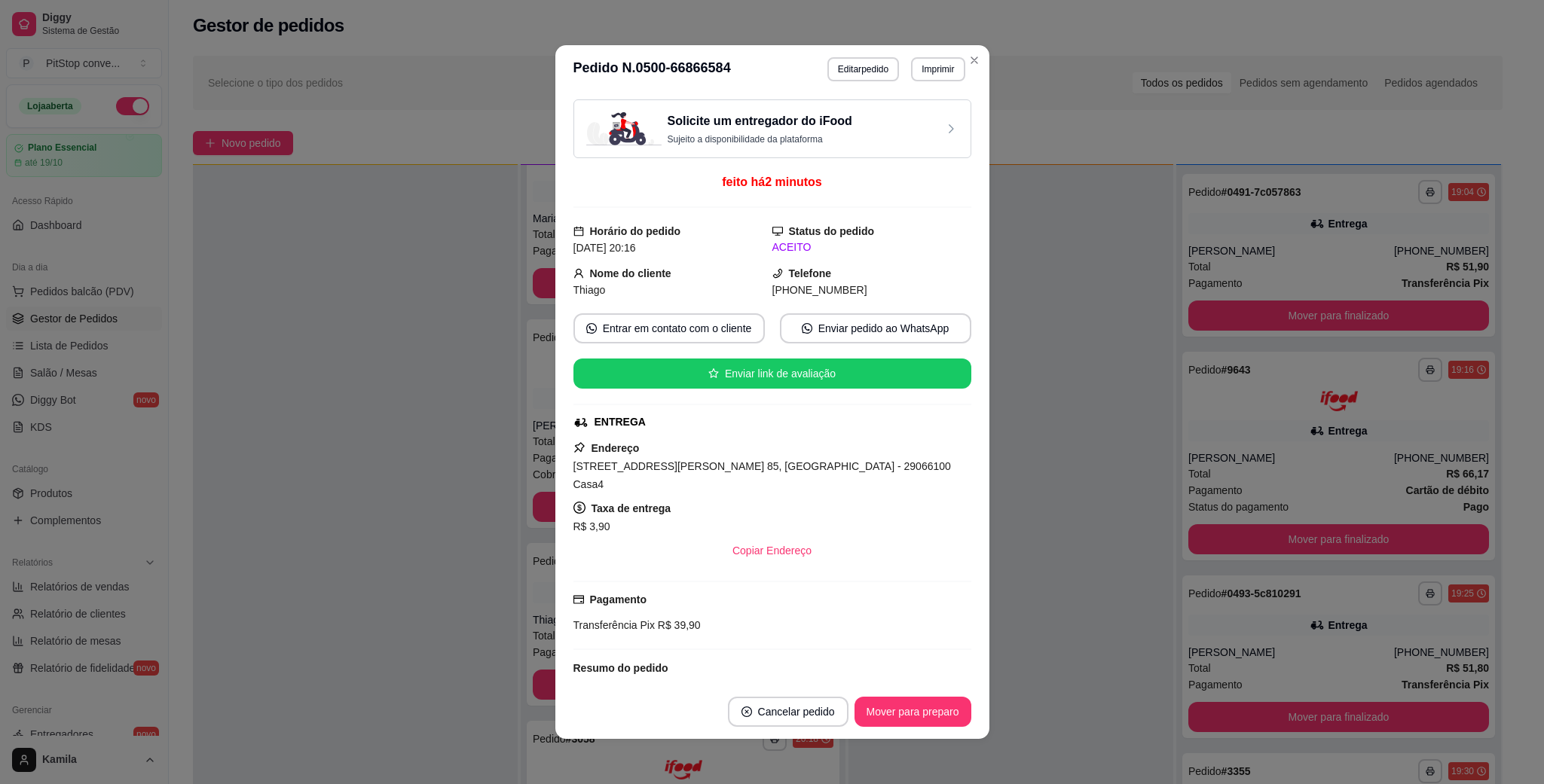
click at [707, 468] on span "[STREET_ADDRESS][PERSON_NAME] 85, [GEOGRAPHIC_DATA] - 29066100 Casa4" at bounding box center [762, 475] width 377 height 30
click at [710, 468] on span "[STREET_ADDRESS][PERSON_NAME] 85, [GEOGRAPHIC_DATA] - 29066100 Casa4" at bounding box center [762, 475] width 377 height 30
click at [712, 467] on span "[STREET_ADDRESS][PERSON_NAME] 85, [GEOGRAPHIC_DATA] - 29066100 Casa4" at bounding box center [762, 475] width 377 height 30
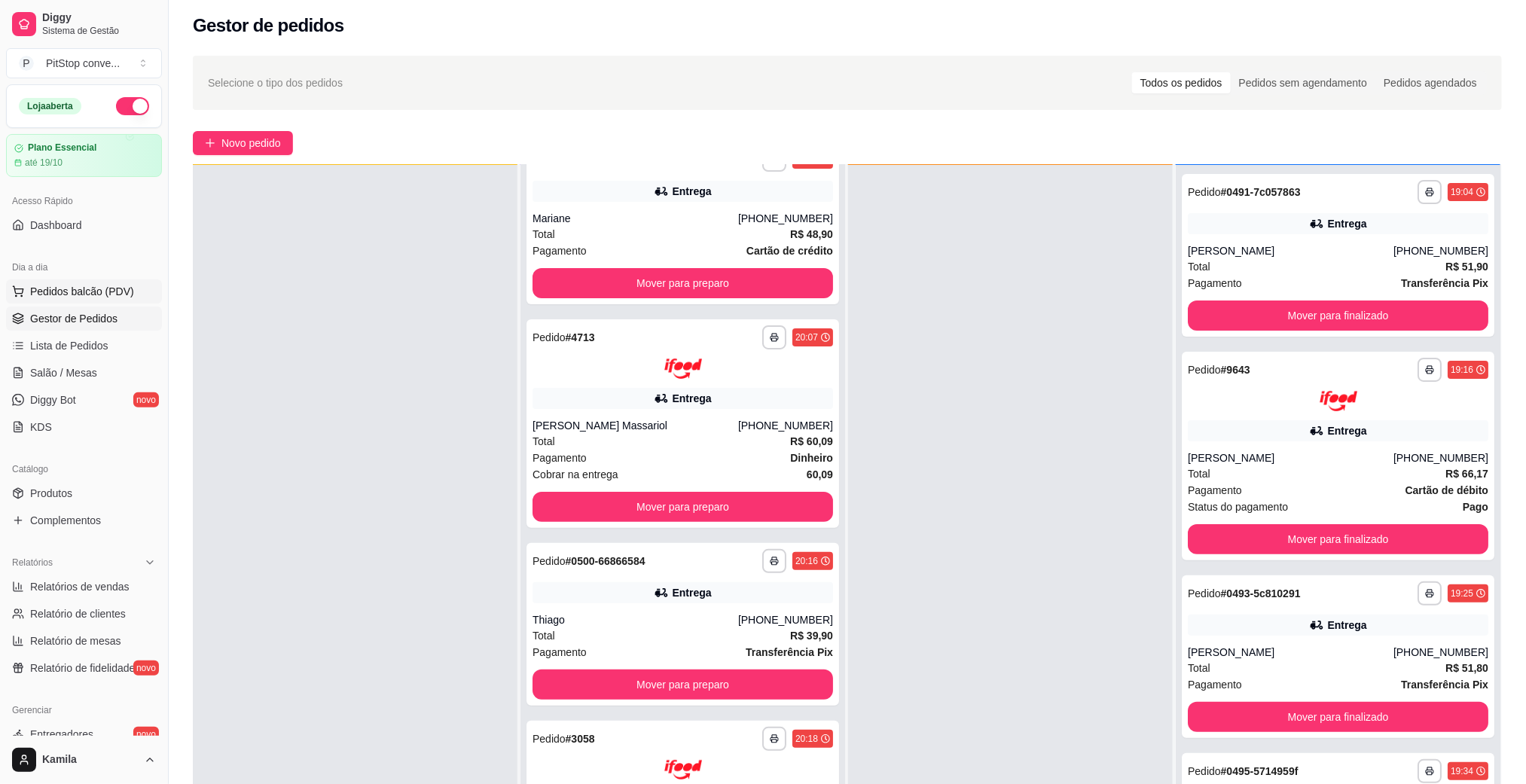
click at [99, 300] on button "Pedidos balcão (PDV)" at bounding box center [84, 291] width 156 height 24
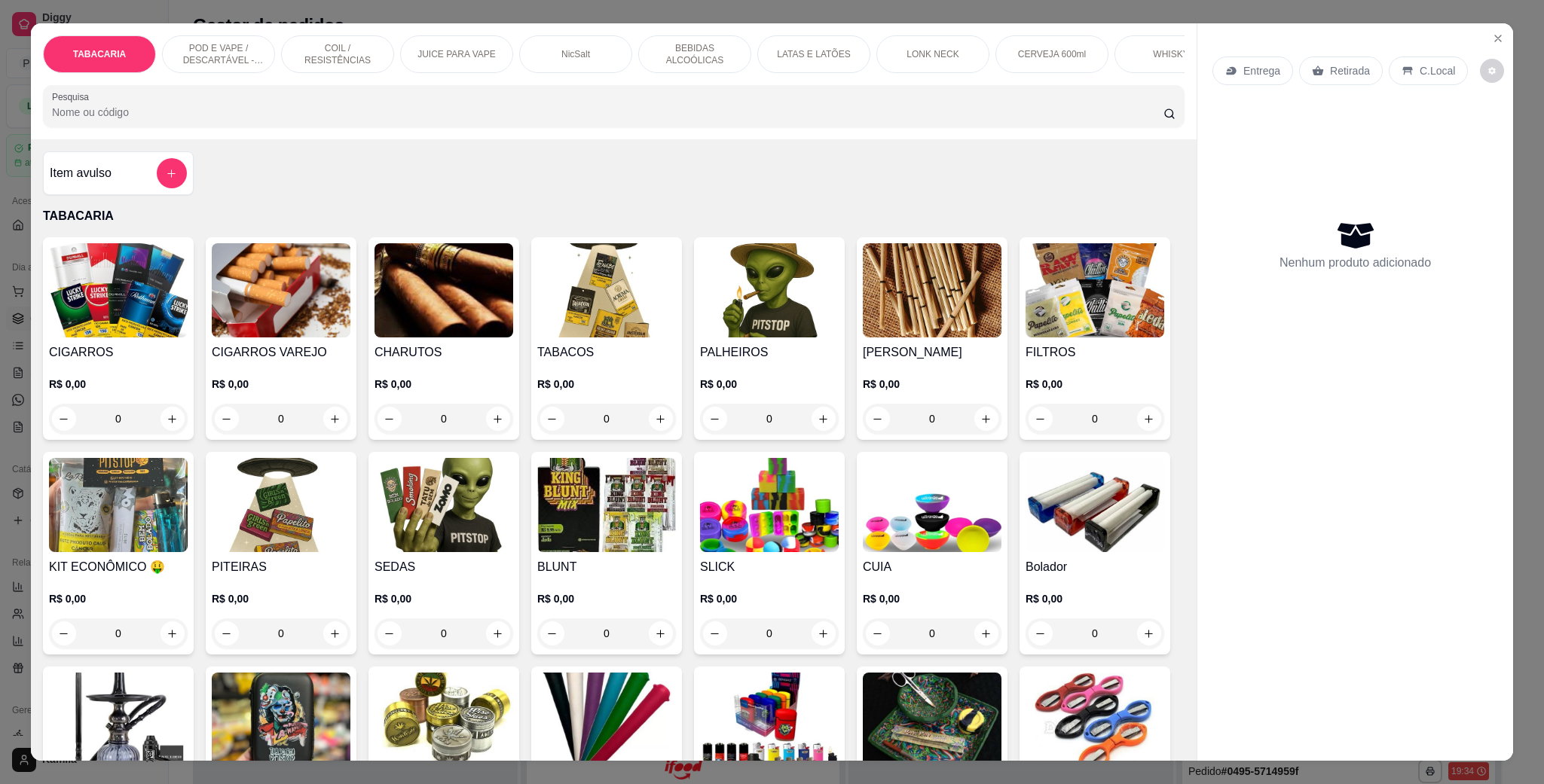
click at [224, 28] on div "TABACARIA POD E VAPE / DESCARTÁVEL - RECARREGAVEL COIL / RESISTÊNCIAS JUICE PAR…" at bounding box center [614, 81] width 1166 height 116
click at [224, 45] on p "POD E VAPE / DESCARTÁVEL - RECARREGAVEL" at bounding box center [219, 54] width 88 height 24
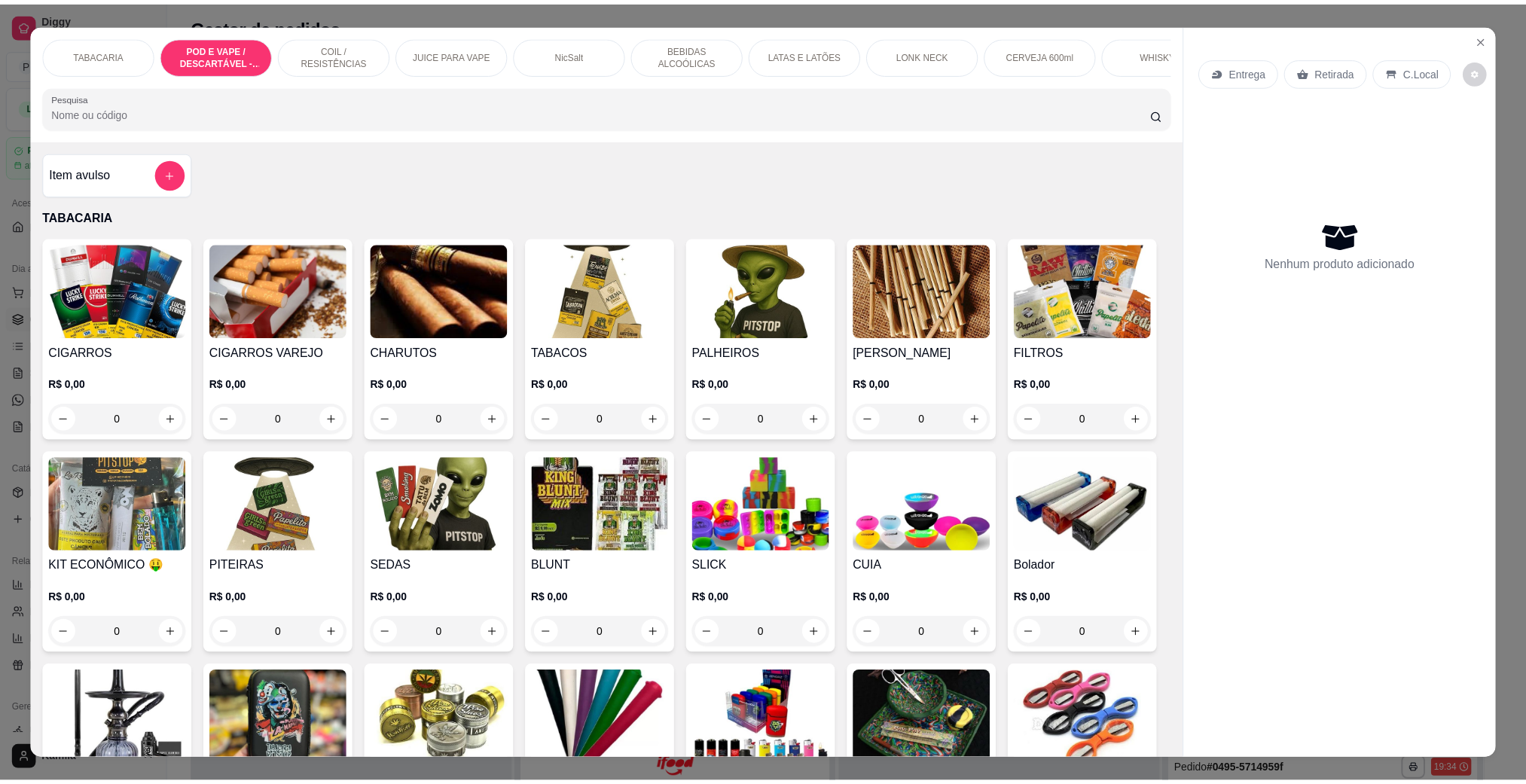
scroll to position [25, 0]
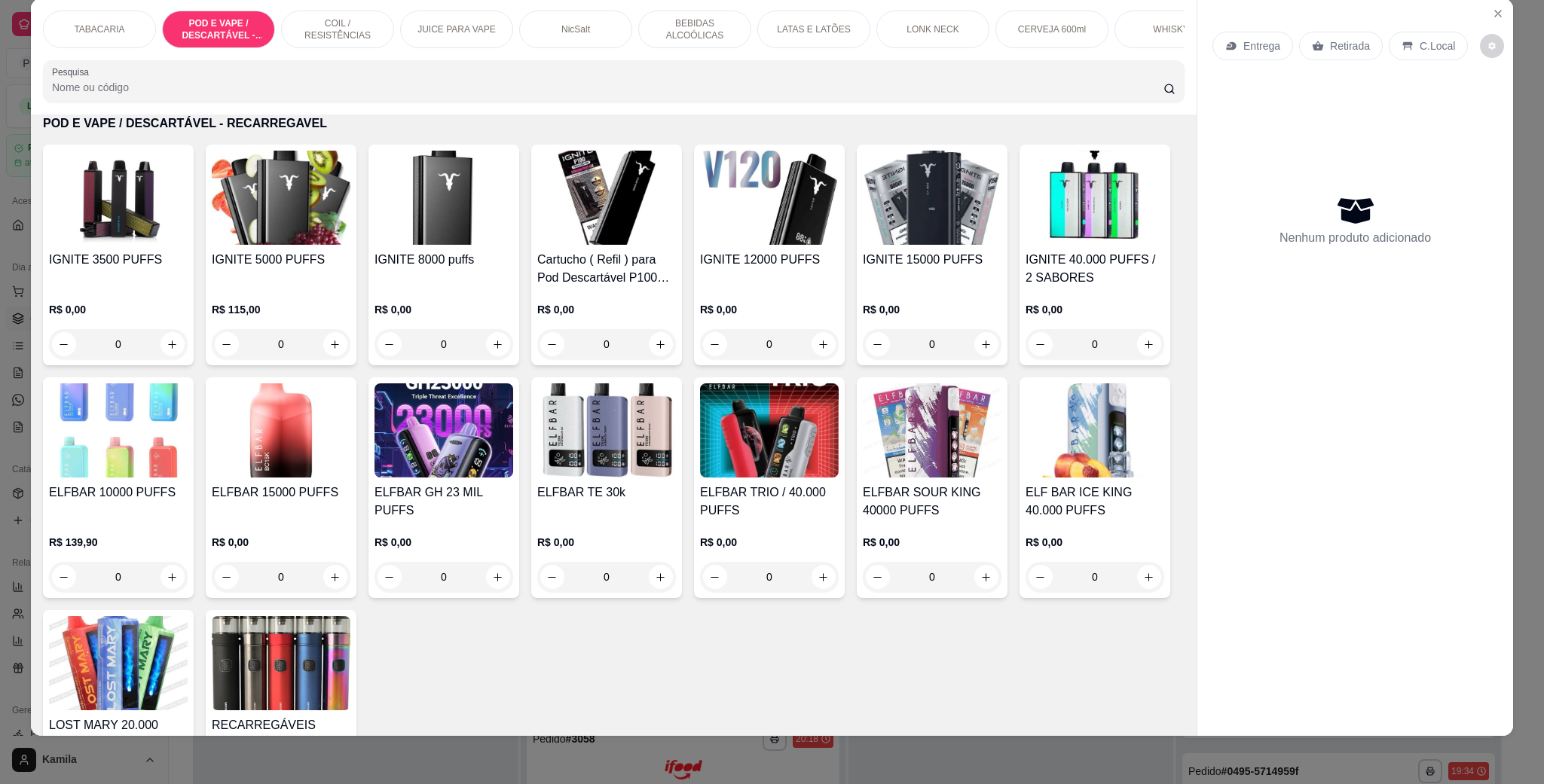
click at [228, 245] on img at bounding box center [281, 197] width 138 height 94
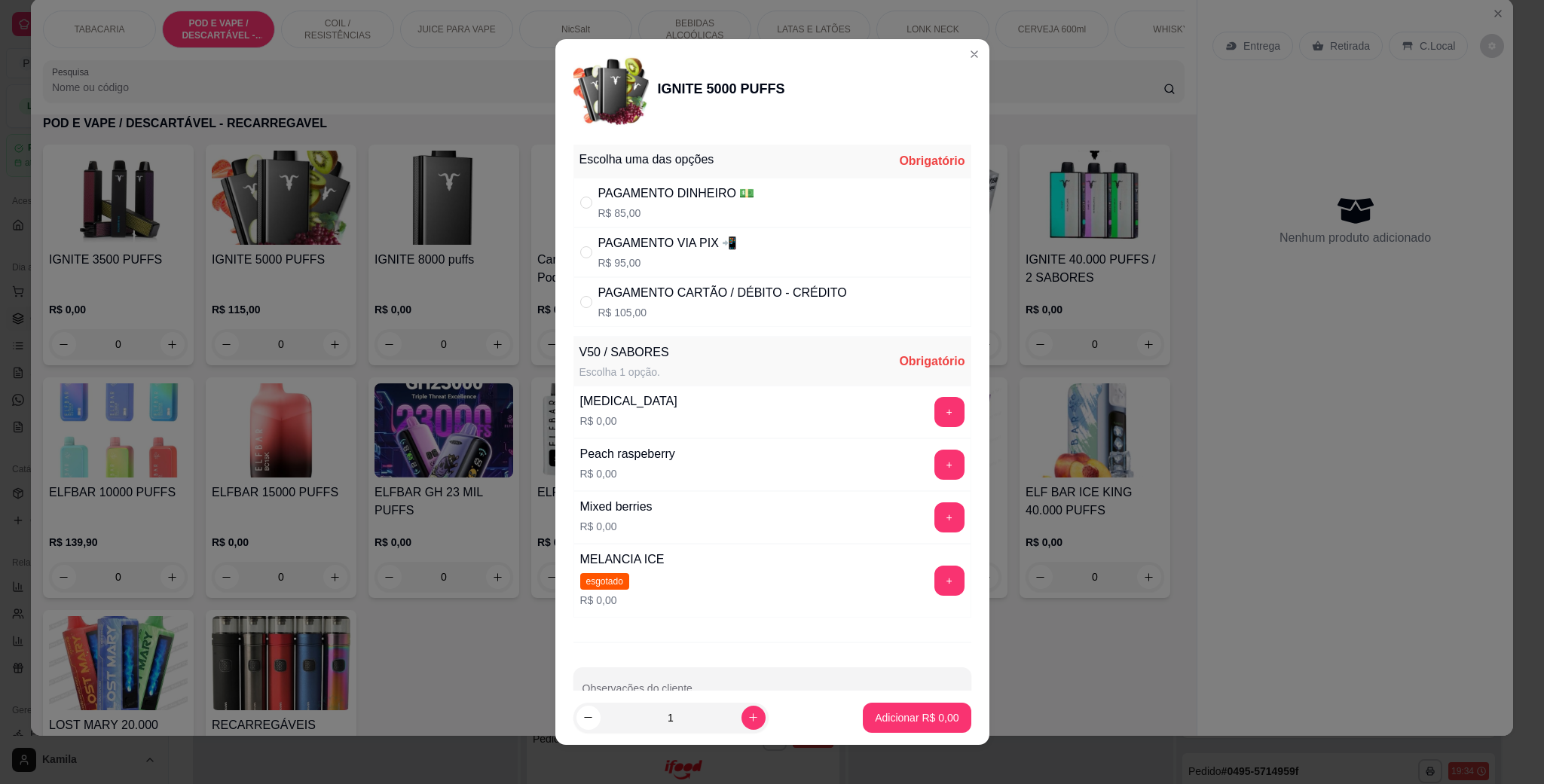
click at [657, 240] on div "PAGAMENTO VIA PIX 📲" at bounding box center [668, 243] width 139 height 18
radio input "true"
click at [934, 509] on button "+" at bounding box center [949, 517] width 30 height 30
click at [930, 710] on p "Adicionar R$ 95,00" at bounding box center [913, 717] width 90 height 15
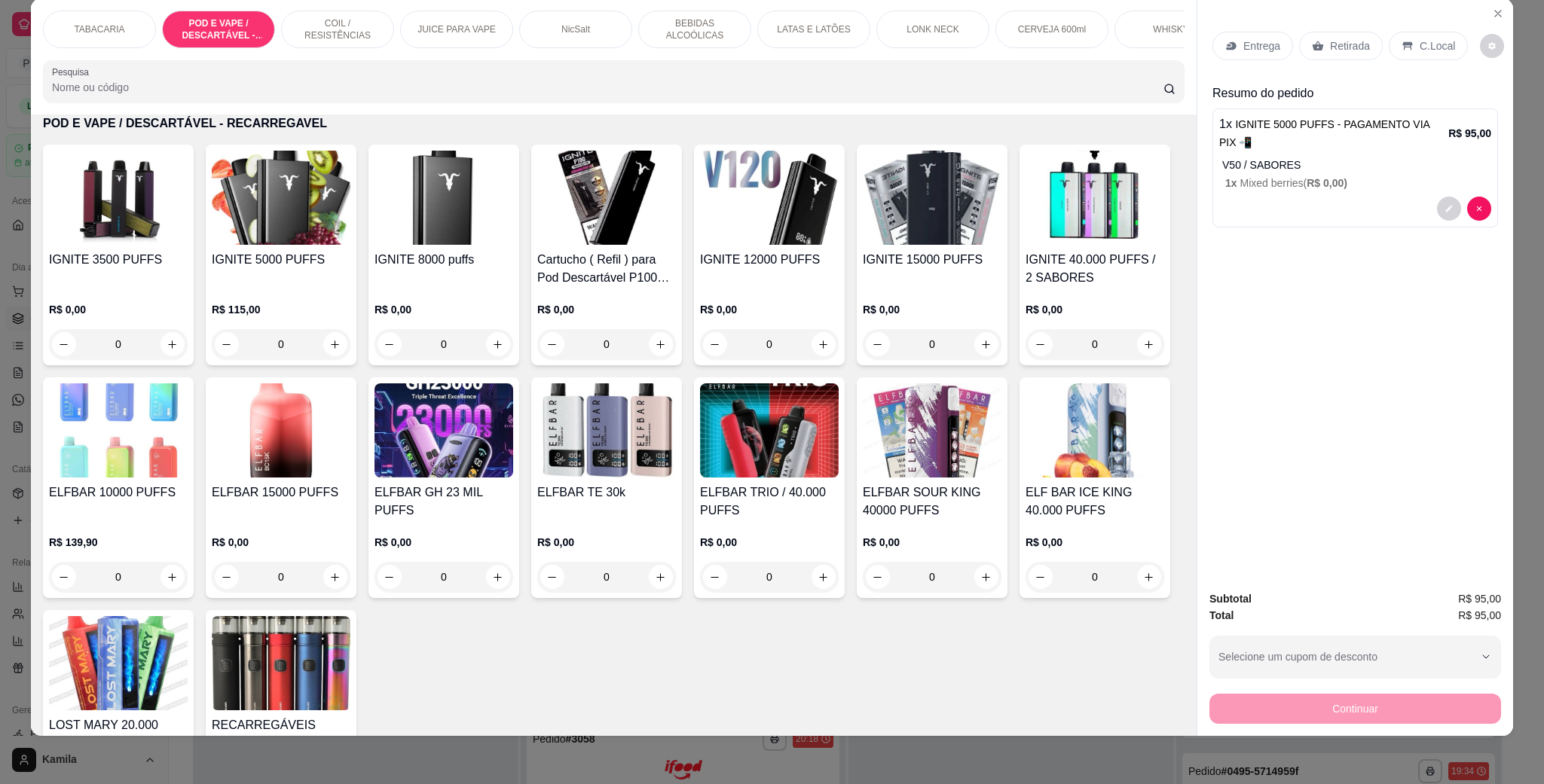
click at [1421, 37] on div "C.Local" at bounding box center [1428, 46] width 79 height 29
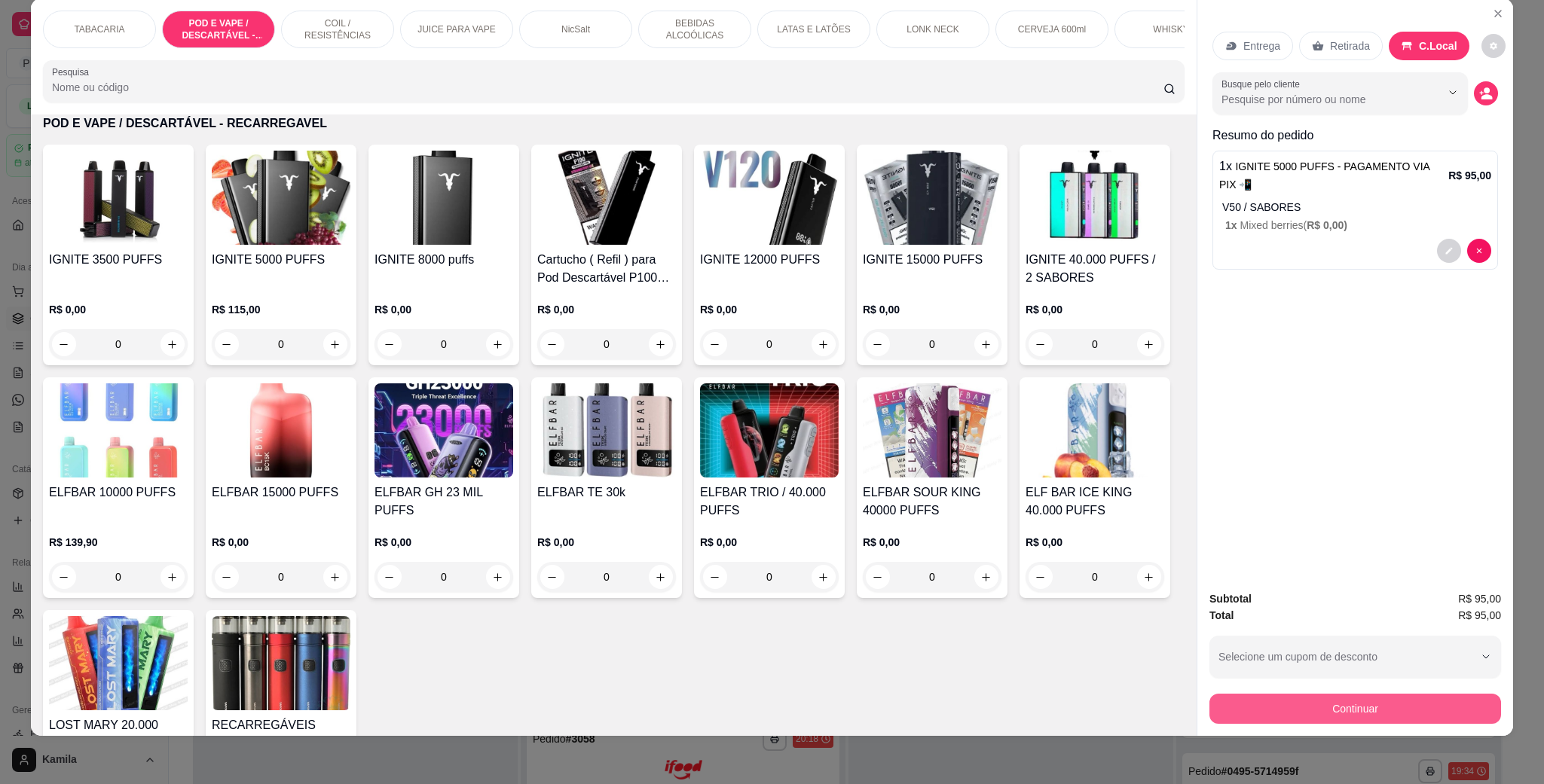
click at [1302, 709] on button "Continuar" at bounding box center [1354, 708] width 291 height 30
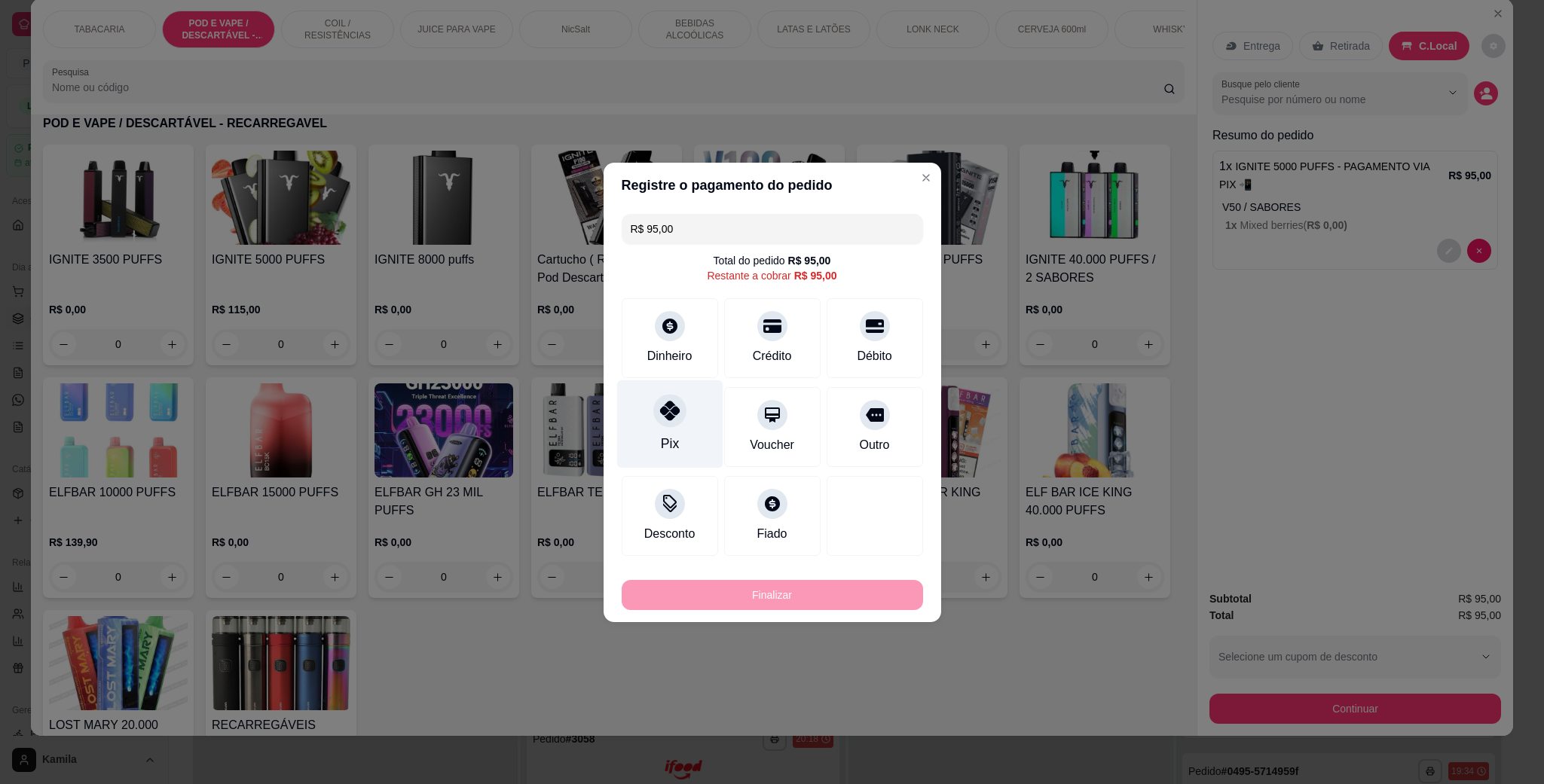
click at [685, 407] on div "Pix" at bounding box center [669, 423] width 106 height 88
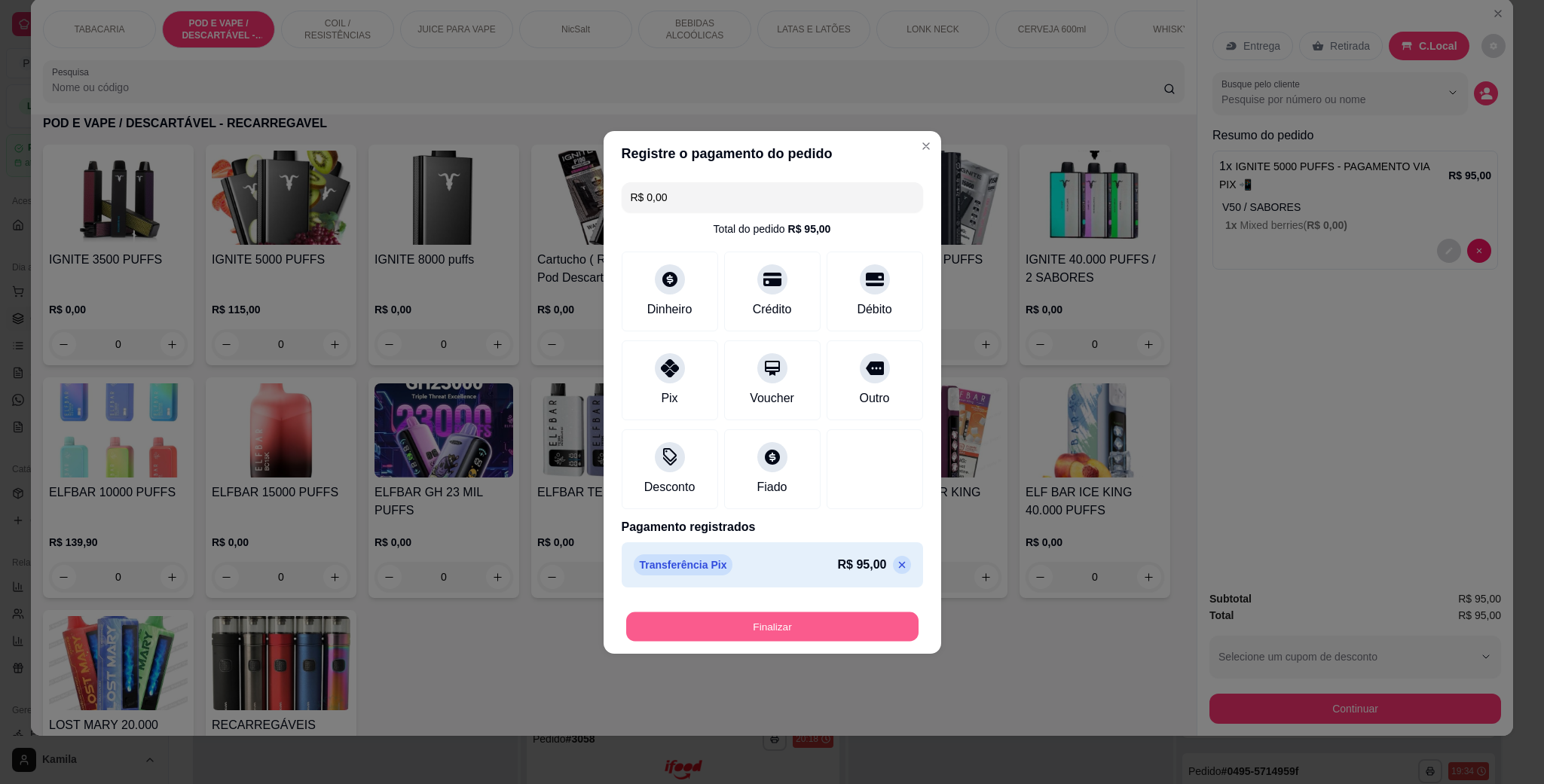
click at [840, 631] on button "Finalizar" at bounding box center [772, 626] width 292 height 29
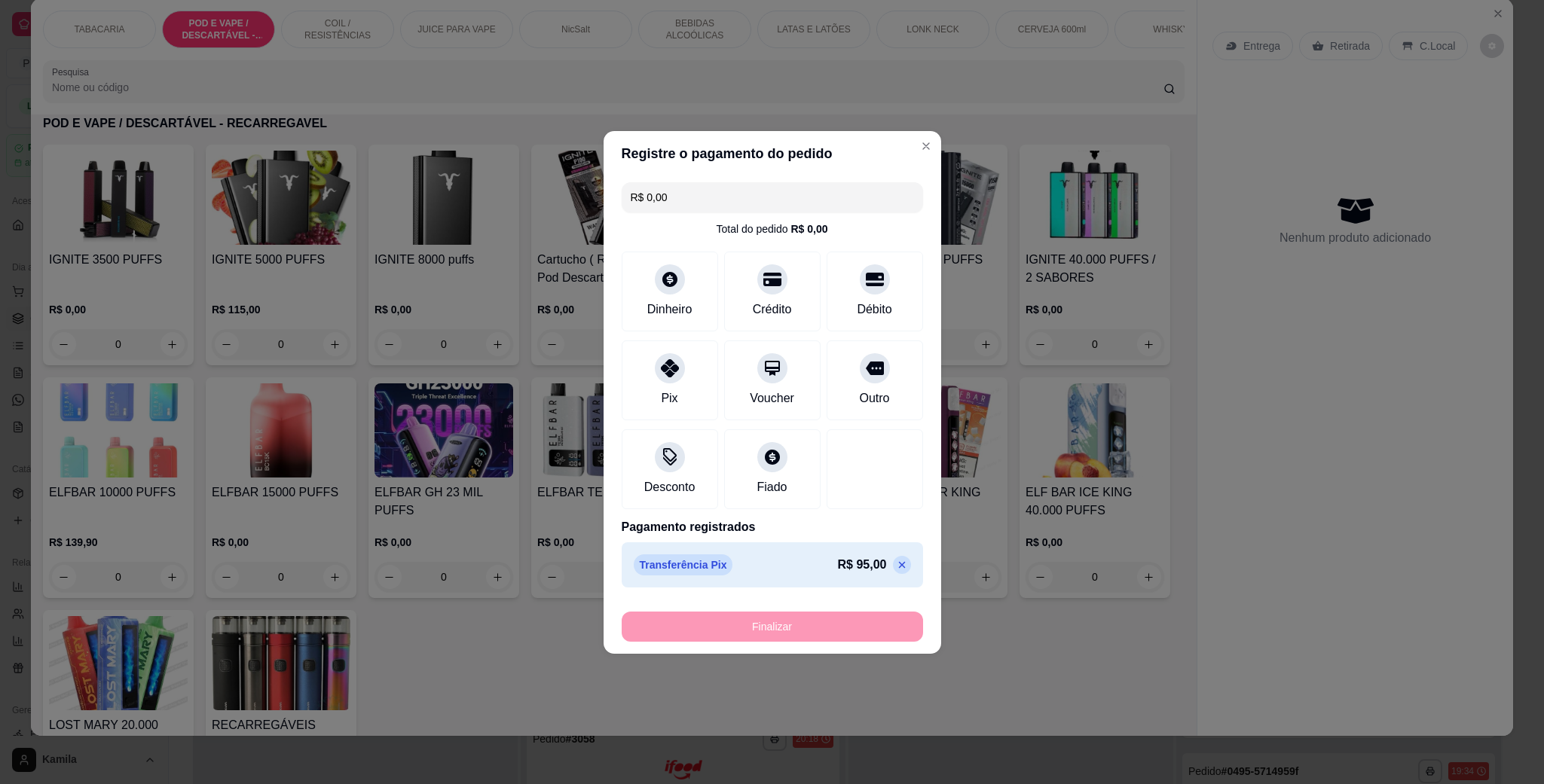
type input "-R$ 95,00"
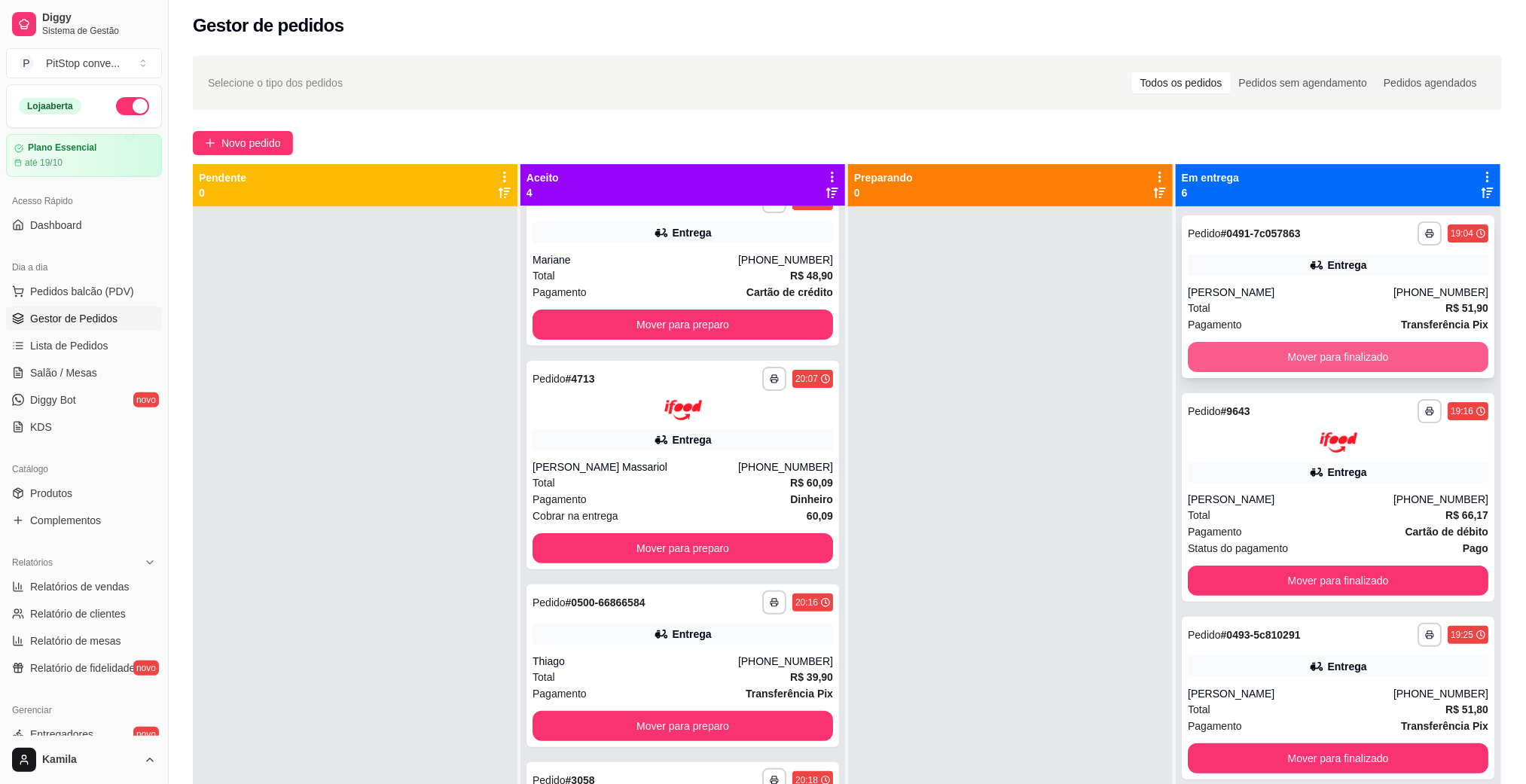
click at [1293, 357] on button "Mover para finalizado" at bounding box center [1338, 357] width 300 height 30
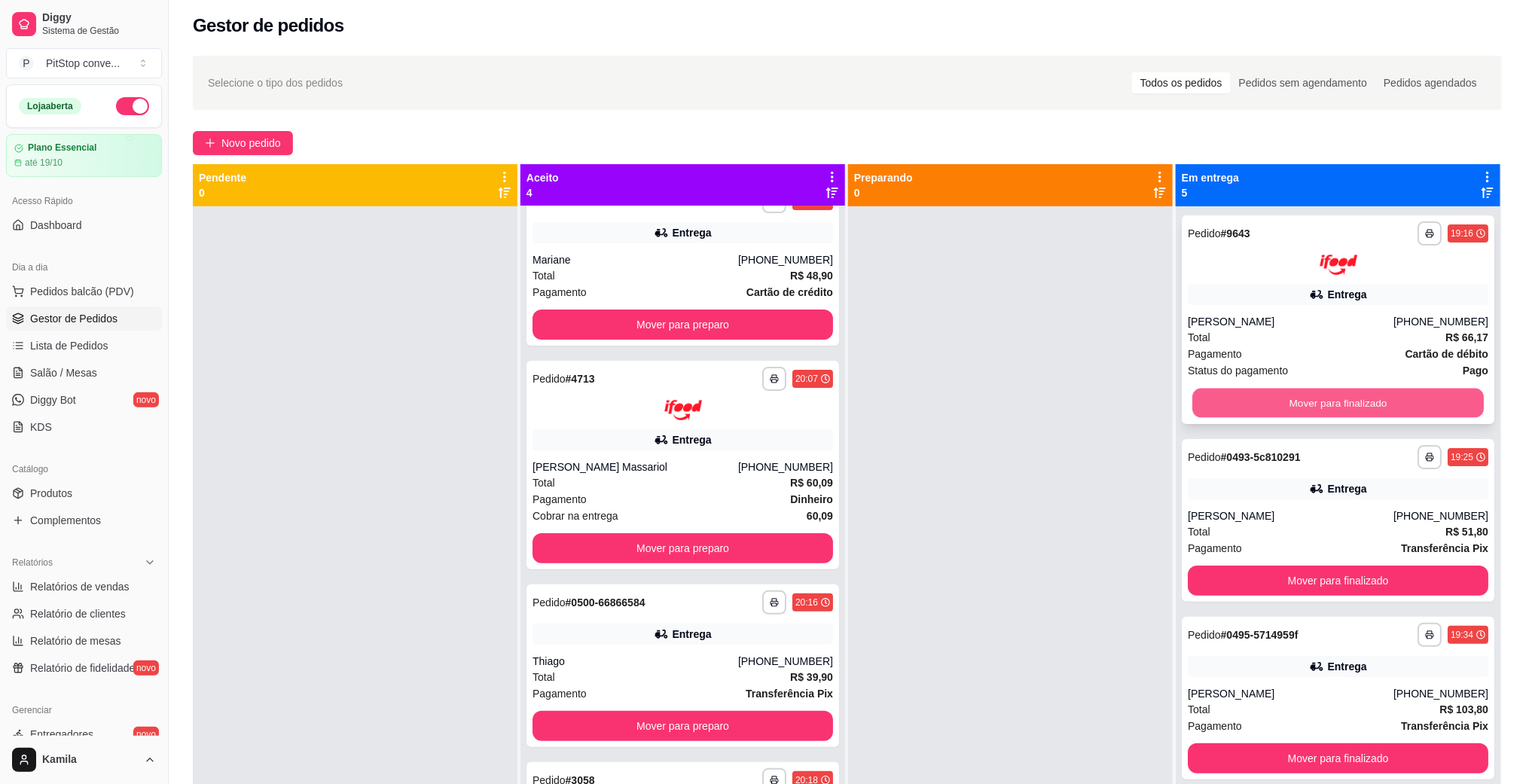
click at [1322, 410] on button "Mover para finalizado" at bounding box center [1337, 402] width 291 height 29
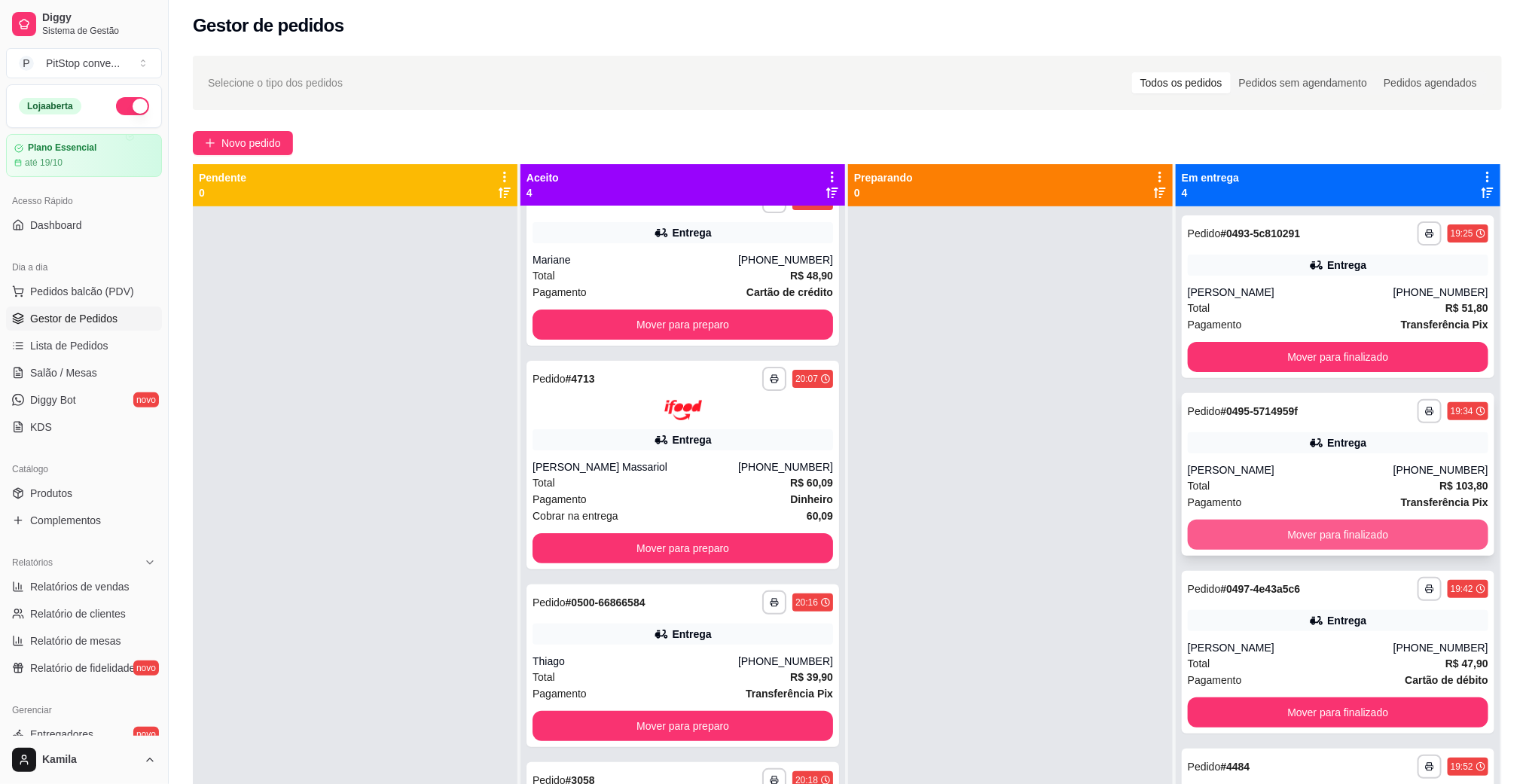
click at [1333, 547] on button "Mover para finalizado" at bounding box center [1338, 535] width 300 height 30
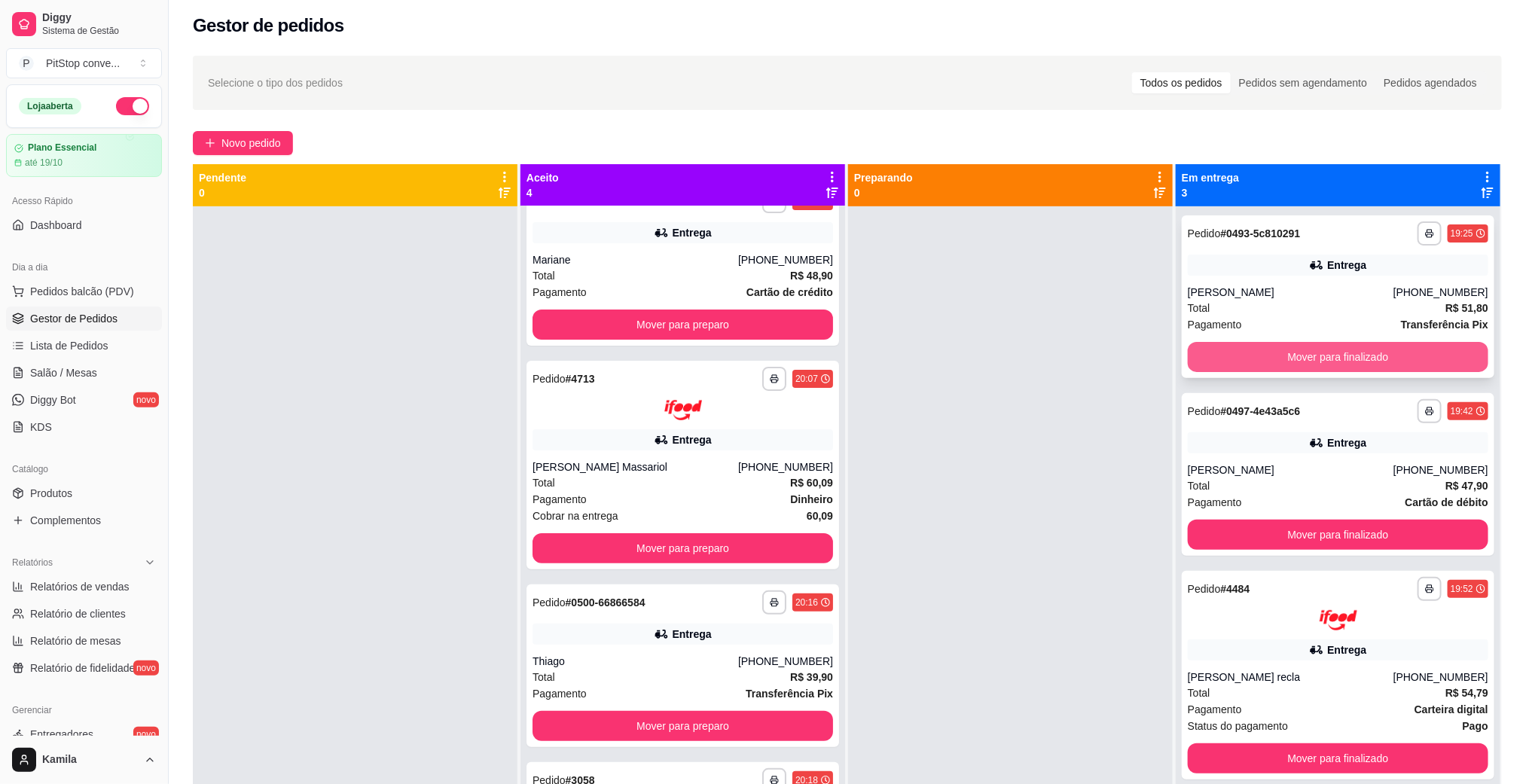
click at [1336, 359] on button "Mover para finalizado" at bounding box center [1338, 357] width 300 height 30
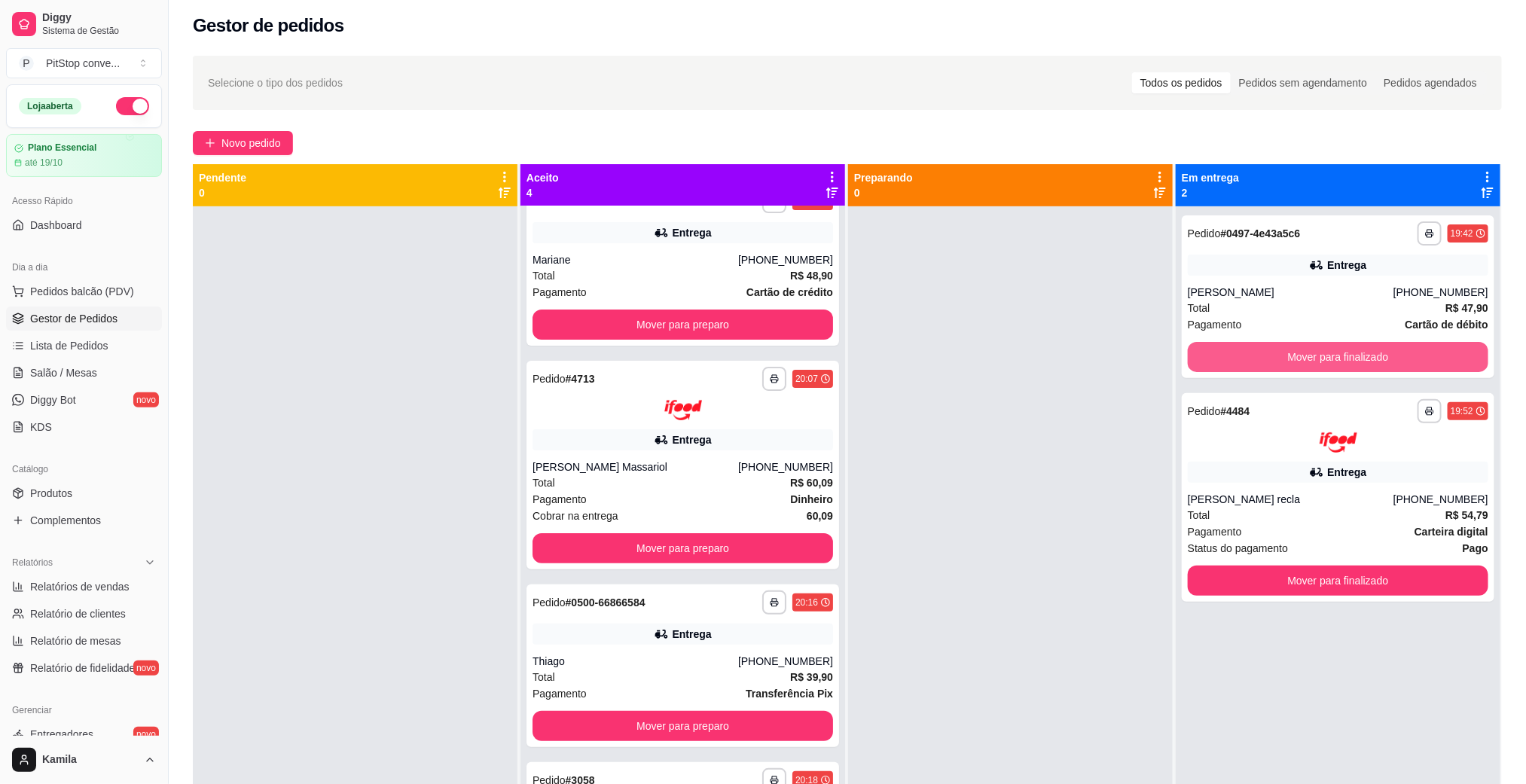
click at [1336, 359] on button "Mover para finalizado" at bounding box center [1338, 357] width 300 height 30
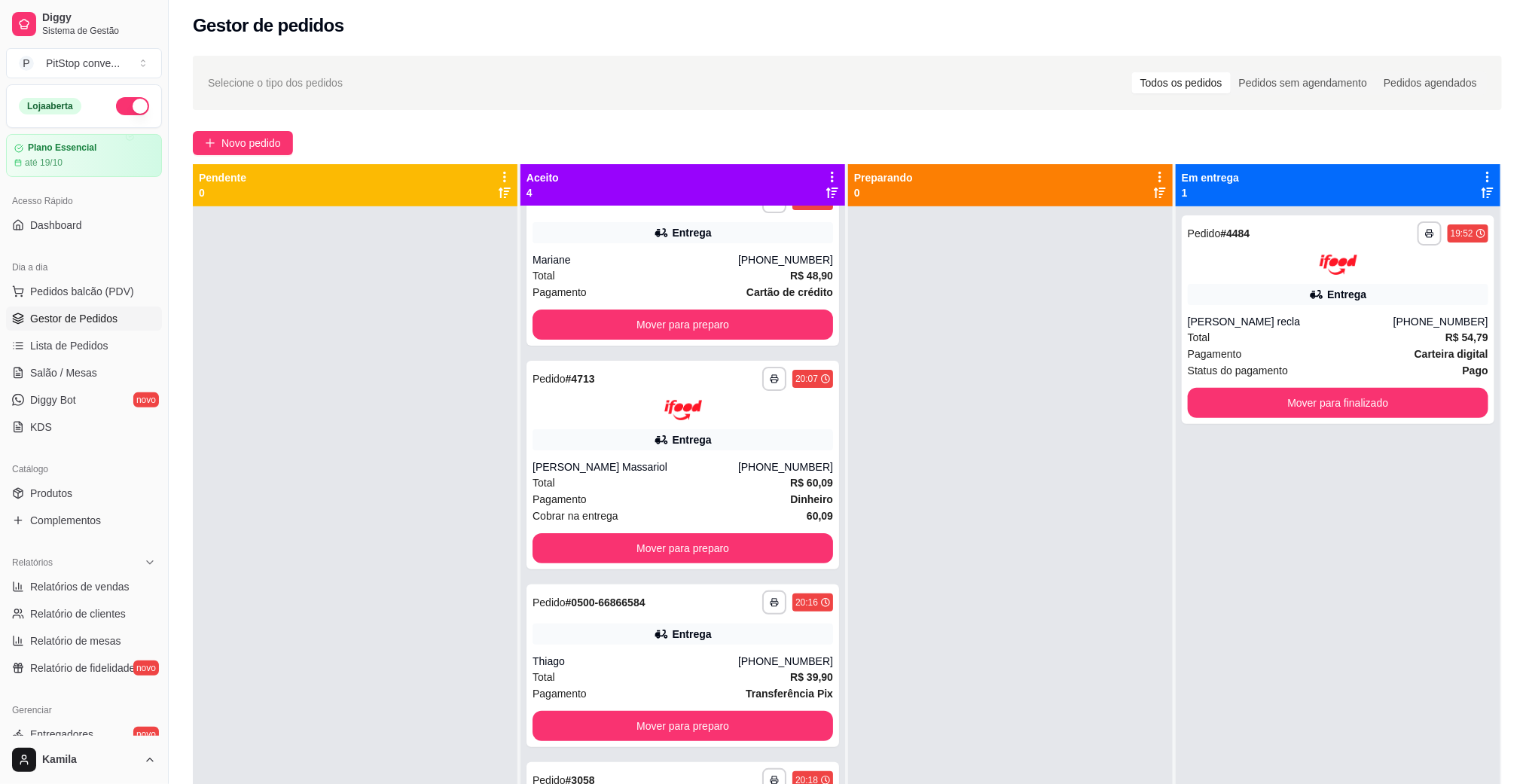
click at [1336, 359] on div "Pagamento Carteira digital" at bounding box center [1338, 354] width 300 height 17
click at [1308, 400] on button "Mover para finalizado" at bounding box center [1337, 402] width 291 height 29
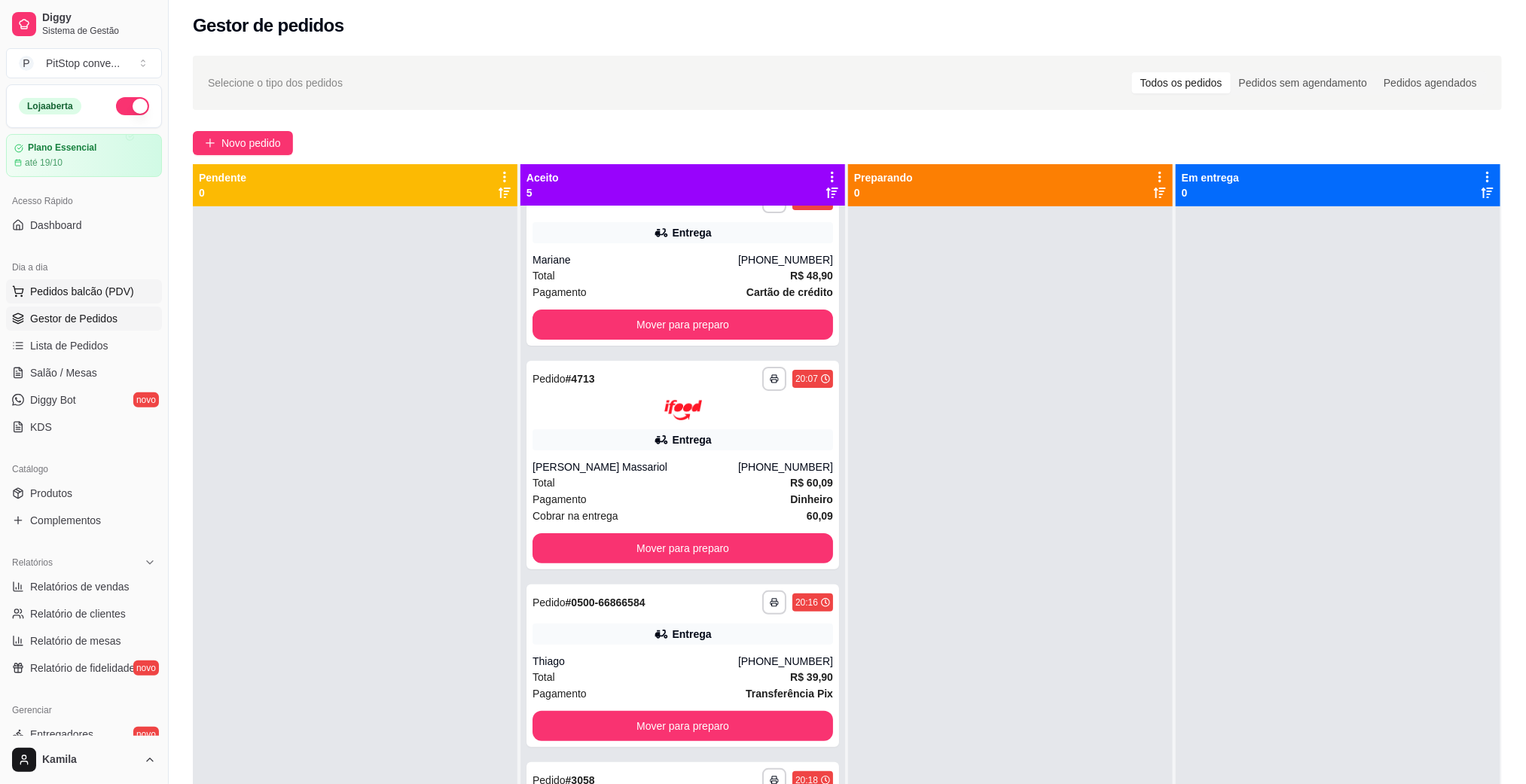
click at [106, 289] on span "Pedidos balcão (PDV)" at bounding box center [82, 291] width 104 height 15
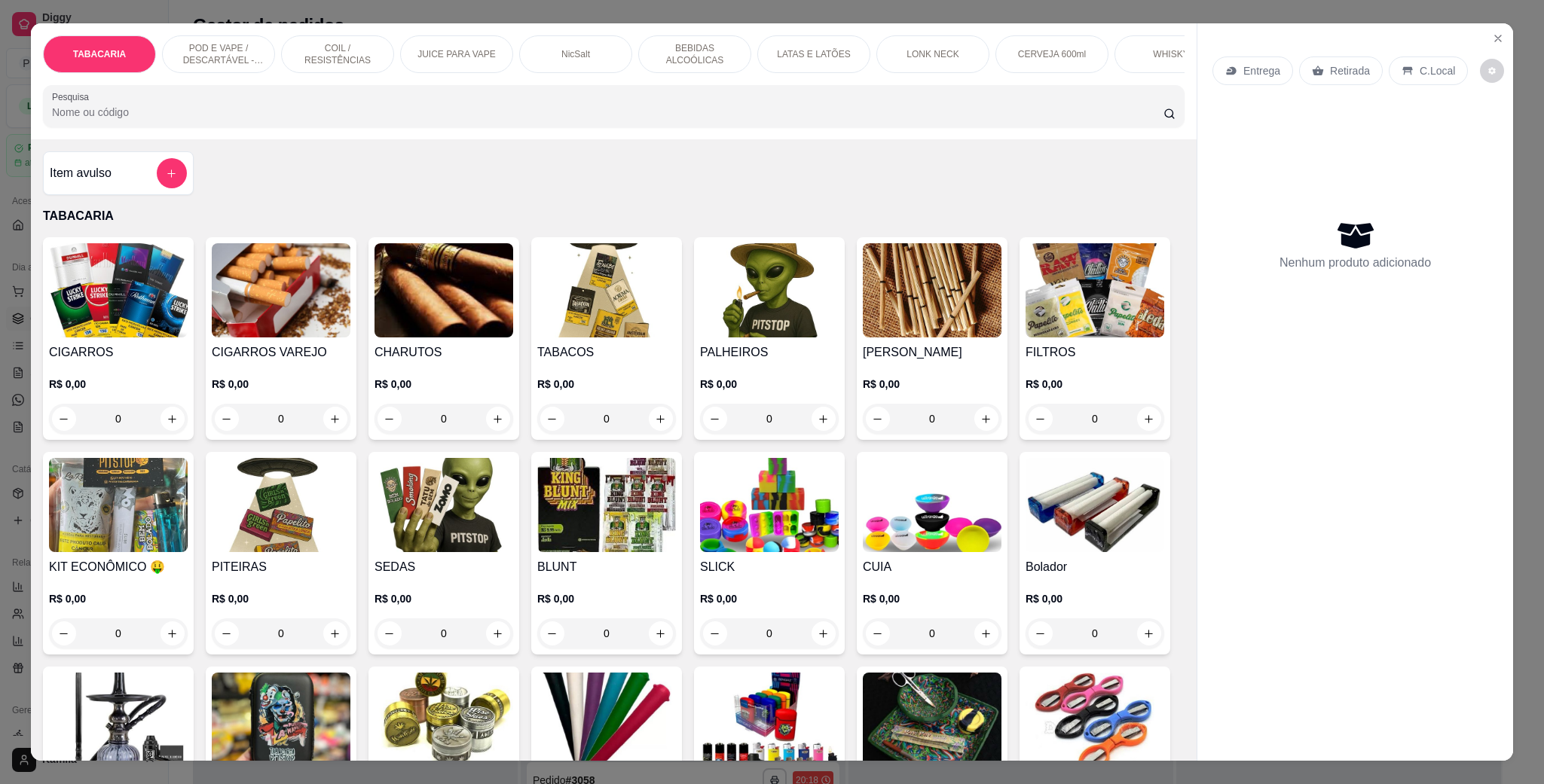
click at [207, 43] on p "POD E VAPE / DESCARTÁVEL - RECARREGAVEL" at bounding box center [219, 54] width 88 height 24
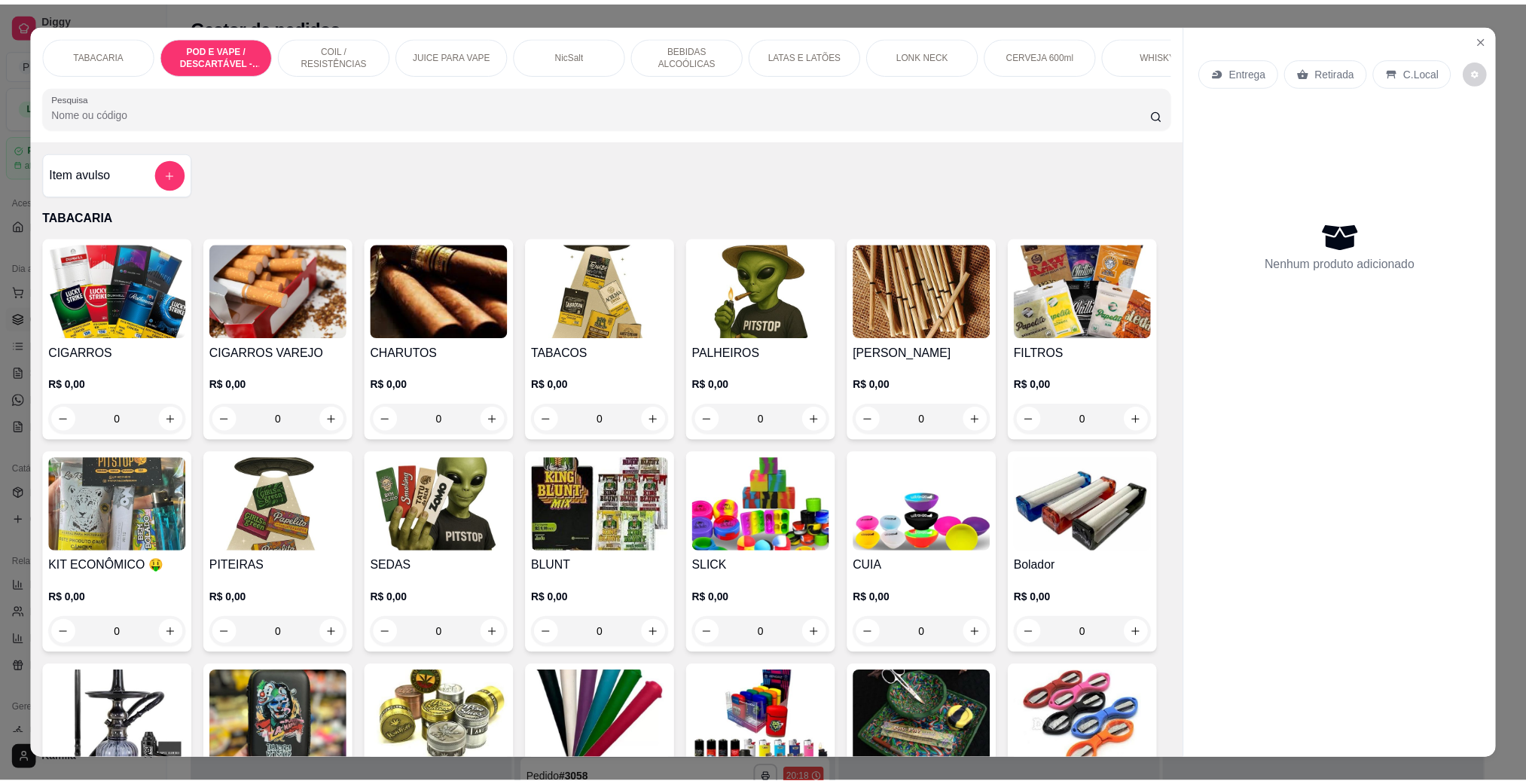
scroll to position [25, 0]
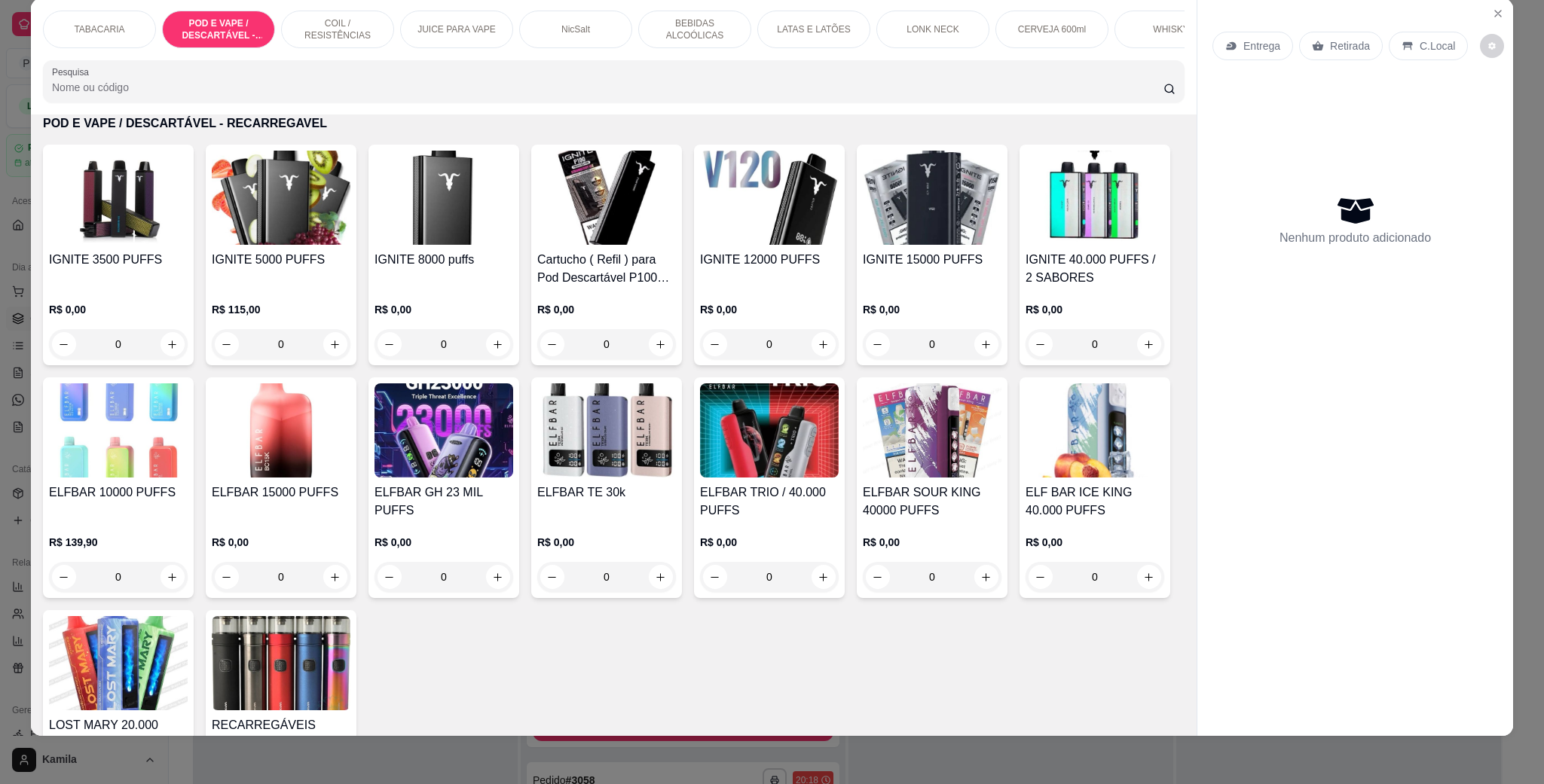
click at [122, 245] on img at bounding box center [118, 197] width 138 height 94
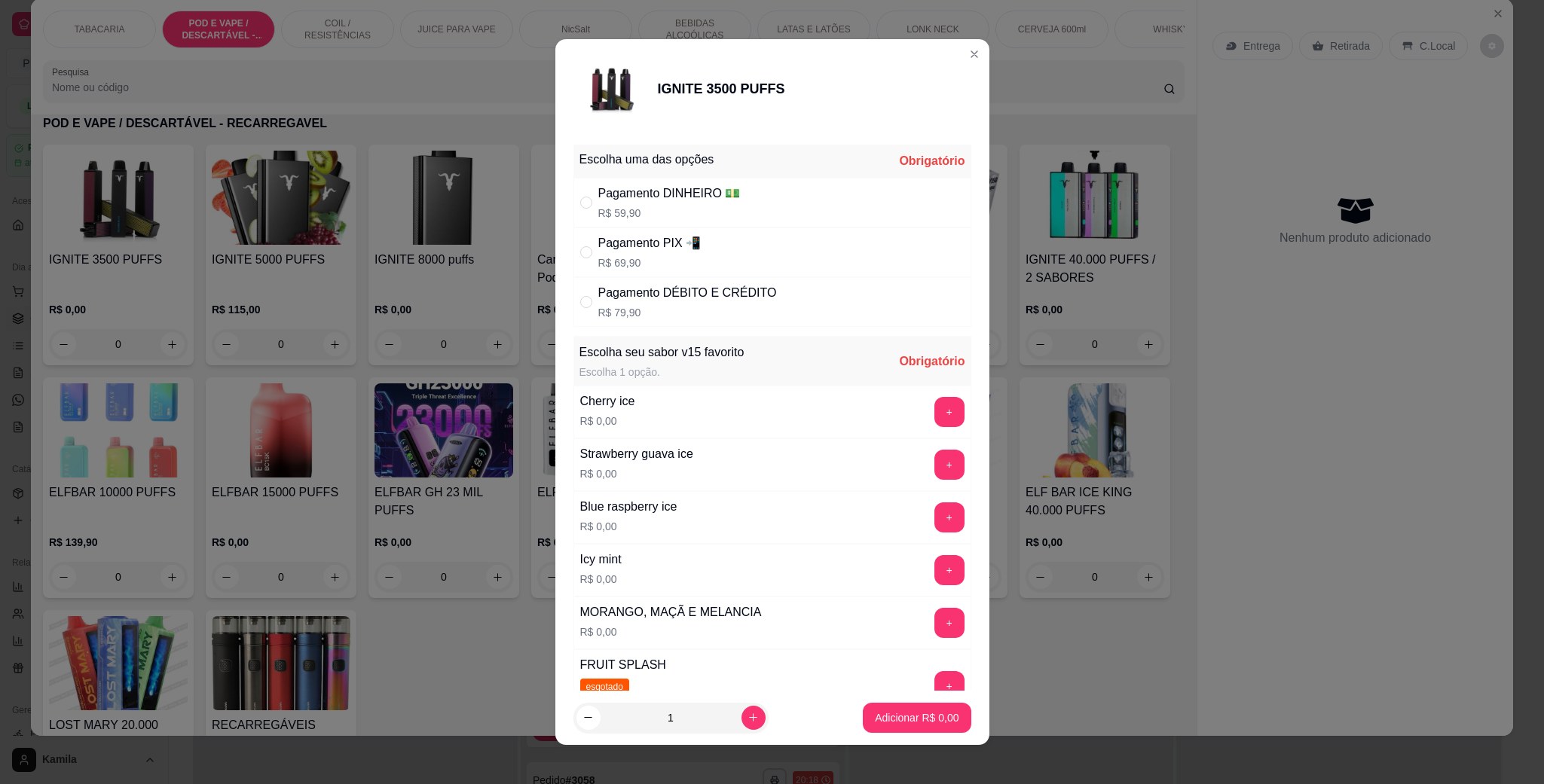
click at [705, 318] on p "R$ 79,90" at bounding box center [688, 312] width 179 height 15
radio input "true"
click at [934, 410] on button "+" at bounding box center [949, 412] width 30 height 30
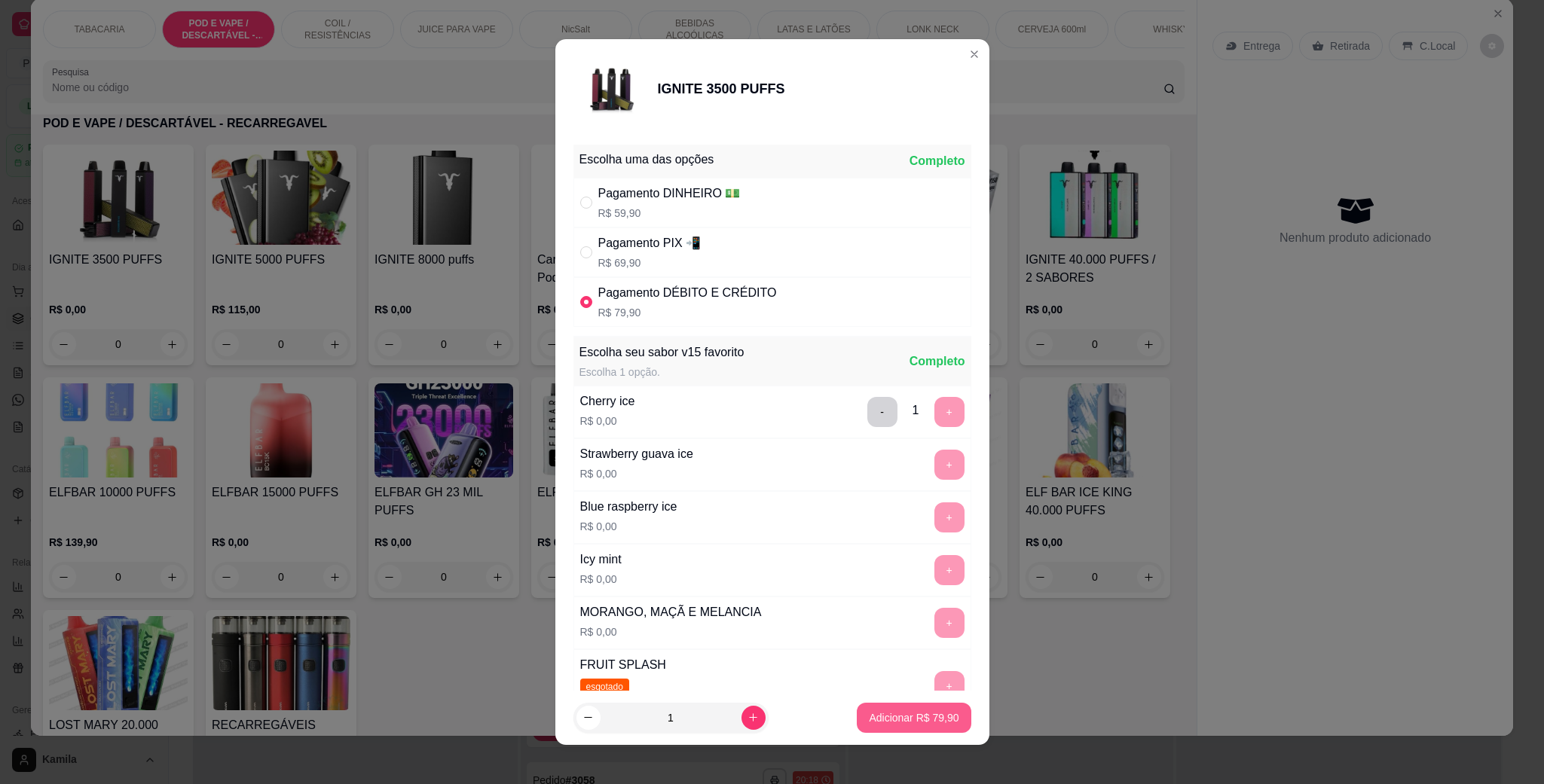
click at [918, 710] on p "Adicionar R$ 79,90" at bounding box center [913, 717] width 90 height 15
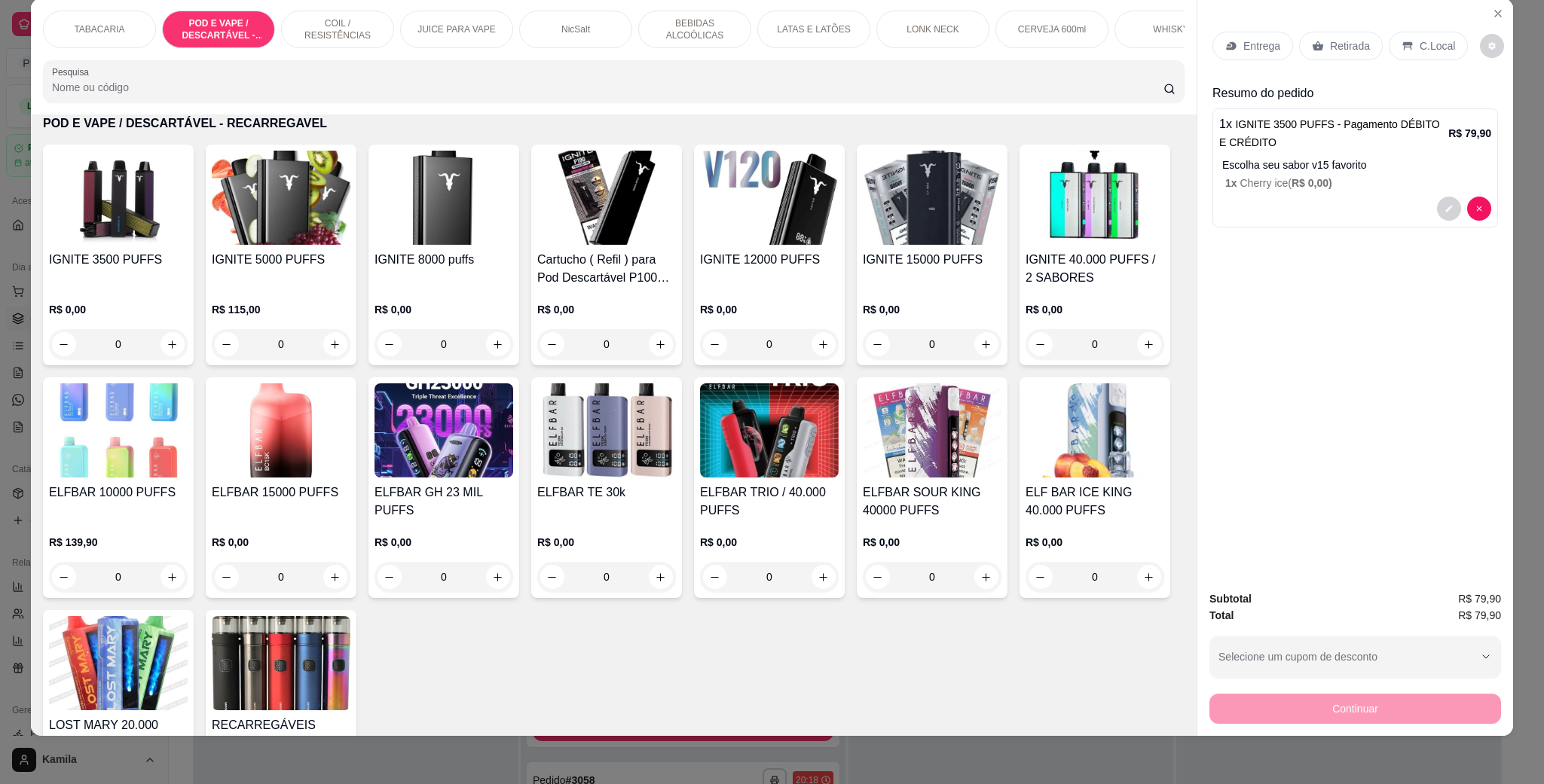
click at [1436, 52] on p "C.Local" at bounding box center [1437, 46] width 36 height 15
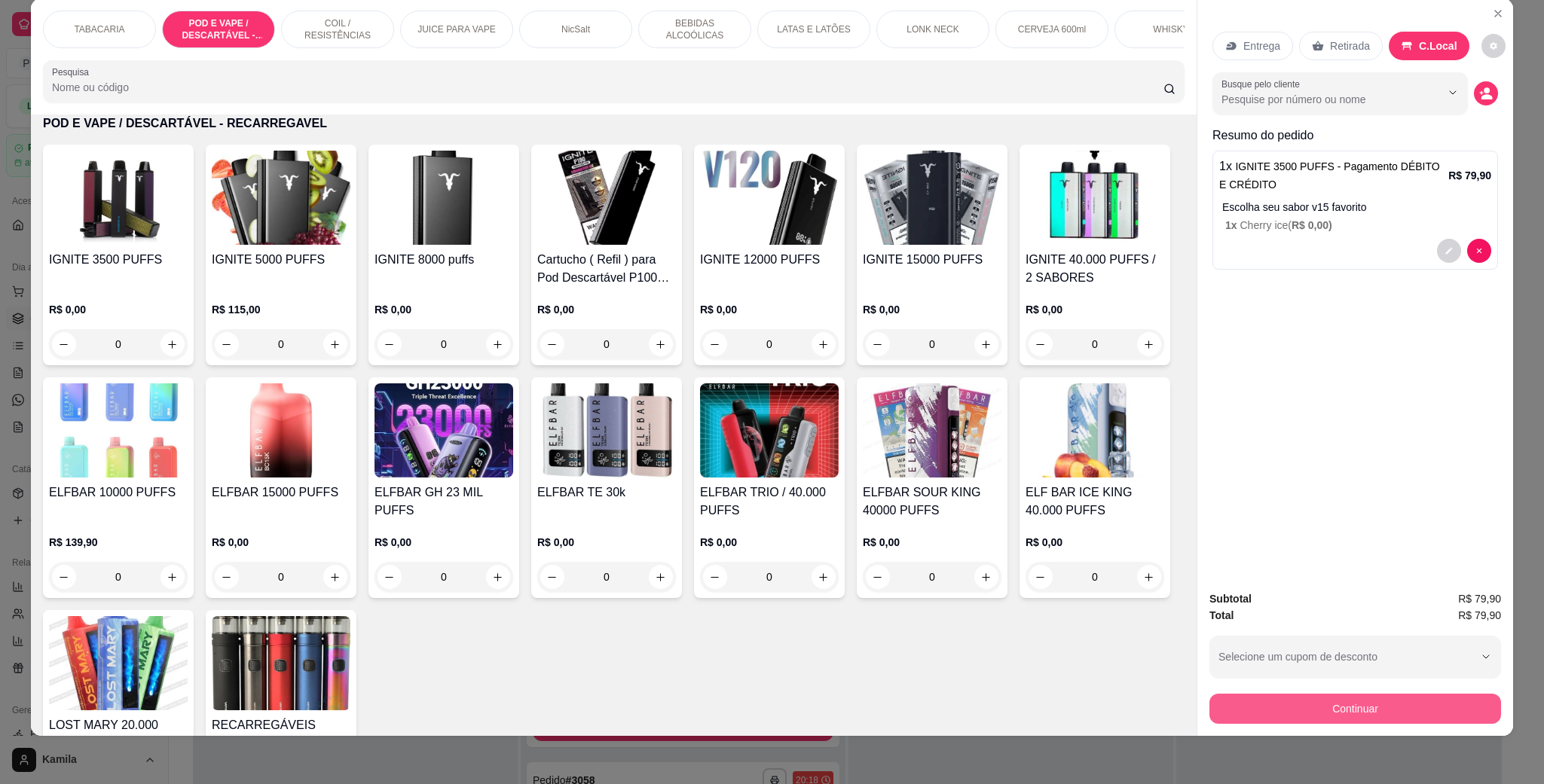
click at [1401, 705] on button "Continuar" at bounding box center [1354, 708] width 291 height 30
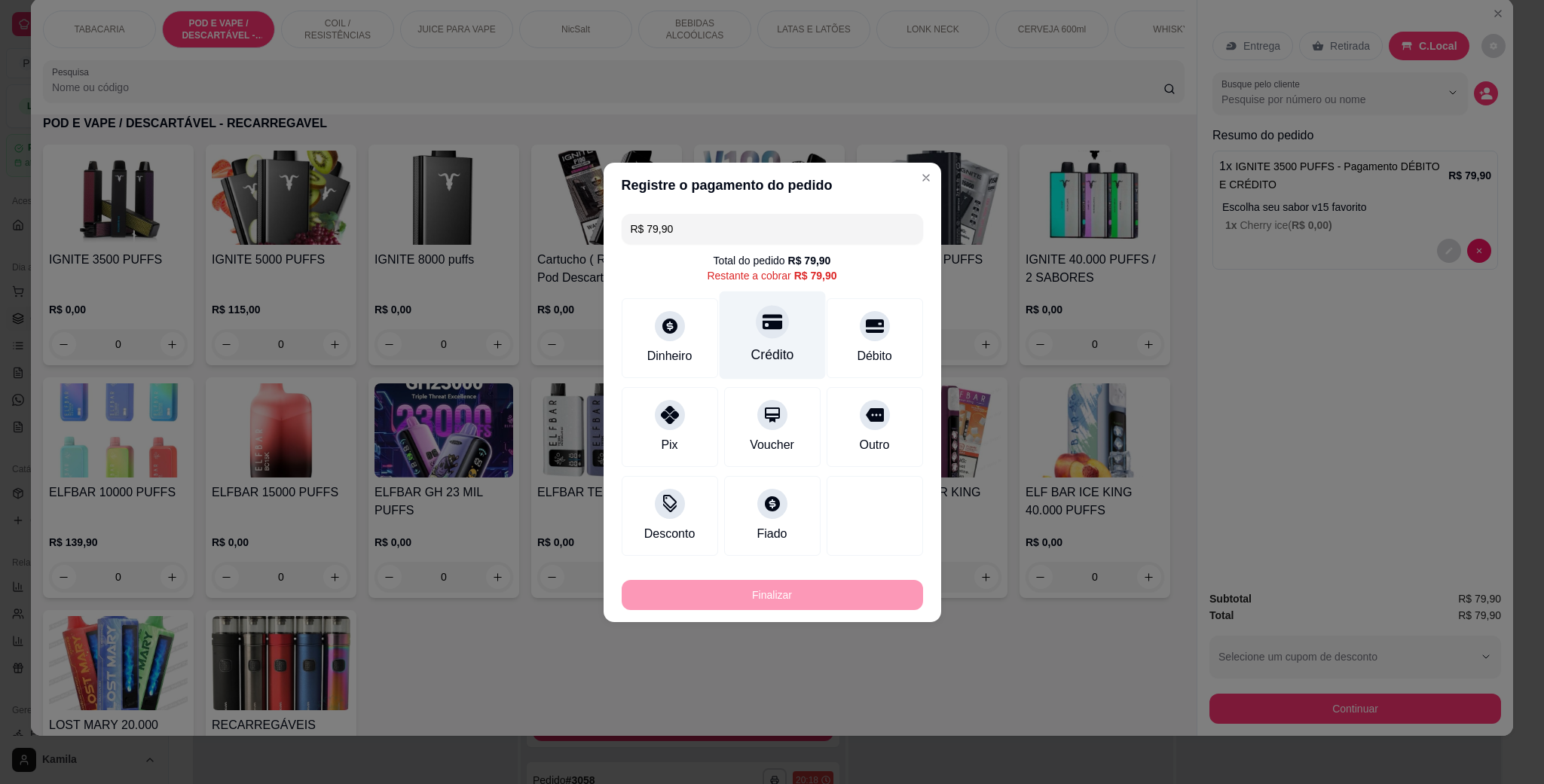
click at [773, 333] on div at bounding box center [772, 321] width 33 height 33
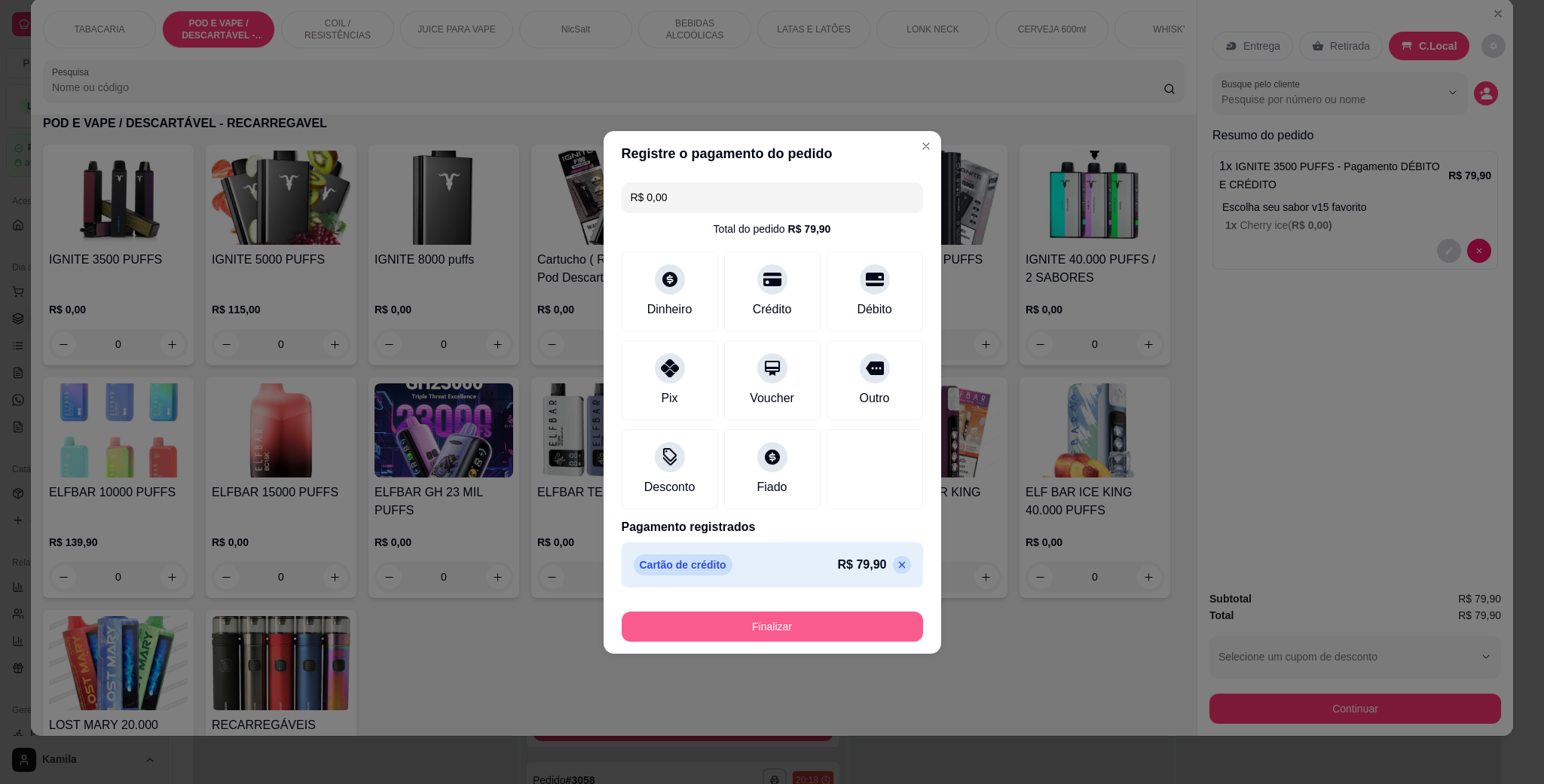
click at [825, 619] on button "Finalizar" at bounding box center [772, 627] width 301 height 30
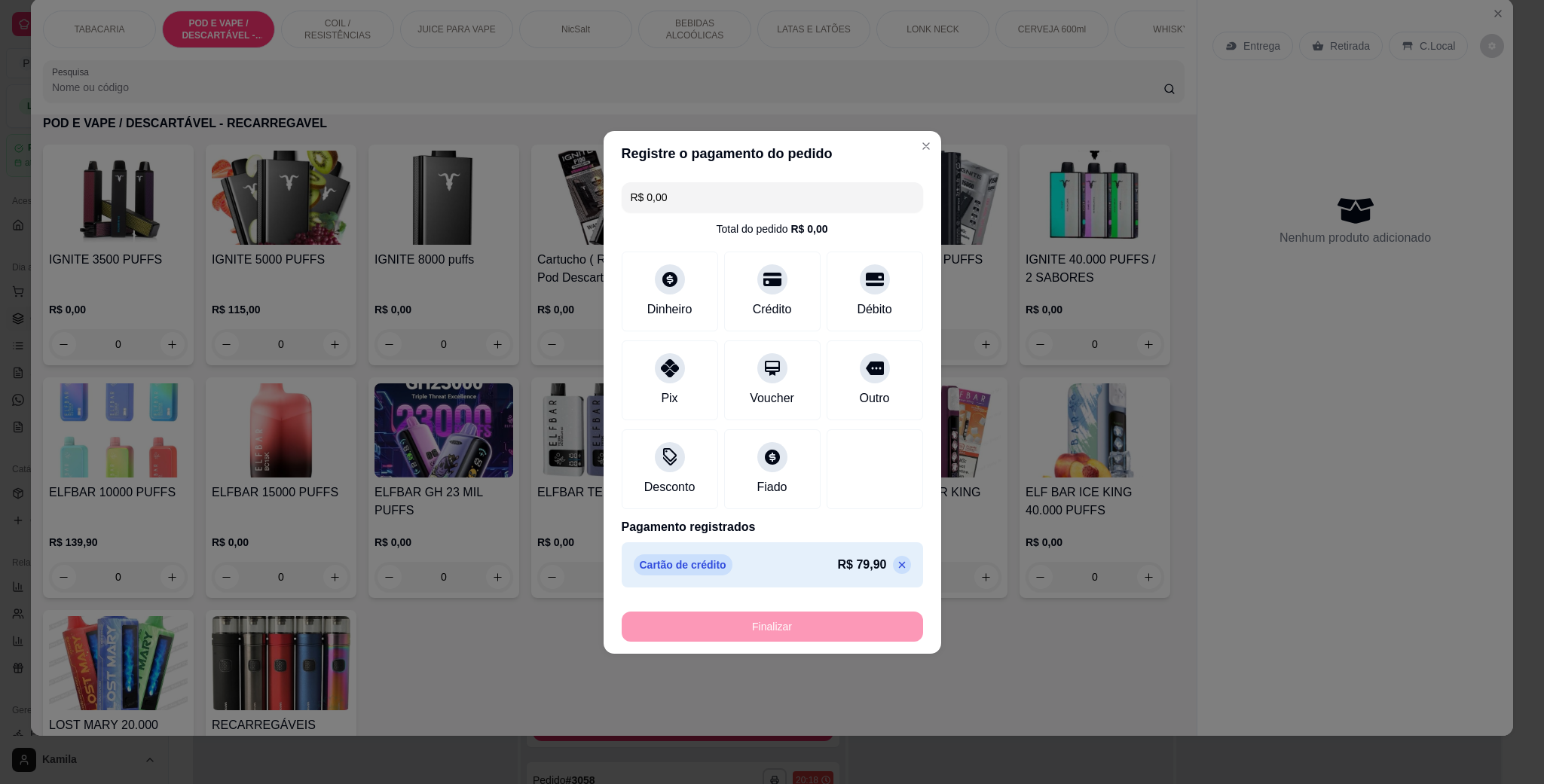
type input "-R$ 79,90"
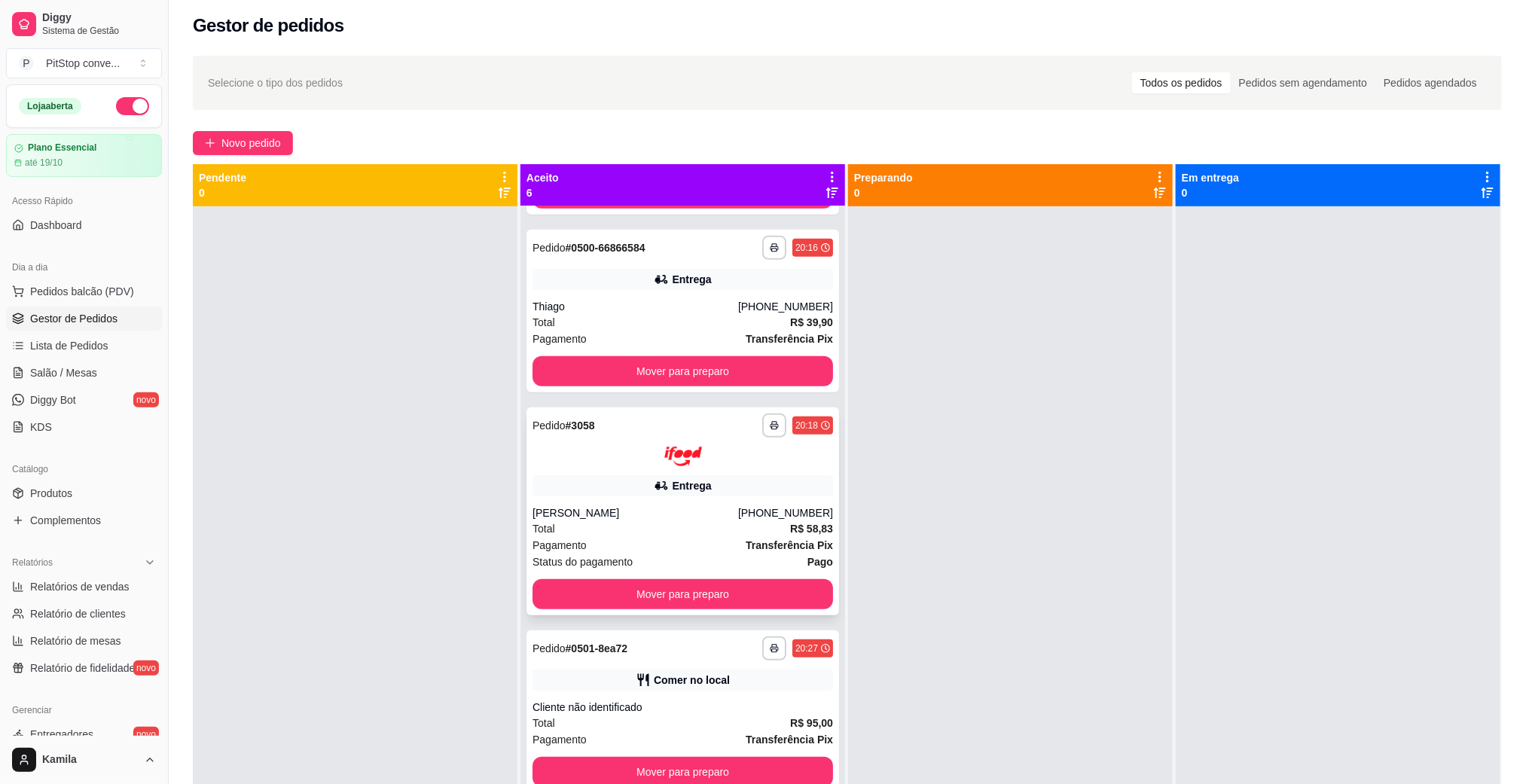
scroll to position [42, 0]
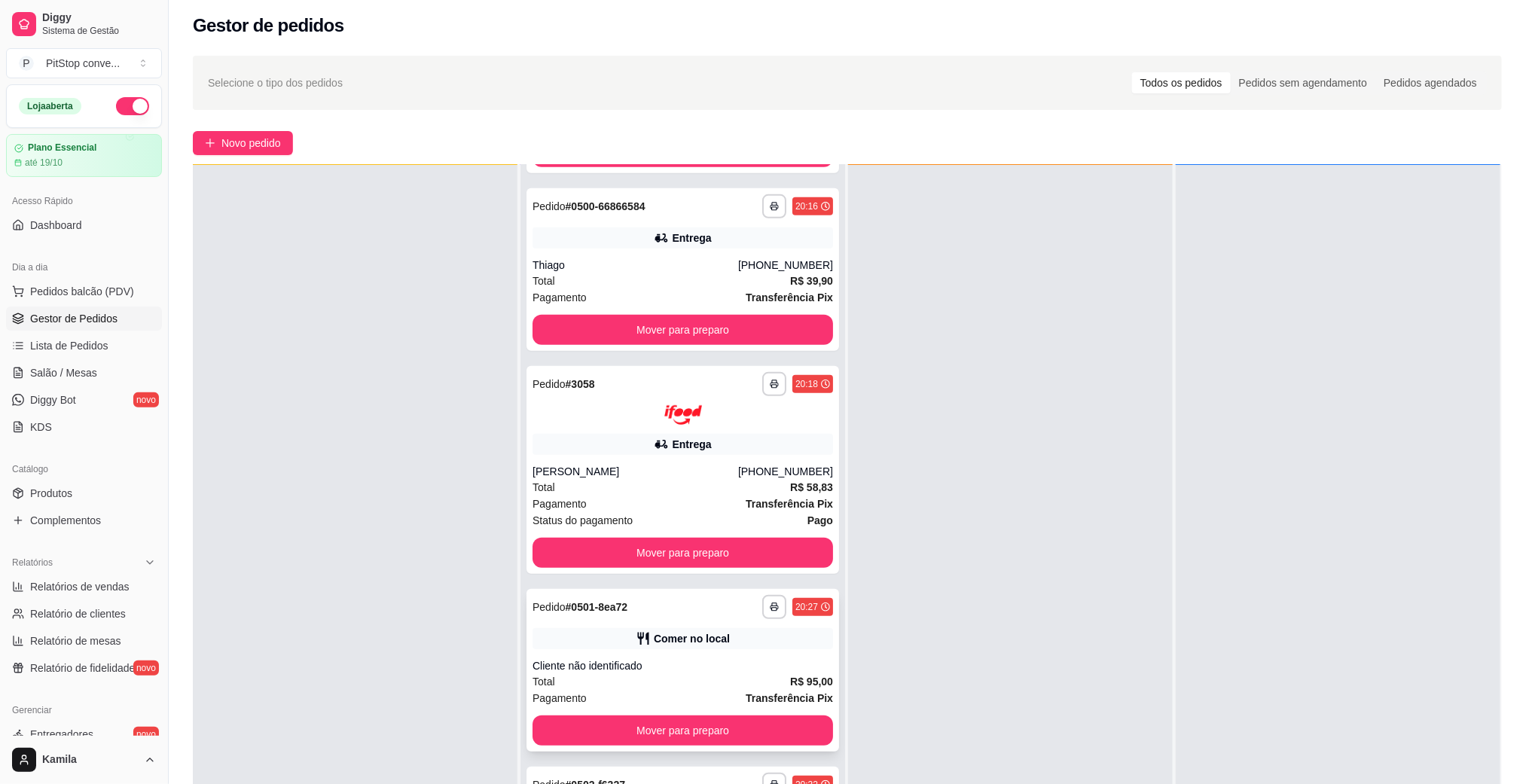
click at [752, 716] on button "Mover para preparo" at bounding box center [682, 730] width 300 height 30
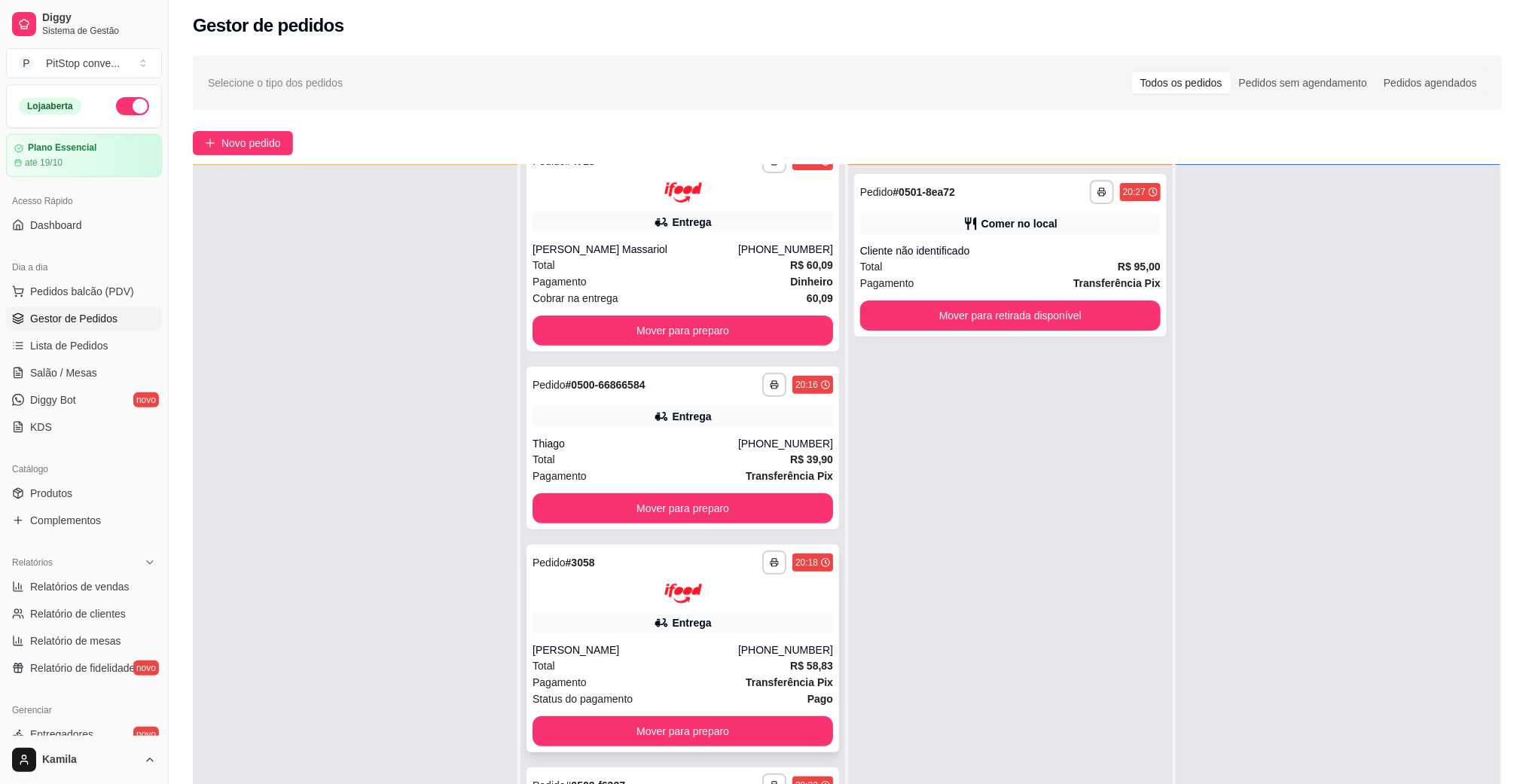
scroll to position [210, 0]
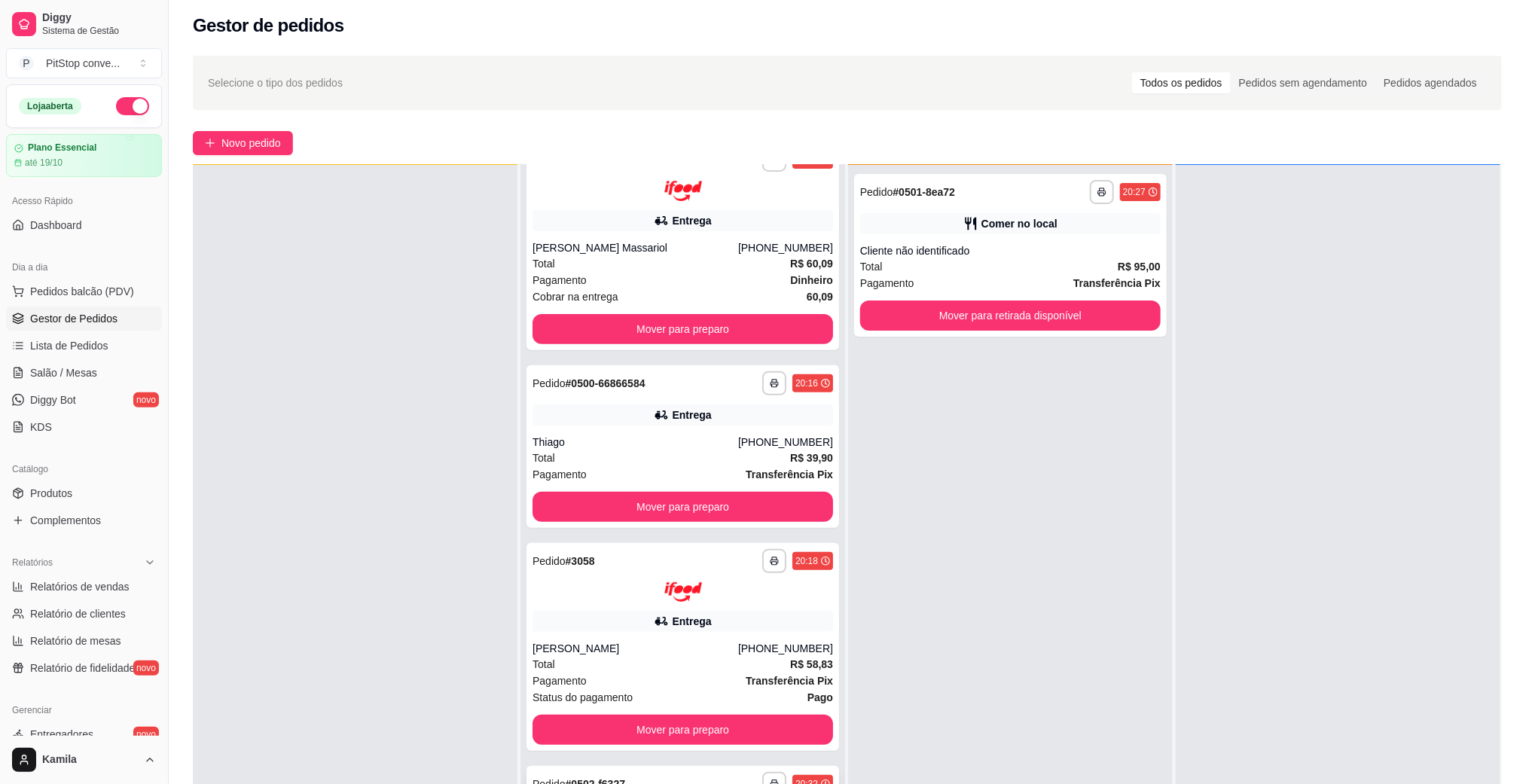
click at [644, 773] on div "**********" at bounding box center [682, 784] width 300 height 24
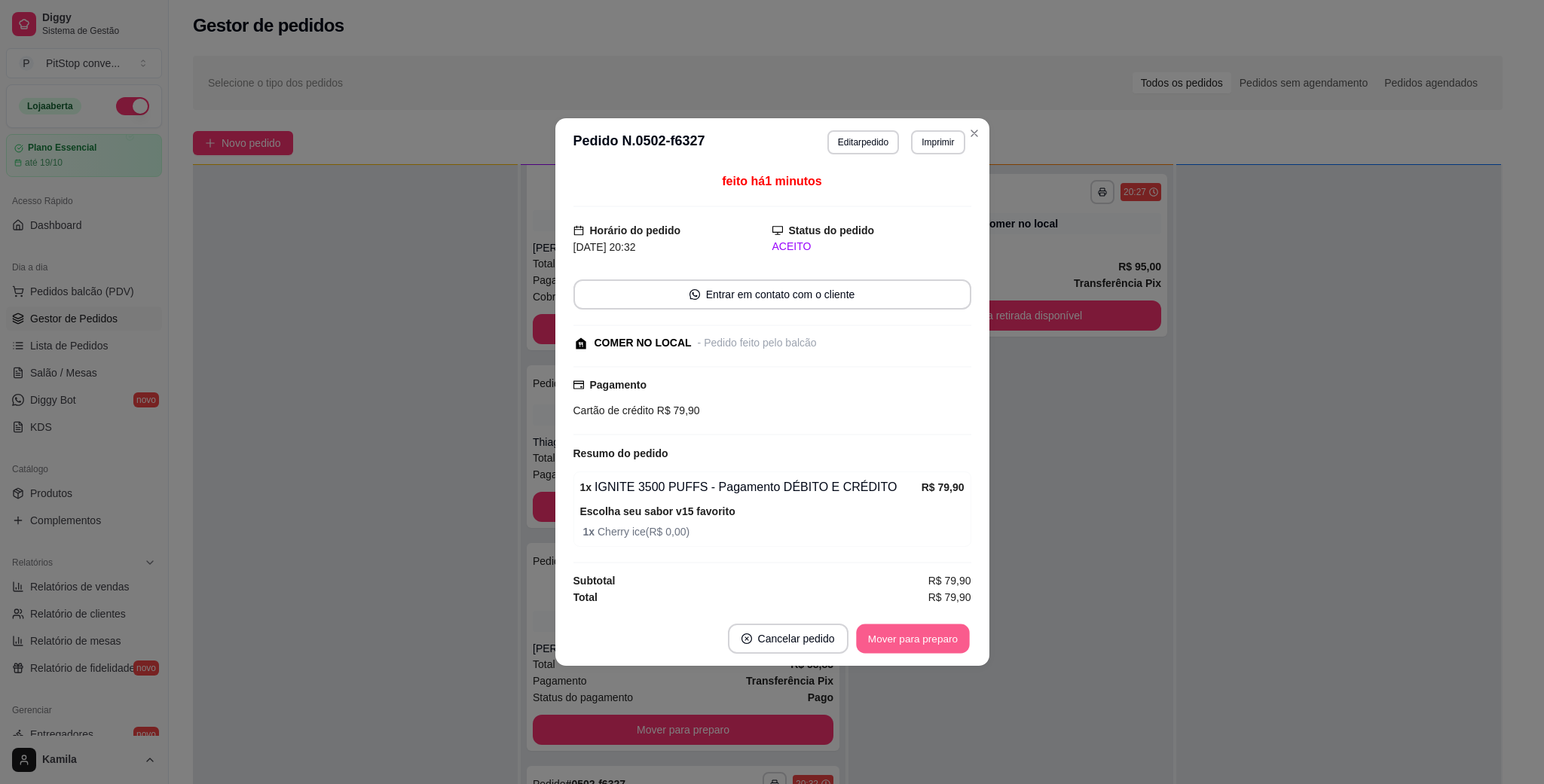
click at [920, 640] on button "Mover para preparo" at bounding box center [912, 639] width 113 height 29
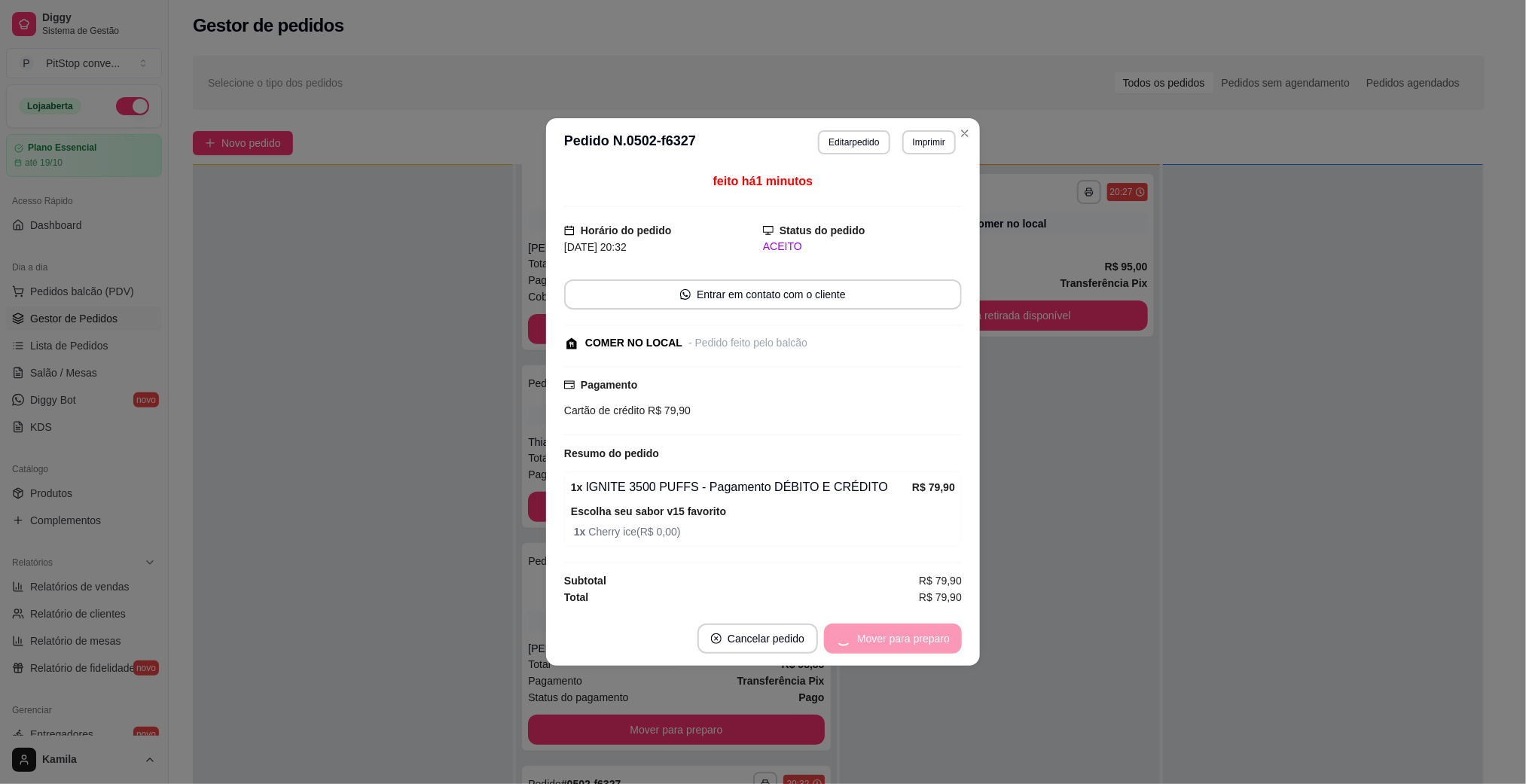
scroll to position [33, 0]
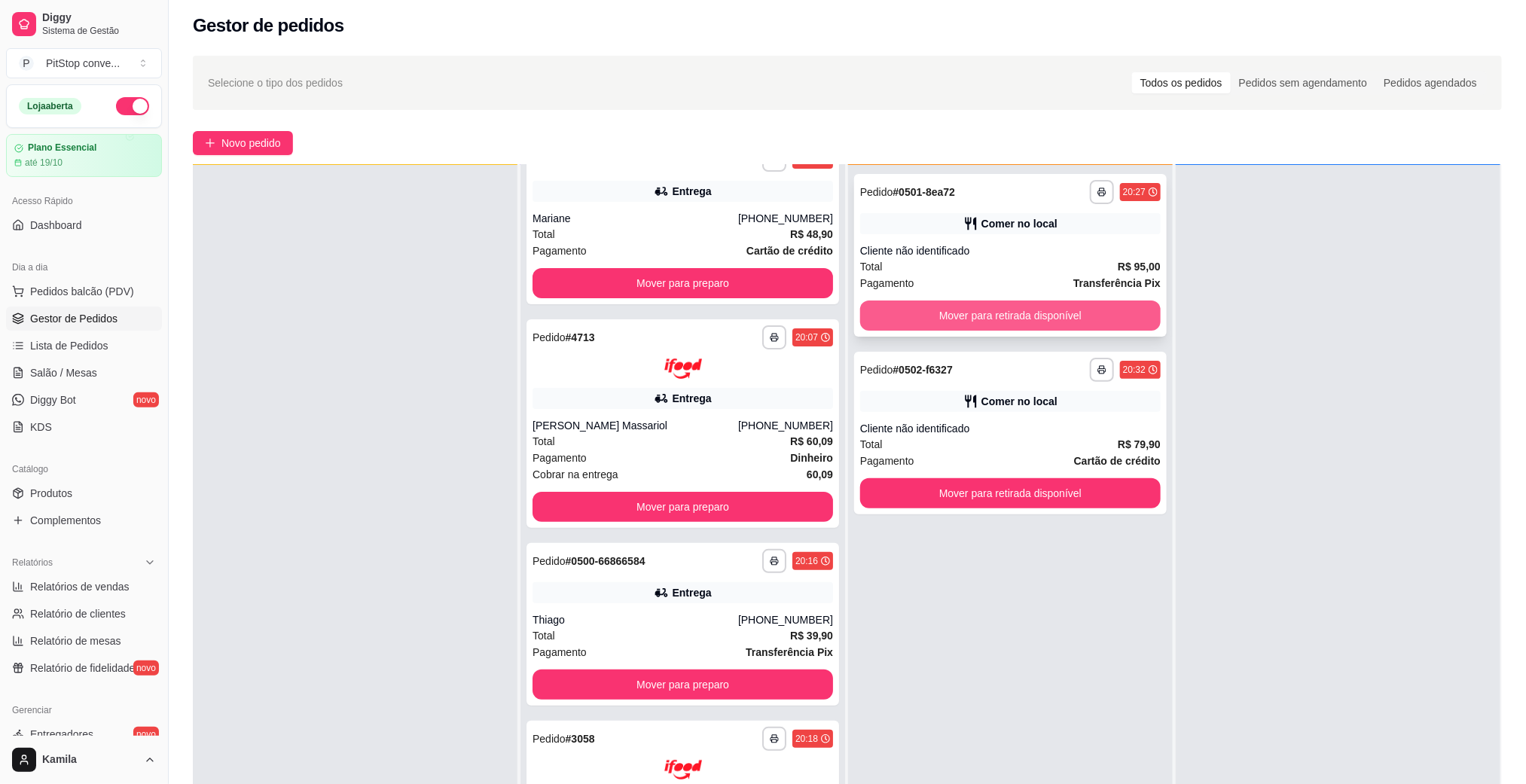
click at [1087, 314] on button "Mover para retirada disponível" at bounding box center [1010, 315] width 300 height 30
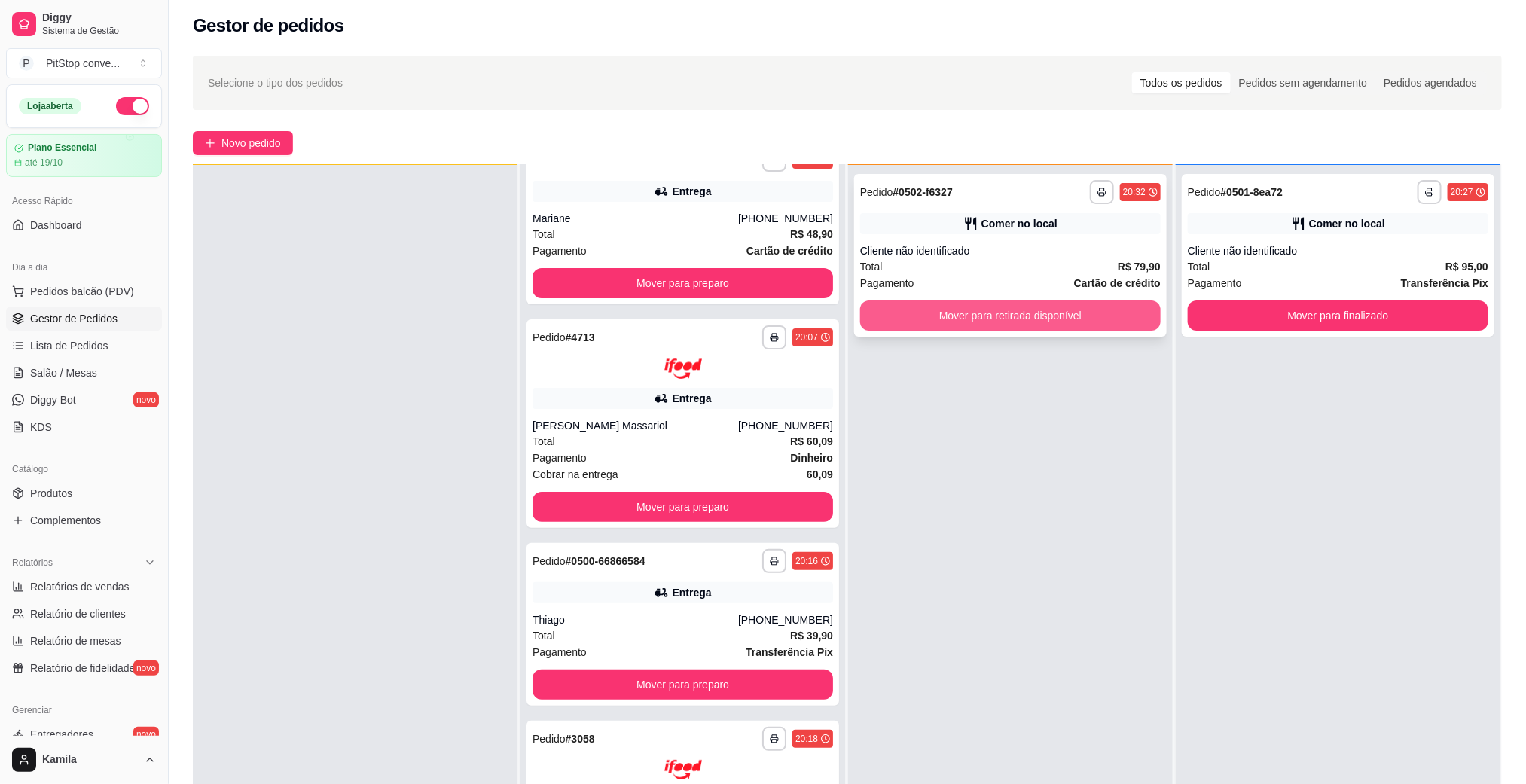
click at [1100, 321] on button "Mover para retirada disponível" at bounding box center [1010, 315] width 300 height 30
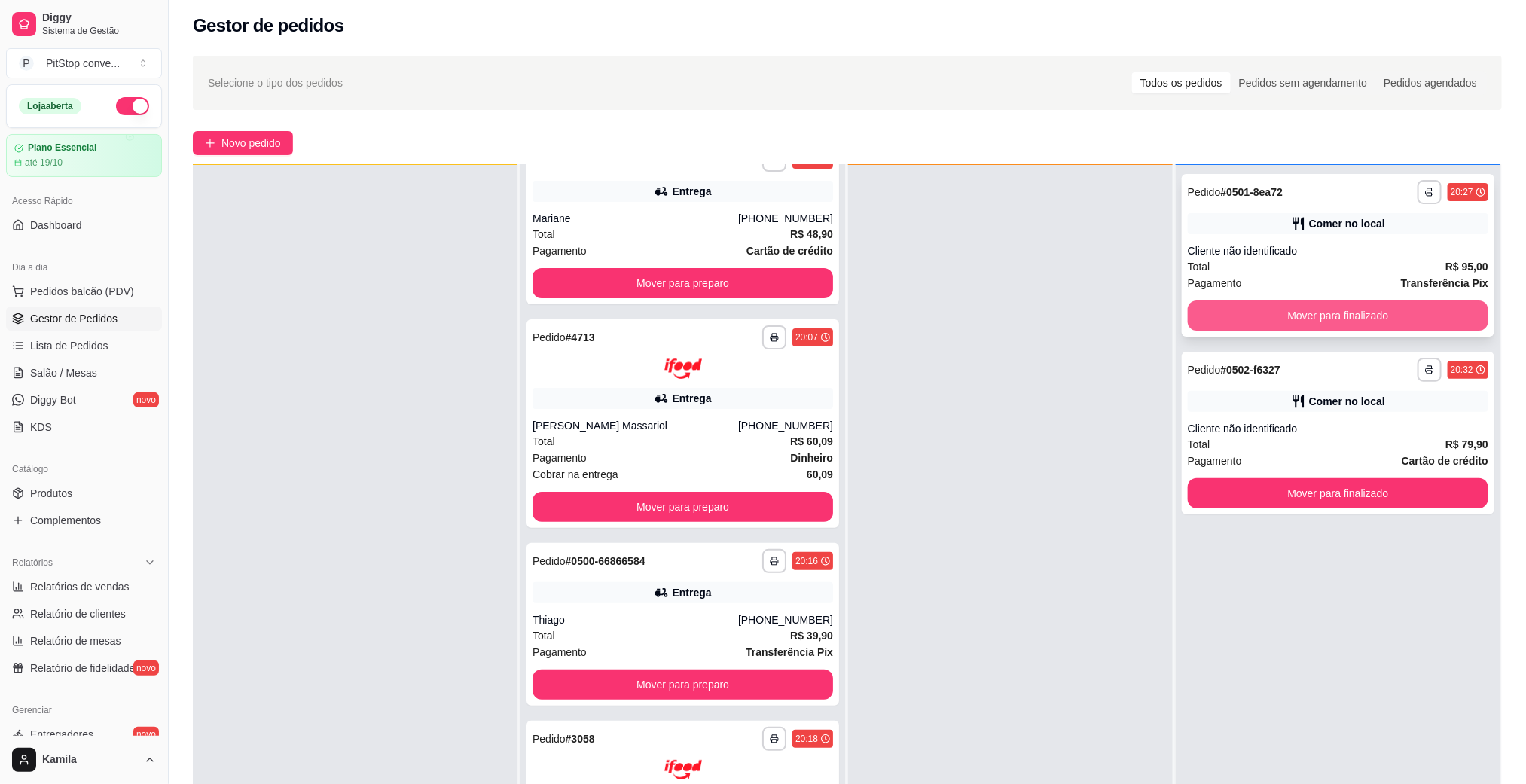
click at [1291, 310] on button "Mover para finalizado" at bounding box center [1338, 315] width 300 height 30
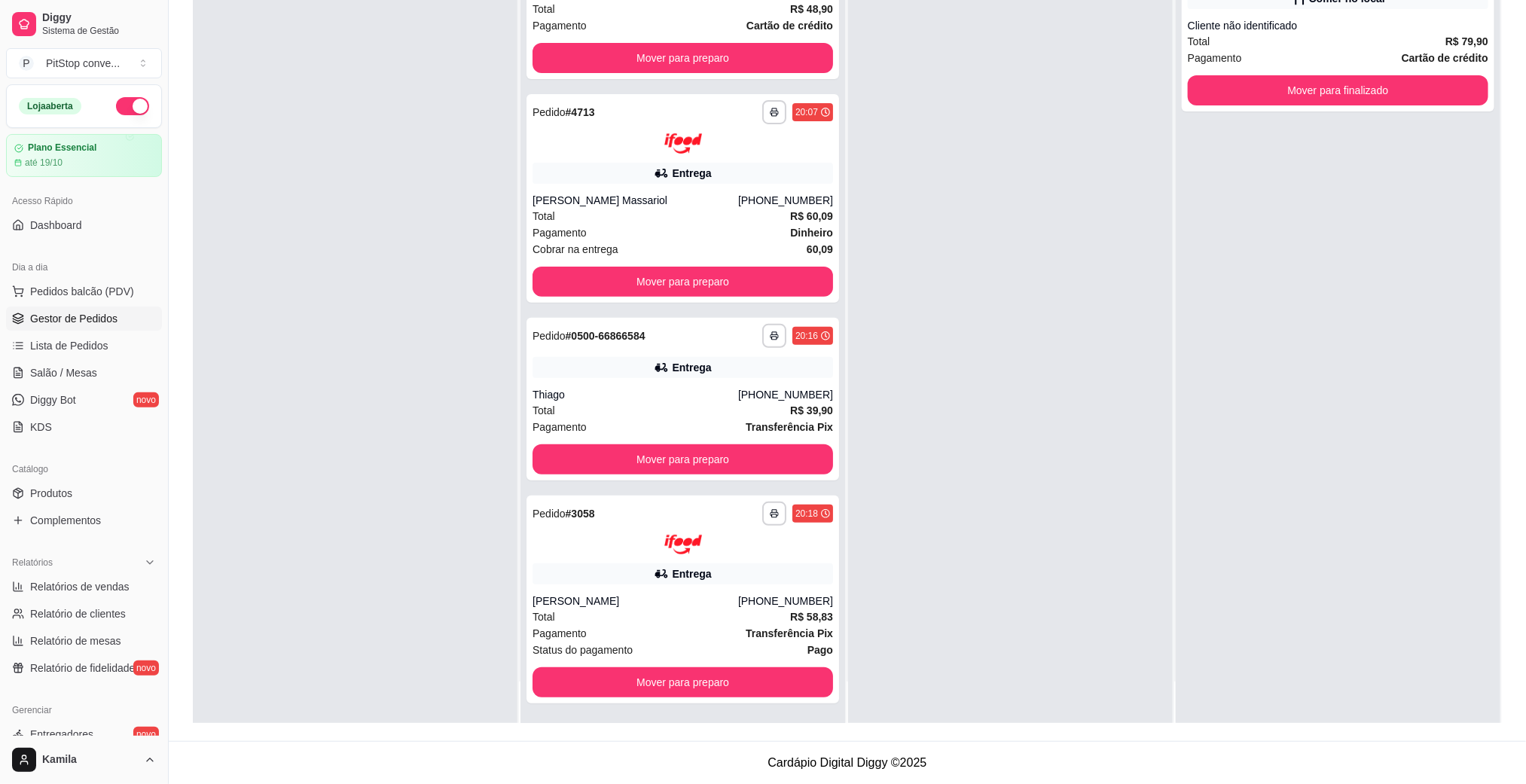
scroll to position [0, 0]
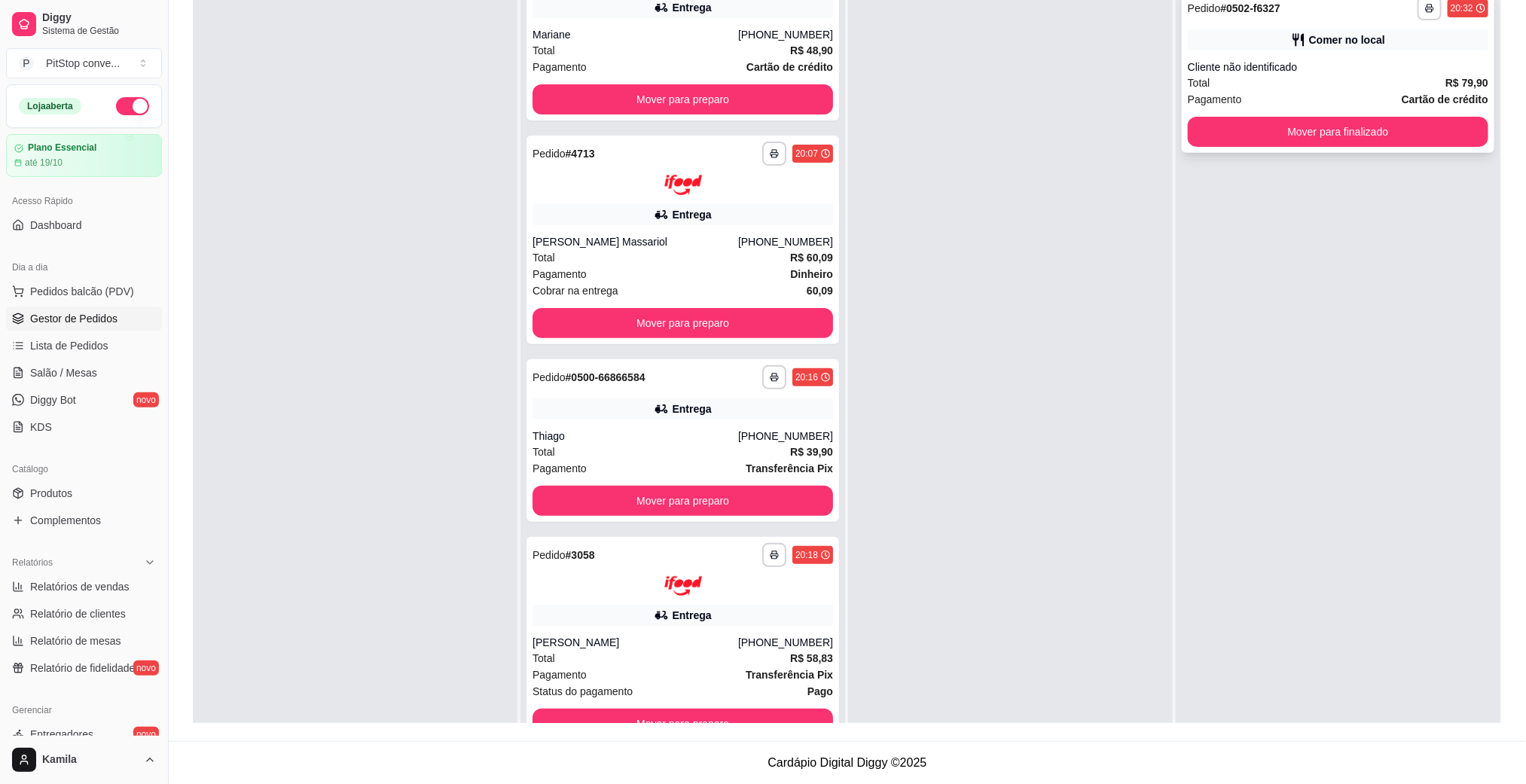
click at [1304, 138] on button "Mover para finalizado" at bounding box center [1338, 132] width 300 height 30
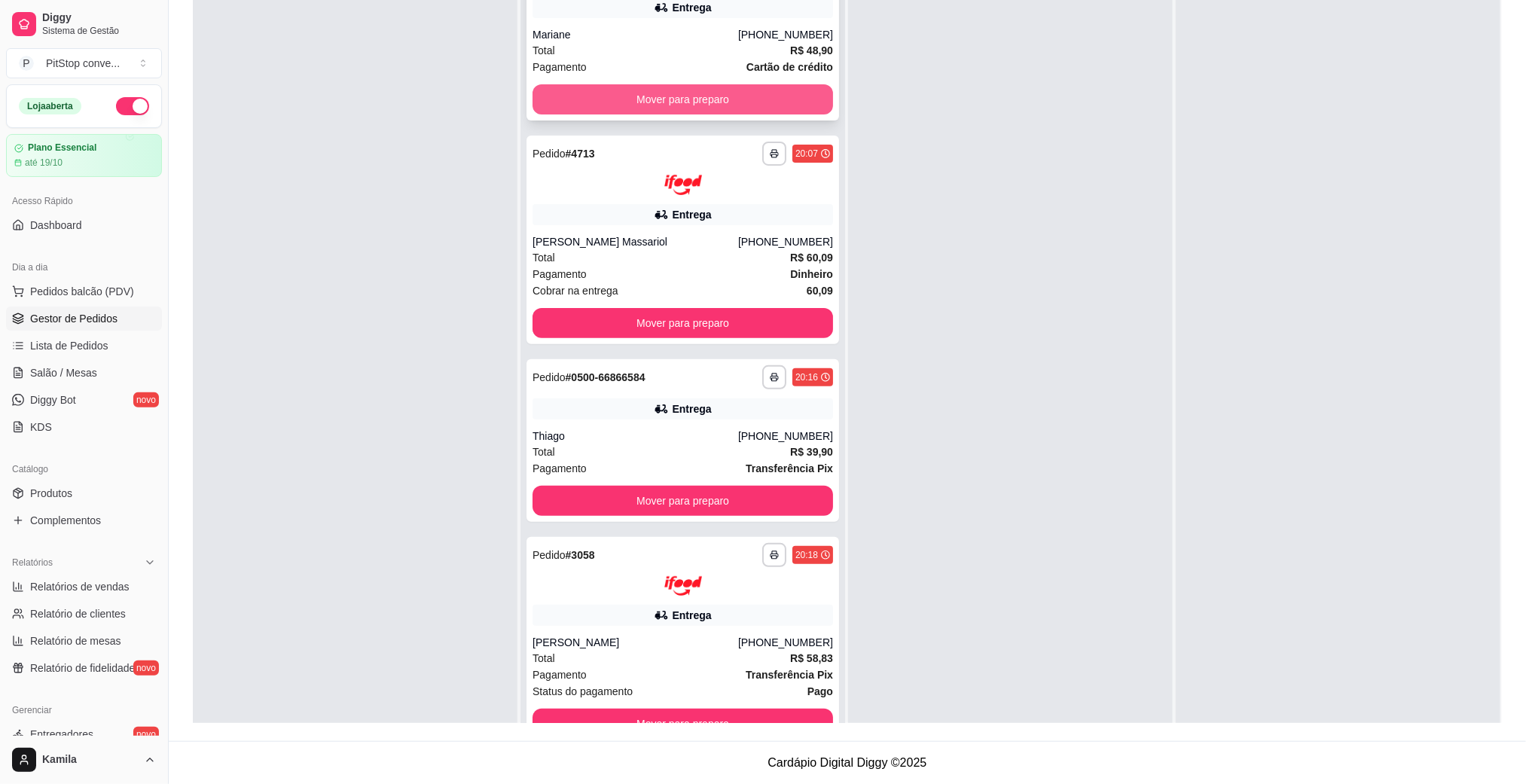
click at [748, 109] on button "Mover para preparo" at bounding box center [682, 100] width 300 height 30
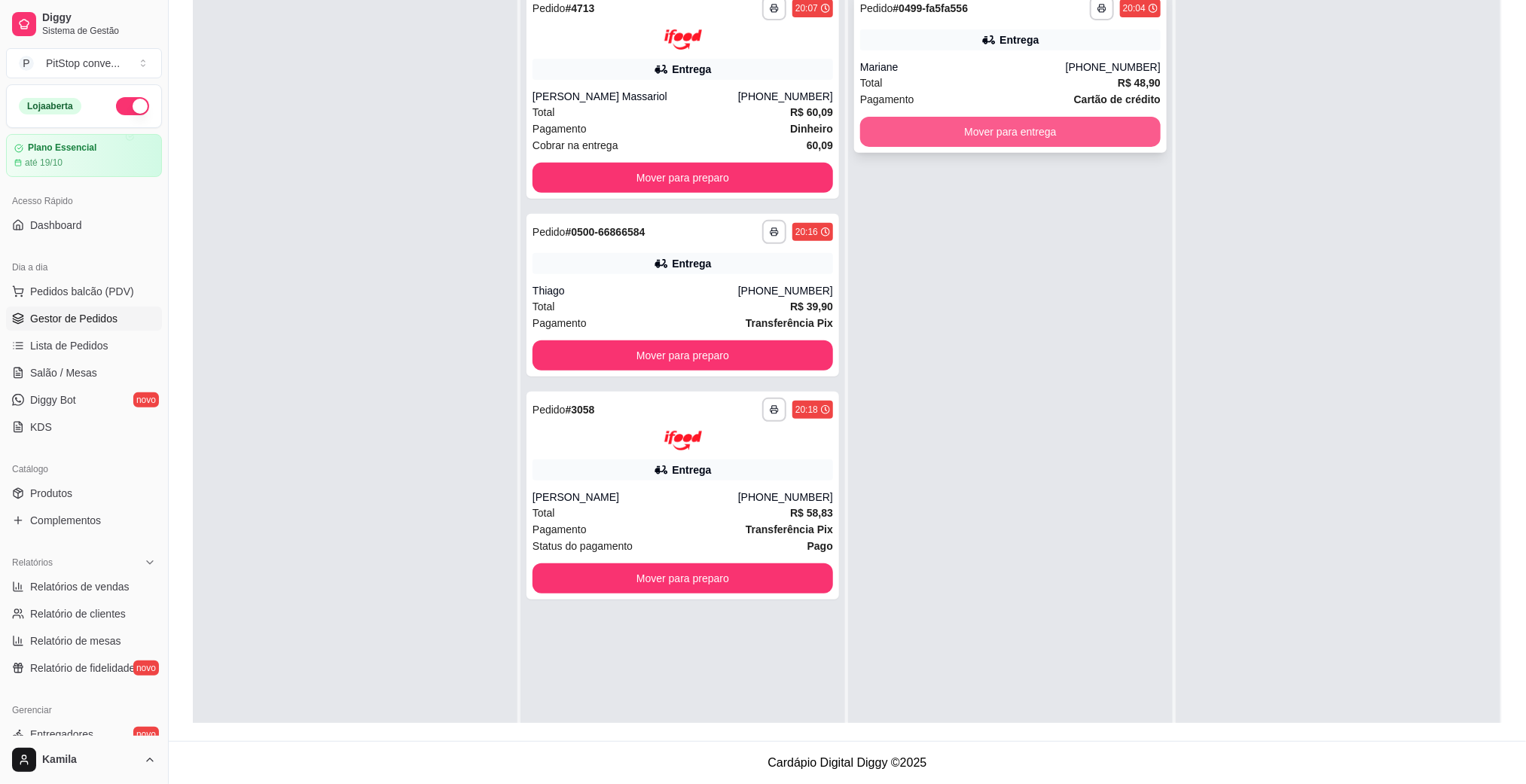
click at [981, 133] on button "Mover para entrega" at bounding box center [1010, 132] width 300 height 30
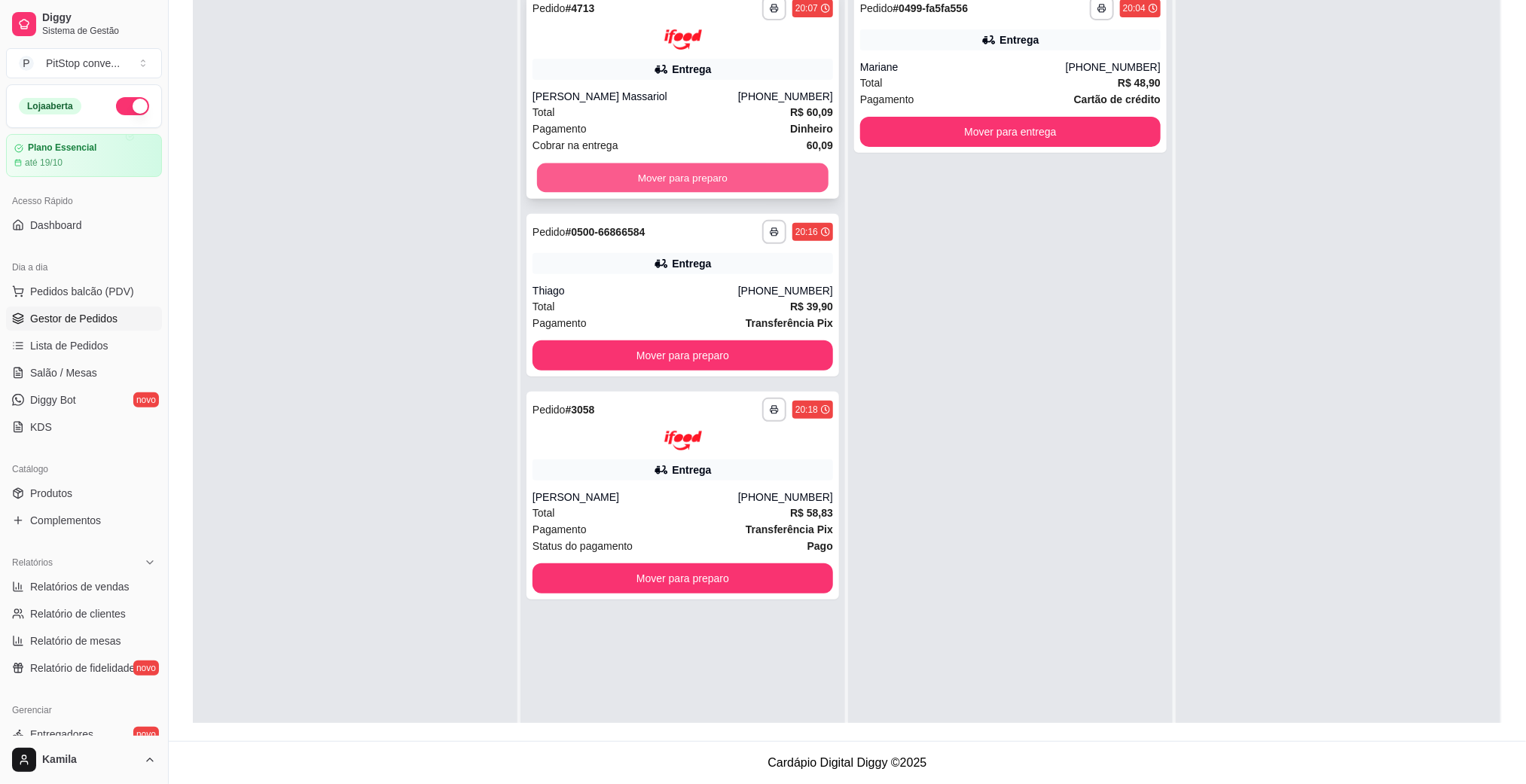
click at [799, 176] on button "Mover para preparo" at bounding box center [682, 177] width 291 height 29
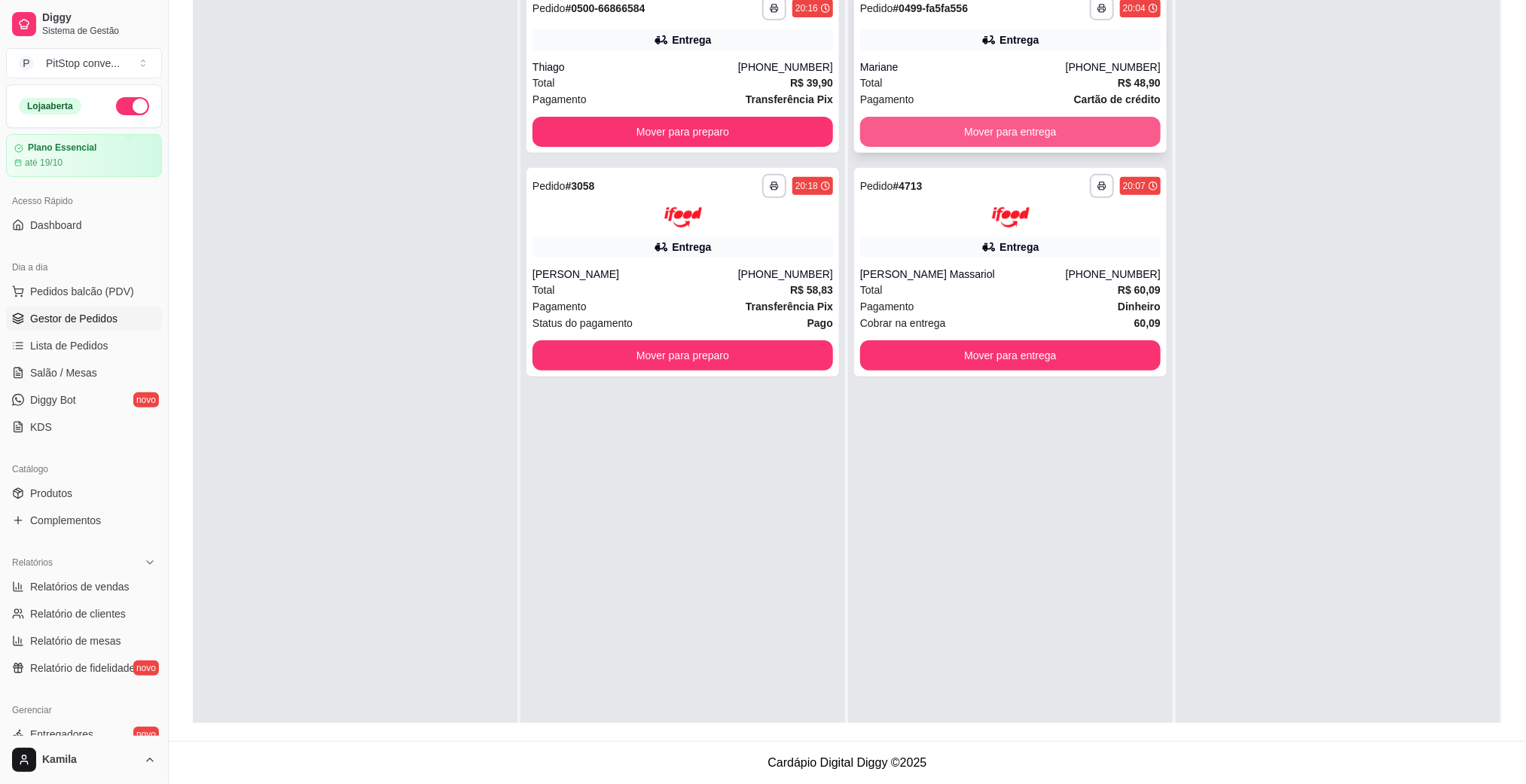
click at [1085, 143] on button "Mover para entrega" at bounding box center [1010, 132] width 300 height 30
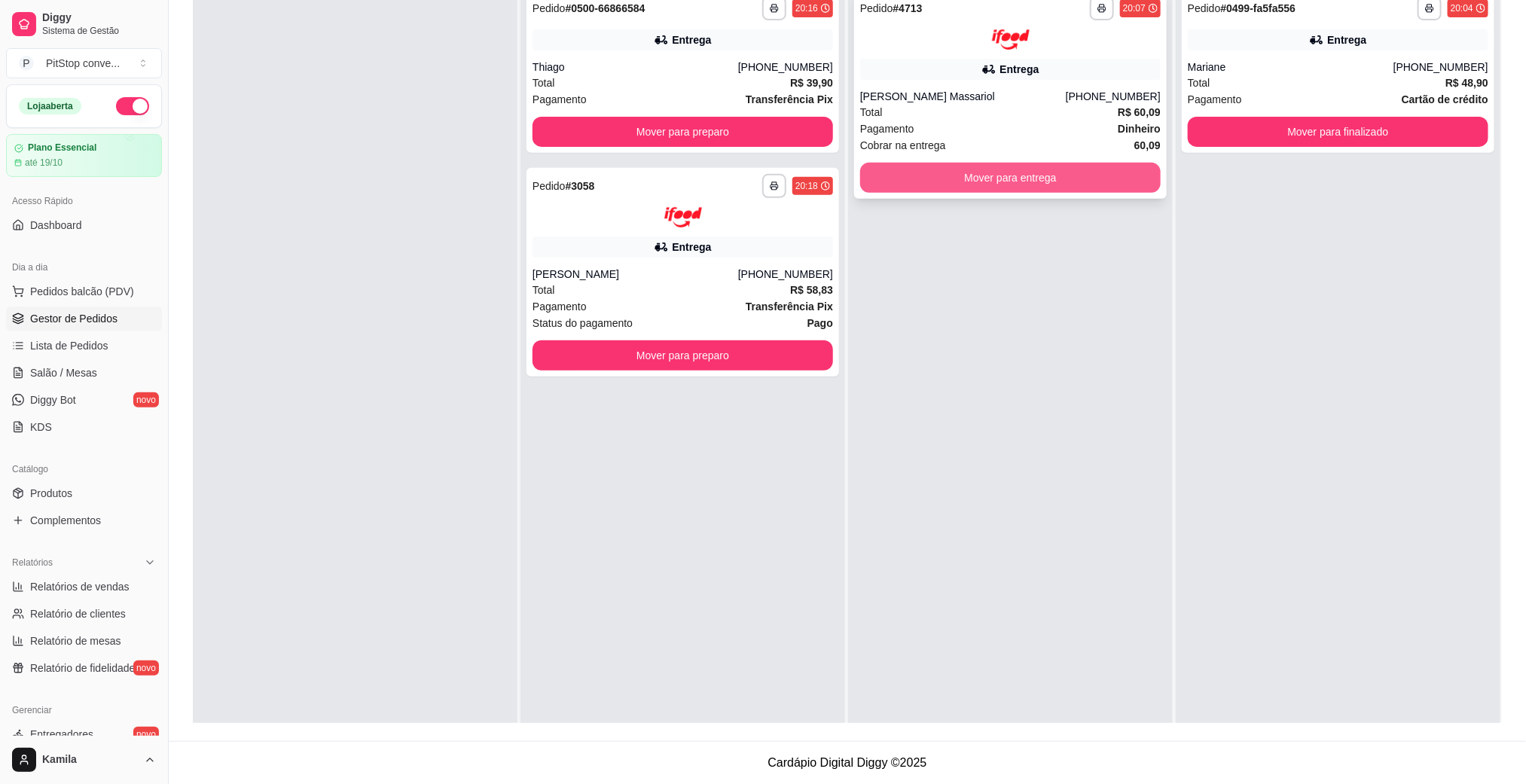
click at [1076, 175] on button "Mover para entrega" at bounding box center [1010, 178] width 300 height 30
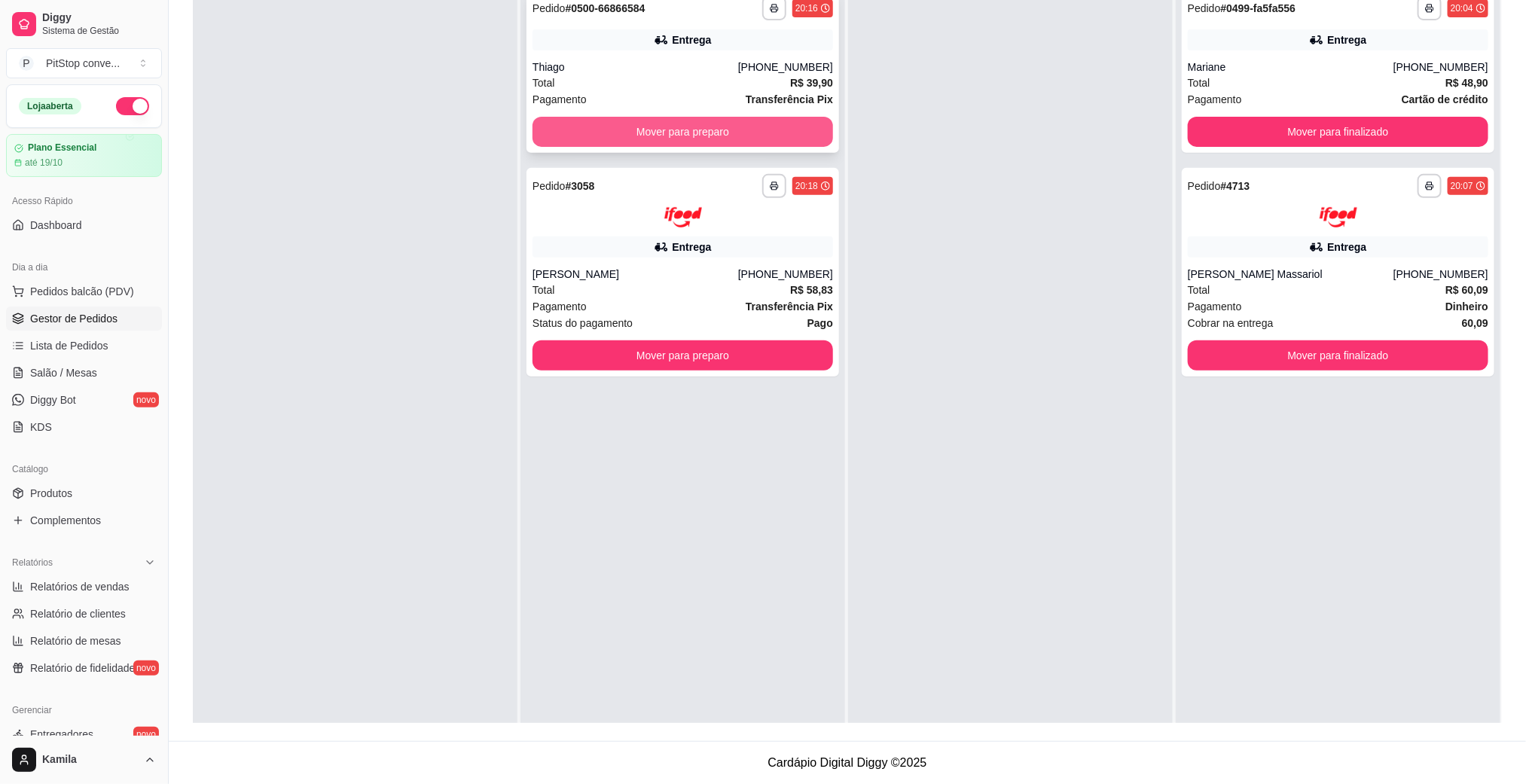
click at [775, 140] on button "Mover para preparo" at bounding box center [682, 132] width 300 height 30
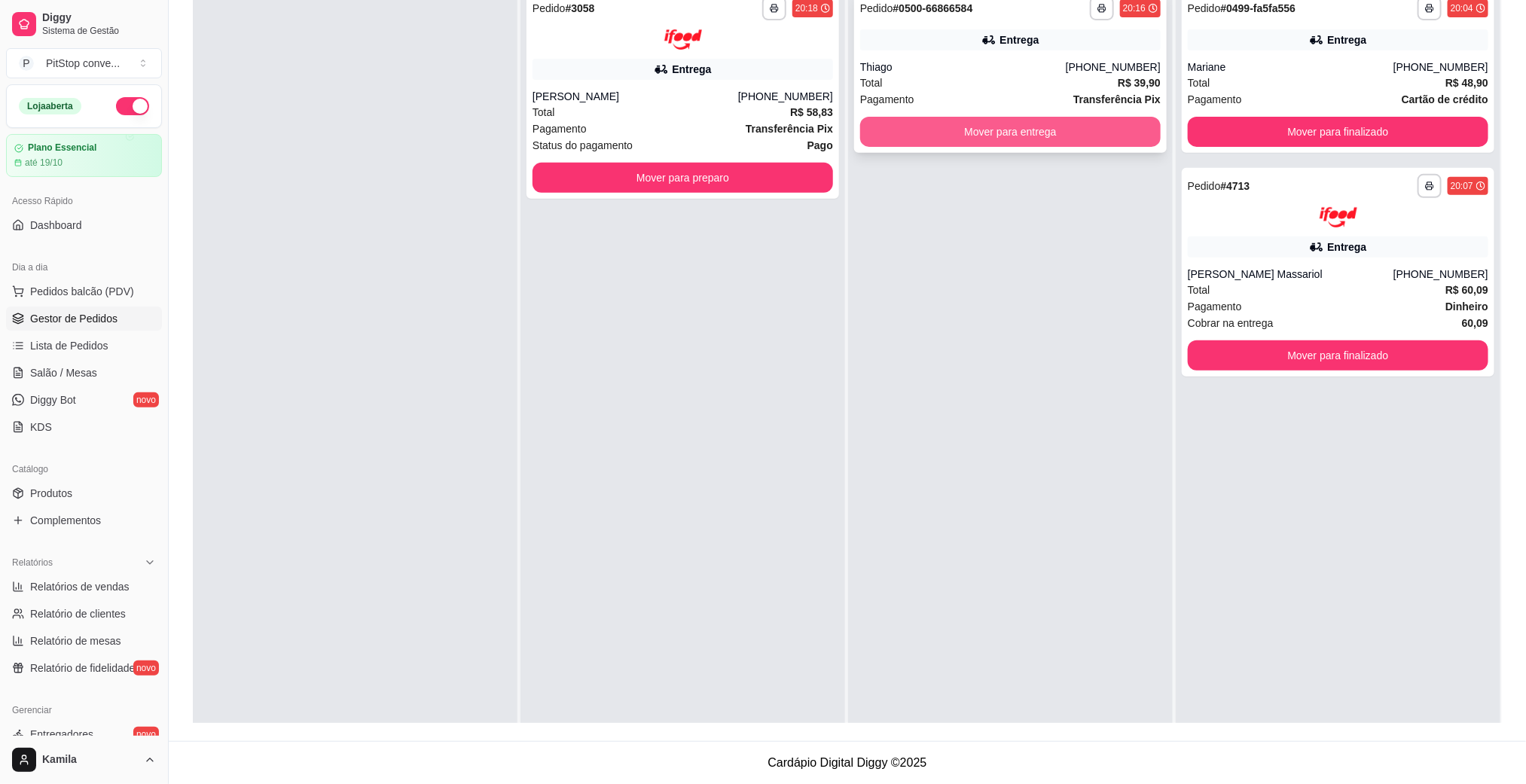
click at [984, 131] on button "Mover para entrega" at bounding box center [1010, 132] width 300 height 30
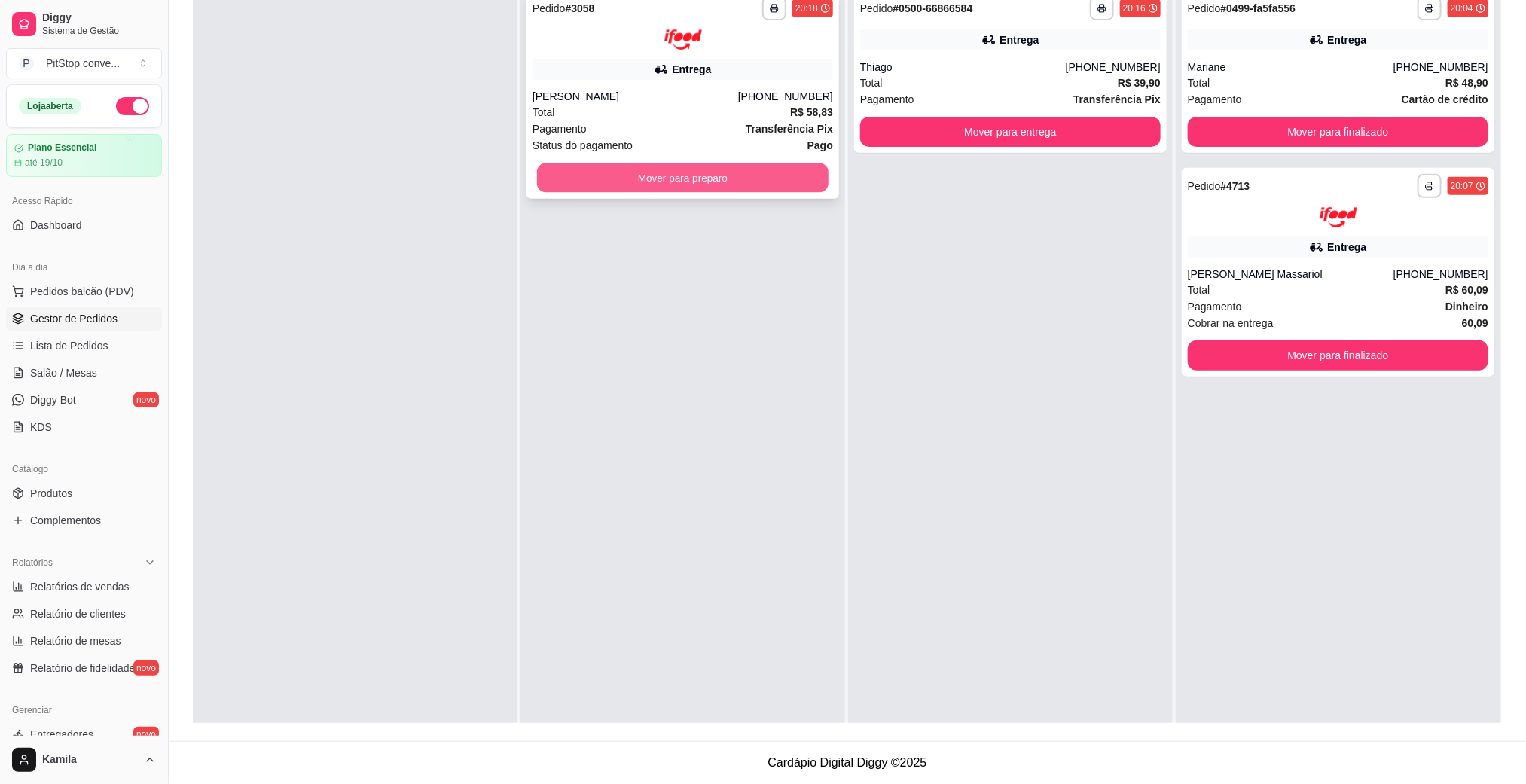
click at [794, 176] on button "Mover para preparo" at bounding box center [682, 177] width 291 height 29
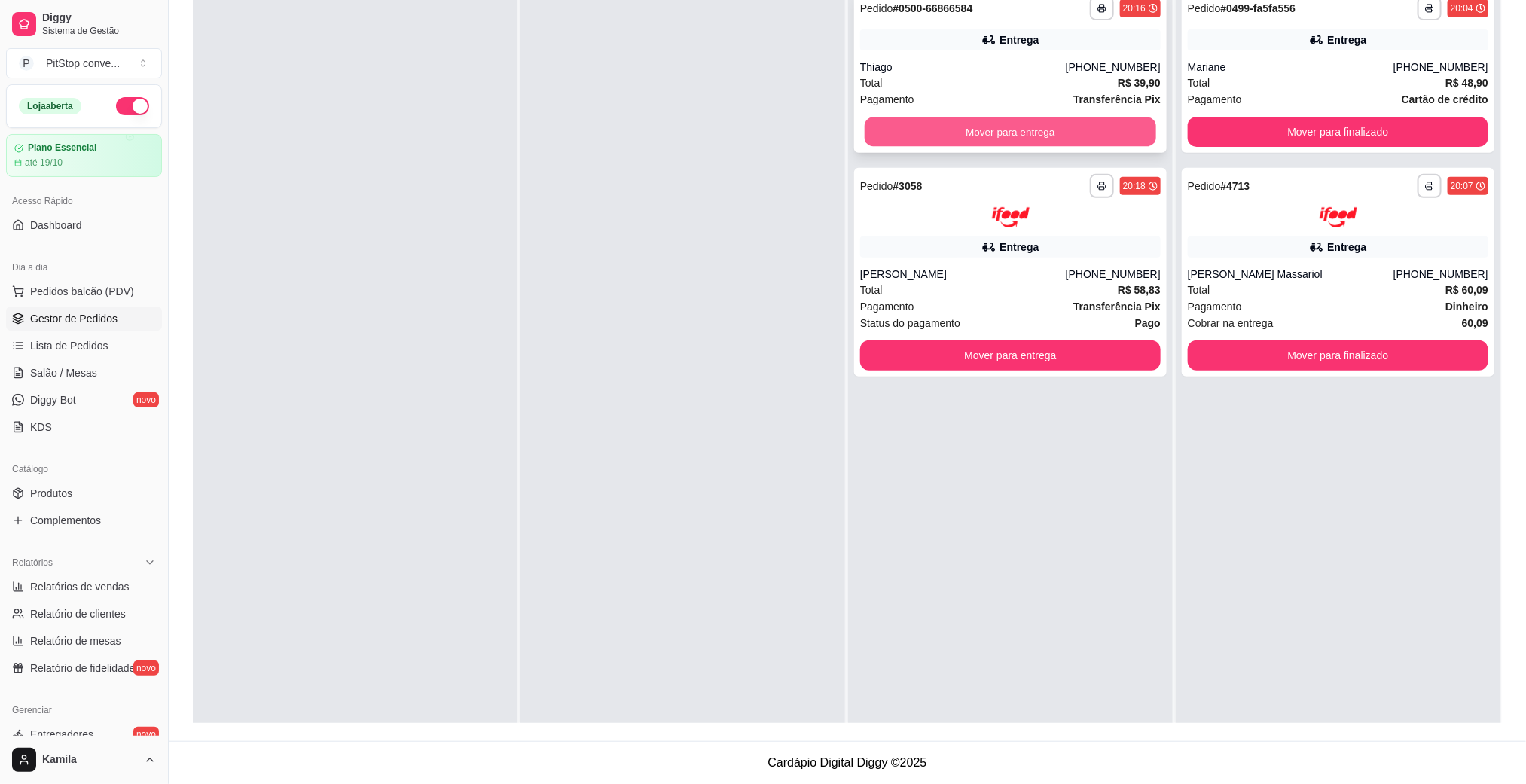
click at [992, 132] on button "Mover para entrega" at bounding box center [1010, 132] width 291 height 29
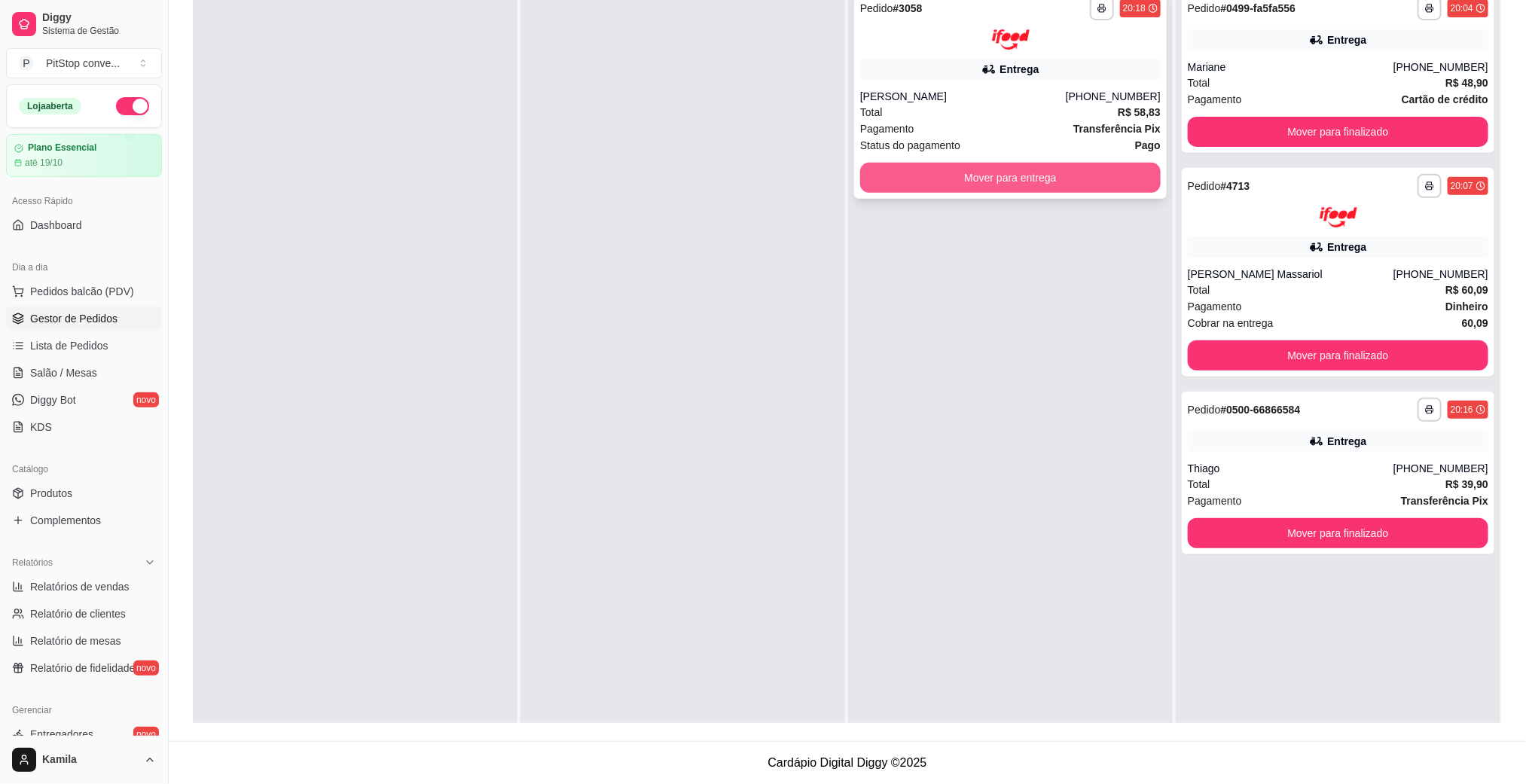
click at [997, 166] on button "Mover para entrega" at bounding box center [1010, 178] width 300 height 30
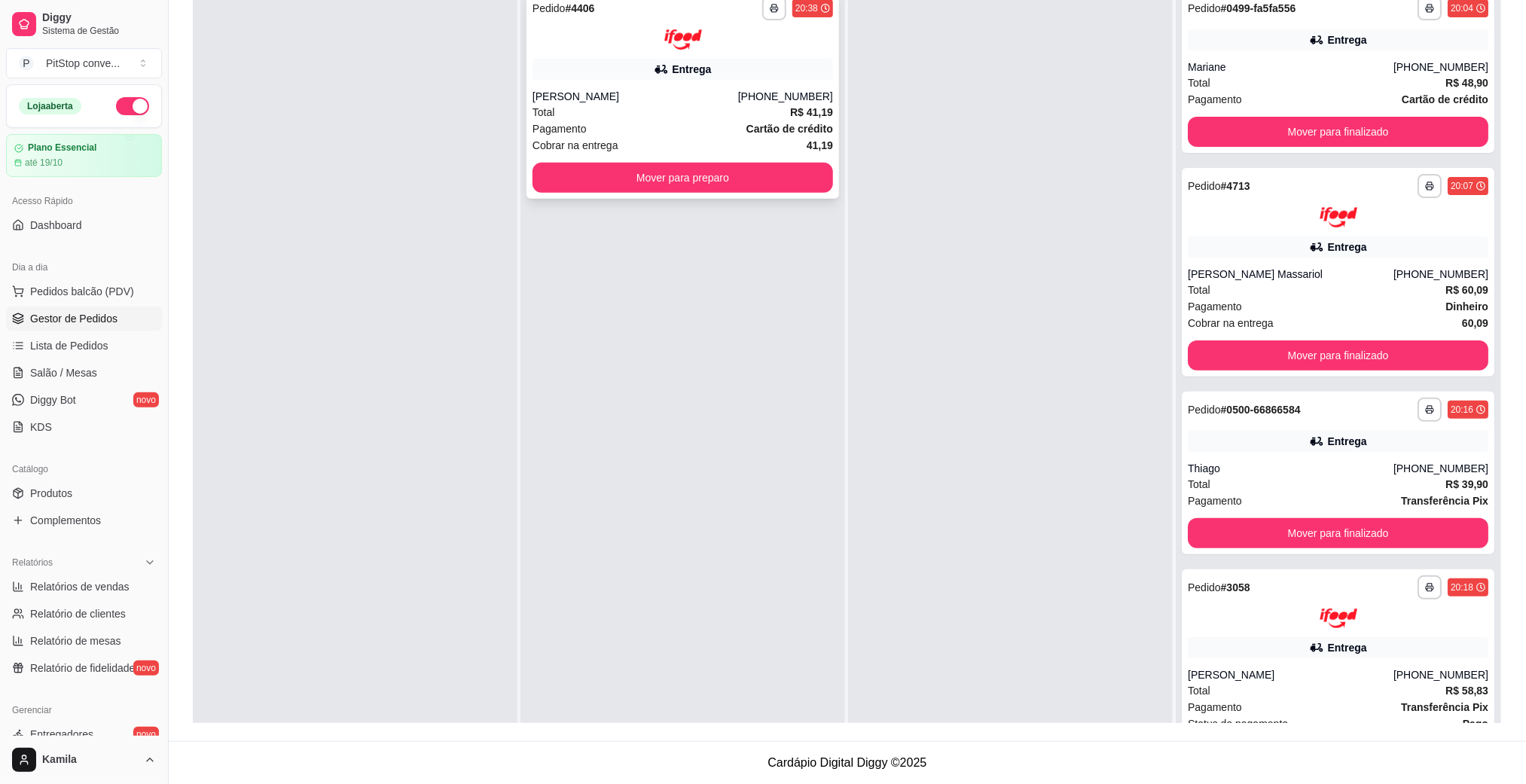
click at [796, 113] on strong "R$ 41,19" at bounding box center [811, 112] width 43 height 12
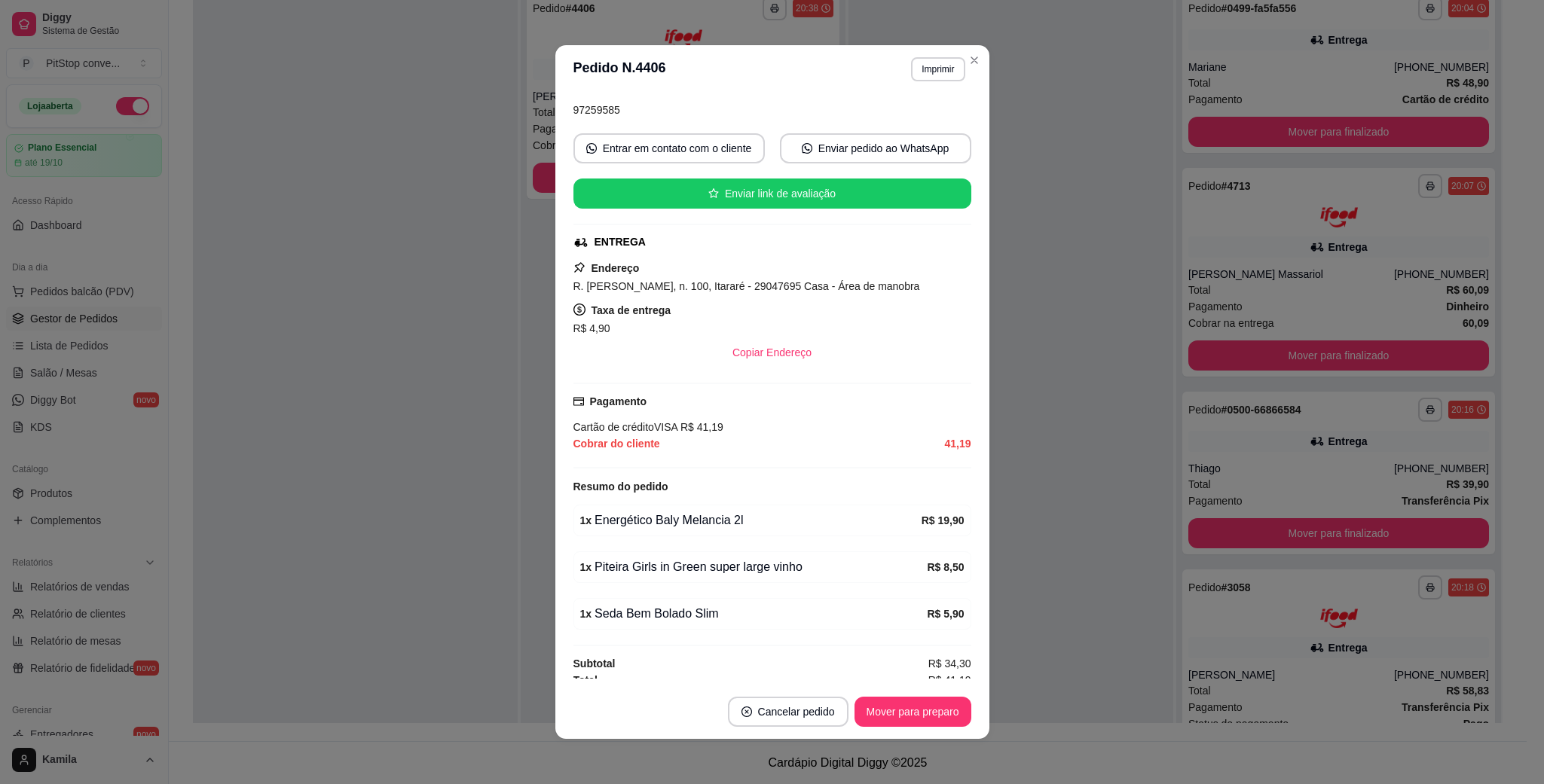
scroll to position [163, 0]
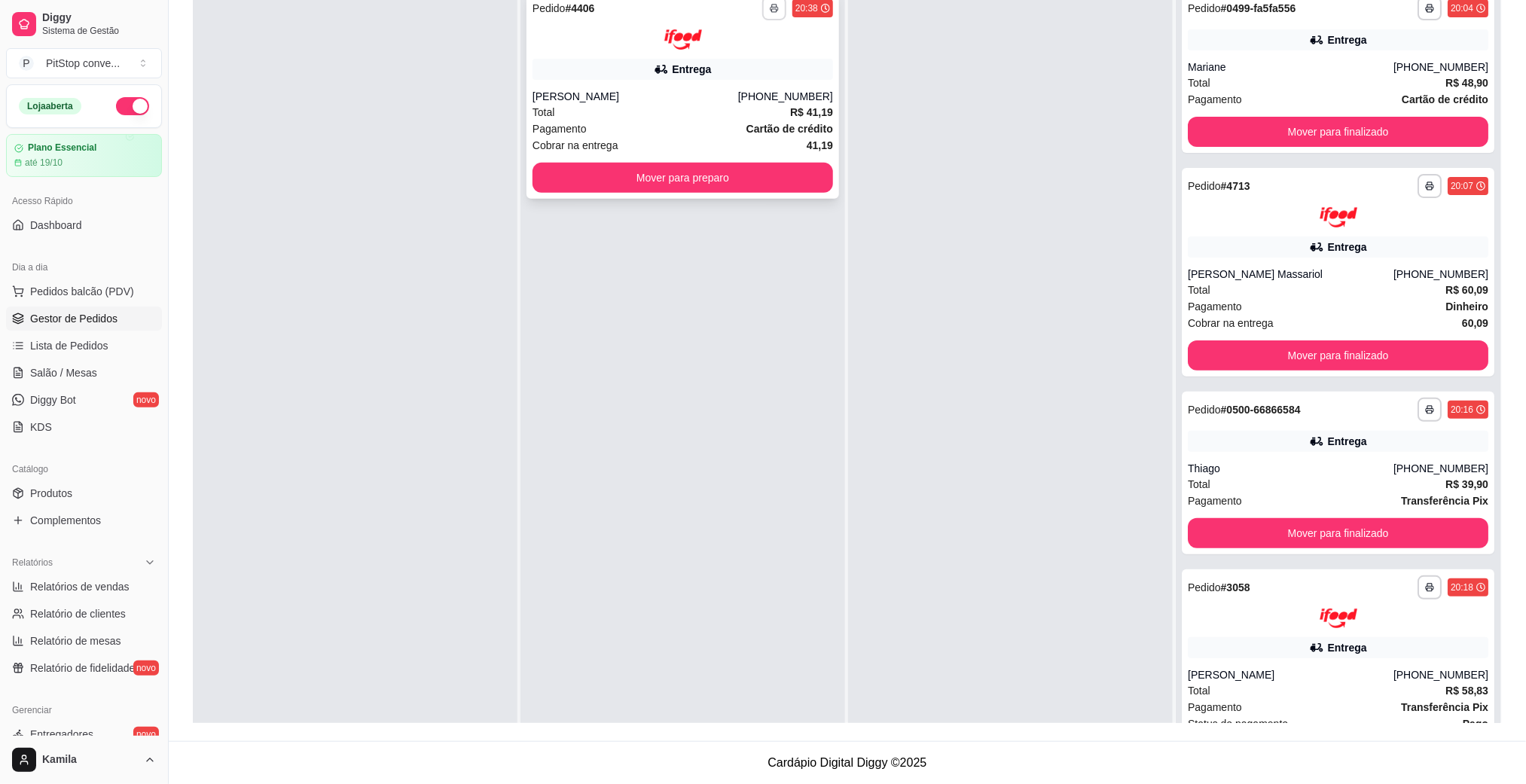
click at [770, 4] on icon "button" at bounding box center [774, 8] width 9 height 9
click at [748, 53] on button "IMPRESSORA" at bounding box center [727, 61] width 109 height 24
click at [658, 111] on div "Total R$ 41,19" at bounding box center [682, 112] width 300 height 17
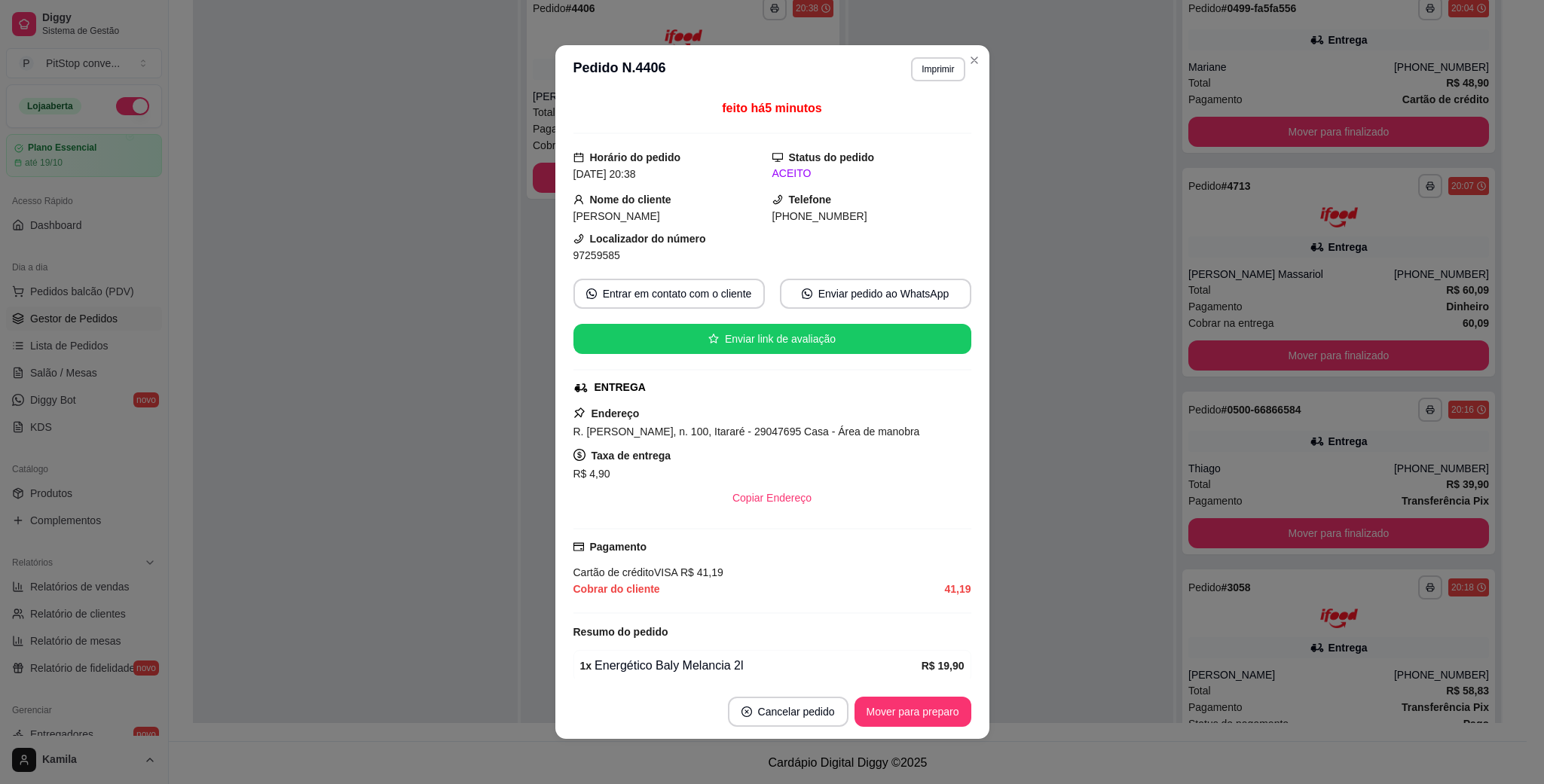
click at [788, 434] on span "R. [PERSON_NAME], n. 100, Itararé - 29047695 Casa - Área de manobra" at bounding box center [747, 432] width 346 height 12
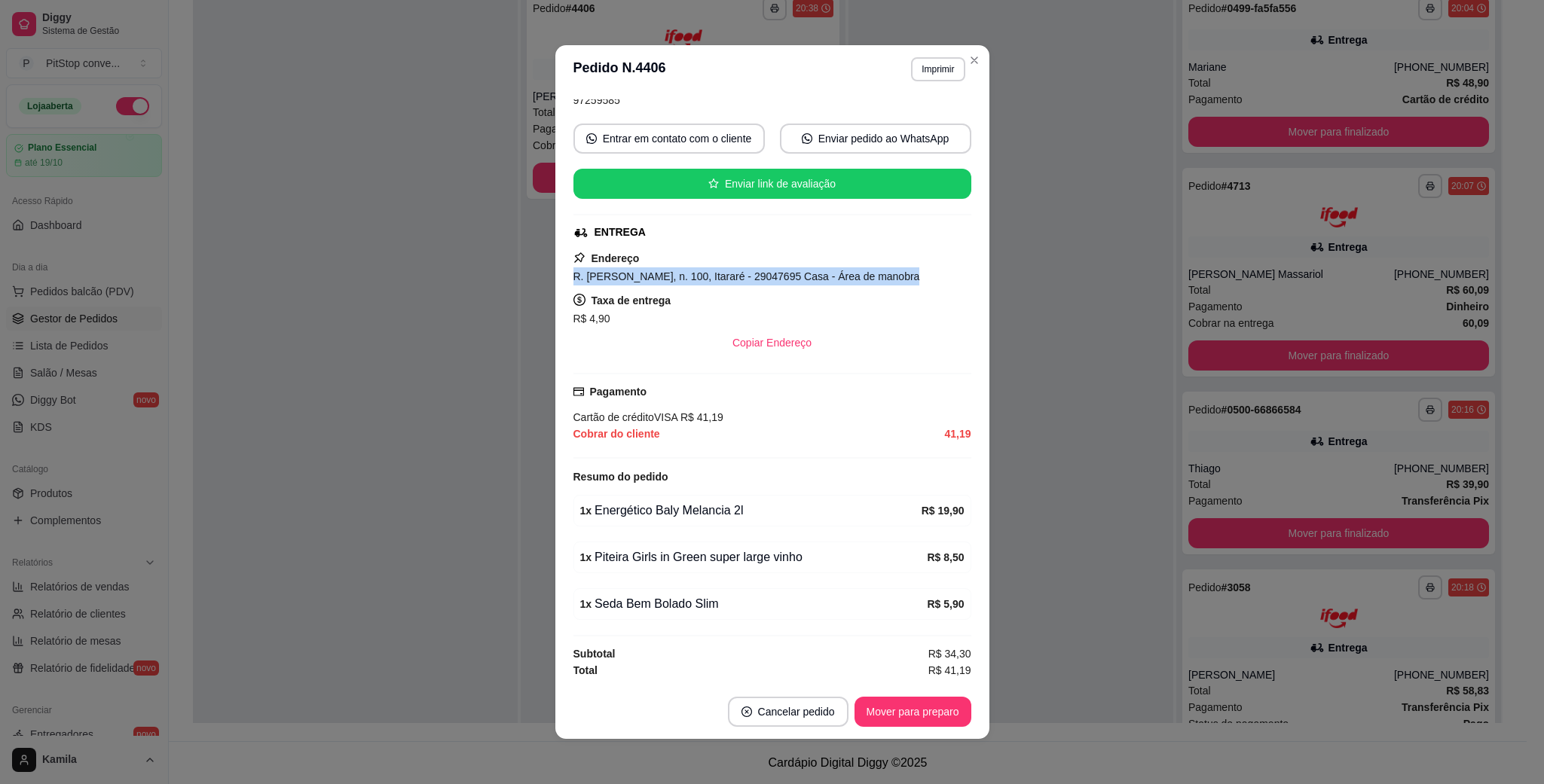
scroll to position [0, 0]
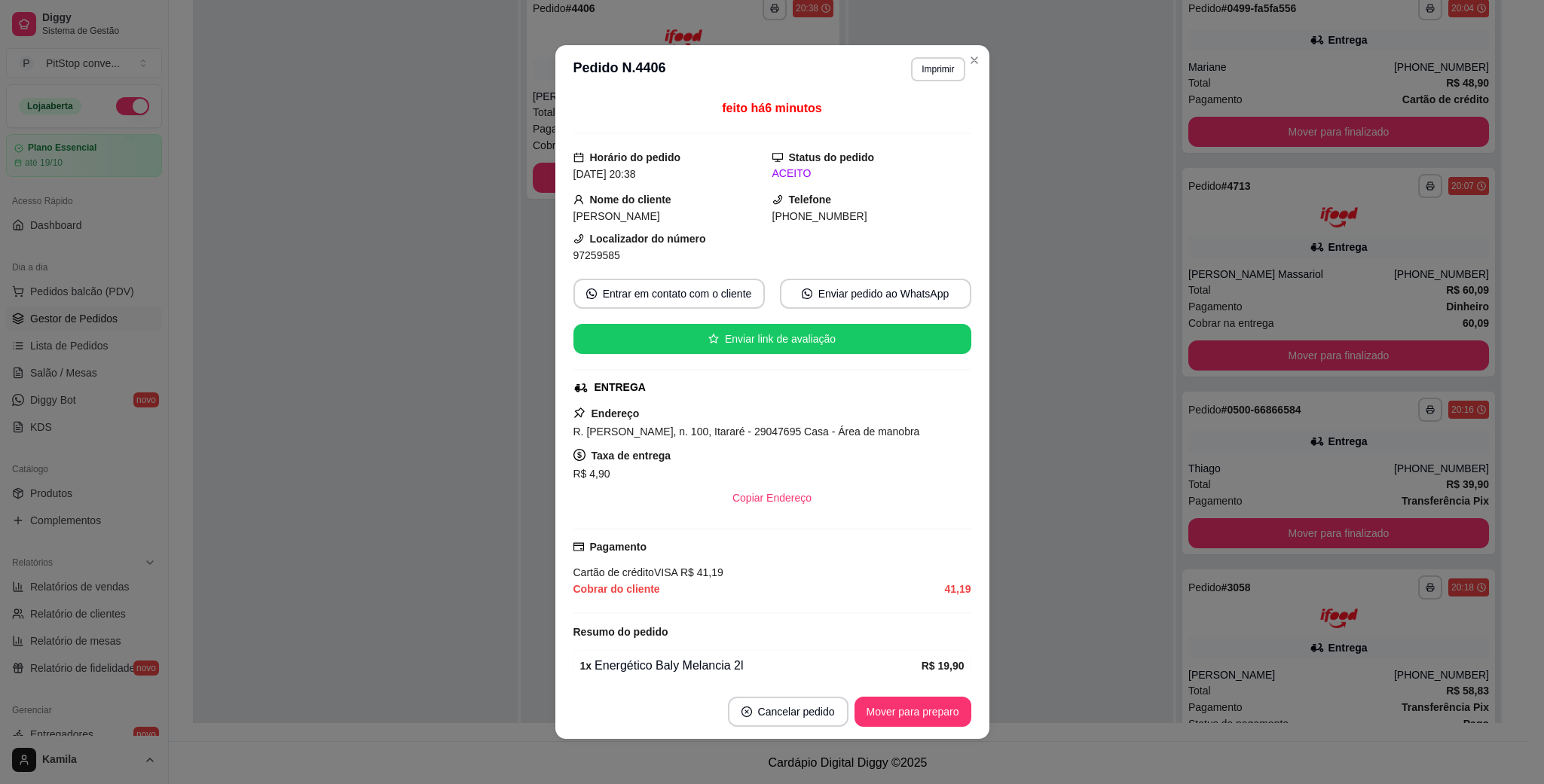
click at [644, 576] on span "Cartão de crédito VISA" at bounding box center [626, 572] width 104 height 12
drag, startPoint x: 644, startPoint y: 576, endPoint x: 642, endPoint y: 590, distance: 14.1
click at [642, 588] on div "Pagamento Cartão de crédito VISA R$ 41,19 Cobrar do cliente 41,19" at bounding box center [772, 571] width 398 height 86
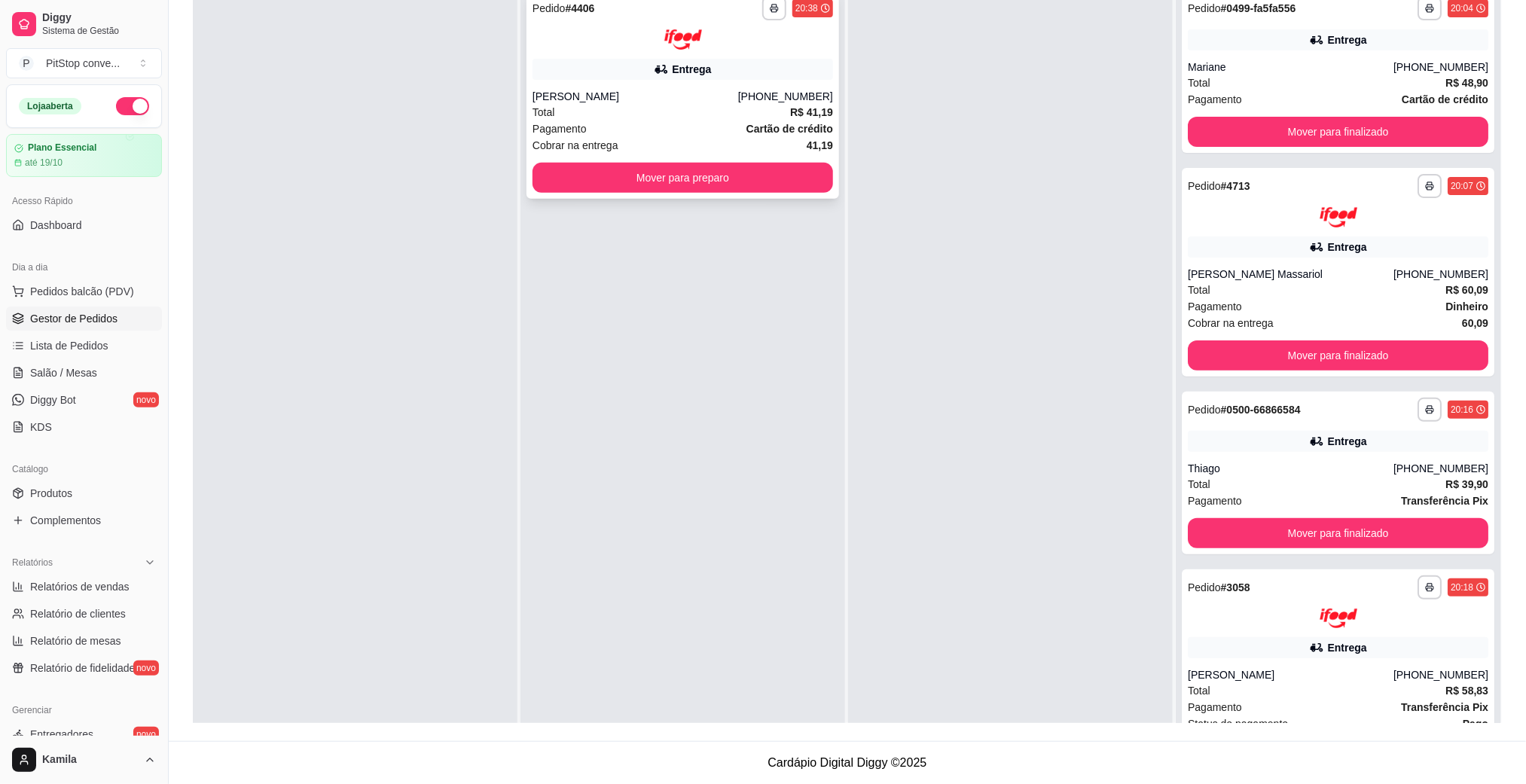
click at [750, 192] on div "**********" at bounding box center [682, 95] width 312 height 209
click at [749, 177] on button "Mover para preparo" at bounding box center [682, 178] width 300 height 30
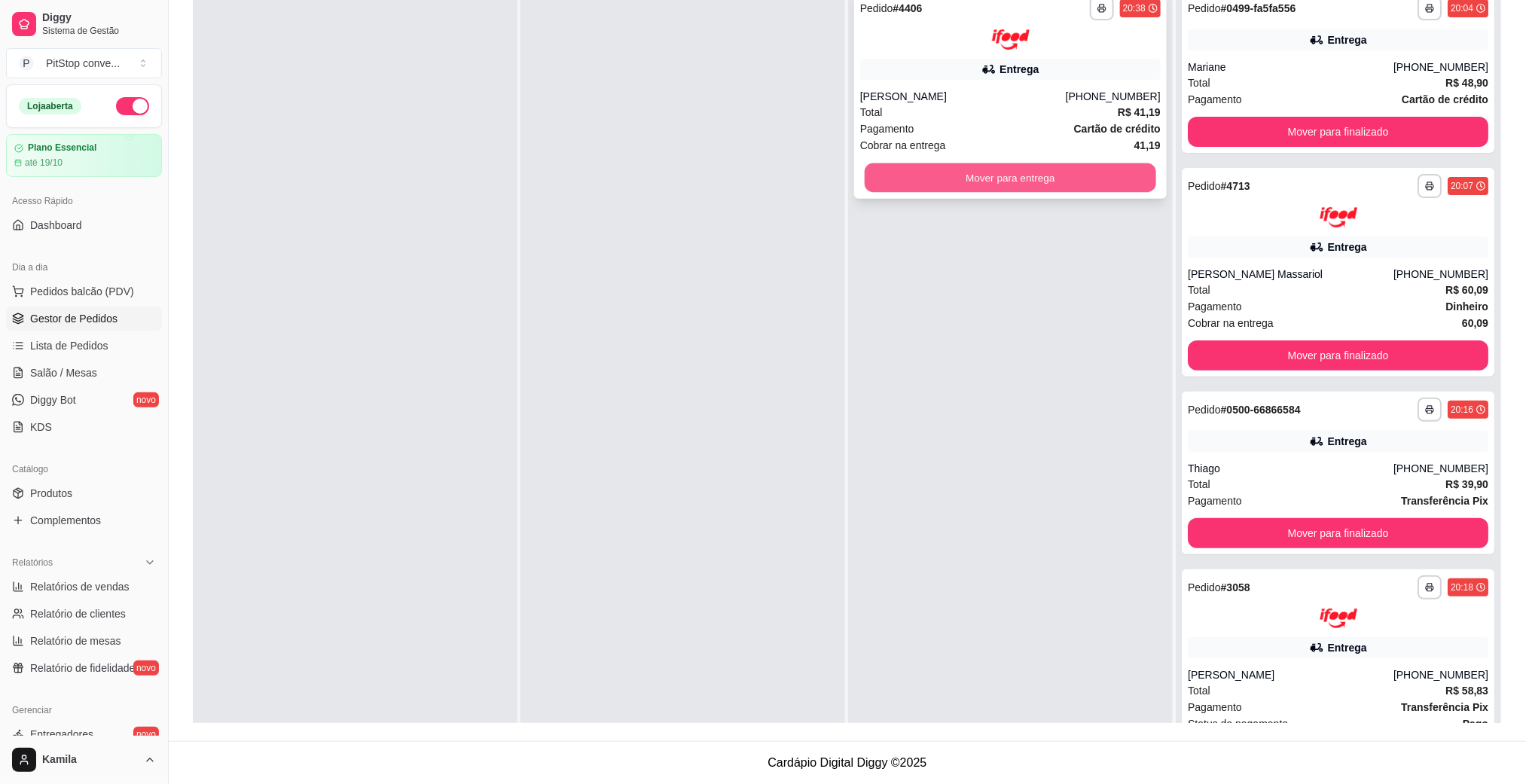
click at [1000, 176] on button "Mover para entrega" at bounding box center [1010, 177] width 291 height 29
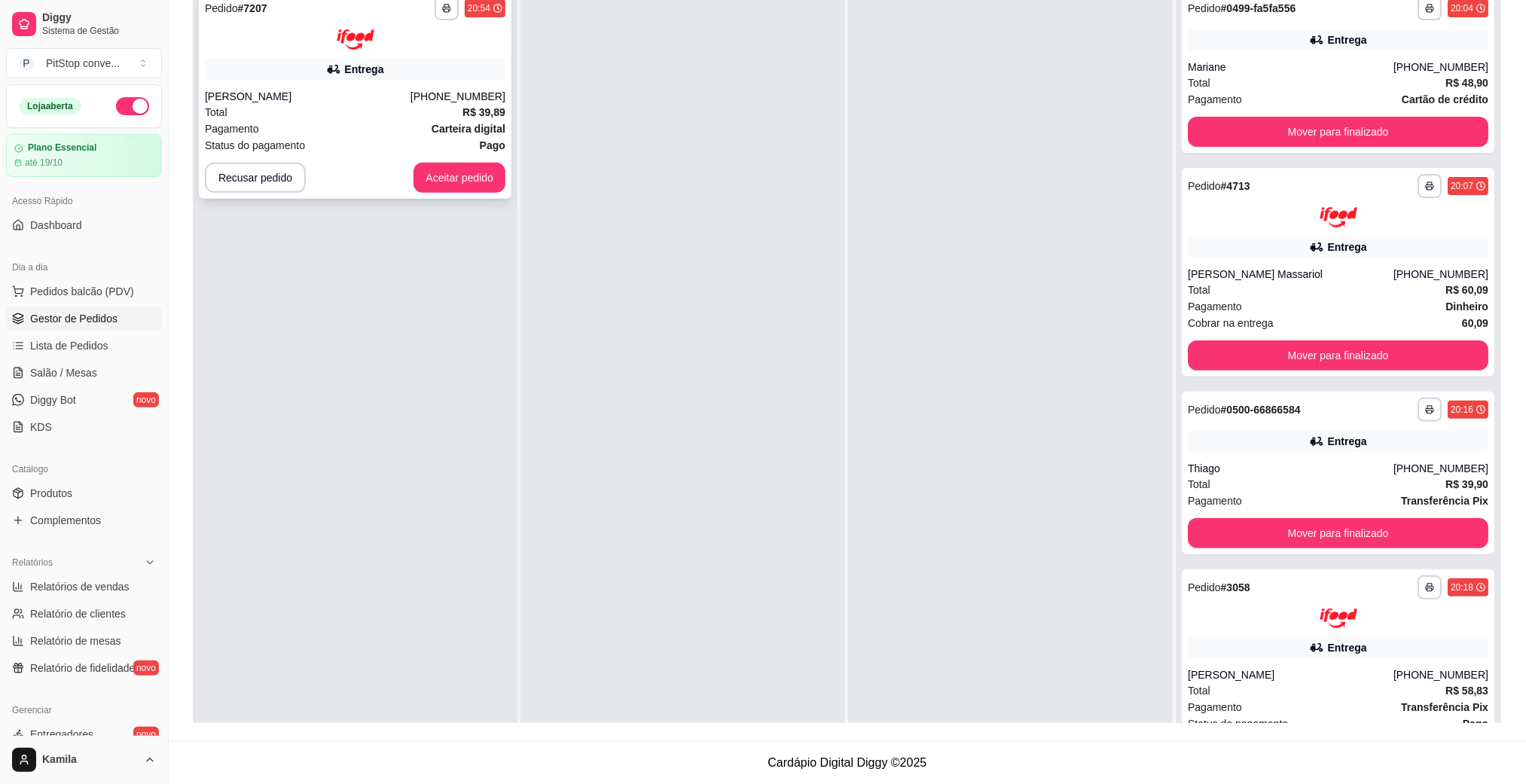
click at [395, 101] on div "**********" at bounding box center [355, 95] width 312 height 209
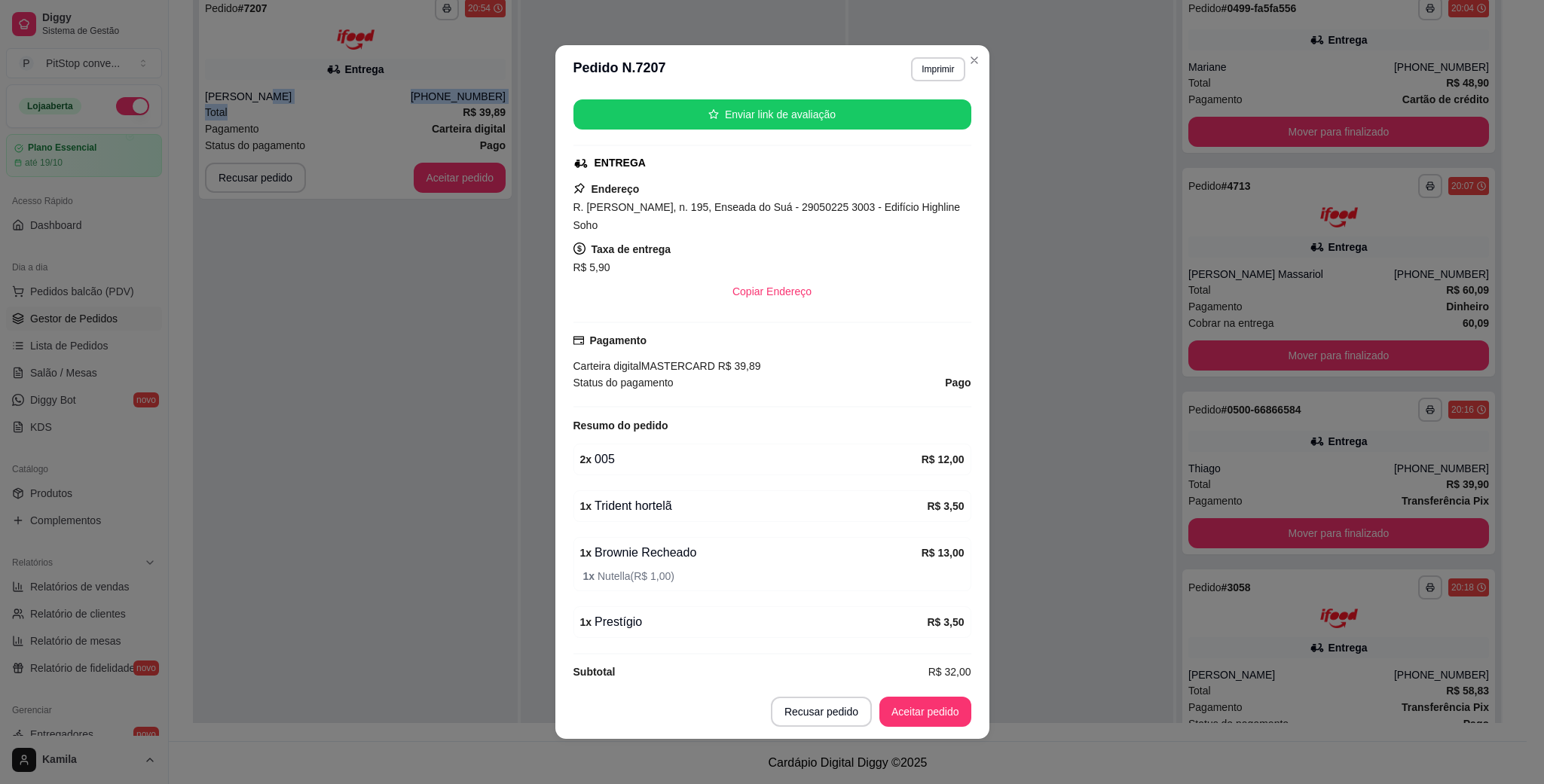
scroll to position [226, 0]
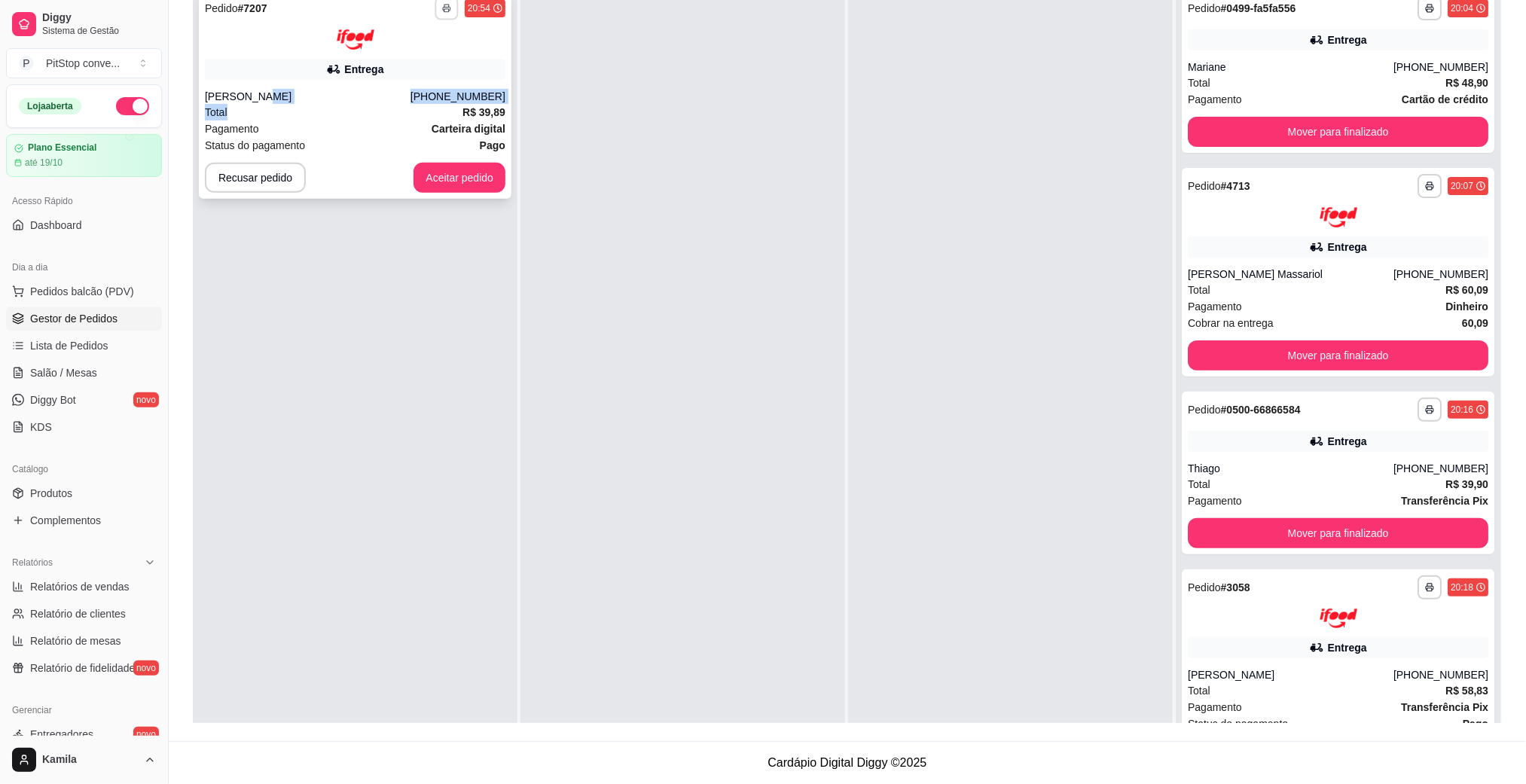
click at [436, 7] on button "button" at bounding box center [446, 8] width 23 height 23
click at [412, 61] on button "IMPRESSORA" at bounding box center [403, 60] width 105 height 23
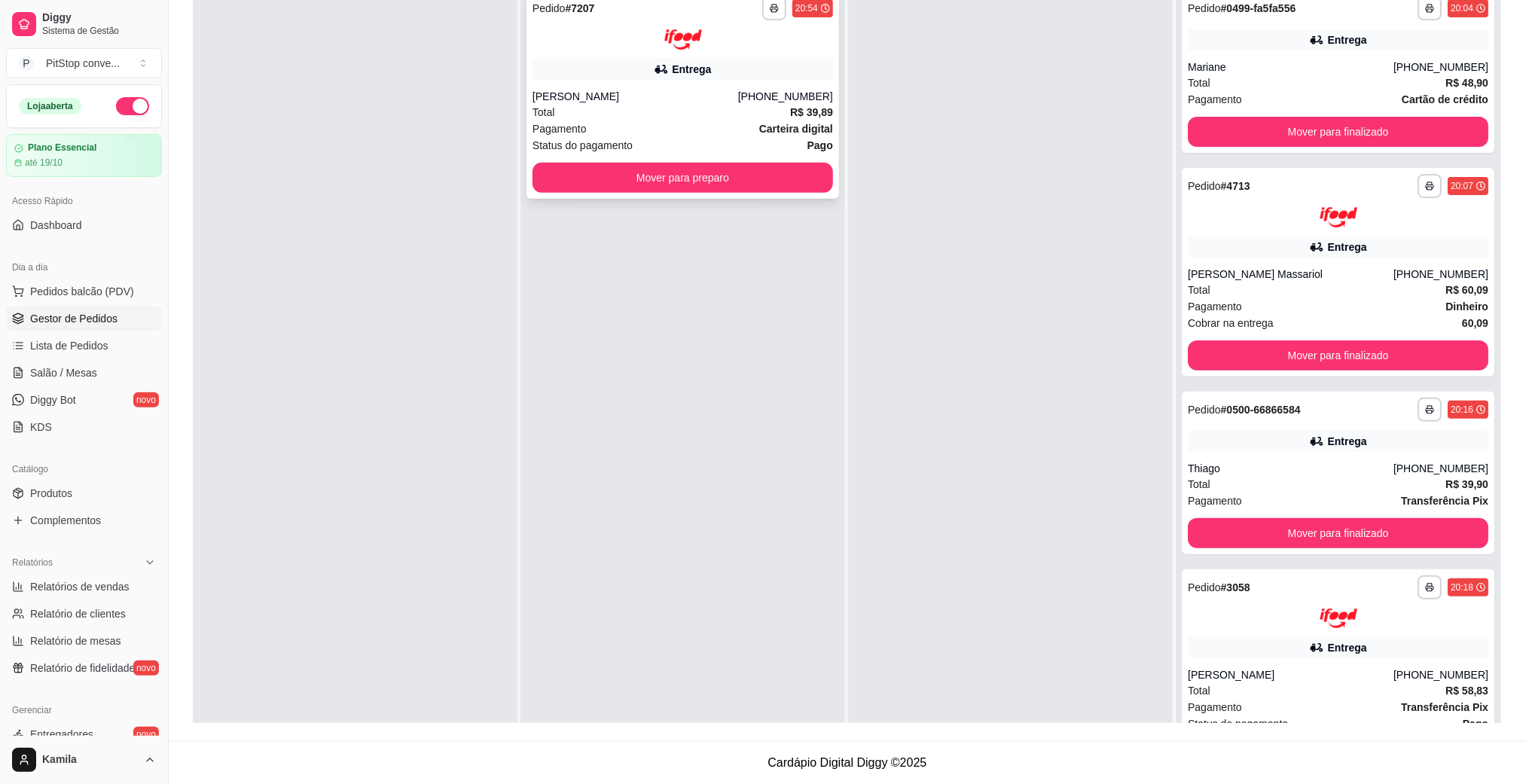
click at [765, 93] on div "[PHONE_NUMBER]" at bounding box center [785, 97] width 95 height 15
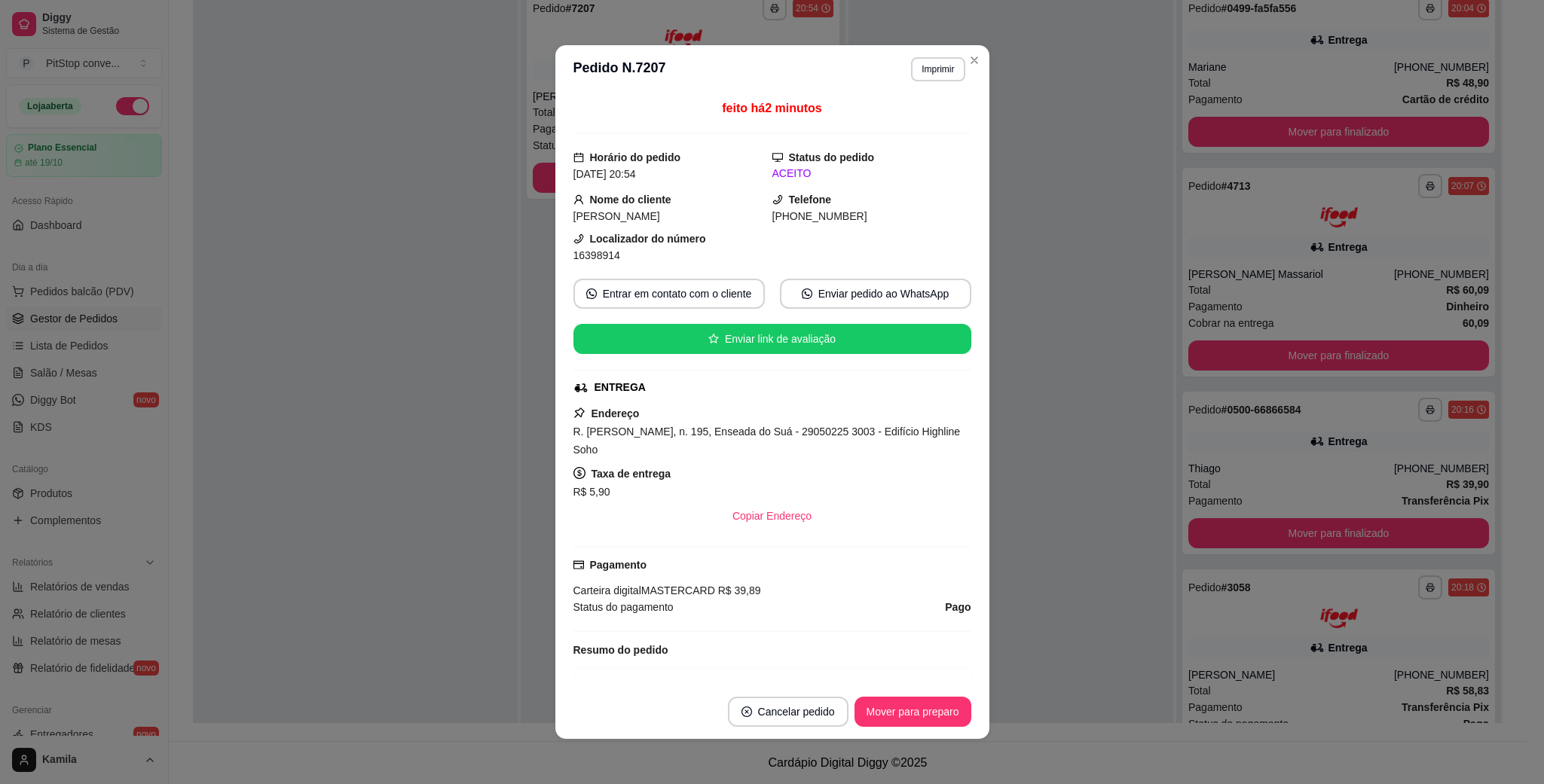
click at [607, 264] on div "16398914" at bounding box center [673, 256] width 199 height 17
click at [607, 262] on span "16398914" at bounding box center [597, 256] width 47 height 12
click at [607, 259] on span "16398914" at bounding box center [597, 256] width 47 height 12
click at [606, 259] on span "16398914" at bounding box center [597, 256] width 47 height 12
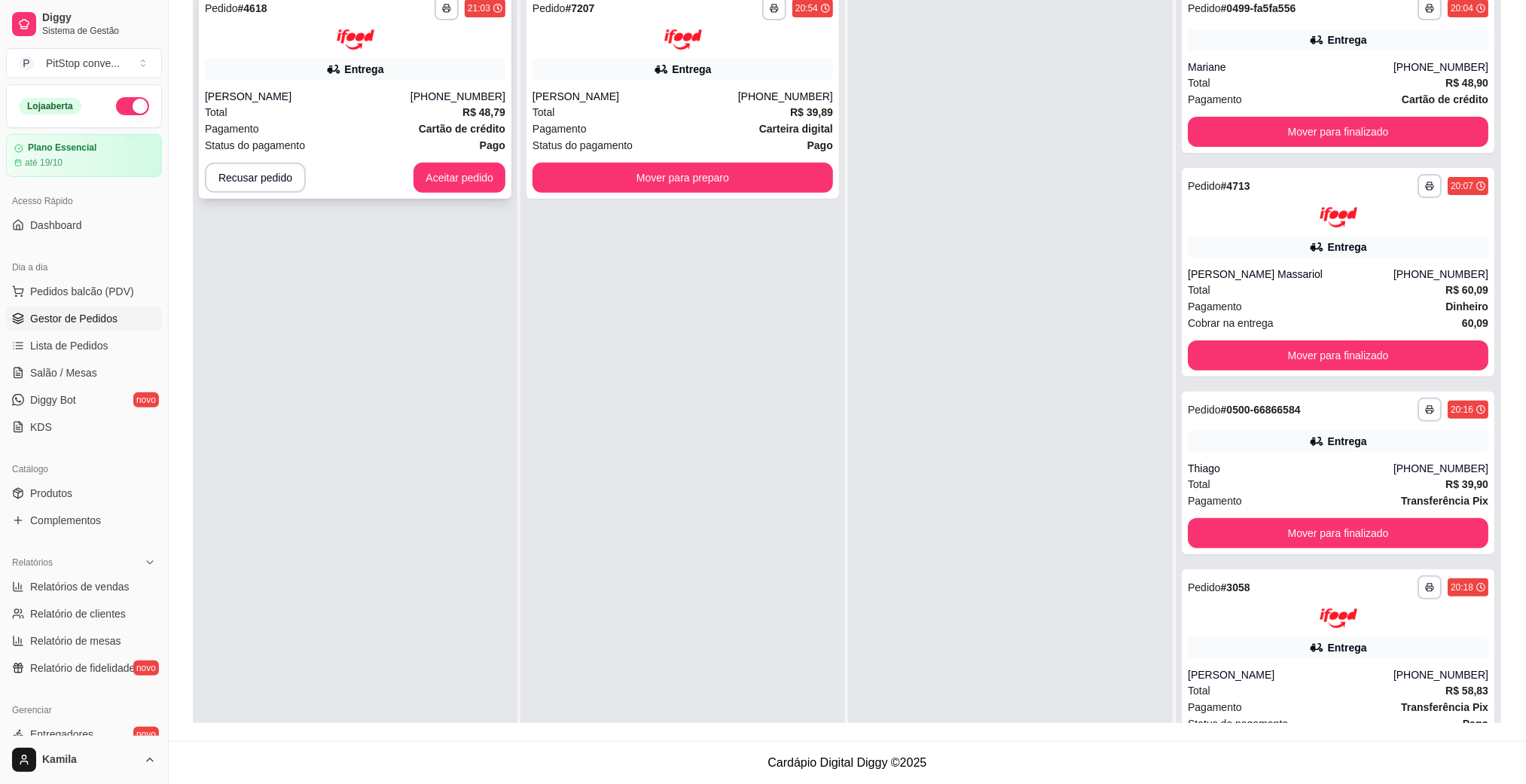
click at [384, 108] on div "Total R$ 48,79" at bounding box center [355, 112] width 300 height 17
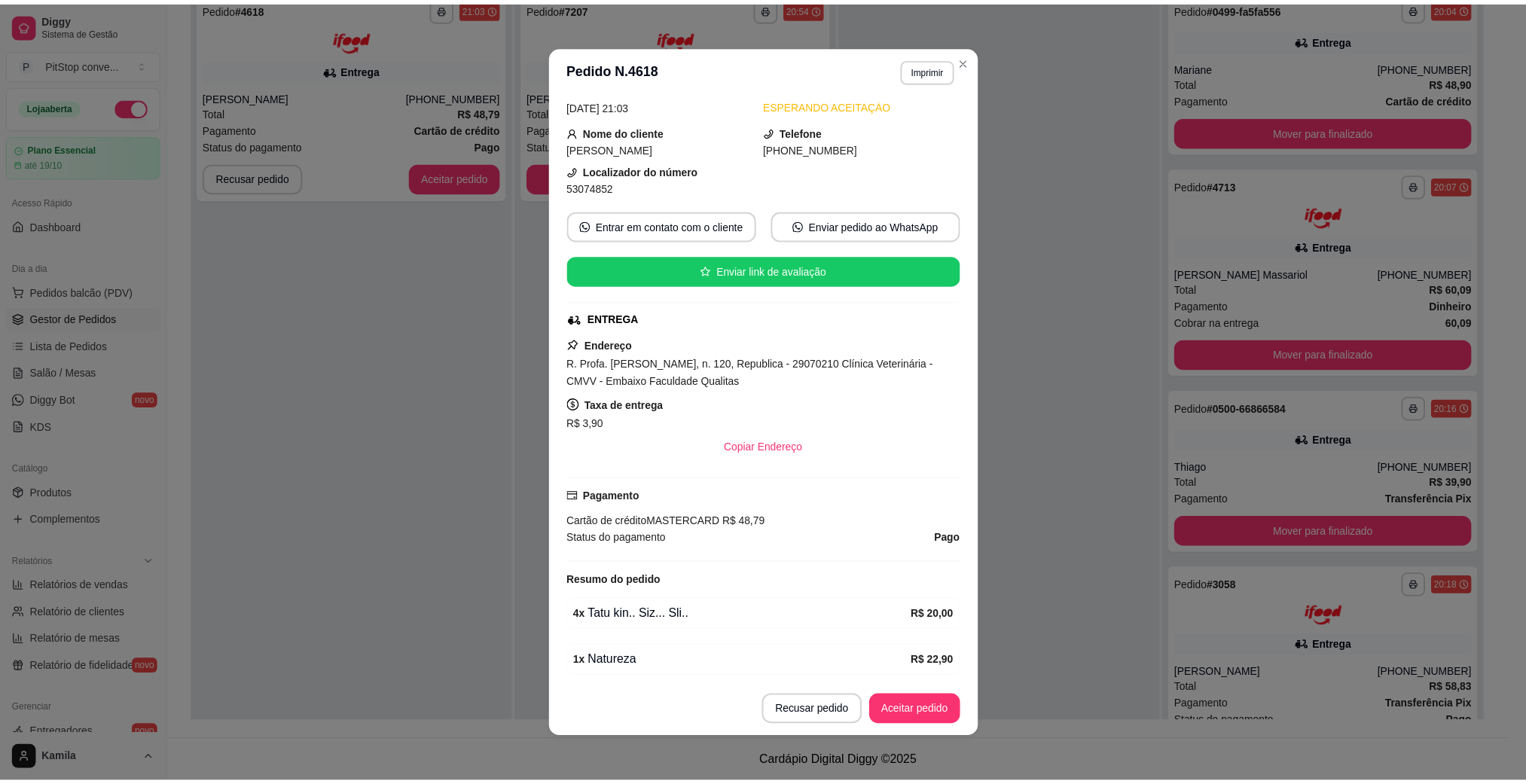
scroll to position [134, 0]
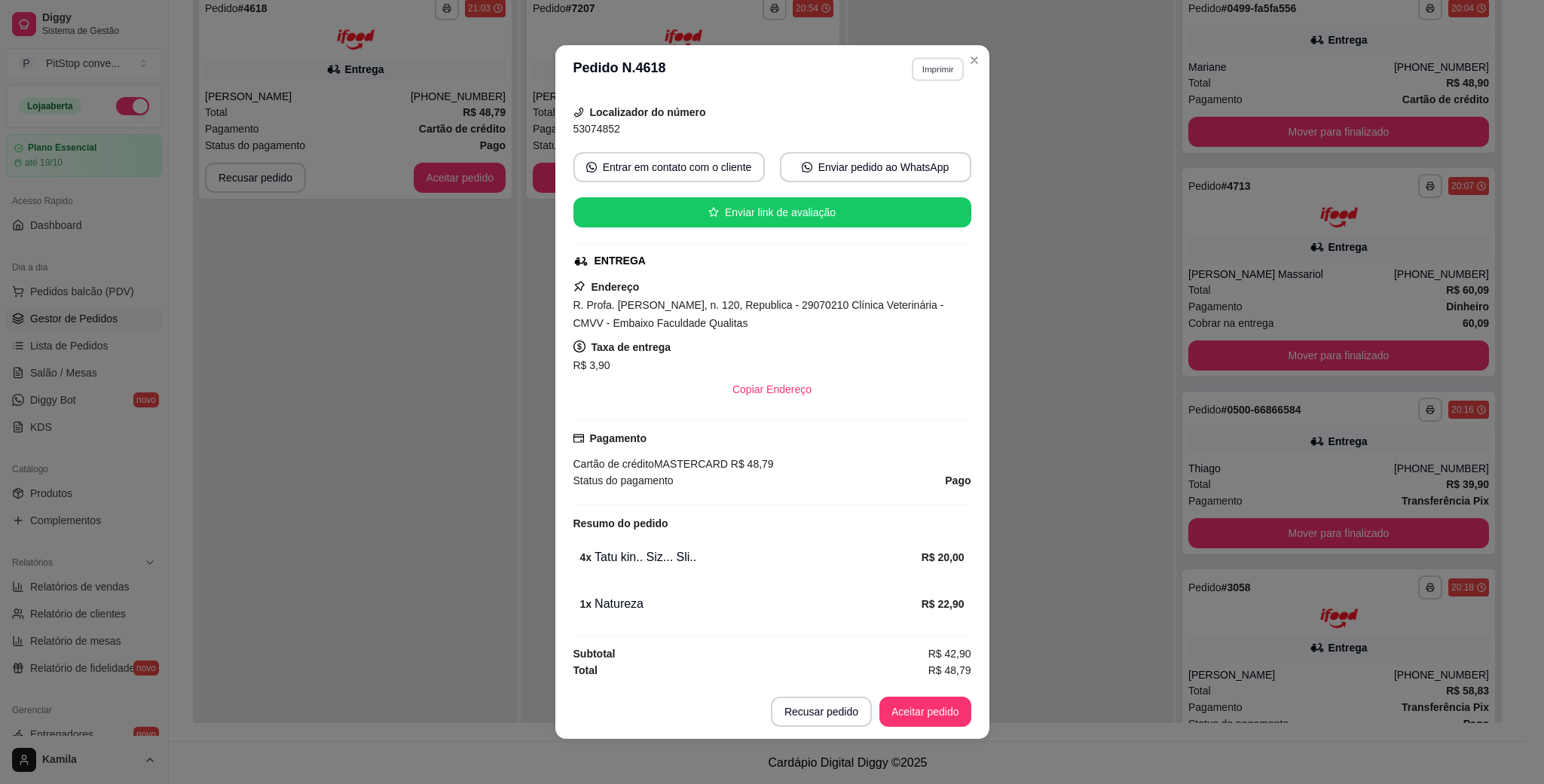
click at [930, 78] on button "Imprimir" at bounding box center [937, 69] width 52 height 23
click at [909, 129] on button "IMPRESSORA" at bounding box center [902, 122] width 105 height 23
drag, startPoint x: 776, startPoint y: 318, endPoint x: 561, endPoint y: 303, distance: 215.5
click at [561, 303] on div "feito há 0 minutos Horário do pedido [DATE] 21:03 Status do pedido ESPERANDO AC…" at bounding box center [772, 389] width 434 height 591
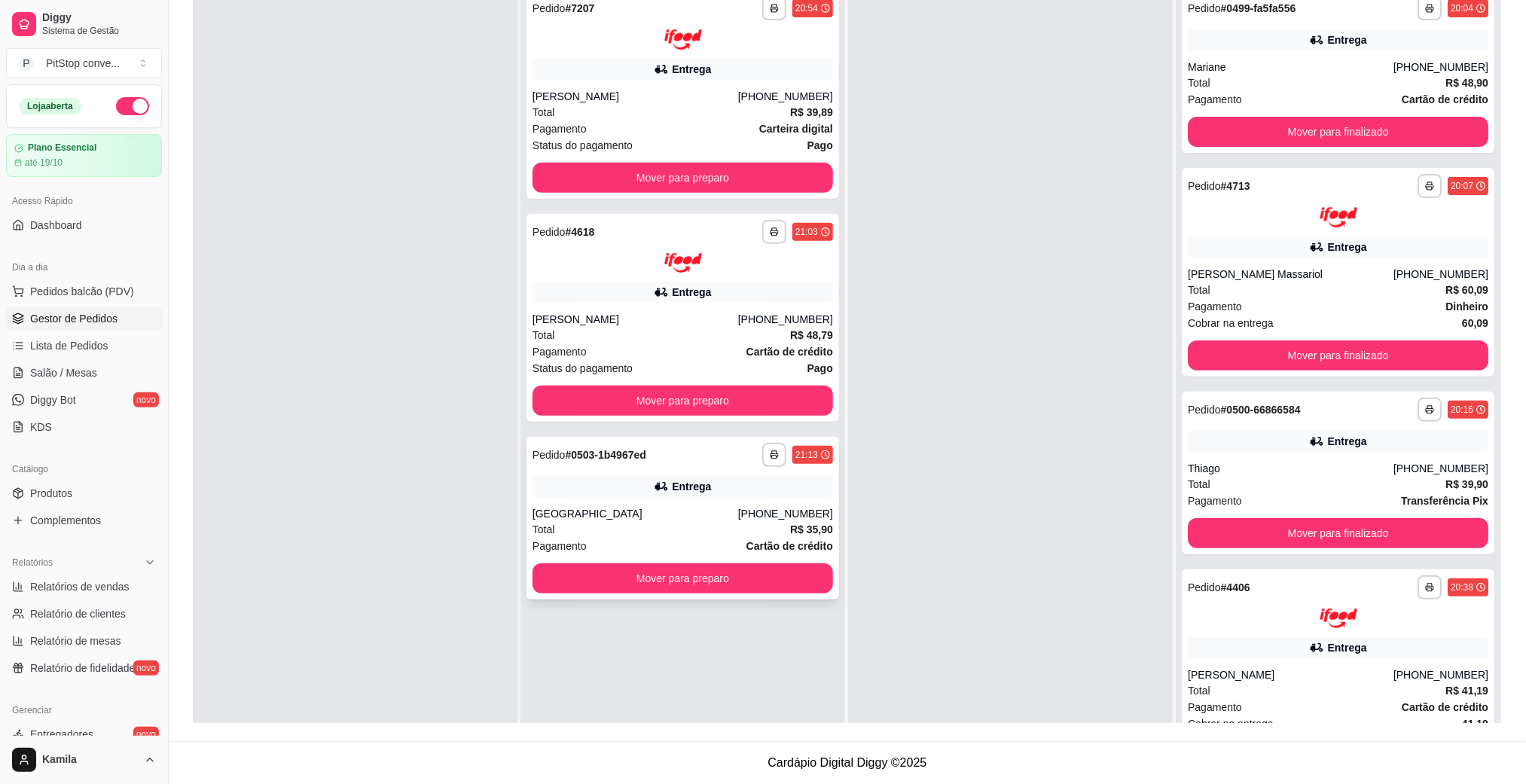
click at [758, 508] on div "[PHONE_NUMBER]" at bounding box center [785, 513] width 95 height 15
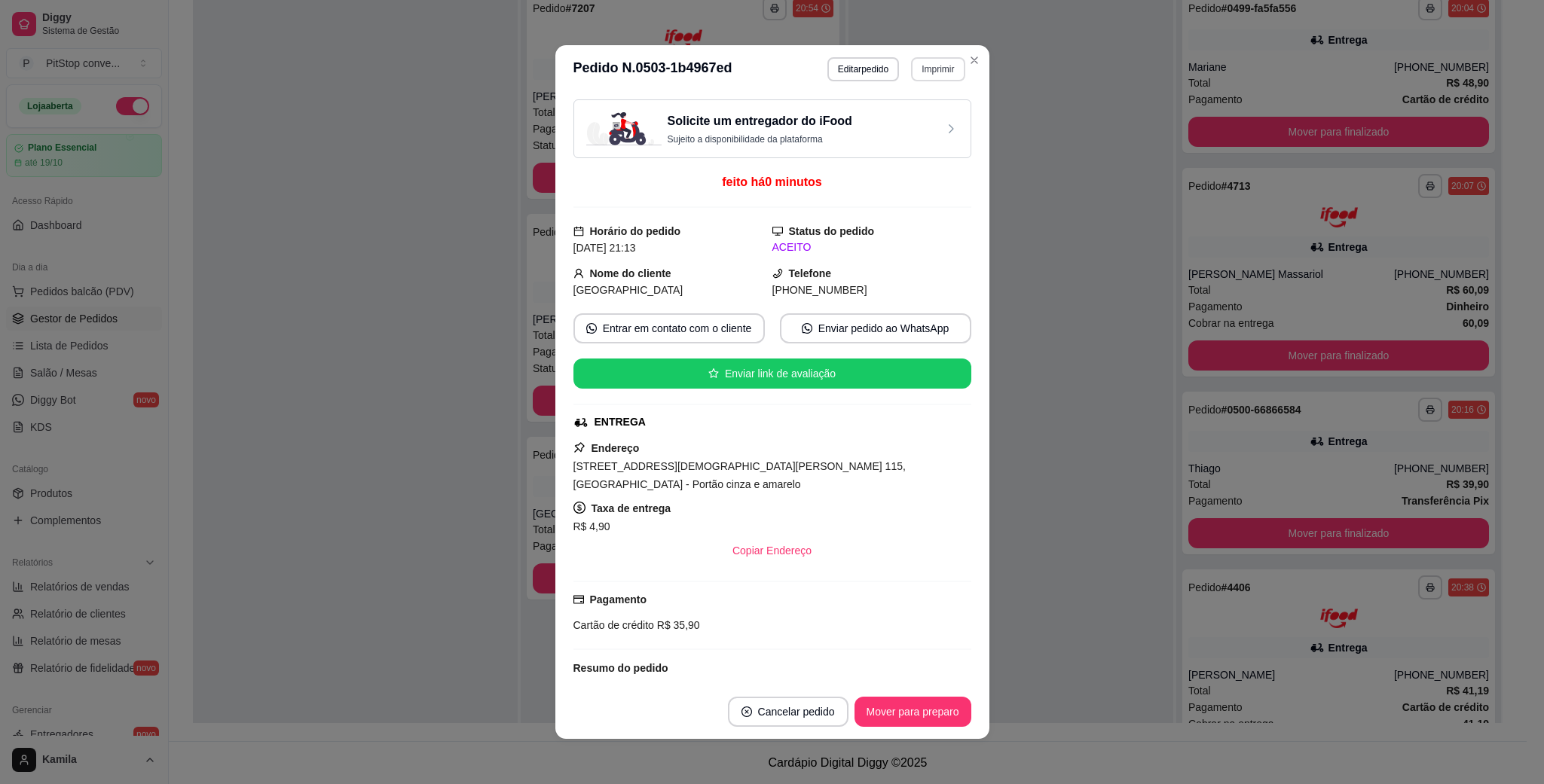
click at [949, 69] on button "Imprimir" at bounding box center [937, 70] width 54 height 24
click at [899, 116] on button "IMPRESSORA" at bounding box center [903, 123] width 109 height 24
click at [769, 472] on span "[STREET_ADDRESS][DEMOGRAPHIC_DATA][PERSON_NAME] 115, [GEOGRAPHIC_DATA] - Portão…" at bounding box center [739, 475] width 332 height 30
click at [769, 463] on span "[STREET_ADDRESS][DEMOGRAPHIC_DATA][PERSON_NAME] 115, [GEOGRAPHIC_DATA] - Portão…" at bounding box center [739, 475] width 332 height 30
click at [769, 461] on div "[STREET_ADDRESS][DEMOGRAPHIC_DATA][PERSON_NAME] 115, [GEOGRAPHIC_DATA] - Portão…" at bounding box center [772, 475] width 398 height 36
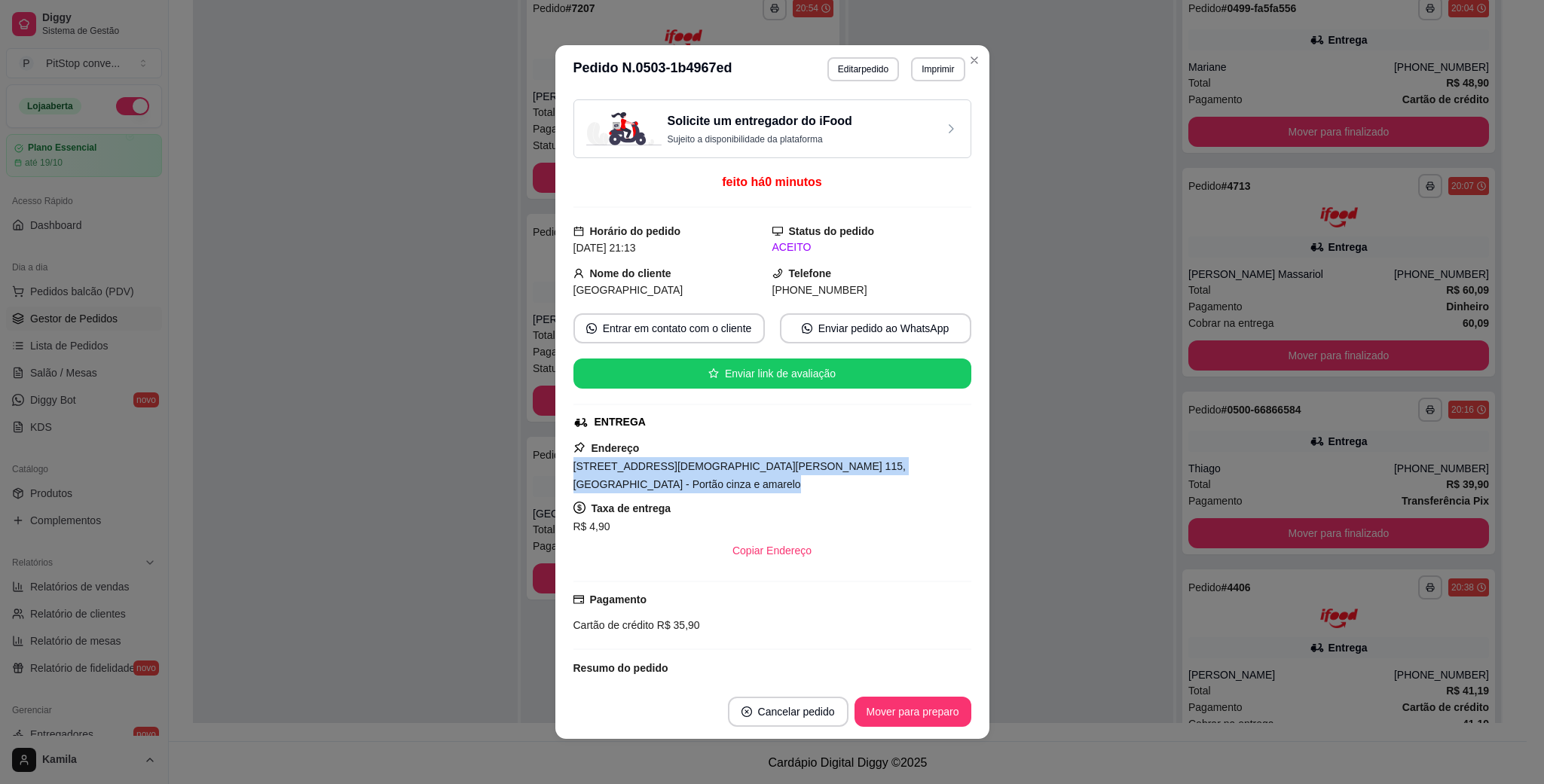
click at [769, 461] on div "[STREET_ADDRESS][DEMOGRAPHIC_DATA][PERSON_NAME] 115, [GEOGRAPHIC_DATA] - Portão…" at bounding box center [772, 475] width 398 height 36
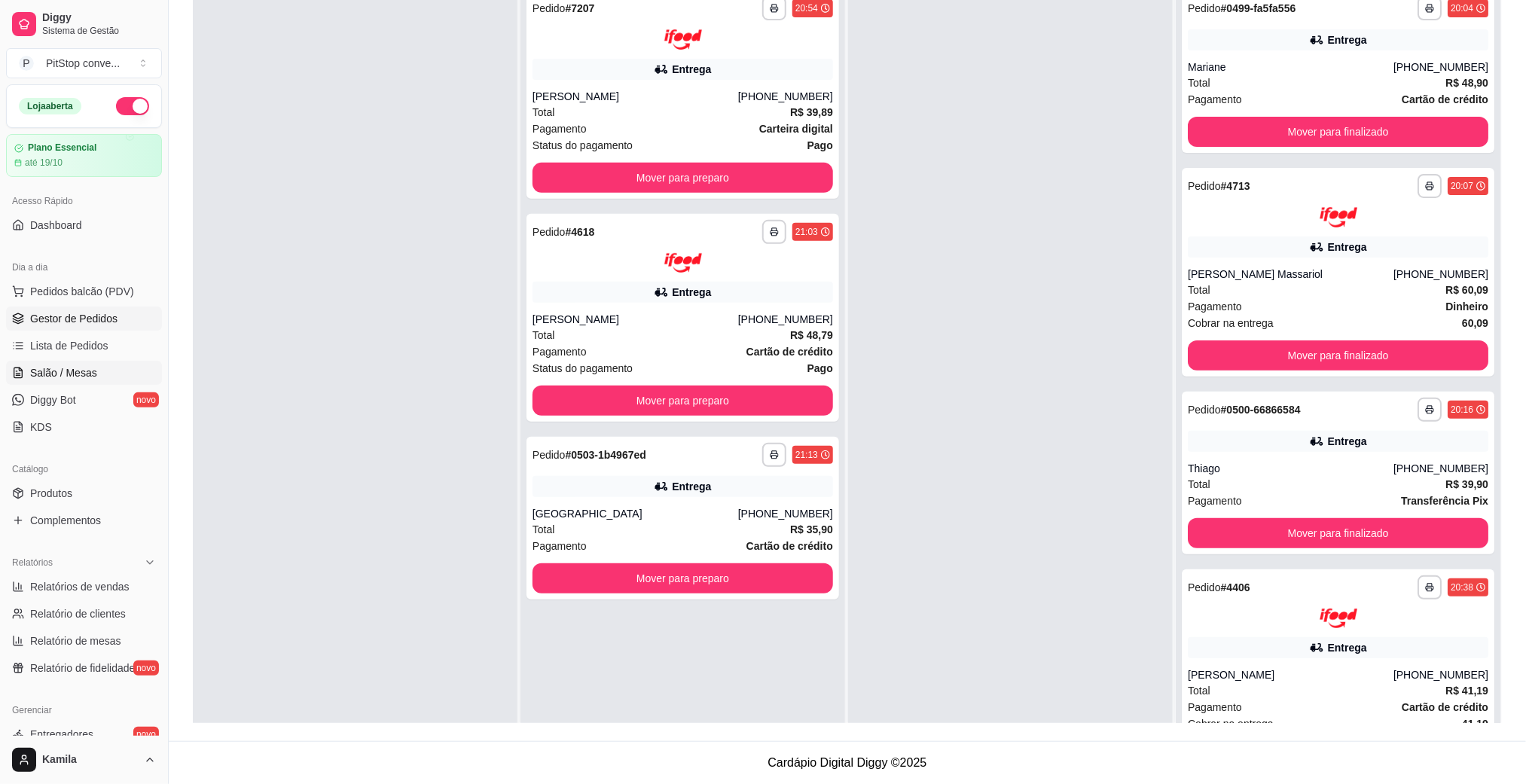
click at [91, 366] on span "Salão / Mesas" at bounding box center [64, 373] width 67 height 15
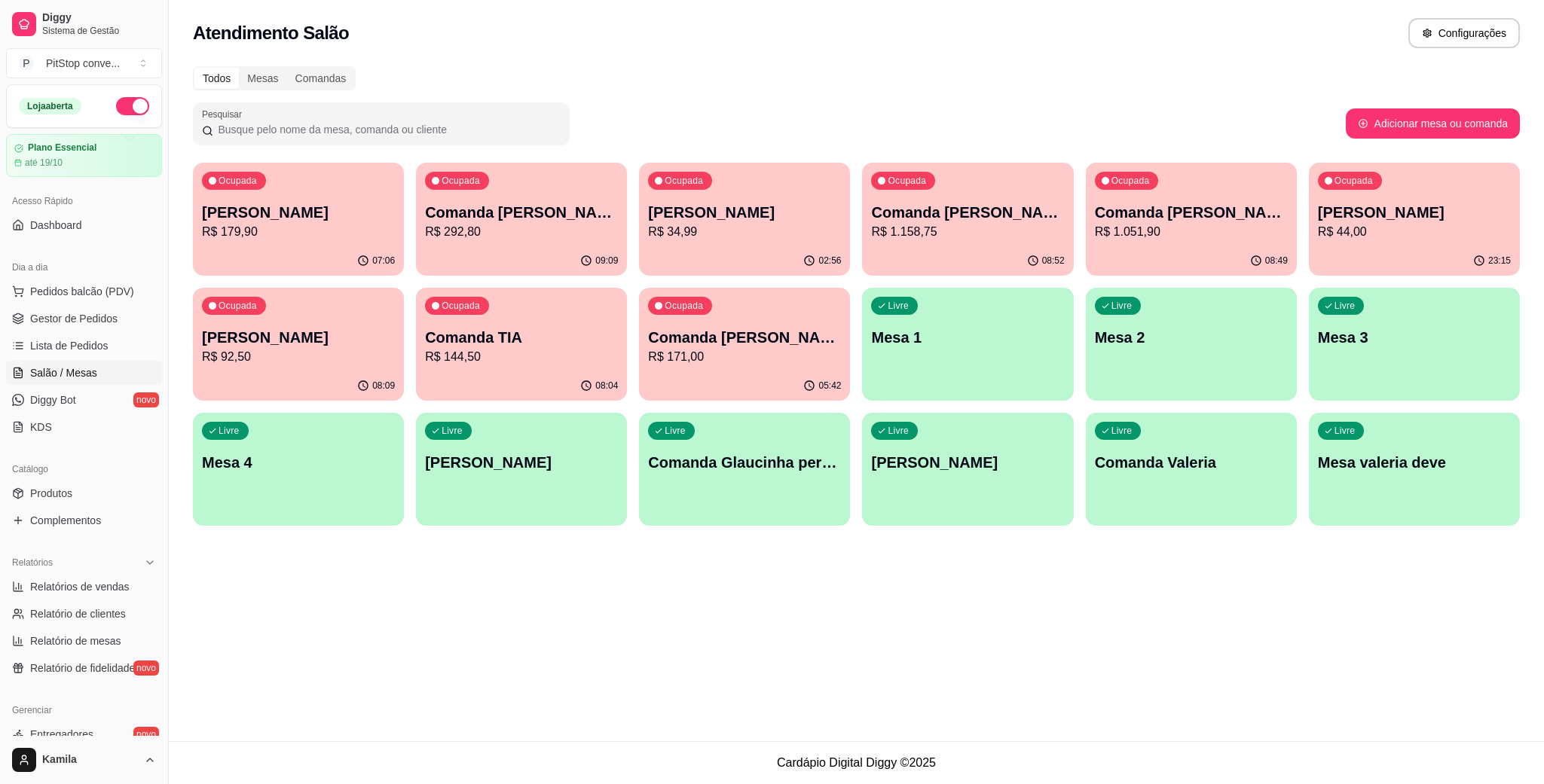
click at [971, 231] on p "R$ 1.158,75" at bounding box center [967, 232] width 193 height 18
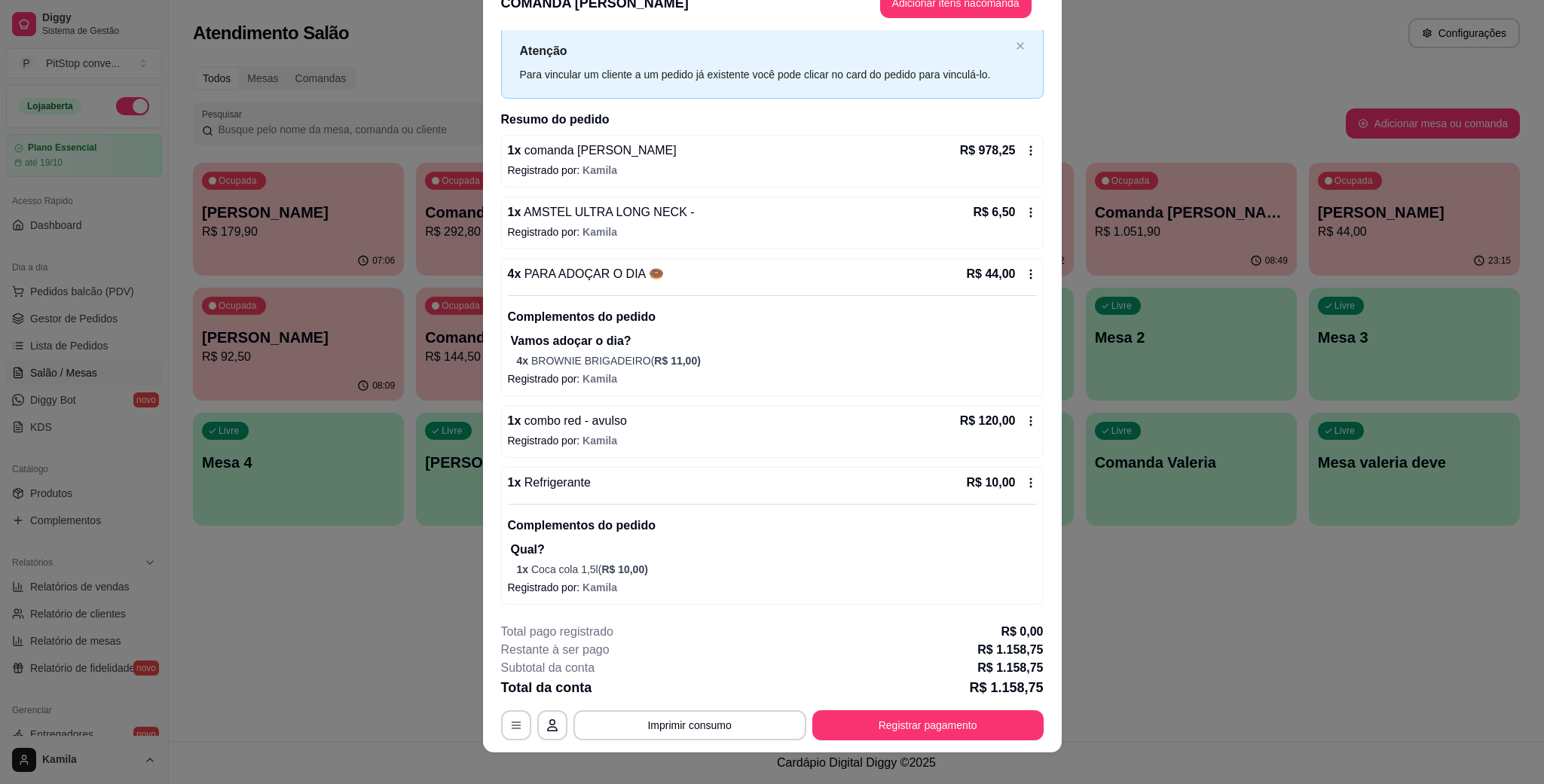
scroll to position [44, 0]
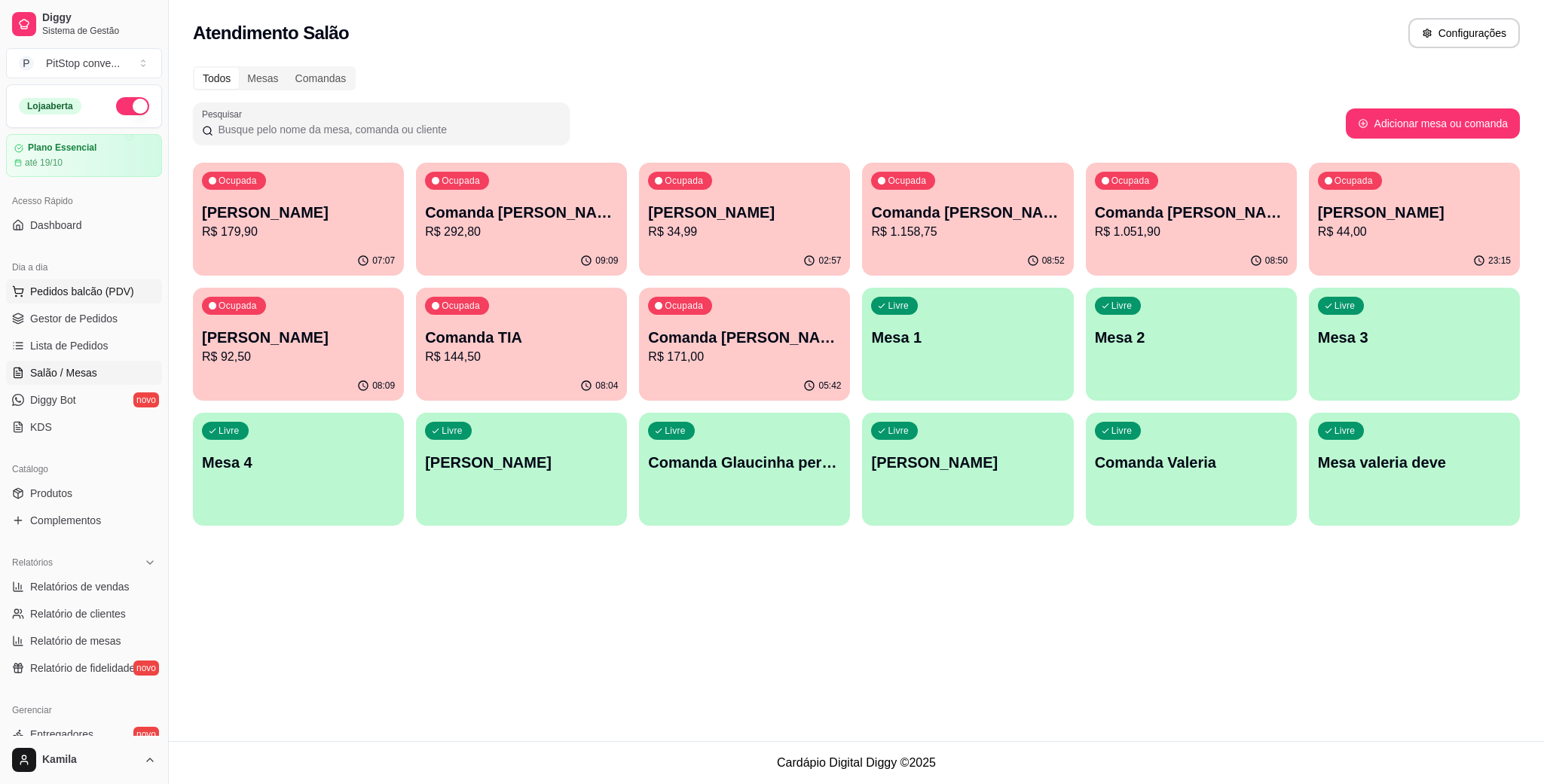
click at [73, 283] on button "Pedidos balcão (PDV)" at bounding box center [84, 291] width 156 height 24
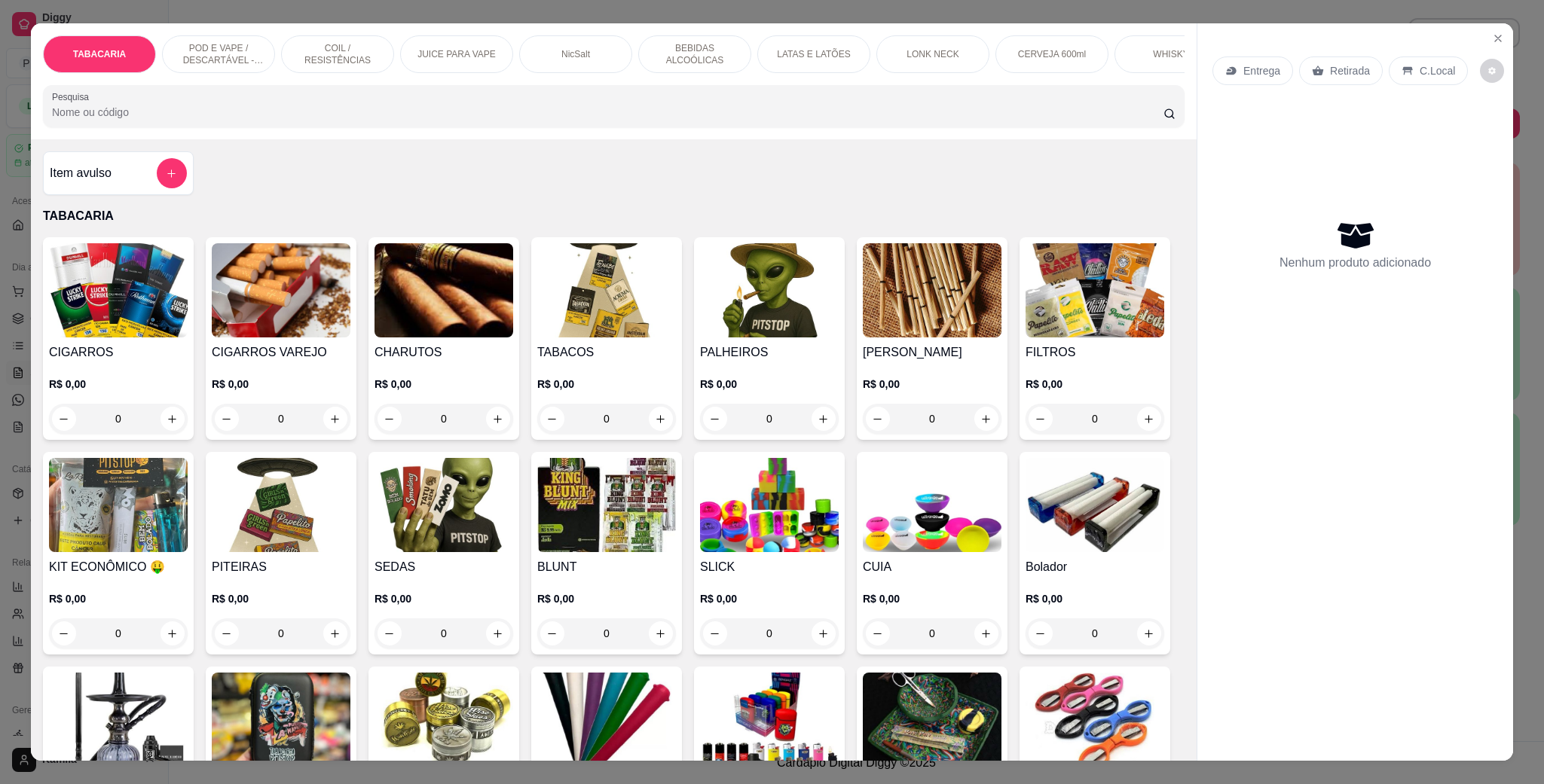
drag, startPoint x: 231, startPoint y: 55, endPoint x: 604, endPoint y: 299, distance: 445.7
click at [231, 54] on p "POD E VAPE / DESCARTÁVEL - RECARREGAVEL" at bounding box center [219, 54] width 88 height 24
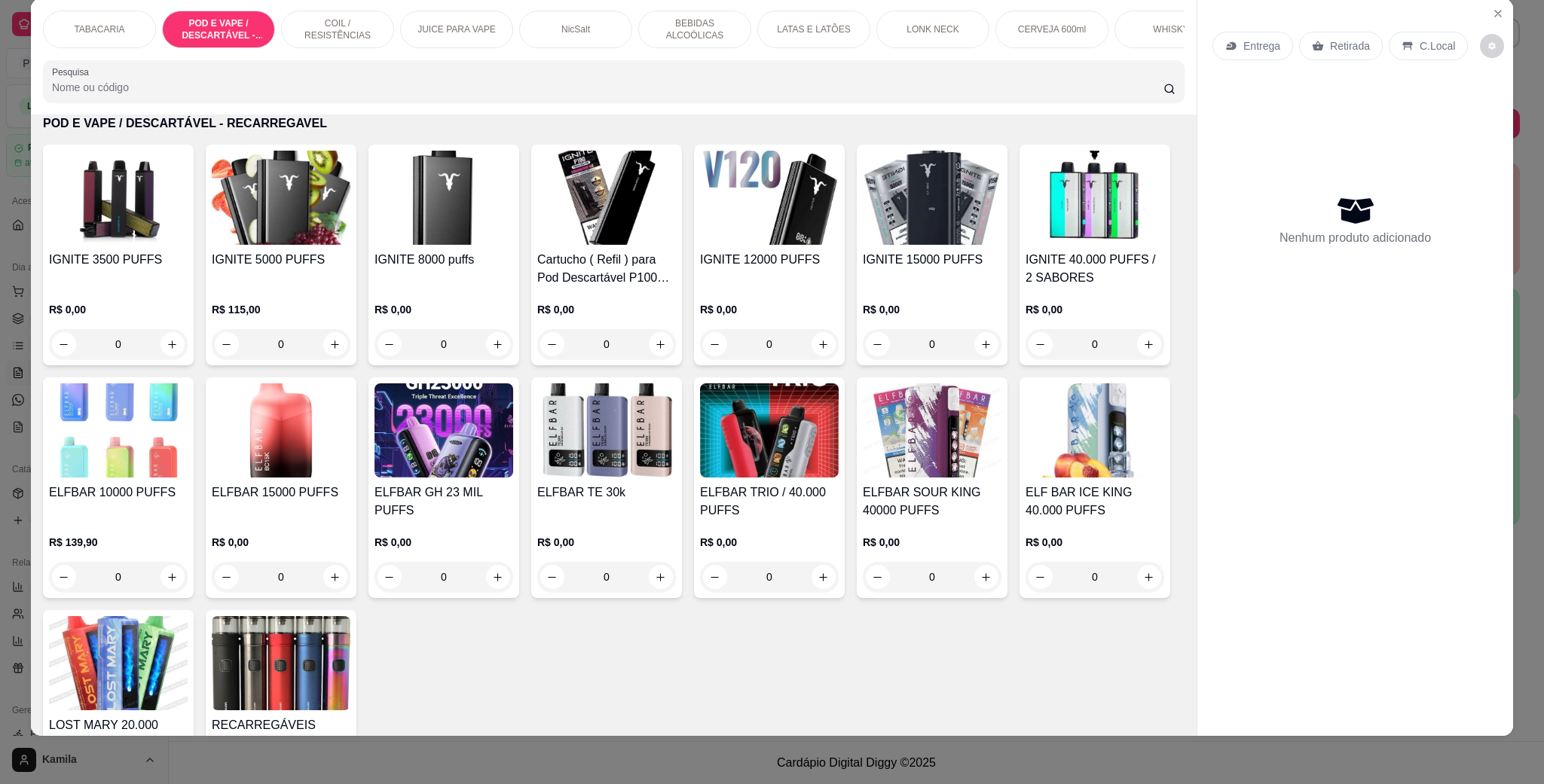
click at [350, 466] on img at bounding box center [281, 430] width 138 height 94
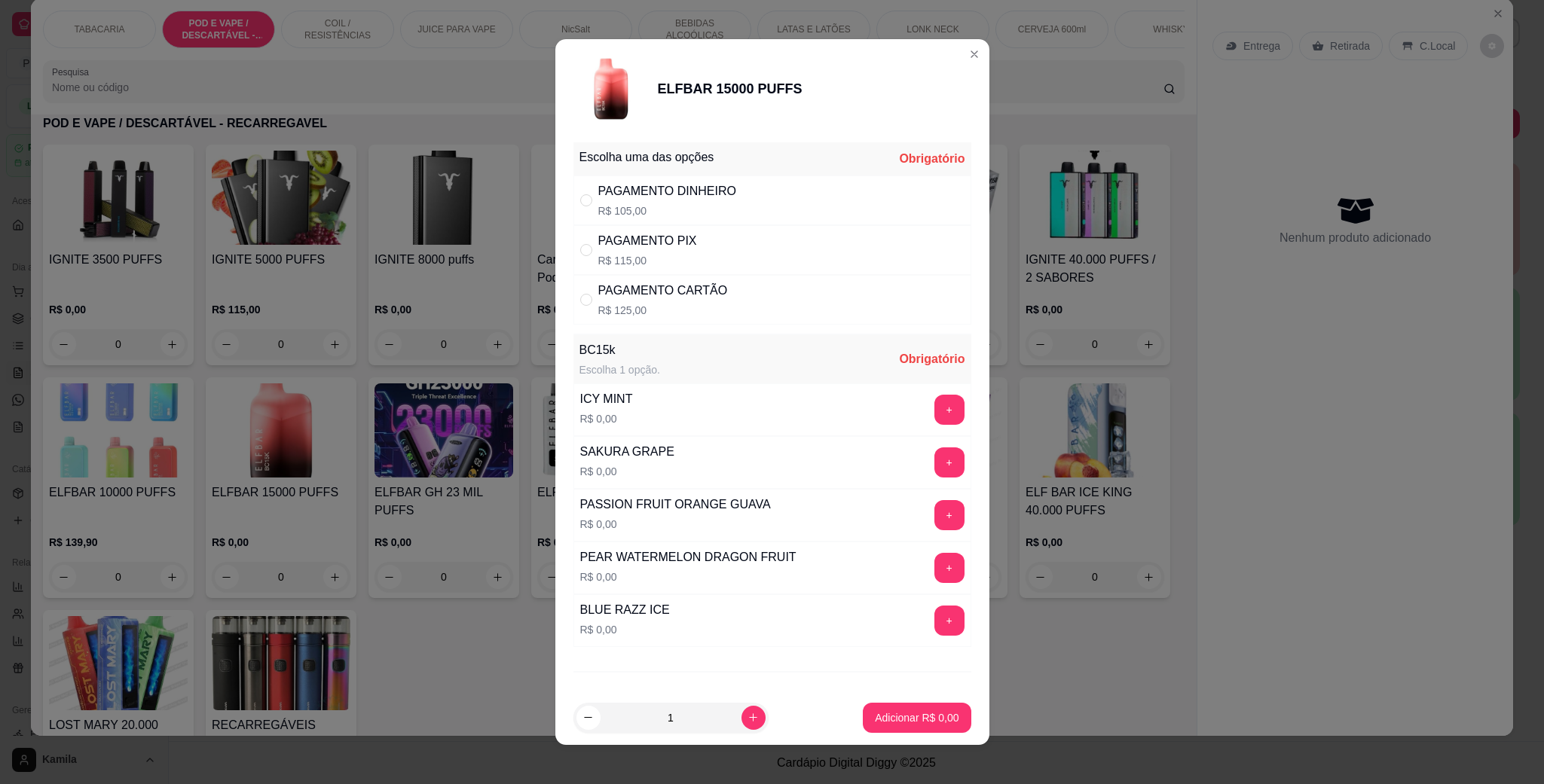
scroll to position [0, 0]
click at [934, 416] on button "+" at bounding box center [949, 412] width 30 height 30
click at [747, 712] on icon "increase-product-quantity" at bounding box center [753, 717] width 11 height 11
type input "2"
click at [676, 243] on div "PAGAMENTO PIX" at bounding box center [648, 243] width 98 height 18
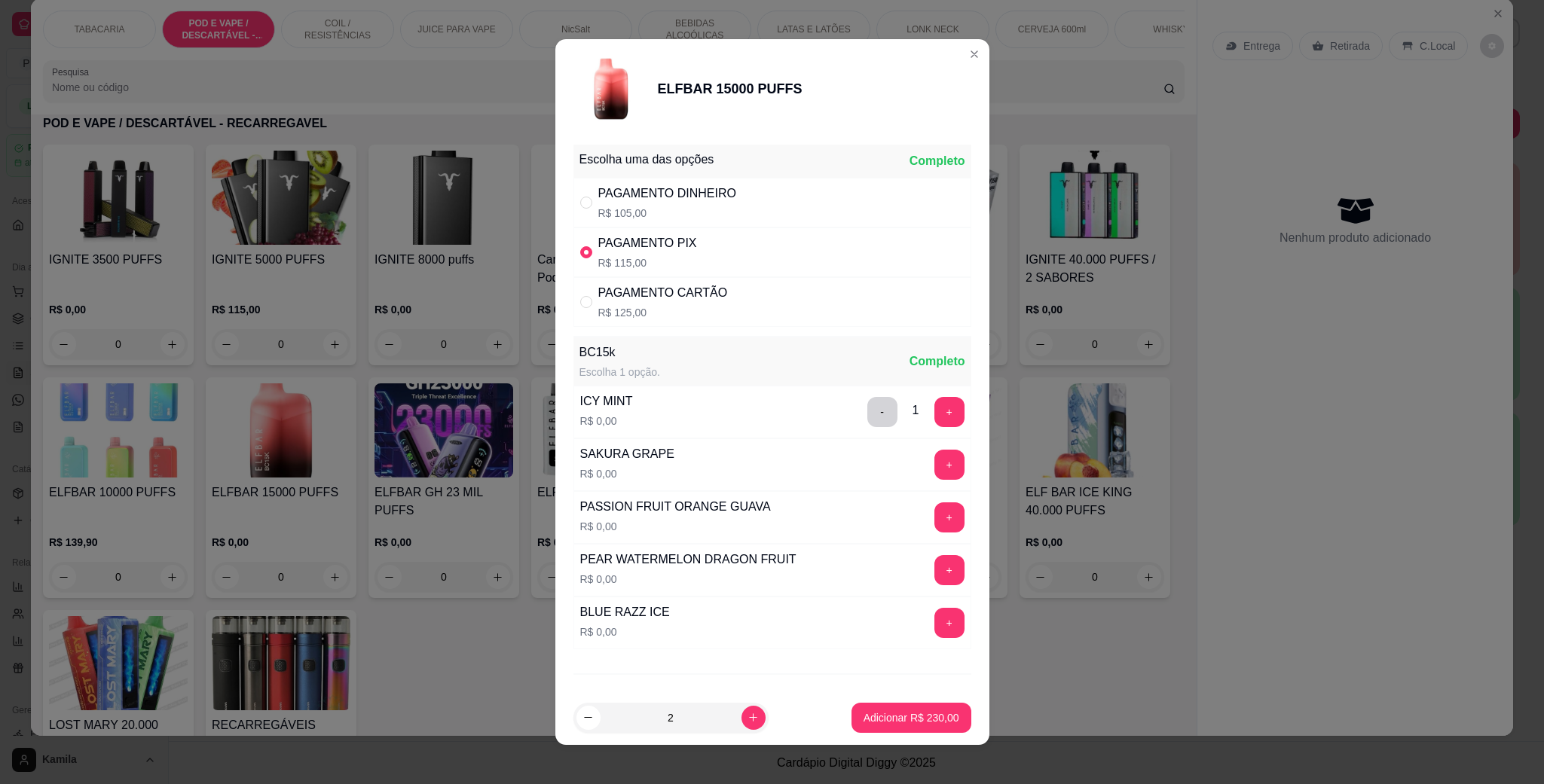
click at [680, 296] on div "PAGAMENTO CARTÃO" at bounding box center [663, 293] width 129 height 18
radio input "false"
radio input "true"
click at [913, 710] on p "Adicionar R$ 250,00" at bounding box center [911, 717] width 92 height 14
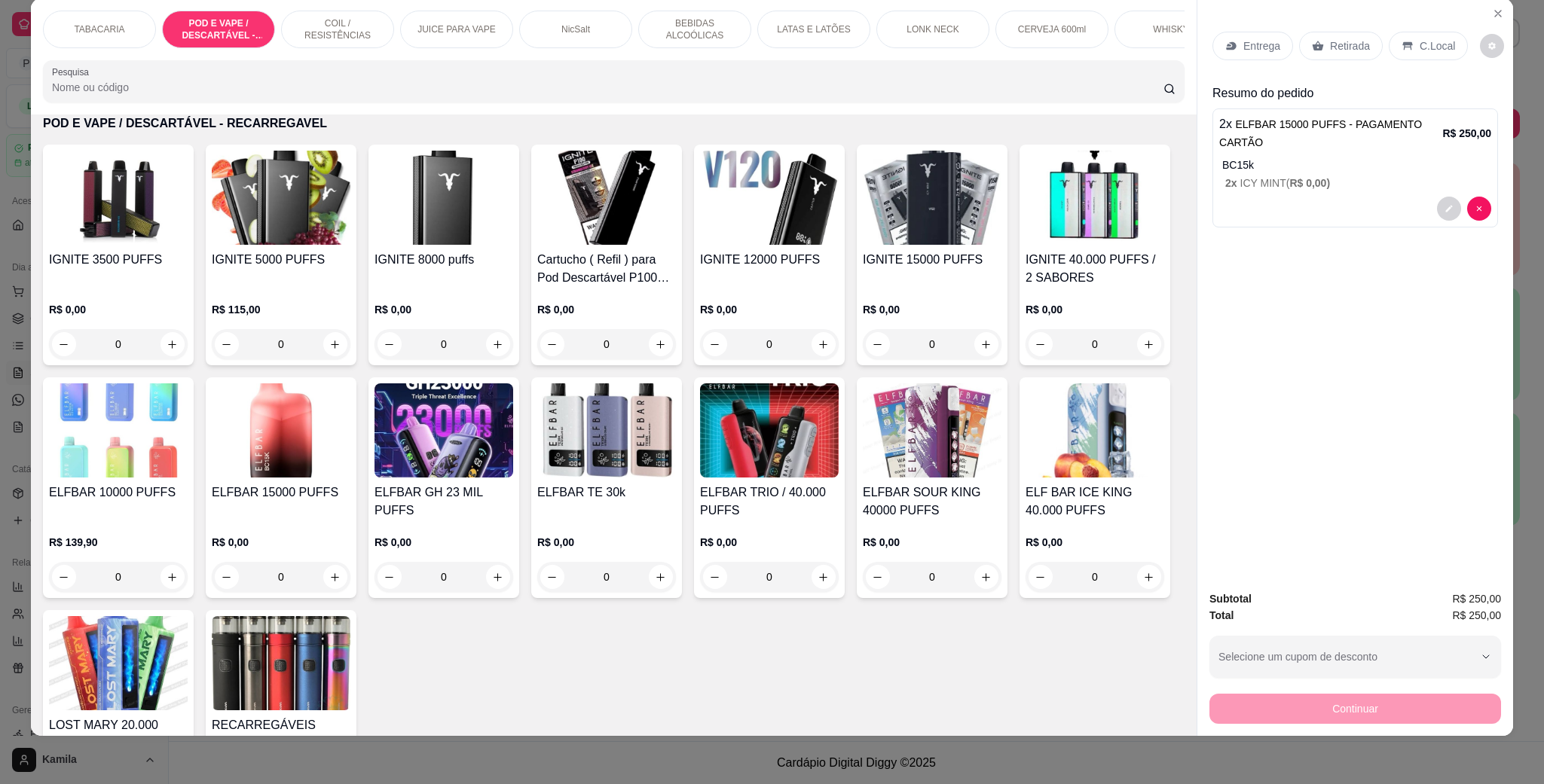
click at [1433, 45] on p "C.Local" at bounding box center [1437, 46] width 36 height 15
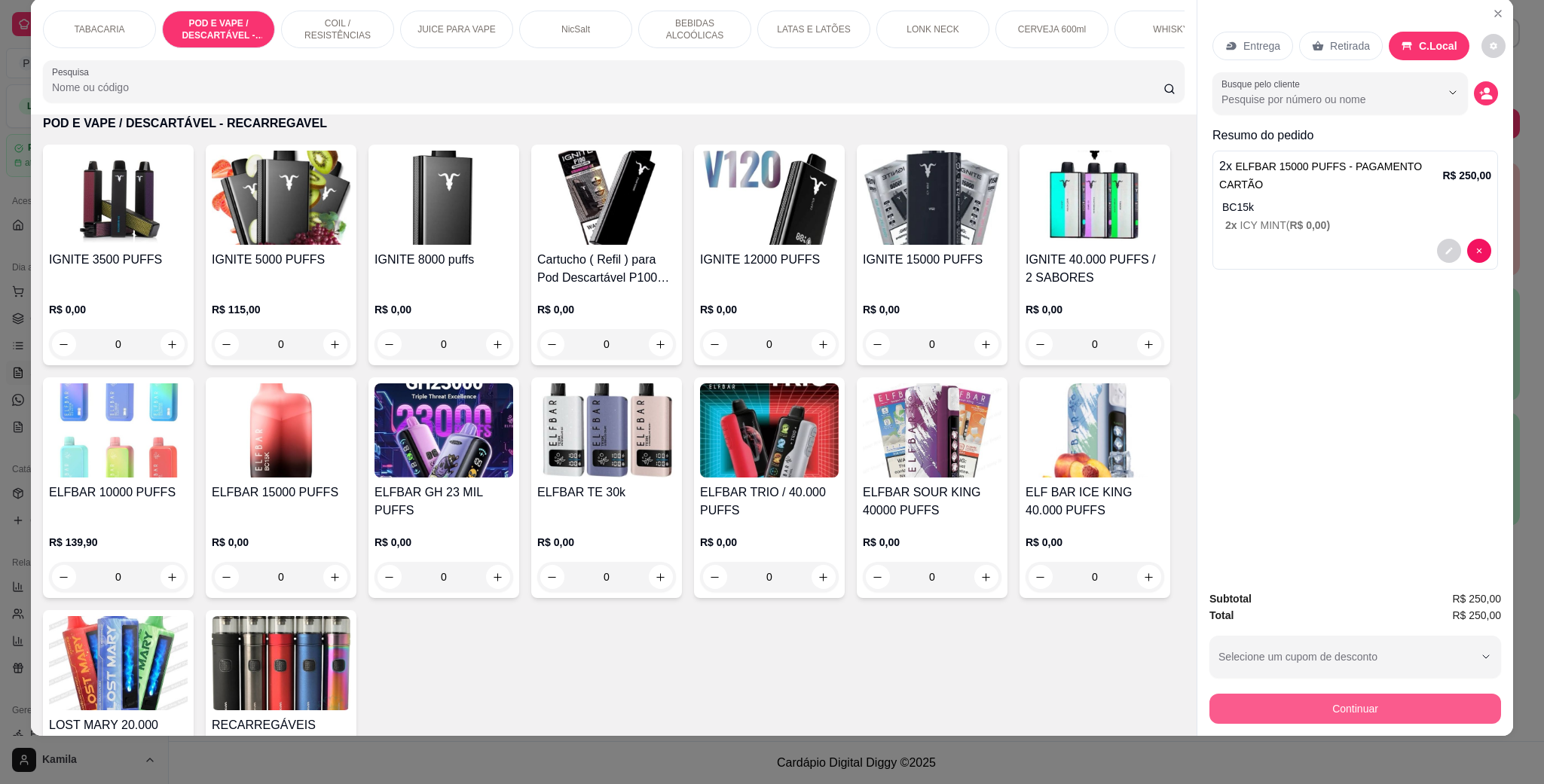
click at [1269, 696] on button "Continuar" at bounding box center [1354, 708] width 291 height 30
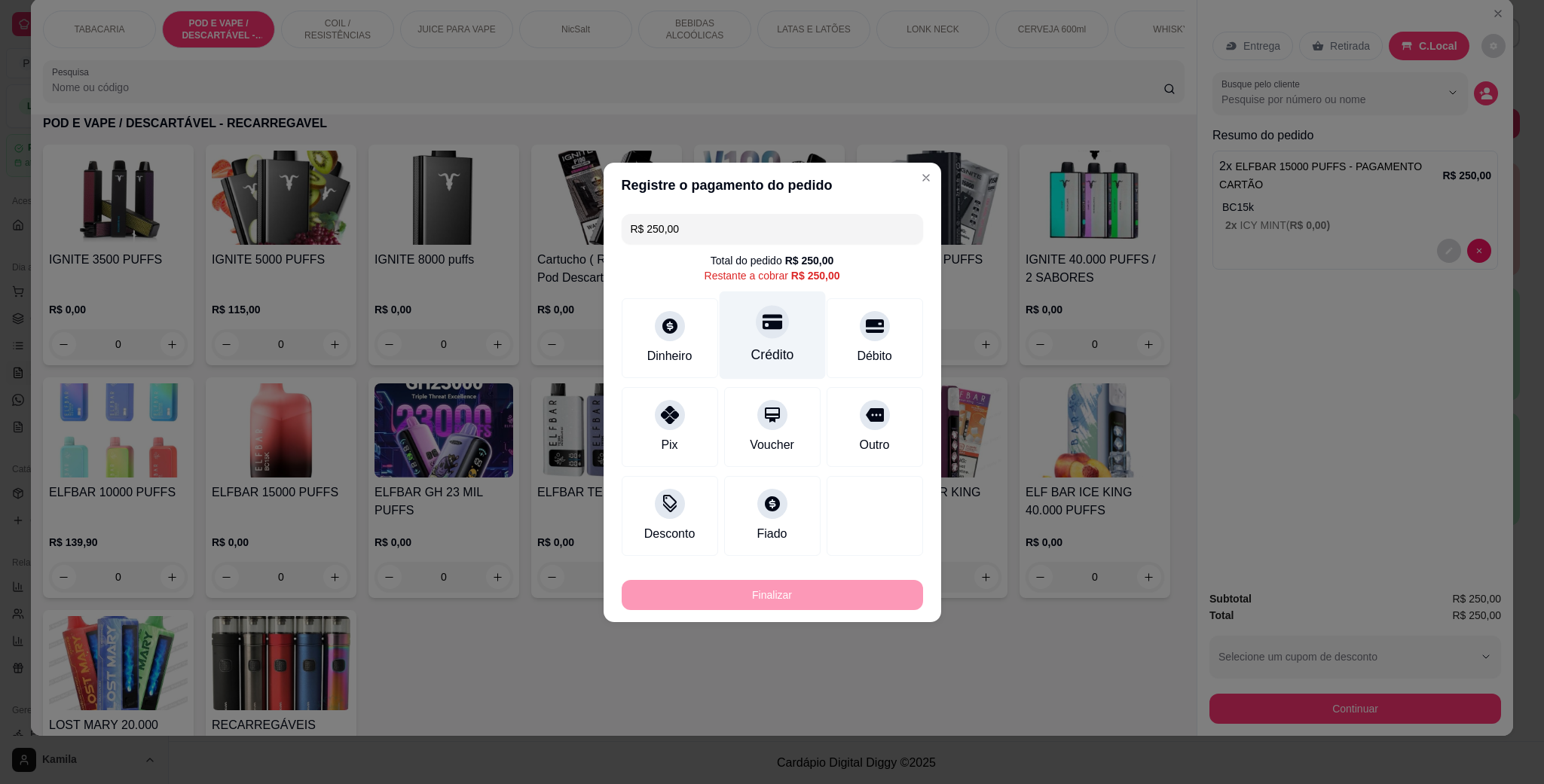
click at [773, 326] on div at bounding box center [772, 321] width 33 height 33
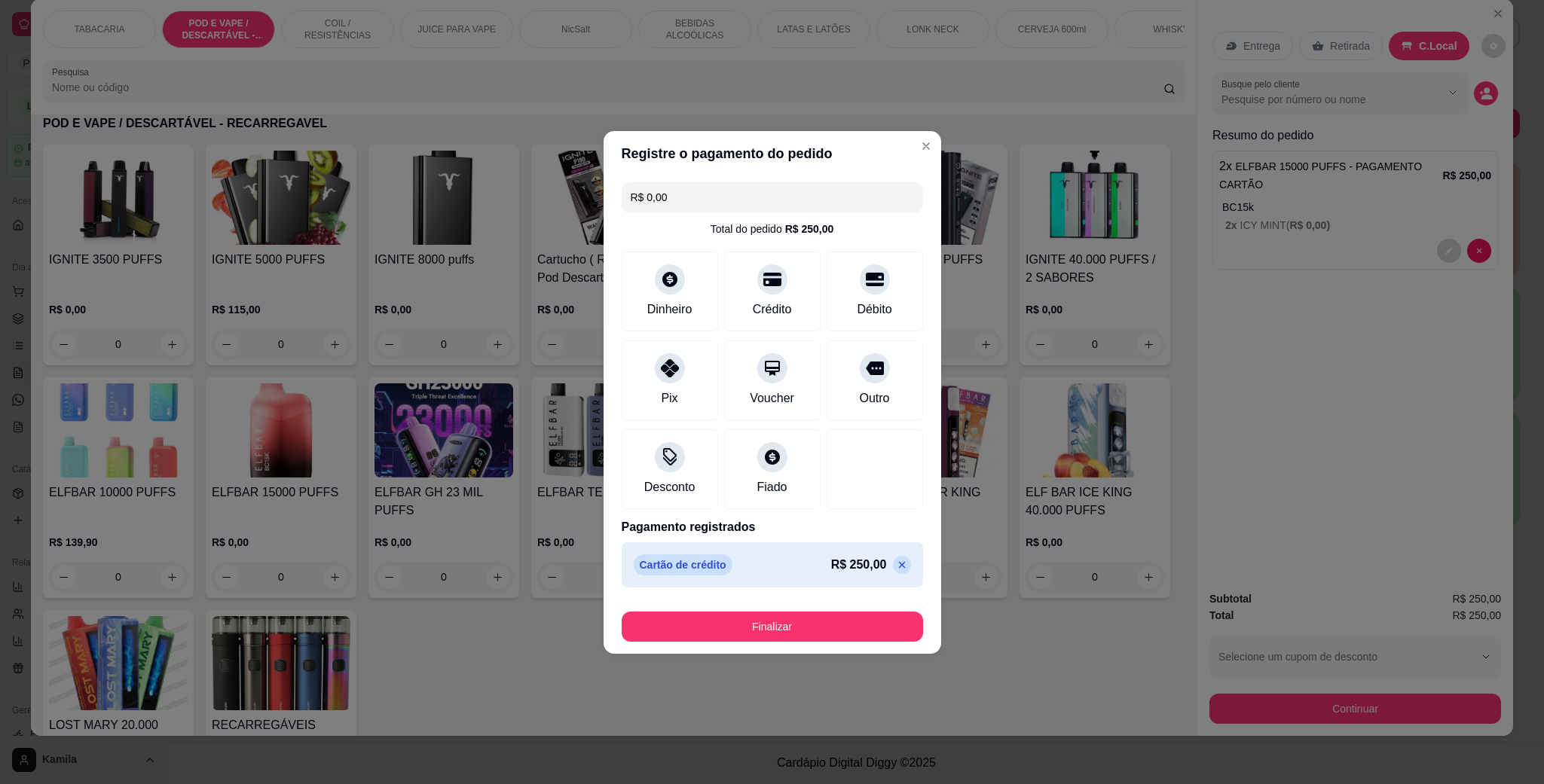
click at [792, 640] on button "Finalizar" at bounding box center [772, 627] width 301 height 30
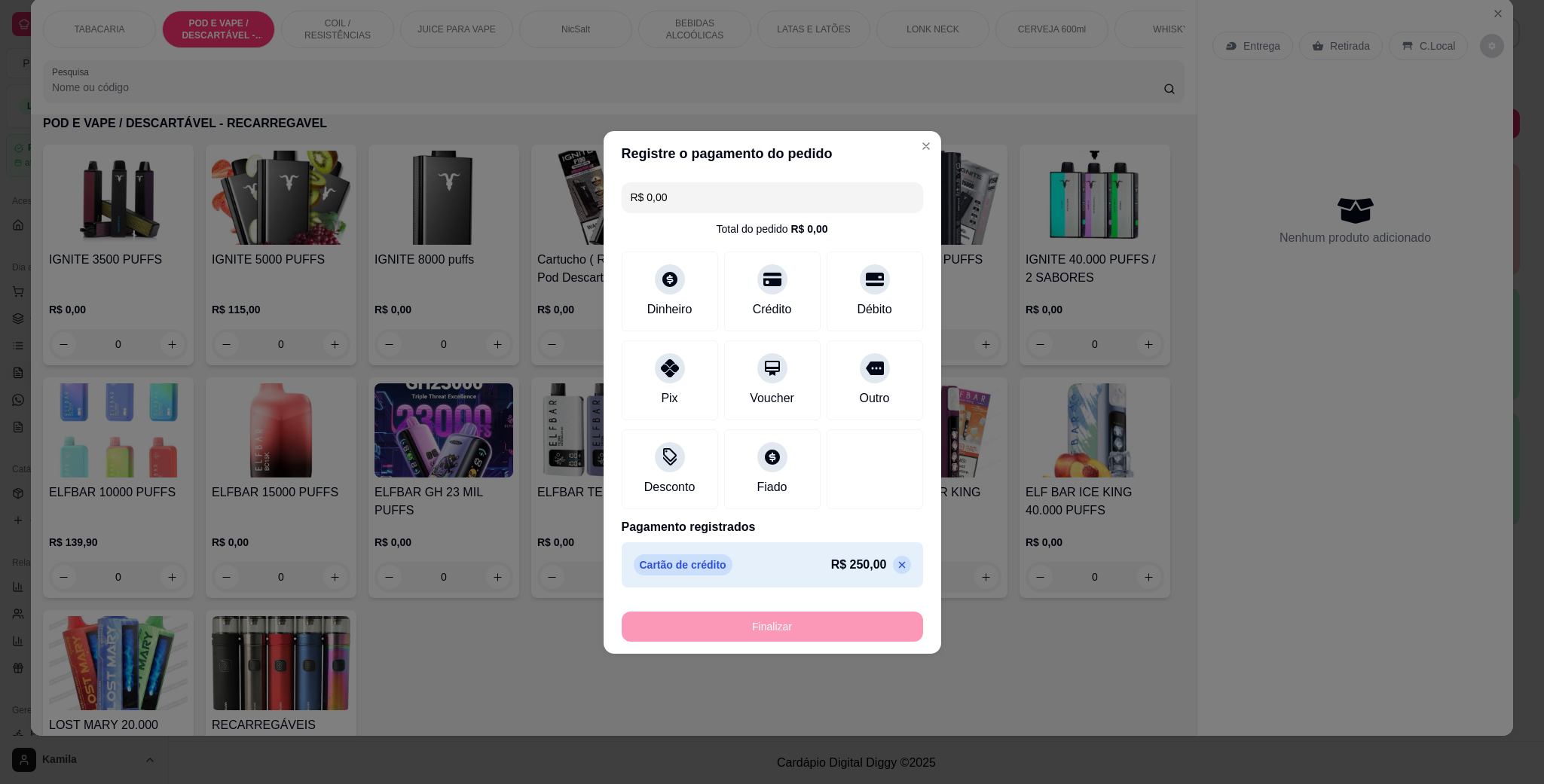
type input "-R$ 250,00"
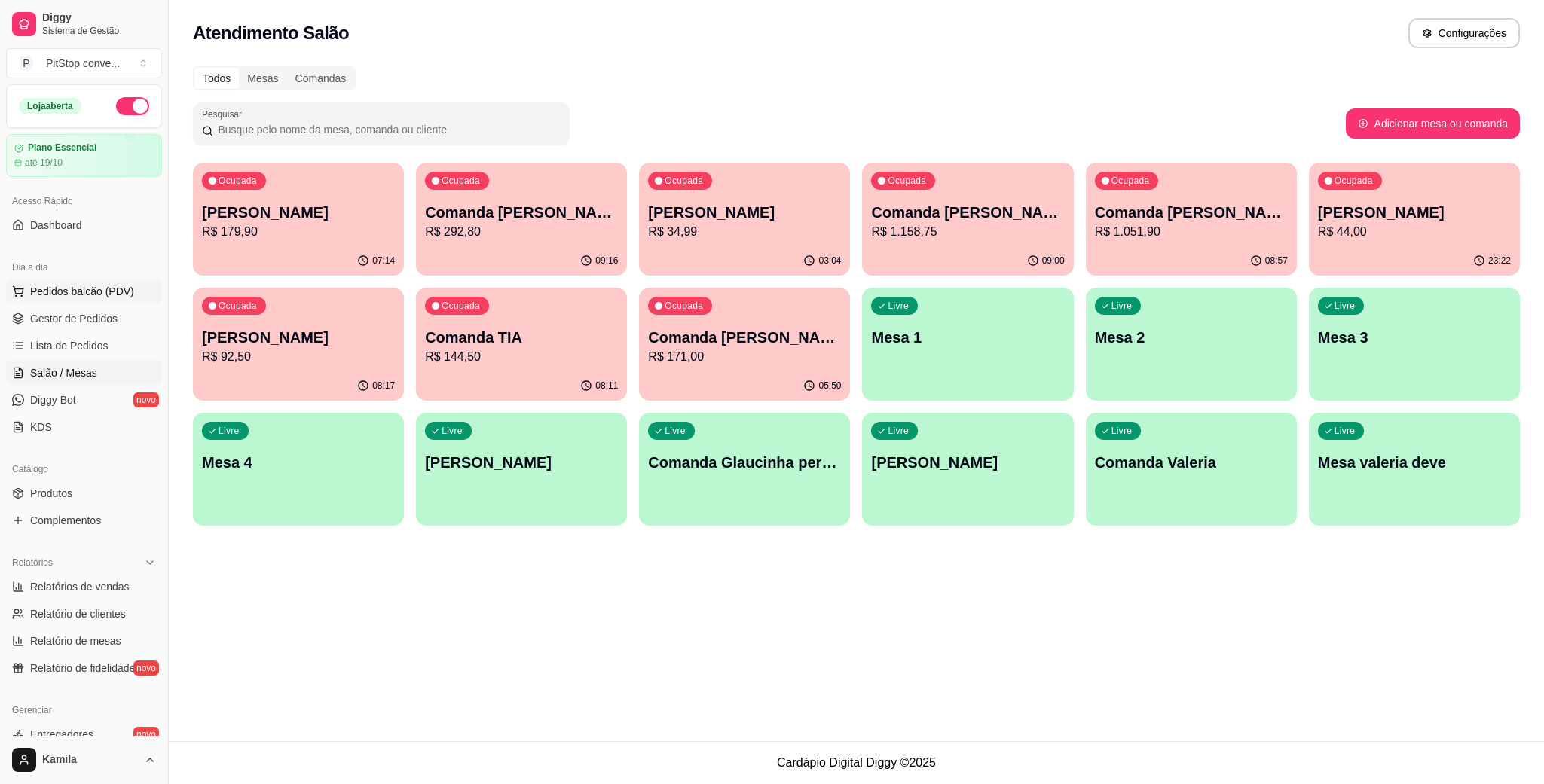
click at [104, 282] on button "Pedidos balcão (PDV)" at bounding box center [84, 291] width 156 height 24
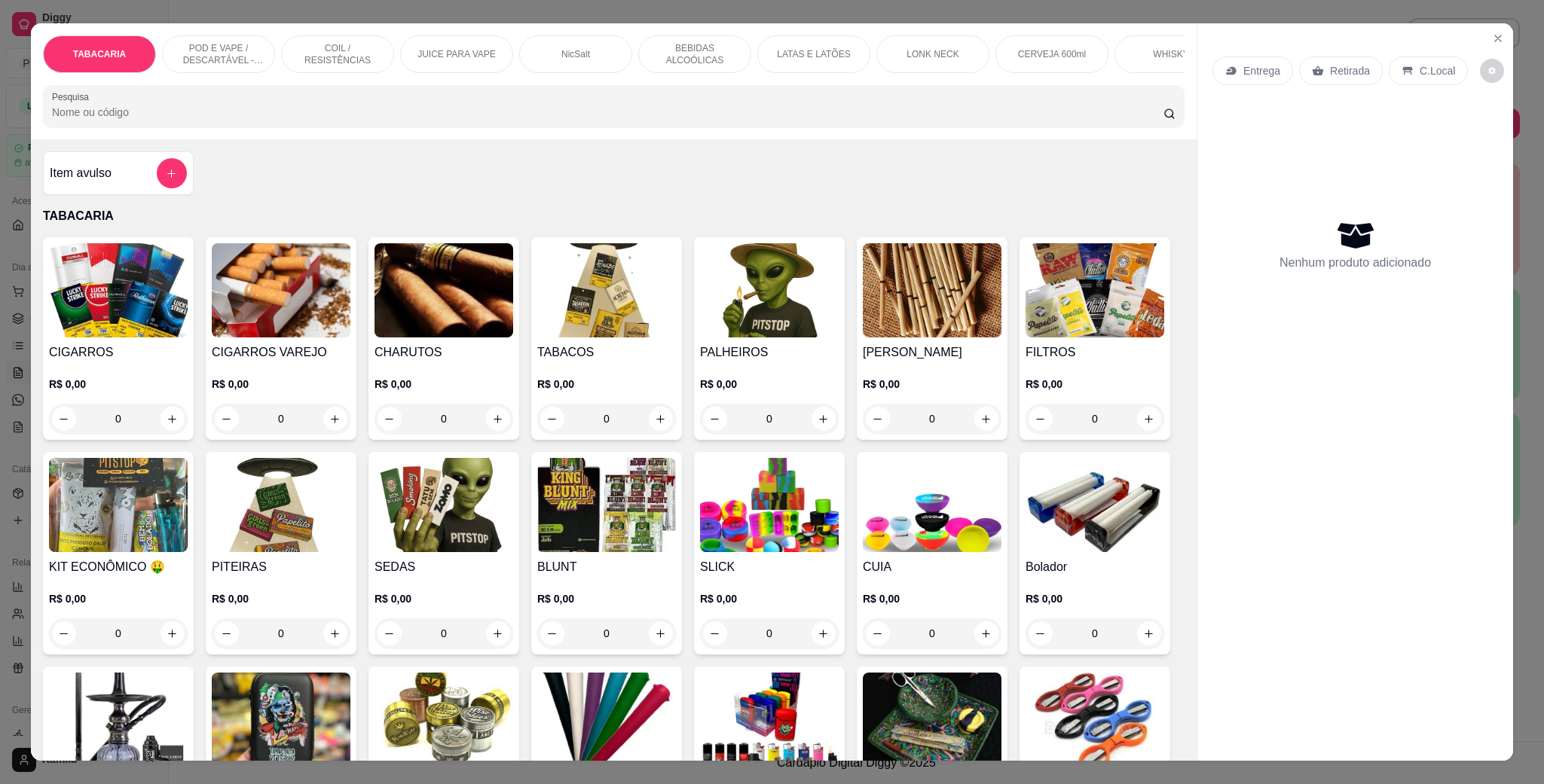
click at [222, 61] on p "POD E VAPE / DESCARTÁVEL - RECARREGAVEL" at bounding box center [219, 54] width 88 height 24
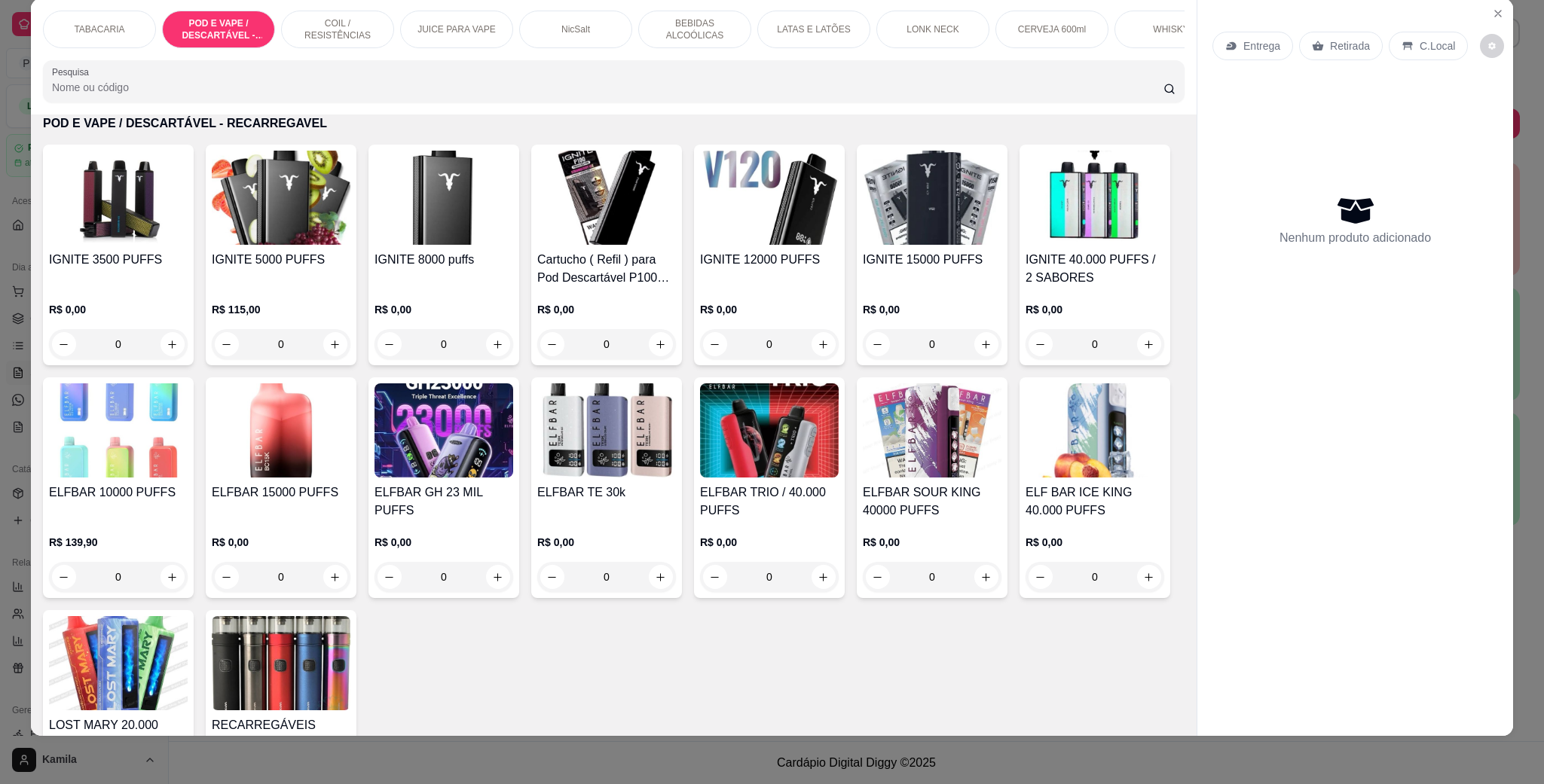
click at [194, 495] on div "ELFBAR 10000 PUFFS R$ 139,90 0" at bounding box center [118, 488] width 151 height 221
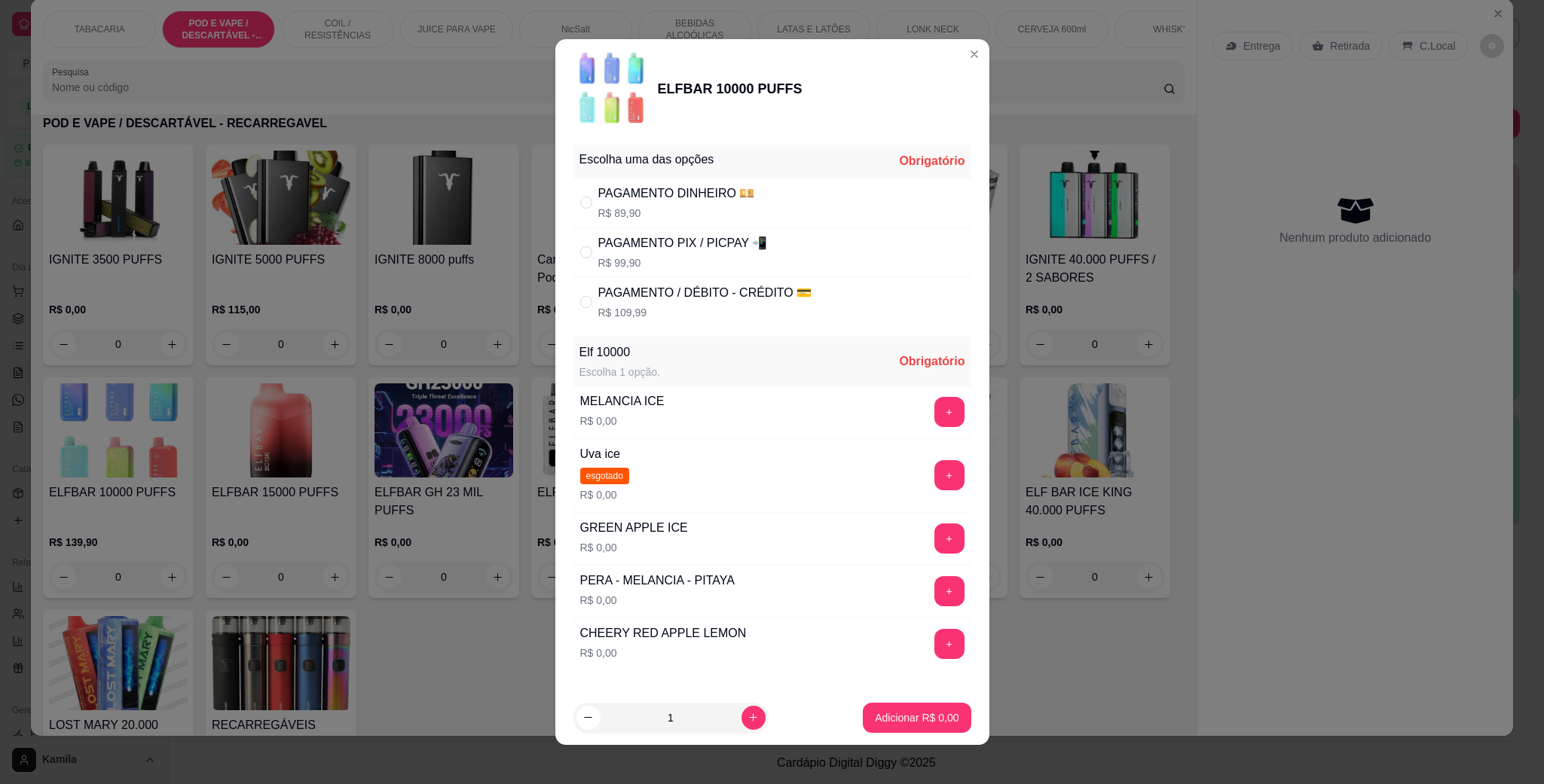
click at [714, 296] on div "PAGAMENTO / DÉBITO - CRÉDITO 💳" at bounding box center [705, 293] width 214 height 18
radio input "true"
click at [934, 427] on button "+" at bounding box center [949, 412] width 30 height 30
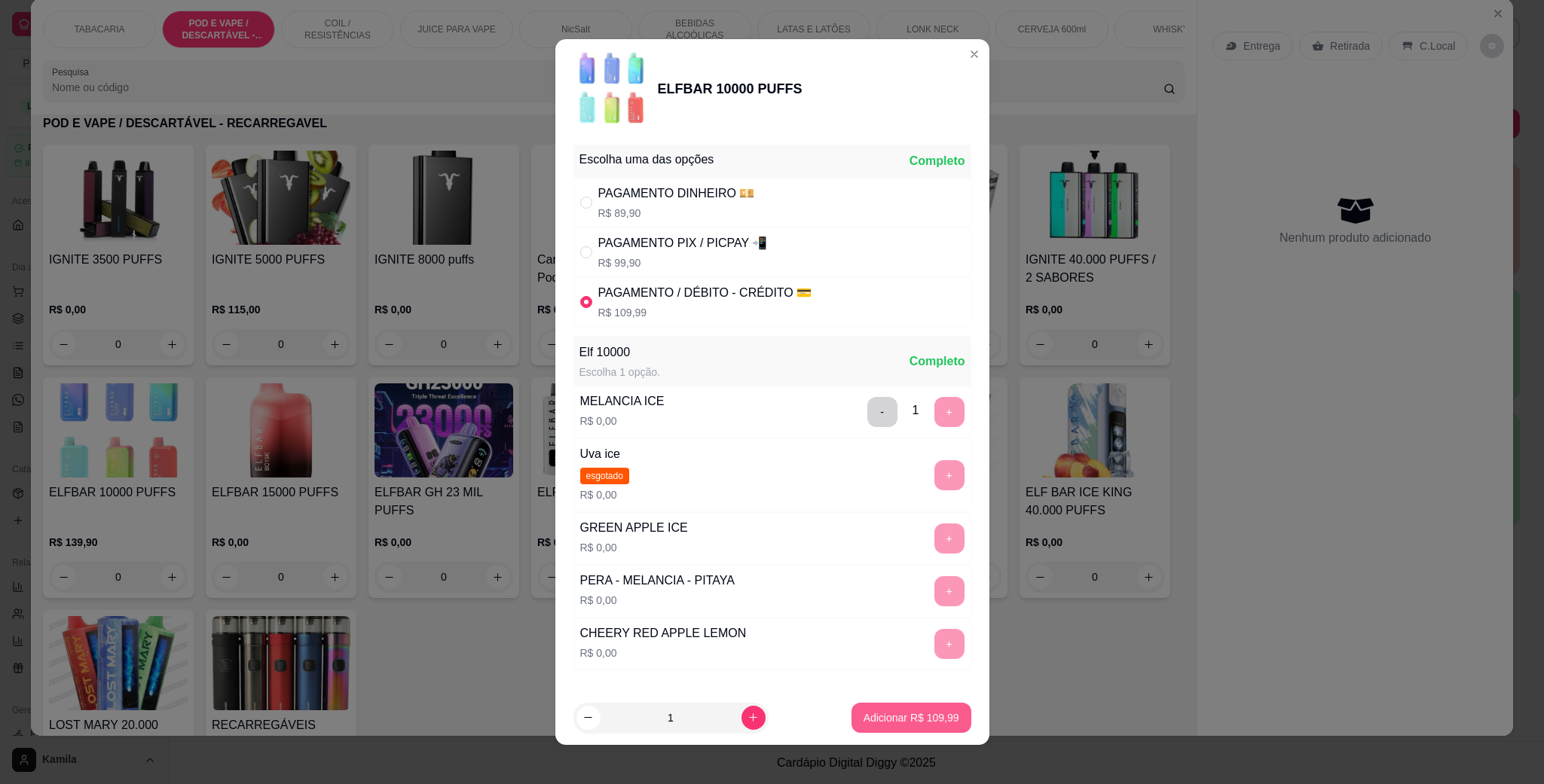
click at [889, 714] on p "Adicionar R$ 109,99" at bounding box center [911, 717] width 95 height 15
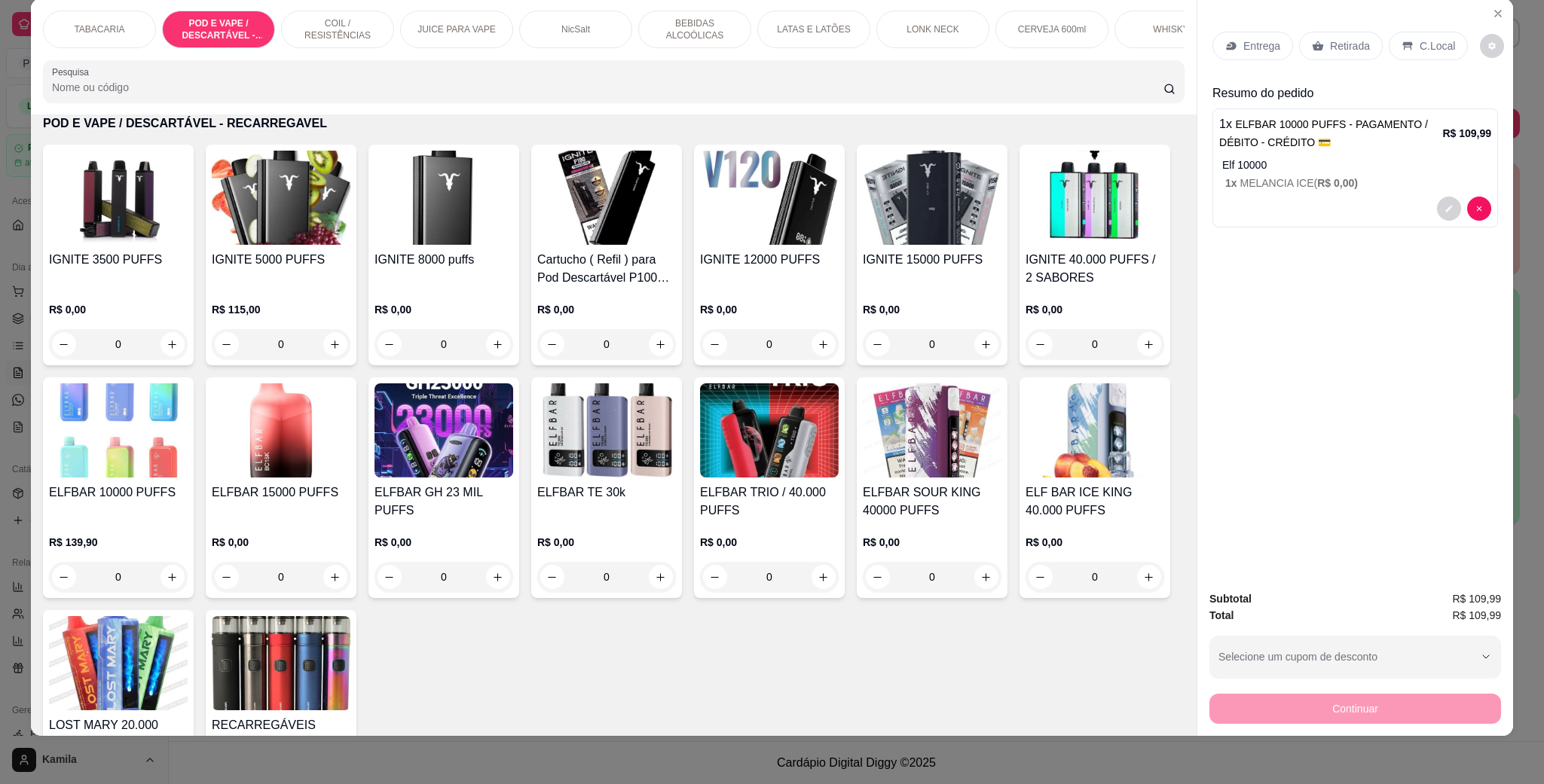
click at [188, 477] on img at bounding box center [118, 430] width 138 height 94
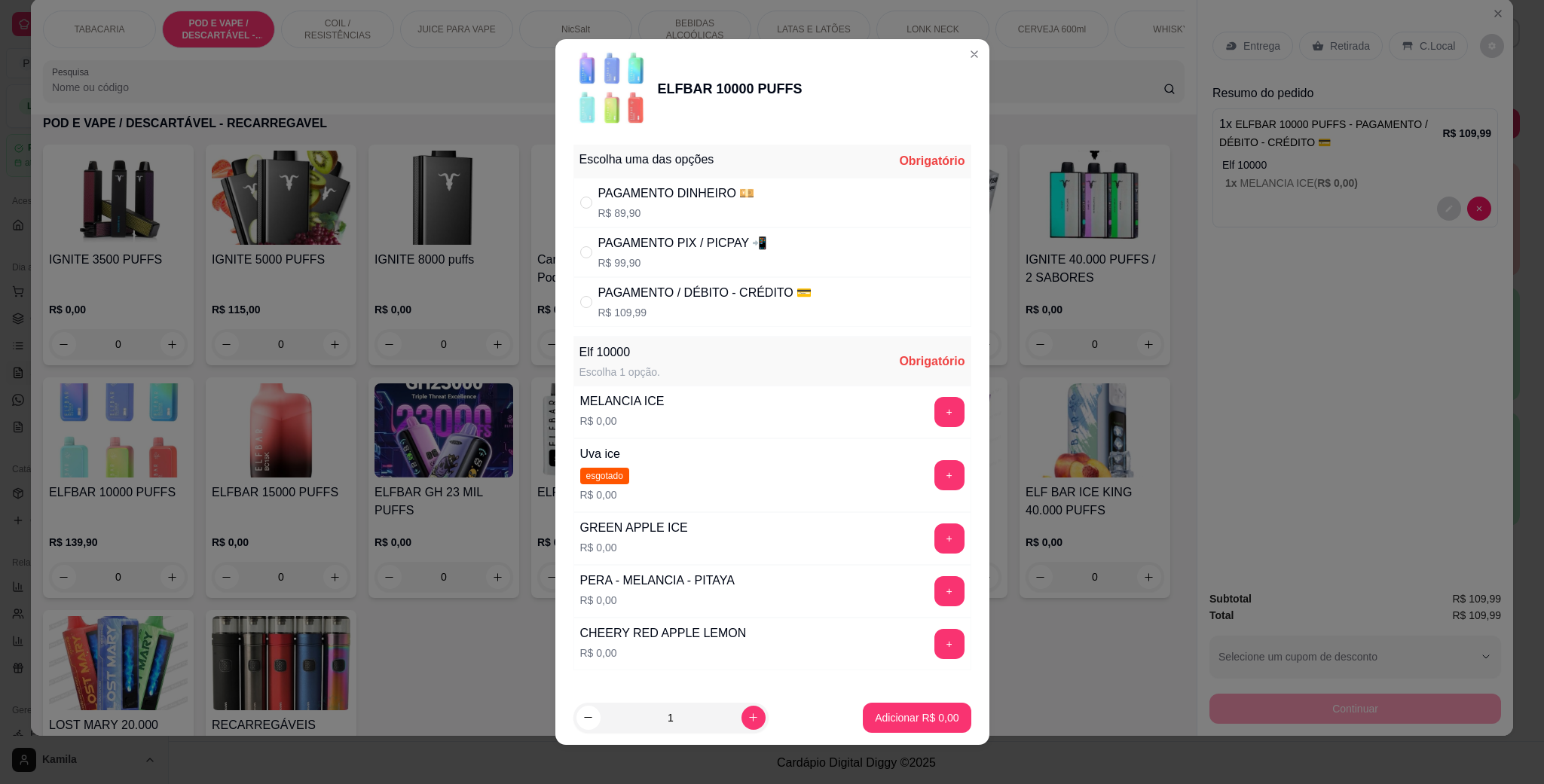
click at [658, 278] on div "PAGAMENTO / DÉBITO - CRÉDITO 💳 R$ 109,99" at bounding box center [772, 302] width 398 height 50
radio input "true"
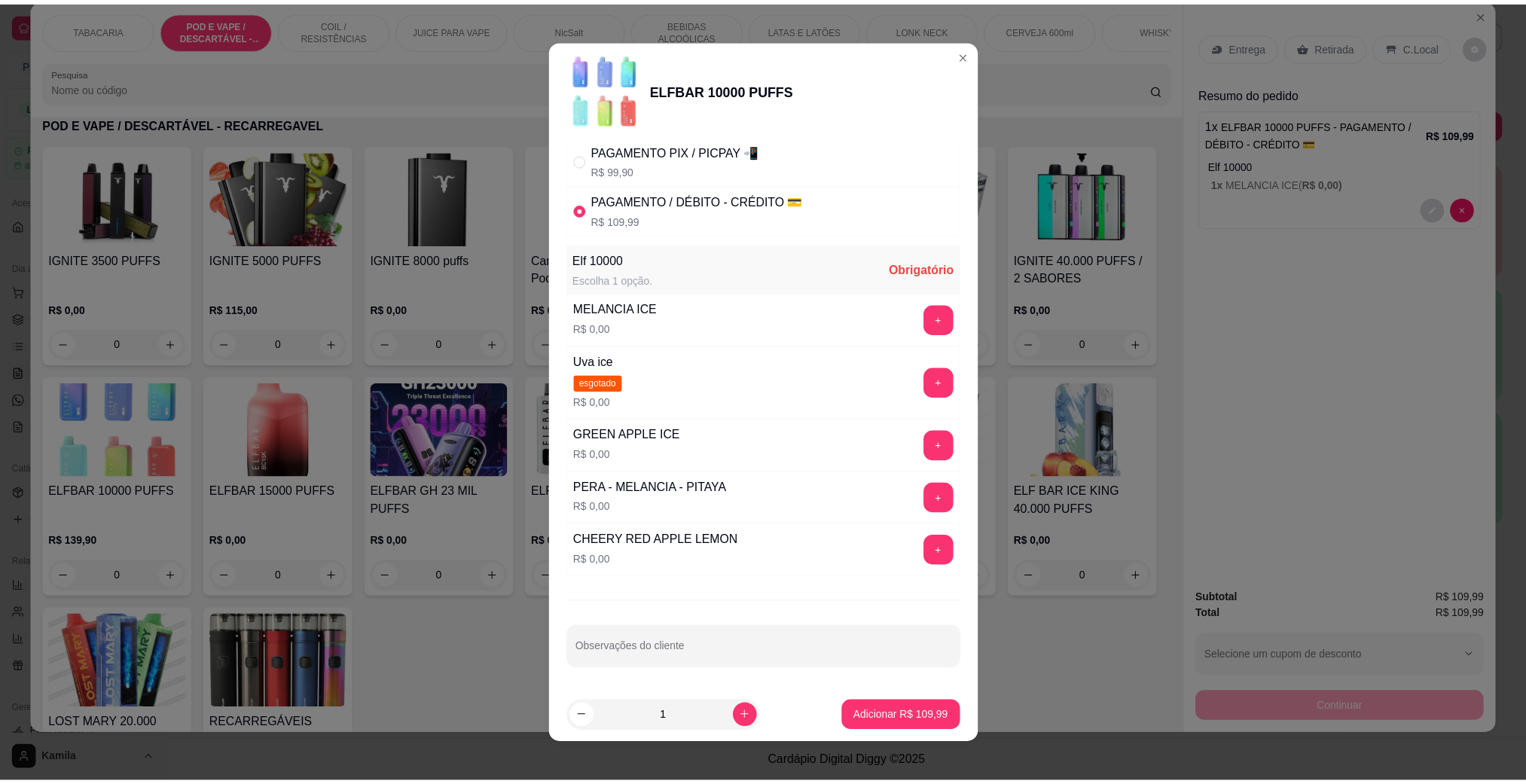
scroll to position [99, 0]
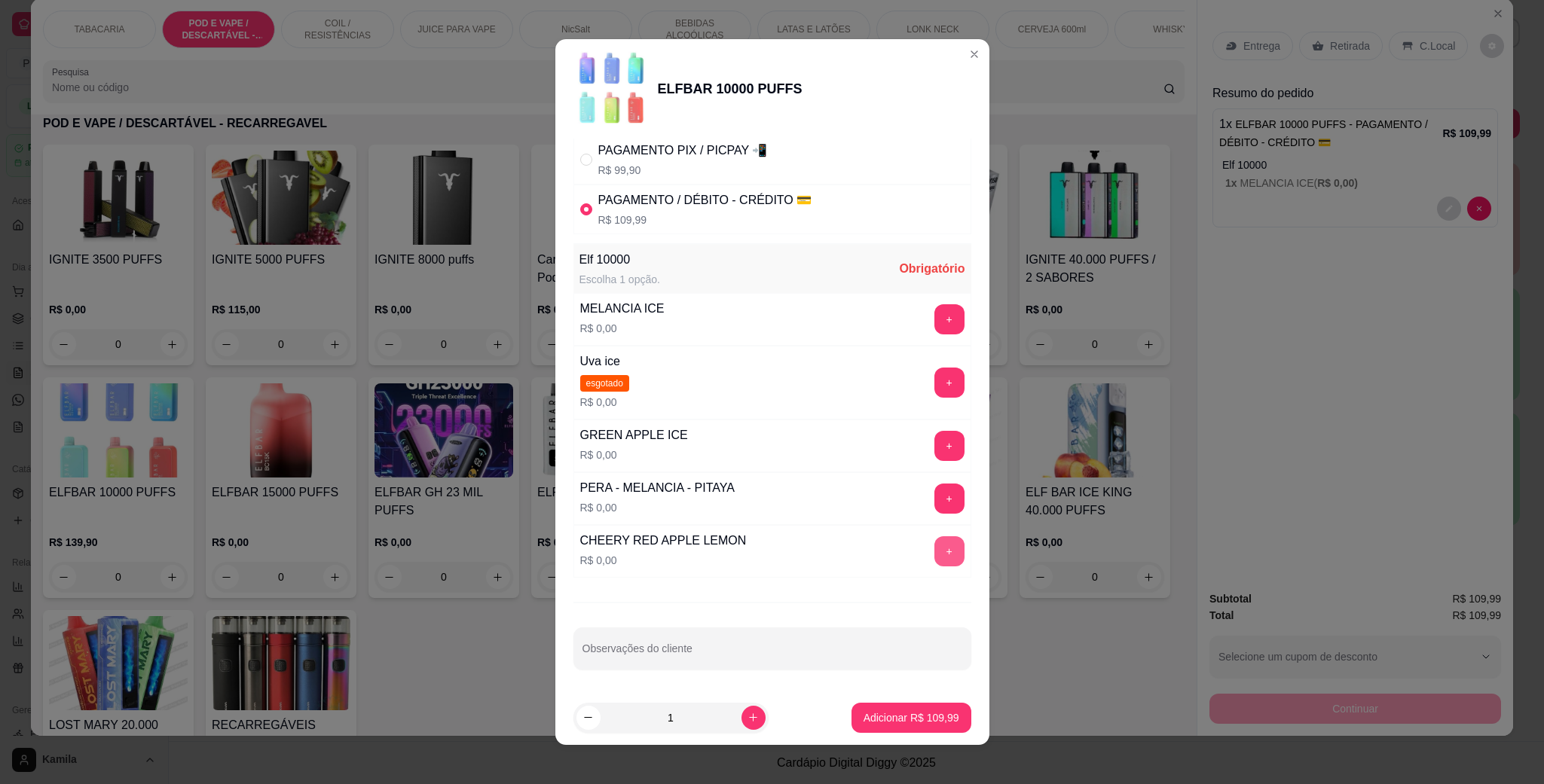
click at [934, 547] on button "+" at bounding box center [949, 551] width 30 height 30
click at [905, 714] on p "Adicionar R$ 109,99" at bounding box center [911, 717] width 95 height 15
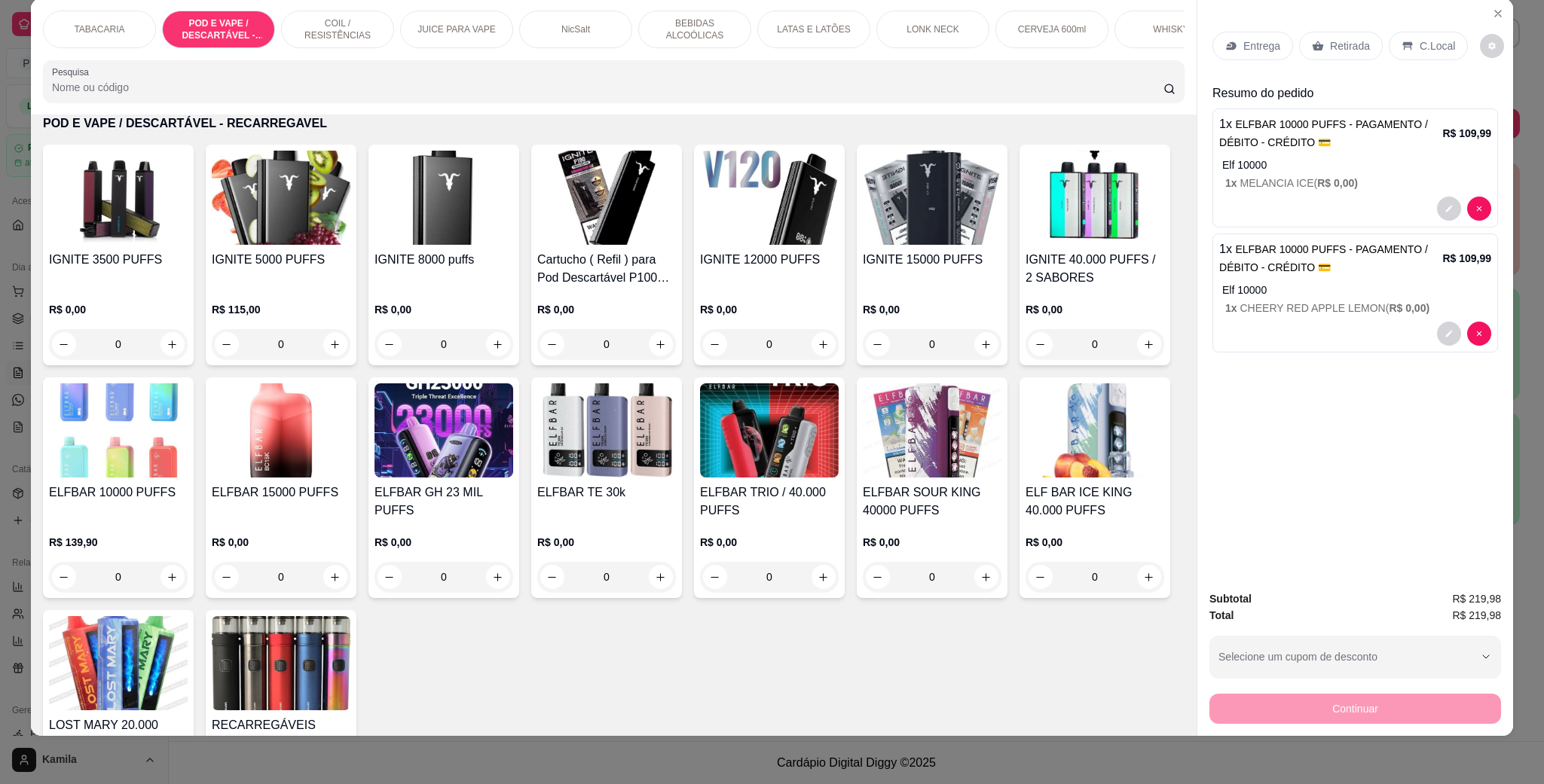
click at [1451, 36] on div "C.Local" at bounding box center [1428, 46] width 79 height 29
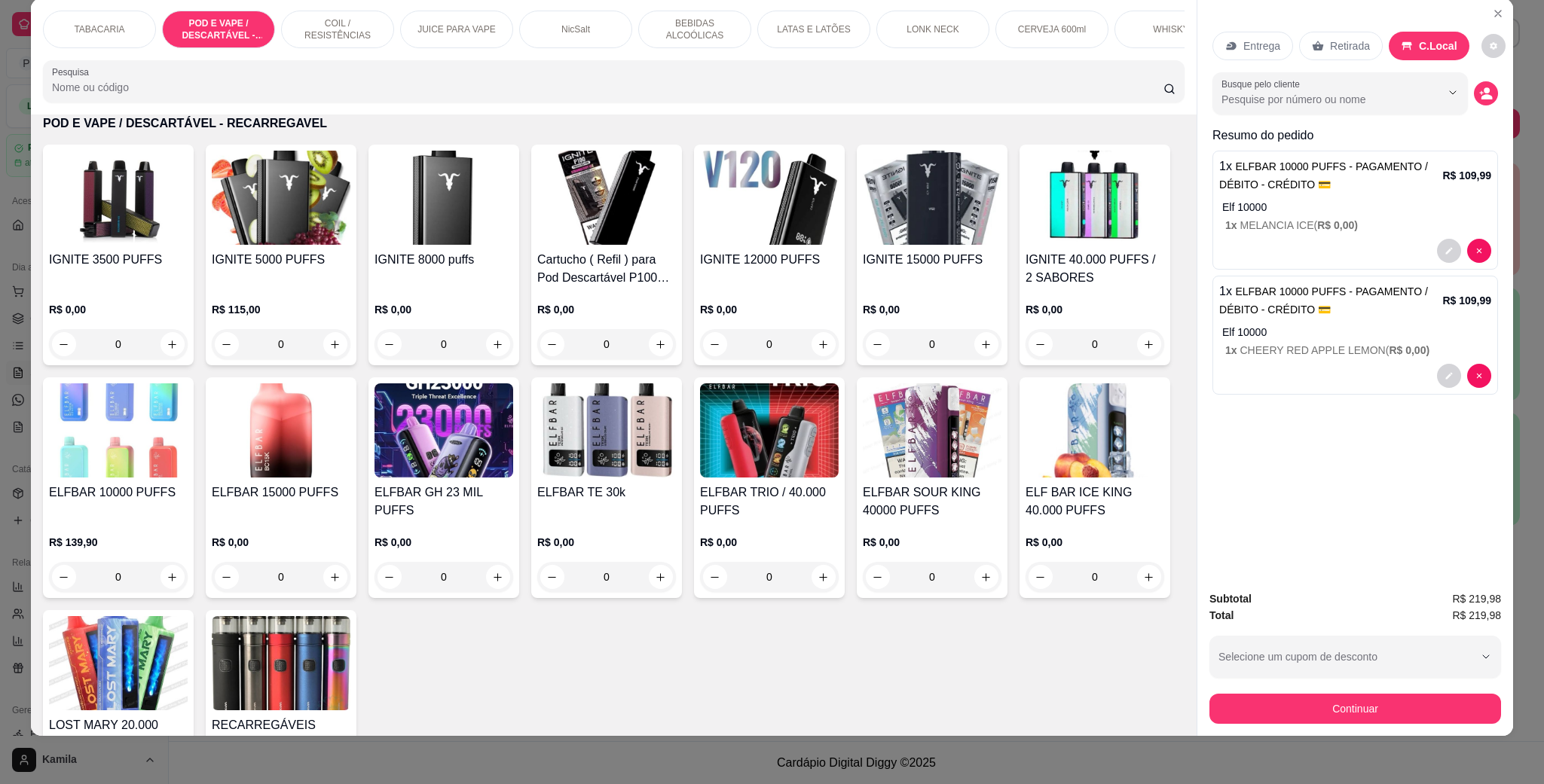
click at [1381, 709] on button "Continuar" at bounding box center [1354, 708] width 291 height 30
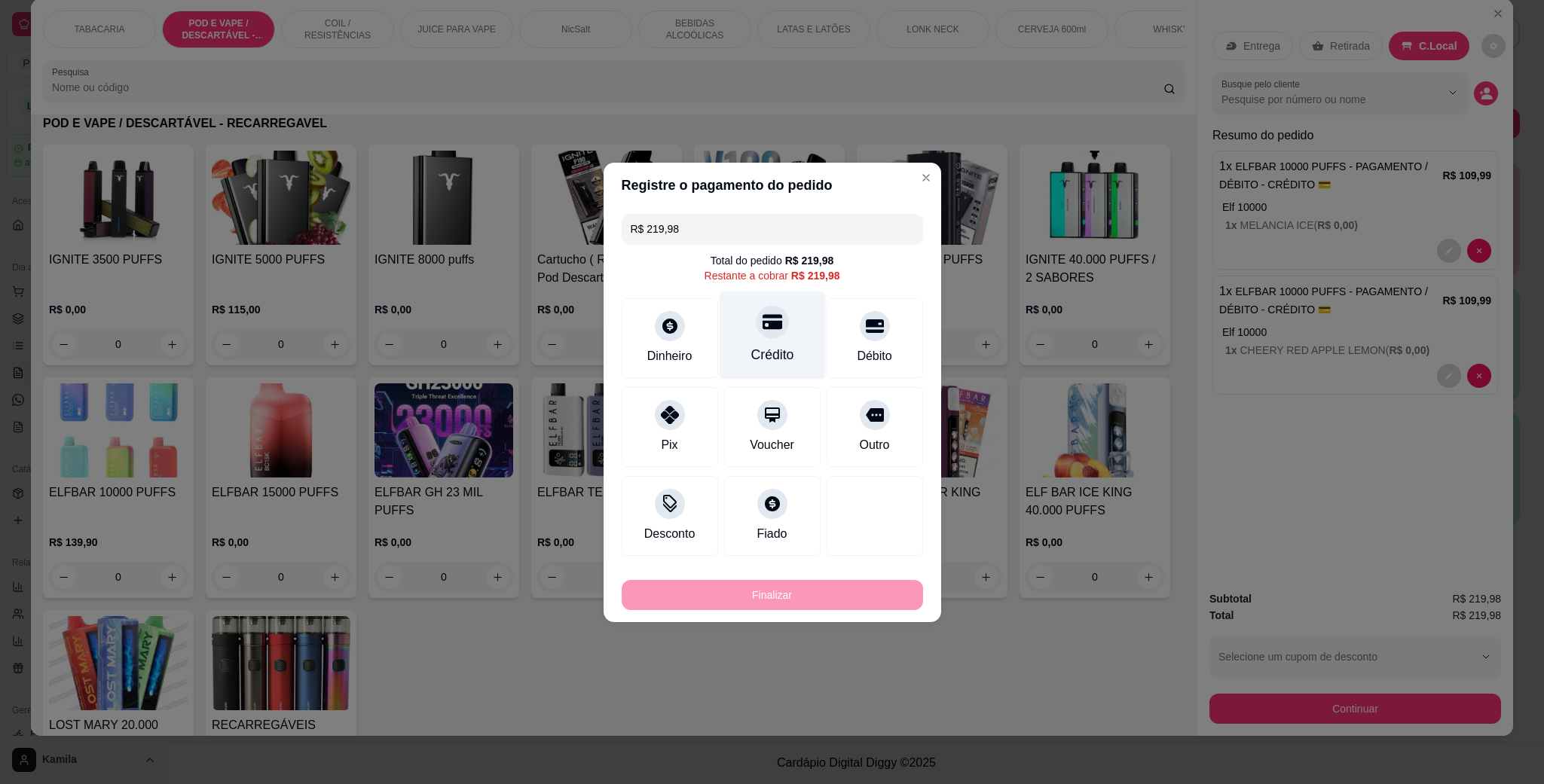
click at [765, 339] on div "Crédito" at bounding box center [772, 334] width 106 height 88
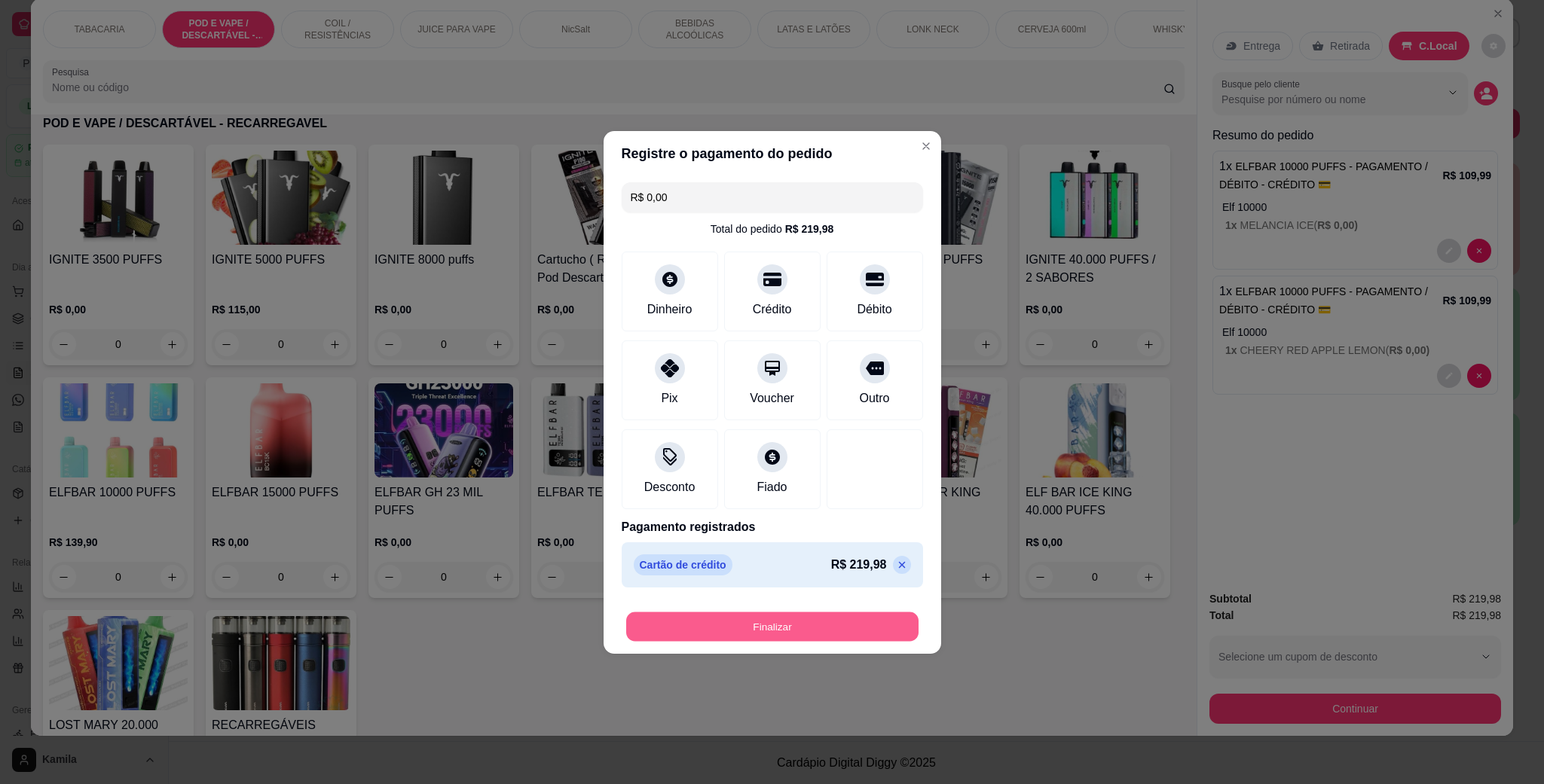
click at [854, 622] on button "Finalizar" at bounding box center [772, 626] width 292 height 29
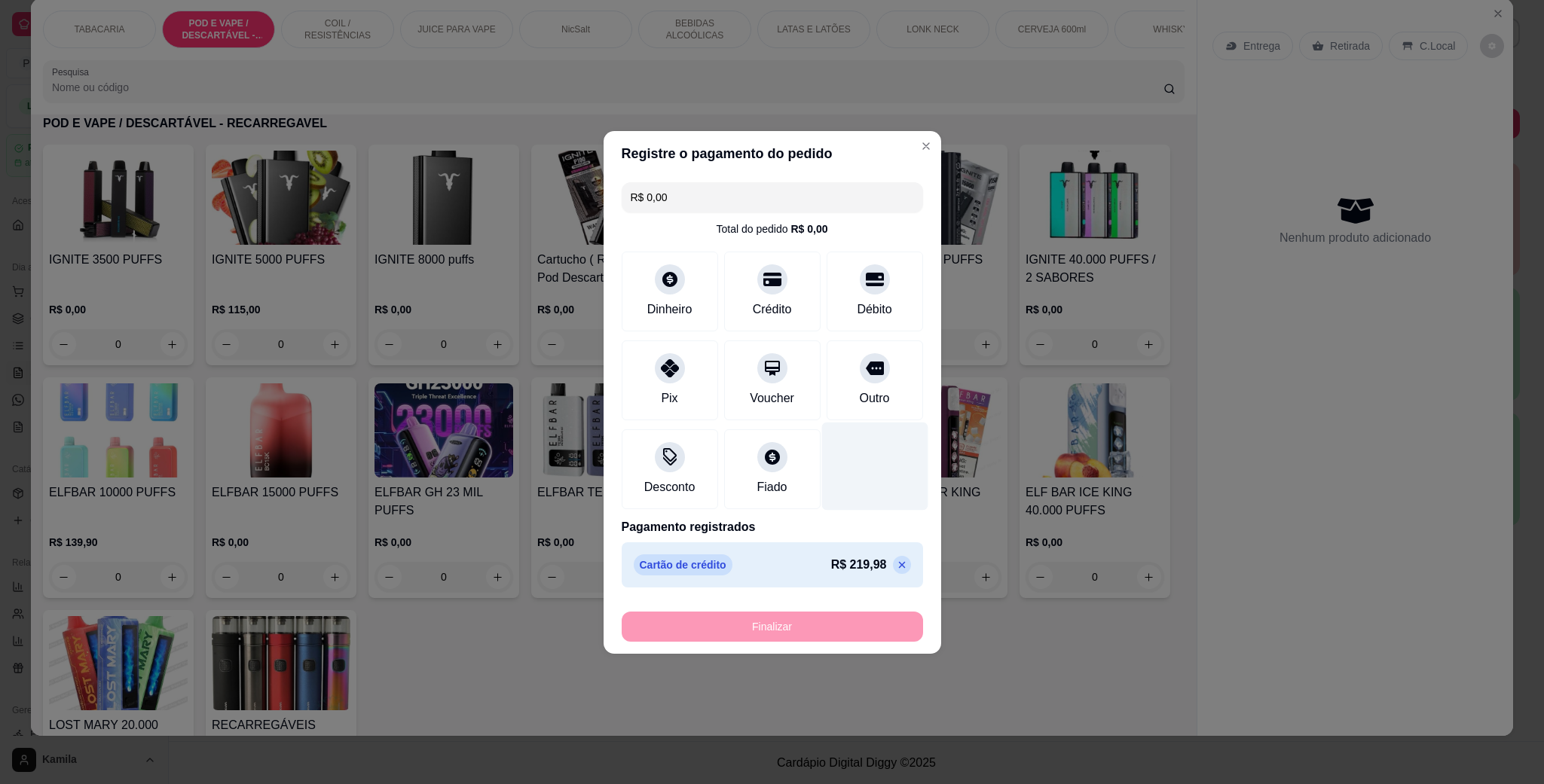
type input "-R$ 219,98"
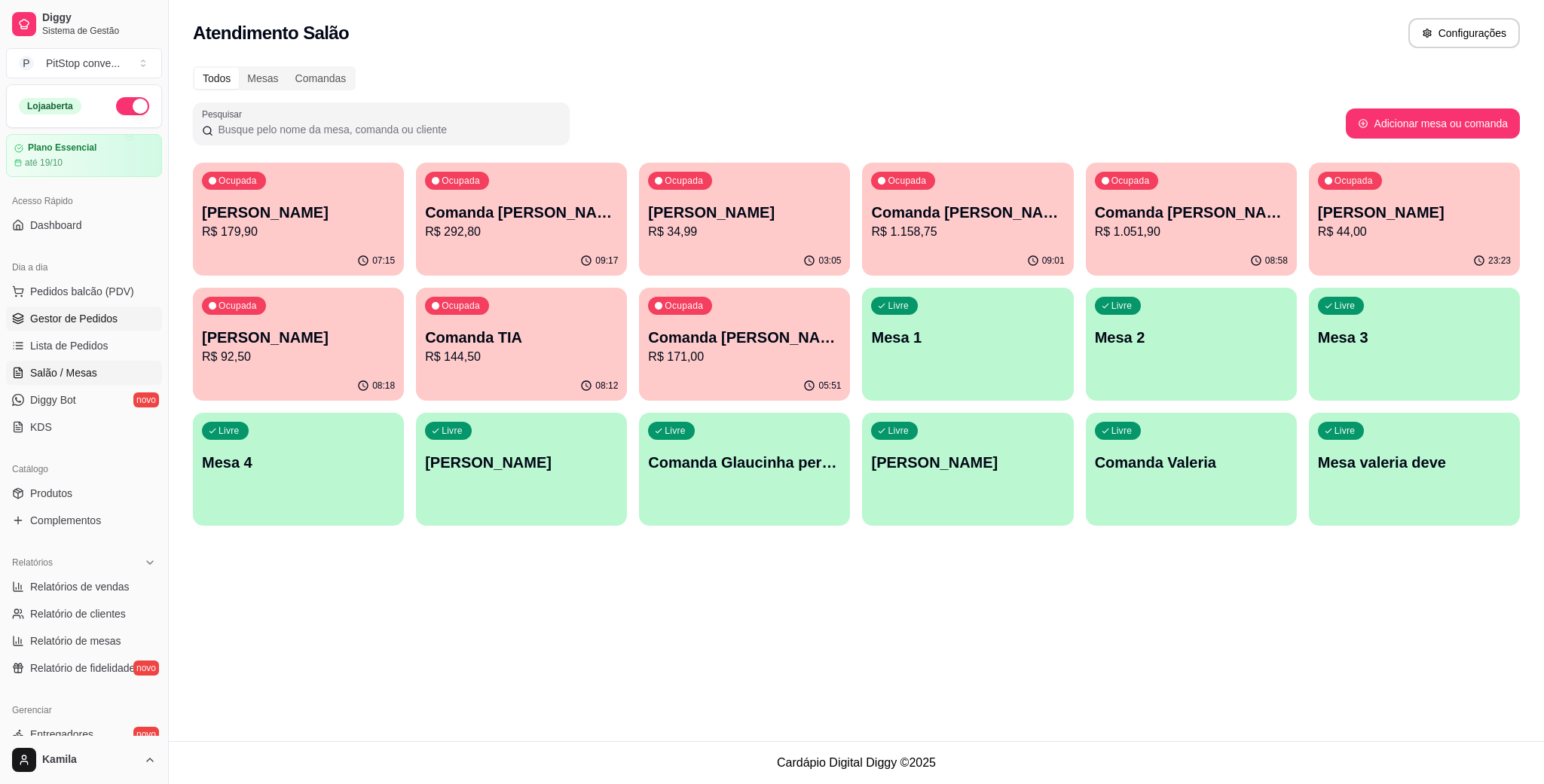
click at [92, 312] on span "Gestor de Pedidos" at bounding box center [74, 318] width 88 height 15
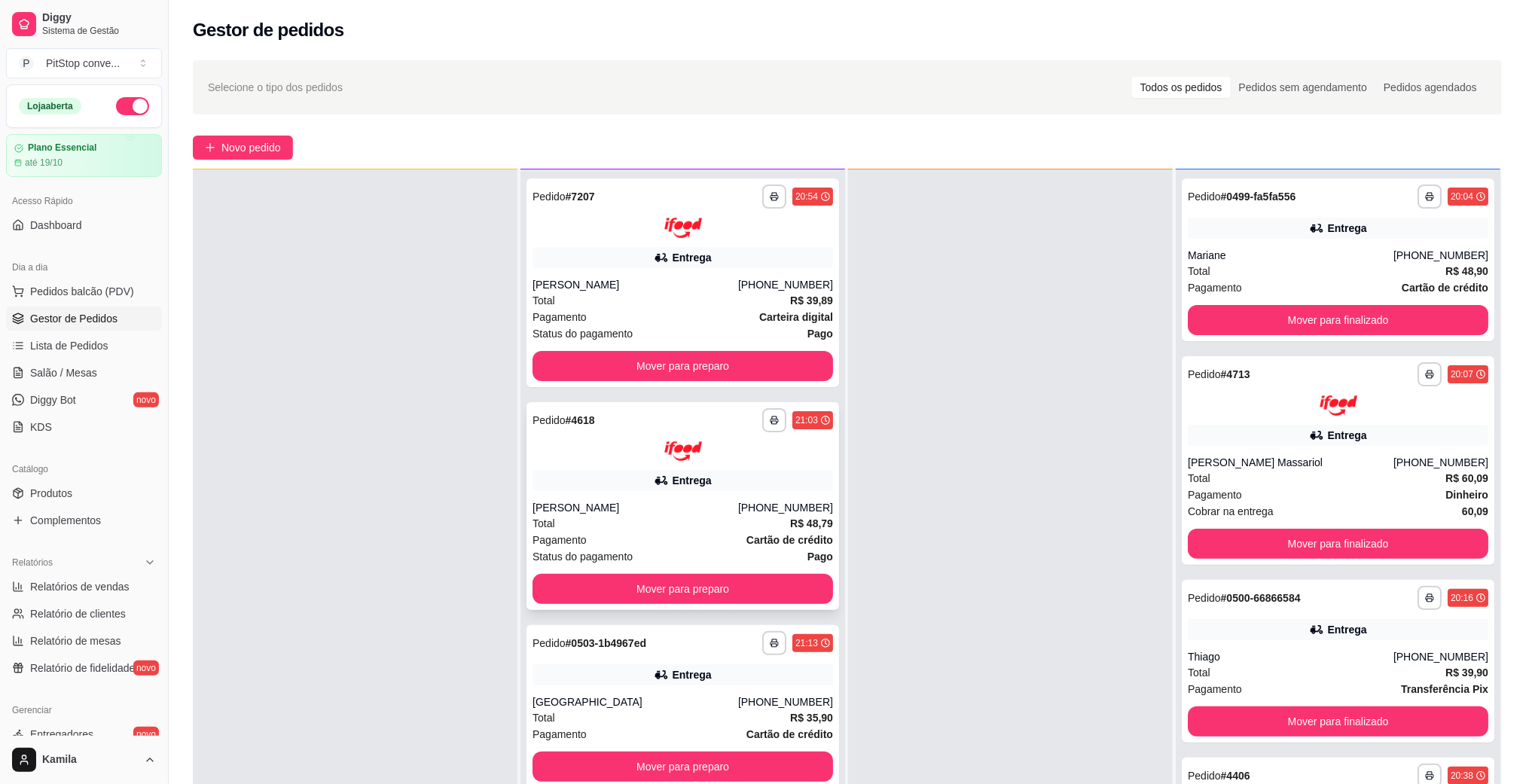
scroll to position [231, 0]
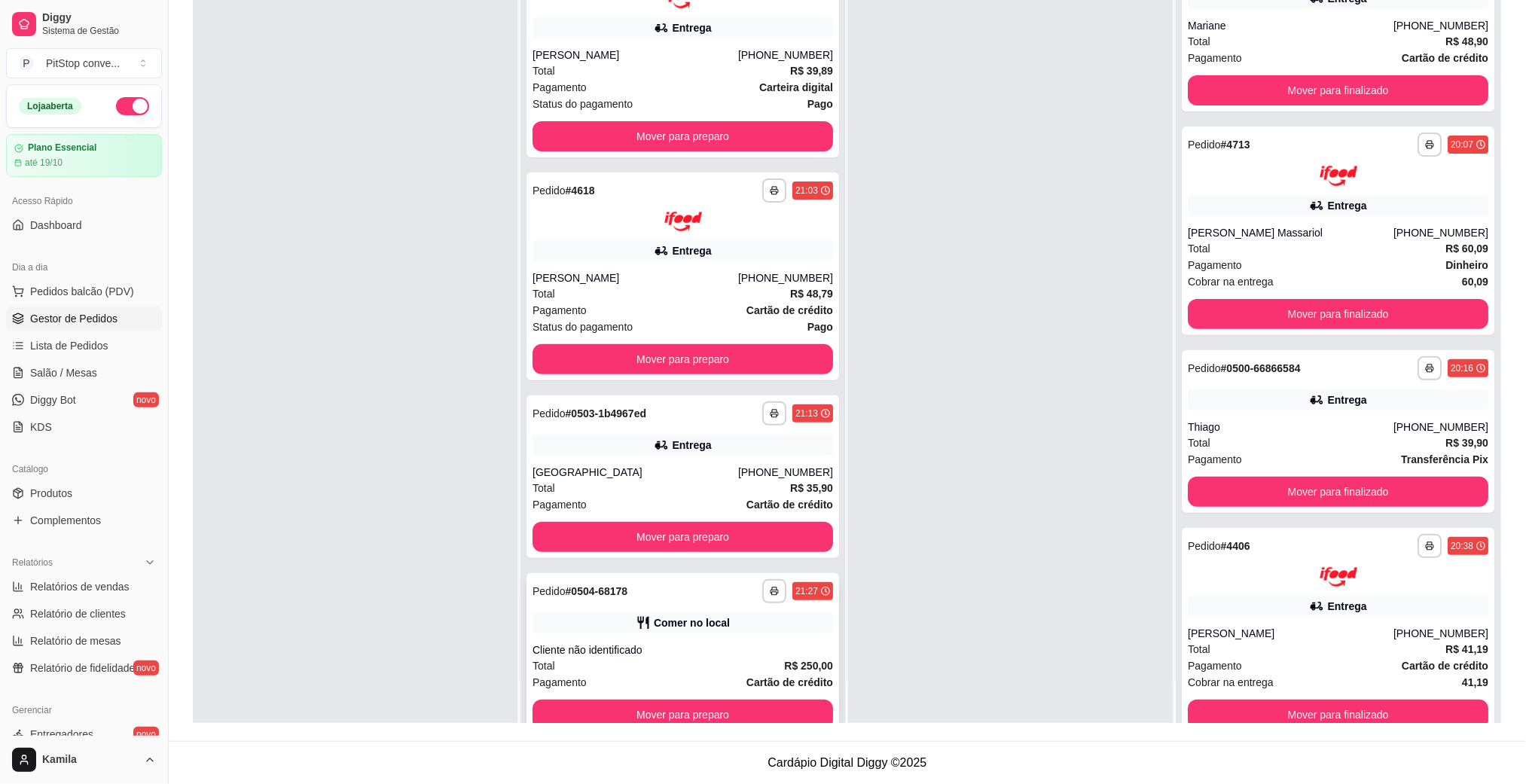
click at [755, 710] on button "Mover para preparo" at bounding box center [682, 714] width 300 height 30
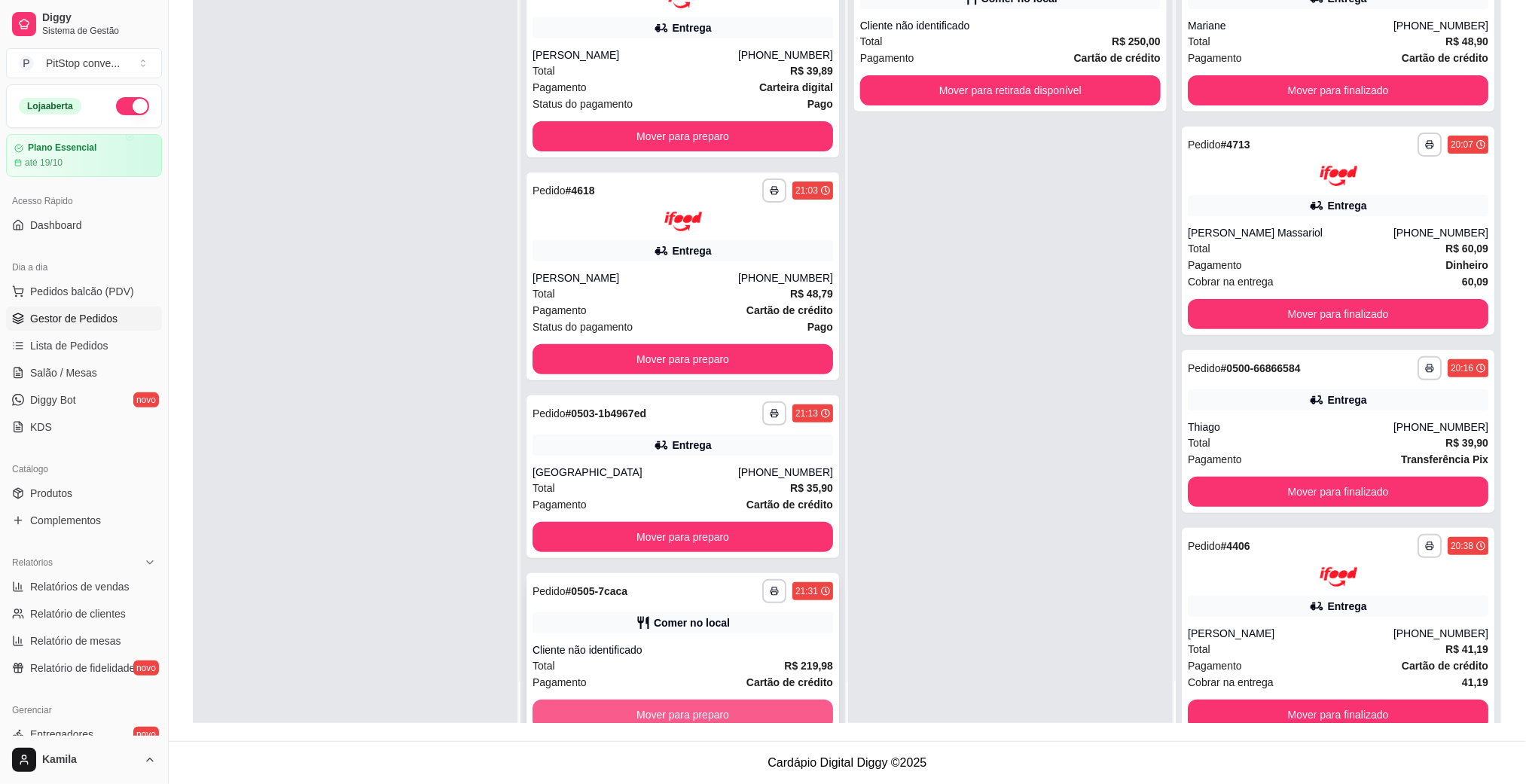
click at [766, 703] on button "Mover para preparo" at bounding box center [682, 714] width 300 height 30
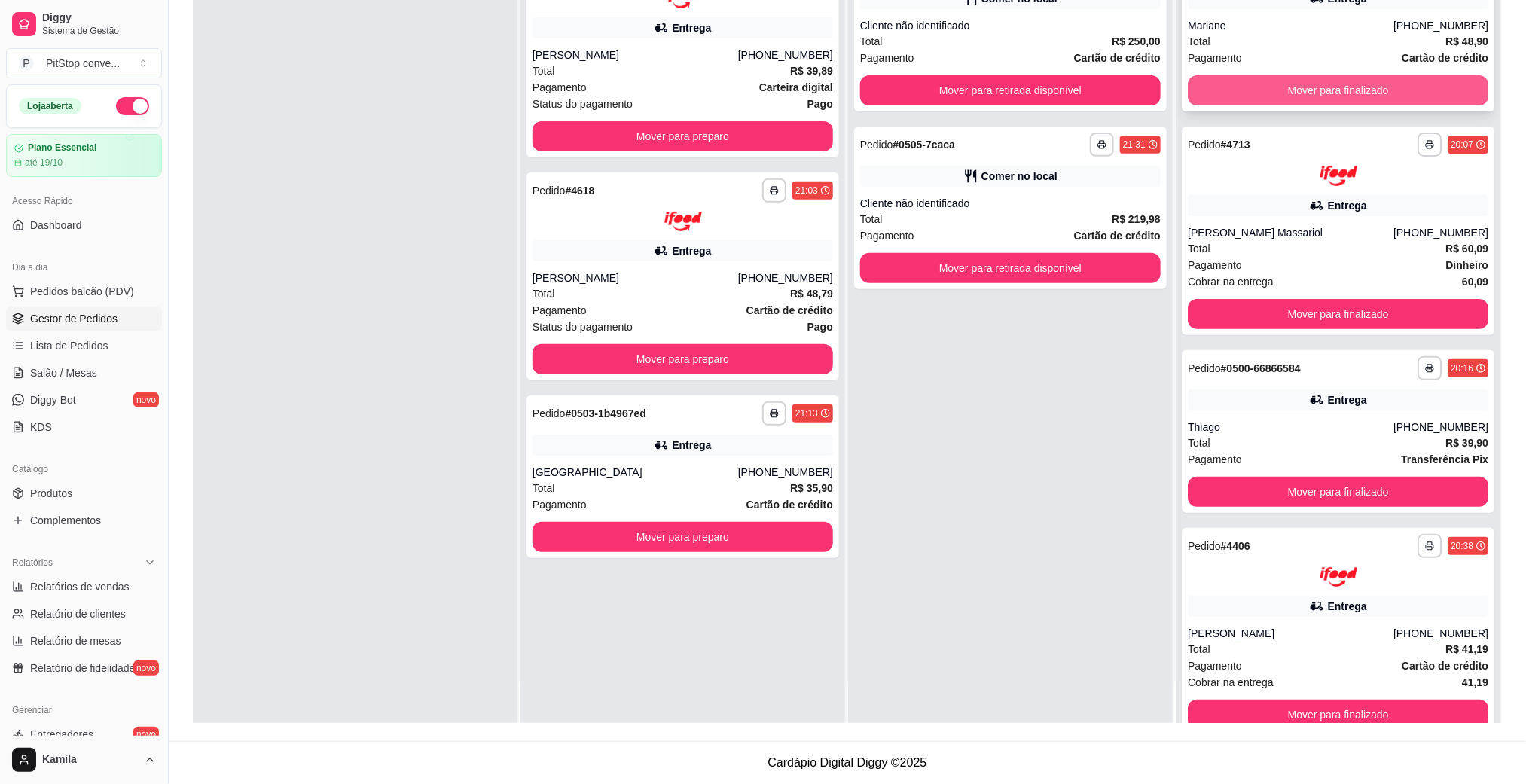
click at [1230, 86] on button "Mover para finalizado" at bounding box center [1338, 91] width 300 height 30
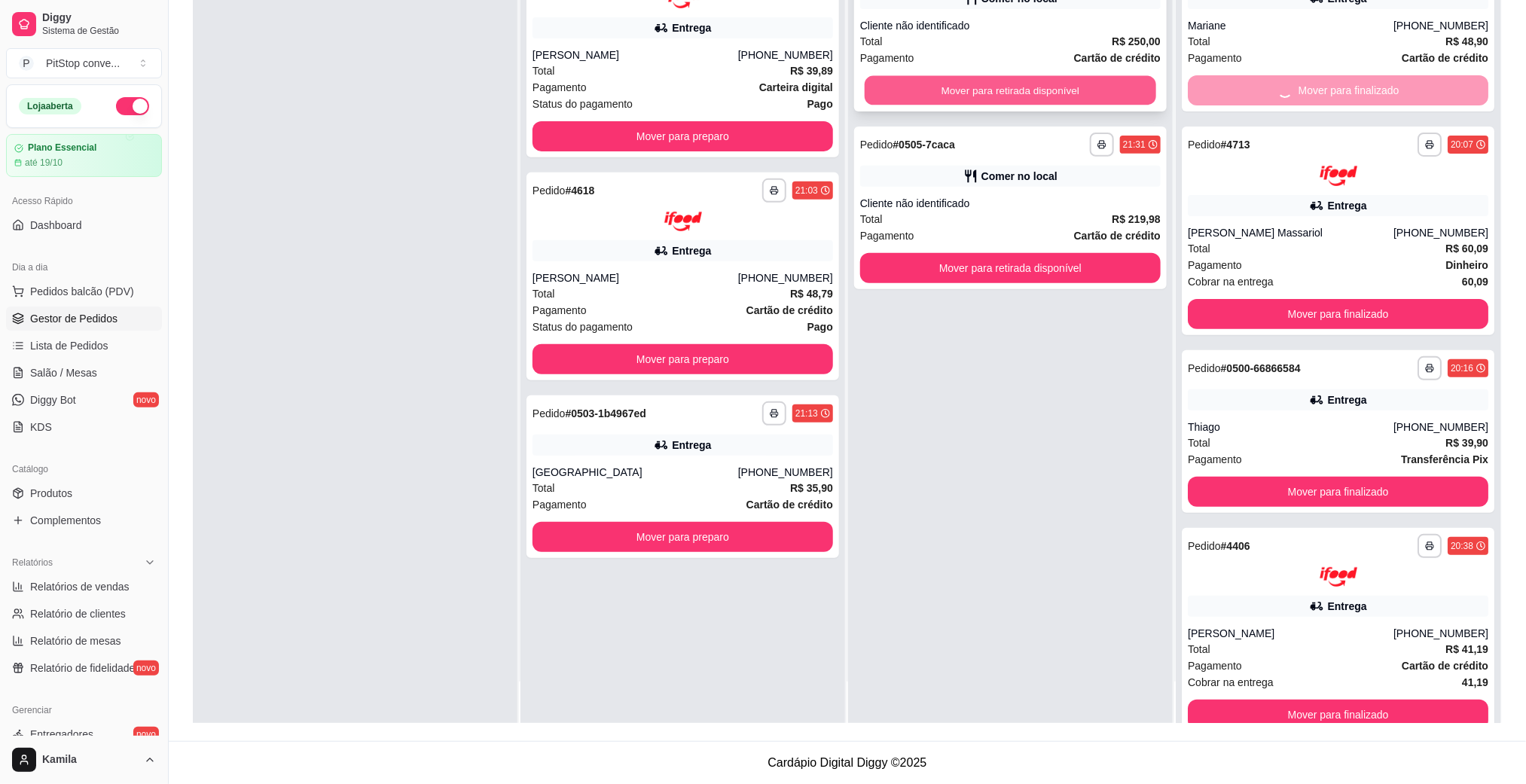
click at [1084, 95] on button "Mover para retirada disponível" at bounding box center [1010, 91] width 291 height 29
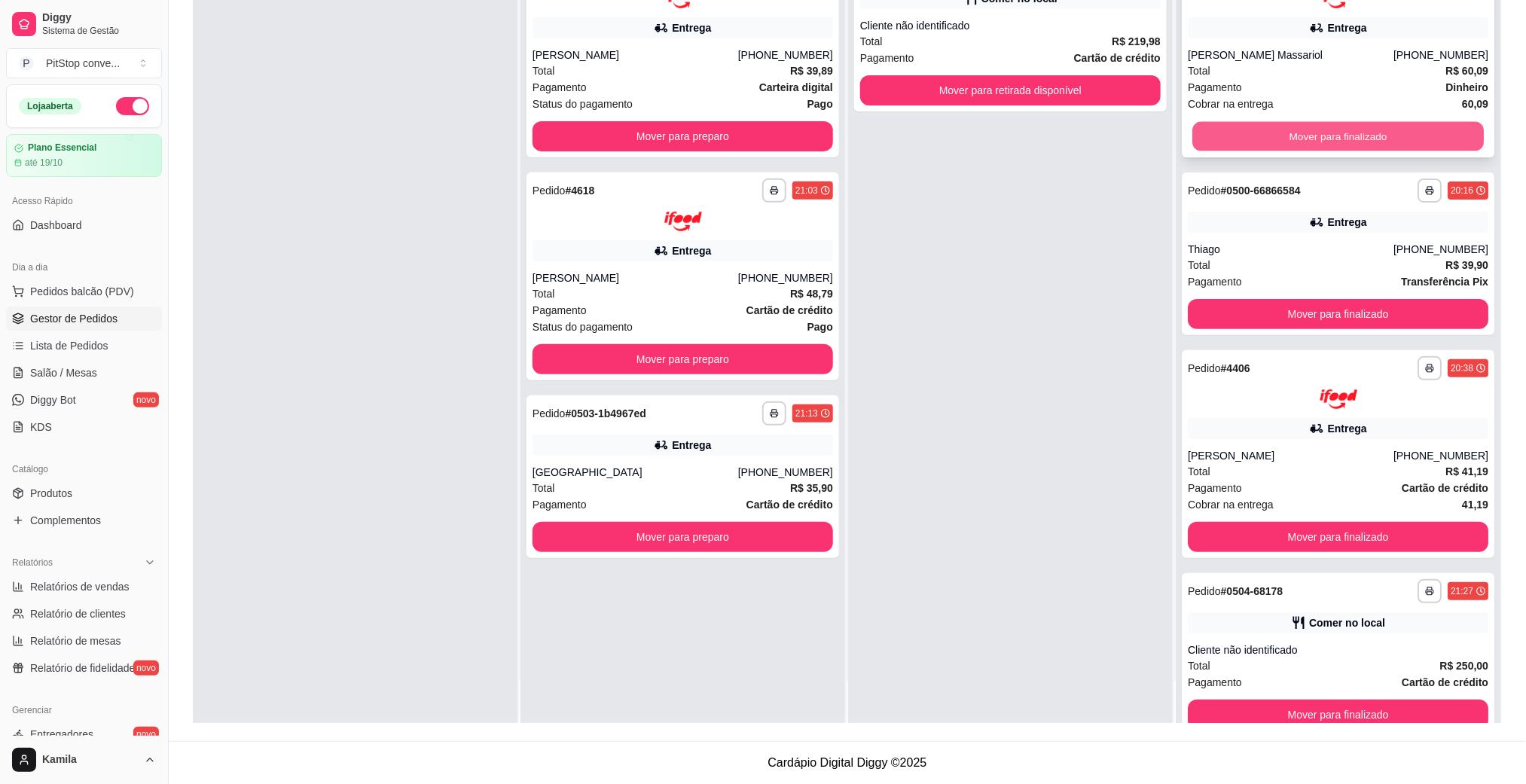
click at [1238, 132] on button "Mover para finalizado" at bounding box center [1337, 135] width 291 height 29
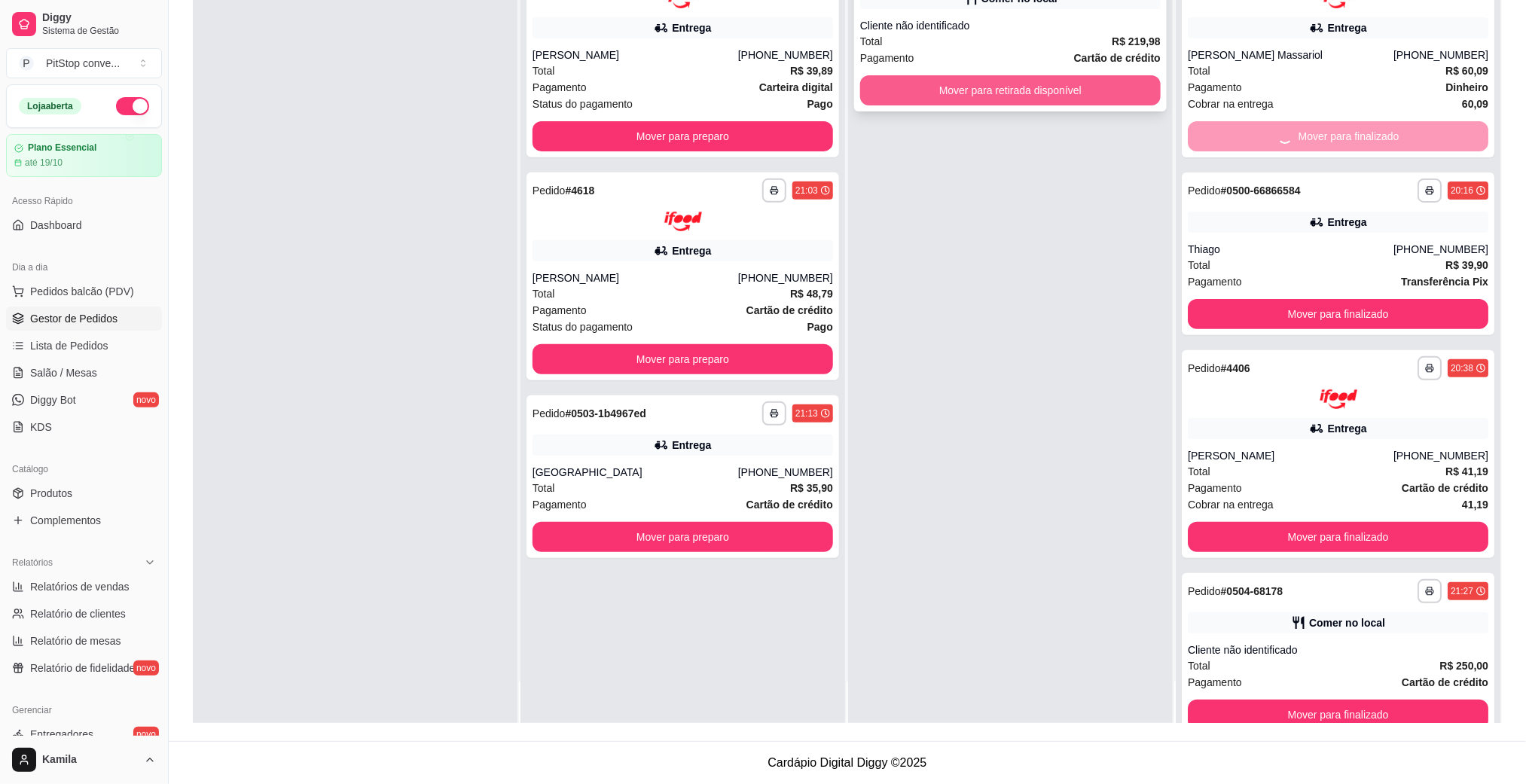
click at [1105, 89] on button "Mover para retirada disponível" at bounding box center [1010, 91] width 300 height 30
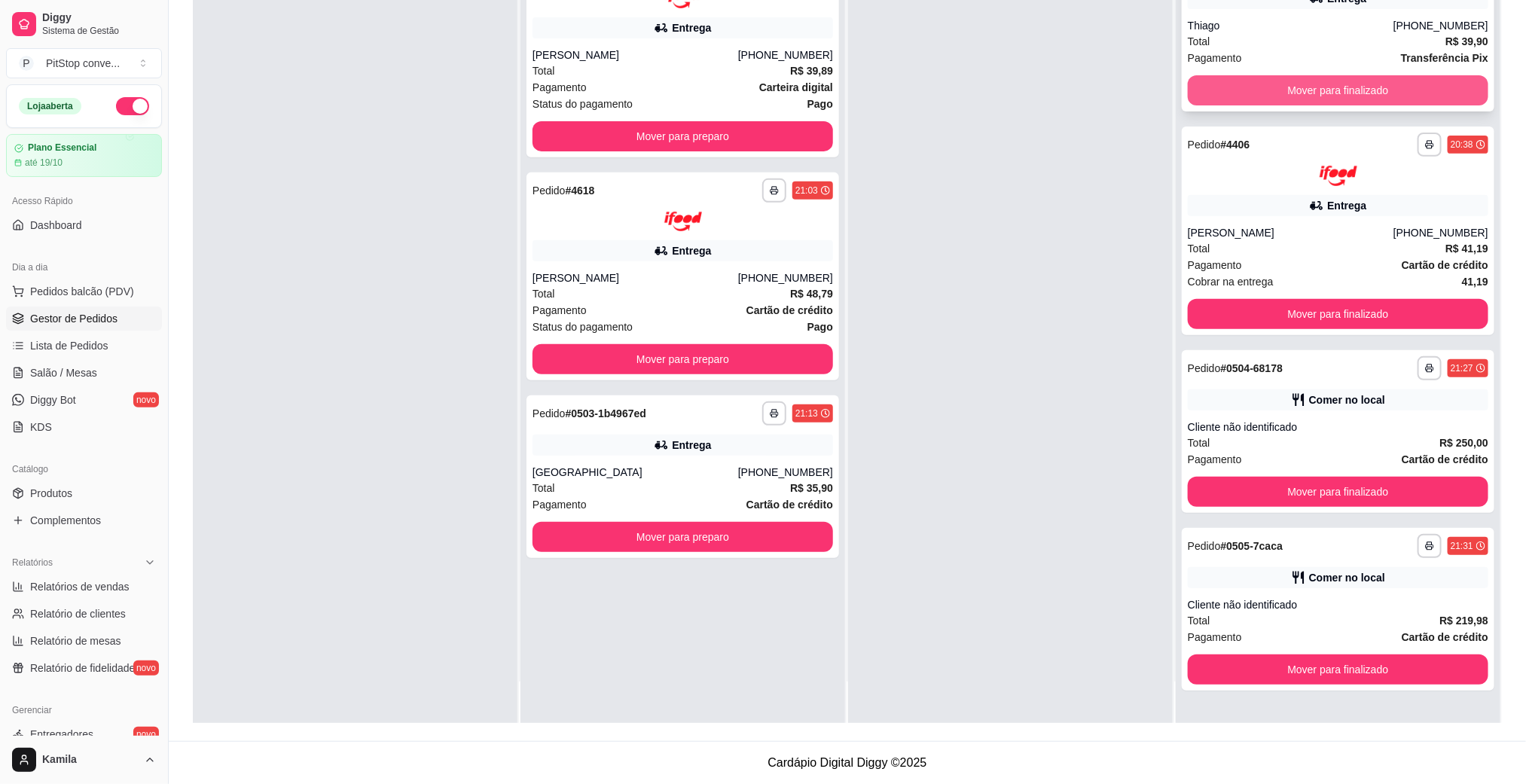
click at [1223, 101] on button "Mover para finalizado" at bounding box center [1338, 91] width 300 height 30
click at [1223, 274] on span "Cobrar na entrega" at bounding box center [1231, 282] width 86 height 17
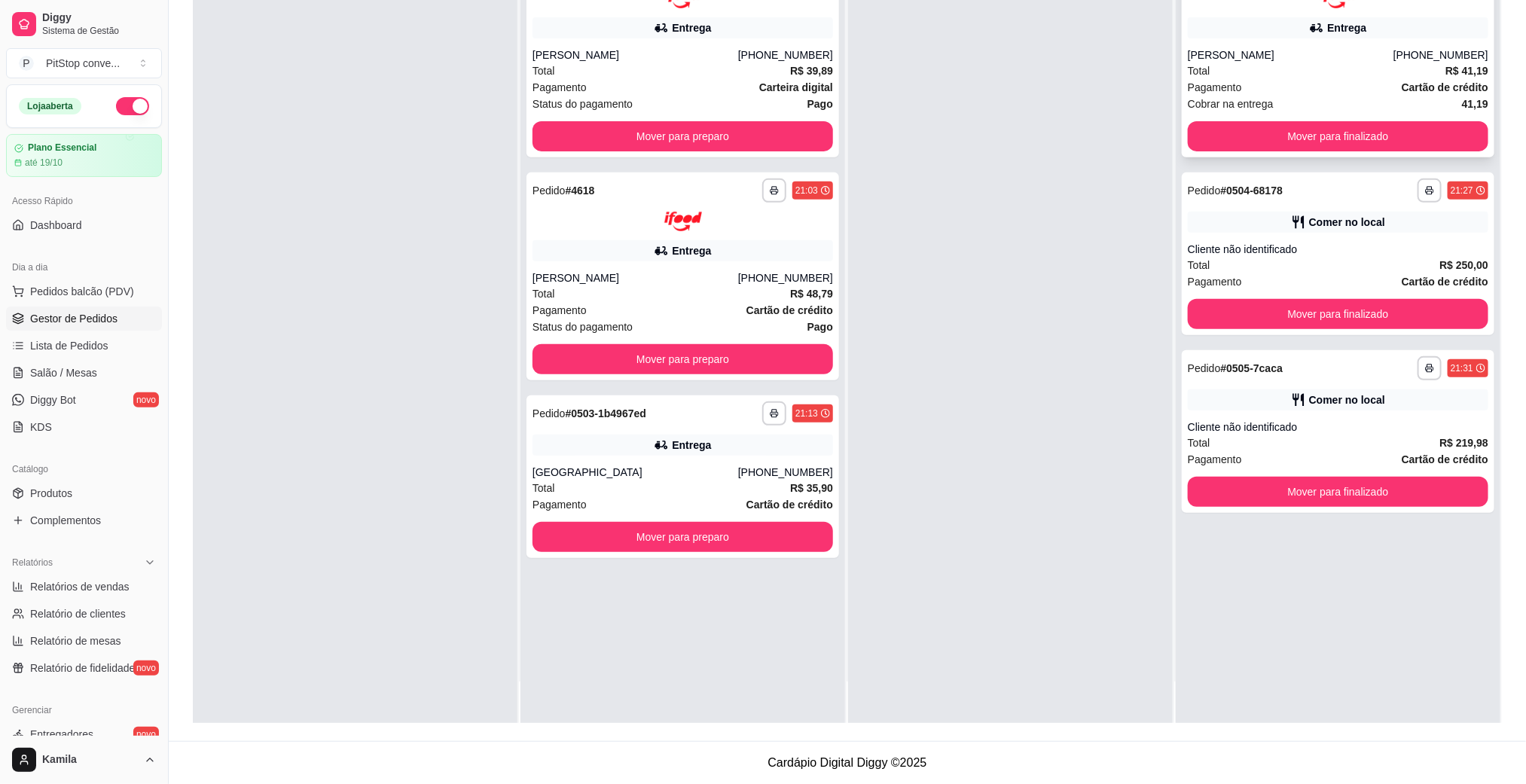
click at [1261, 113] on div "**********" at bounding box center [1338, 53] width 312 height 209
click at [1270, 136] on button "Mover para finalizado" at bounding box center [1337, 135] width 291 height 29
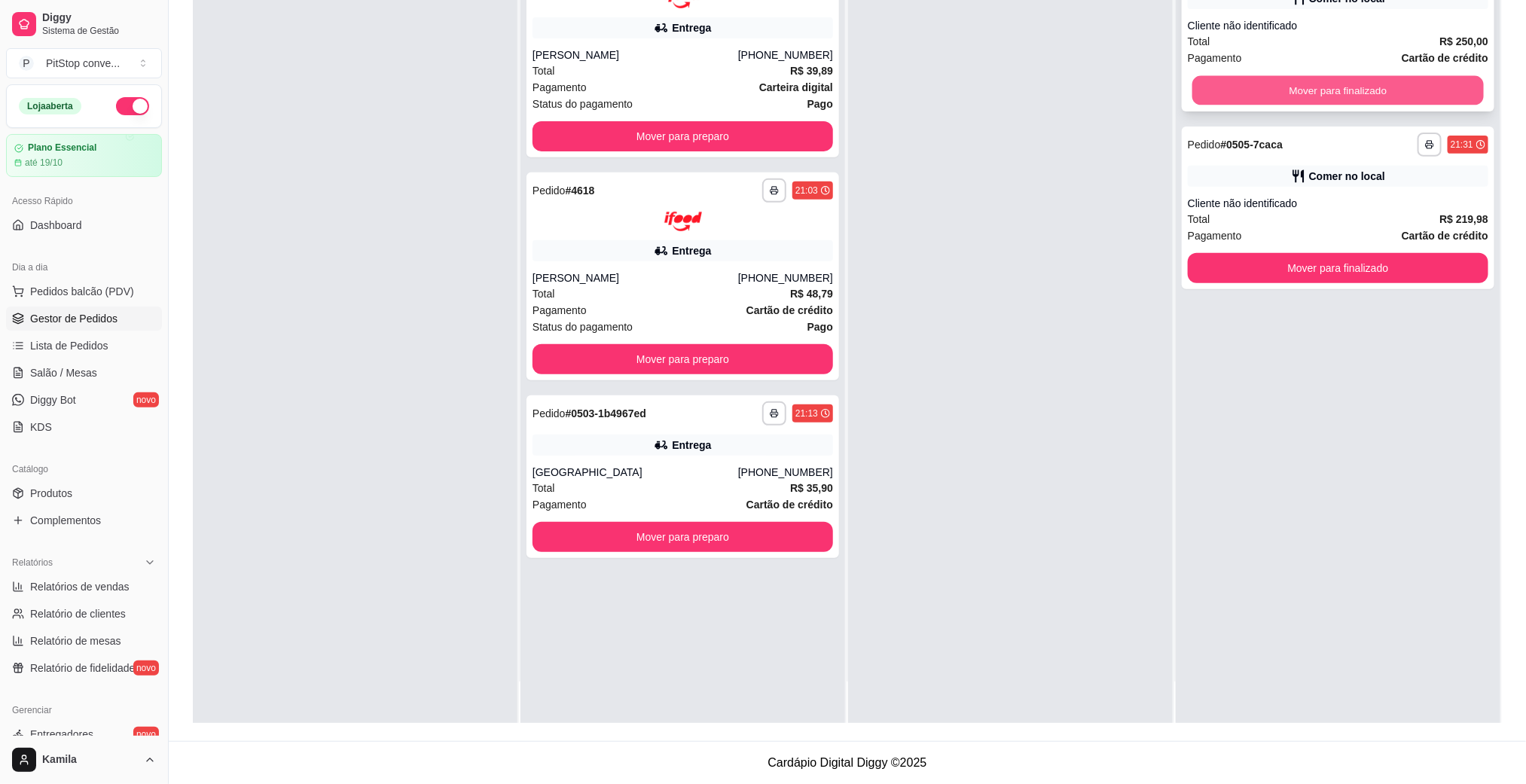
click at [1282, 95] on button "Mover para finalizado" at bounding box center [1337, 91] width 291 height 29
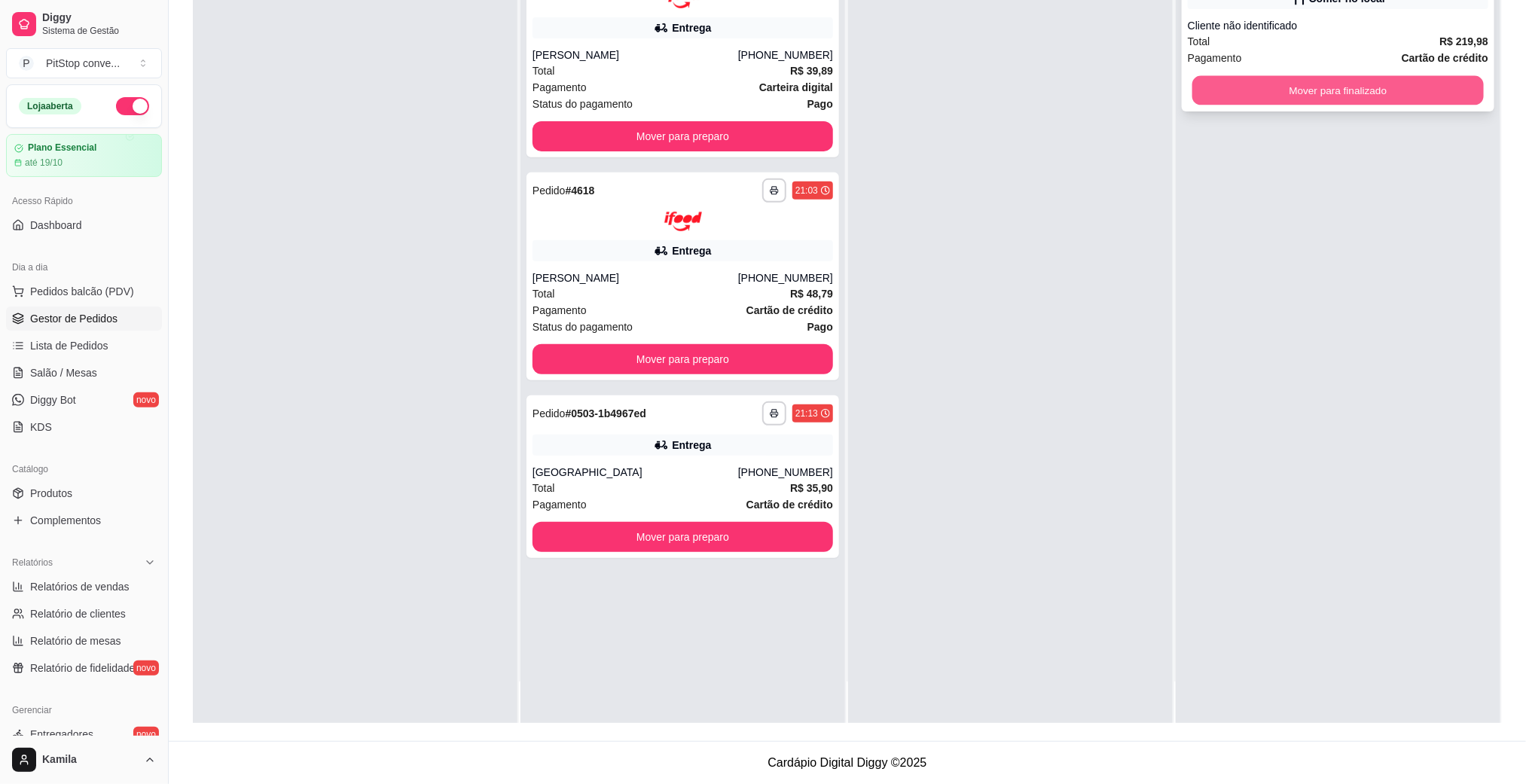
click at [1282, 85] on button "Mover para finalizado" at bounding box center [1337, 91] width 291 height 29
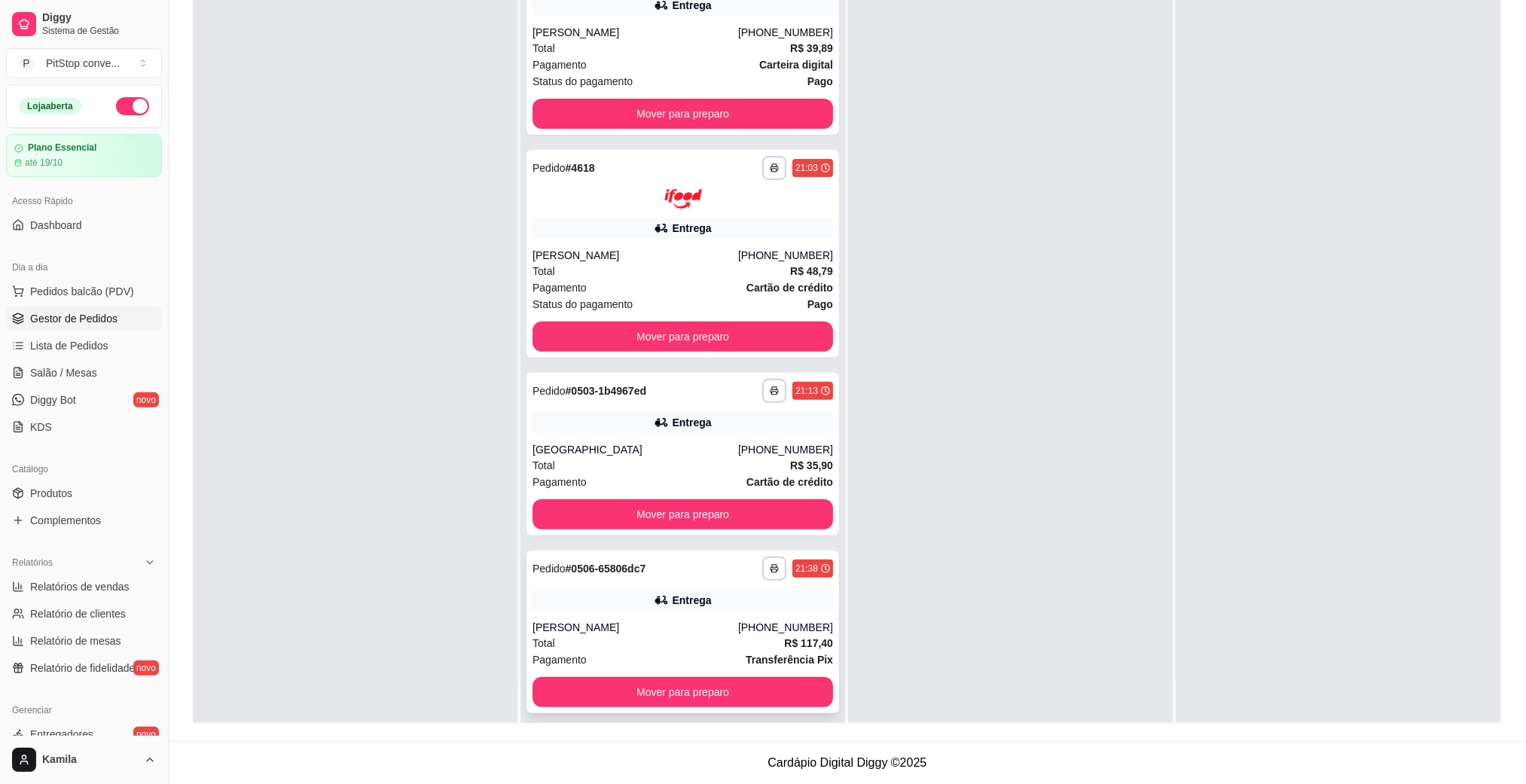
scroll to position [33, 0]
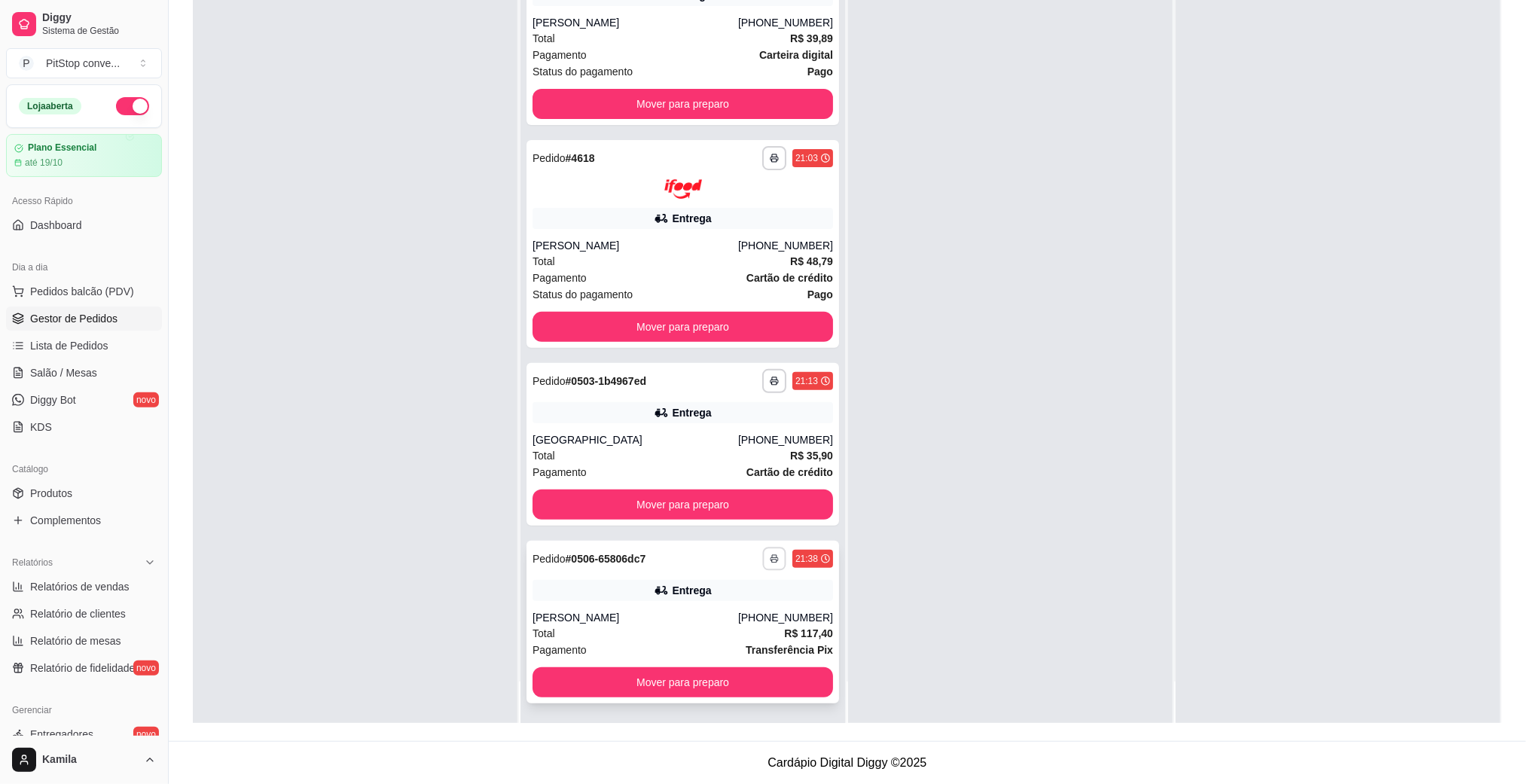
click at [762, 556] on button "button" at bounding box center [774, 559] width 23 height 23
click at [694, 609] on button "IMPRESSORA" at bounding box center [709, 610] width 105 height 23
click at [721, 611] on div "[PERSON_NAME]" at bounding box center [635, 618] width 206 height 15
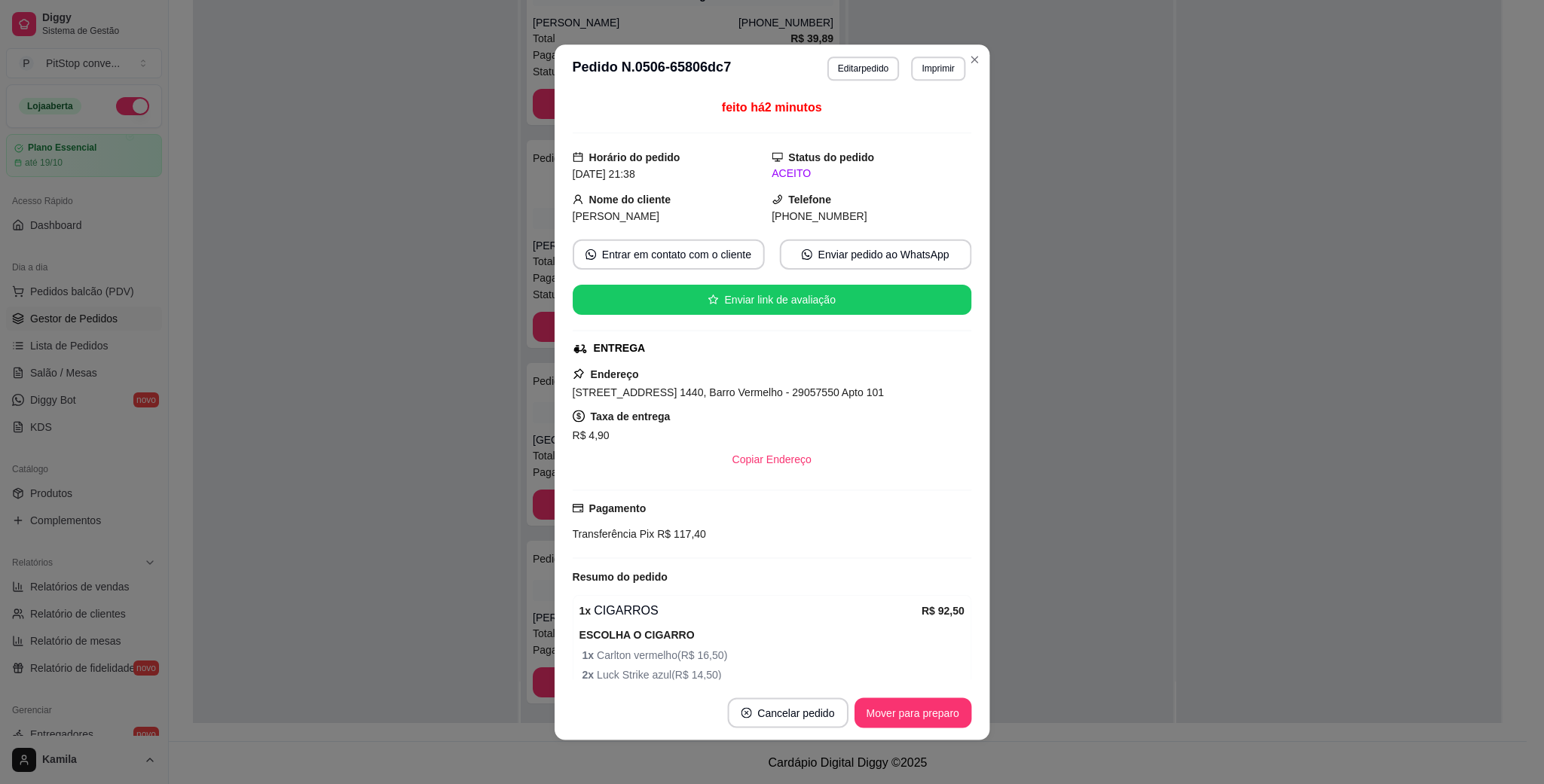
drag, startPoint x: 823, startPoint y: 508, endPoint x: 812, endPoint y: 446, distance: 63.0
click at [821, 484] on div "feito há 2 minutos Horário do pedido [DATE] 21:38 Status do pedido ACEITO Nome …" at bounding box center [772, 389] width 399 height 581
click at [812, 315] on button "Enviar link de avaliação" at bounding box center [772, 299] width 398 height 30
click at [726, 398] on span "[STREET_ADDRESS] 1440, Barro Vermelho - 29057550 Apto 101" at bounding box center [729, 392] width 310 height 12
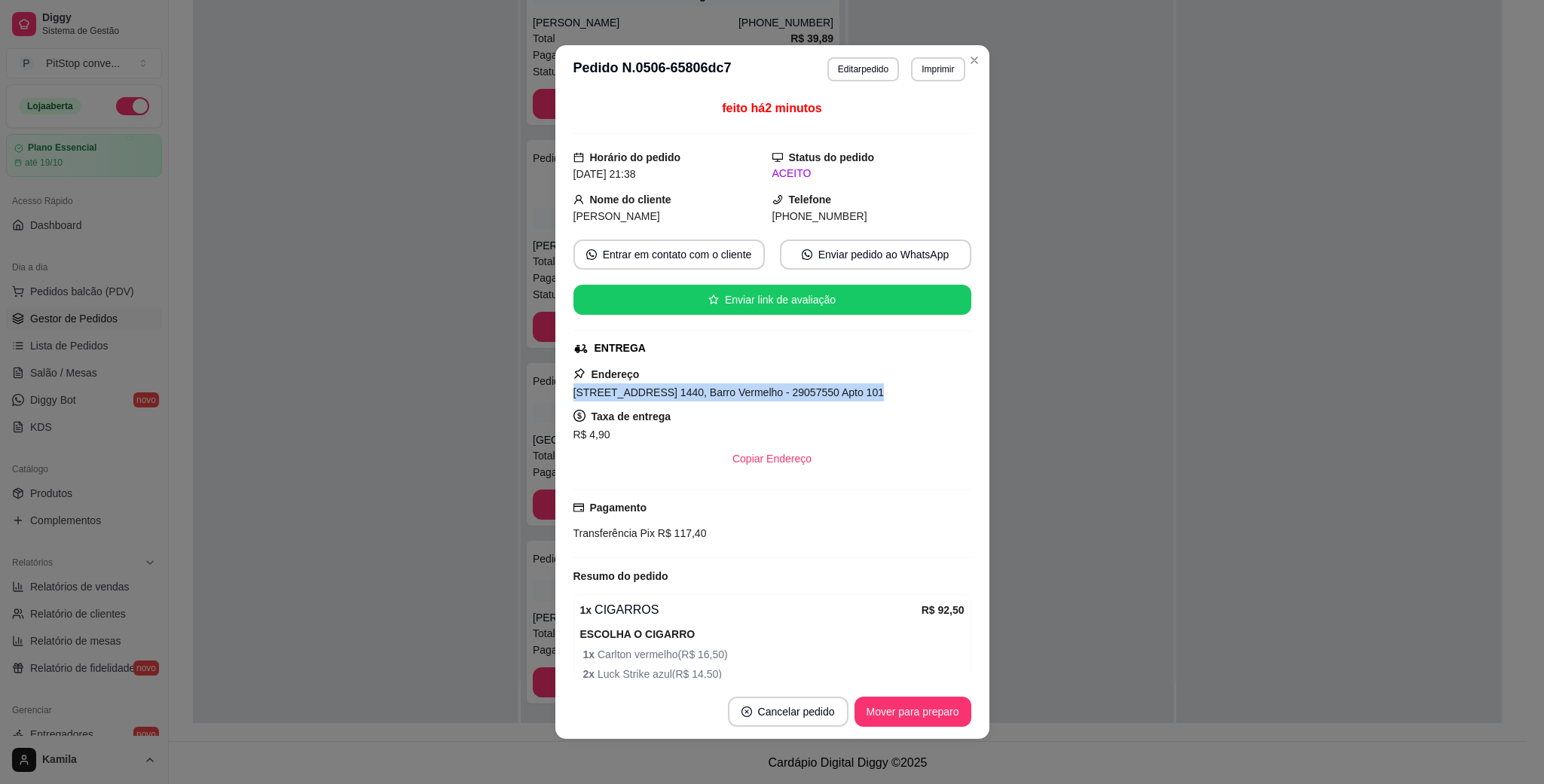
click at [726, 398] on span "[STREET_ADDRESS] 1440, Barro Vermelho - 29057550 Apto 101" at bounding box center [729, 392] width 310 height 12
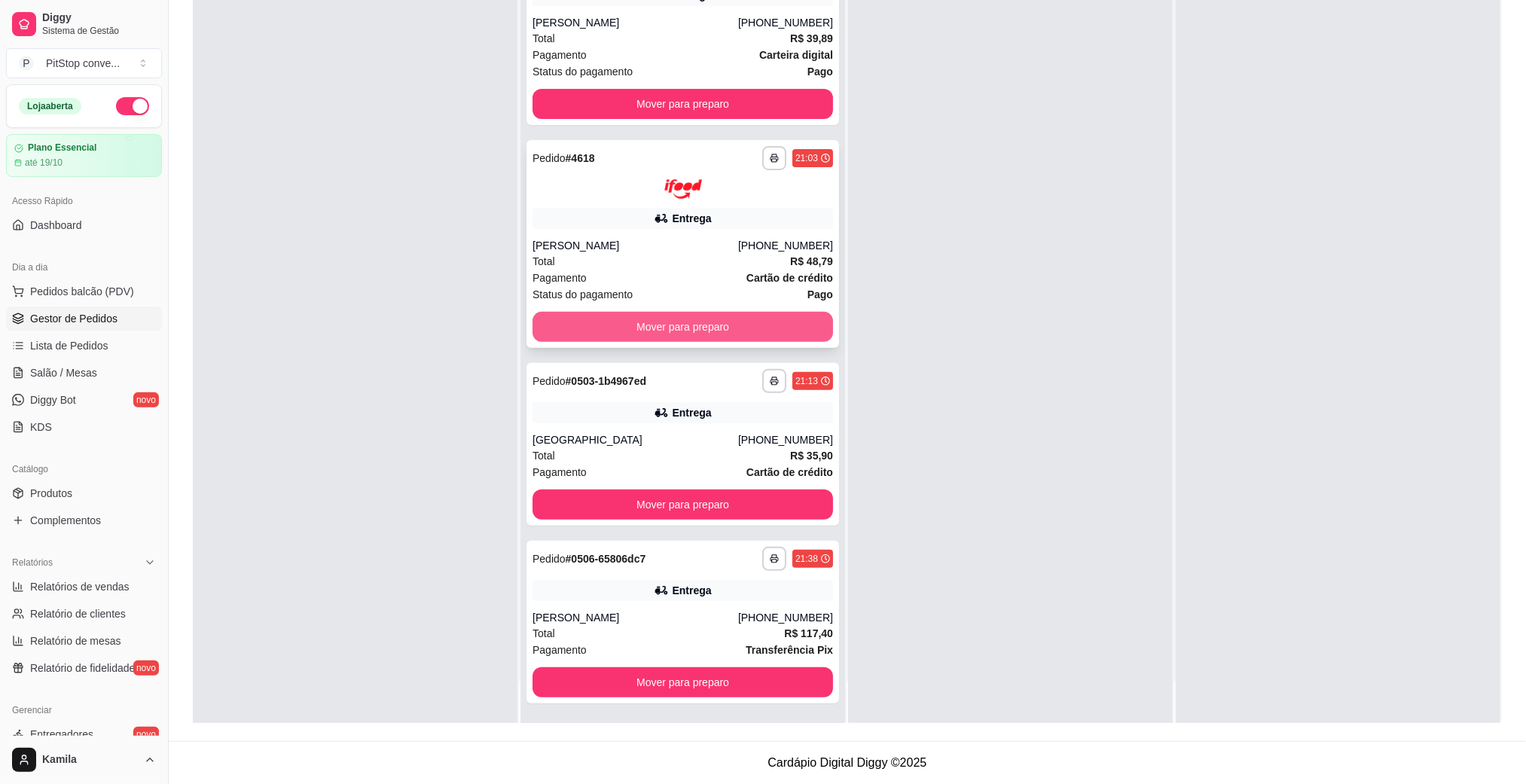
click at [699, 330] on button "Mover para preparo" at bounding box center [682, 327] width 300 height 30
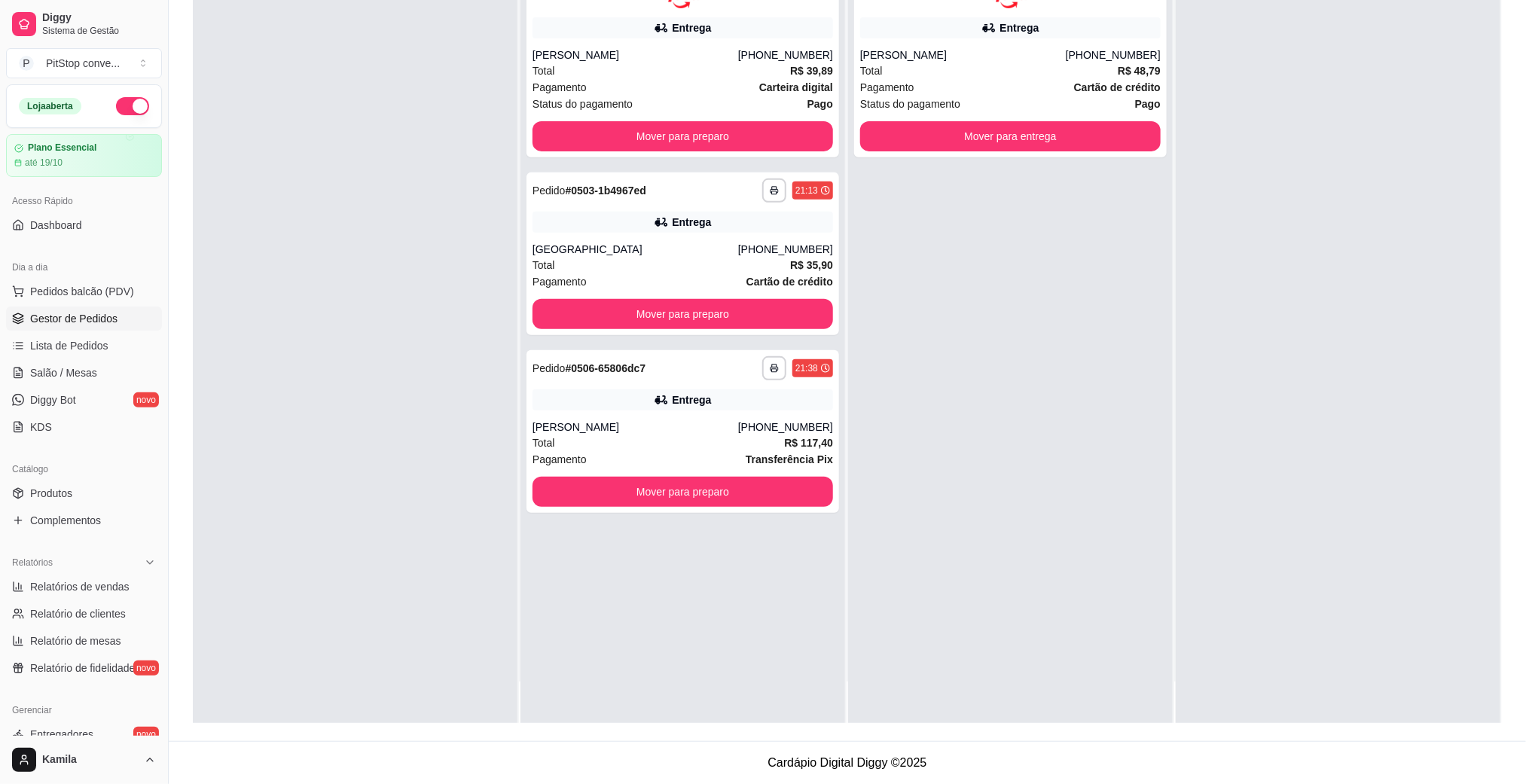
scroll to position [0, 0]
click at [1001, 124] on button "Mover para entrega" at bounding box center [1010, 135] width 291 height 29
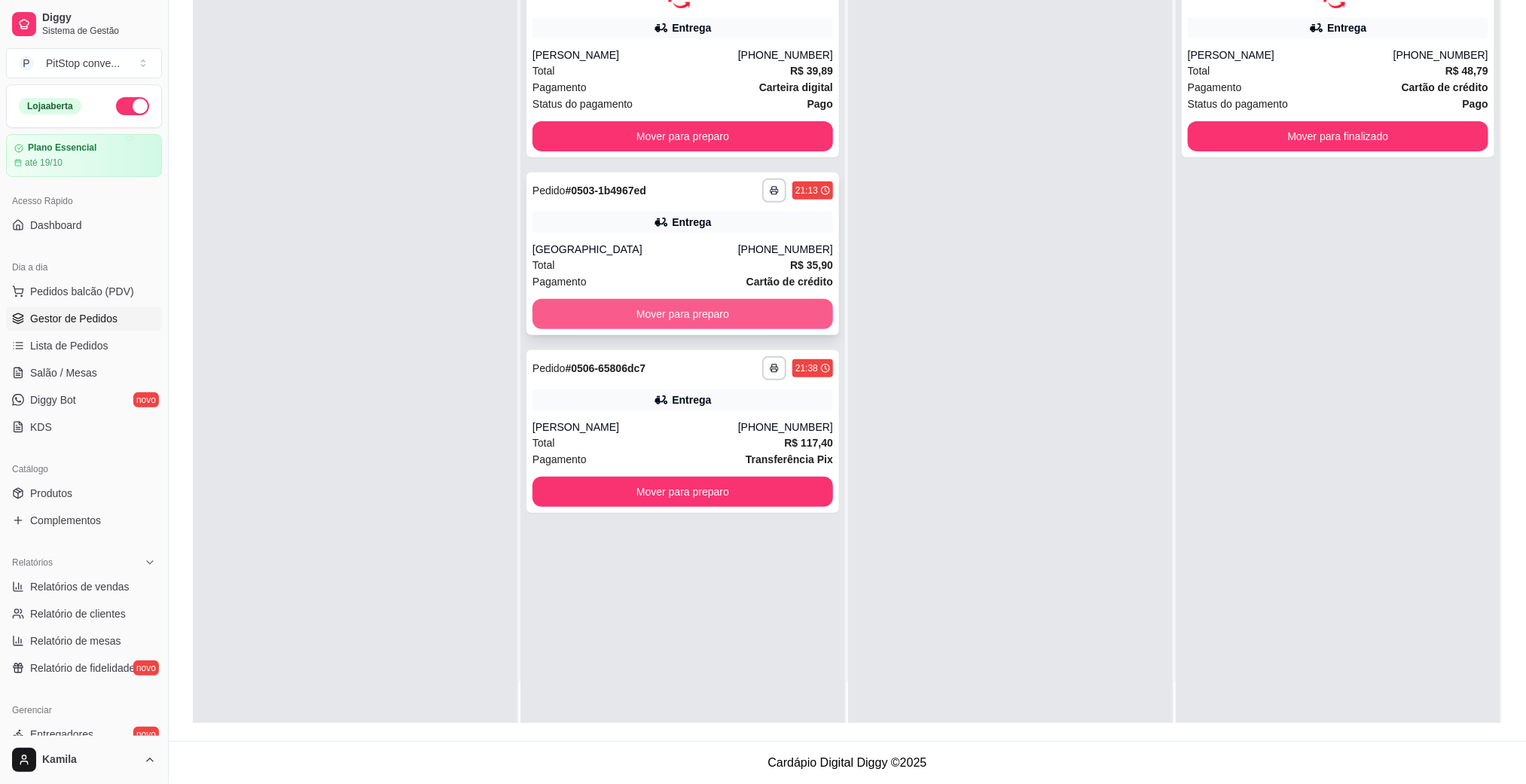
click at [678, 309] on button "Mover para preparo" at bounding box center [682, 314] width 300 height 30
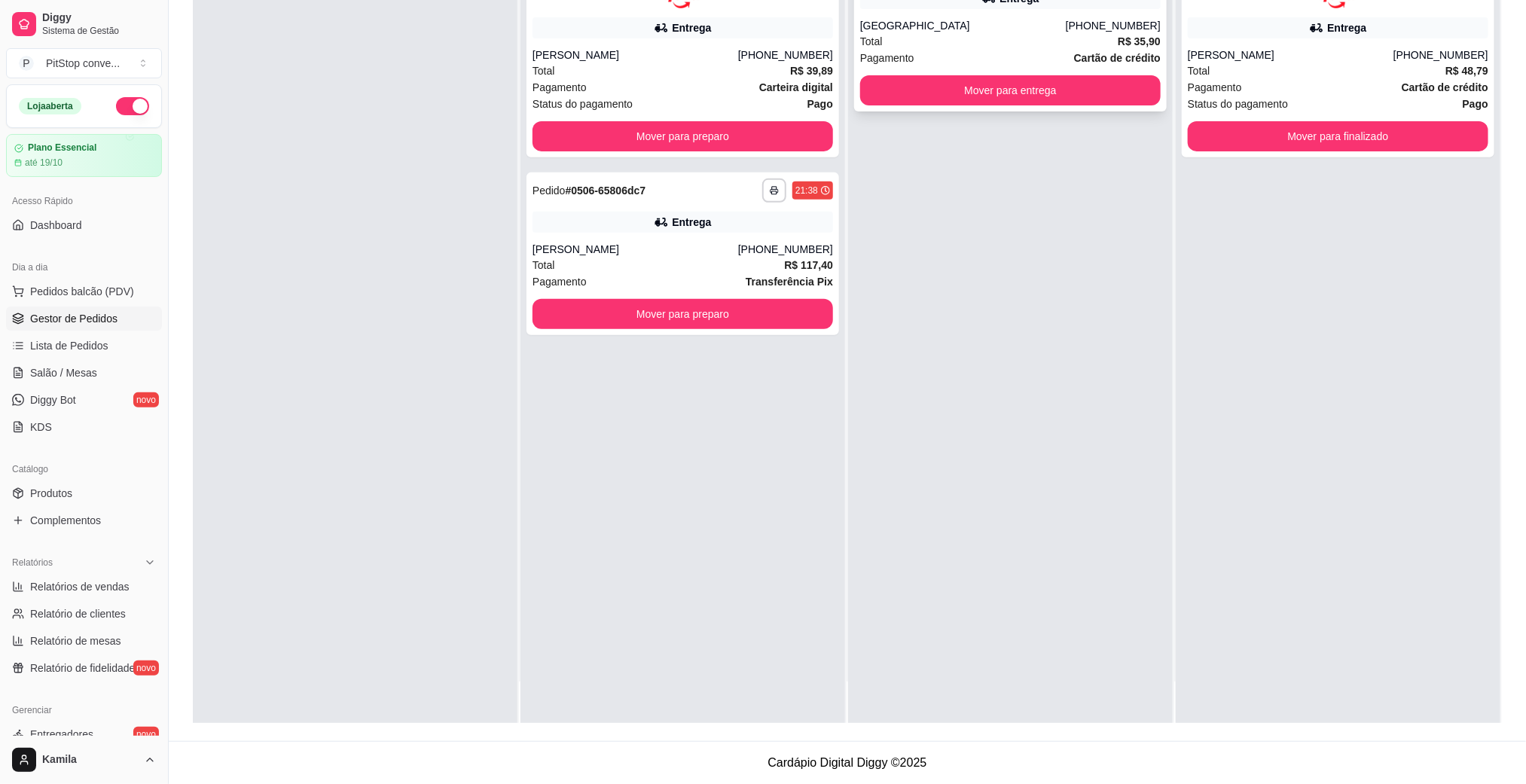
click at [1012, 91] on button "Mover para entrega" at bounding box center [1010, 91] width 300 height 30
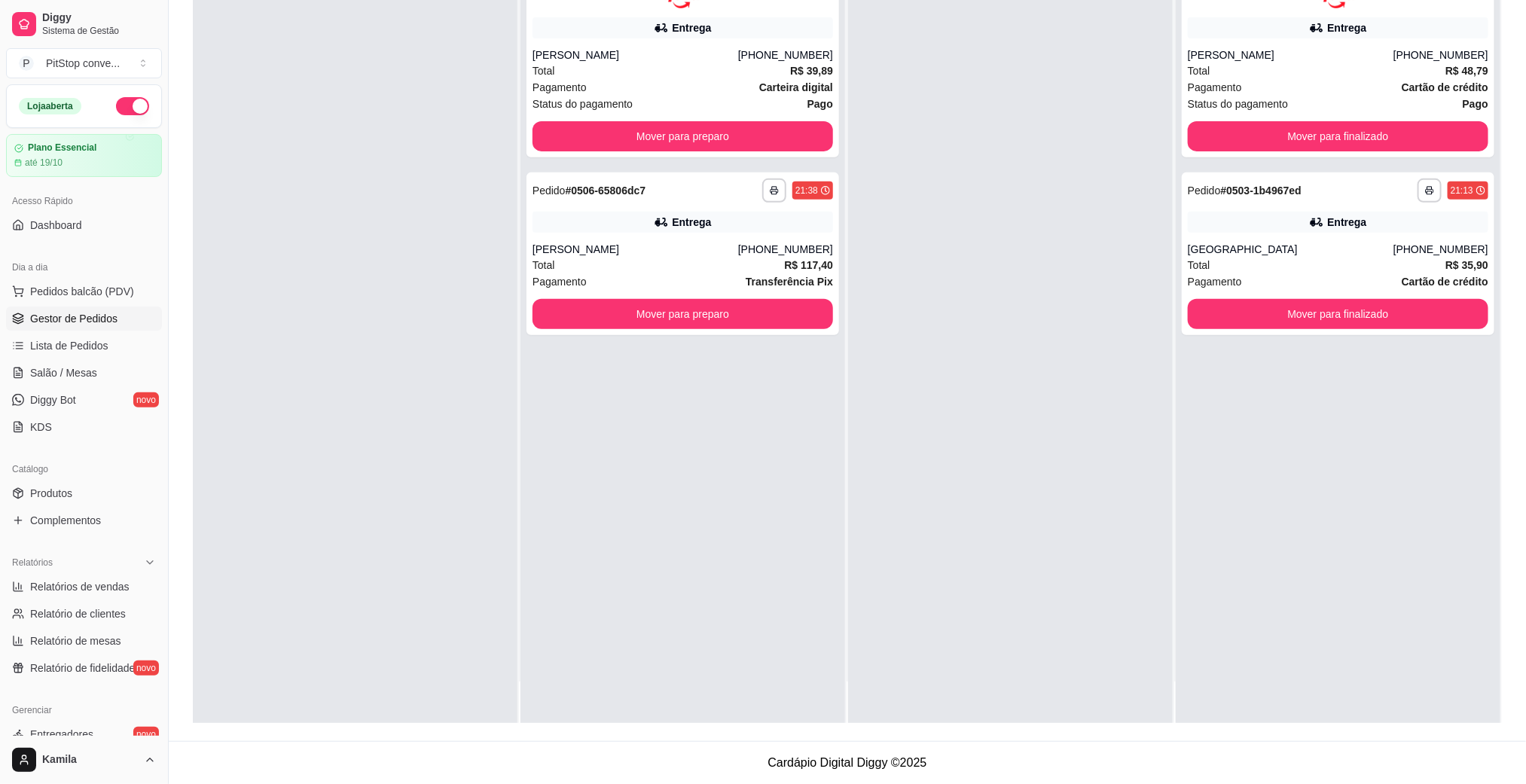
click at [129, 104] on button "button" at bounding box center [132, 106] width 33 height 18
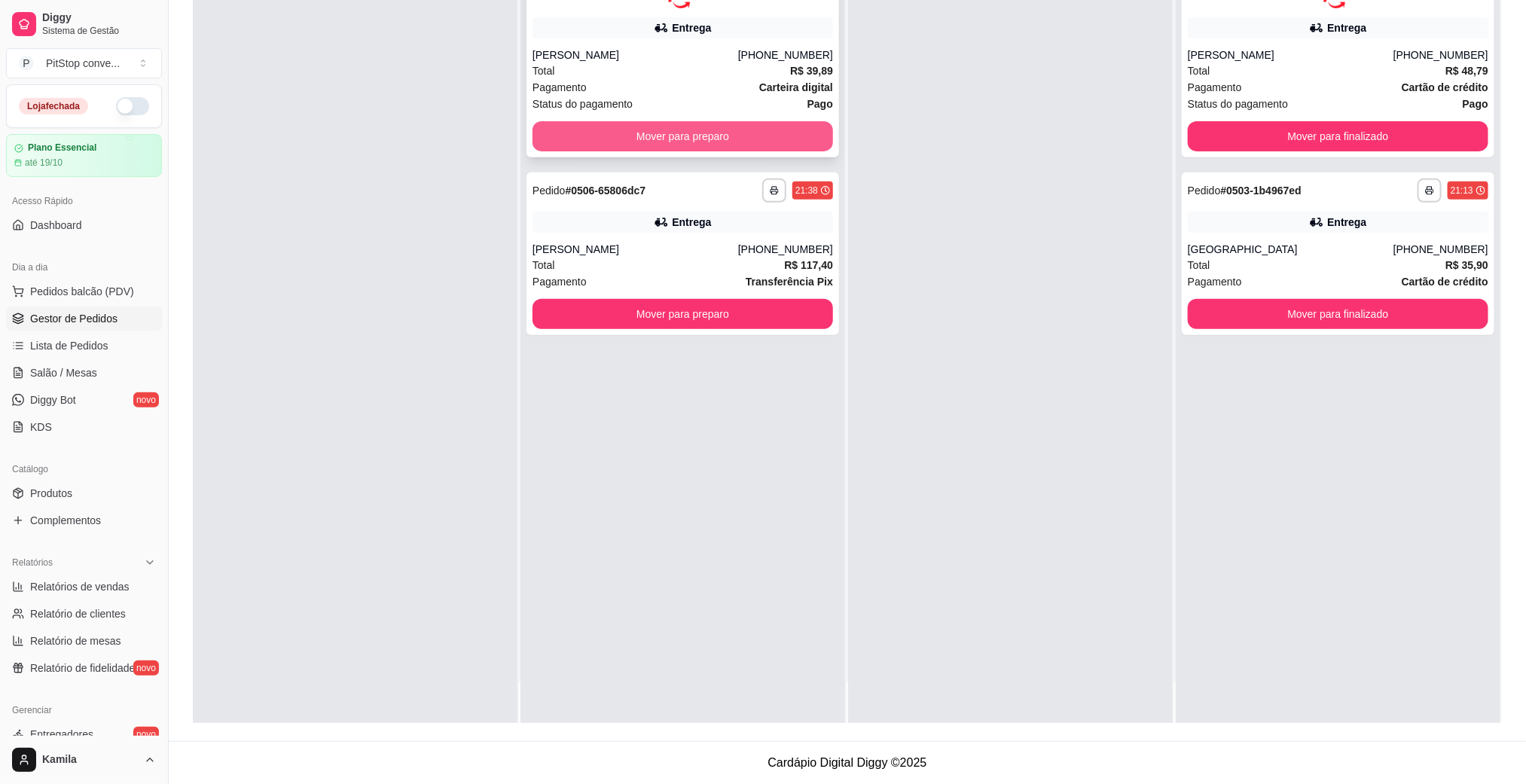
click at [737, 127] on button "Mover para preparo" at bounding box center [682, 136] width 300 height 30
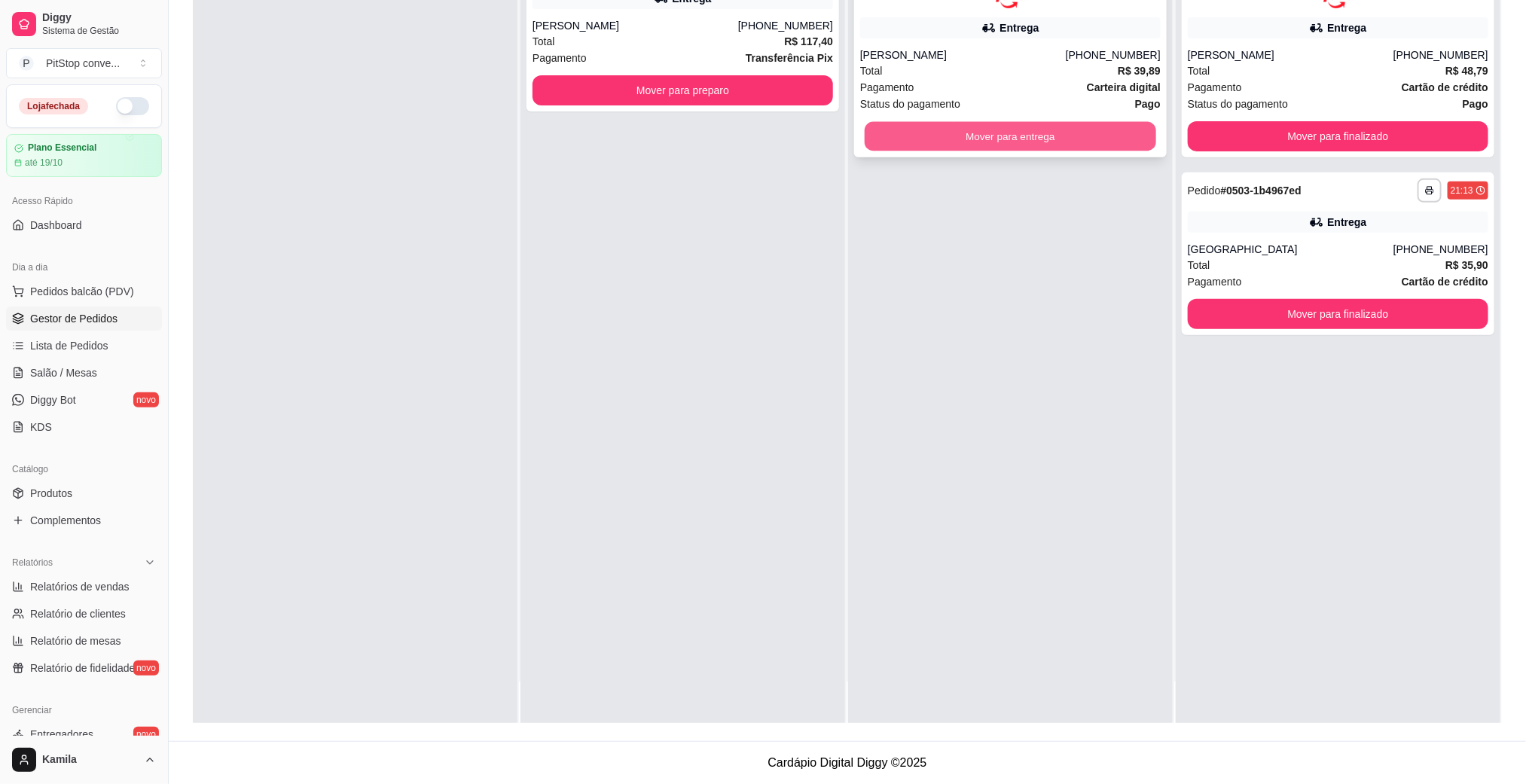
click at [981, 147] on button "Mover para entrega" at bounding box center [1010, 135] width 291 height 29
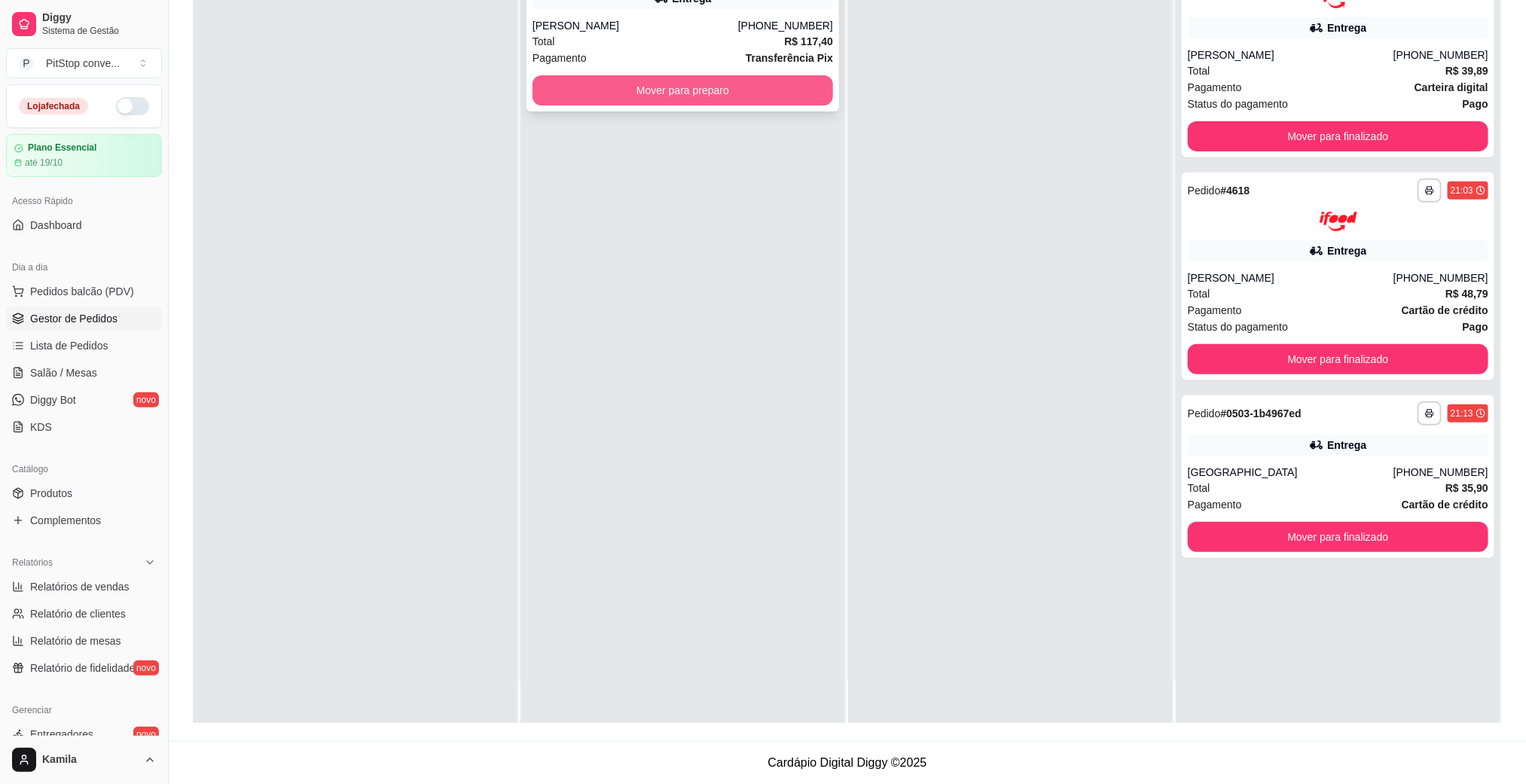
click at [805, 100] on button "Mover para preparo" at bounding box center [682, 91] width 300 height 30
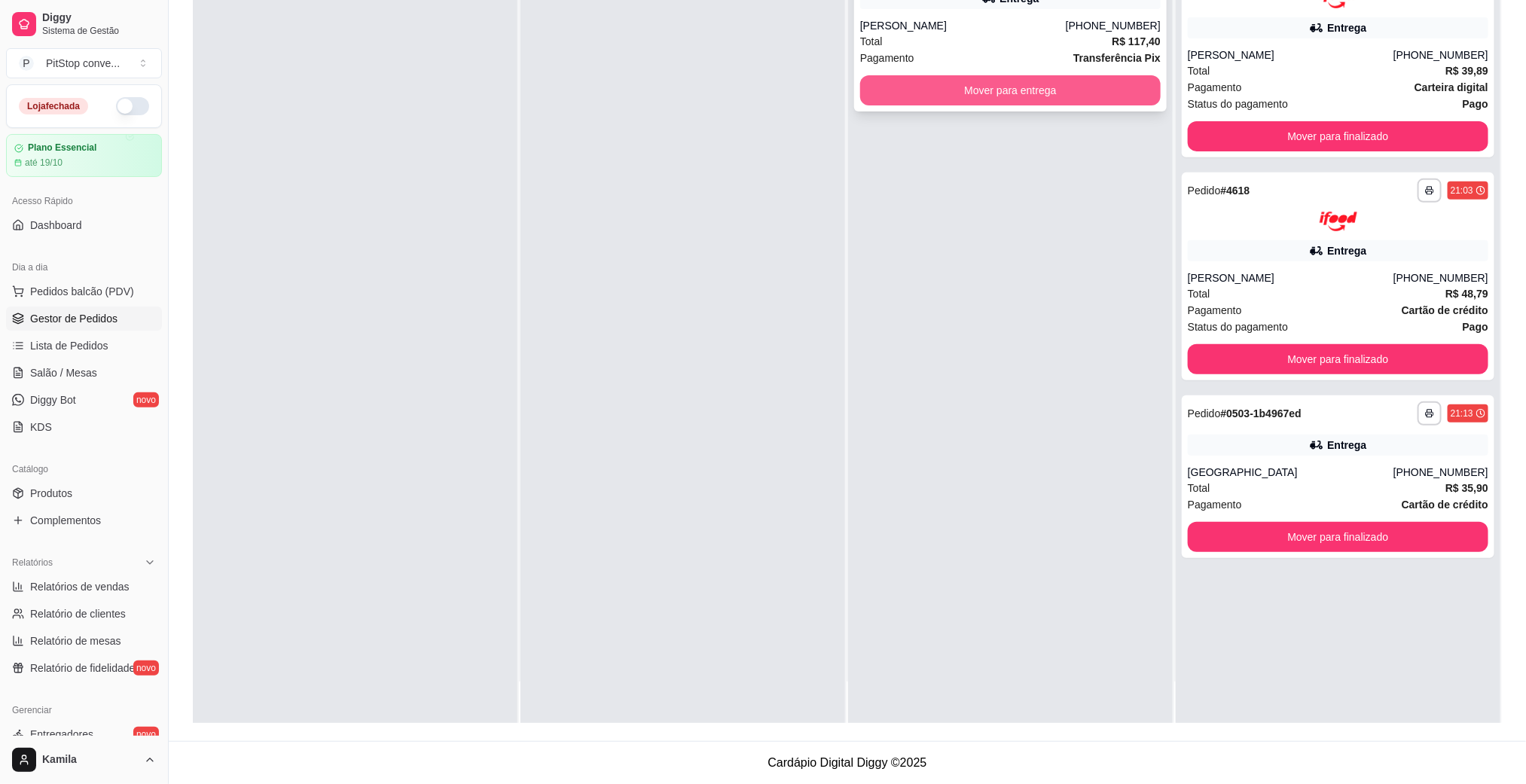
click at [979, 95] on button "Mover para entrega" at bounding box center [1010, 91] width 300 height 30
click at [1106, 110] on div "**********" at bounding box center [1010, 331] width 324 height 784
click at [1087, 95] on button "Mover para entrega" at bounding box center [1010, 91] width 291 height 29
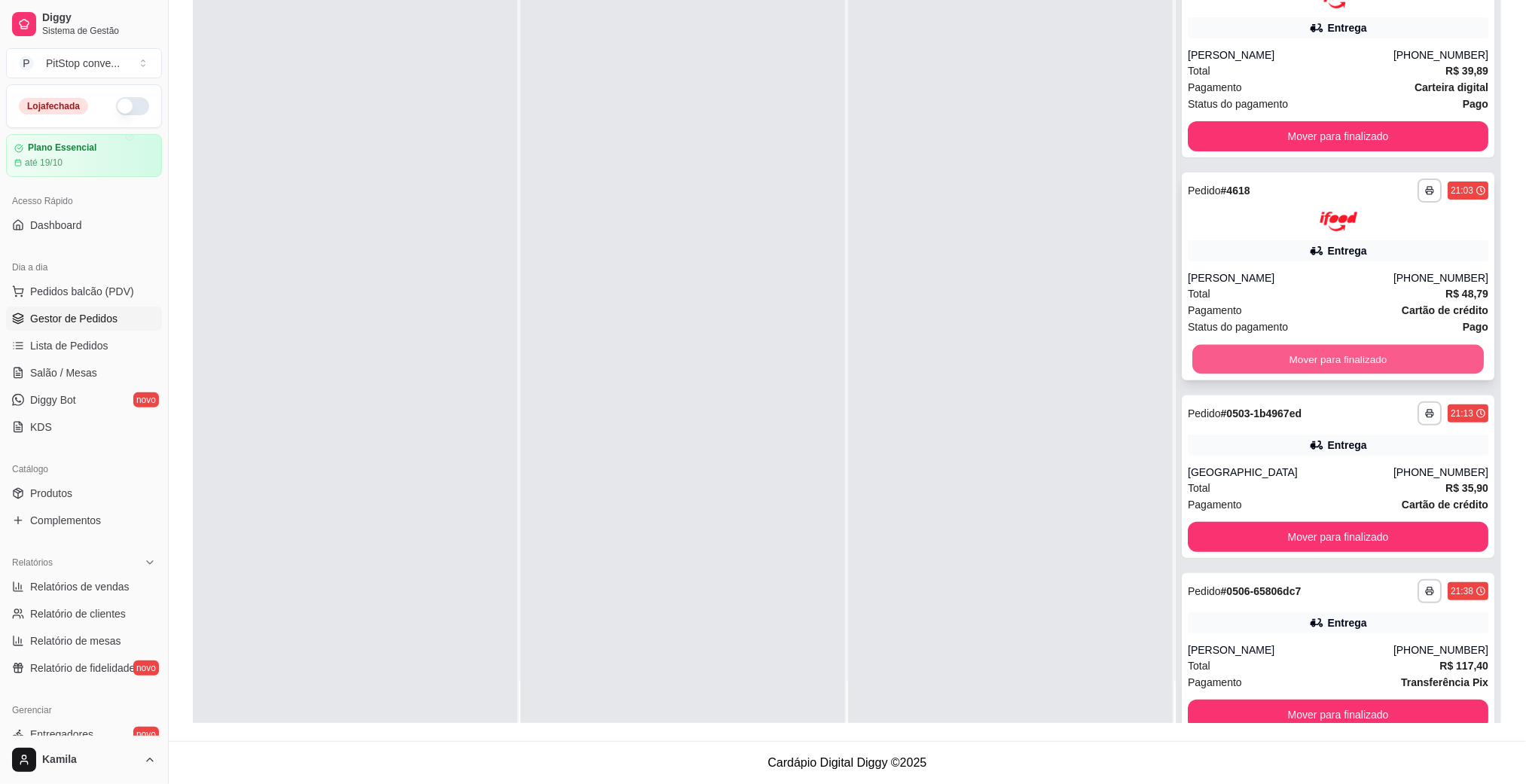
click at [1275, 355] on button "Mover para finalizado" at bounding box center [1337, 359] width 291 height 29
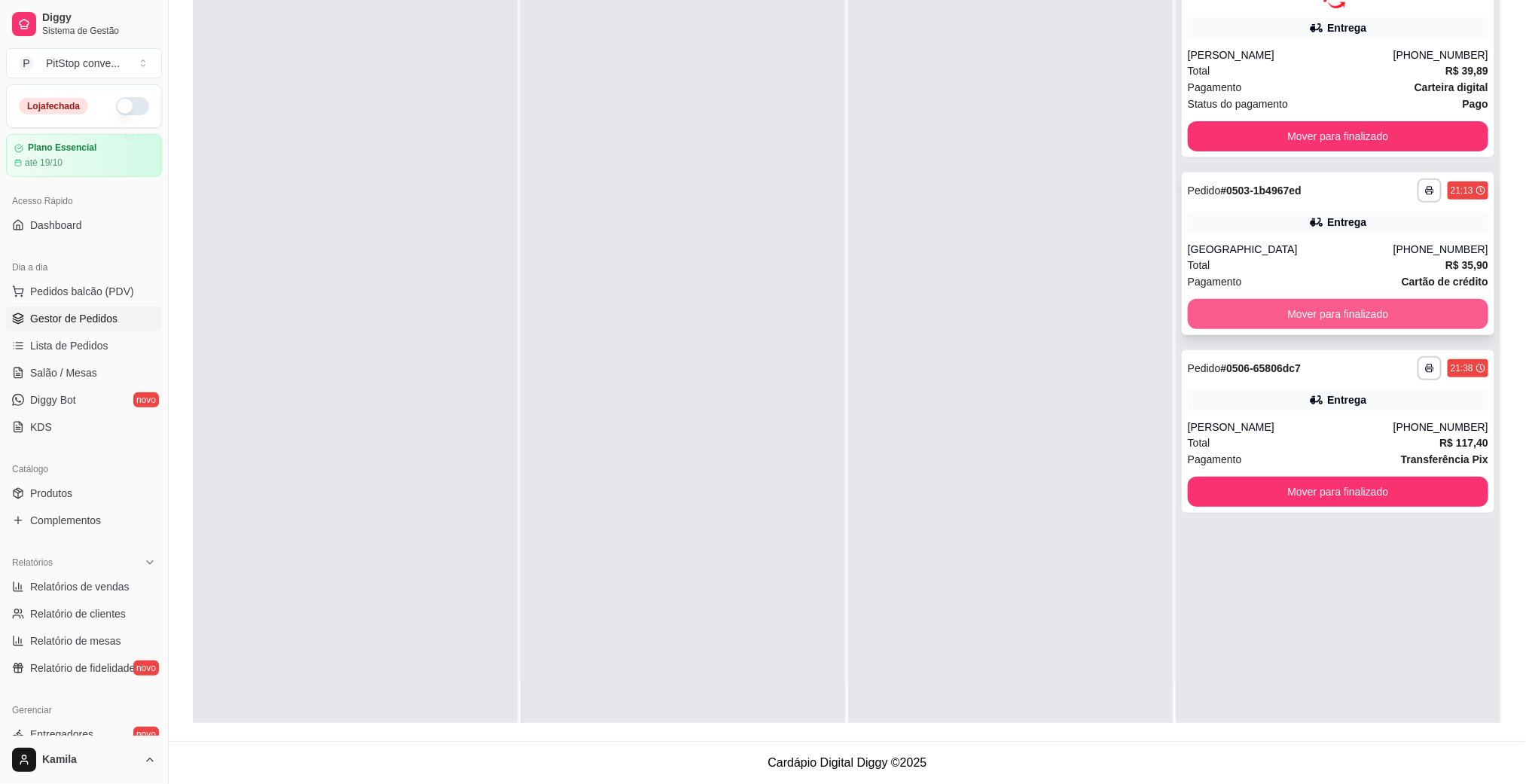
click at [1264, 315] on button "Mover para finalizado" at bounding box center [1338, 314] width 300 height 30
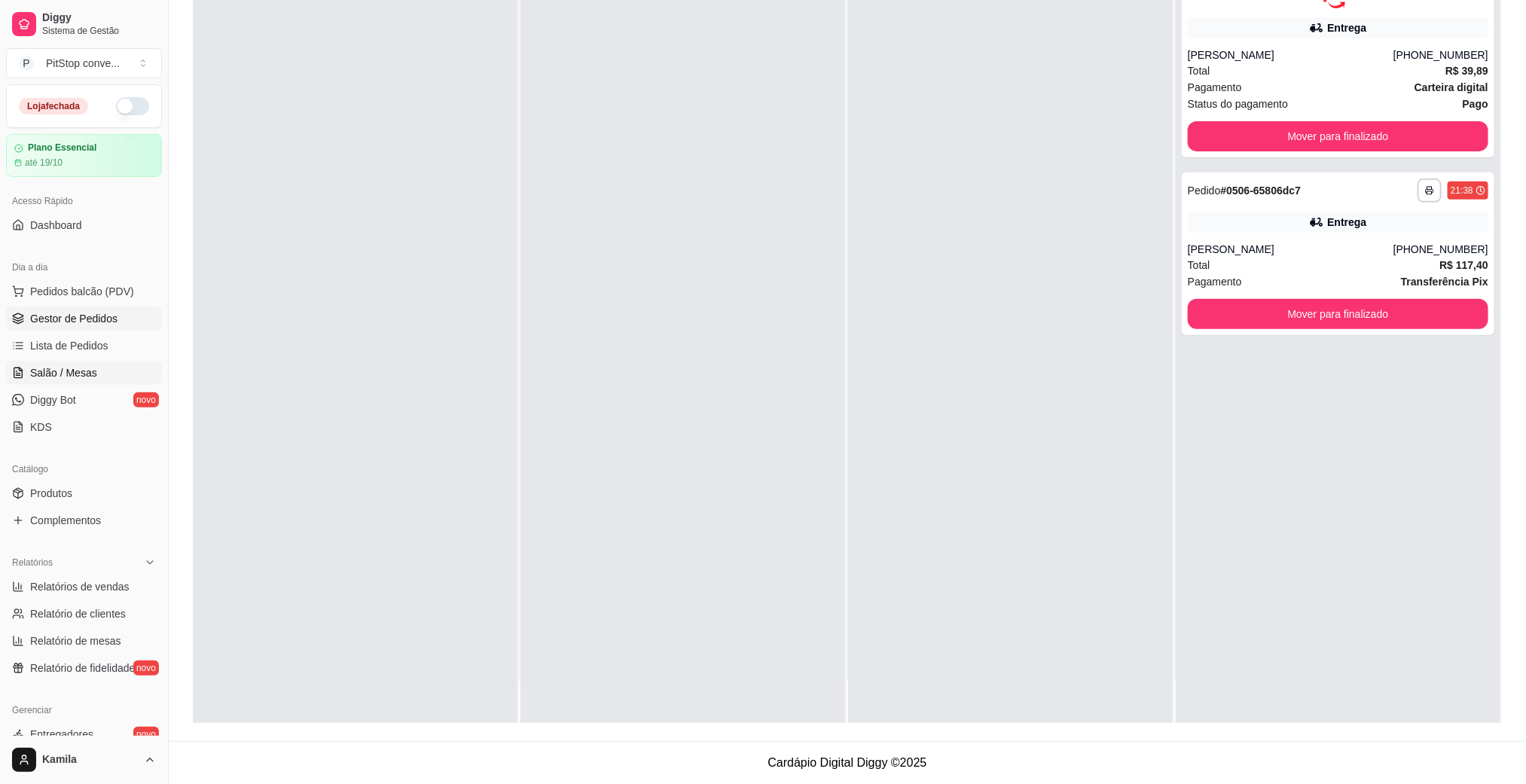
click at [89, 366] on span "Salão / Mesas" at bounding box center [64, 373] width 67 height 15
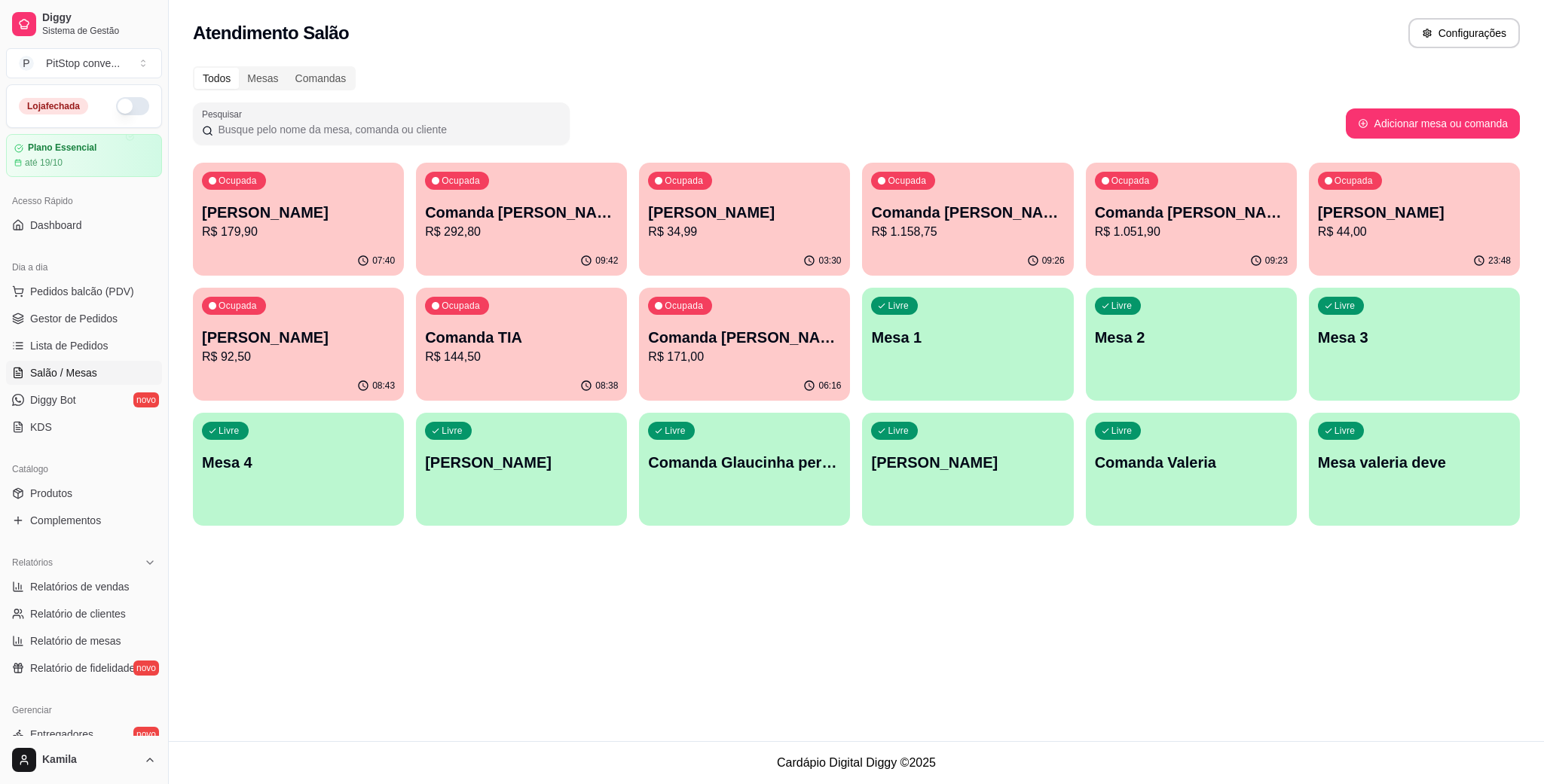
click at [1406, 197] on div "Ocupada Comanda paulete R$ 44,00" at bounding box center [1414, 204] width 211 height 84
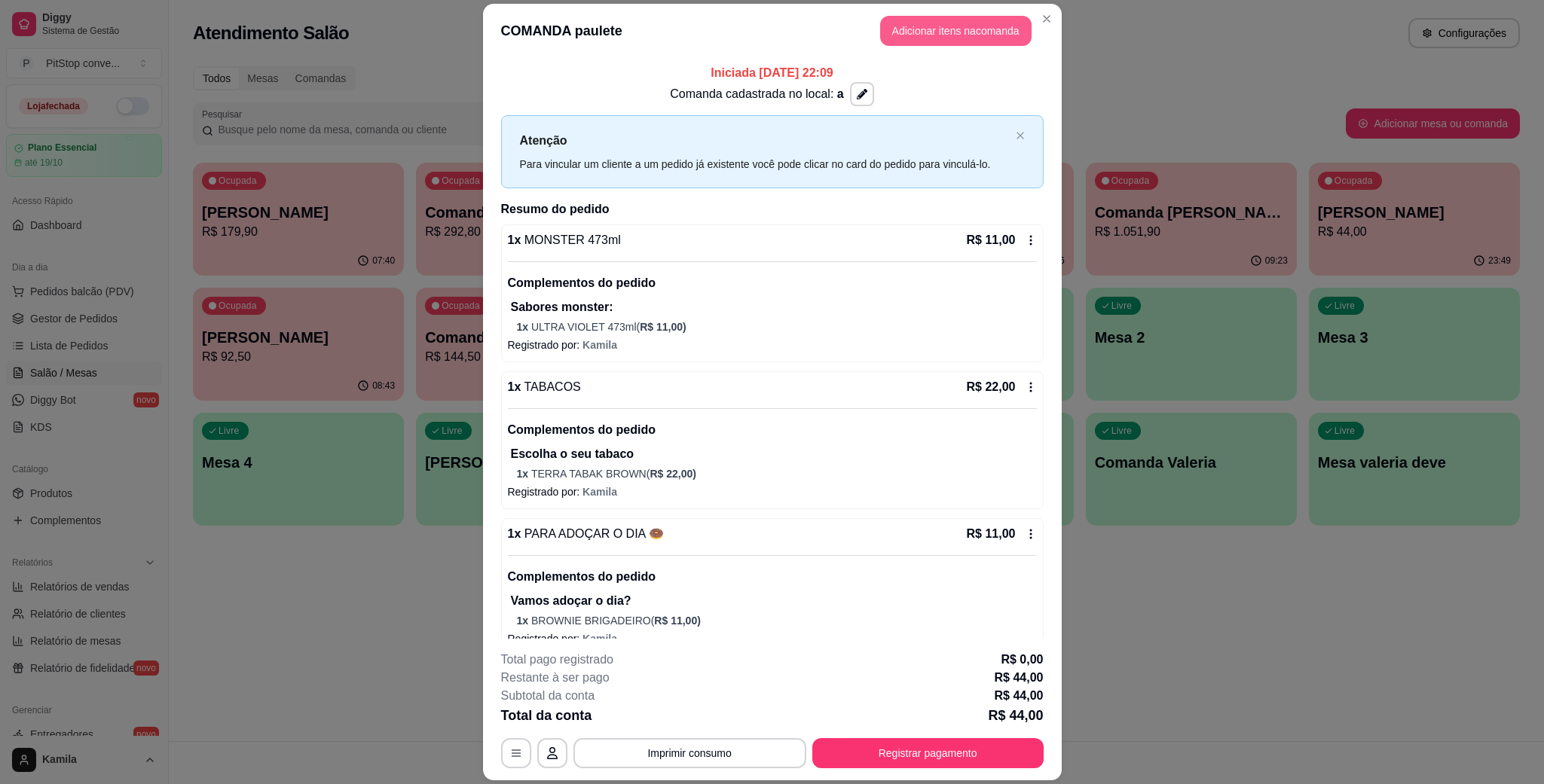
click at [912, 36] on button "Adicionar itens na comanda" at bounding box center [955, 31] width 151 height 30
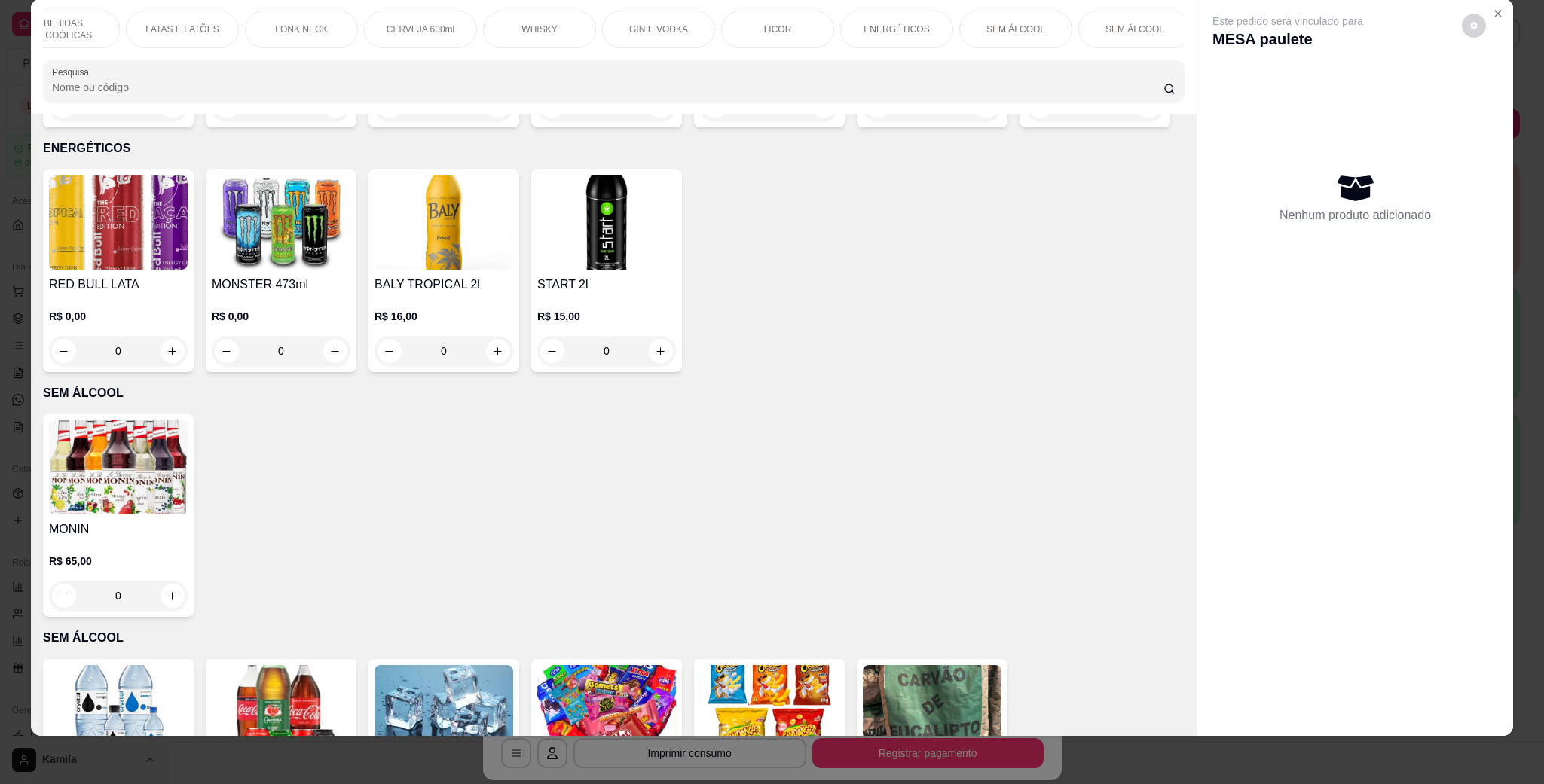
scroll to position [6212, 0]
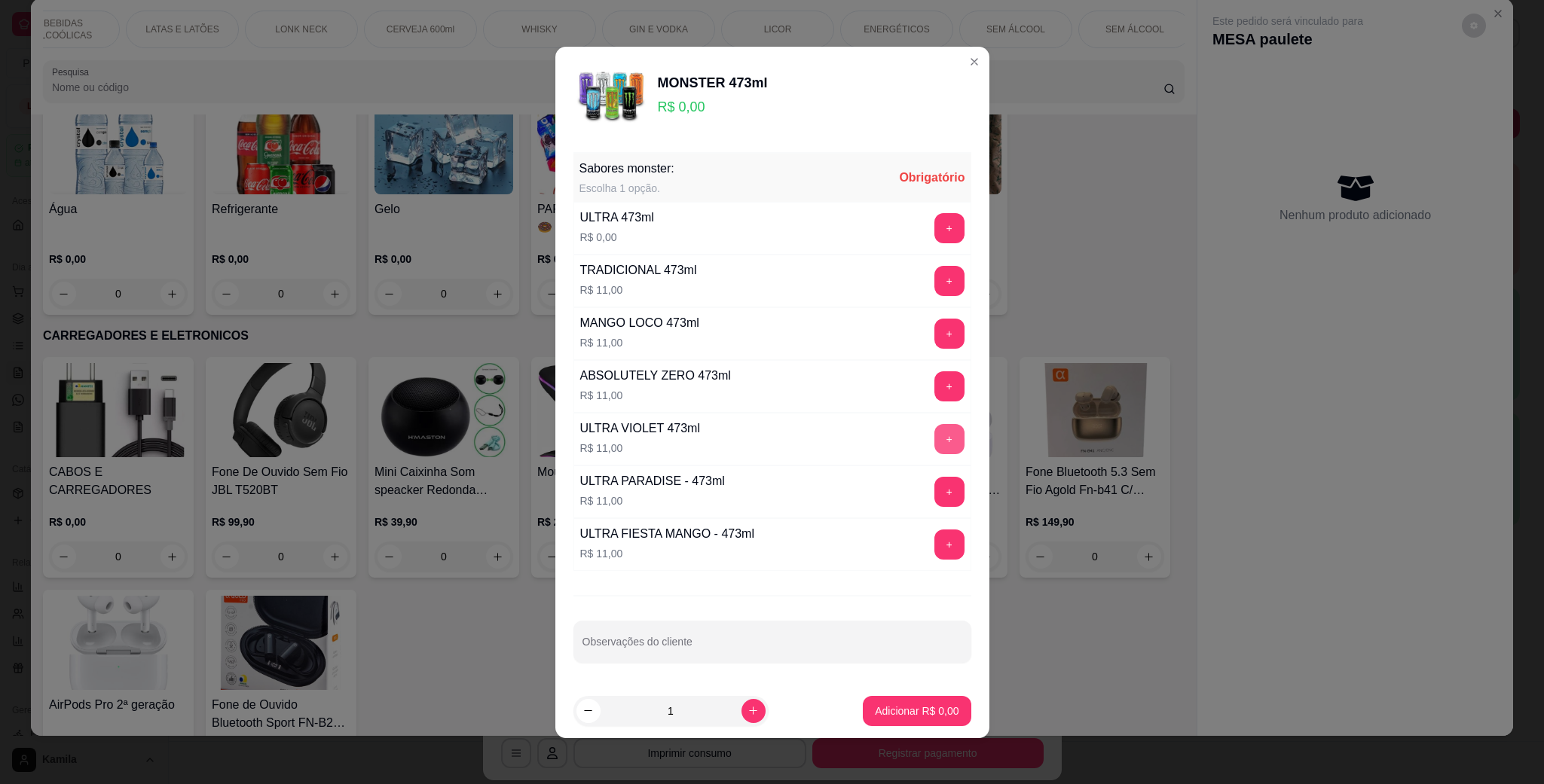
click at [934, 435] on button "+" at bounding box center [949, 439] width 30 height 30
click at [867, 428] on button "-" at bounding box center [882, 439] width 30 height 30
click at [934, 224] on button "+" at bounding box center [949, 228] width 30 height 29
click at [895, 707] on p "Adicionar R$ 0,00" at bounding box center [917, 710] width 82 height 14
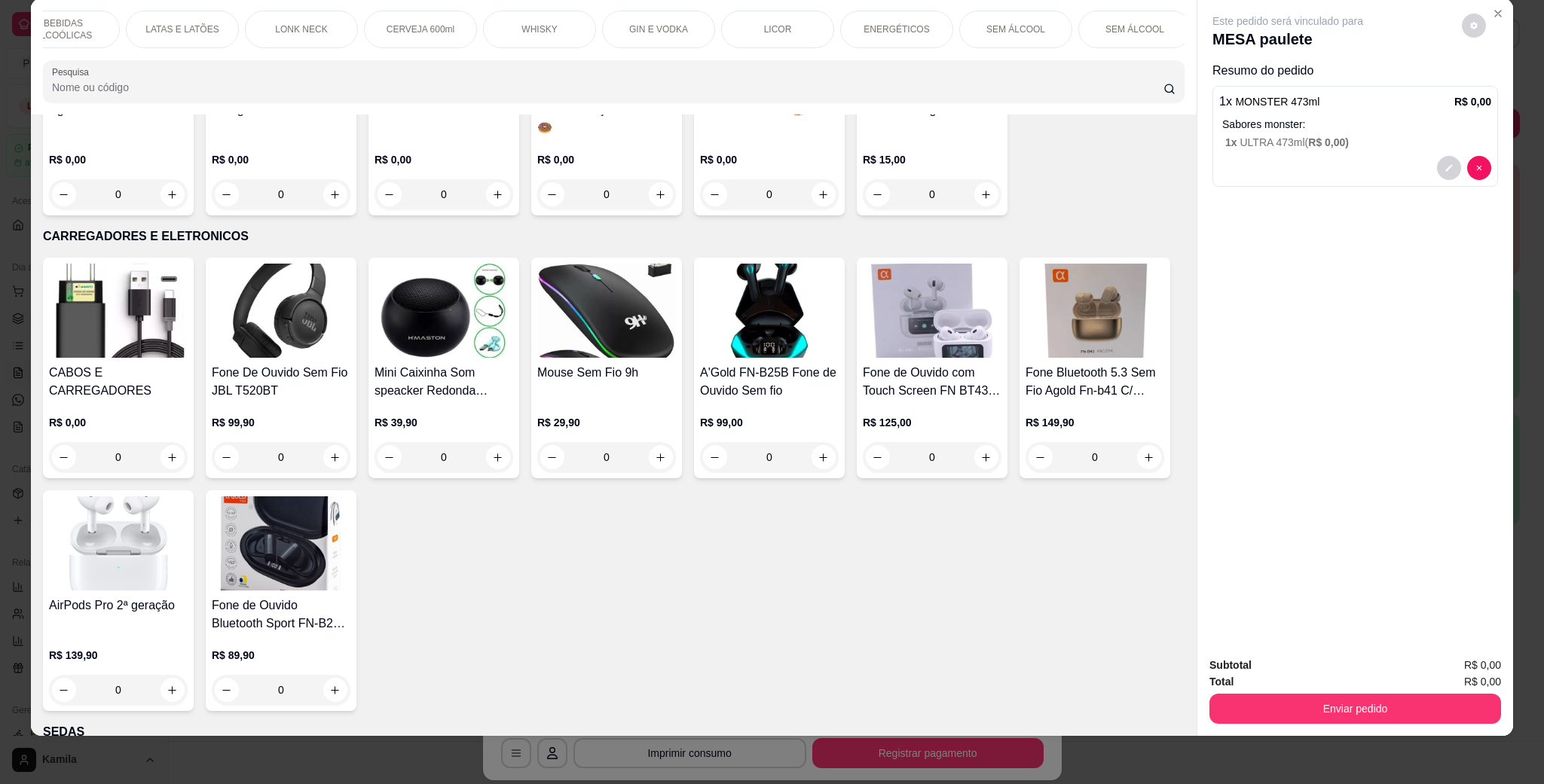
scroll to position [6438, 0]
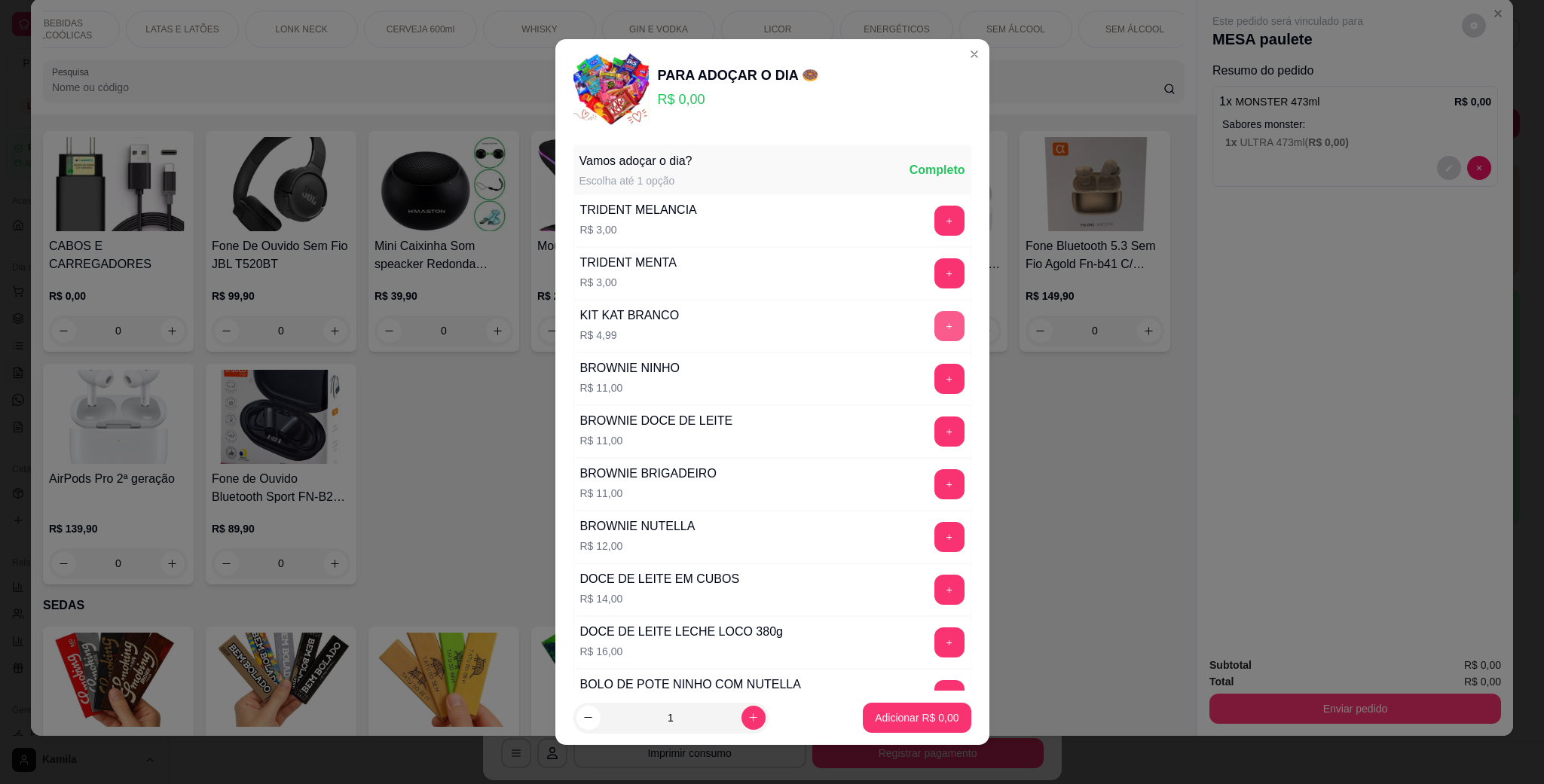
click at [934, 330] on button "+" at bounding box center [949, 326] width 30 height 30
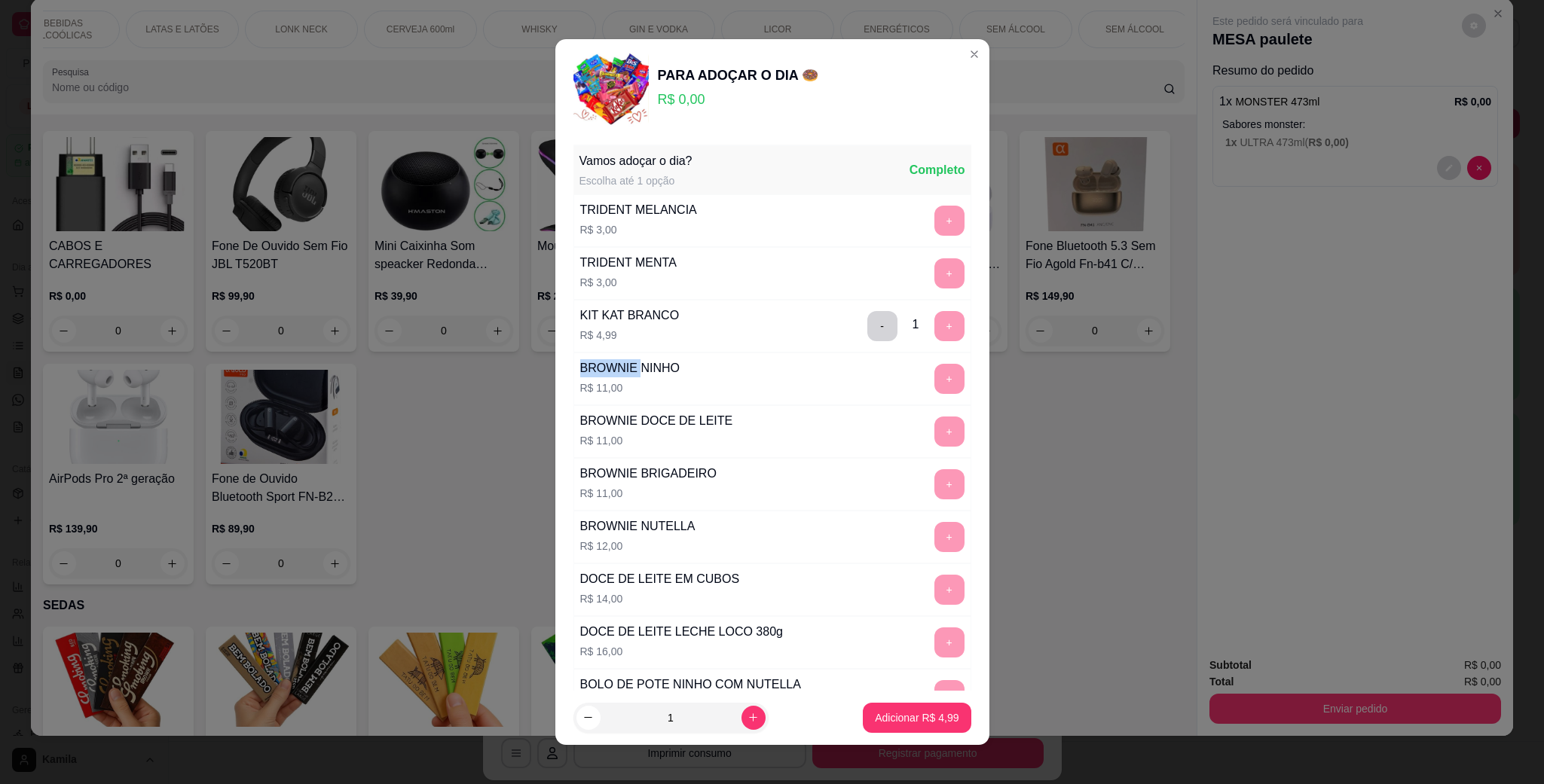
click at [902, 330] on div "- 1 +" at bounding box center [915, 326] width 109 height 30
click at [747, 718] on icon "increase-product-quantity" at bounding box center [753, 717] width 11 height 11
type input "2"
click at [880, 717] on p "Adicionar R$ 9,98" at bounding box center [917, 717] width 82 height 14
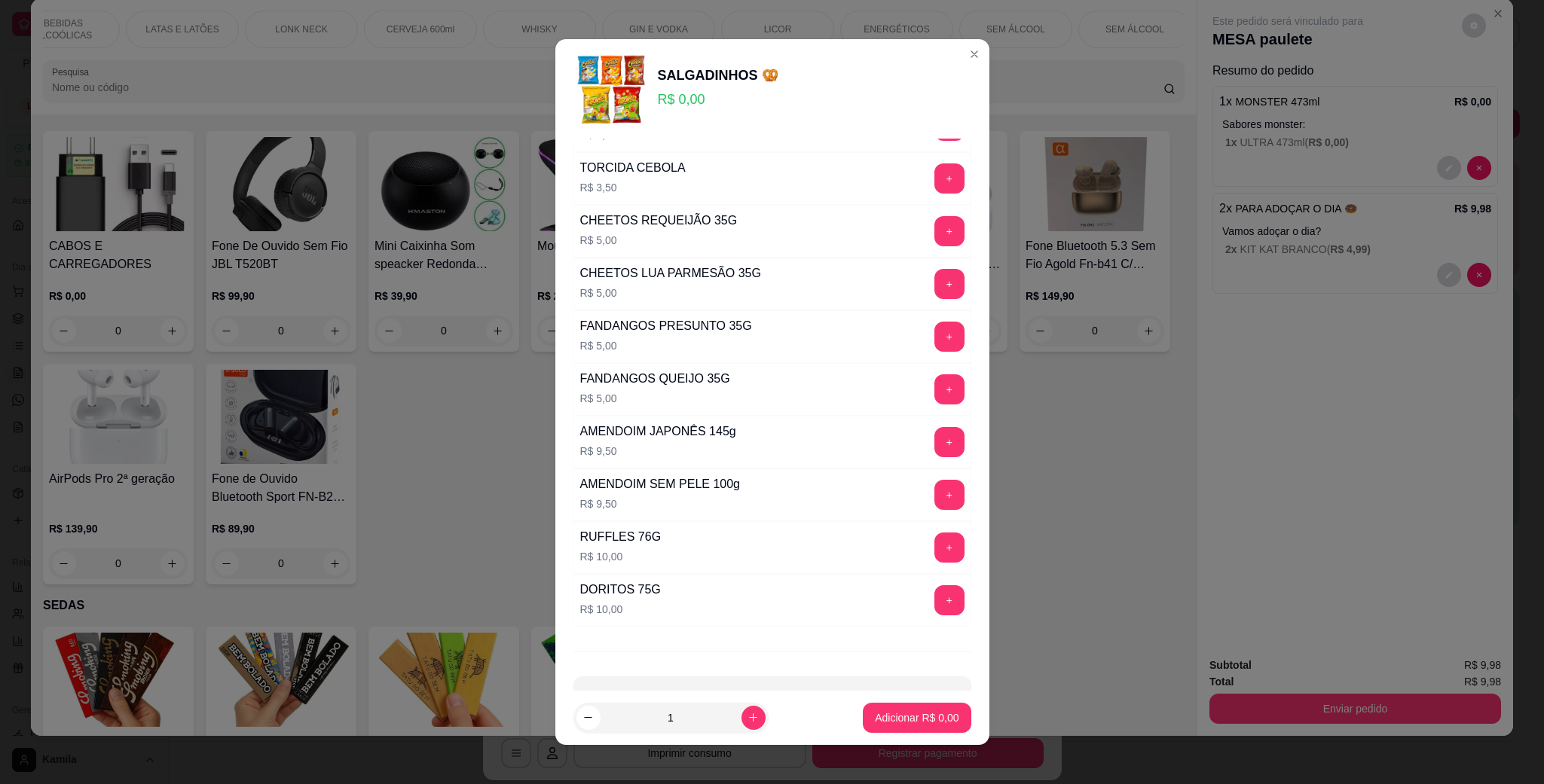
scroll to position [152, 0]
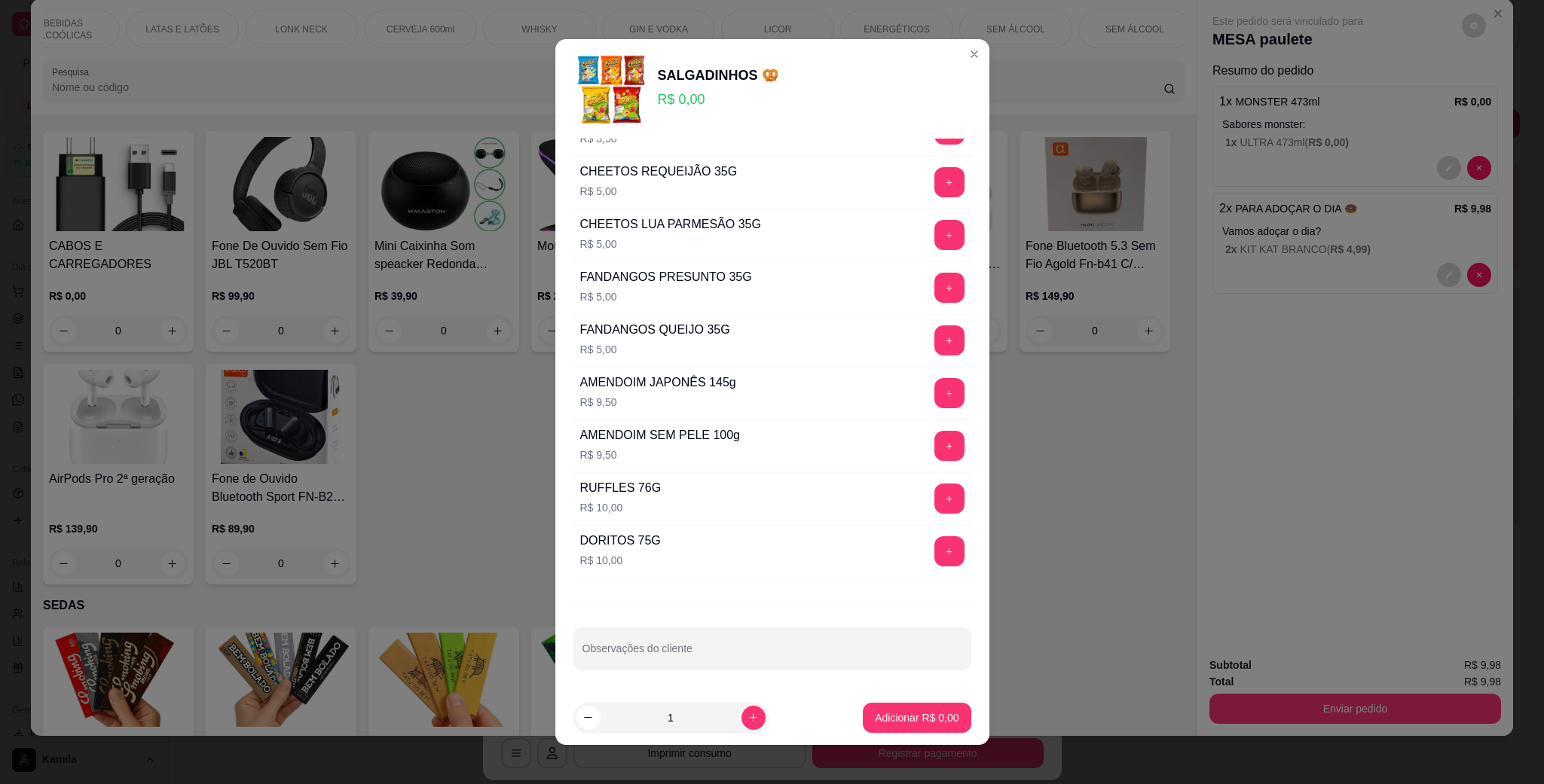
click at [934, 547] on button "+" at bounding box center [949, 551] width 30 height 30
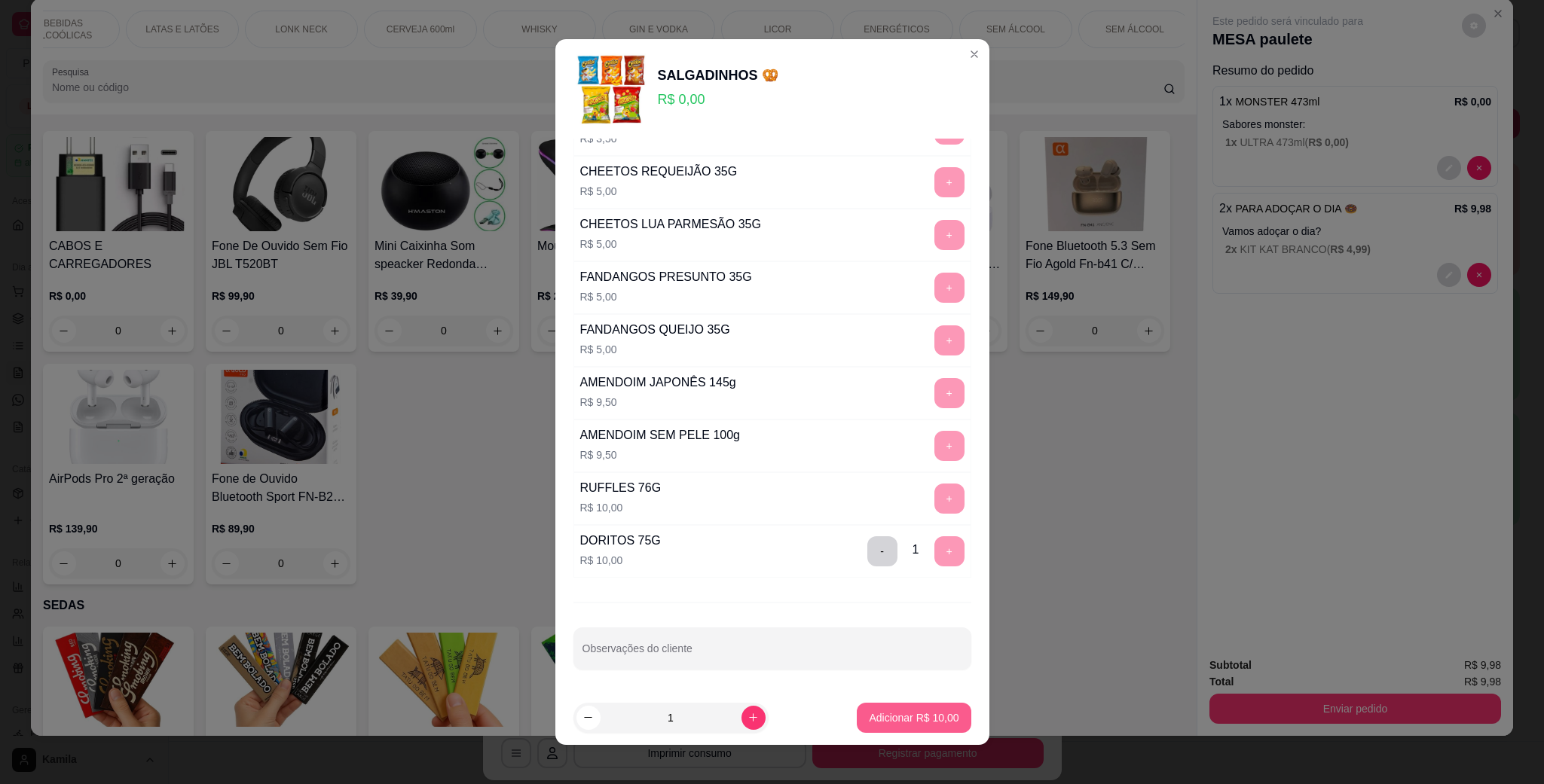
click at [911, 718] on p "Adicionar R$ 10,00" at bounding box center [913, 717] width 90 height 15
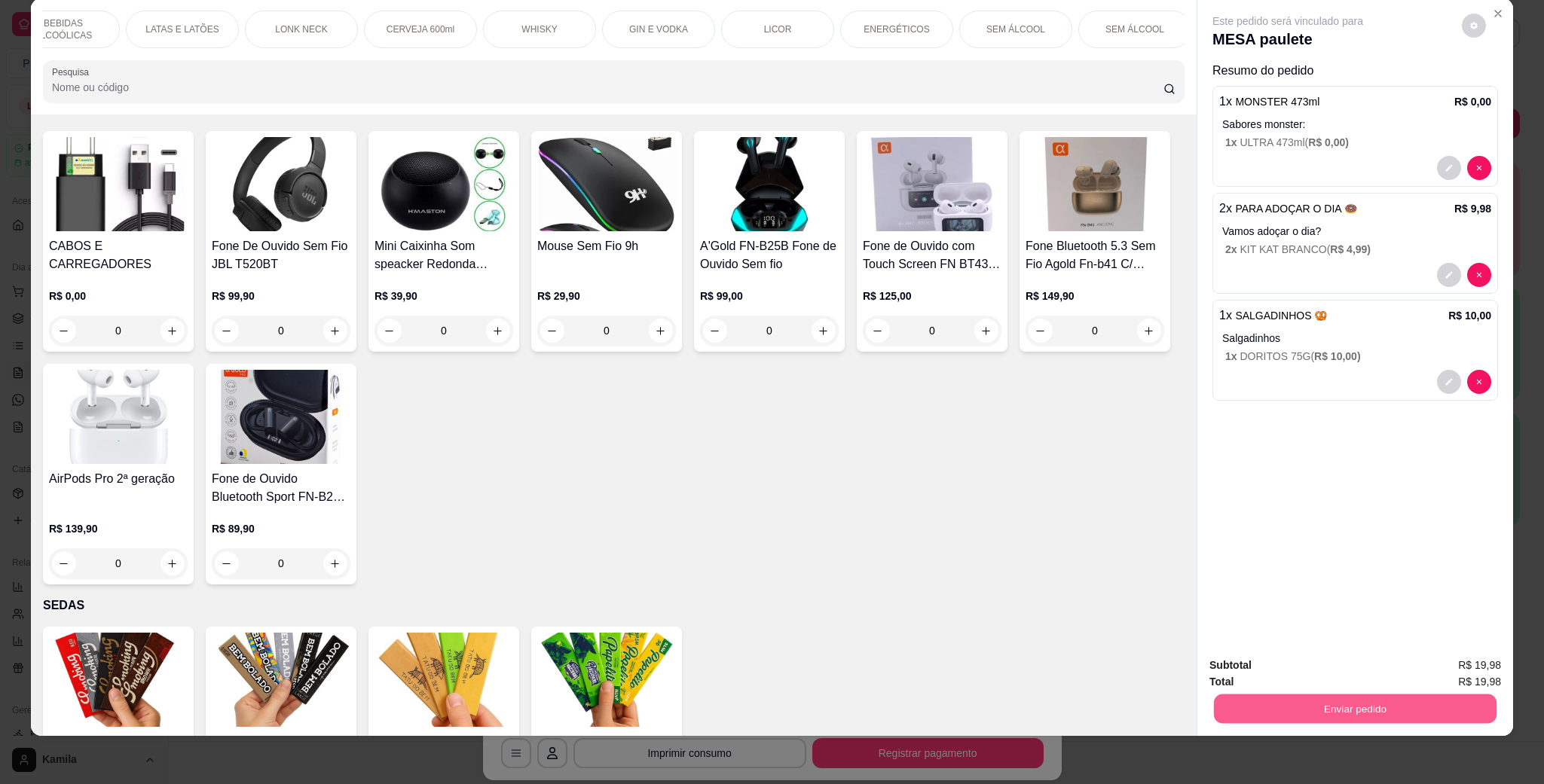
click at [1363, 707] on button "Enviar pedido" at bounding box center [1354, 708] width 282 height 29
click at [1462, 664] on button "Enviar pedido" at bounding box center [1459, 671] width 83 height 28
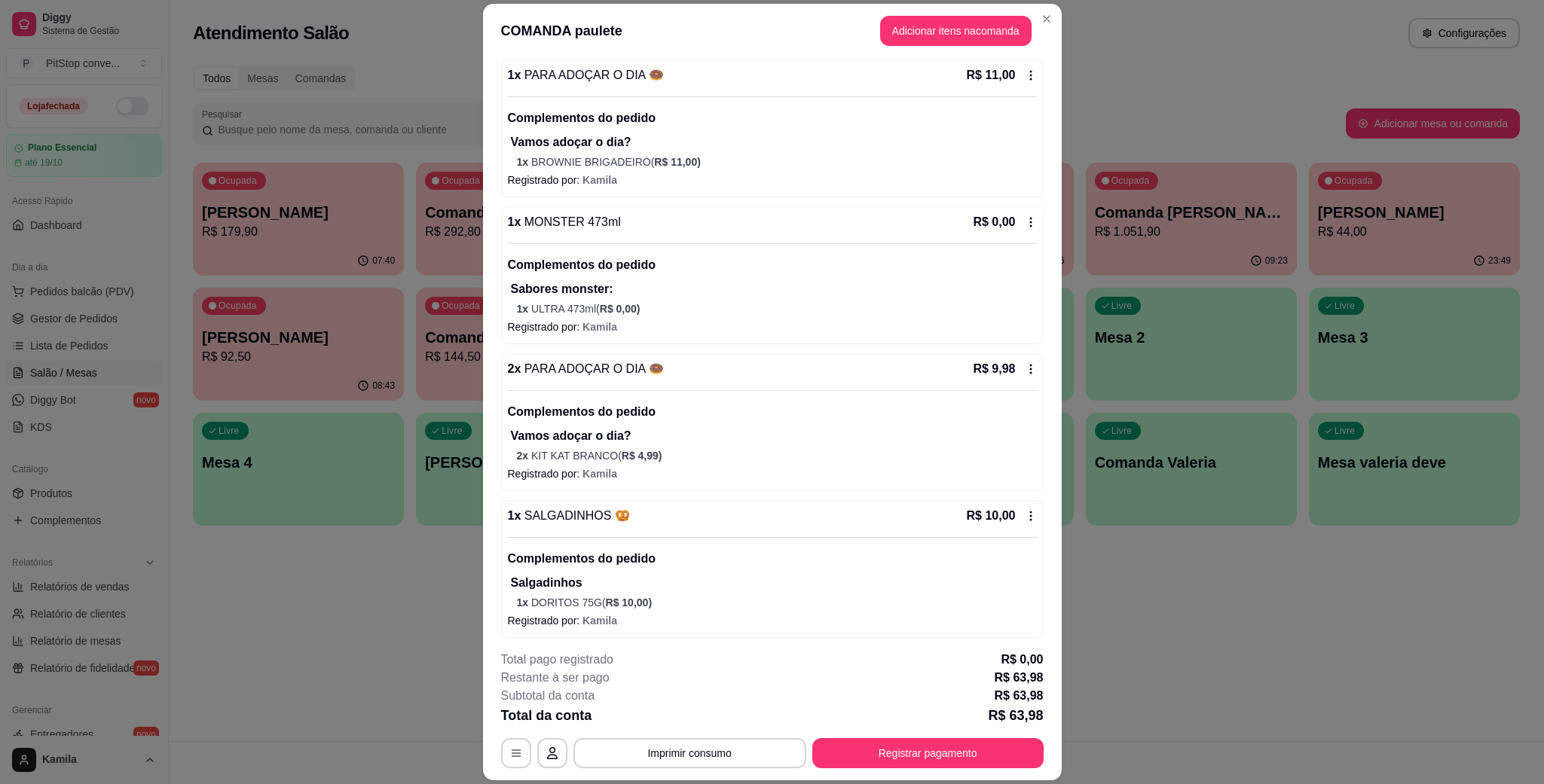
scroll to position [468, 0]
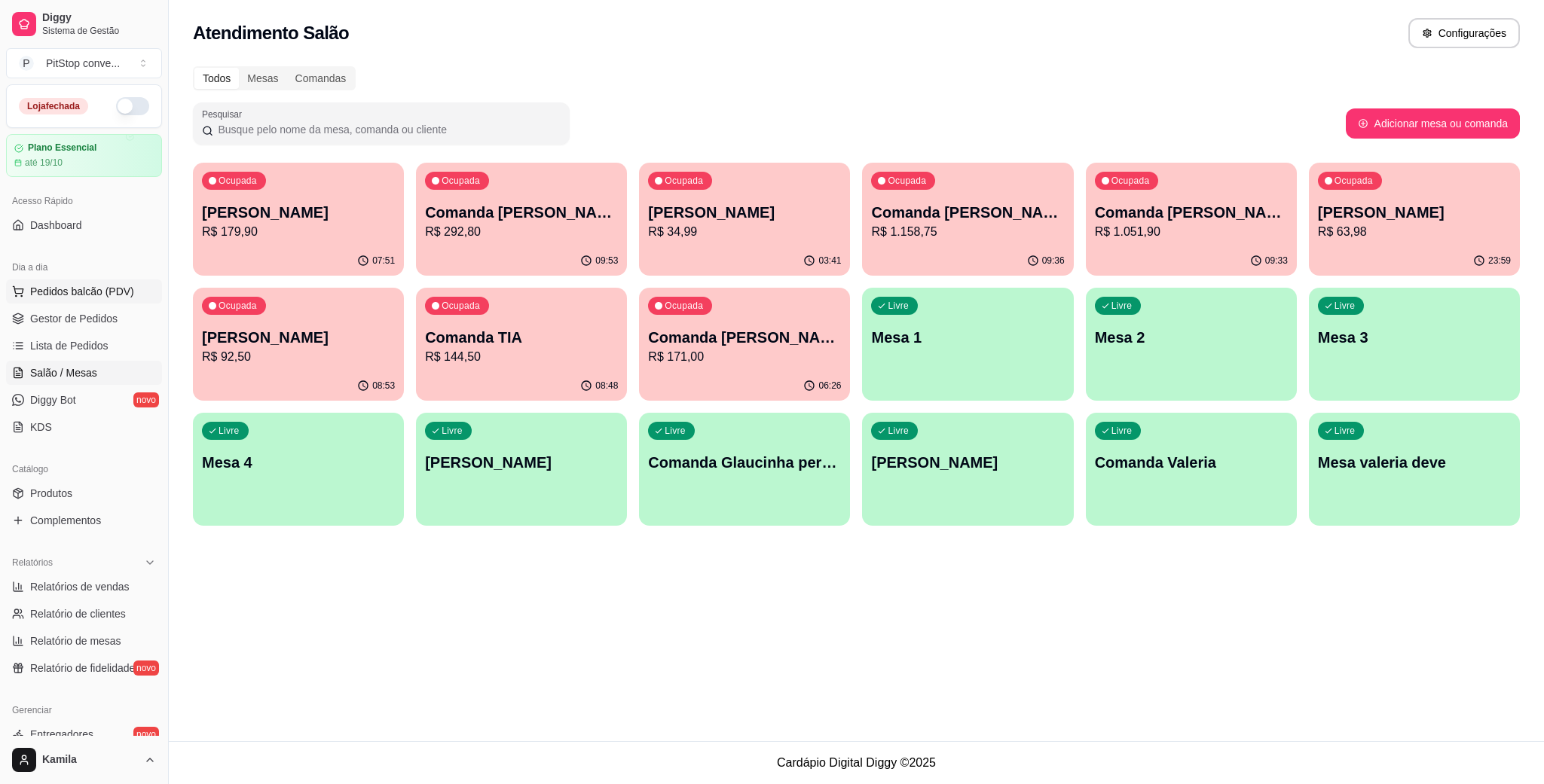
click at [102, 291] on span "Pedidos balcão (PDV)" at bounding box center [82, 291] width 104 height 15
click at [104, 318] on img at bounding box center [109, 289] width 141 height 95
